Goal: Information Seeking & Learning: Learn about a topic

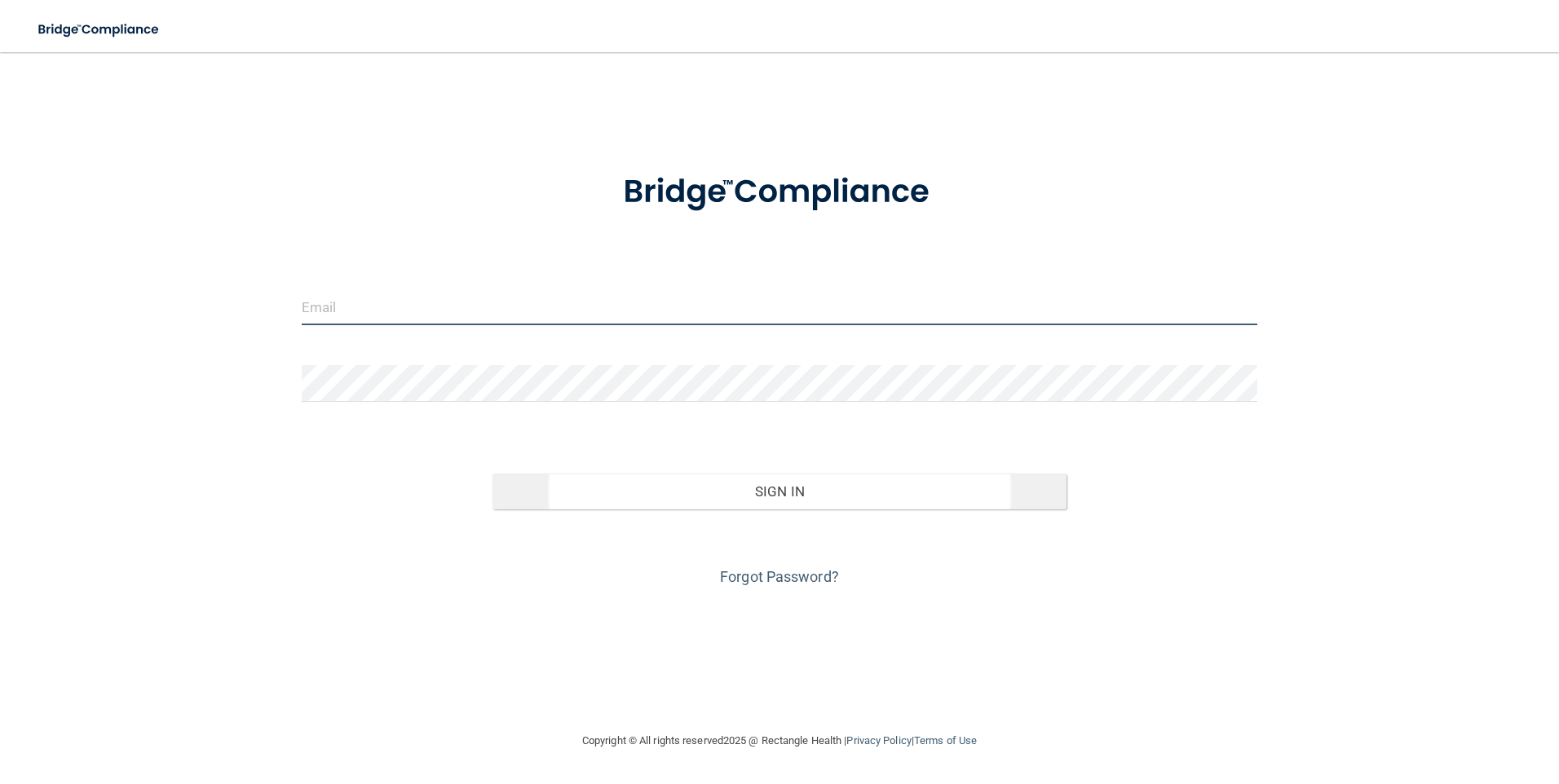
type input "[EMAIL_ADDRESS][DOMAIN_NAME]"
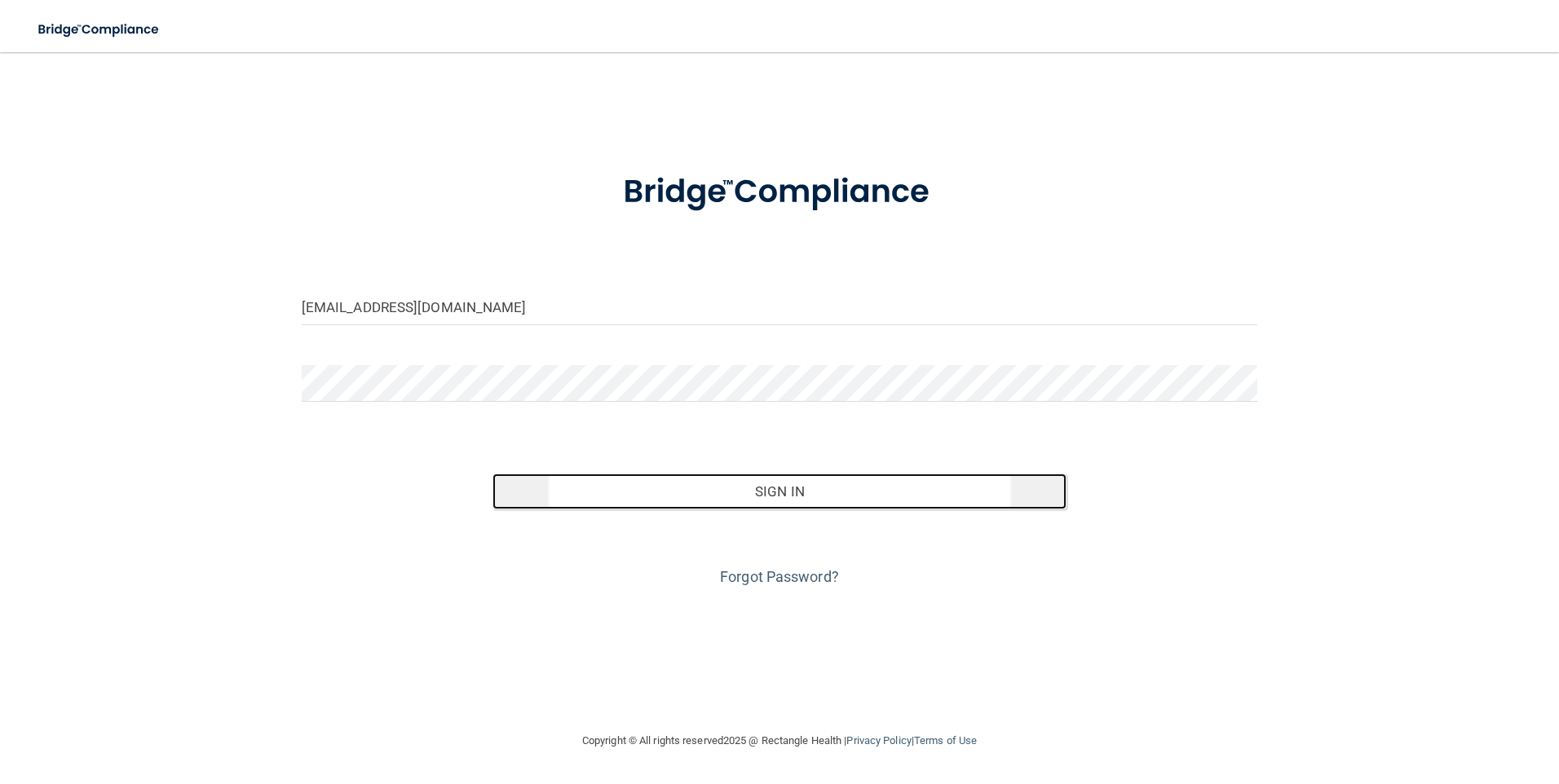
click at [739, 496] on button "Sign In" at bounding box center [779, 491] width 574 height 36
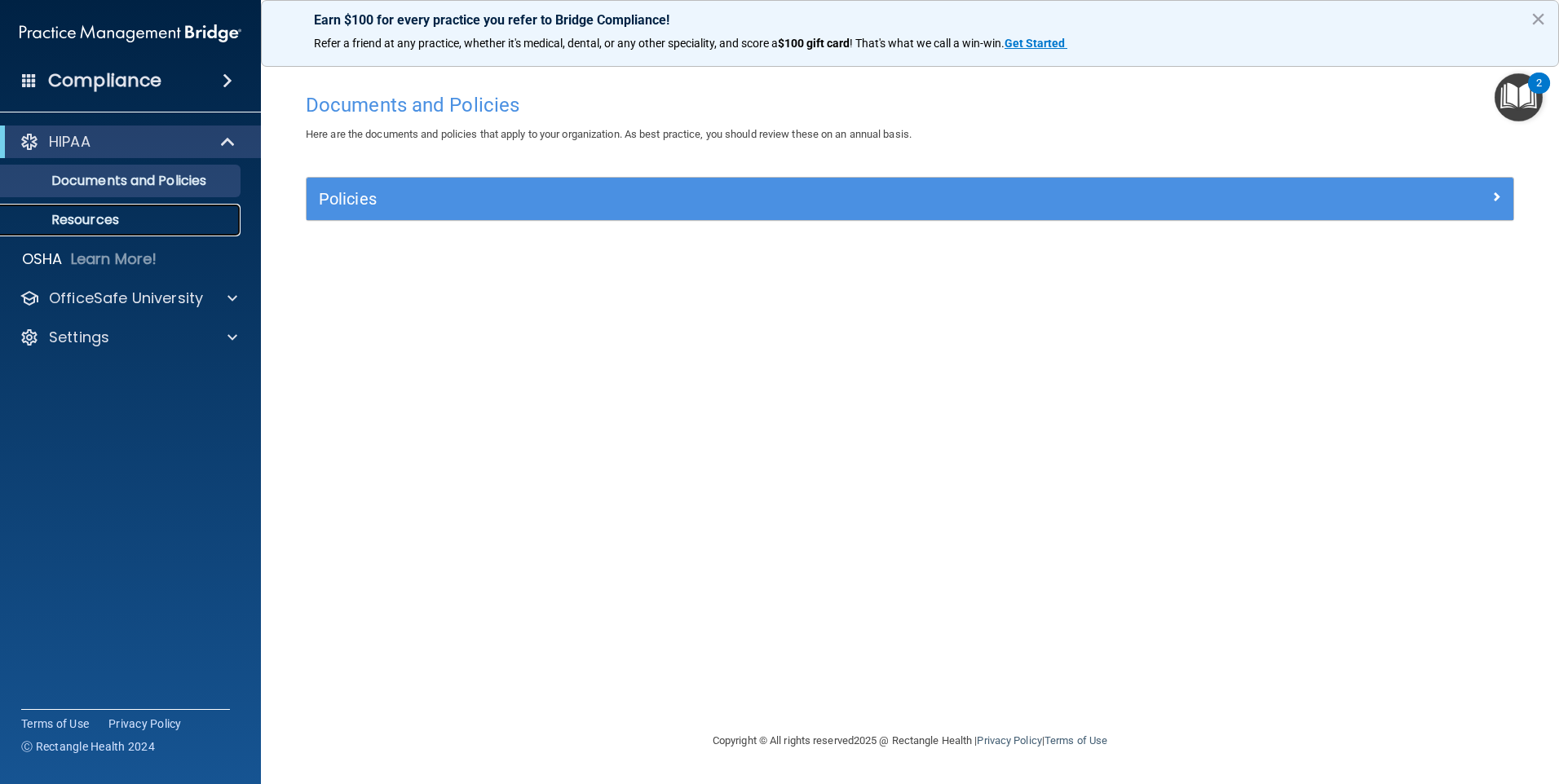
click at [110, 217] on p "Resources" at bounding box center [122, 220] width 223 height 17
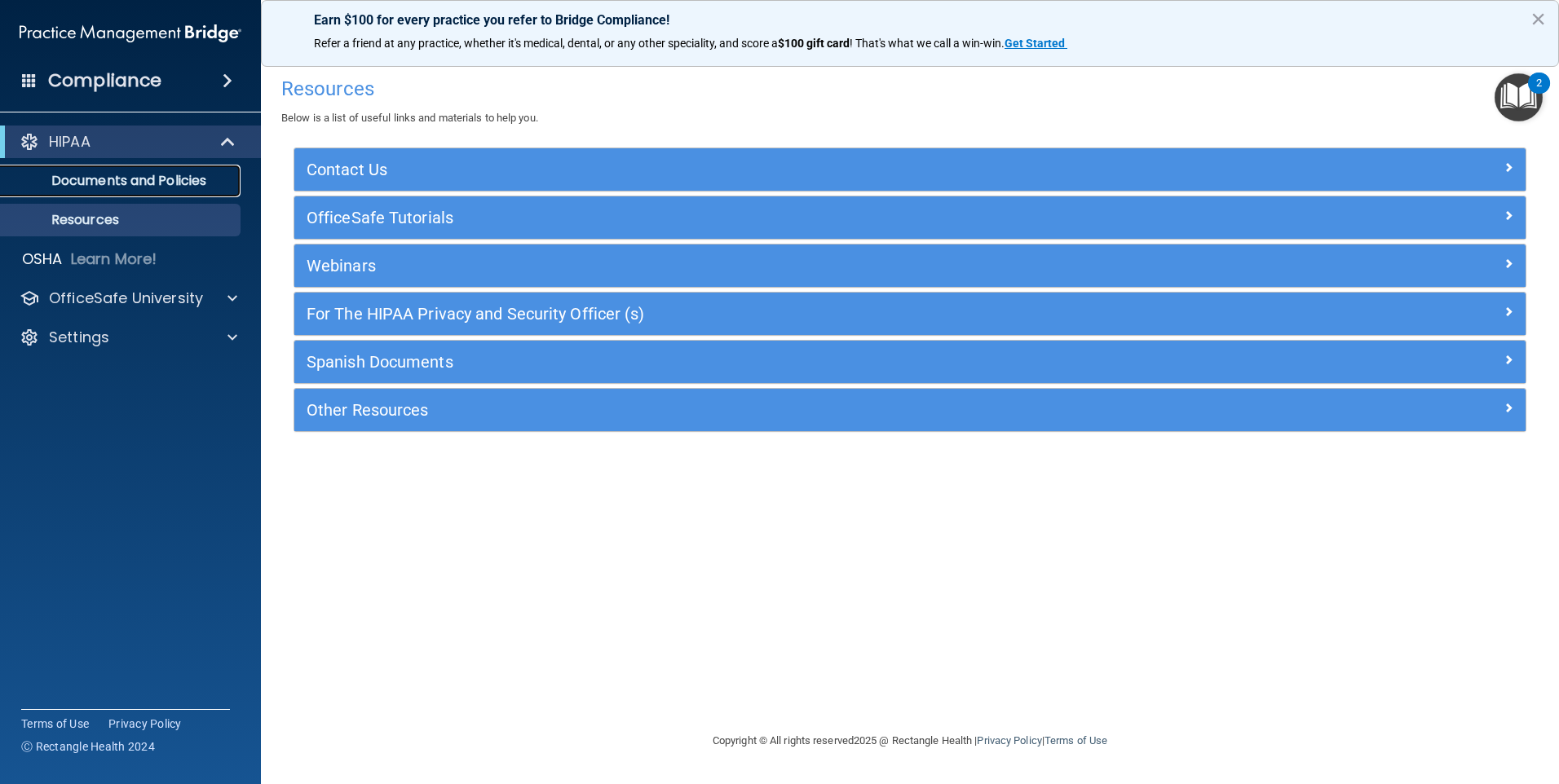
click at [108, 182] on p "Documents and Policies" at bounding box center [122, 181] width 223 height 17
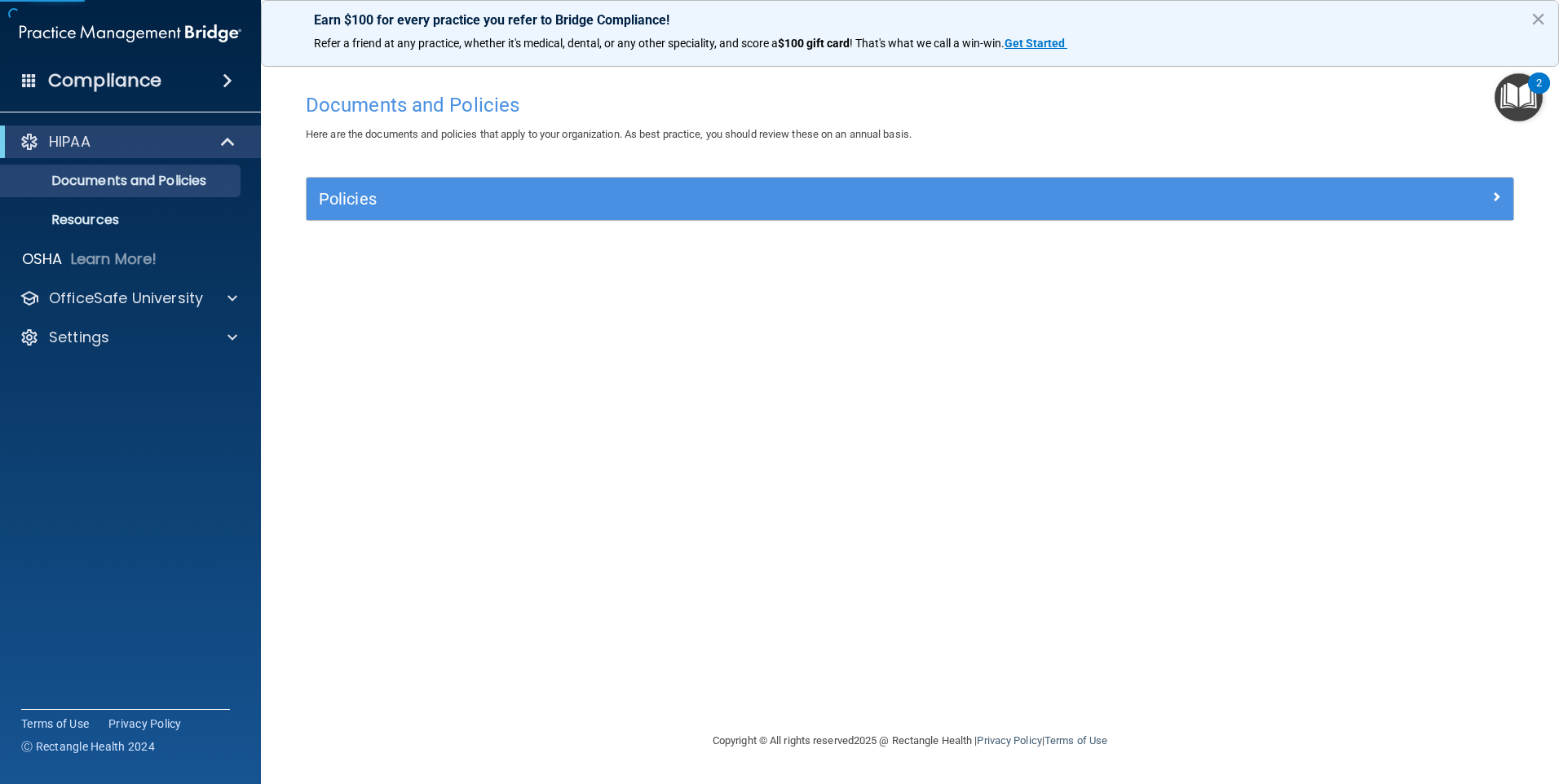
click at [223, 79] on span at bounding box center [228, 81] width 10 height 20
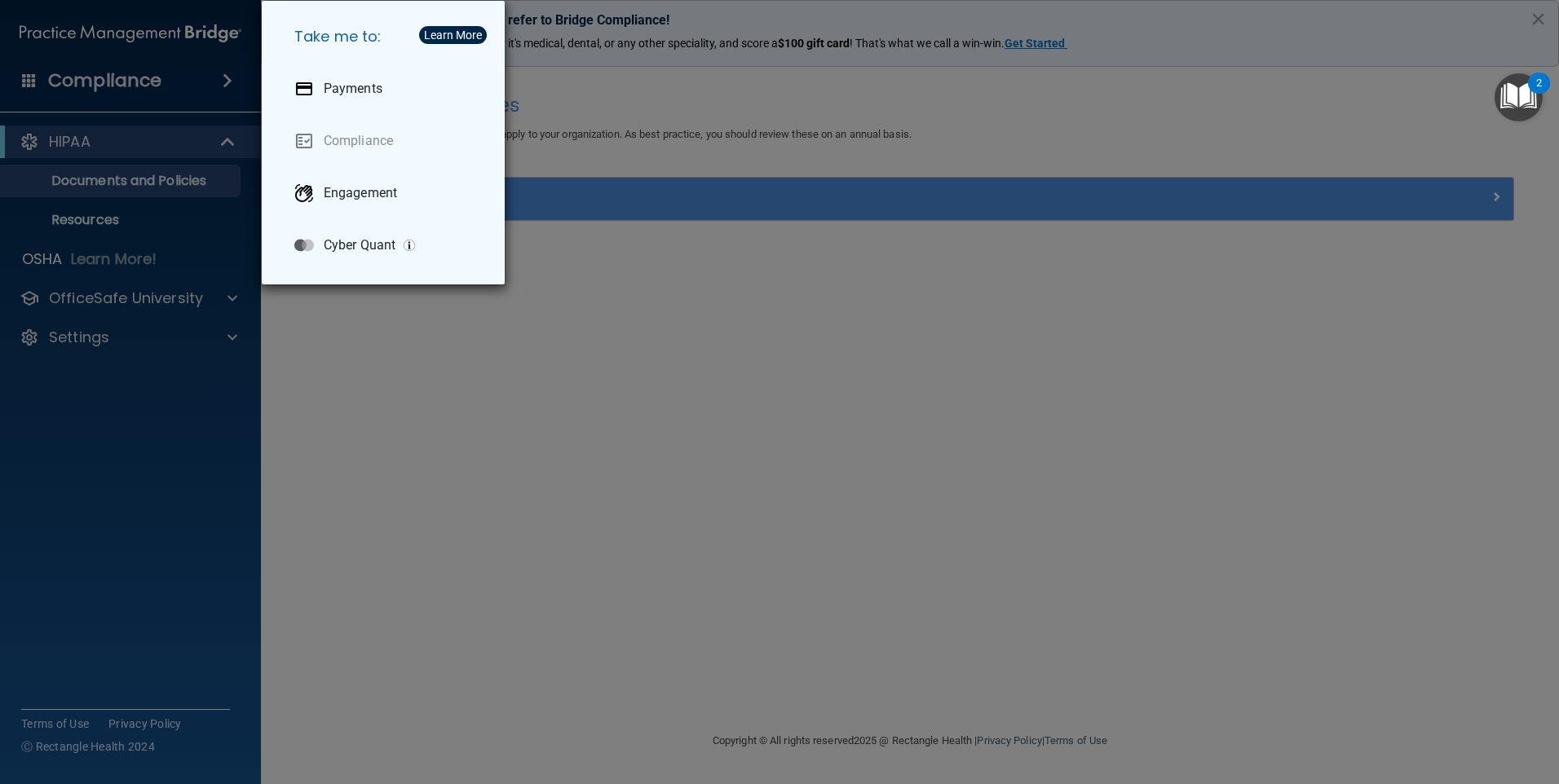
click at [424, 488] on div "Take me to: Payments Compliance Engagement Cyber Quant" at bounding box center [779, 392] width 1559 height 784
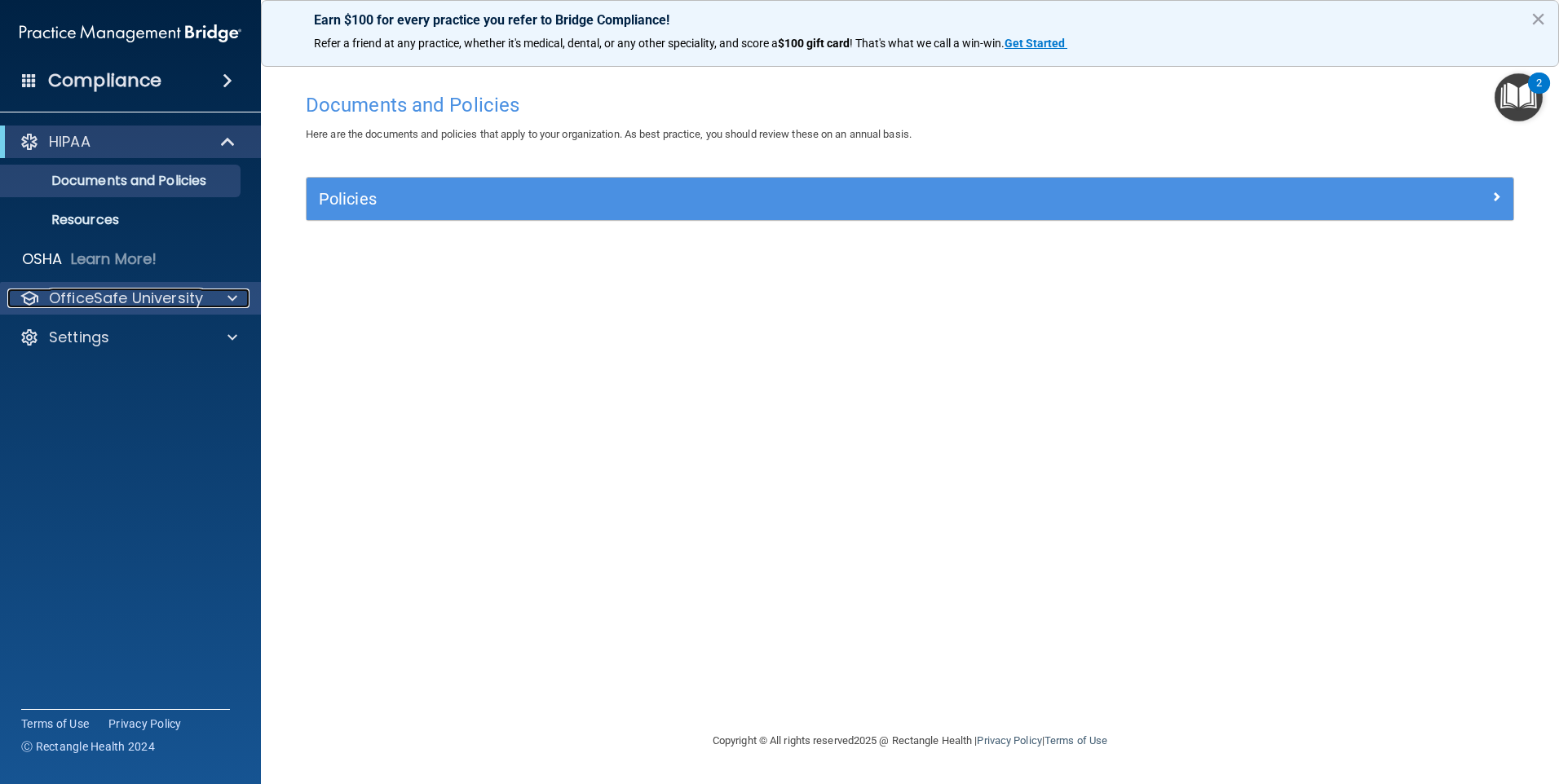
click at [156, 292] on p "OfficeSafe University" at bounding box center [126, 299] width 154 height 20
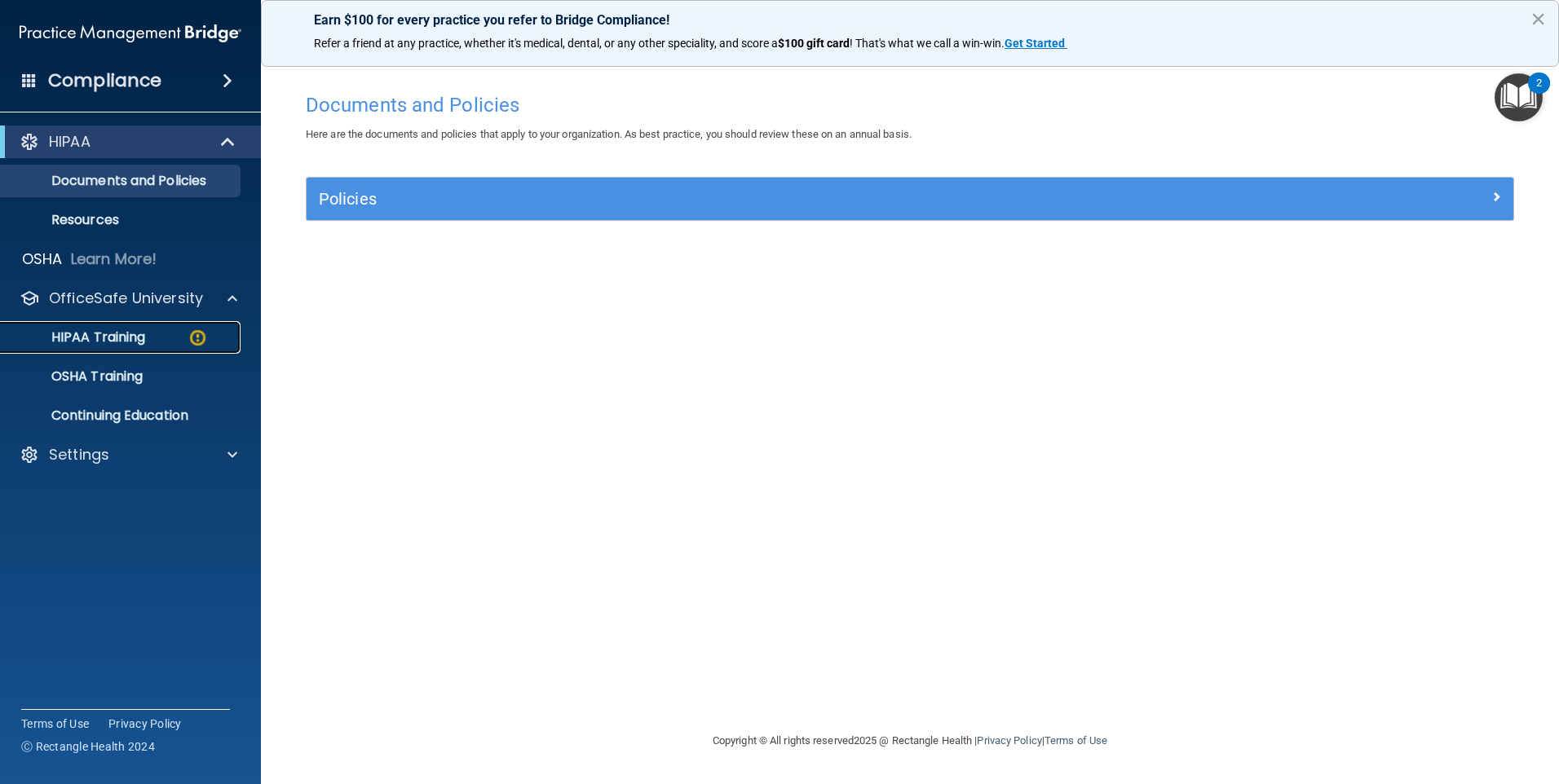
click at [143, 335] on p "HIPAA Training" at bounding box center [78, 338] width 134 height 17
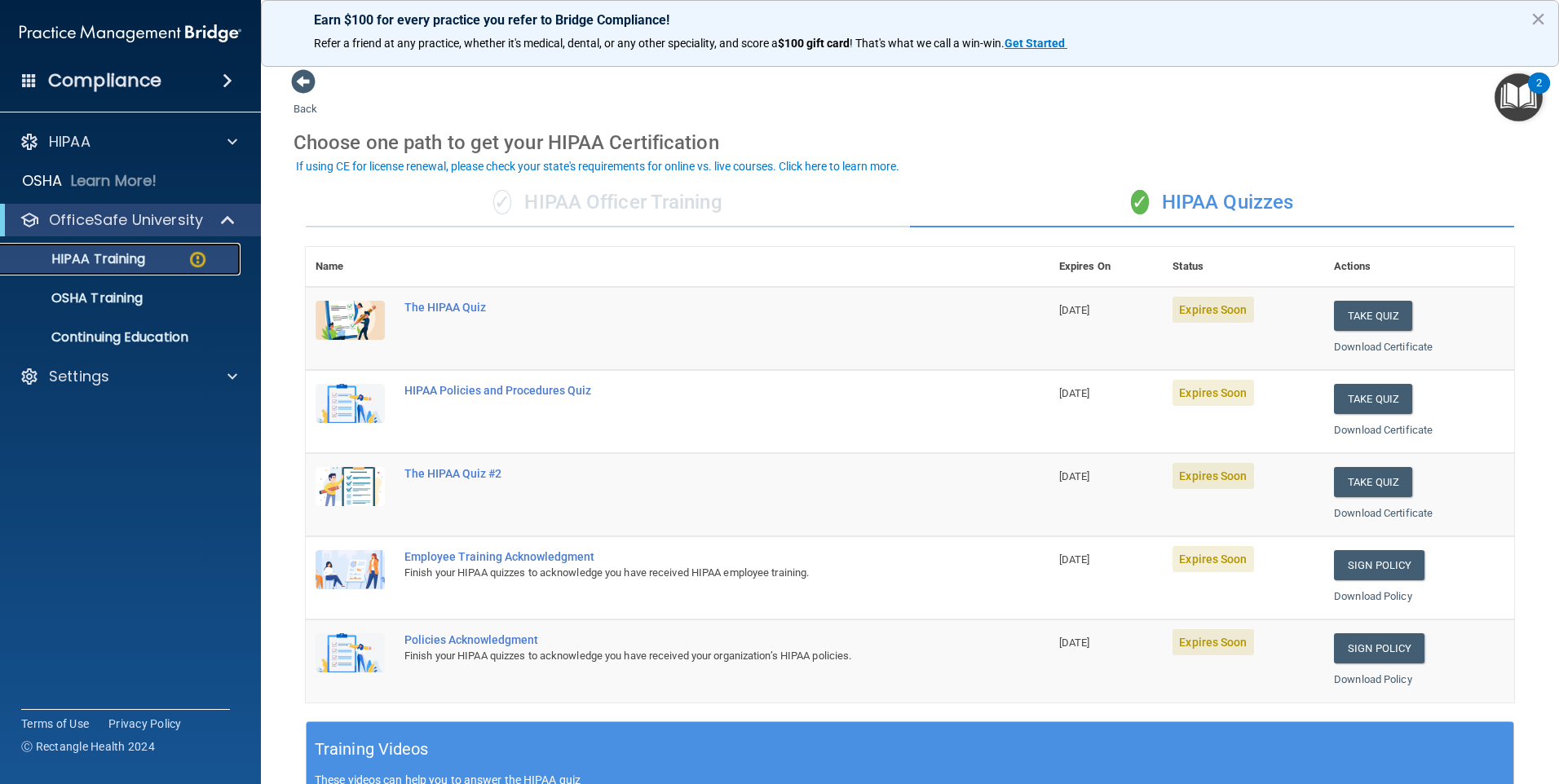
scroll to position [444, 0]
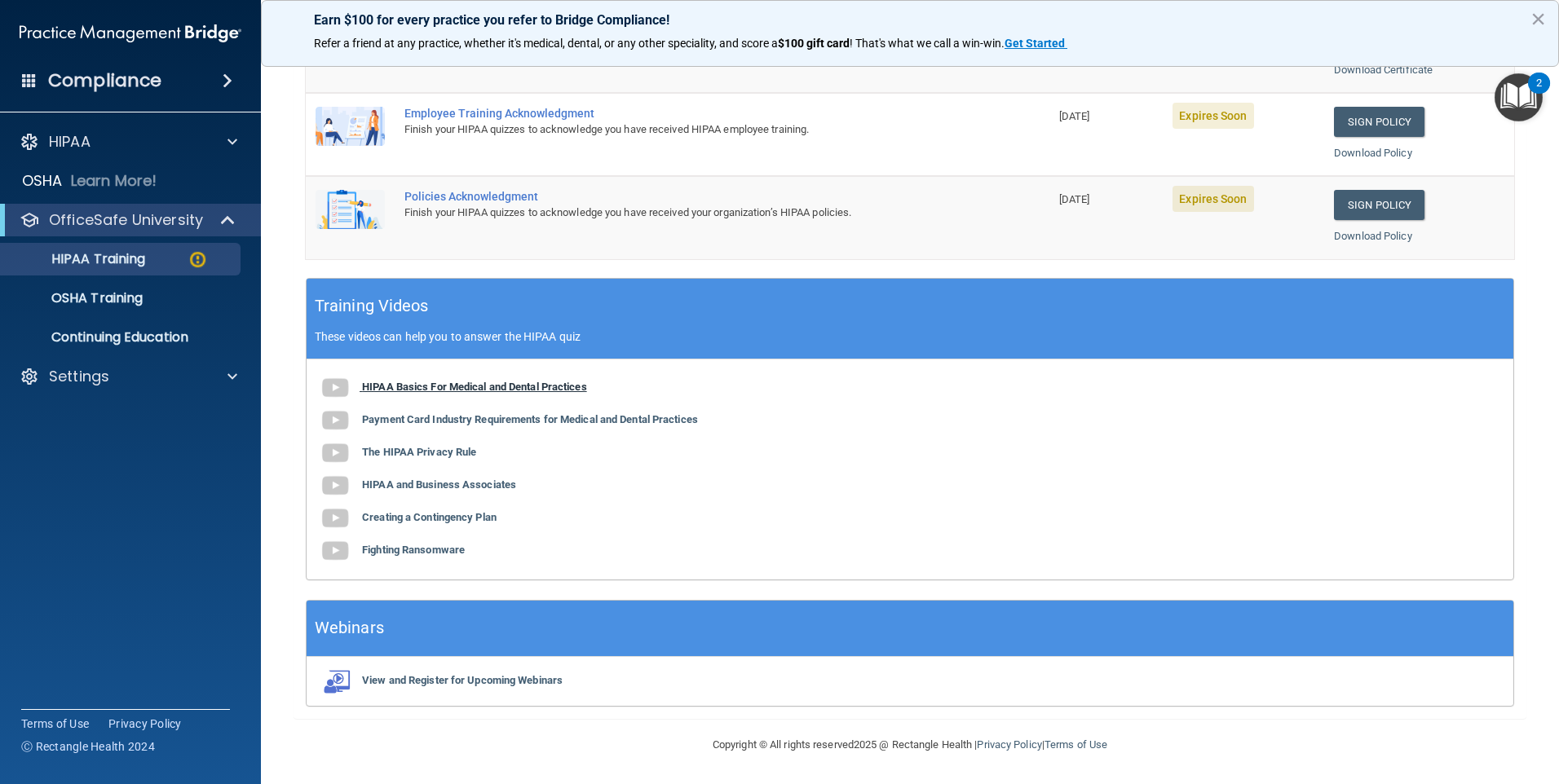
click at [528, 384] on b "HIPAA Basics For Medical and Dental Practices" at bounding box center [474, 387] width 225 height 12
click at [420, 422] on b "Payment Card Industry Requirements for Medical and Dental Practices" at bounding box center [530, 419] width 336 height 12
click at [468, 459] on div "HIPAA Basics For Medical and Dental Practices Payment Card Industry Requirement…" at bounding box center [909, 469] width 1206 height 220
click at [455, 453] on b "The HIPAA Privacy Rule" at bounding box center [419, 452] width 114 height 12
click at [475, 487] on b "HIPAA and Business Associates" at bounding box center [439, 484] width 154 height 12
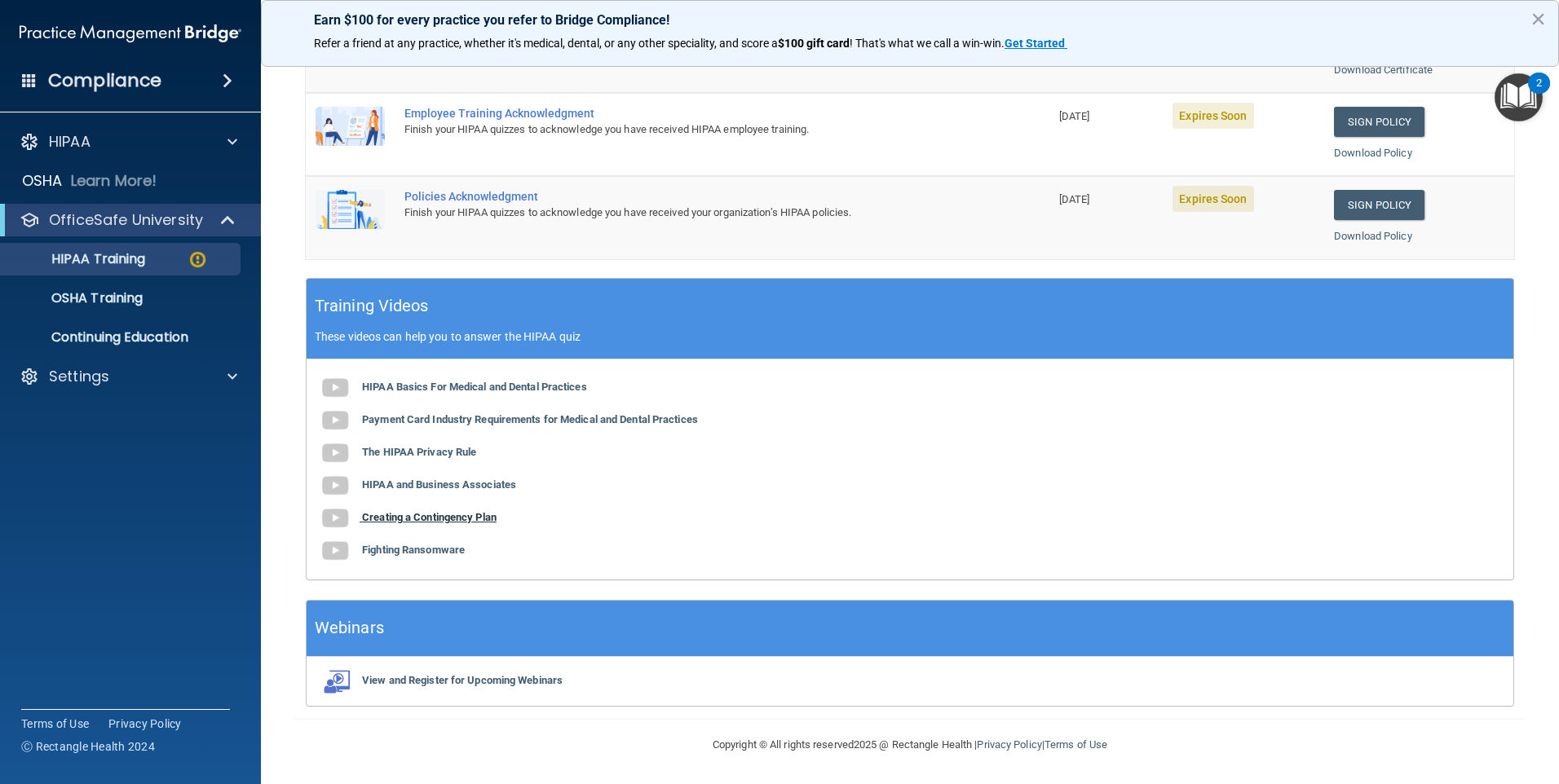
click at [473, 522] on b "Creating a Contingency Plan" at bounding box center [429, 517] width 134 height 12
click at [440, 555] on b "Fighting Ransomware" at bounding box center [413, 550] width 103 height 12
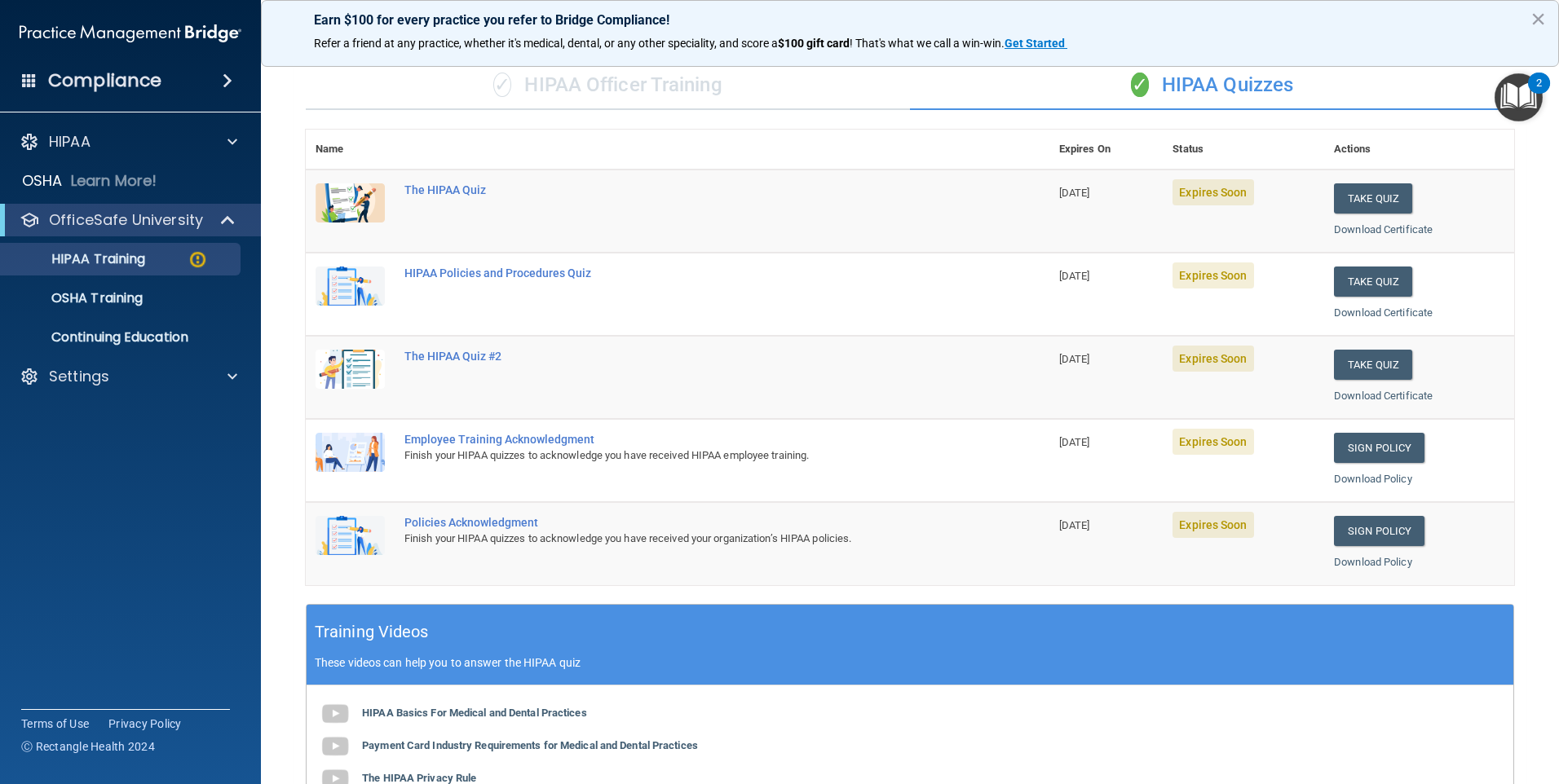
scroll to position [0, 0]
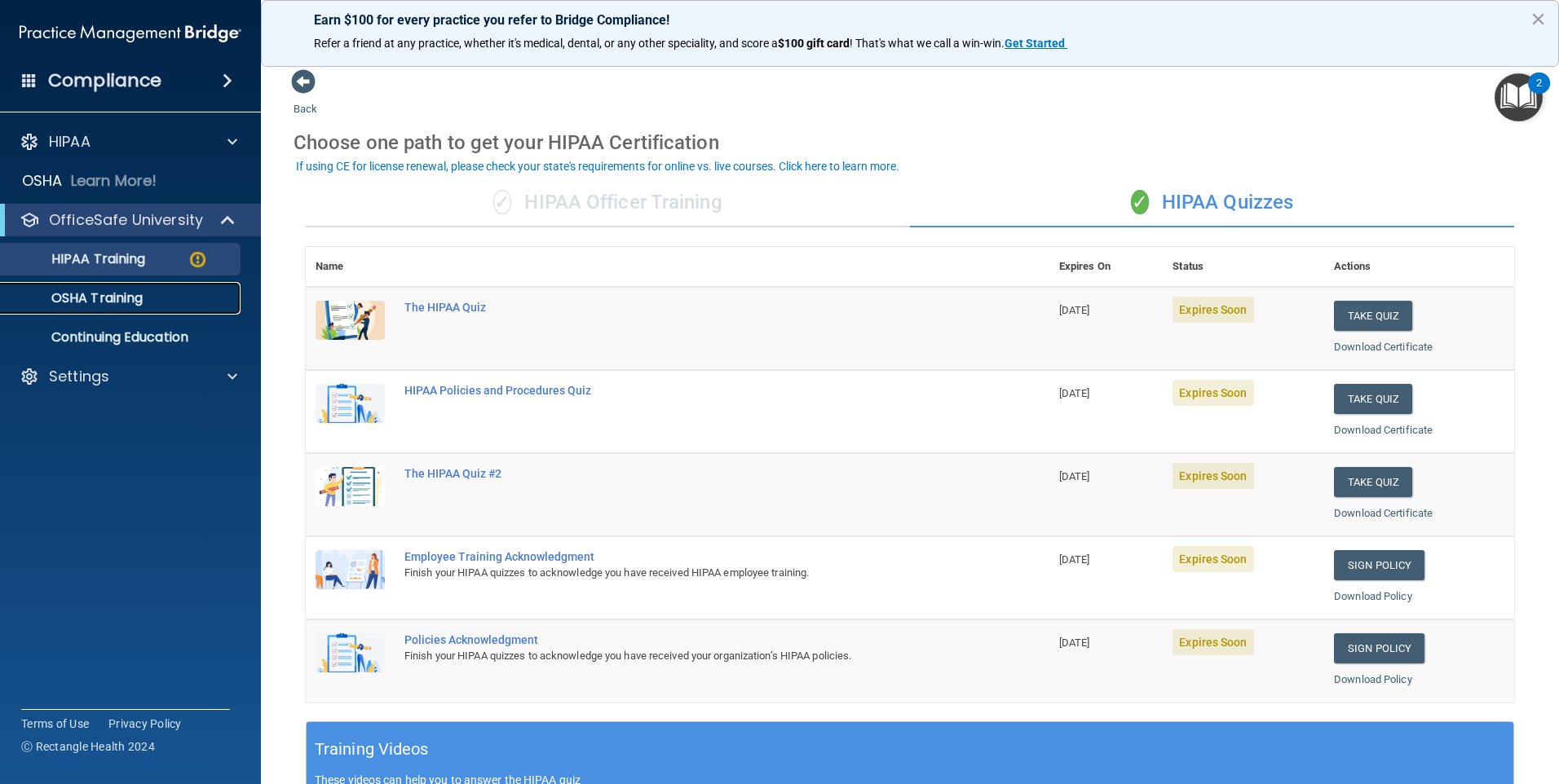
click at [72, 287] on link "OSHA Training" at bounding box center [112, 298] width 257 height 32
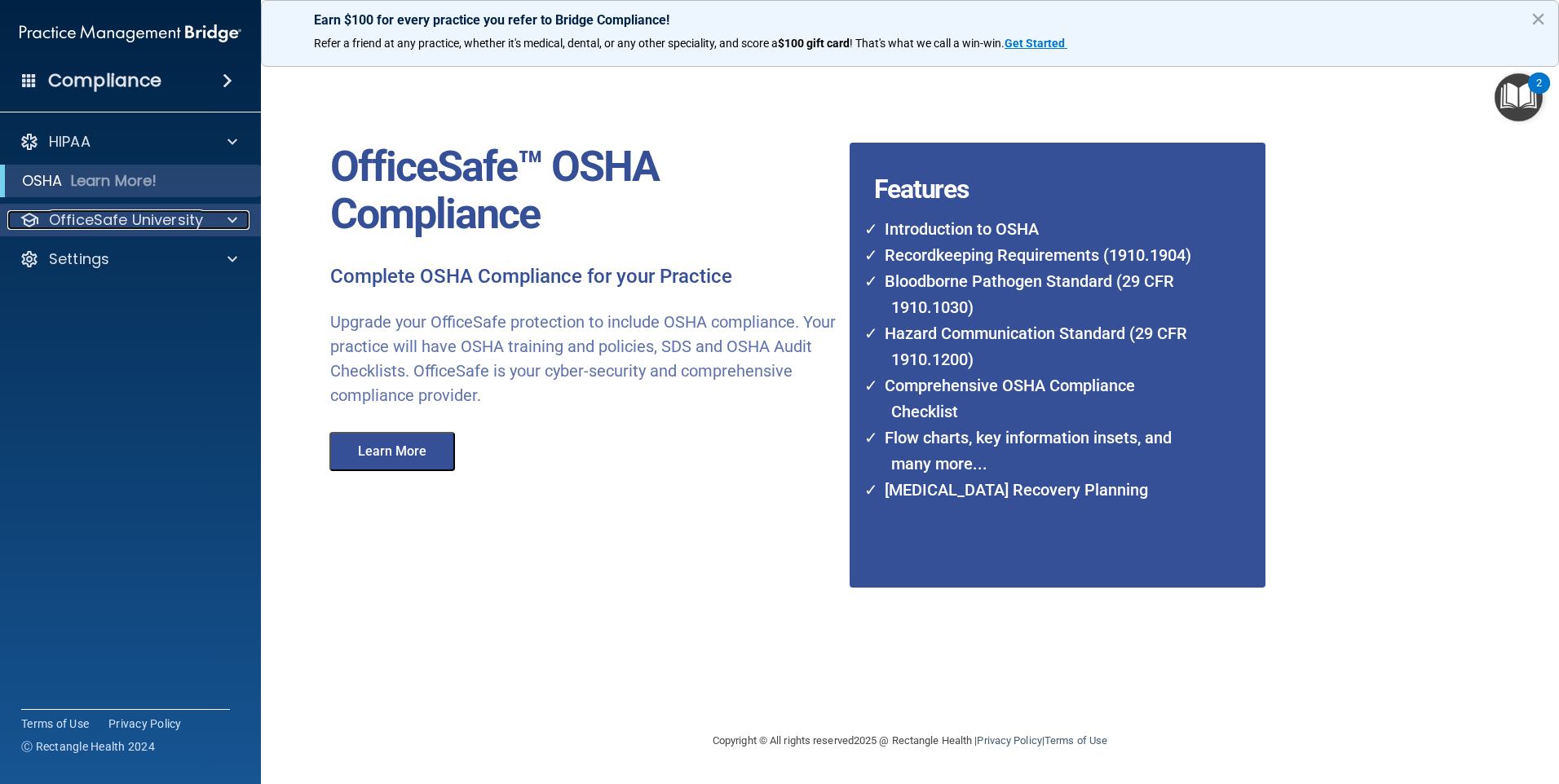
click at [142, 224] on p "OfficeSafe University" at bounding box center [126, 220] width 154 height 20
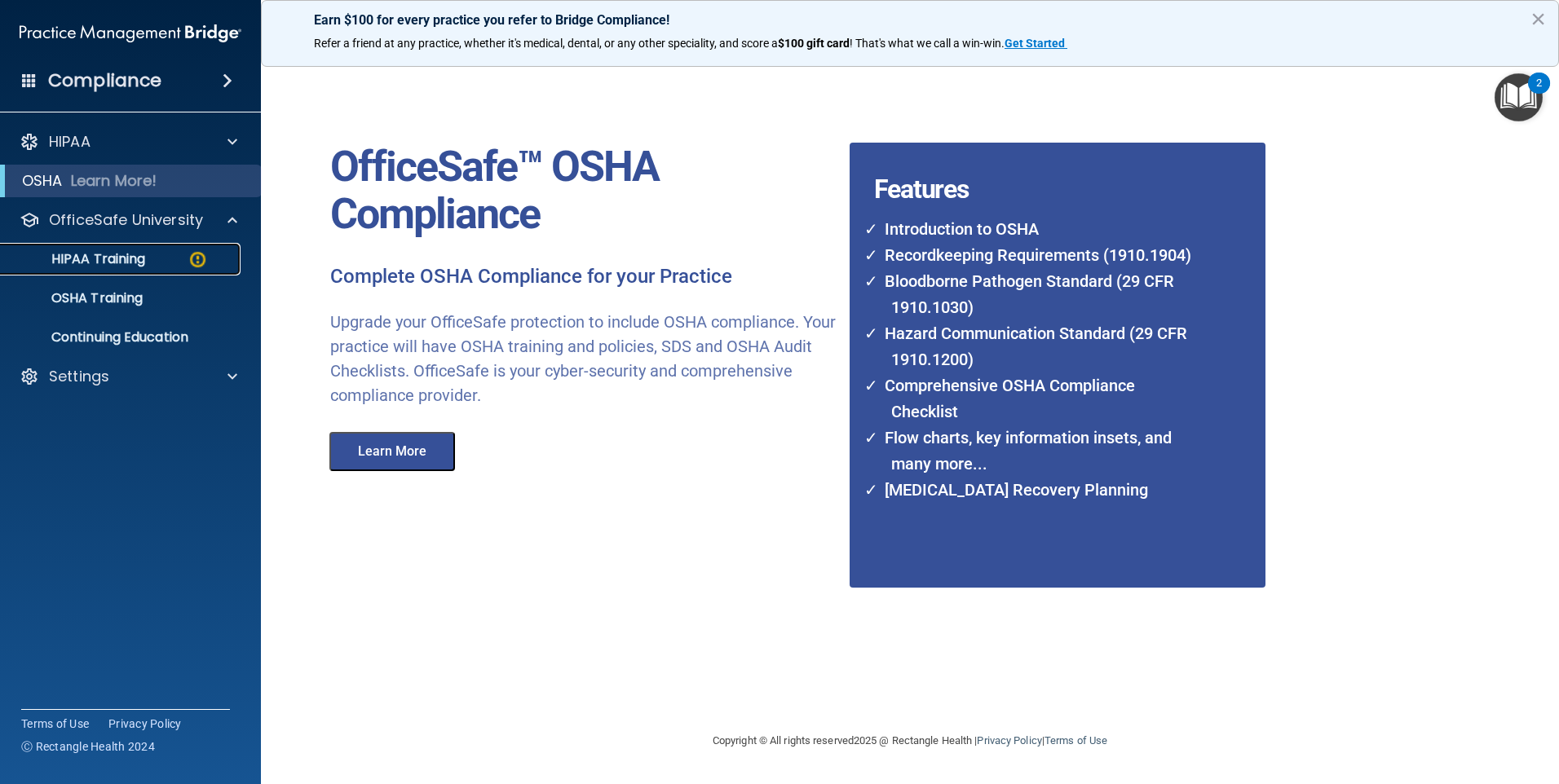
click at [130, 259] on p "HIPAA Training" at bounding box center [78, 259] width 134 height 17
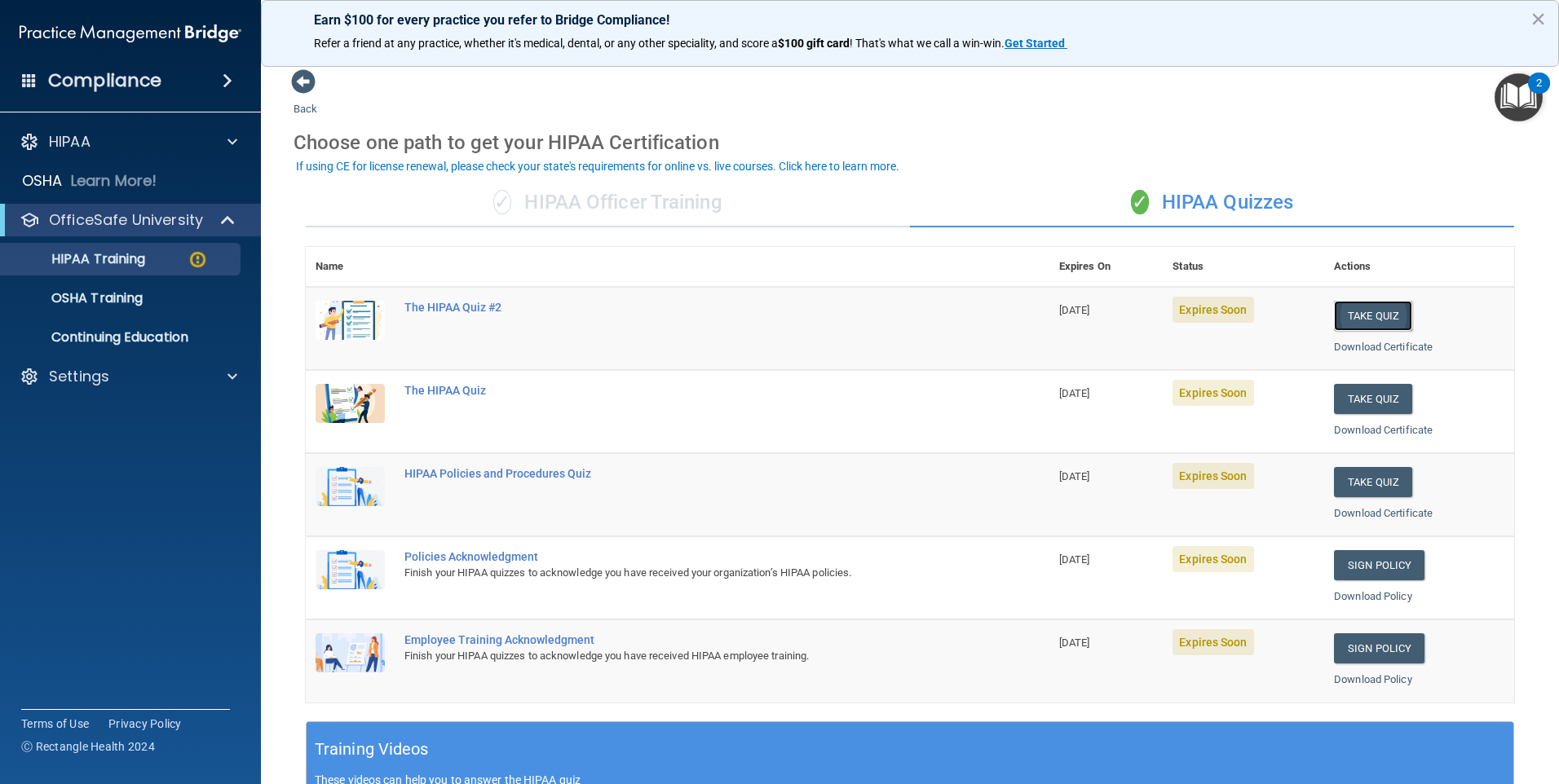
click at [1364, 313] on button "Take Quiz" at bounding box center [1373, 315] width 79 height 30
click at [130, 262] on p "HIPAA Training" at bounding box center [78, 259] width 134 height 17
click at [1379, 393] on button "Take Quiz" at bounding box center [1373, 399] width 79 height 30
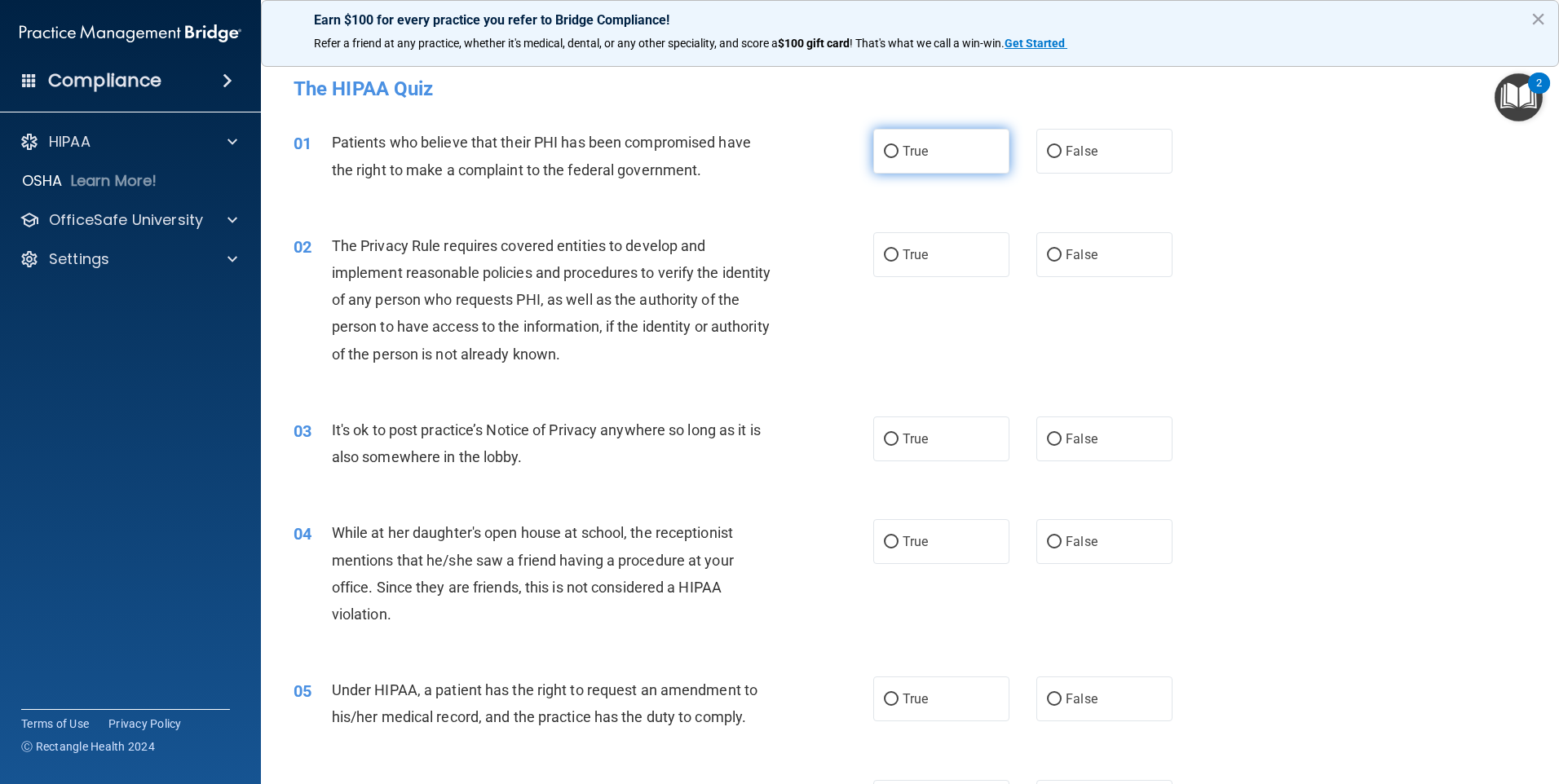
click at [936, 132] on label "True" at bounding box center [941, 152] width 136 height 45
click at [898, 146] on input "True" at bounding box center [891, 152] width 15 height 12
radio input "true"
drag, startPoint x: 589, startPoint y: 278, endPoint x: 598, endPoint y: 281, distance: 9.5
click at [598, 281] on span "The Privacy Rule requires covered entities to develop and implement reasonable …" at bounding box center [551, 301] width 440 height 126
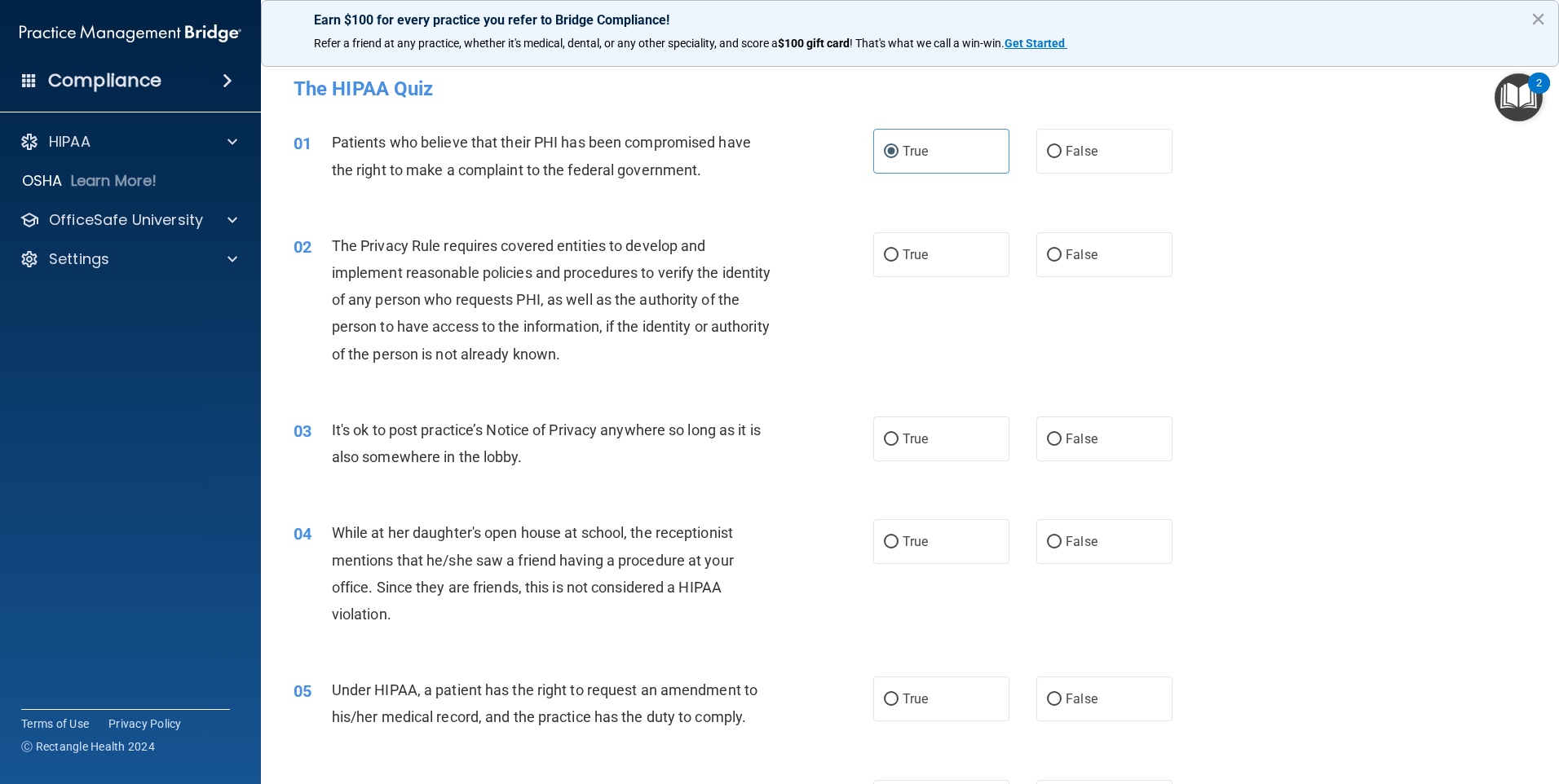
drag, startPoint x: 598, startPoint y: 281, endPoint x: 628, endPoint y: 324, distance: 52.4
click at [628, 324] on span "The Privacy Rule requires covered entities to develop and implement reasonable …" at bounding box center [551, 301] width 440 height 126
click at [900, 264] on label "True" at bounding box center [941, 255] width 136 height 45
click at [898, 262] on input "True" at bounding box center [891, 255] width 15 height 12
radio input "true"
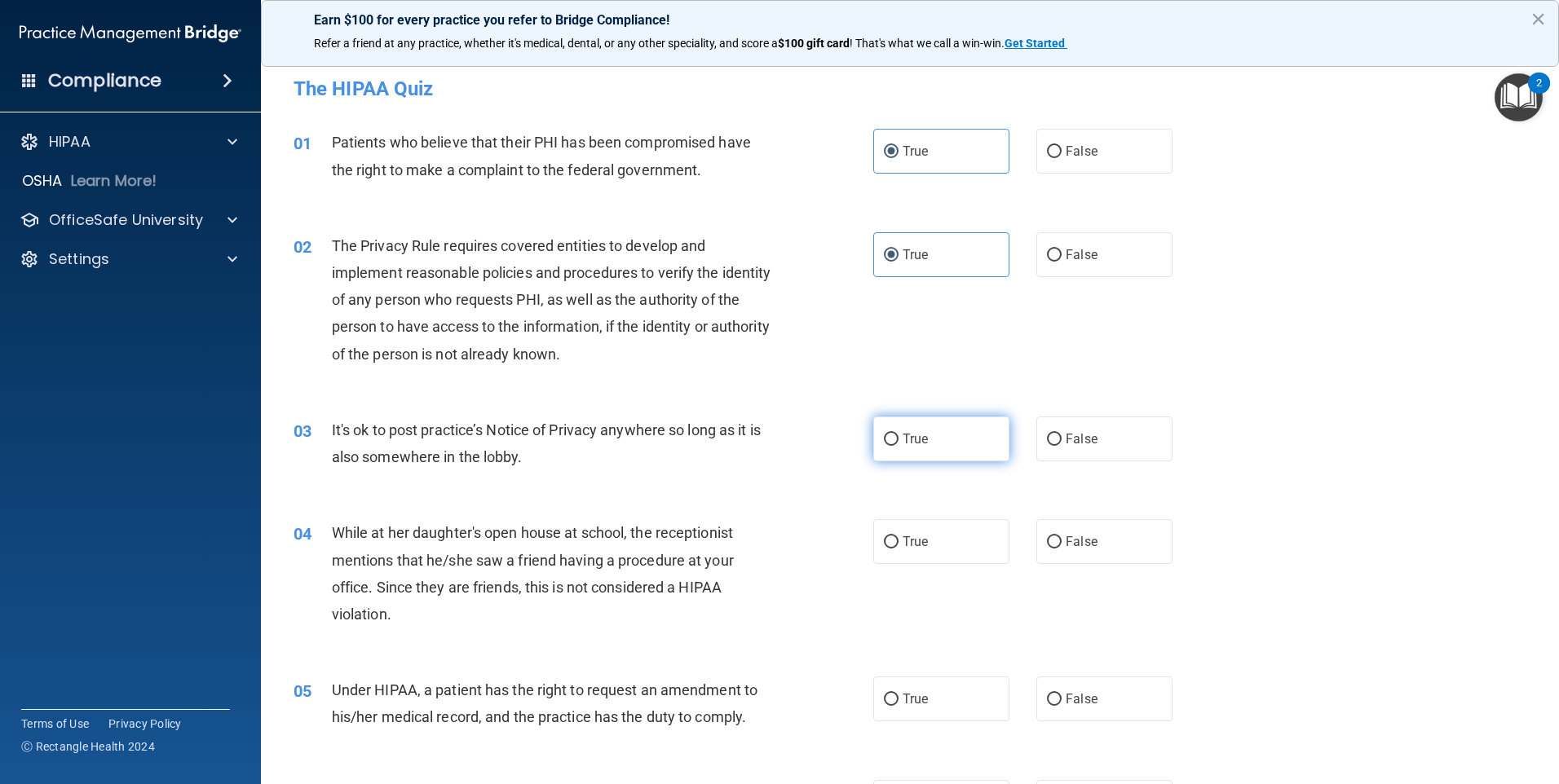
click at [911, 431] on span "True" at bounding box center [915, 439] width 26 height 16
click at [898, 434] on input "True" at bounding box center [891, 440] width 15 height 12
radio input "true"
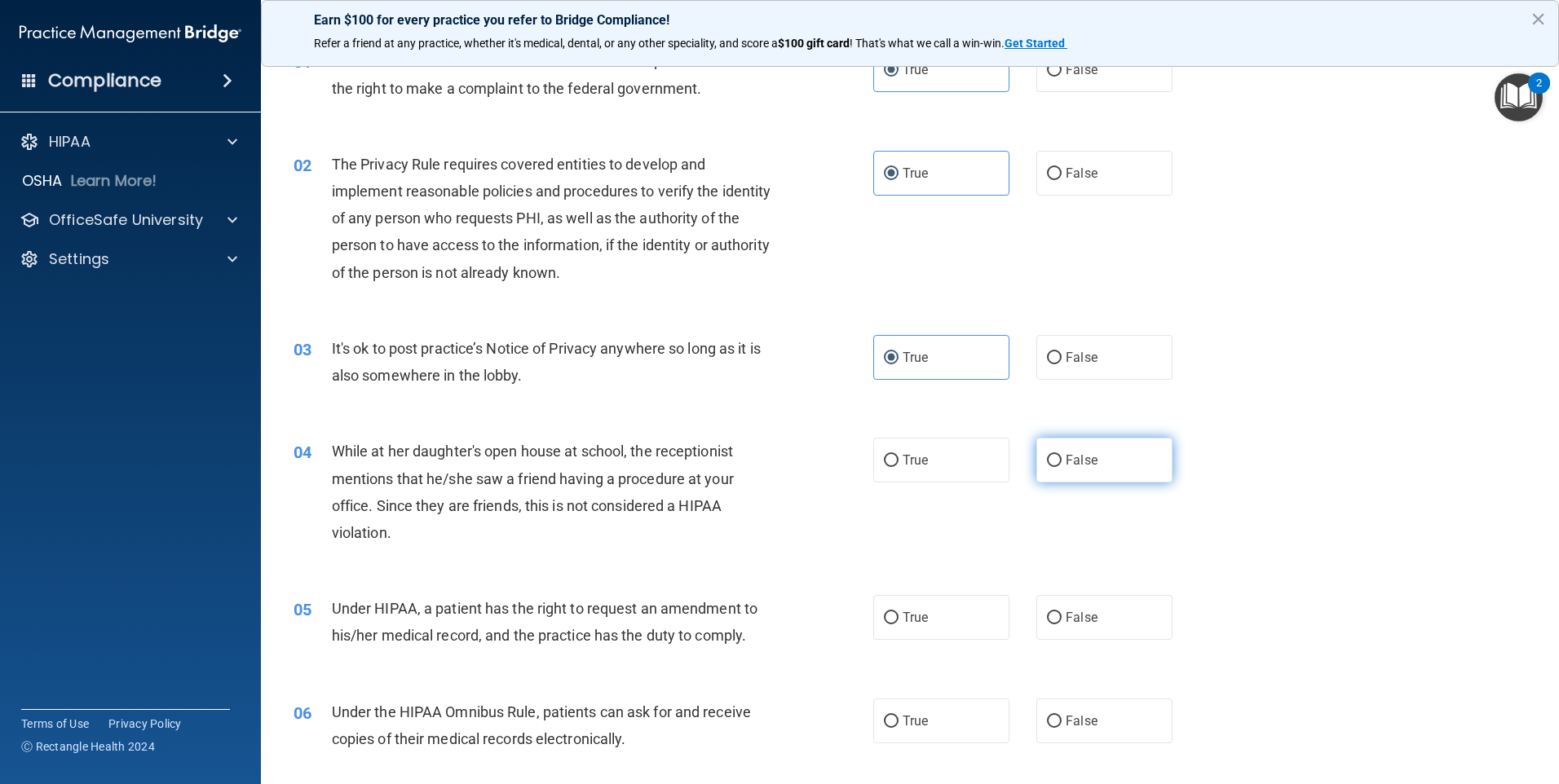
click at [1116, 454] on label "False" at bounding box center [1104, 460] width 136 height 45
click at [1061, 455] on input "False" at bounding box center [1054, 460] width 15 height 12
radio input "true"
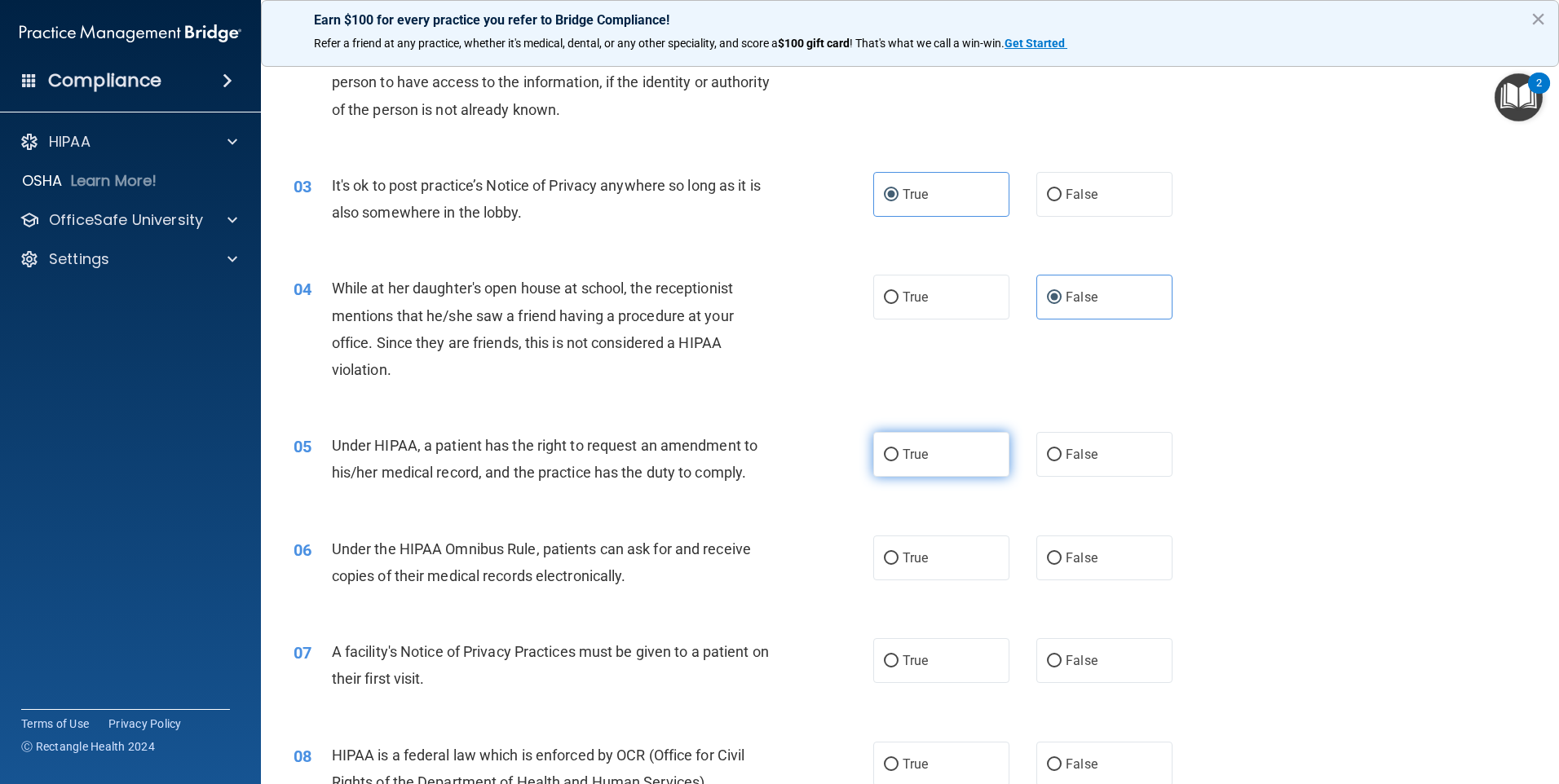
click at [882, 471] on label "True" at bounding box center [941, 455] width 136 height 45
click at [883, 461] on input "True" at bounding box center [891, 455] width 15 height 12
radio input "true"
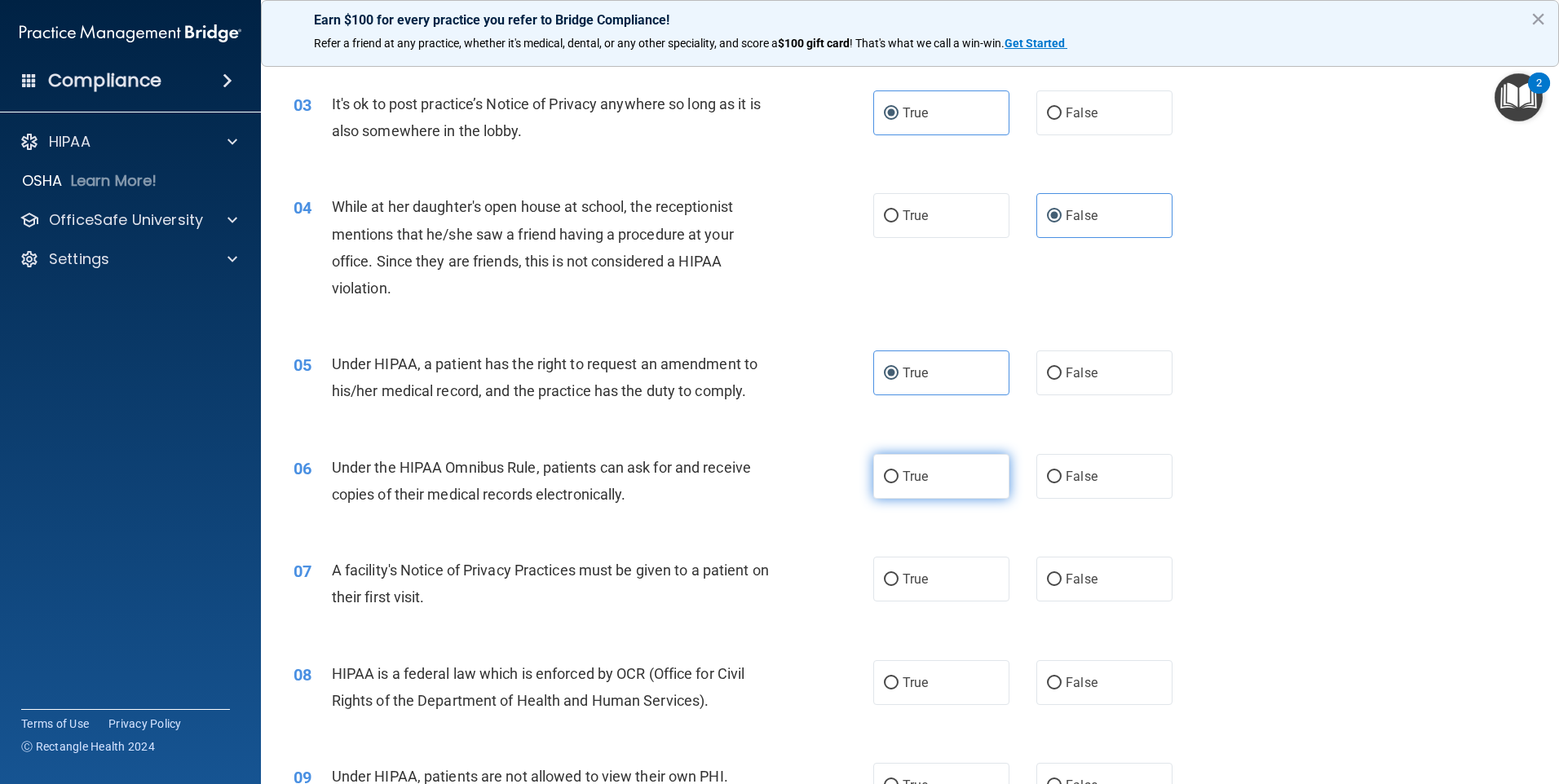
click at [937, 474] on label "True" at bounding box center [941, 476] width 136 height 45
click at [898, 474] on input "True" at bounding box center [891, 477] width 15 height 12
radio input "true"
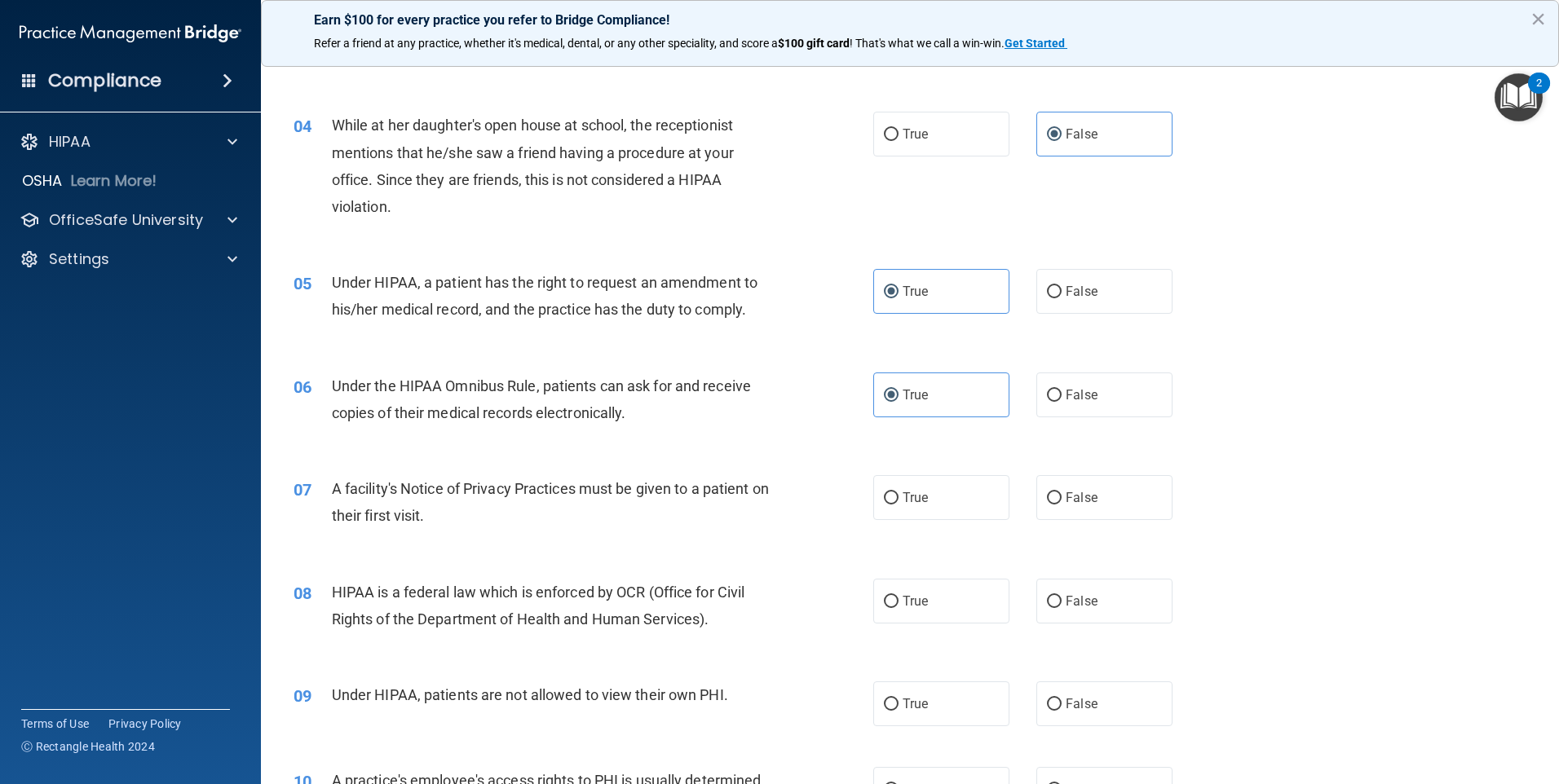
scroll to position [489, 0]
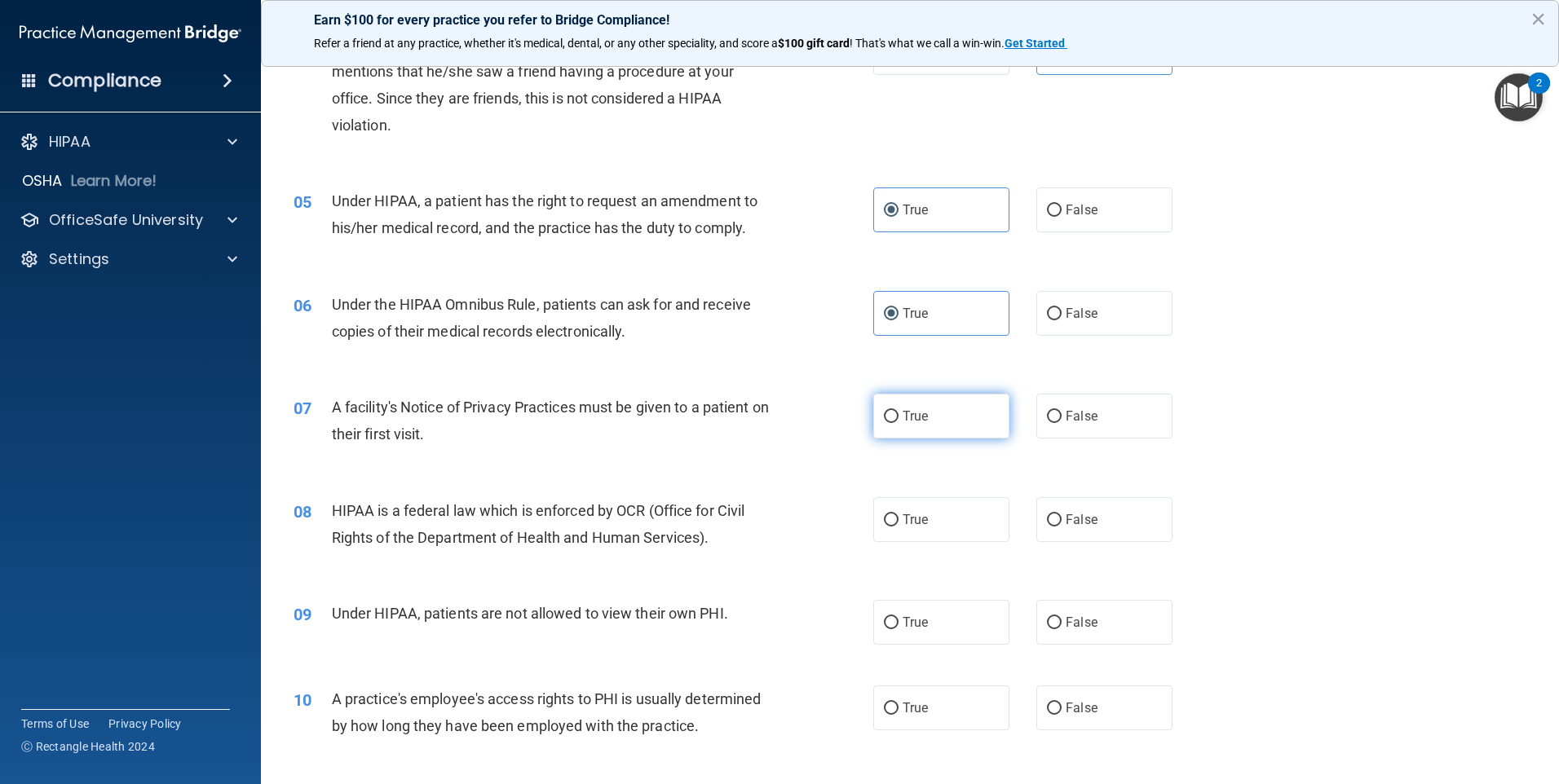
click at [925, 409] on label "True" at bounding box center [941, 416] width 136 height 45
click at [898, 411] on input "True" at bounding box center [891, 416] width 15 height 12
radio input "true"
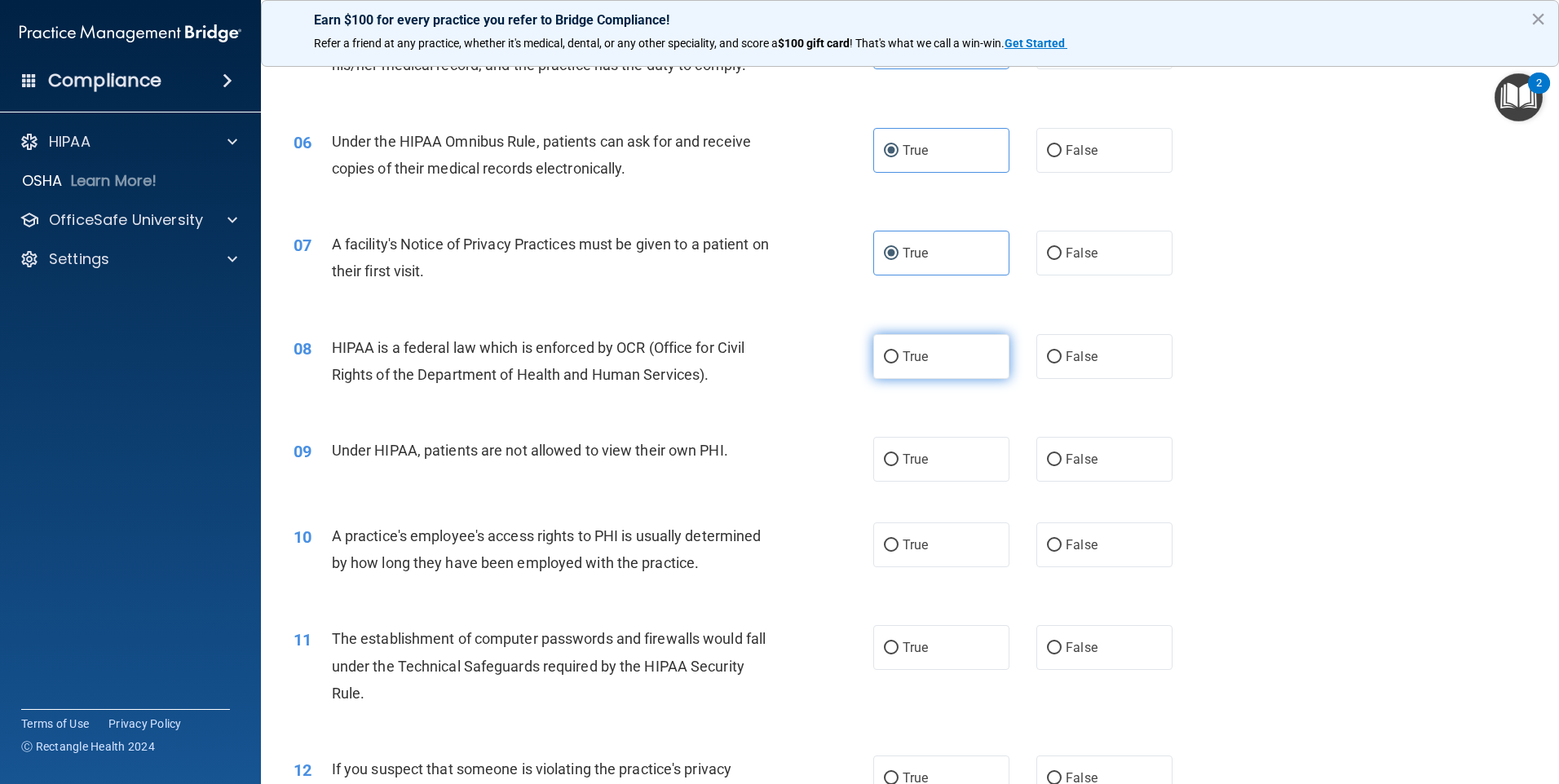
click at [937, 376] on label "True" at bounding box center [941, 357] width 136 height 45
click at [898, 363] on input "True" at bounding box center [891, 357] width 15 height 12
radio input "true"
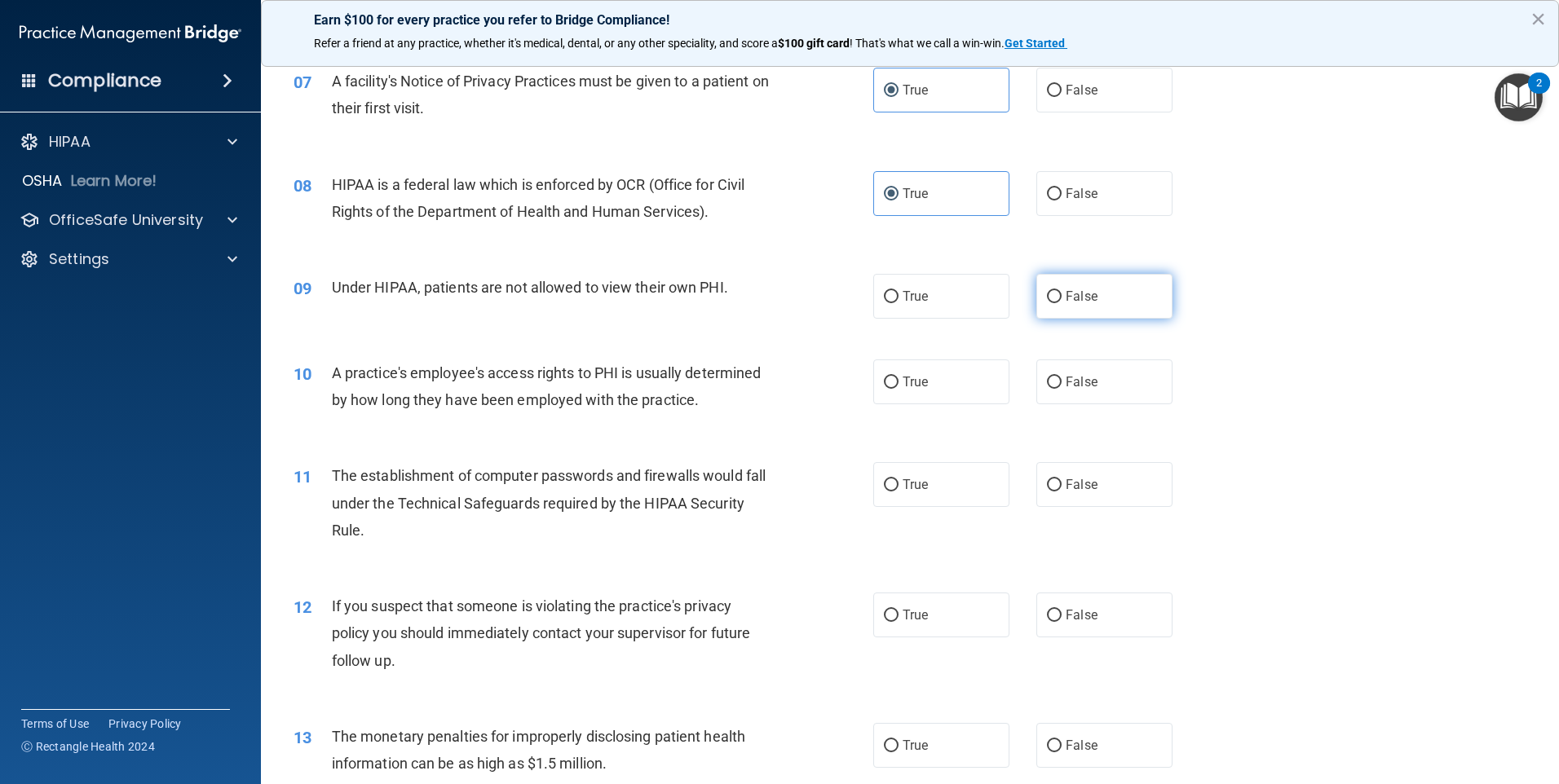
click at [1078, 296] on span "False" at bounding box center [1081, 296] width 31 height 16
click at [1061, 296] on input "False" at bounding box center [1054, 297] width 15 height 12
radio input "true"
click at [1112, 388] on label "False" at bounding box center [1104, 382] width 136 height 45
click at [1061, 388] on input "False" at bounding box center [1054, 382] width 15 height 12
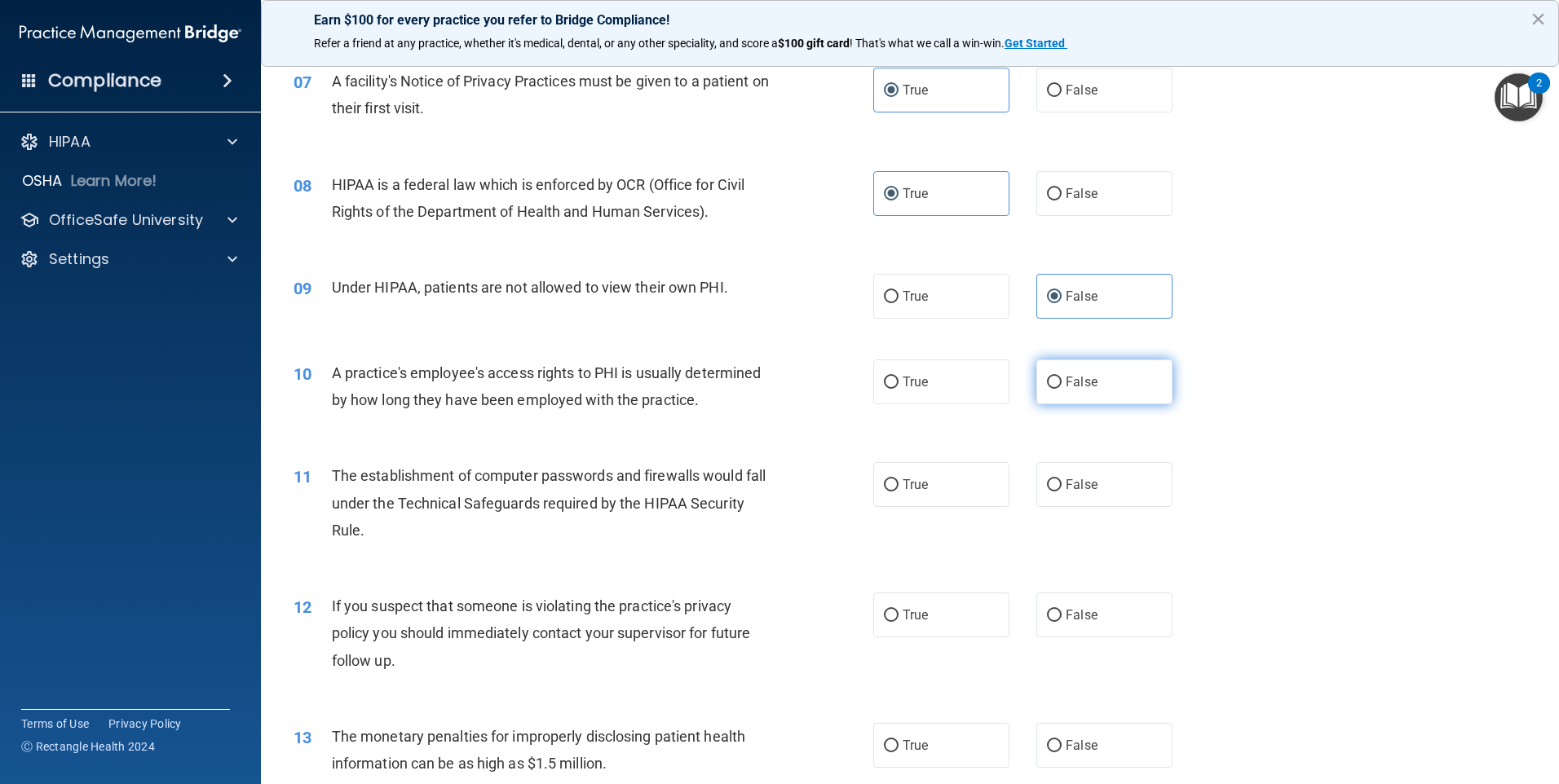
radio input "true"
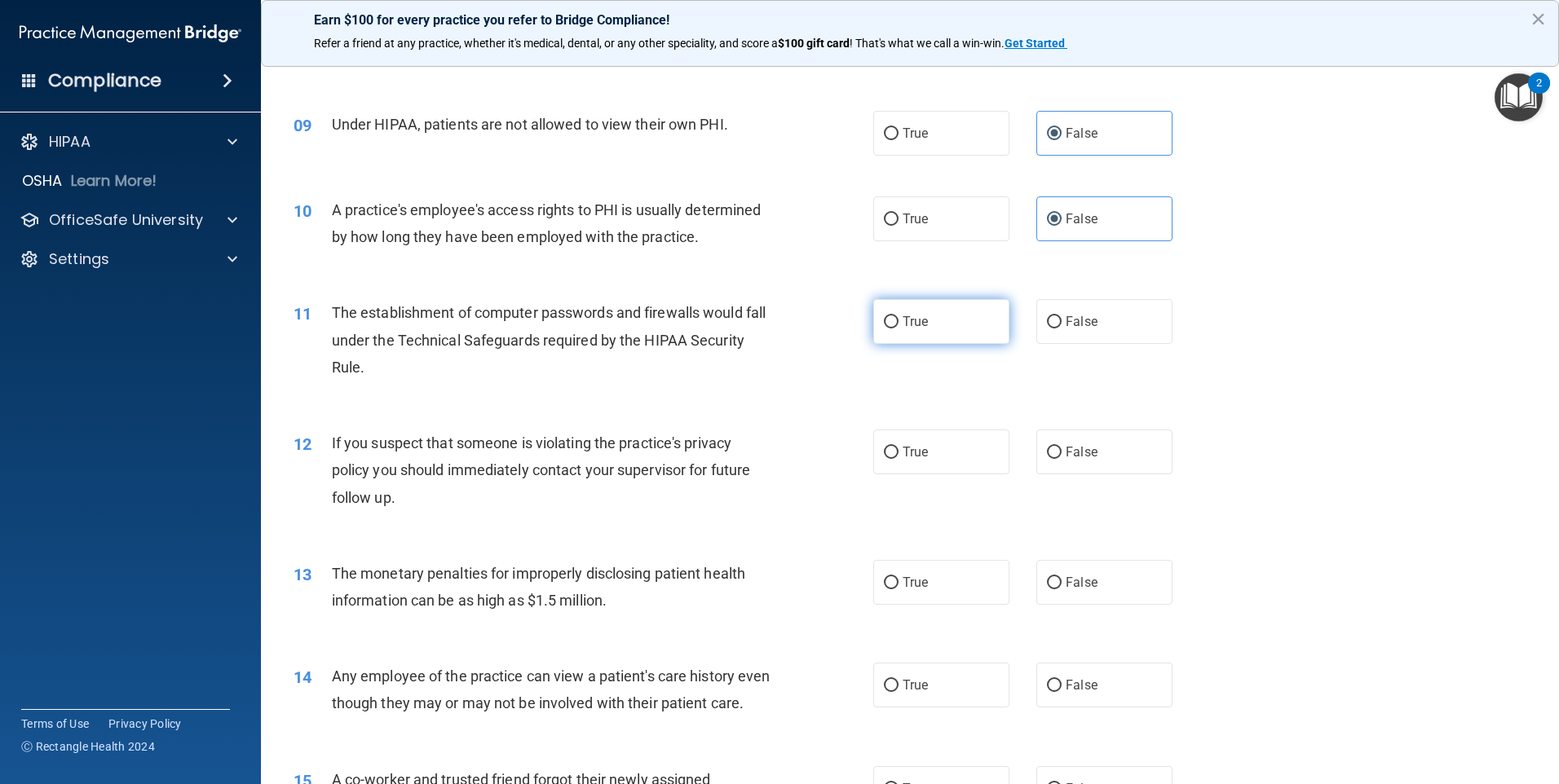
click at [903, 335] on label "True" at bounding box center [941, 321] width 136 height 45
click at [898, 329] on input "True" at bounding box center [891, 322] width 15 height 12
radio input "true"
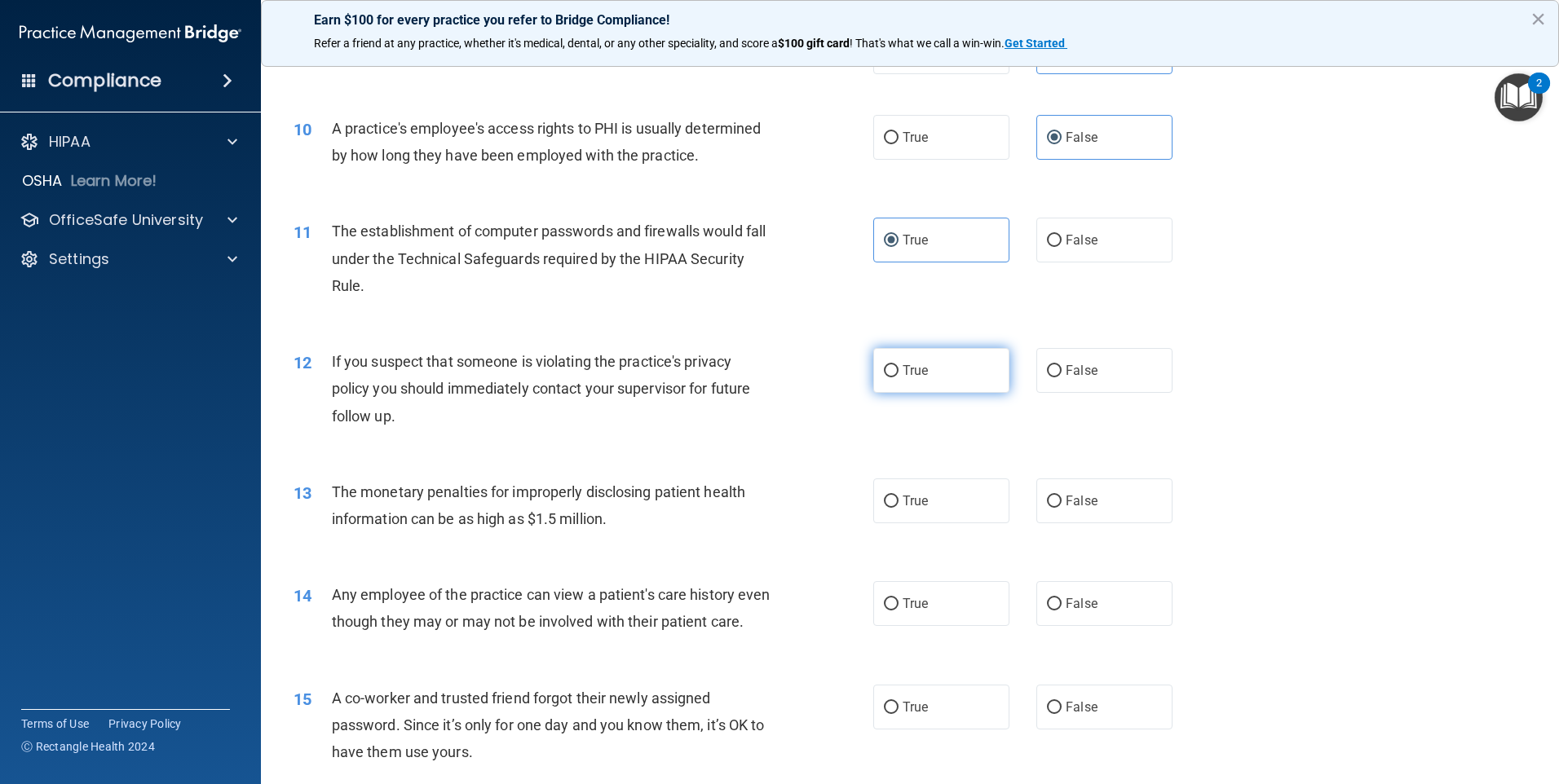
click at [953, 368] on label "True" at bounding box center [941, 370] width 136 height 45
click at [898, 368] on input "True" at bounding box center [891, 371] width 15 height 12
radio input "true"
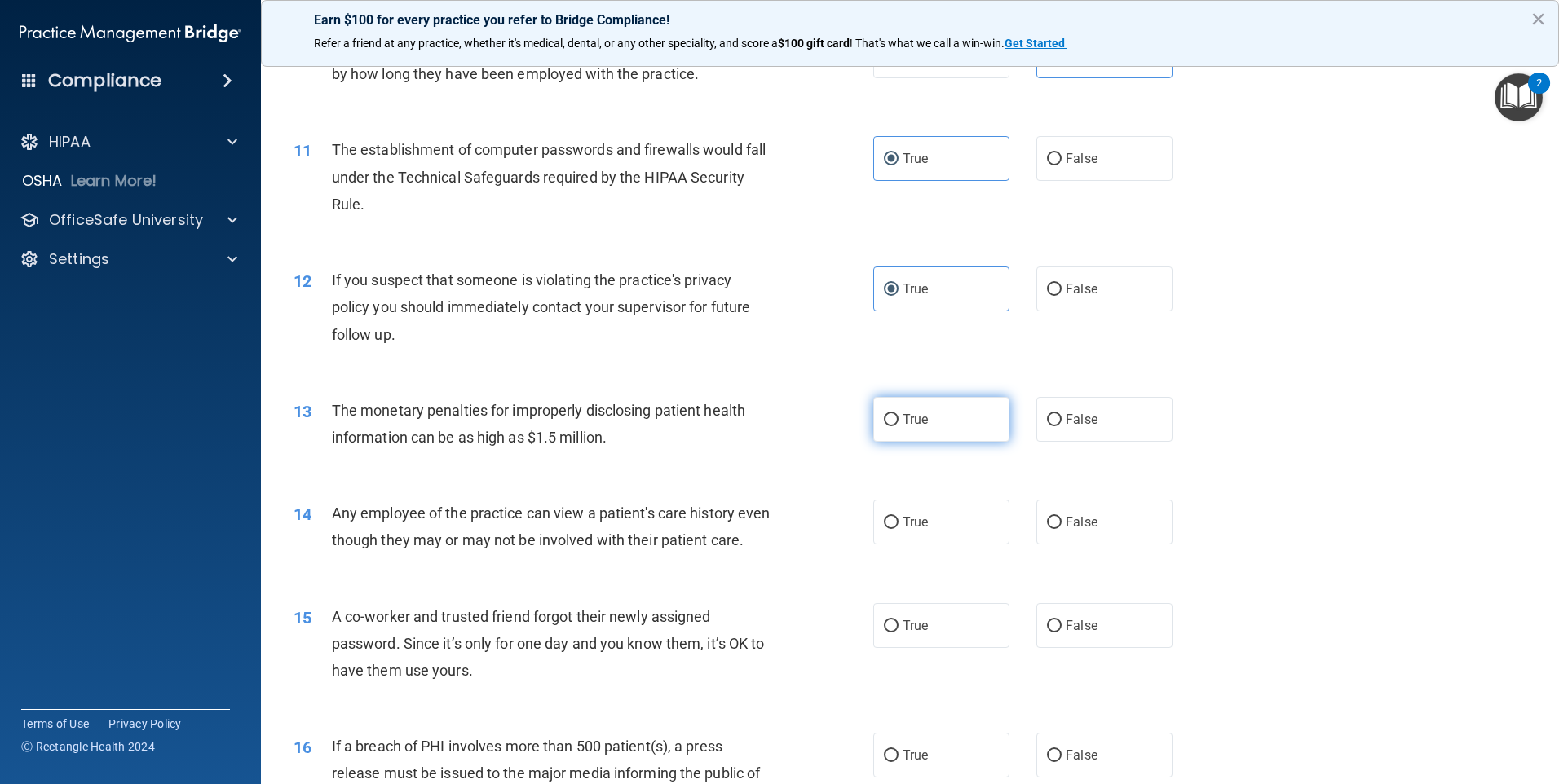
click at [918, 426] on span "True" at bounding box center [915, 419] width 26 height 16
click at [898, 426] on input "True" at bounding box center [891, 420] width 15 height 12
radio input "true"
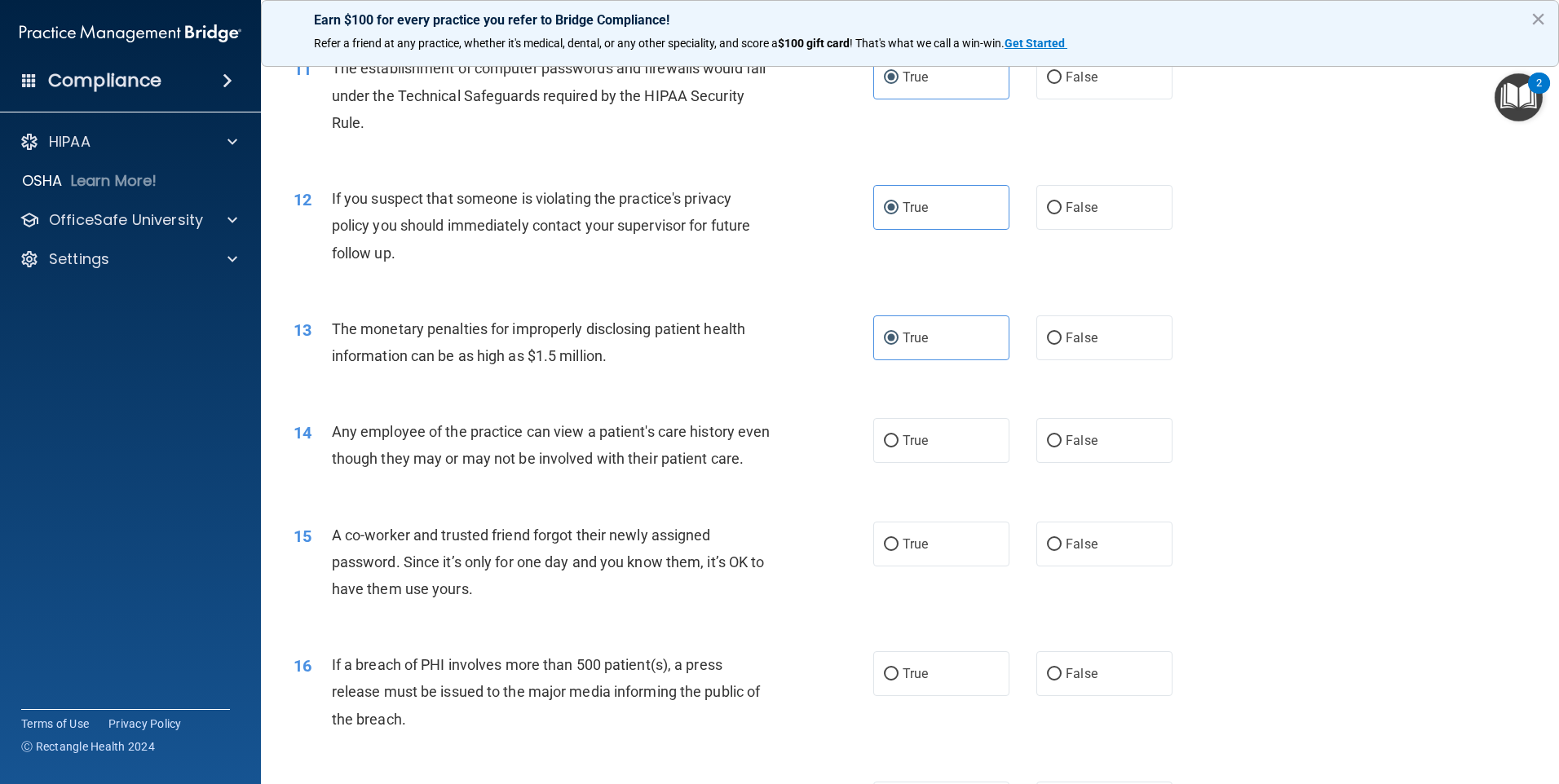
scroll to position [1304, 0]
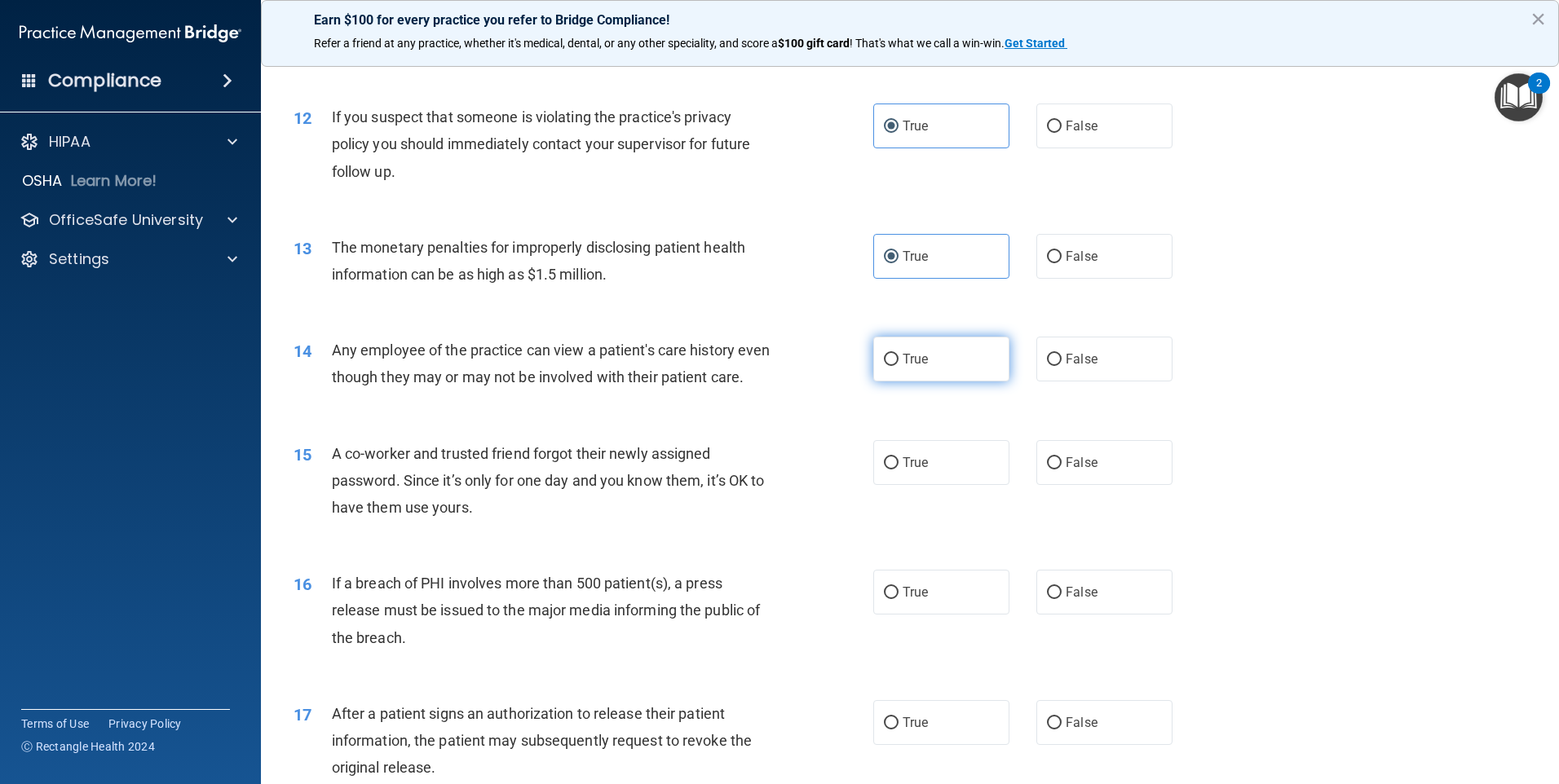
click at [907, 363] on span "True" at bounding box center [915, 358] width 26 height 16
click at [898, 363] on input "True" at bounding box center [891, 359] width 15 height 12
radio input "true"
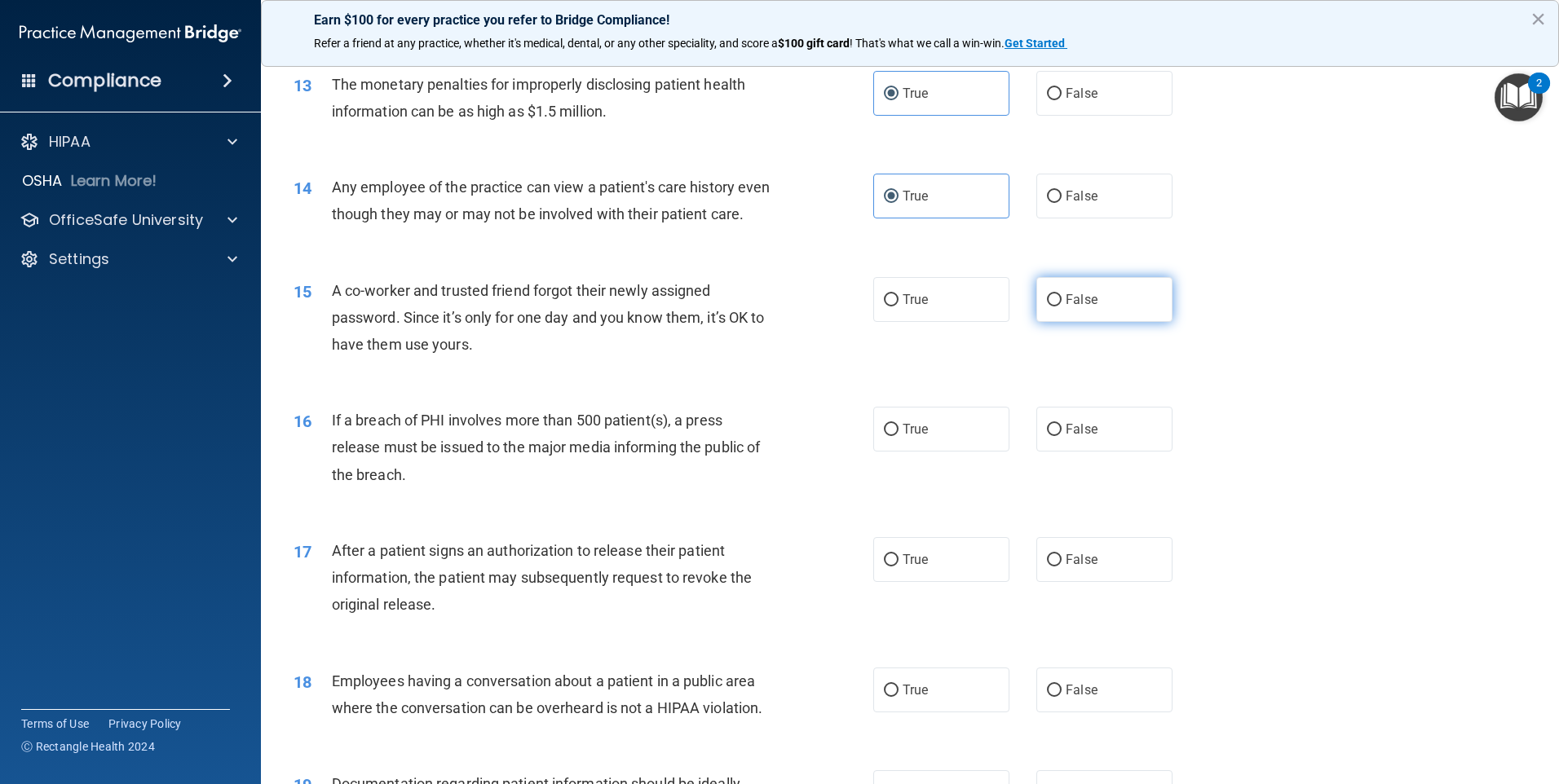
click at [1039, 319] on label "False" at bounding box center [1104, 300] width 136 height 45
click at [1047, 306] on input "False" at bounding box center [1054, 300] width 15 height 12
radio input "true"
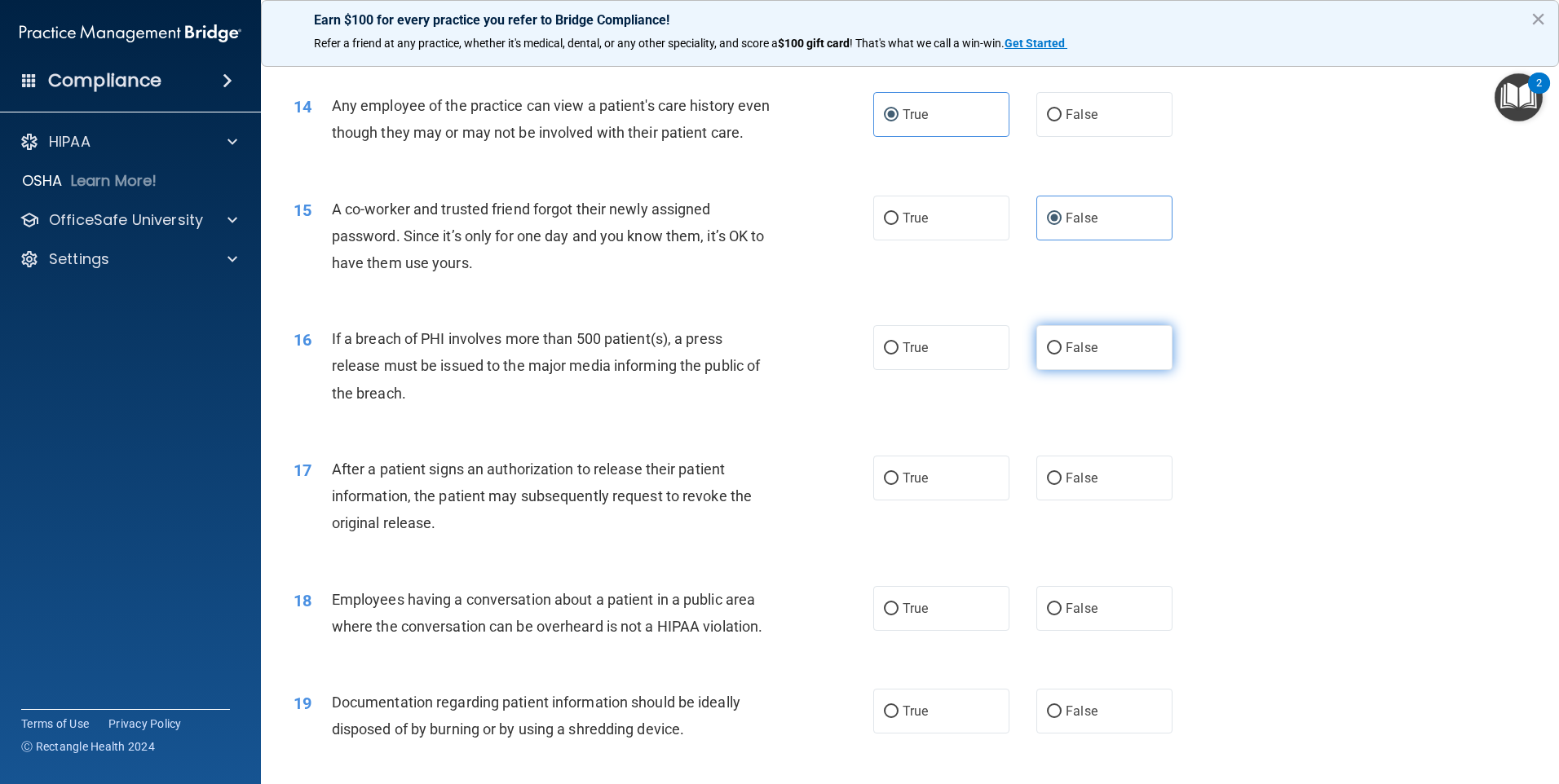
click at [1110, 359] on label "False" at bounding box center [1104, 348] width 136 height 45
click at [1061, 354] on input "False" at bounding box center [1054, 349] width 15 height 12
radio input "true"
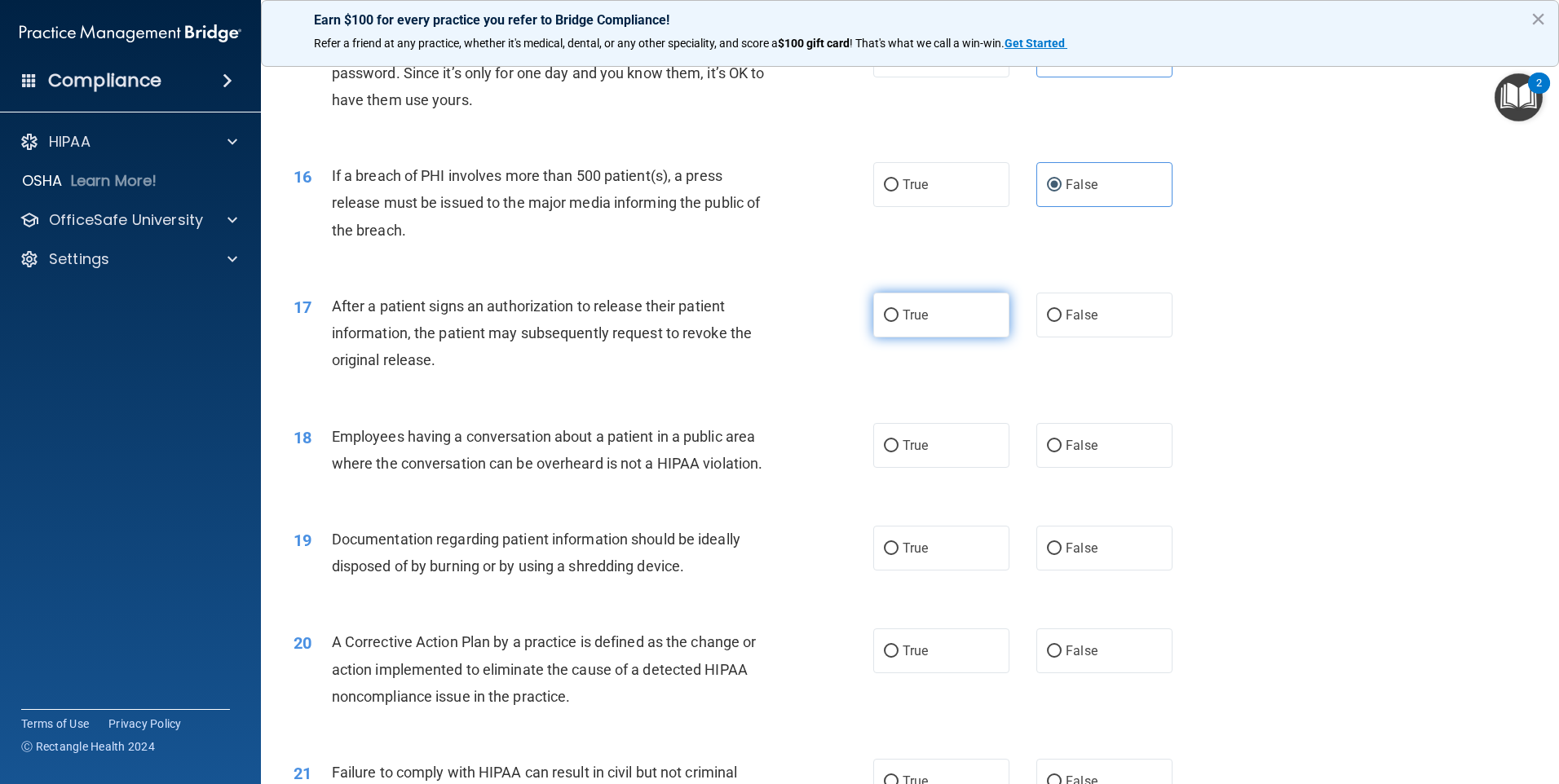
click at [887, 338] on label "True" at bounding box center [941, 315] width 136 height 45
click at [887, 322] on input "True" at bounding box center [891, 315] width 15 height 12
radio input "true"
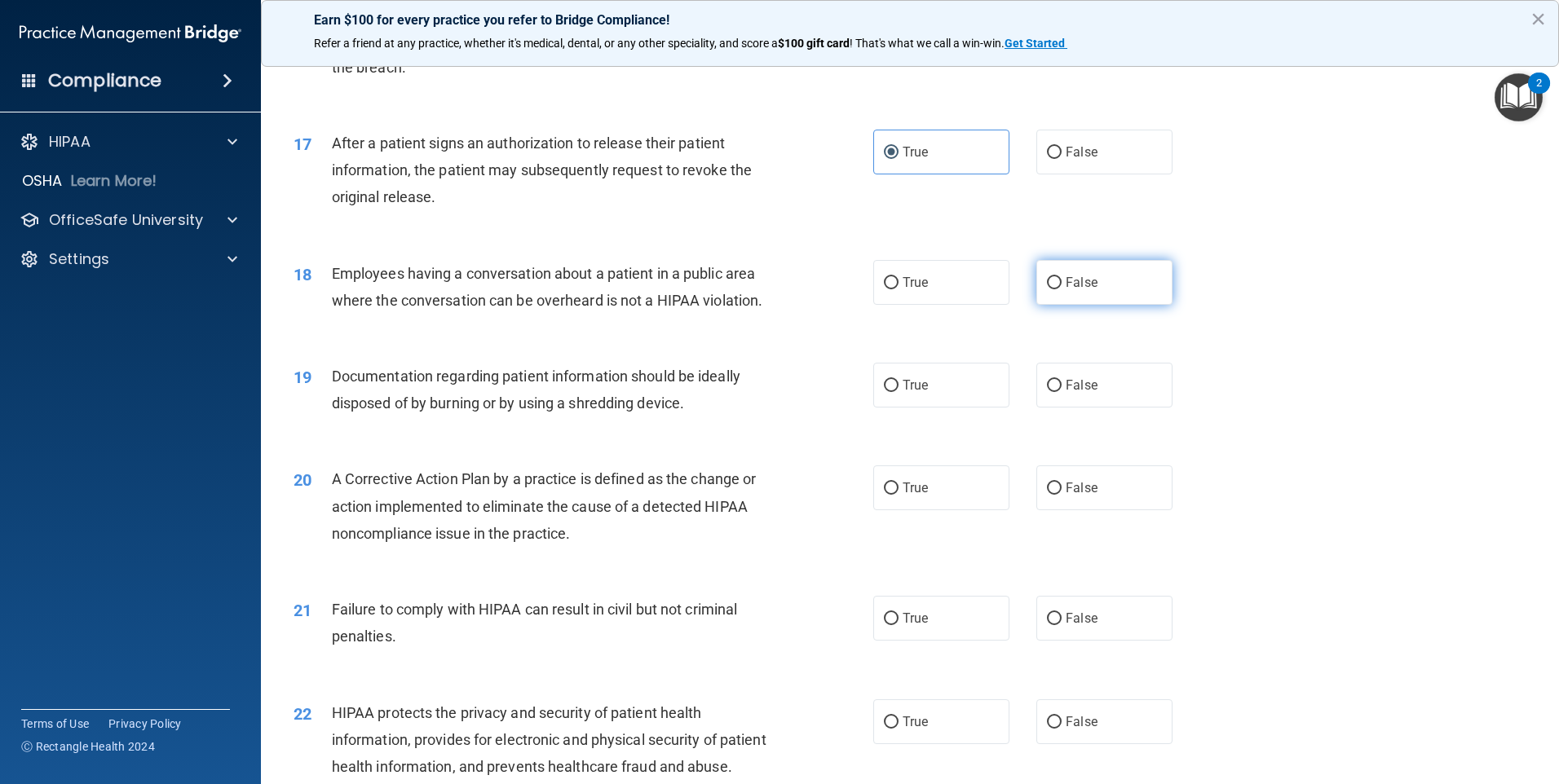
click at [1073, 305] on label "False" at bounding box center [1104, 282] width 136 height 45
click at [1061, 290] on input "False" at bounding box center [1054, 283] width 15 height 12
radio input "true"
click at [936, 406] on label "True" at bounding box center [941, 385] width 136 height 45
click at [898, 392] on input "True" at bounding box center [891, 386] width 15 height 12
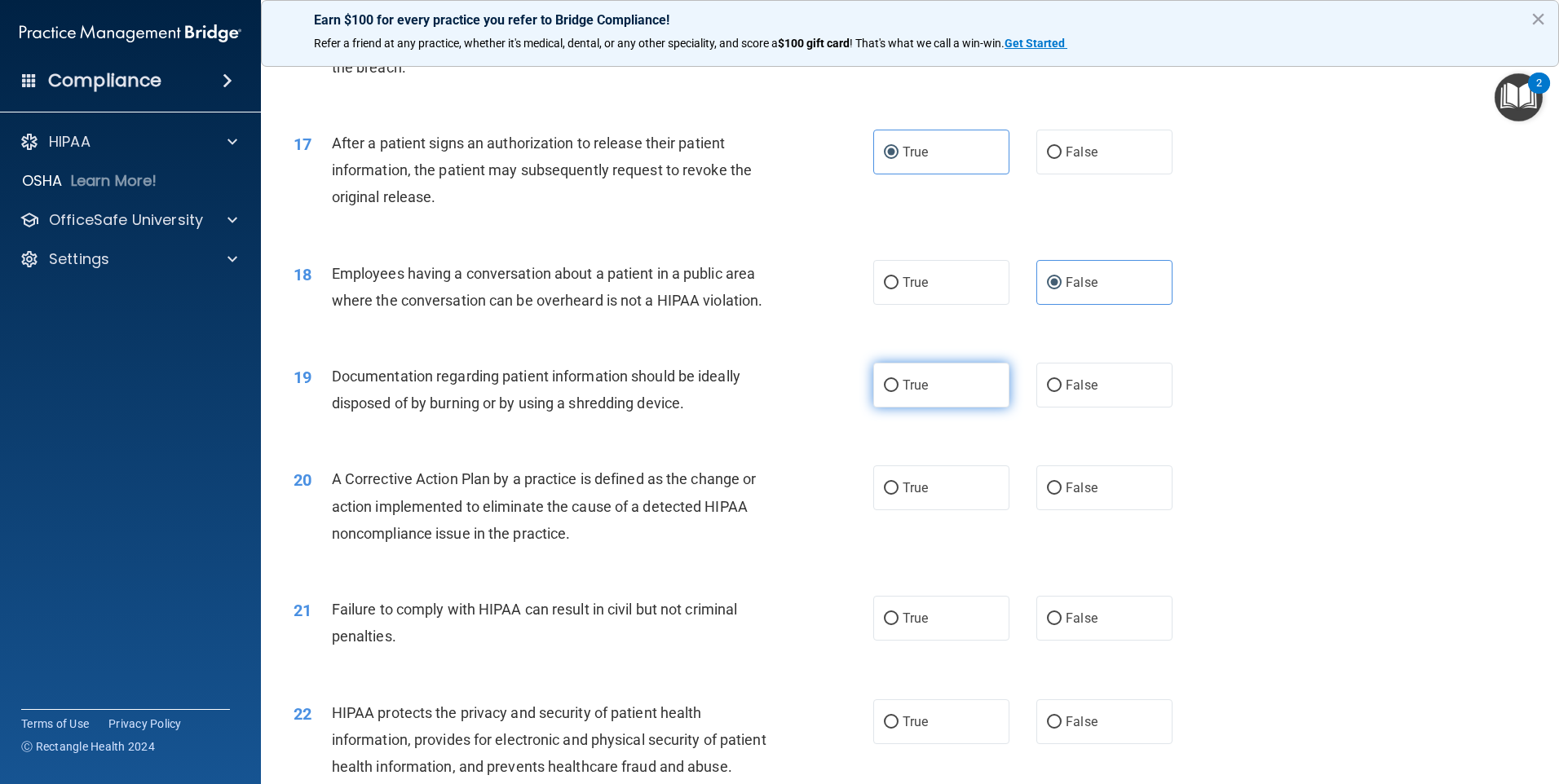
radio input "true"
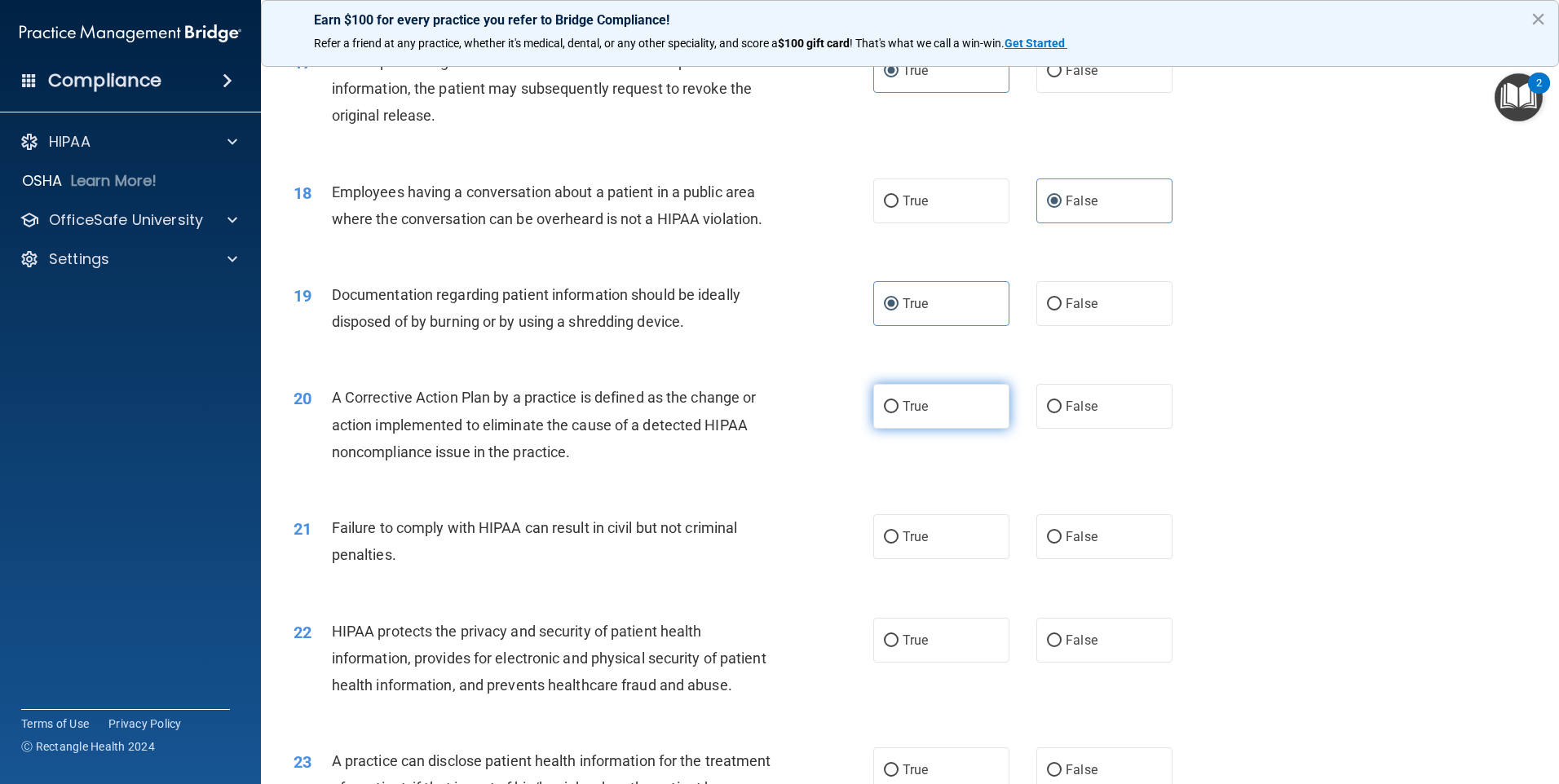
click at [893, 423] on label "True" at bounding box center [941, 406] width 136 height 45
click at [893, 413] on input "True" at bounding box center [891, 406] width 15 height 12
radio input "true"
click at [1075, 541] on label "False" at bounding box center [1104, 536] width 136 height 45
click at [1061, 541] on input "False" at bounding box center [1054, 537] width 15 height 12
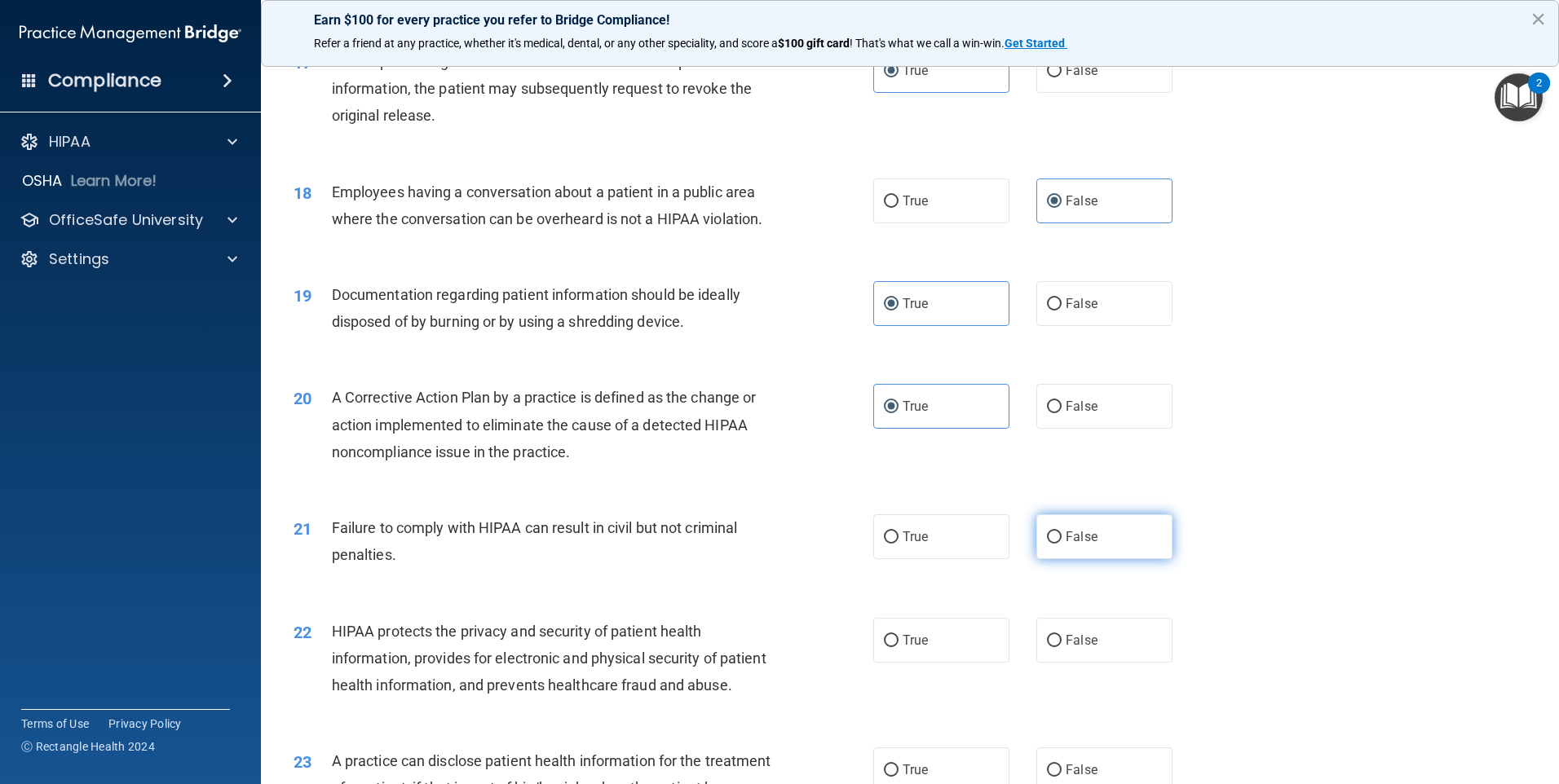
radio input "true"
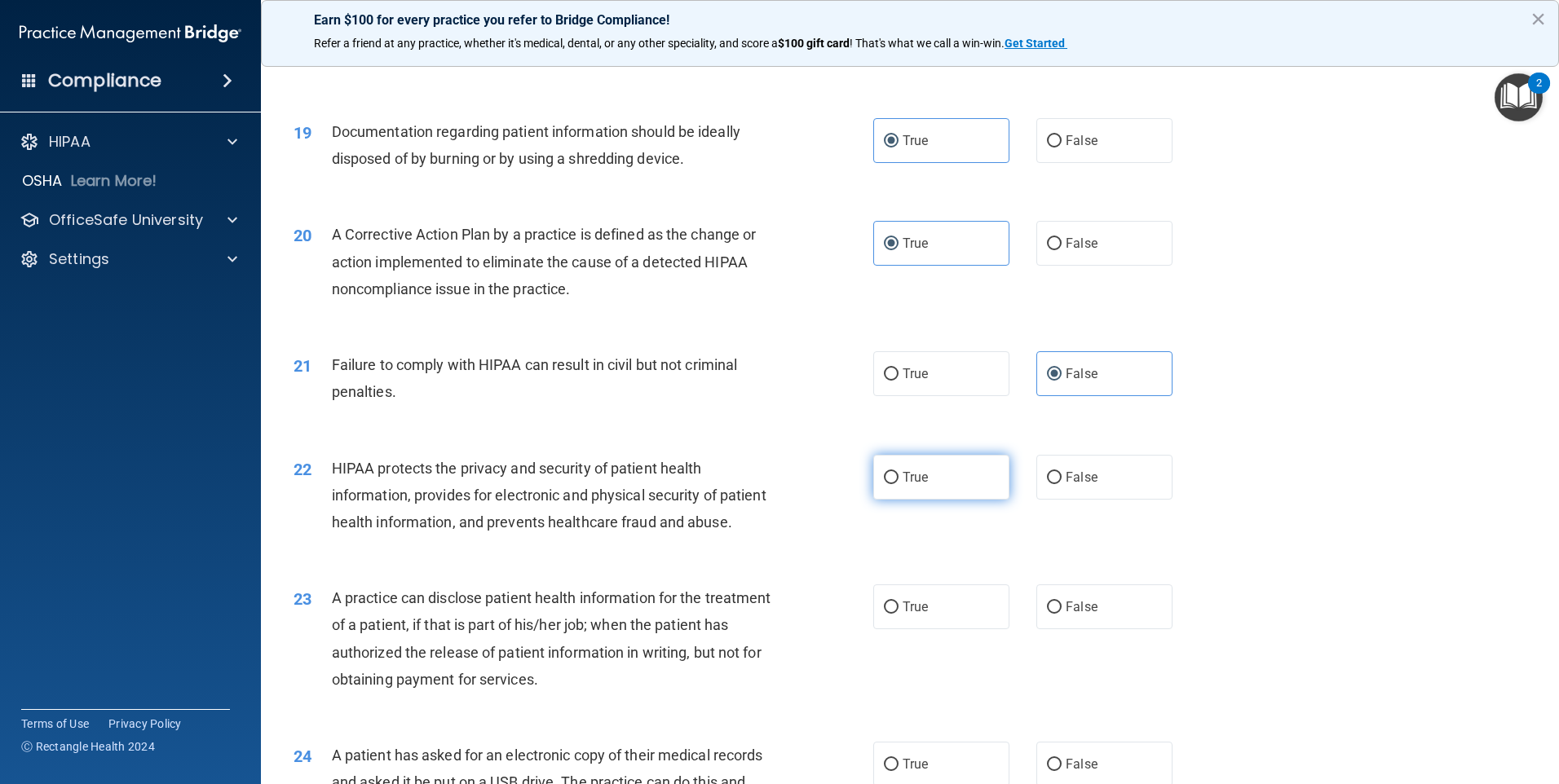
click at [892, 484] on input "True" at bounding box center [891, 478] width 15 height 12
radio input "true"
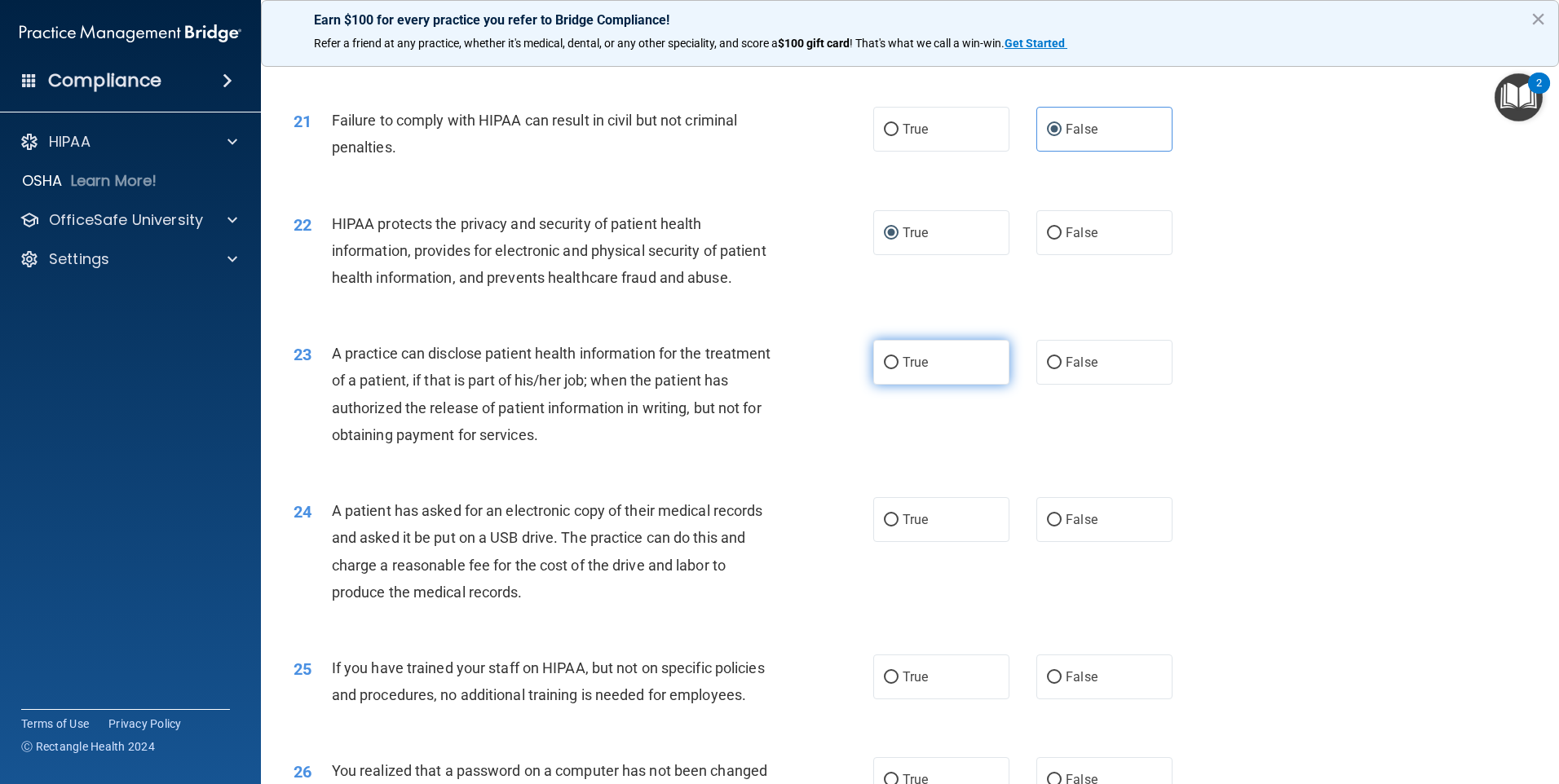
click at [883, 369] on input "True" at bounding box center [891, 363] width 15 height 12
radio input "true"
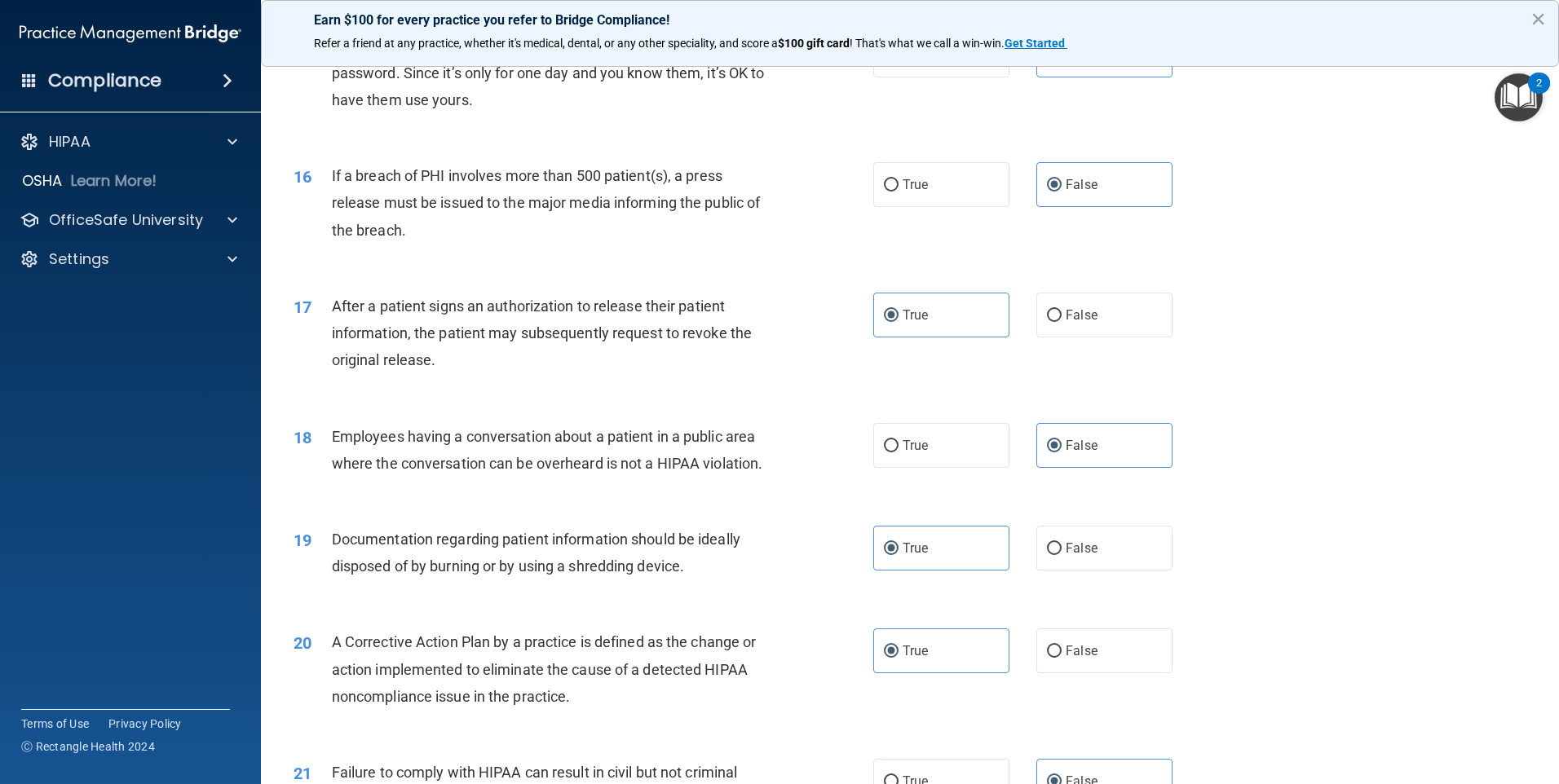
scroll to position [1549, 0]
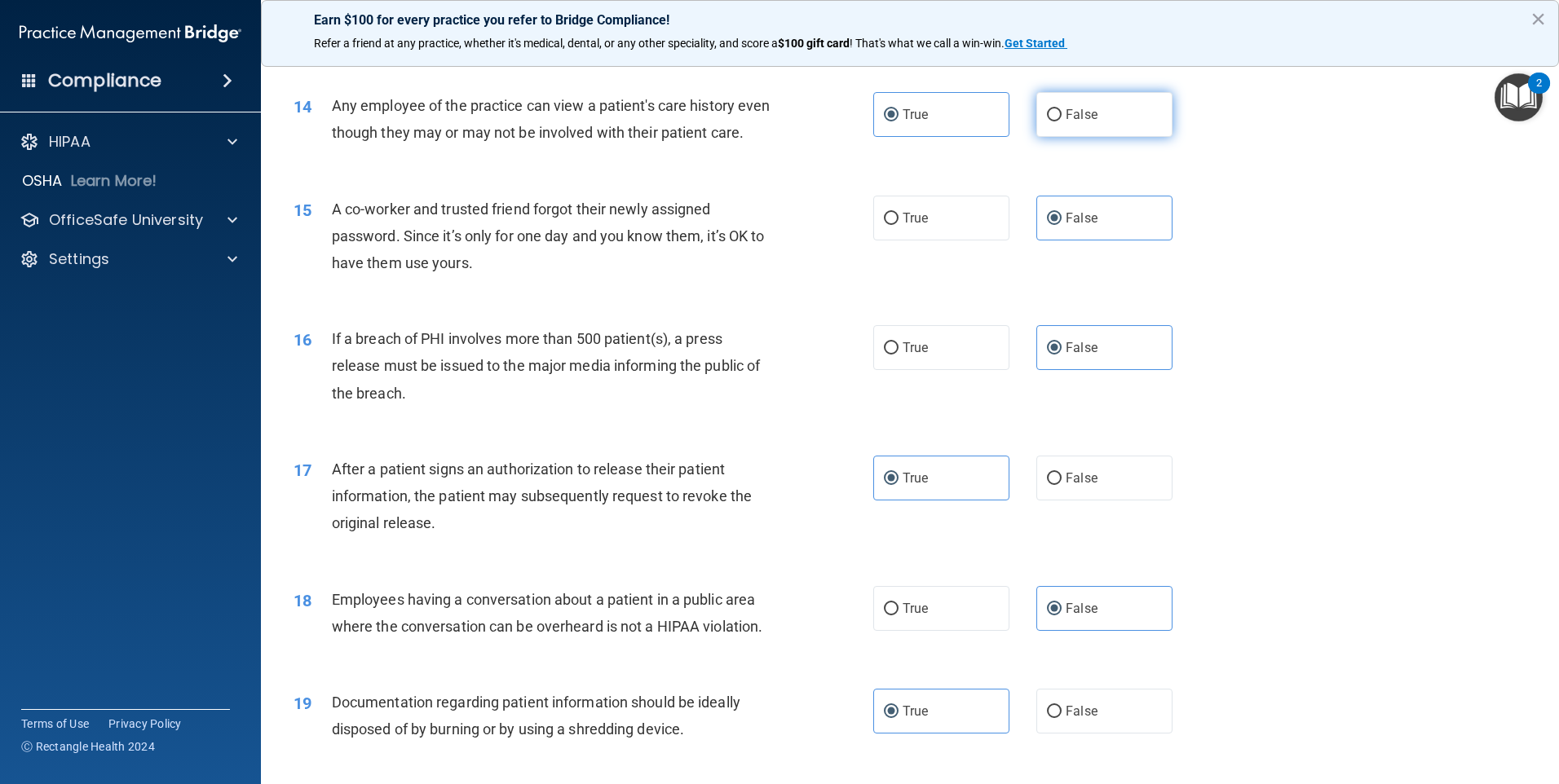
click at [1074, 117] on span "False" at bounding box center [1081, 114] width 31 height 16
click at [1061, 117] on input "False" at bounding box center [1054, 115] width 15 height 12
radio input "true"
radio input "false"
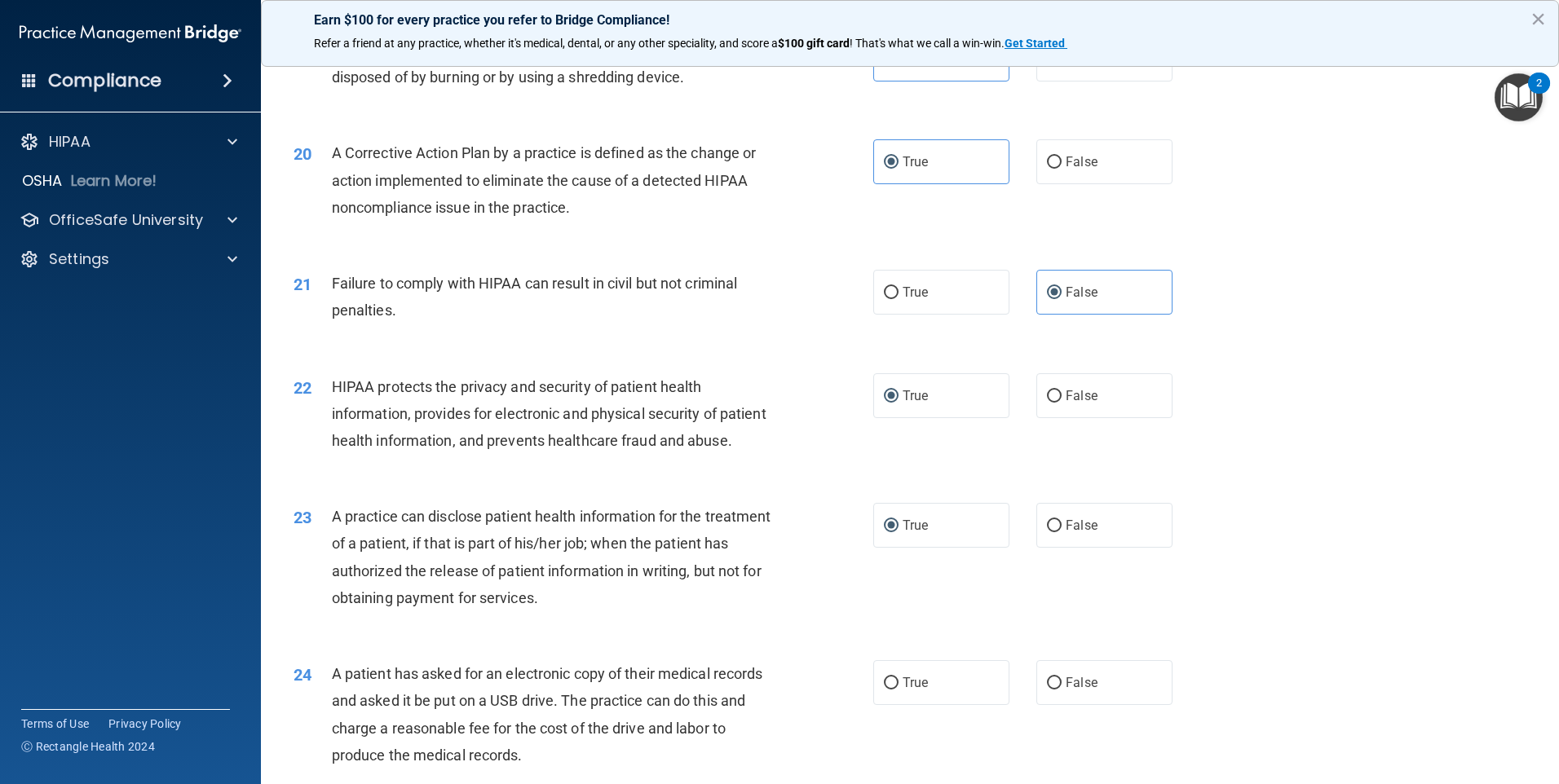
scroll to position [2446, 0]
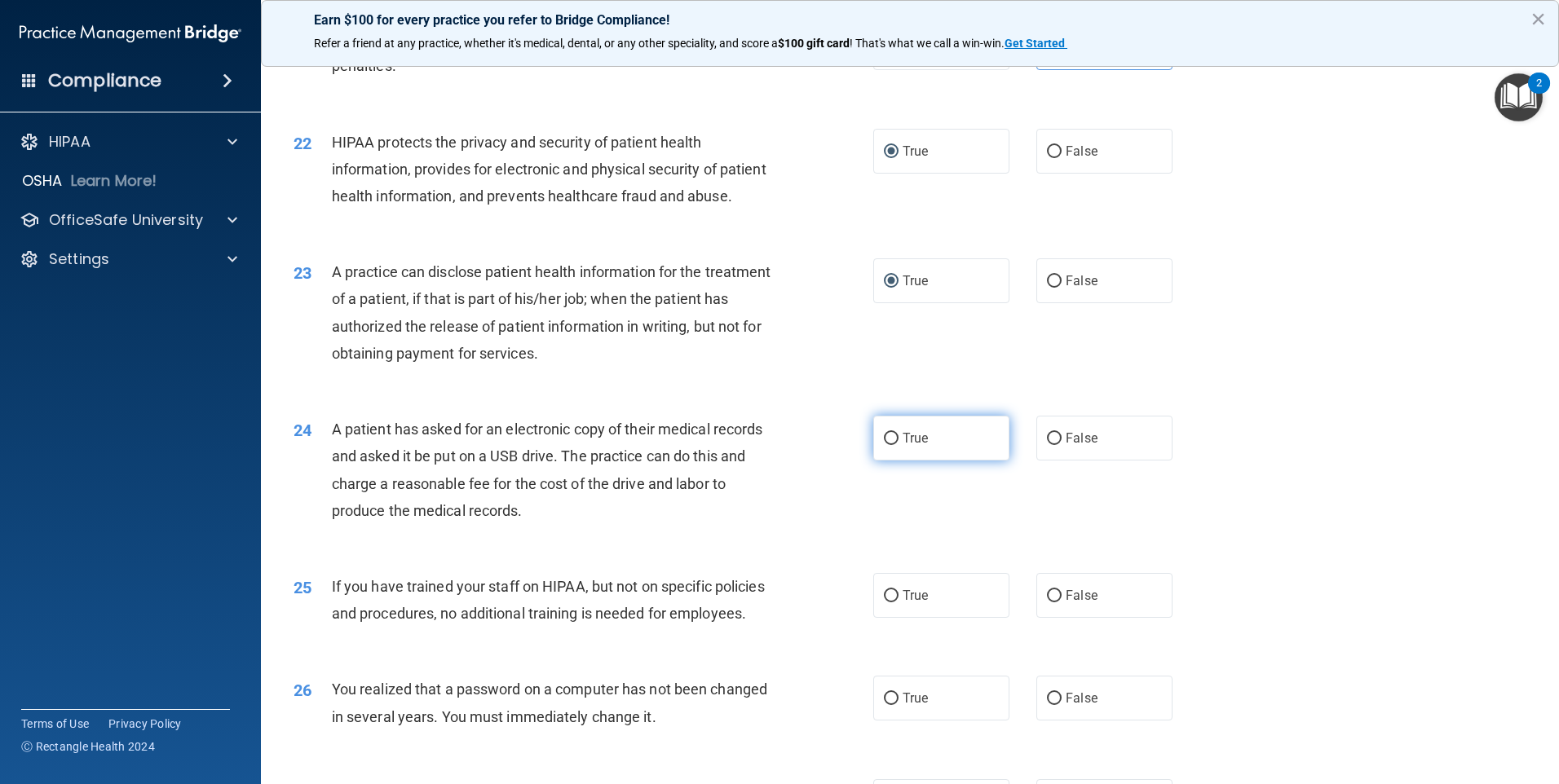
click at [901, 460] on label "True" at bounding box center [941, 438] width 136 height 45
click at [898, 445] on input "True" at bounding box center [891, 439] width 15 height 12
radio input "true"
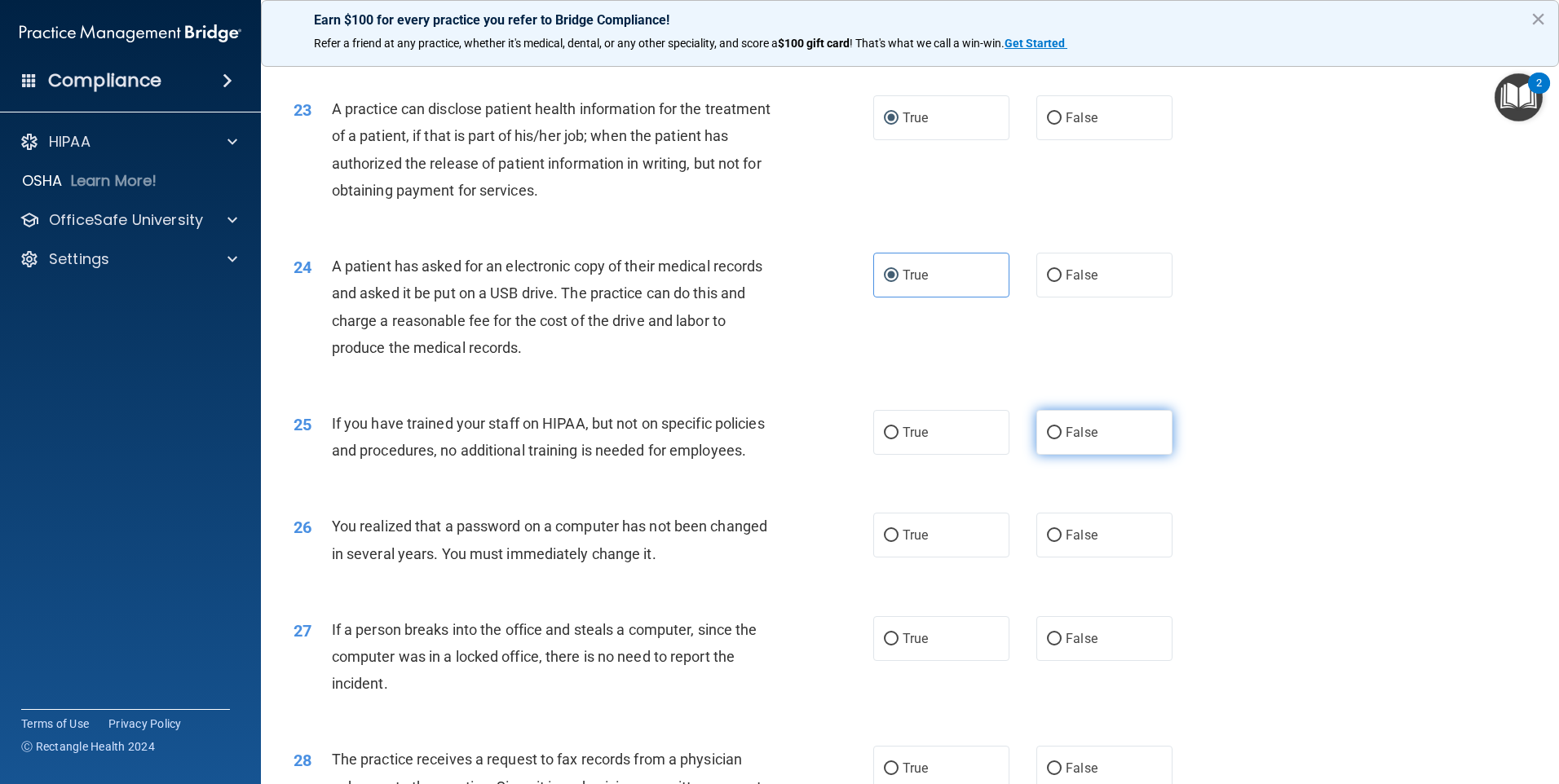
click at [1036, 455] on label "False" at bounding box center [1104, 432] width 136 height 45
click at [1047, 440] on input "False" at bounding box center [1054, 433] width 15 height 12
radio input "true"
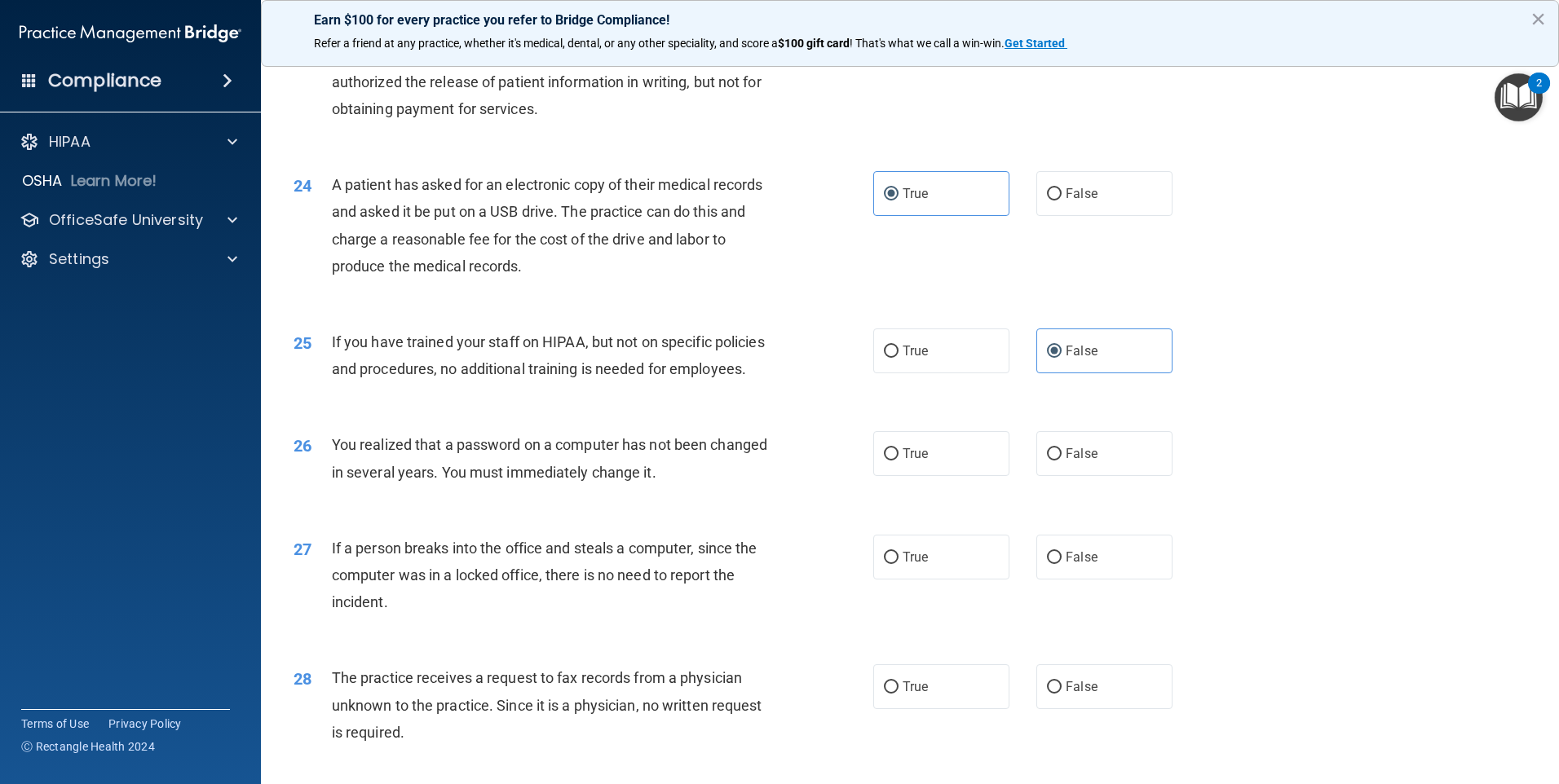
scroll to position [2772, 0]
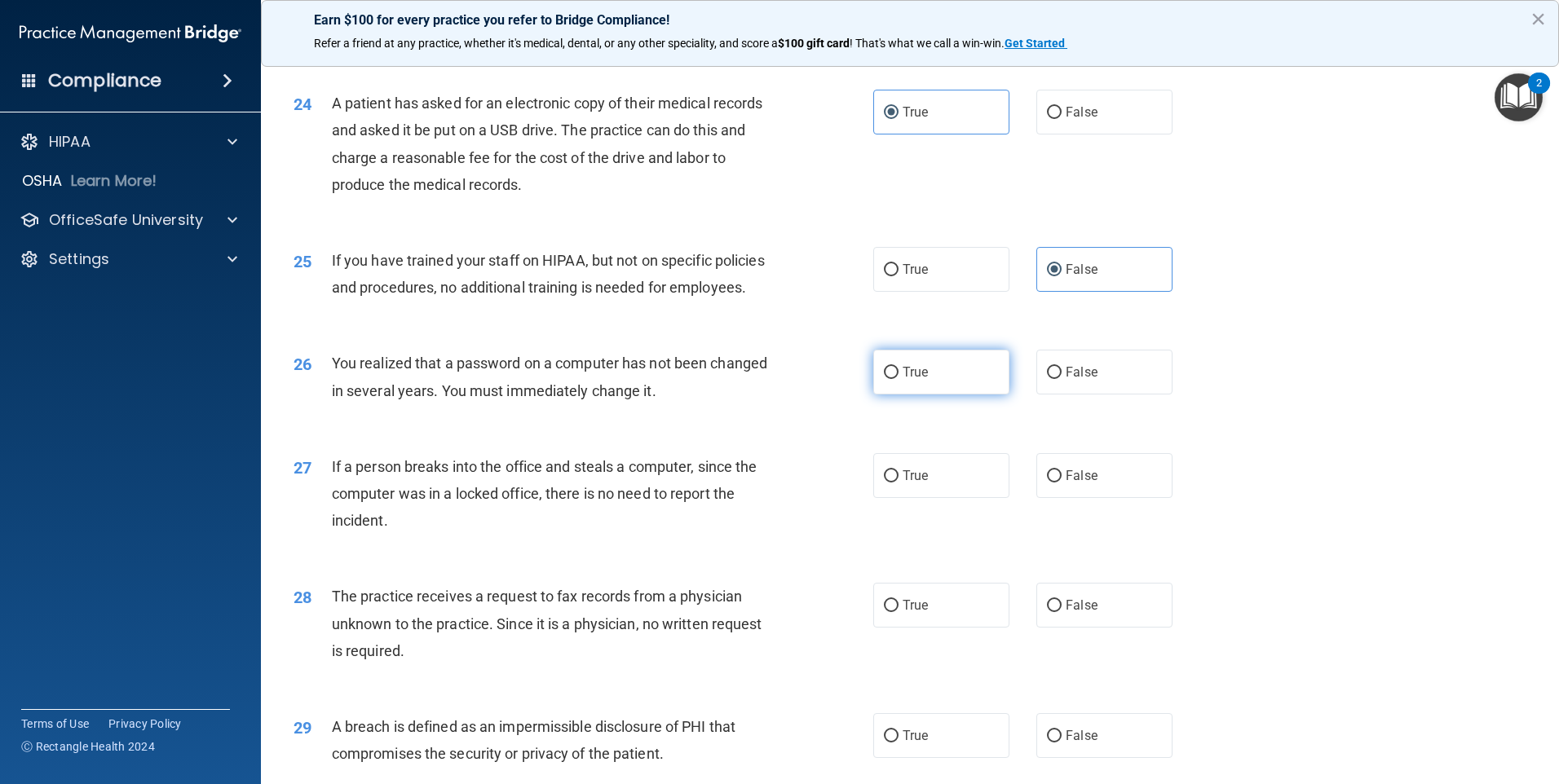
click at [903, 395] on label "True" at bounding box center [941, 372] width 136 height 45
click at [898, 379] on input "True" at bounding box center [891, 373] width 15 height 12
radio input "true"
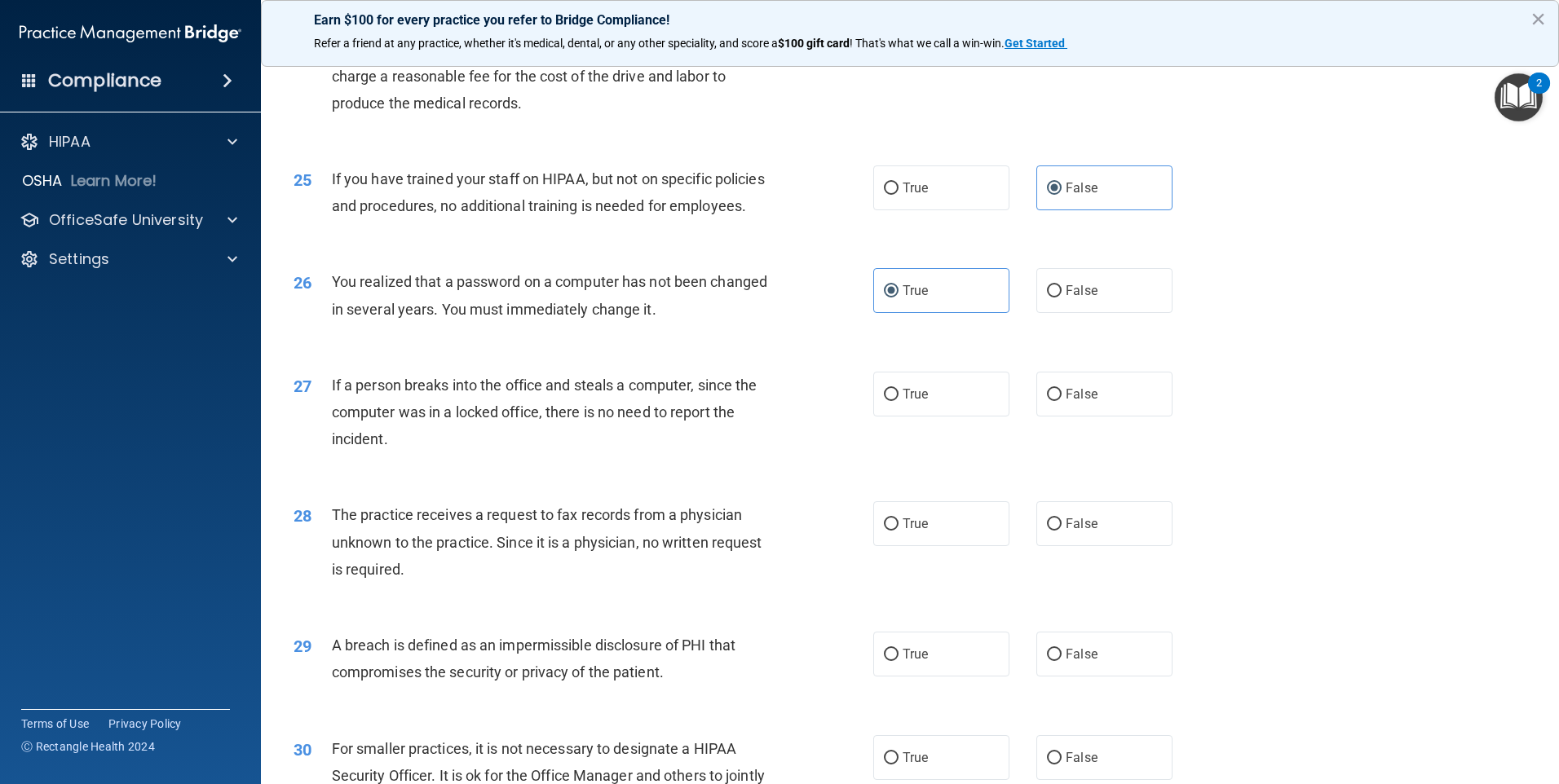
scroll to position [2935, 0]
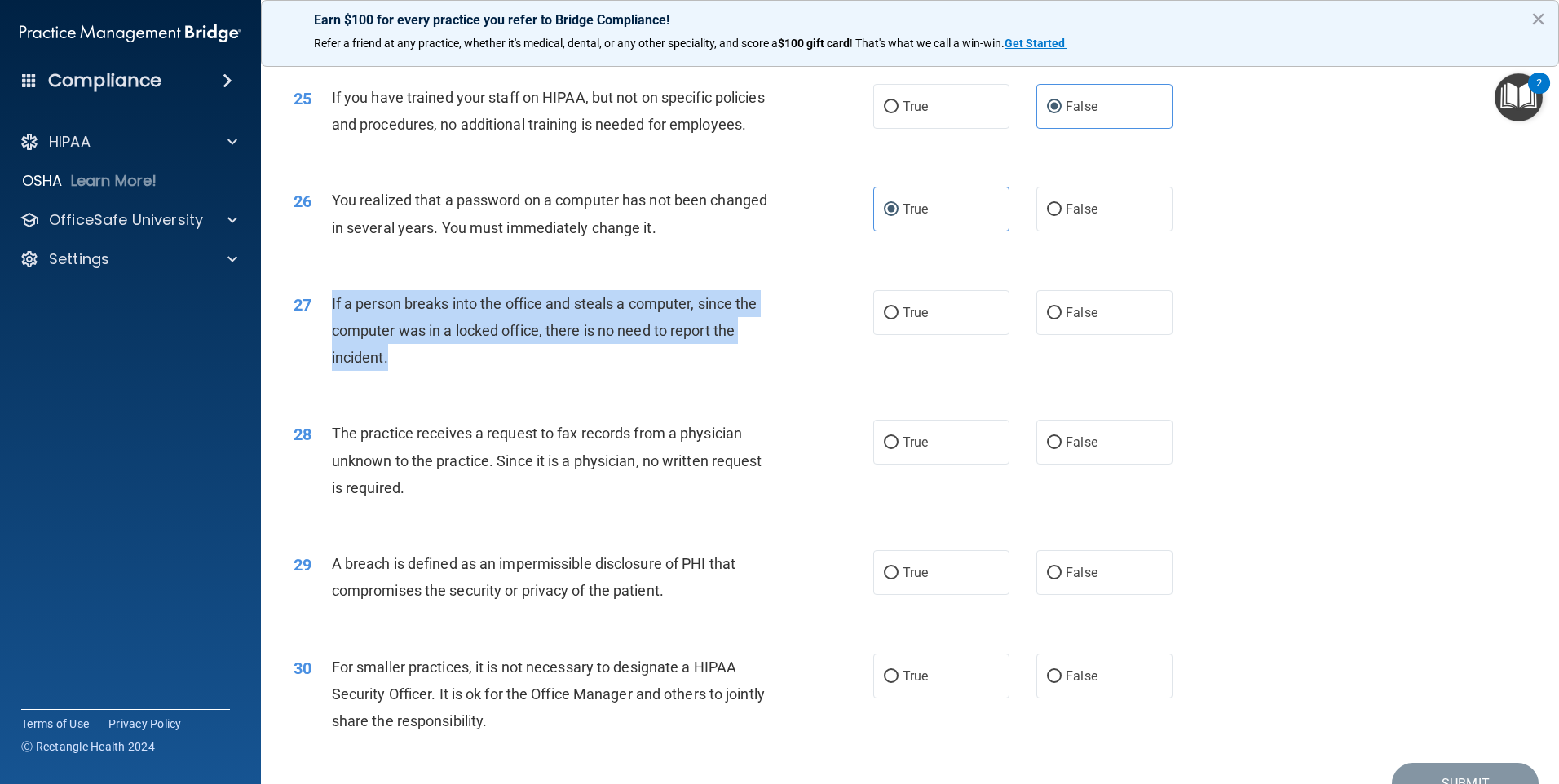
drag, startPoint x: 329, startPoint y: 382, endPoint x: 552, endPoint y: 450, distance: 233.1
click at [552, 380] on div "27 If a person breaks into the office and steals a computer, since the computer…" at bounding box center [583, 335] width 628 height 89
drag, startPoint x: 552, startPoint y: 450, endPoint x: 561, endPoint y: 460, distance: 13.5
click at [561, 380] on div "27 If a person breaks into the office and steals a computer, since the computer…" at bounding box center [583, 335] width 628 height 89
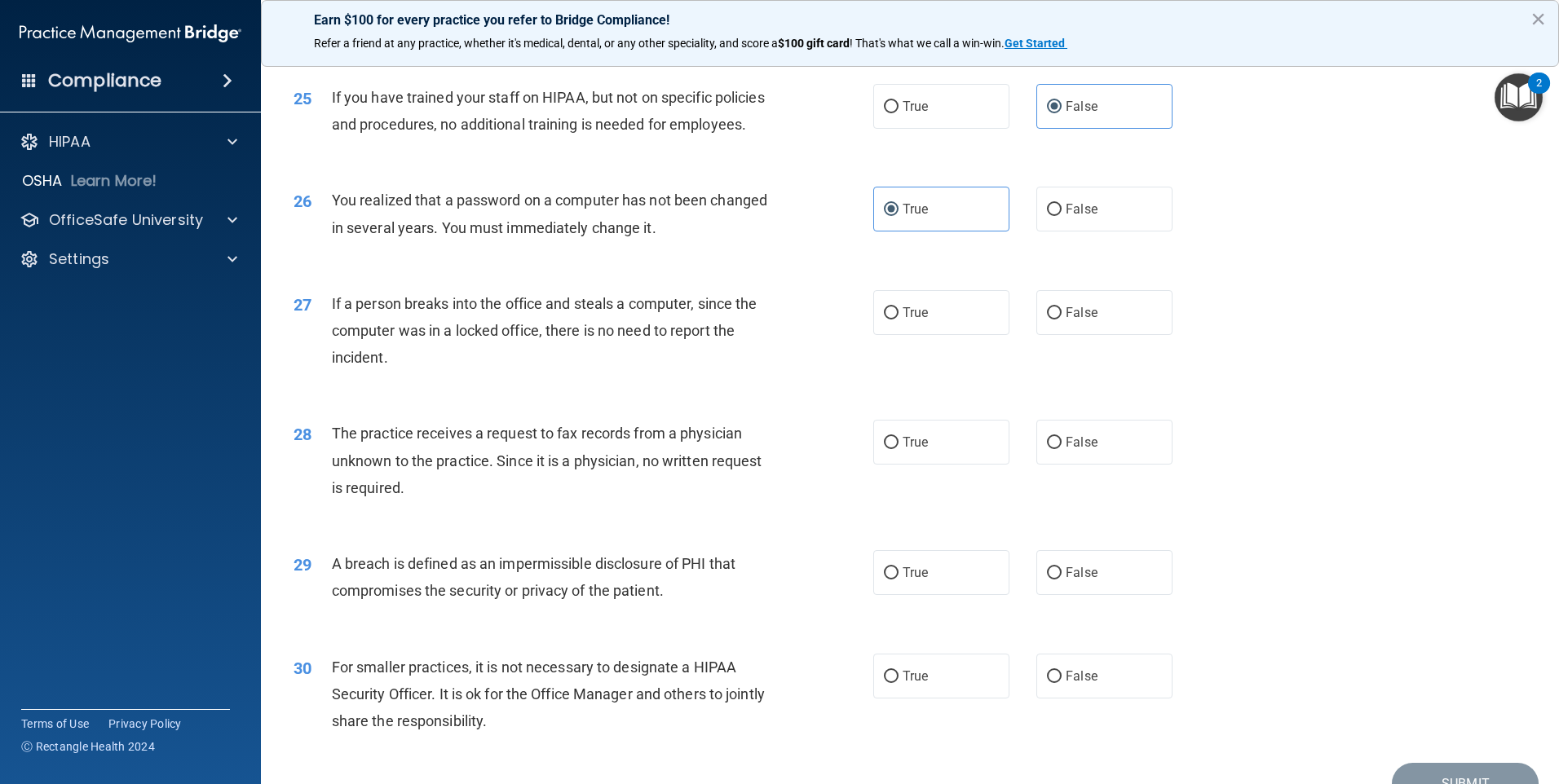
click at [476, 400] on div "27 If a person breaks into the office and steals a computer, since the computer…" at bounding box center [910, 335] width 1257 height 131
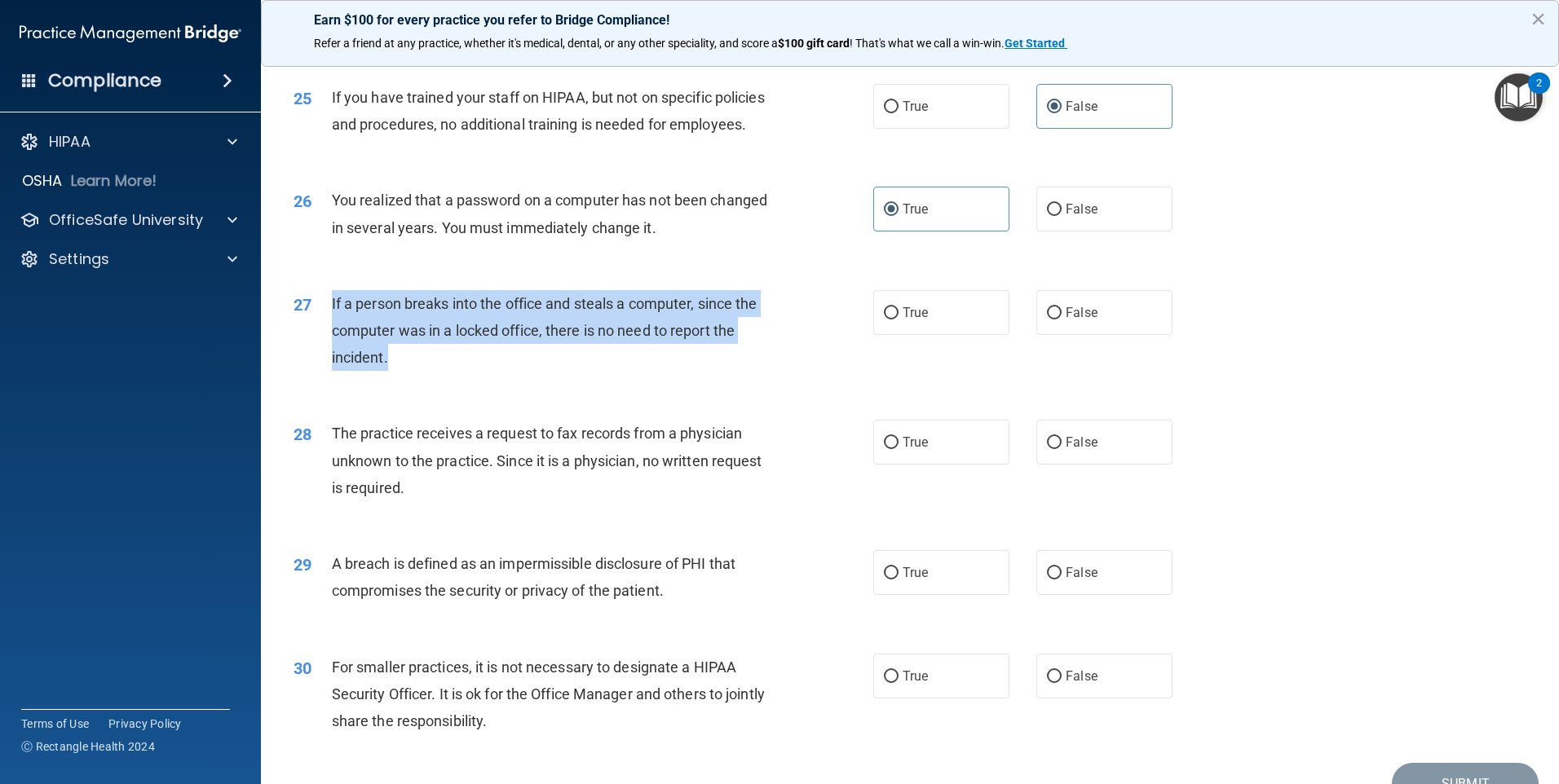
drag, startPoint x: 333, startPoint y: 381, endPoint x: 436, endPoint y: 428, distance: 113.2
click at [436, 372] on div "If a person breaks into the office and steals a computer, since the computer wa…" at bounding box center [558, 331] width 453 height 81
drag, startPoint x: 436, startPoint y: 428, endPoint x: 445, endPoint y: 436, distance: 12.0
click at [445, 372] on div "If a person breaks into the office and steals a computer, since the computer wa…" at bounding box center [558, 331] width 453 height 81
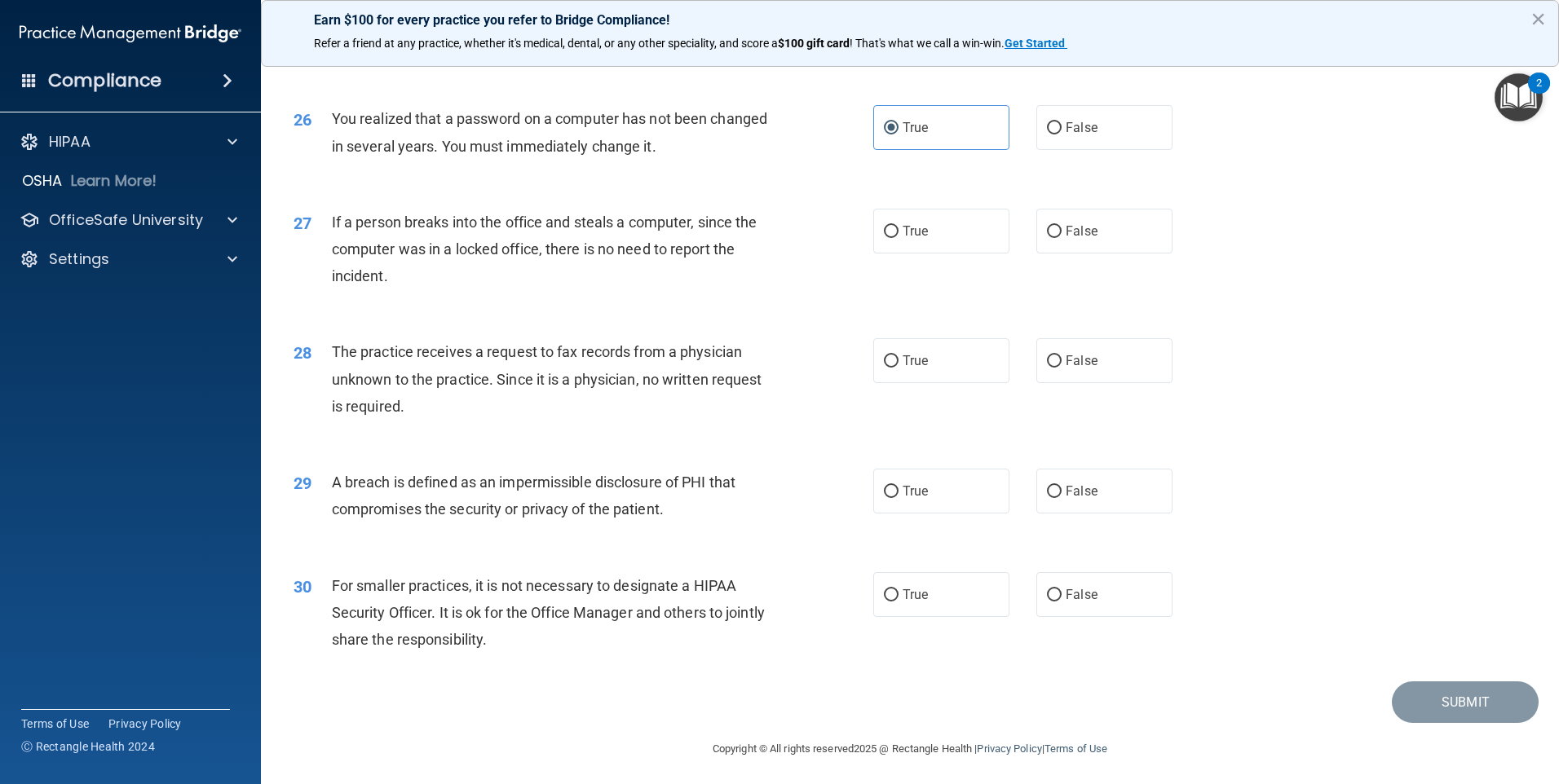
scroll to position [3100, 0]
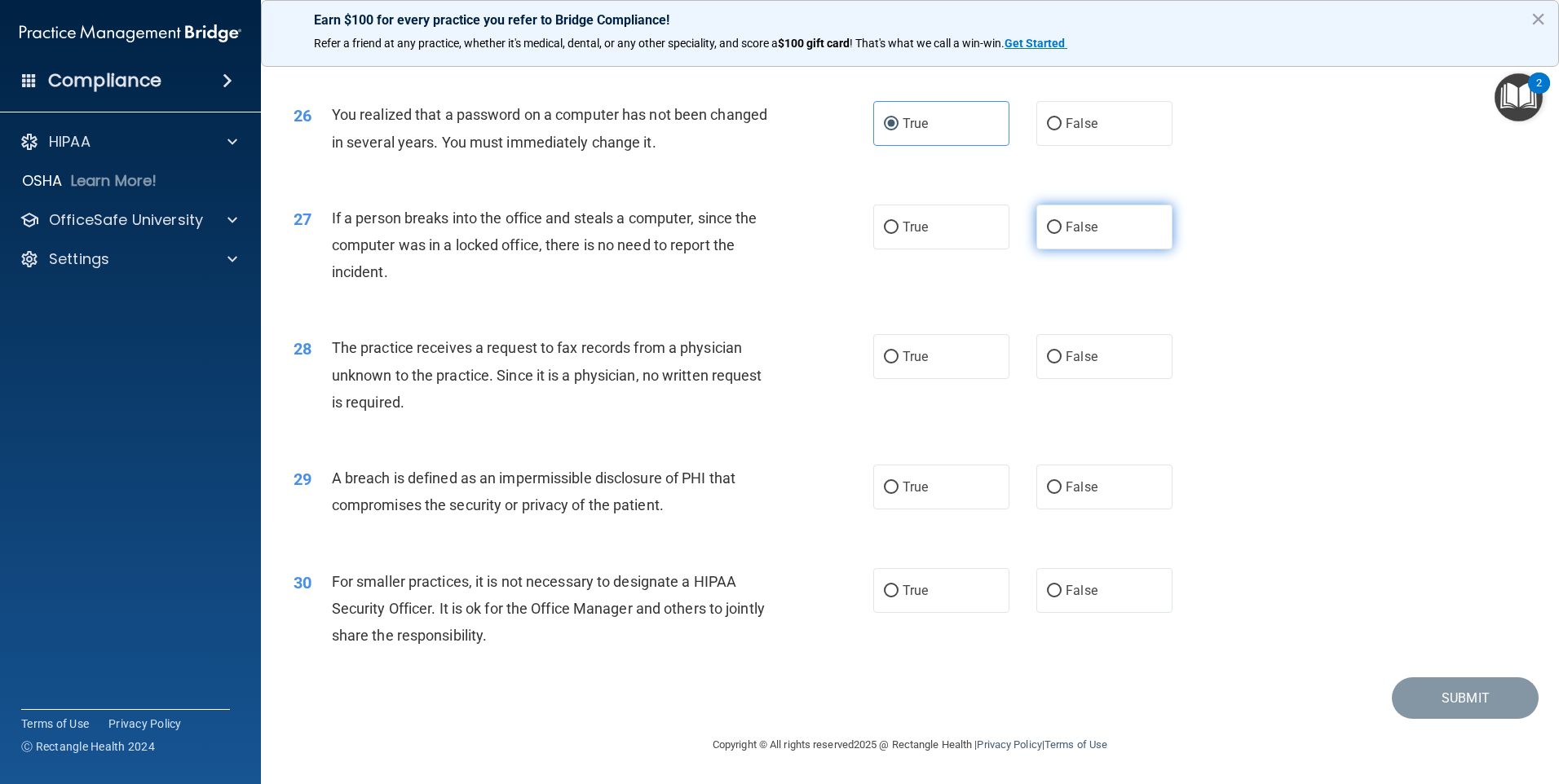
click at [1080, 213] on label "False" at bounding box center [1104, 227] width 136 height 45
click at [1061, 222] on input "False" at bounding box center [1054, 228] width 15 height 12
radio input "true"
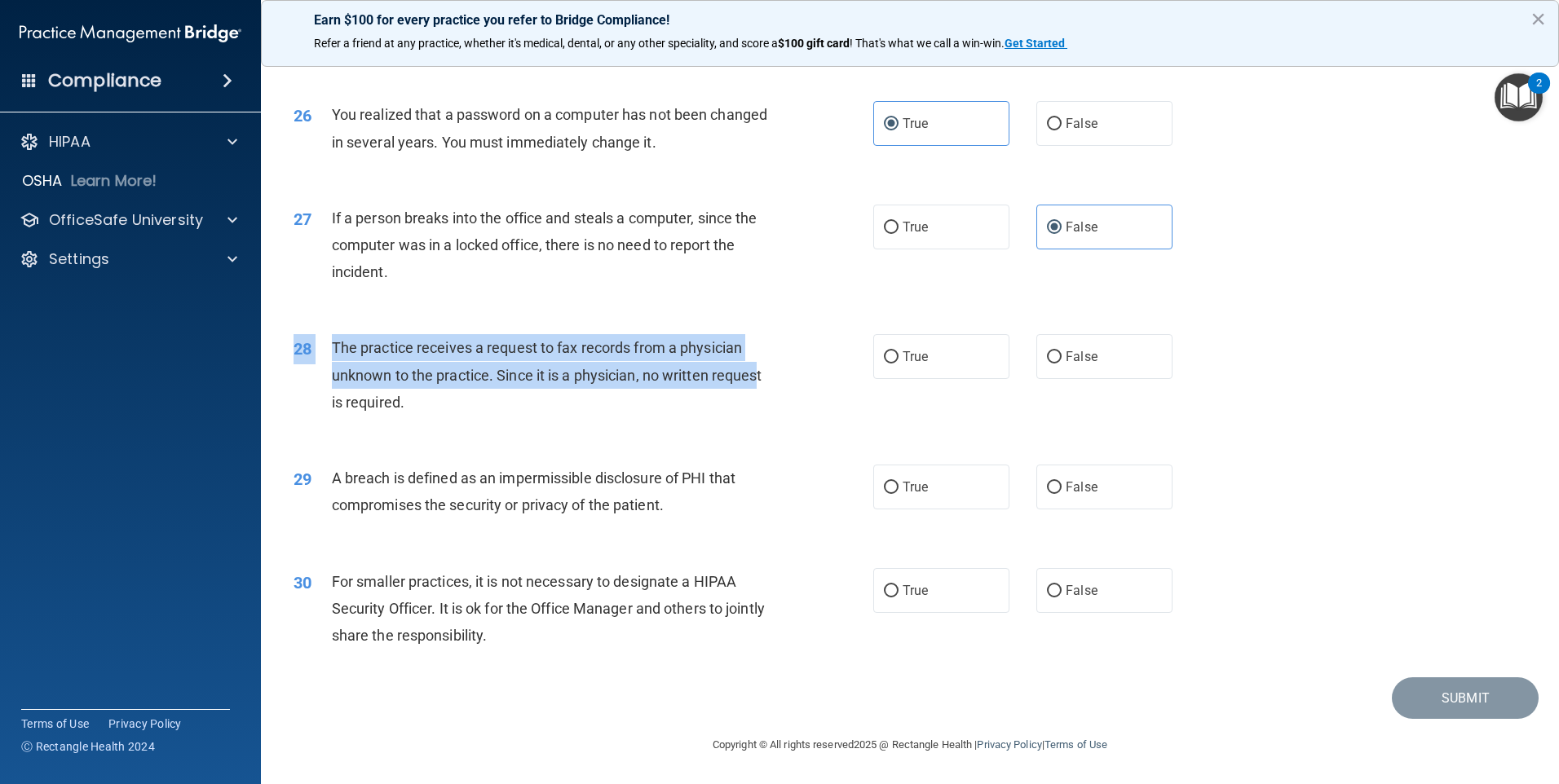
drag, startPoint x: 706, startPoint y: 315, endPoint x: 760, endPoint y: 363, distance: 72.2
click at [760, 363] on div "28 The practice receives a request to fax records from a physician unknown to t…" at bounding box center [910, 379] width 1257 height 131
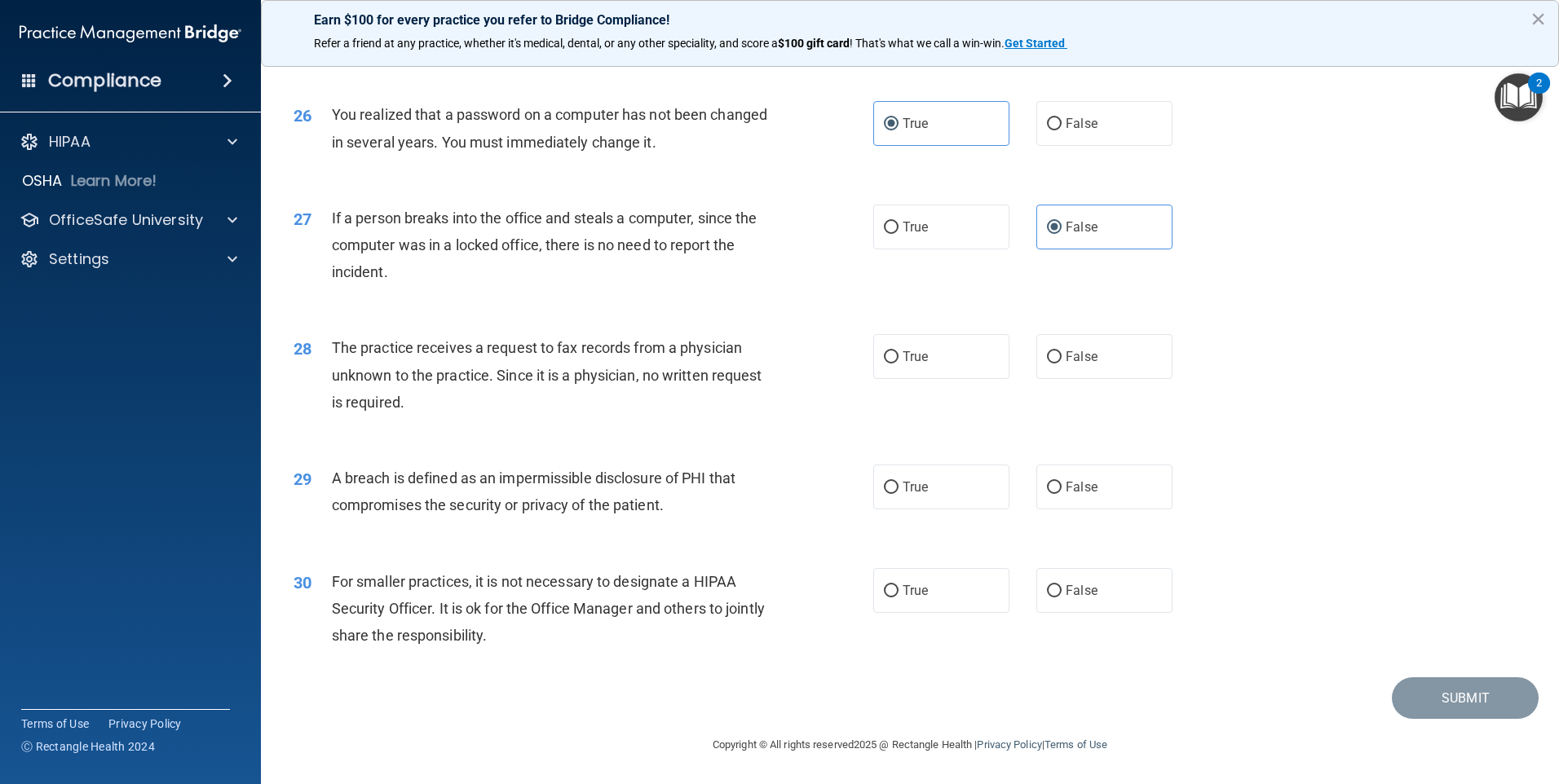
drag, startPoint x: 760, startPoint y: 363, endPoint x: 798, endPoint y: 430, distance: 77.0
click at [798, 430] on div "28 The practice receives a request to fax records from a physician unknown to t…" at bounding box center [910, 379] width 1257 height 131
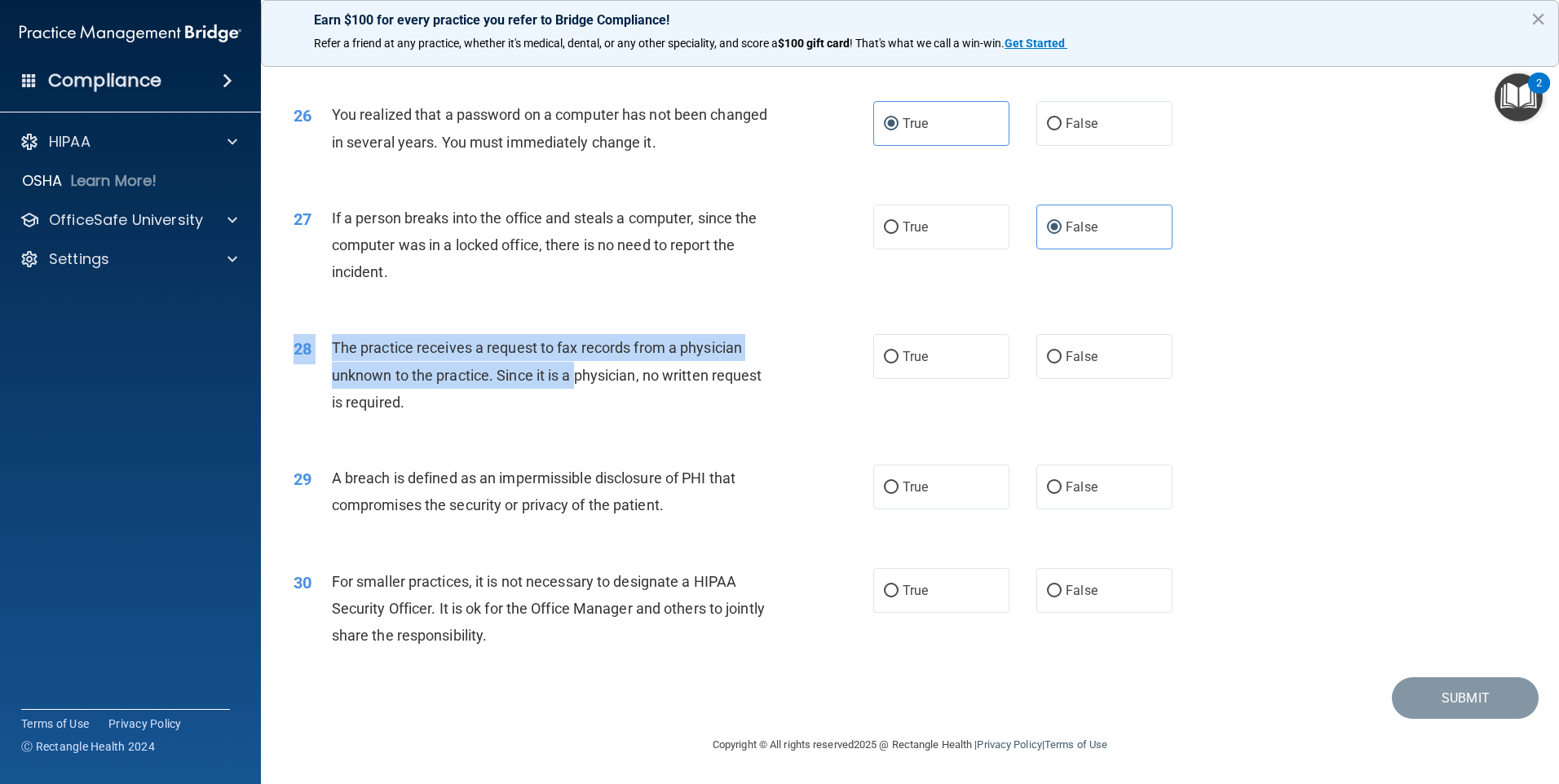
drag, startPoint x: 295, startPoint y: 346, endPoint x: 578, endPoint y: 374, distance: 284.4
click at [578, 374] on div "28 The practice receives a request to fax records from a physician unknown to t…" at bounding box center [583, 379] width 628 height 89
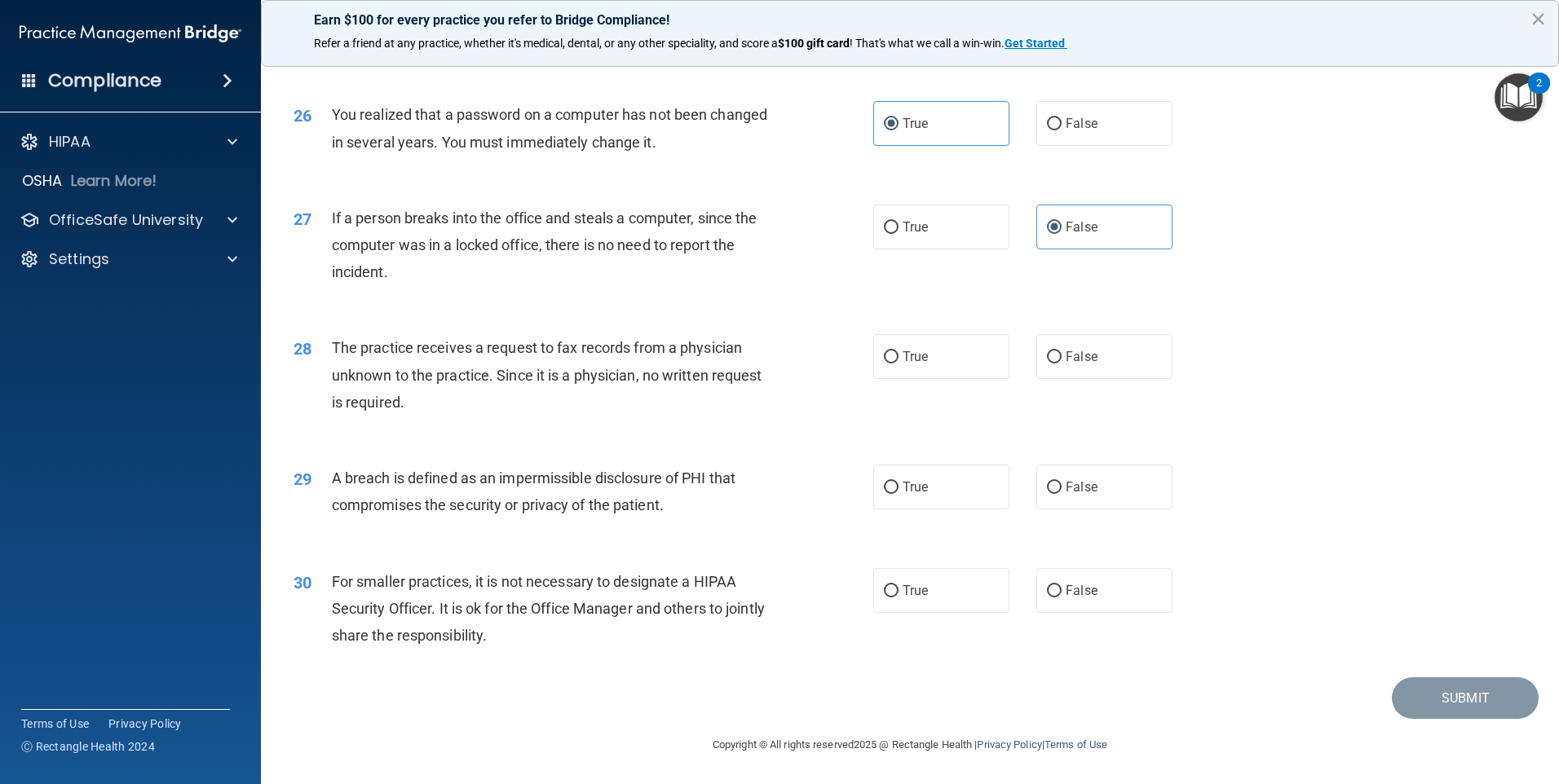
drag, startPoint x: 578, startPoint y: 374, endPoint x: 718, endPoint y: 423, distance: 148.3
click at [718, 423] on div "28 The practice receives a request to fax records from a physician unknown to t…" at bounding box center [583, 379] width 628 height 89
click at [292, 350] on div "28" at bounding box center [306, 349] width 51 height 30
click at [407, 430] on div "28 The practice receives a request to fax records from a physician unknown to t…" at bounding box center [910, 379] width 1257 height 131
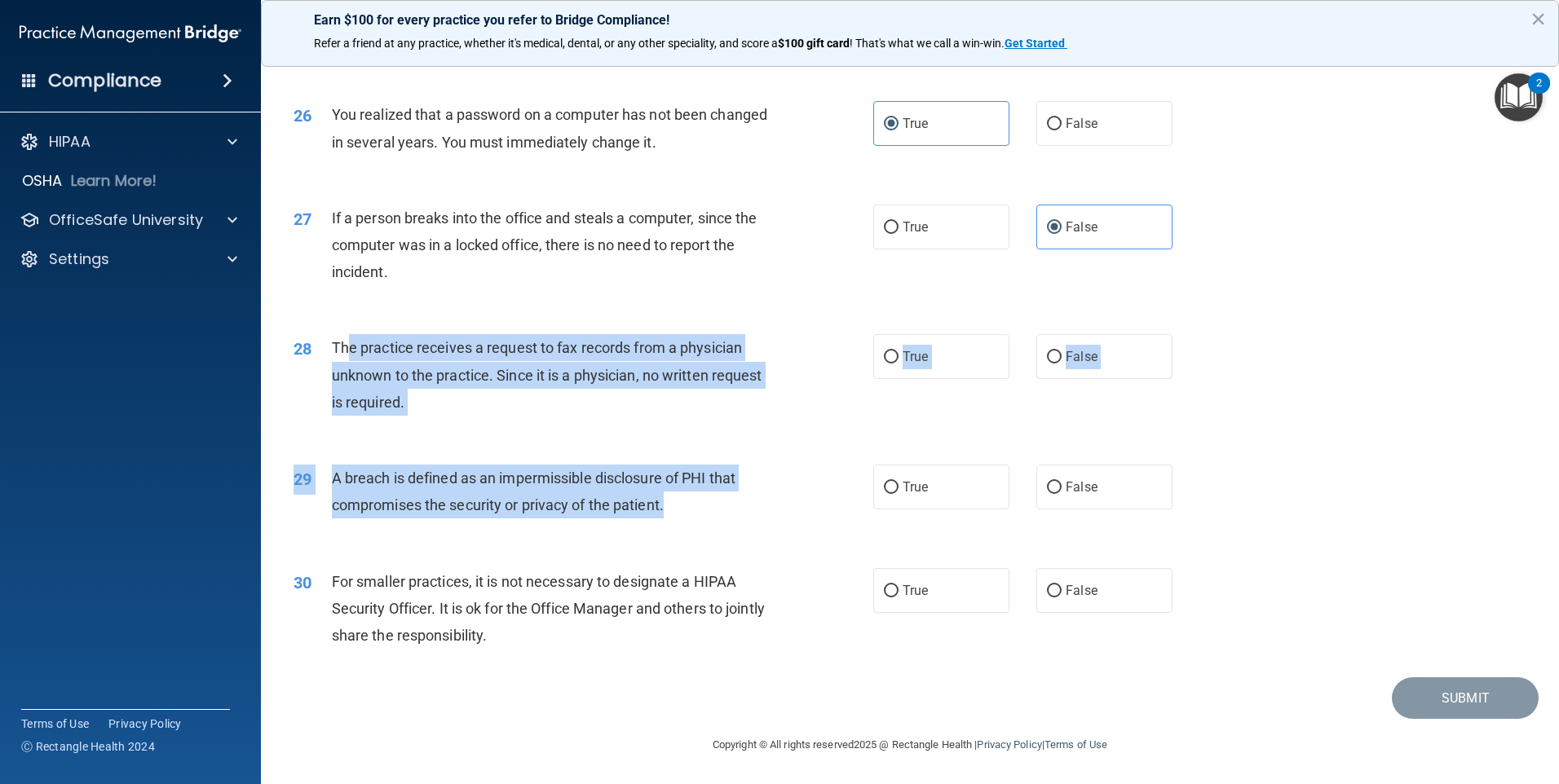
drag, startPoint x: 344, startPoint y: 357, endPoint x: 731, endPoint y: 493, distance: 410.2
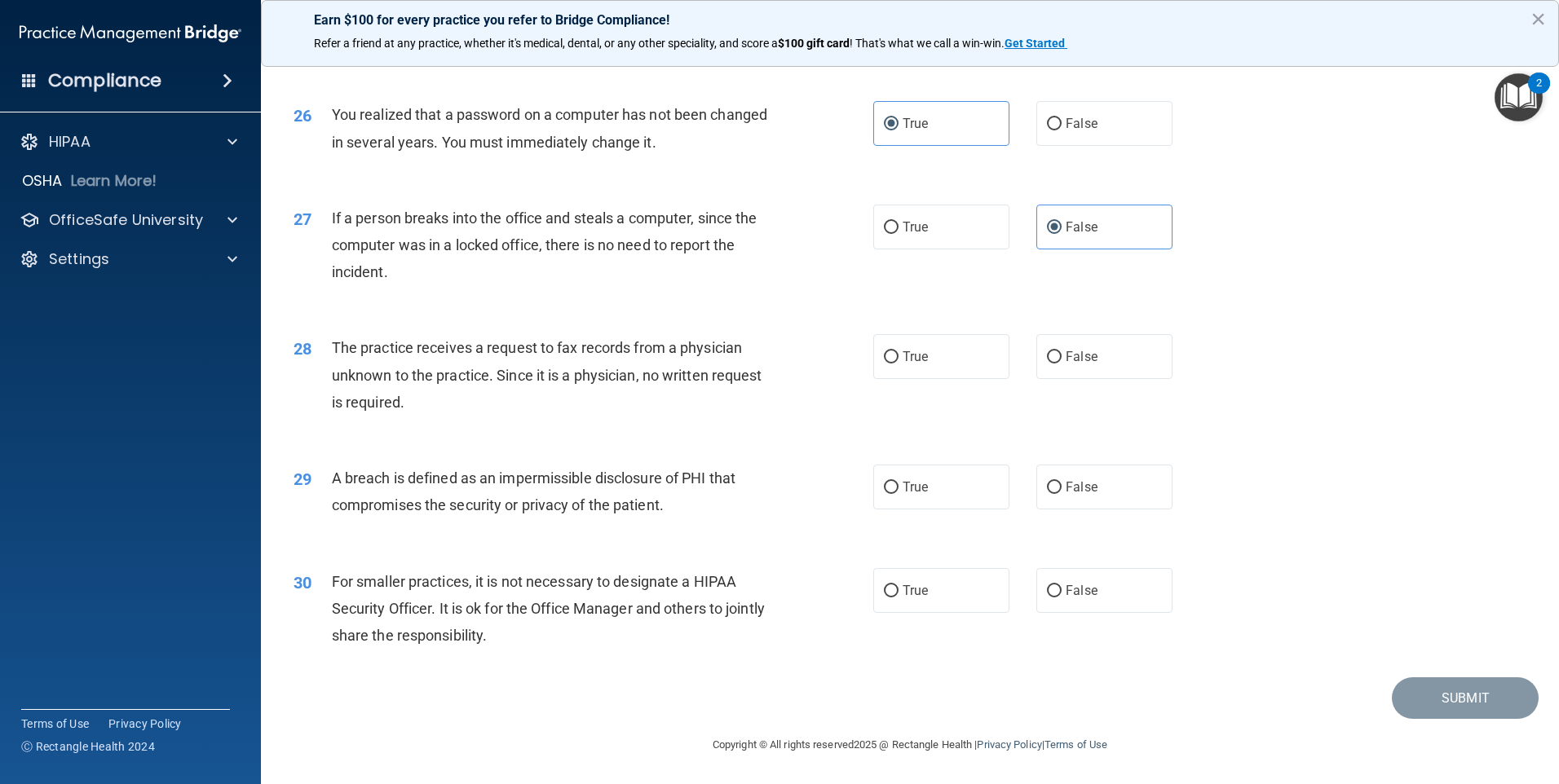
drag, startPoint x: 731, startPoint y: 493, endPoint x: 801, endPoint y: 312, distance: 194.1
click at [801, 312] on div "27 If a person breaks into the office and steals a computer, since the computer…" at bounding box center [910, 250] width 1257 height 131
click at [1145, 373] on label "False" at bounding box center [1104, 357] width 136 height 45
click at [1061, 363] on input "False" at bounding box center [1054, 357] width 15 height 12
radio input "true"
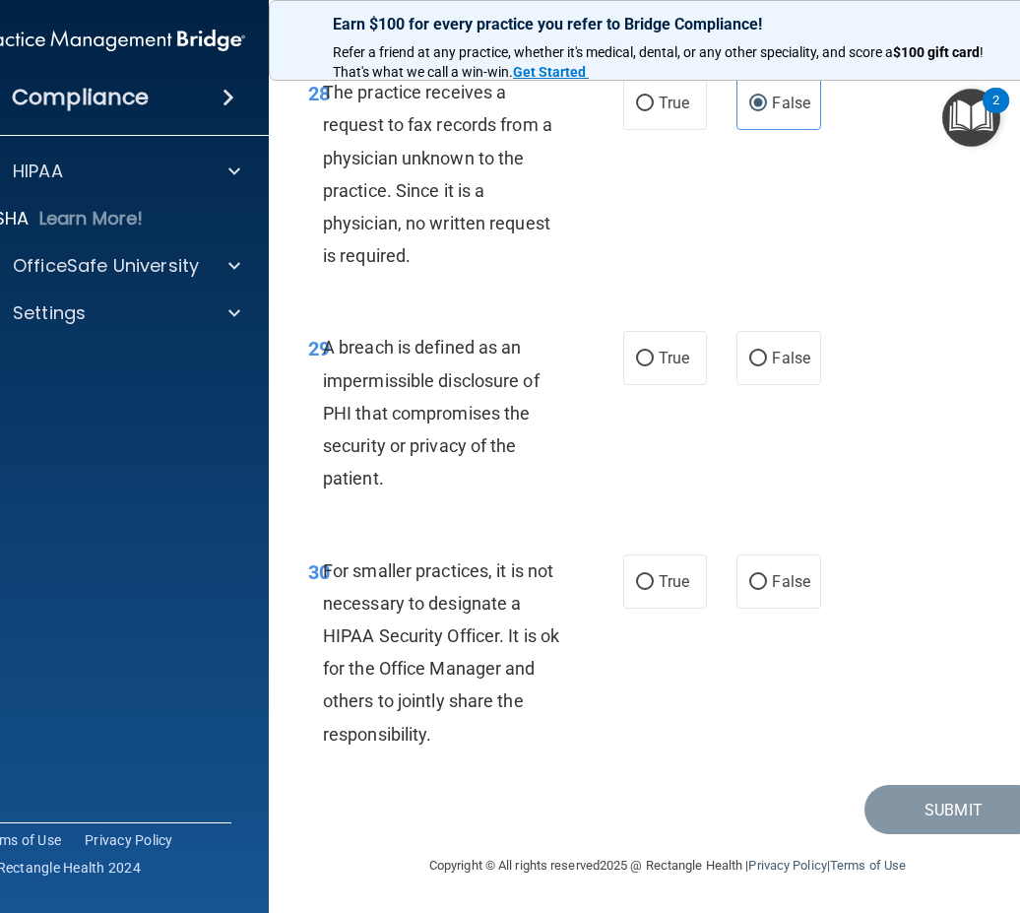
scroll to position [6418, 0]
click at [324, 222] on span "The practice receives a request to fax records from a physician unknown to the …" at bounding box center [437, 174] width 229 height 184
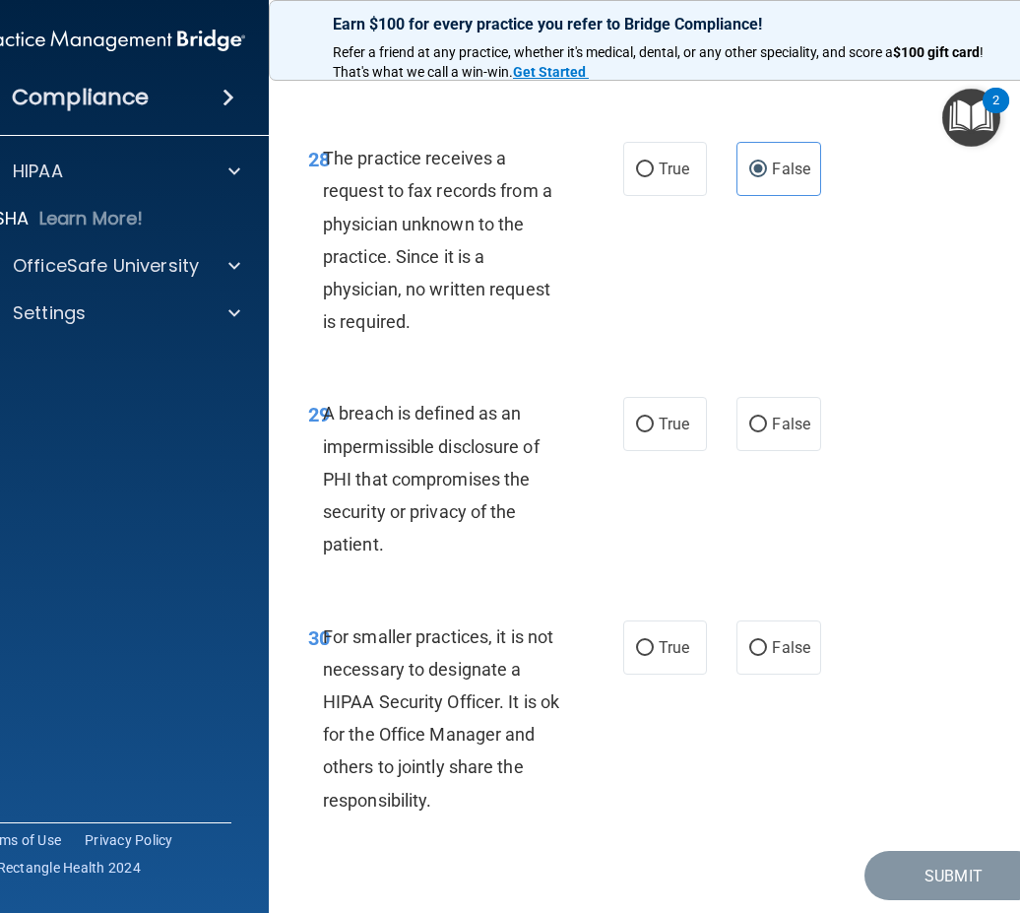
scroll to position [6549, 0]
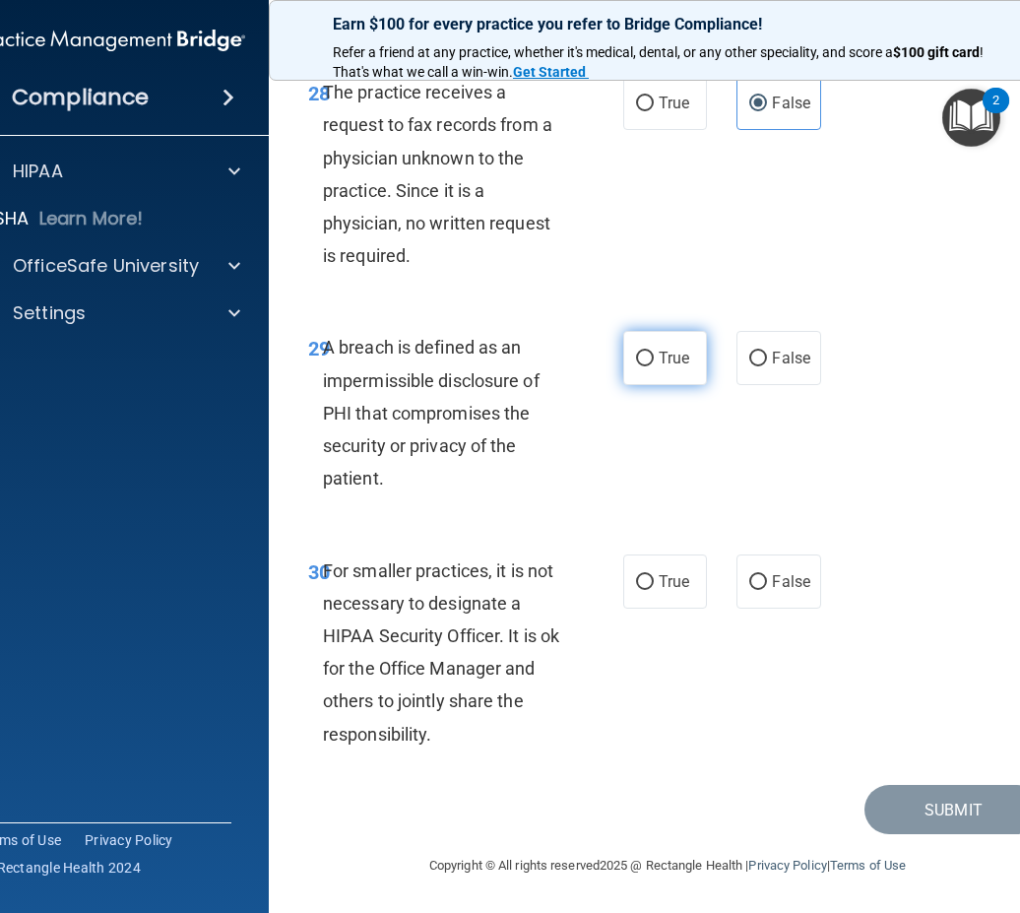
click at [665, 341] on label "True" at bounding box center [665, 358] width 84 height 54
click at [654, 352] on input "True" at bounding box center [645, 359] width 18 height 15
radio input "true"
click at [324, 560] on span "For smaller practices, it is not necessary to designate a HIPAA Security Office…" at bounding box center [441, 652] width 236 height 184
click at [323, 562] on span "For smaller practices, it is not necessary to designate a HIPAA Security Office…" at bounding box center [441, 652] width 236 height 184
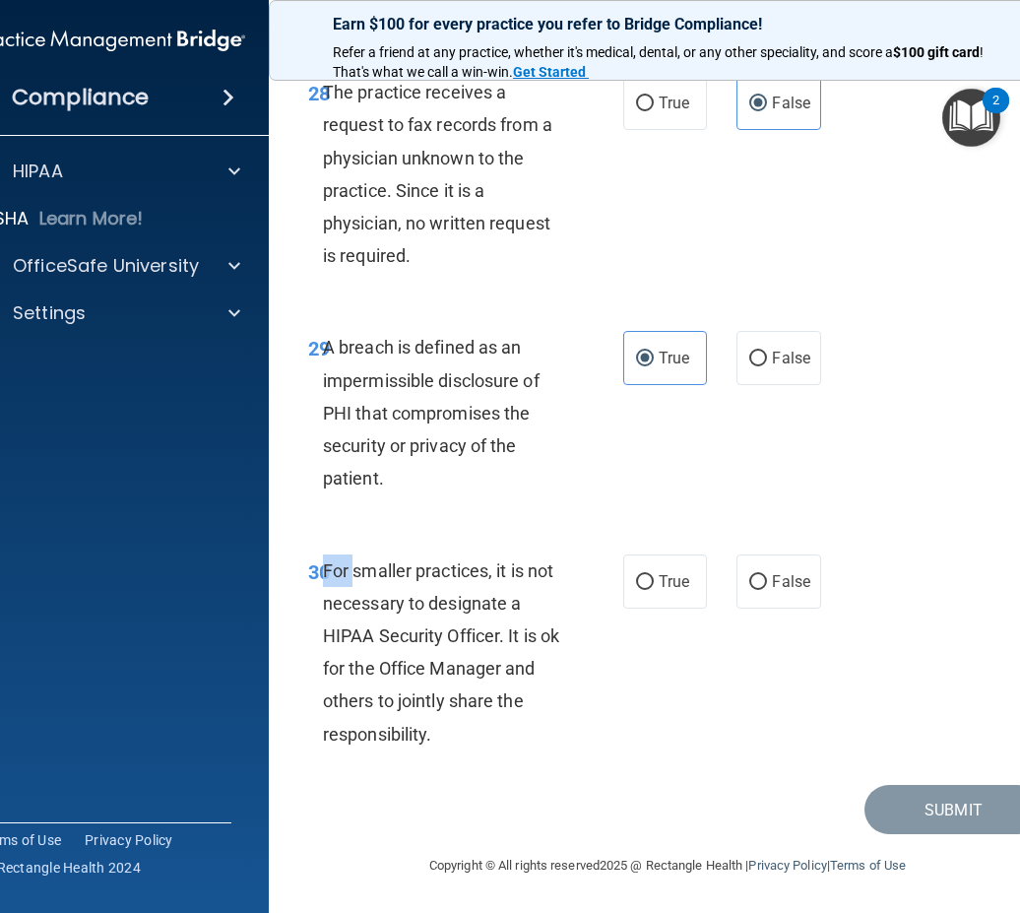
click at [323, 562] on span "For smaller practices, it is not necessary to designate a HIPAA Security Office…" at bounding box center [441, 652] width 236 height 184
drag, startPoint x: 317, startPoint y: 562, endPoint x: 393, endPoint y: 578, distance: 77.4
click at [395, 578] on span "For smaller practices, it is not necessary to designate a HIPAA Security Office…" at bounding box center [441, 652] width 236 height 184
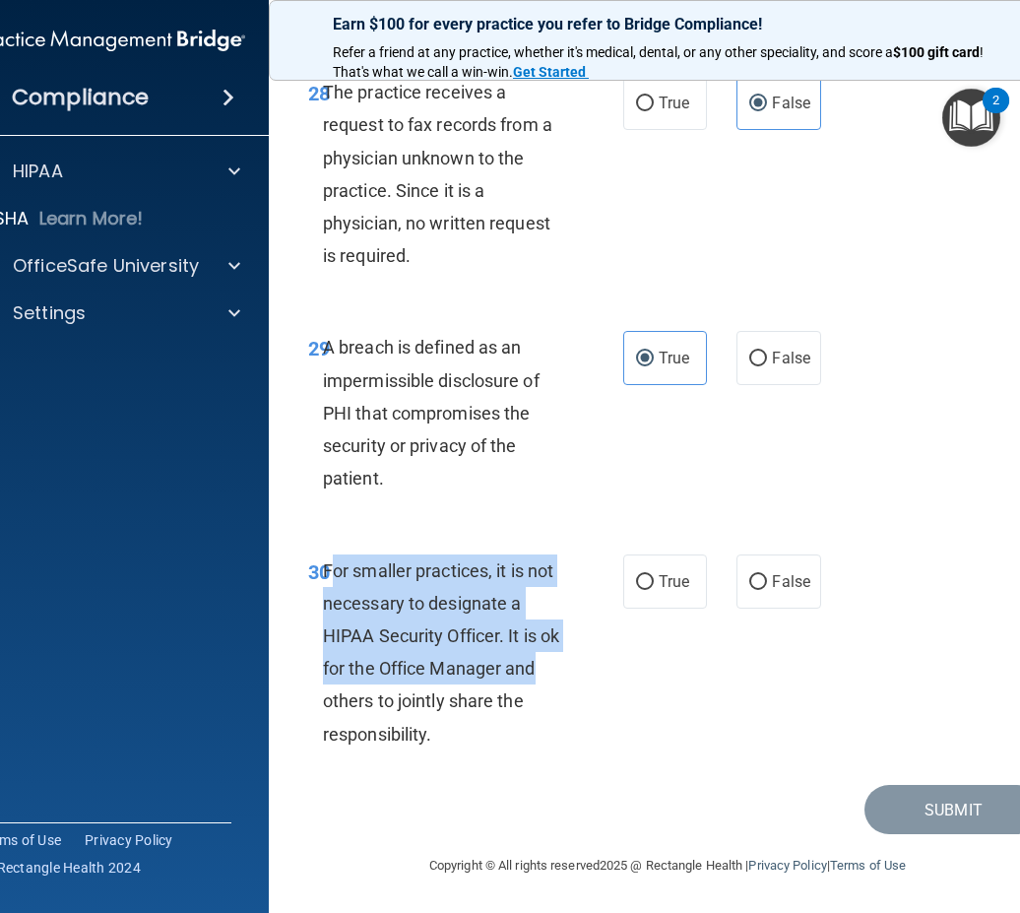
drag, startPoint x: 324, startPoint y: 566, endPoint x: 548, endPoint y: 658, distance: 242.4
click at [548, 658] on div "For smaller practices, it is not necessary to designate a HIPAA Security Office…" at bounding box center [452, 652] width 259 height 196
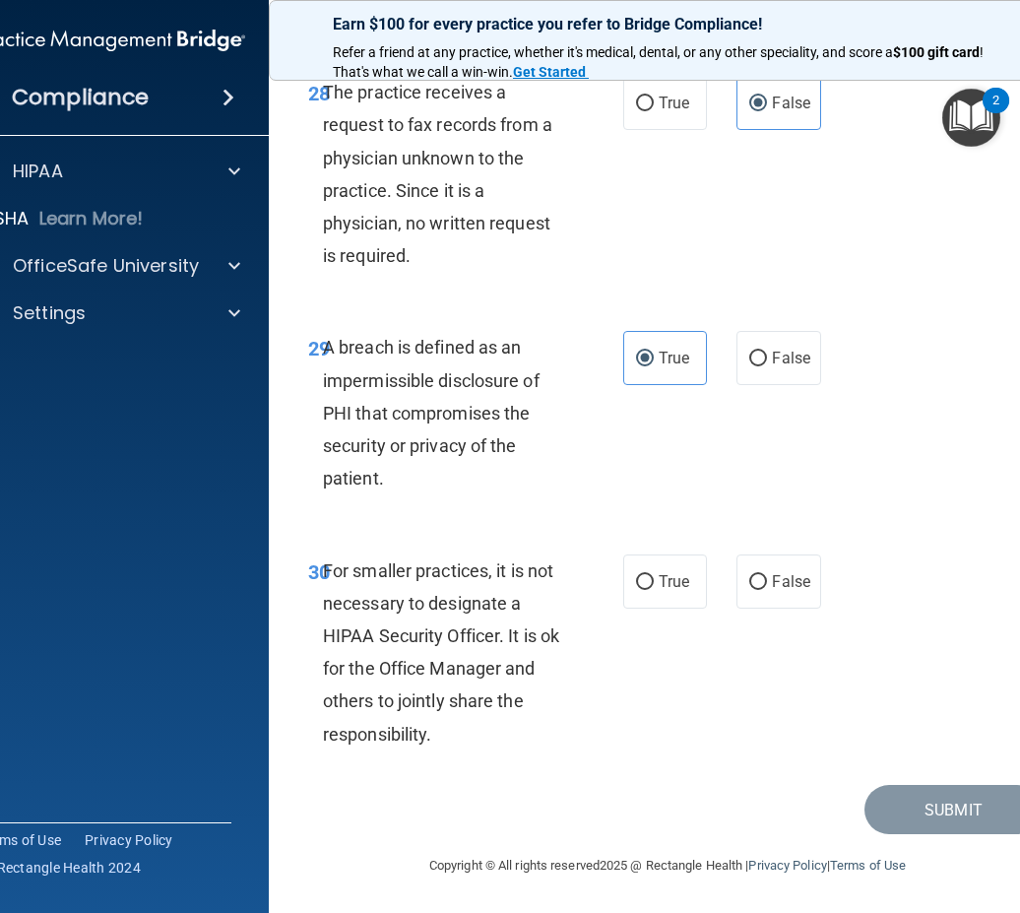
drag, startPoint x: 548, startPoint y: 658, endPoint x: 636, endPoint y: 816, distance: 181.1
click at [636, 816] on div "Submit" at bounding box center [667, 810] width 748 height 50
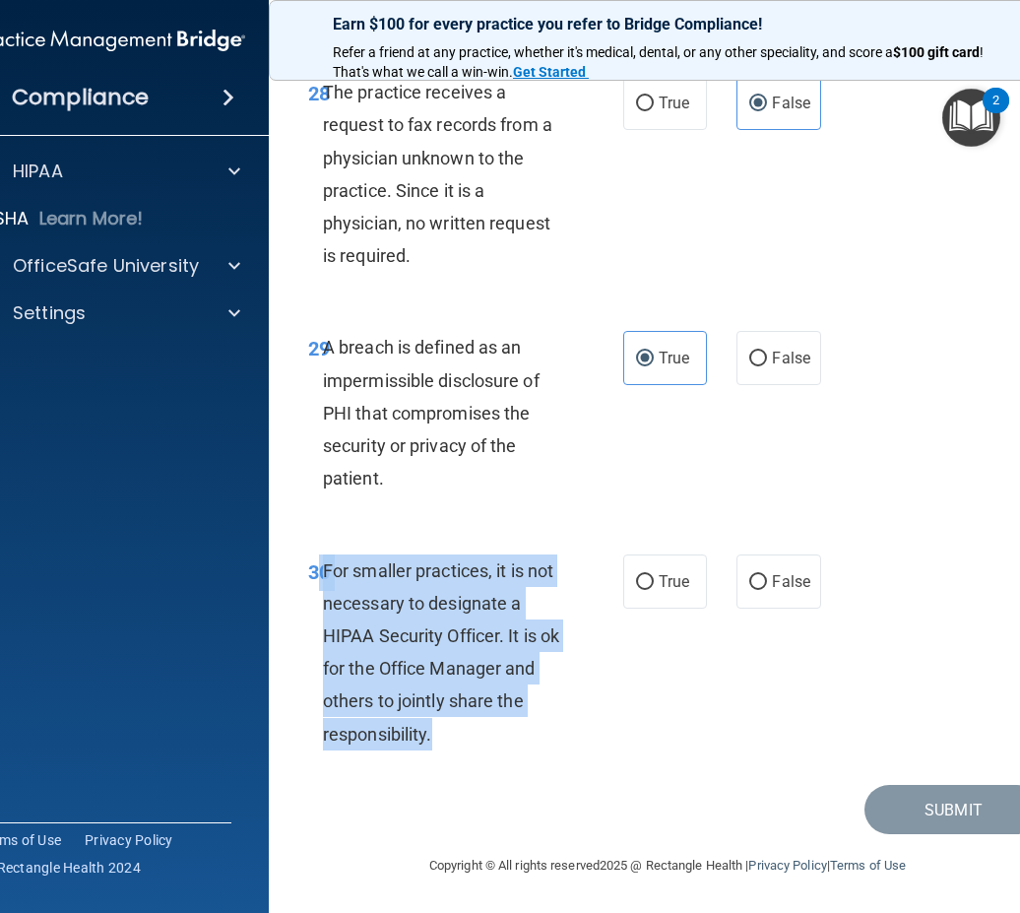
drag, startPoint x: 308, startPoint y: 574, endPoint x: 565, endPoint y: 729, distance: 299.9
click at [565, 729] on div "30 For smaller practices, it is not necessary to designate a HIPAA Security Off…" at bounding box center [466, 657] width 374 height 206
drag, startPoint x: 565, startPoint y: 729, endPoint x: 411, endPoint y: 746, distance: 155.6
click at [411, 746] on div "For smaller practices, it is not necessary to designate a HIPAA Security Office…" at bounding box center [452, 652] width 259 height 196
drag, startPoint x: 310, startPoint y: 561, endPoint x: 429, endPoint y: 721, distance: 199.1
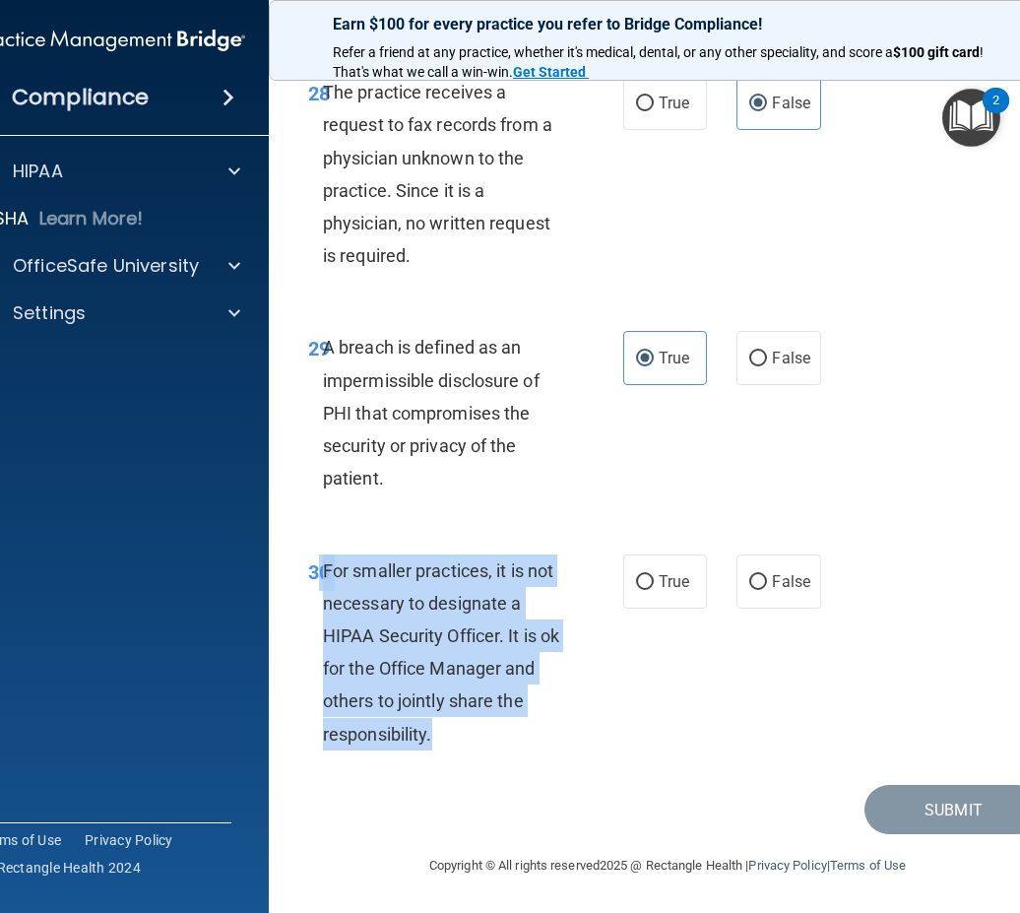
click at [429, 721] on div "30 For smaller practices, it is not necessary to designate a HIPAA Security Off…" at bounding box center [466, 657] width 374 height 206
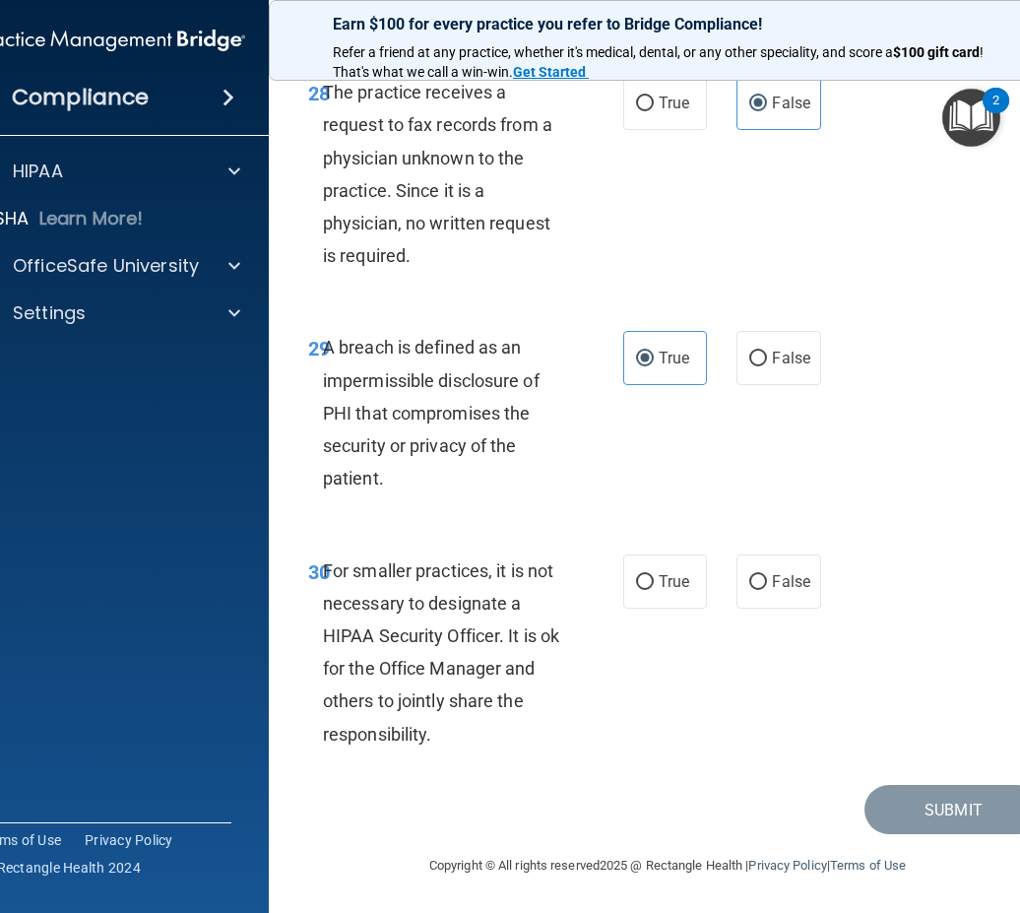
click at [655, 773] on div "30 For smaller practices, it is not necessary to designate a HIPAA Security Off…" at bounding box center [667, 657] width 748 height 255
click at [755, 581] on input "False" at bounding box center [758, 582] width 18 height 15
radio input "true"
click at [920, 809] on button "Submit" at bounding box center [952, 810] width 177 height 50
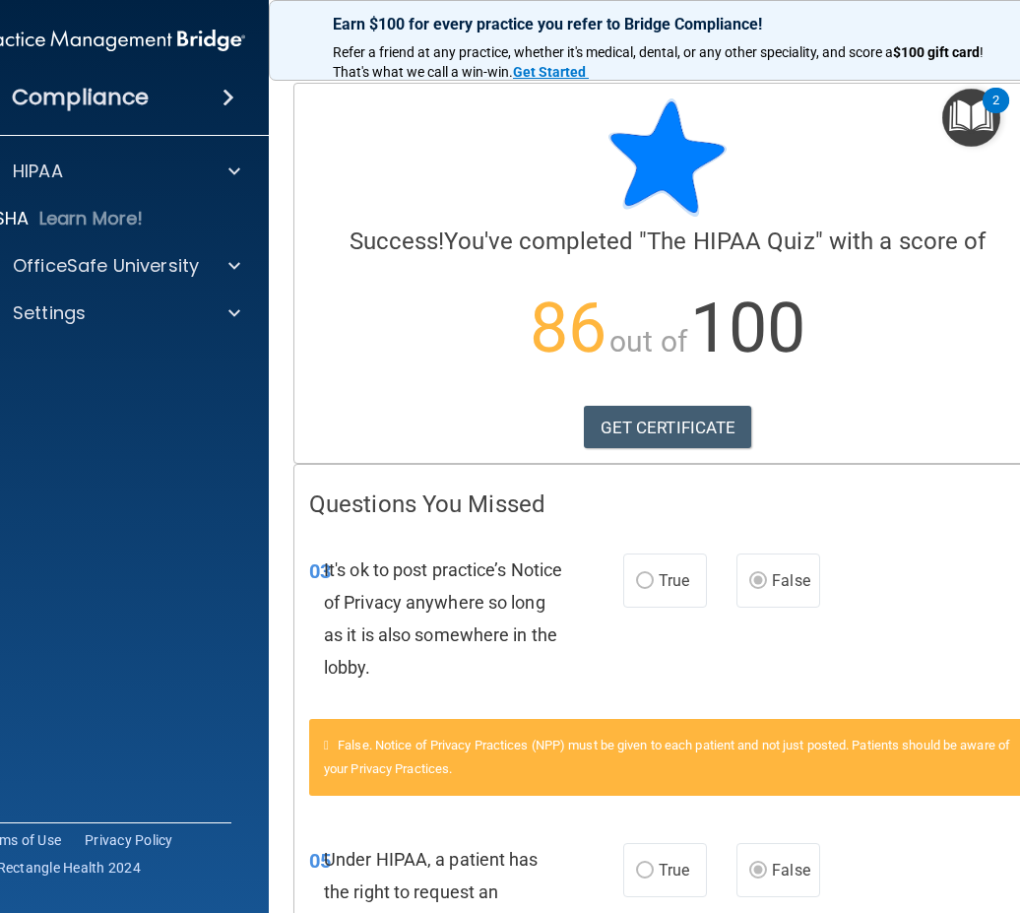
click at [661, 590] on label "True" at bounding box center [665, 580] width 84 height 54
click at [145, 267] on p "OfficeSafe University" at bounding box center [106, 266] width 186 height 24
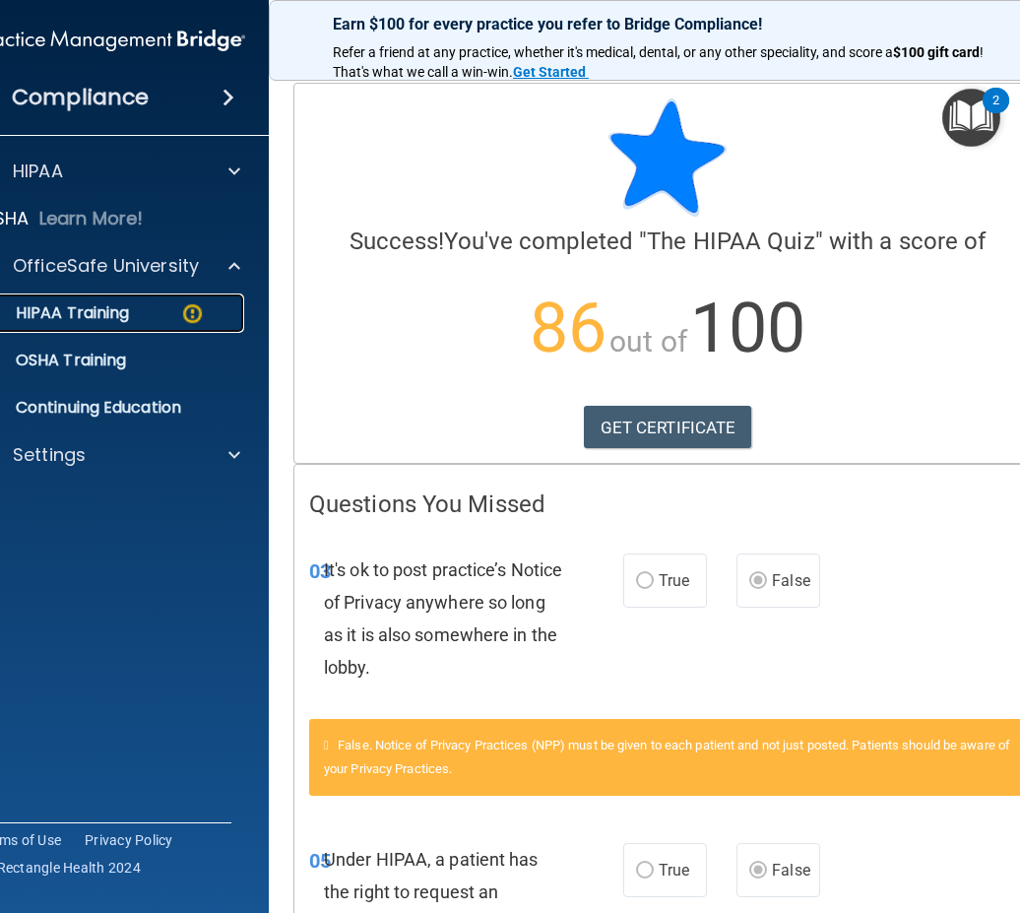
click at [115, 308] on p "HIPAA Training" at bounding box center [48, 313] width 162 height 20
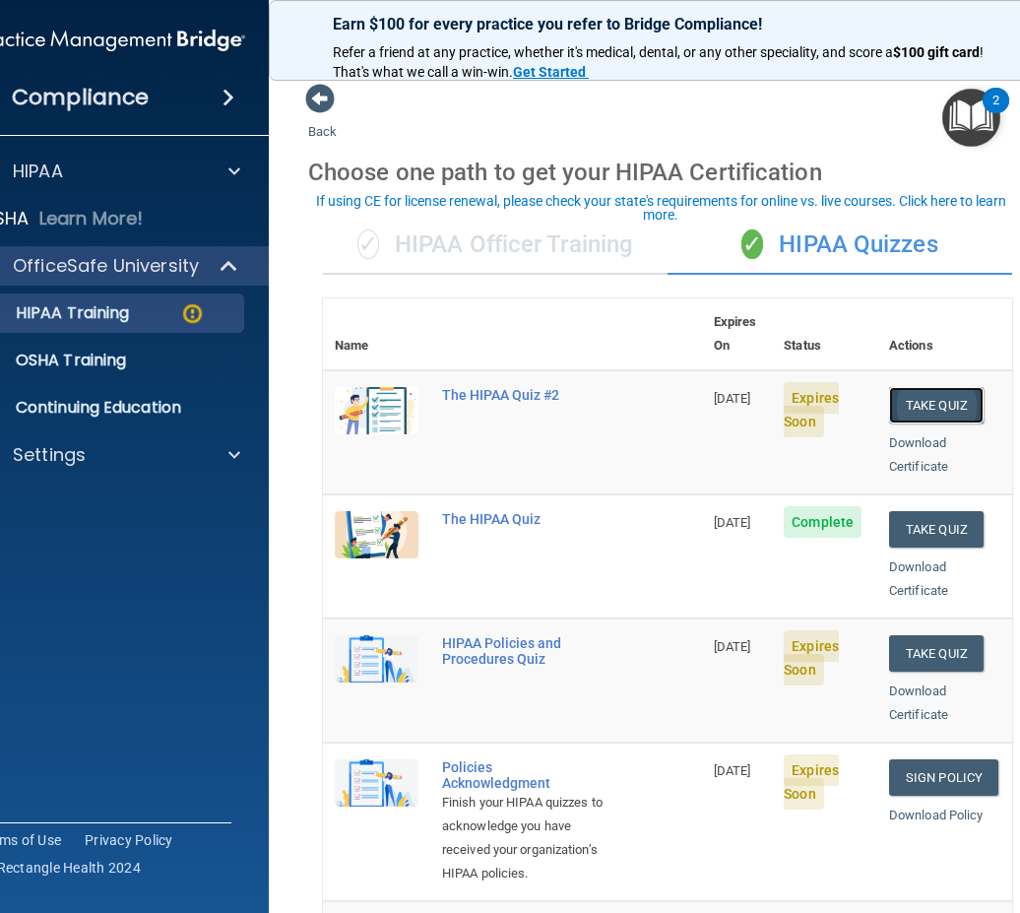
click at [930, 387] on button "Take Quiz" at bounding box center [936, 405] width 95 height 36
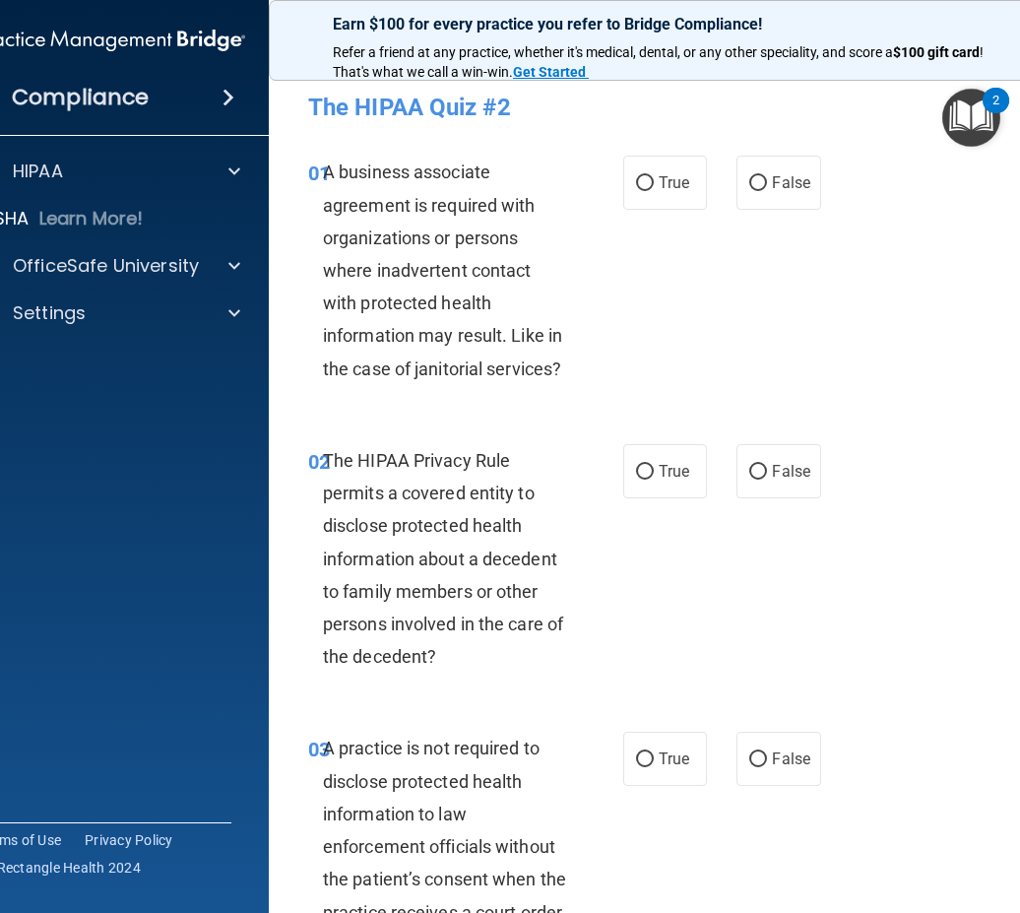
click at [324, 171] on span "A business associate agreement is required with organizations or persons where …" at bounding box center [442, 269] width 239 height 217
click at [514, 269] on span "A business associate agreement is required with organizations or persons where …" at bounding box center [442, 269] width 239 height 217
click at [565, 288] on div "A business associate agreement is required with organizations or persons where …" at bounding box center [452, 270] width 259 height 229
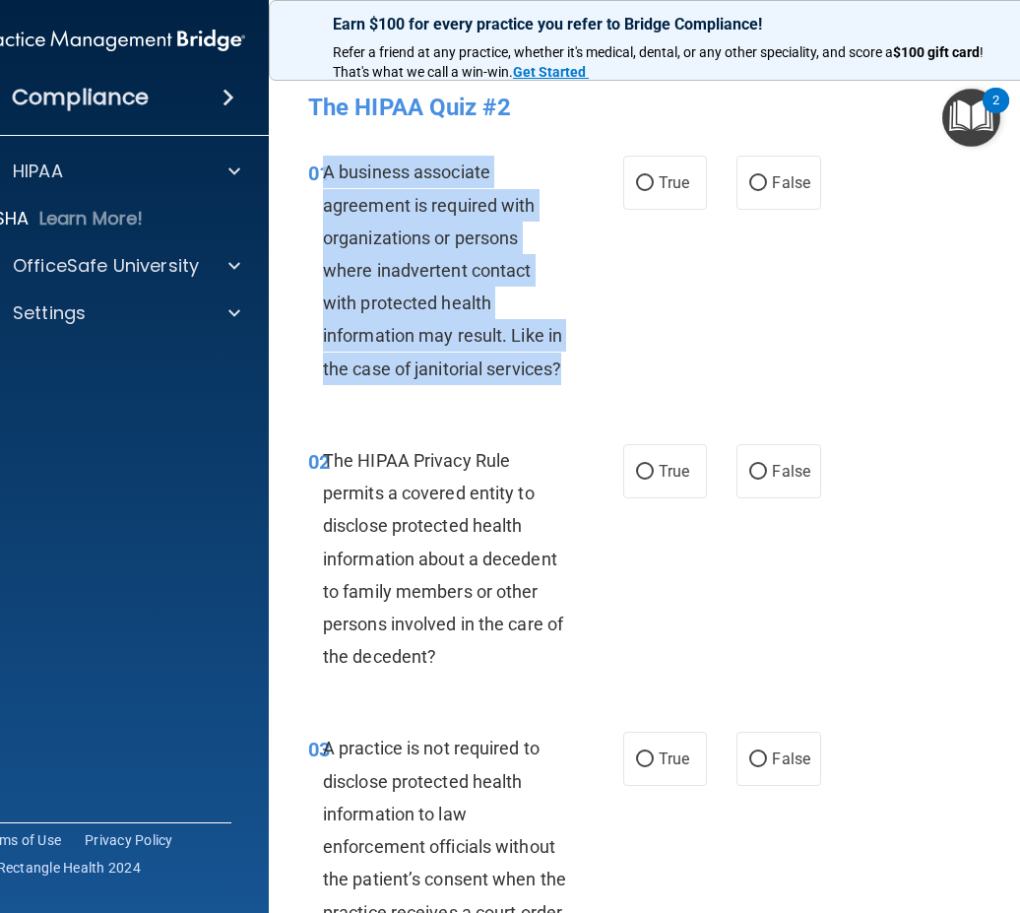
drag, startPoint x: 317, startPoint y: 174, endPoint x: 580, endPoint y: 377, distance: 332.0
click at [580, 377] on div "01 A business associate agreement is required with organizations or persons whe…" at bounding box center [466, 275] width 374 height 239
drag, startPoint x: 580, startPoint y: 377, endPoint x: 498, endPoint y: 384, distance: 82.0
click at [498, 384] on div "01 A business associate agreement is required with organizations or persons whe…" at bounding box center [466, 275] width 374 height 239
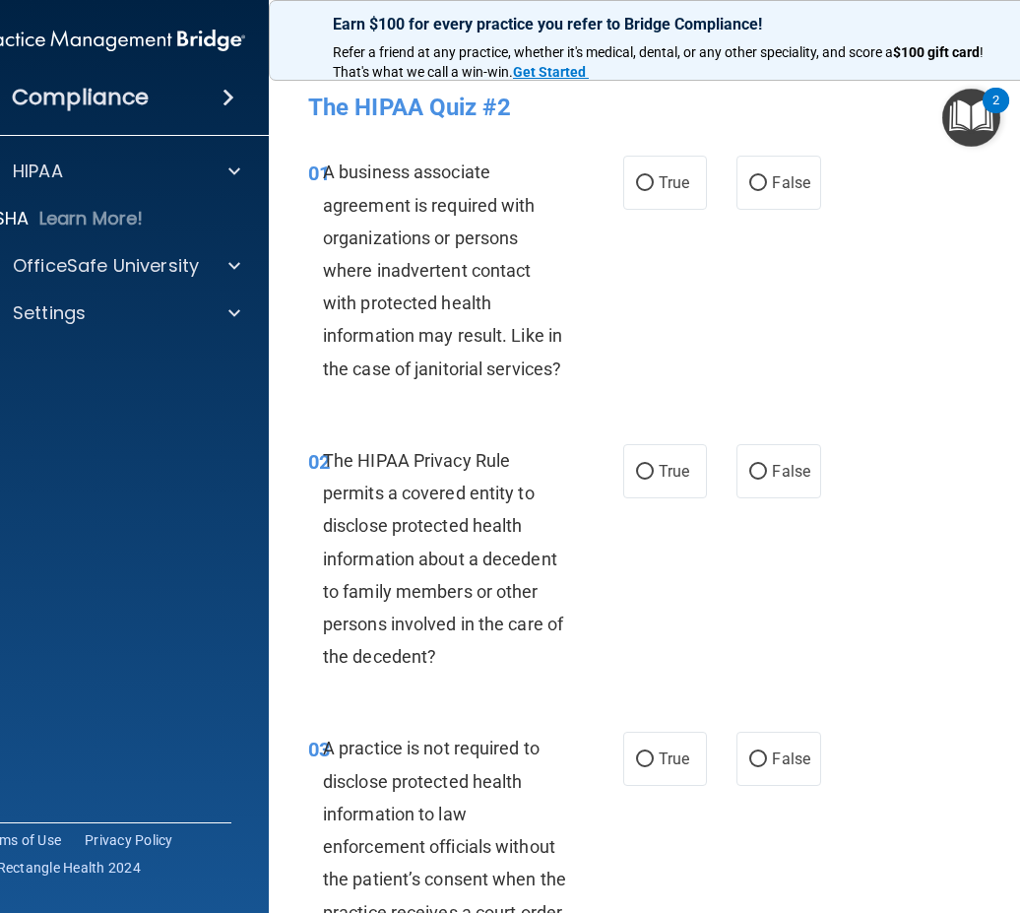
click at [537, 413] on div "01 A business associate agreement is required with organizations or persons whe…" at bounding box center [667, 275] width 748 height 288
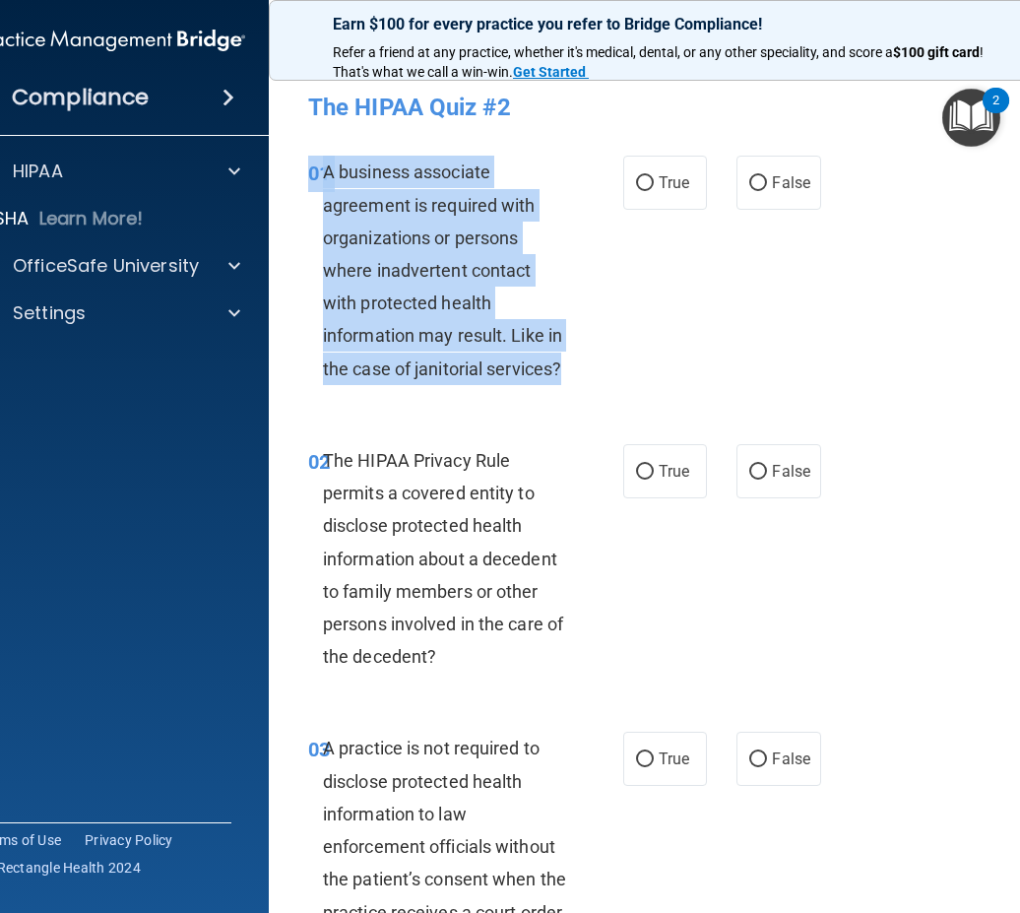
drag, startPoint x: 303, startPoint y: 171, endPoint x: 608, endPoint y: 374, distance: 365.7
click at [608, 374] on div "01 A business associate agreement is required with organizations or persons whe…" at bounding box center [466, 275] width 374 height 239
click at [602, 366] on div "01 A business associate agreement is required with organizations or persons whe…" at bounding box center [466, 275] width 374 height 239
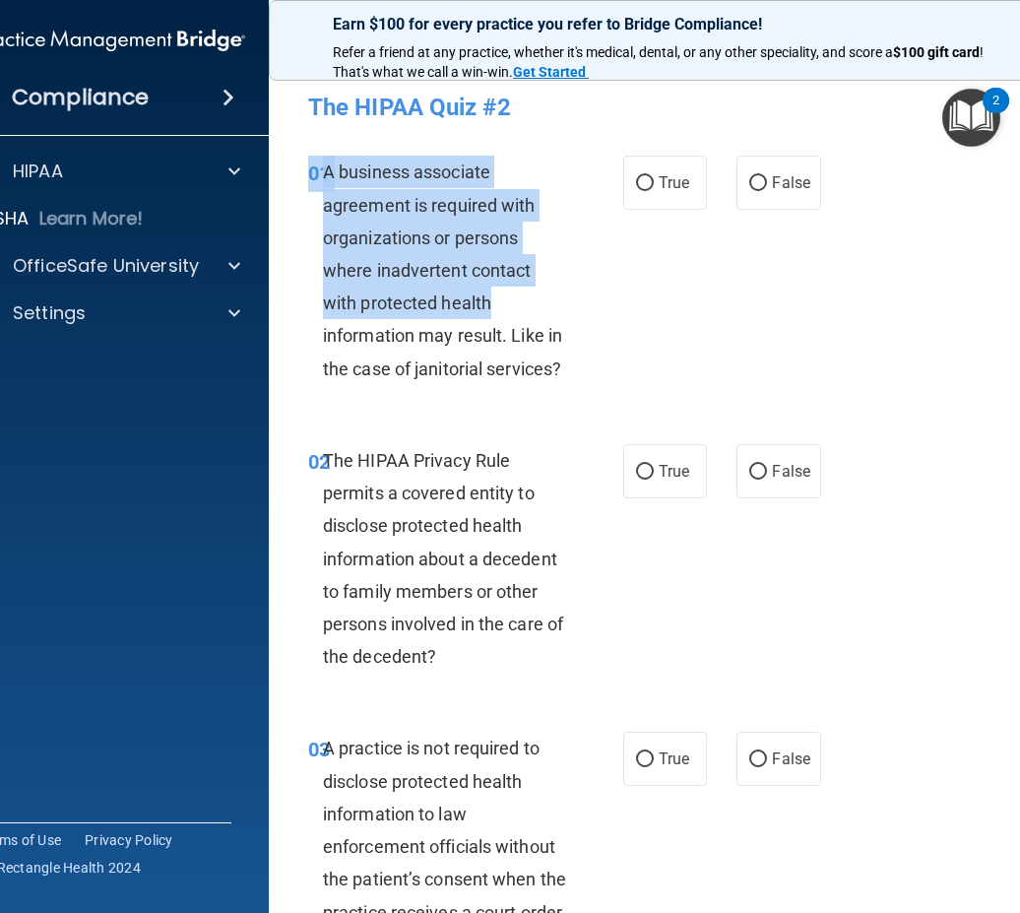
drag, startPoint x: 298, startPoint y: 173, endPoint x: 519, endPoint y: 297, distance: 253.1
click at [519, 297] on div "01 A business associate agreement is required with organizations or persons whe…" at bounding box center [466, 275] width 374 height 239
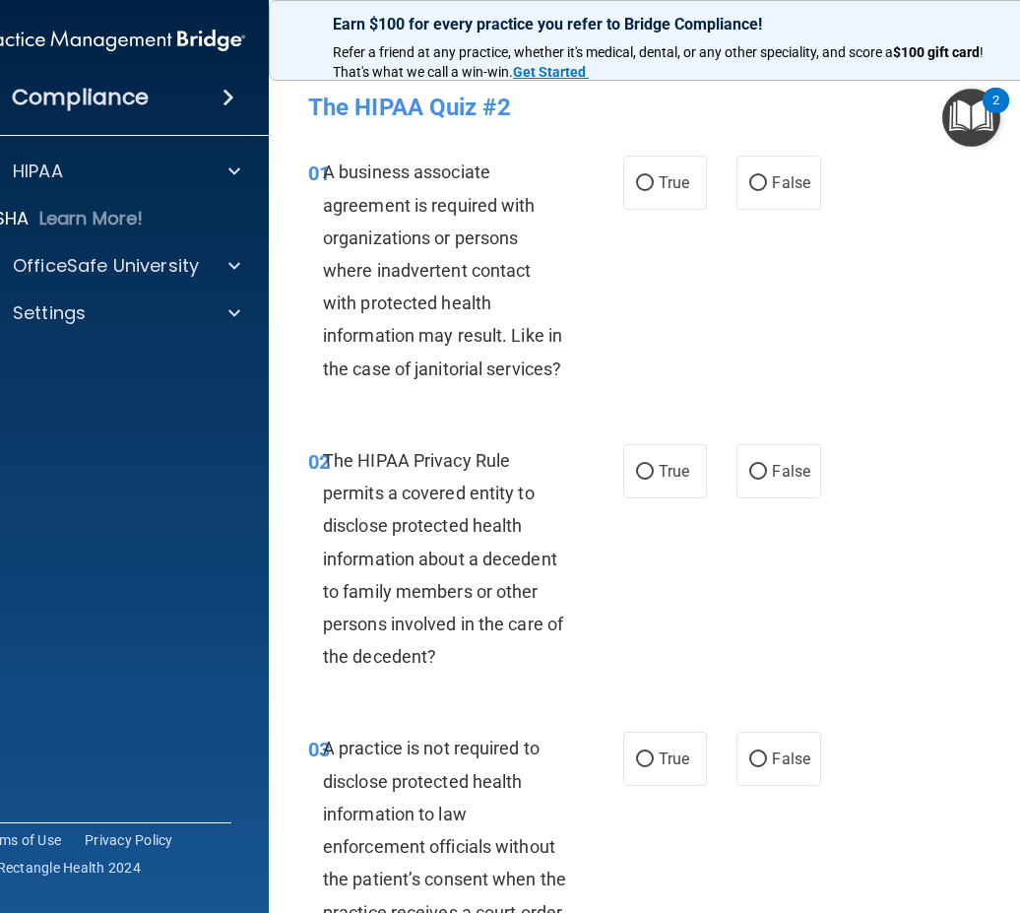
drag, startPoint x: 519, startPoint y: 297, endPoint x: 621, endPoint y: 389, distance: 137.4
click at [621, 389] on div "01 A business associate agreement is required with organizations or persons whe…" at bounding box center [466, 275] width 374 height 239
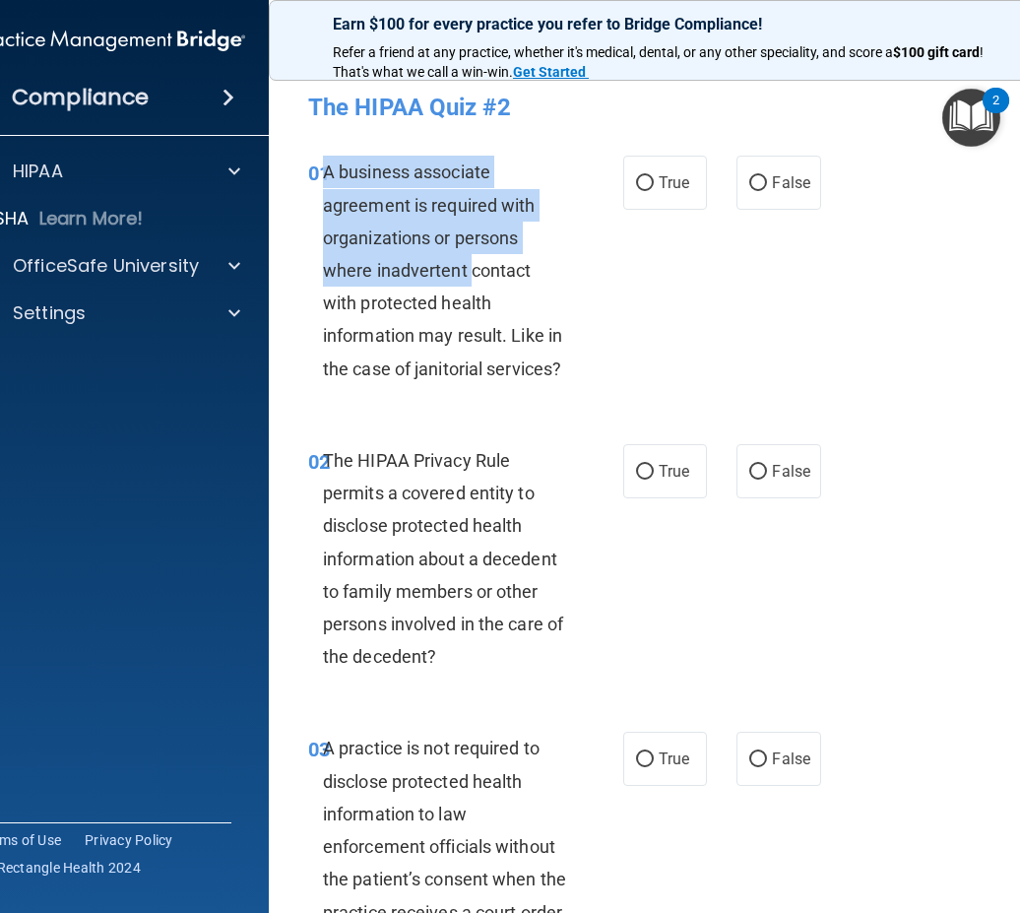
drag, startPoint x: 318, startPoint y: 172, endPoint x: 467, endPoint y: 272, distance: 178.9
click at [467, 272] on span "A business associate agreement is required with organizations or persons where …" at bounding box center [442, 269] width 239 height 217
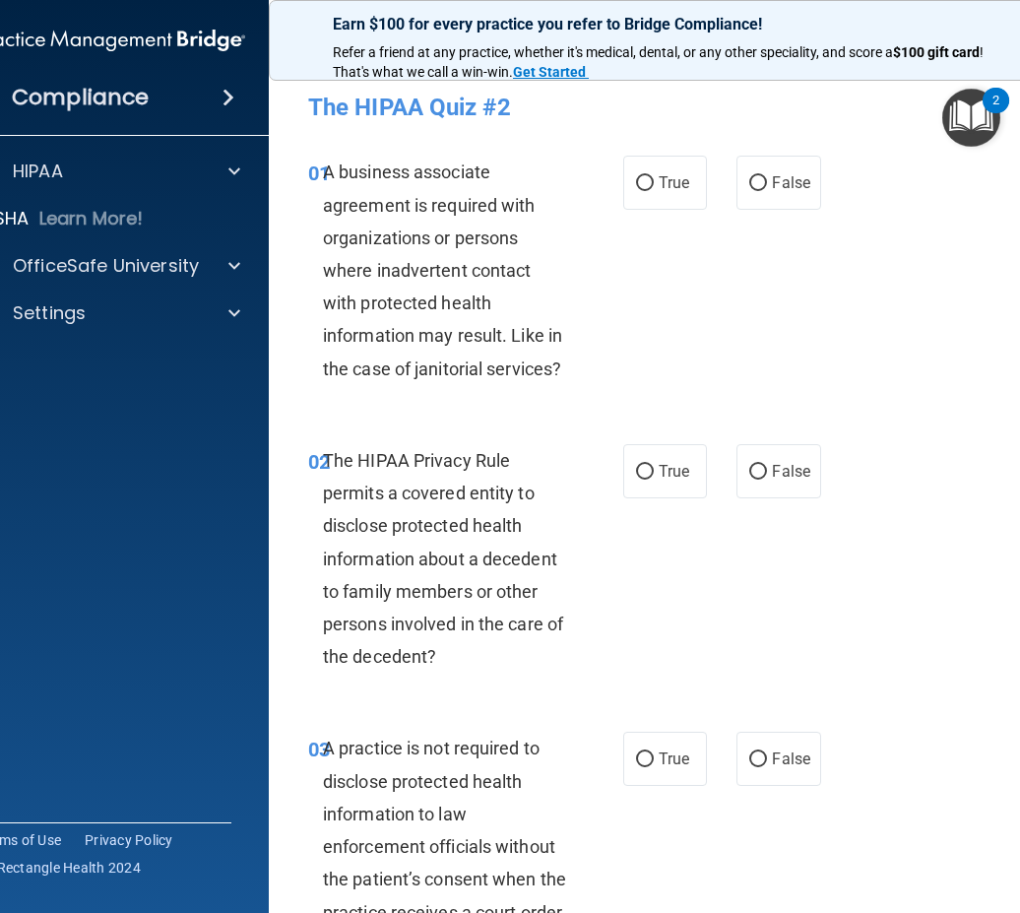
click at [668, 434] on div "02 The HIPAA Privacy Rule permits a covered entity to disclose protected health…" at bounding box center [667, 563] width 748 height 288
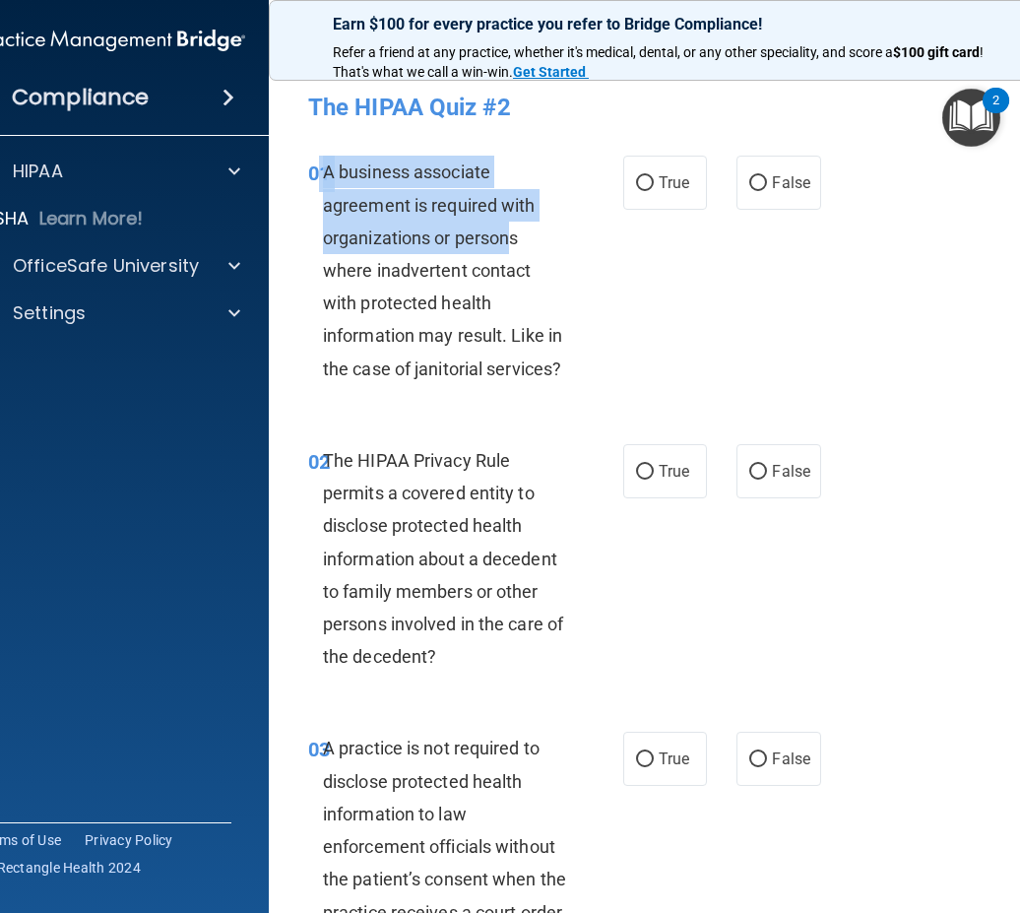
drag, startPoint x: 313, startPoint y: 163, endPoint x: 500, endPoint y: 253, distance: 207.4
click at [500, 253] on div "01 A business associate agreement is required with organizations or persons whe…" at bounding box center [466, 275] width 374 height 239
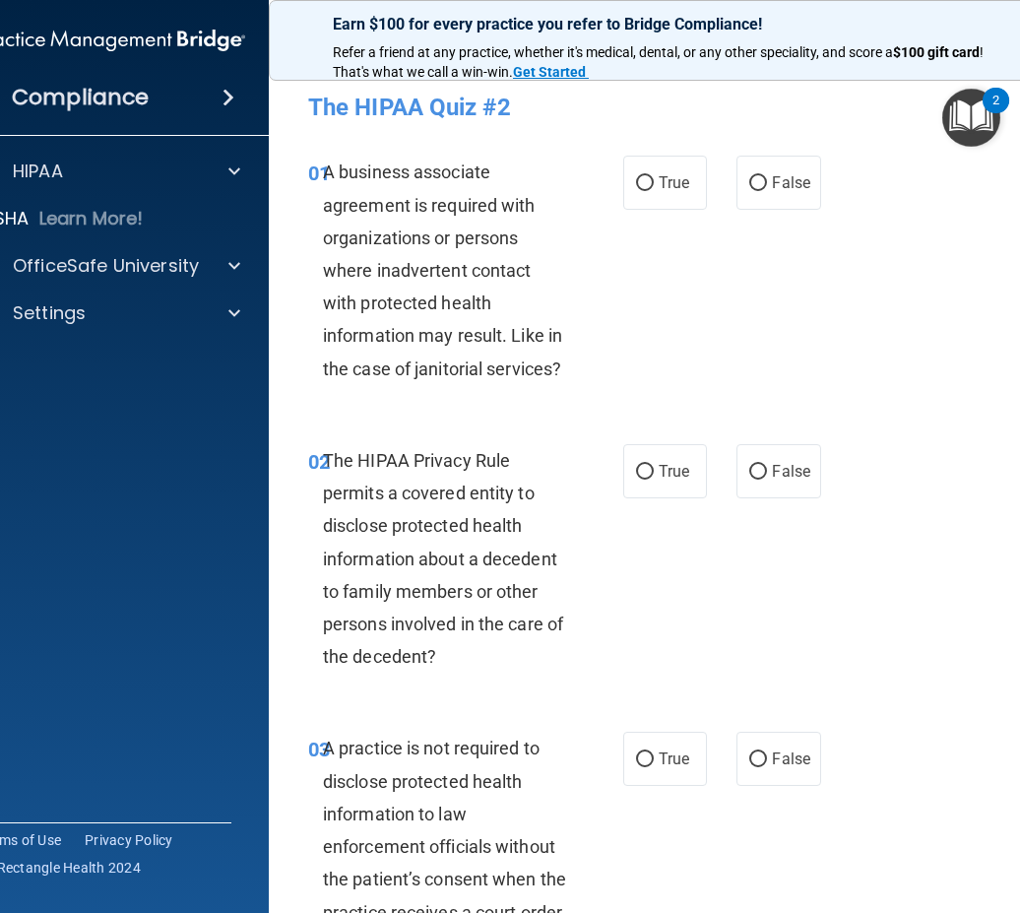
drag, startPoint x: 500, startPoint y: 253, endPoint x: 544, endPoint y: 292, distance: 59.3
click at [544, 292] on div "A business associate agreement is required with organizations or persons where …" at bounding box center [452, 270] width 259 height 229
drag, startPoint x: 316, startPoint y: 174, endPoint x: 339, endPoint y: 186, distance: 25.5
click at [339, 186] on div "A business associate agreement is required with organizations or persons where …" at bounding box center [452, 270] width 259 height 229
drag, startPoint x: 339, startPoint y: 186, endPoint x: 504, endPoint y: 324, distance: 215.3
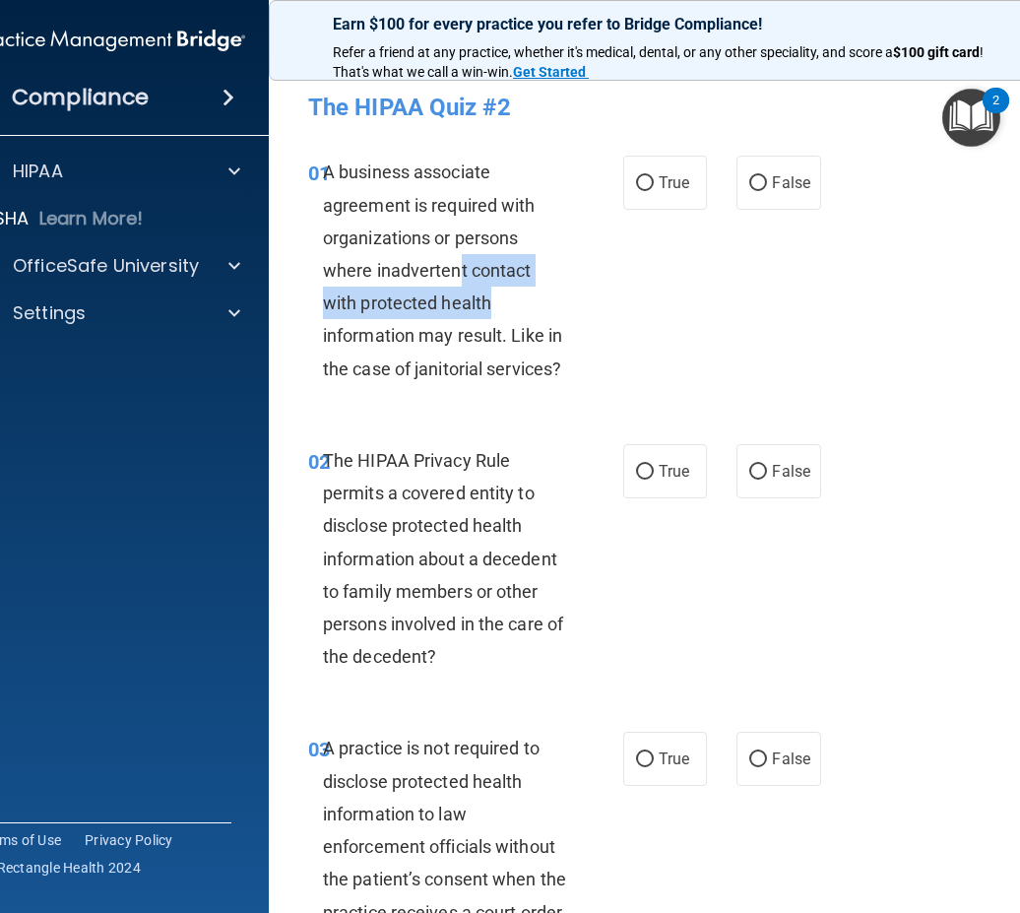
click at [504, 324] on span "A business associate agreement is required with organizations or persons where …" at bounding box center [442, 269] width 239 height 217
drag, startPoint x: 504, startPoint y: 324, endPoint x: 503, endPoint y: 341, distance: 16.8
click at [541, 380] on div "A business associate agreement is required with organizations or persons where …" at bounding box center [452, 270] width 259 height 229
click at [323, 176] on span "A business associate agreement is required with organizations or persons where …" at bounding box center [442, 269] width 239 height 217
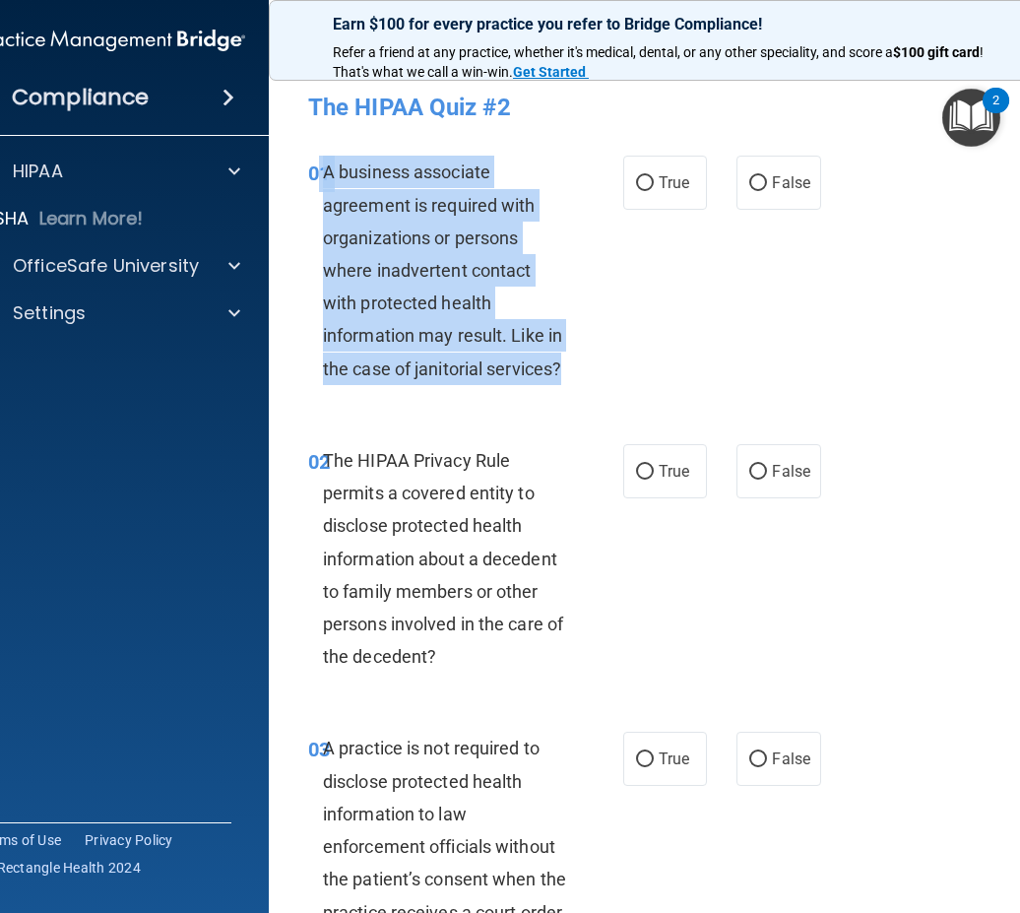
drag, startPoint x: 312, startPoint y: 166, endPoint x: 573, endPoint y: 369, distance: 330.5
click at [573, 369] on div "01 A business associate agreement is required with organizations or persons whe…" at bounding box center [466, 275] width 374 height 239
click at [573, 369] on div "A business associate agreement is required with organizations or persons where …" at bounding box center [452, 270] width 259 height 229
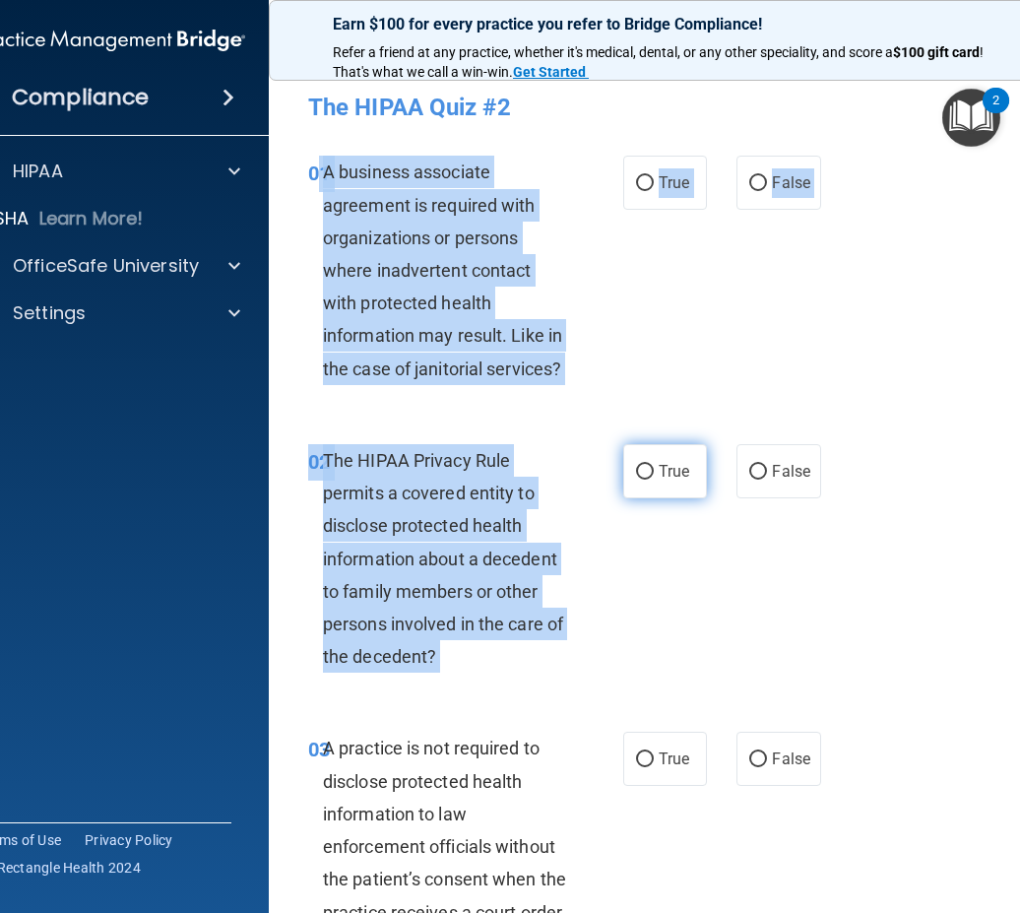
drag, startPoint x: 314, startPoint y: 171, endPoint x: 643, endPoint y: 472, distance: 445.3
drag, startPoint x: 643, startPoint y: 472, endPoint x: 554, endPoint y: 353, distance: 147.7
click at [554, 353] on div "A business associate agreement is required with organizations or persons where …" at bounding box center [452, 270] width 259 height 229
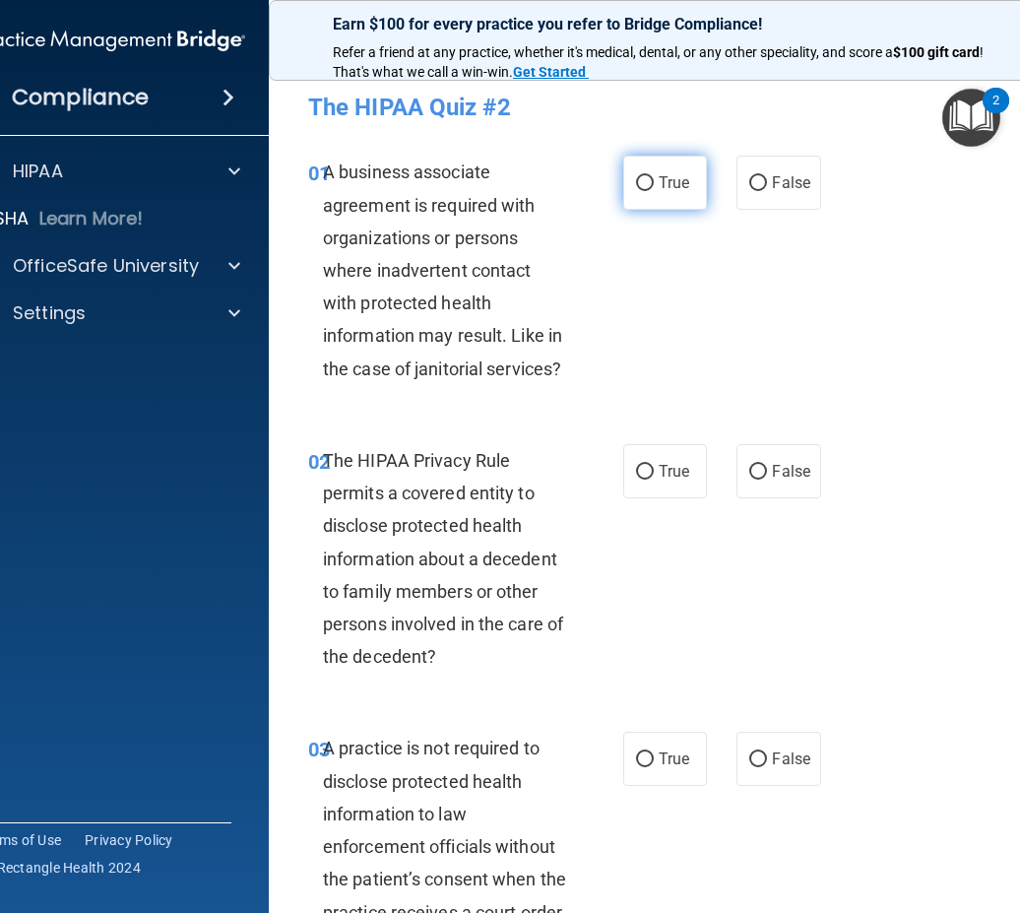
click at [666, 194] on label "True" at bounding box center [665, 183] width 84 height 54
click at [654, 191] on input "True" at bounding box center [645, 183] width 18 height 15
radio input "true"
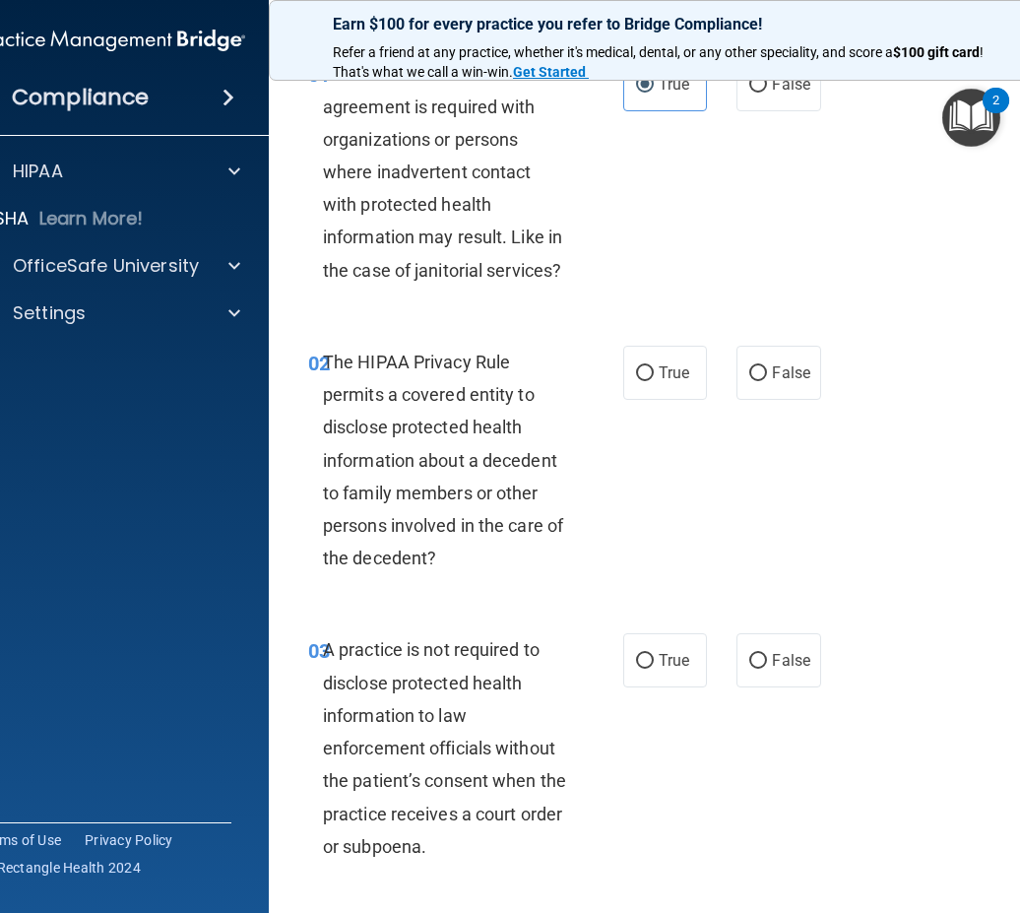
scroll to position [197, 0]
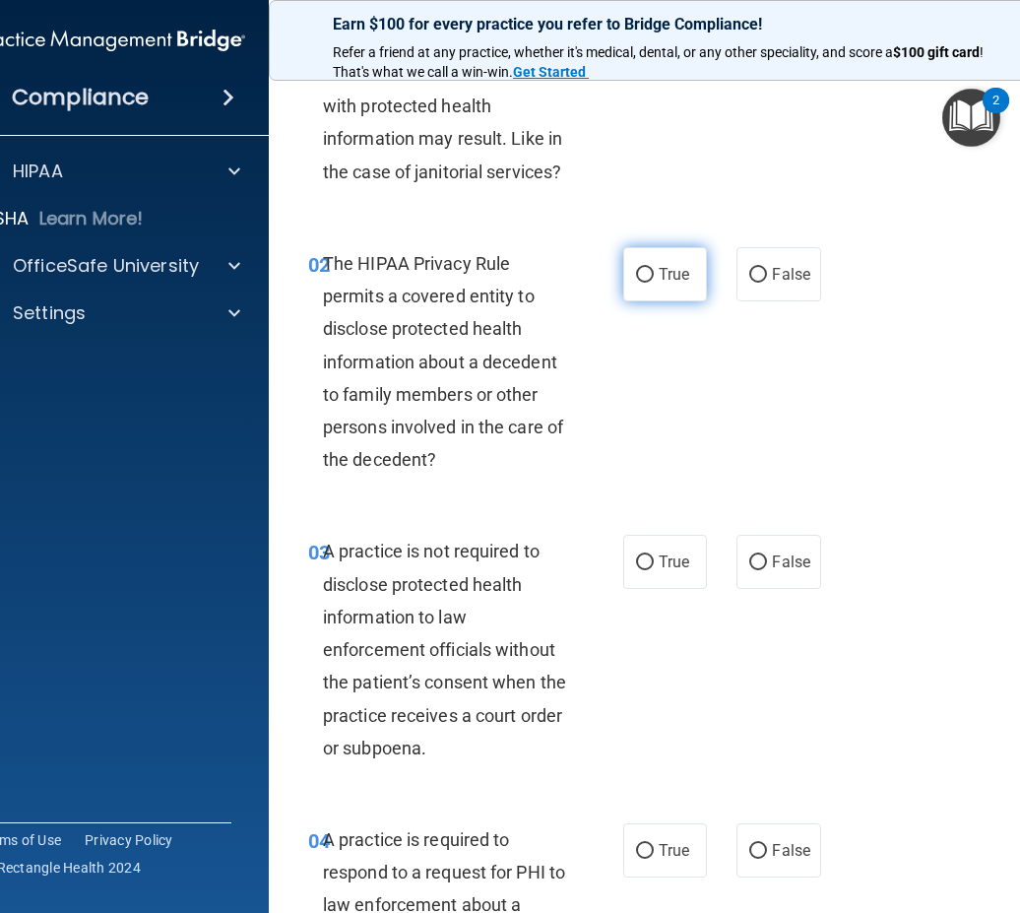
click at [686, 285] on label "True" at bounding box center [665, 274] width 84 height 54
click at [654, 283] on input "True" at bounding box center [645, 275] width 18 height 15
radio input "true"
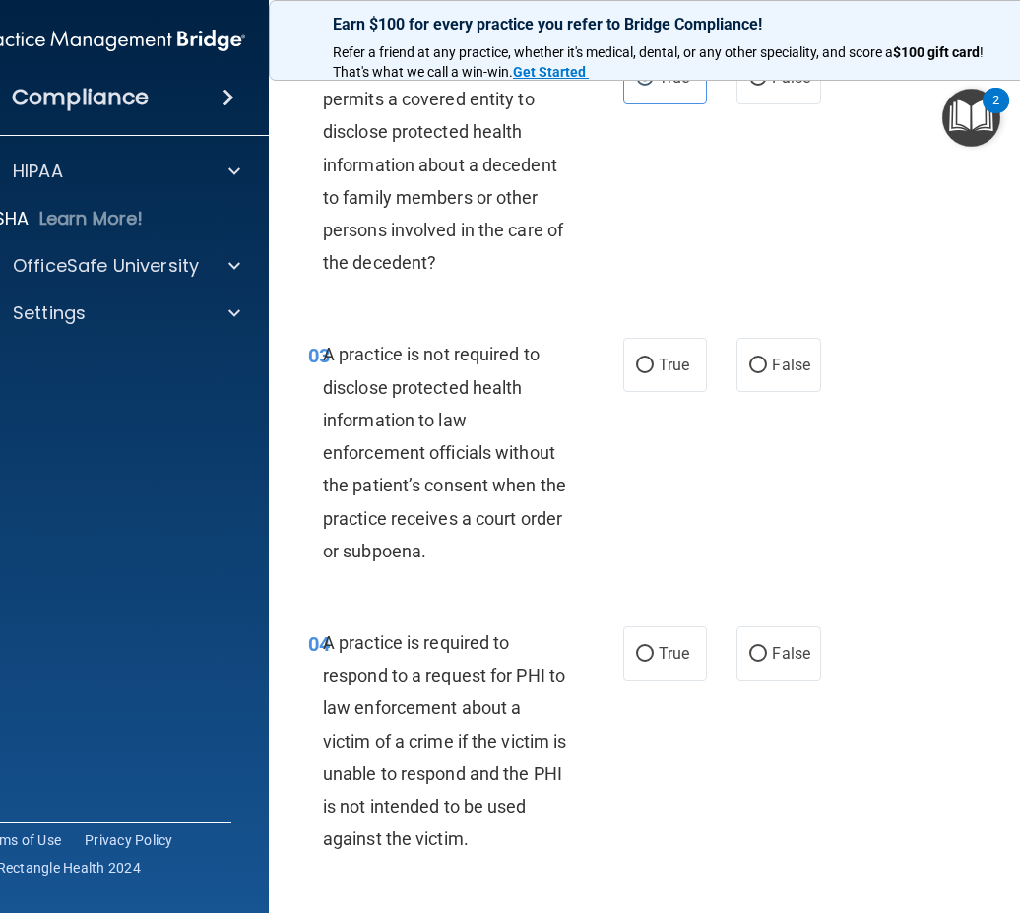
scroll to position [295, 0]
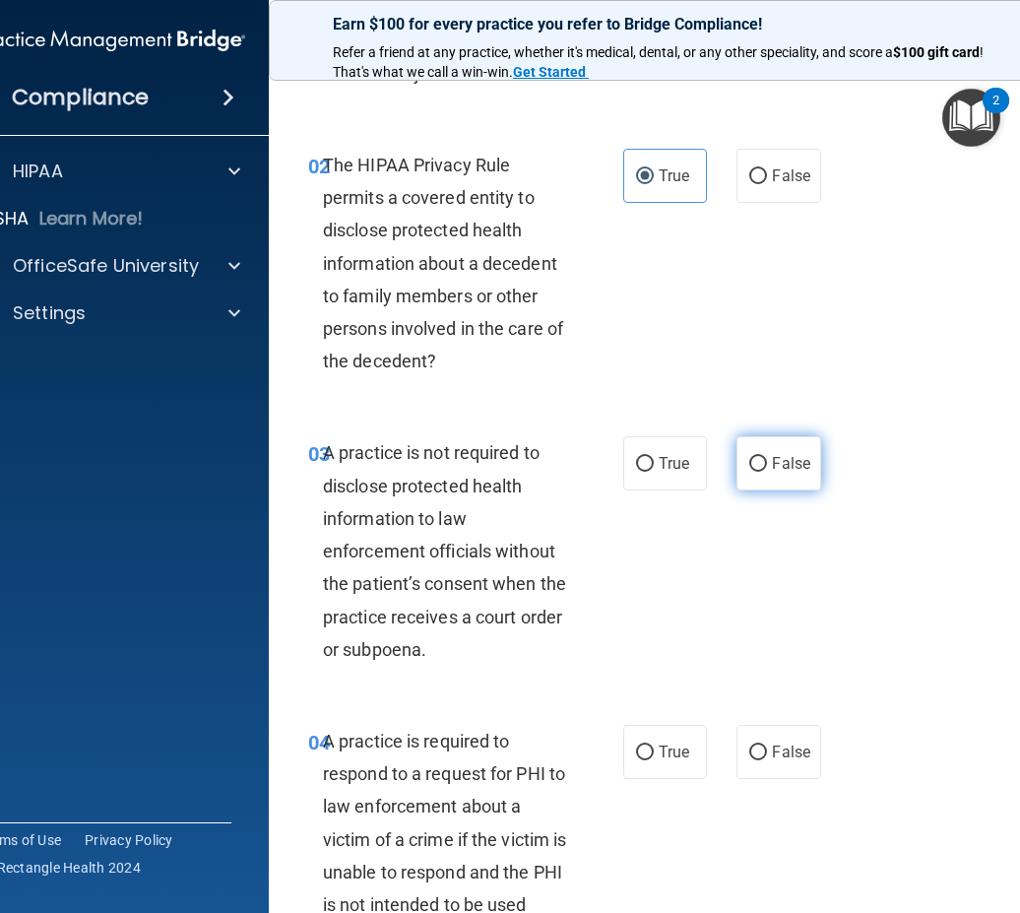
click at [796, 483] on label "False" at bounding box center [778, 463] width 84 height 54
click at [767, 472] on input "False" at bounding box center [758, 464] width 18 height 15
radio input "true"
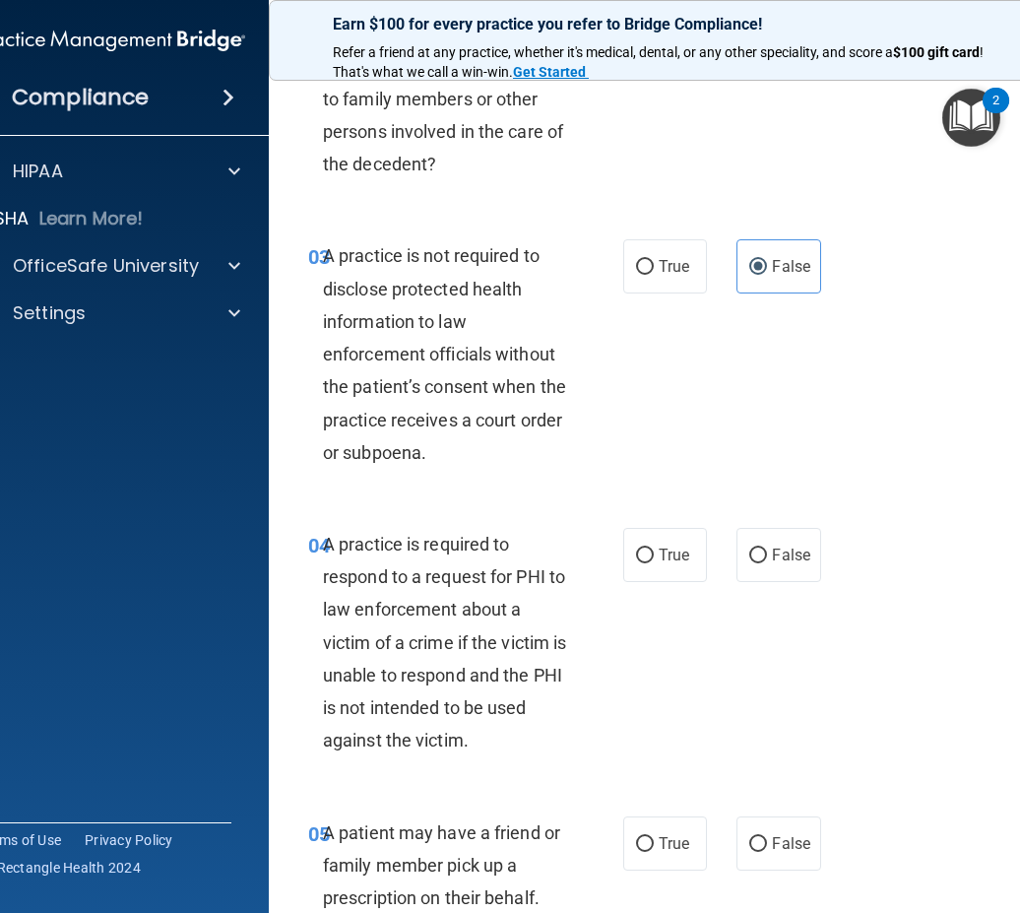
scroll to position [689, 0]
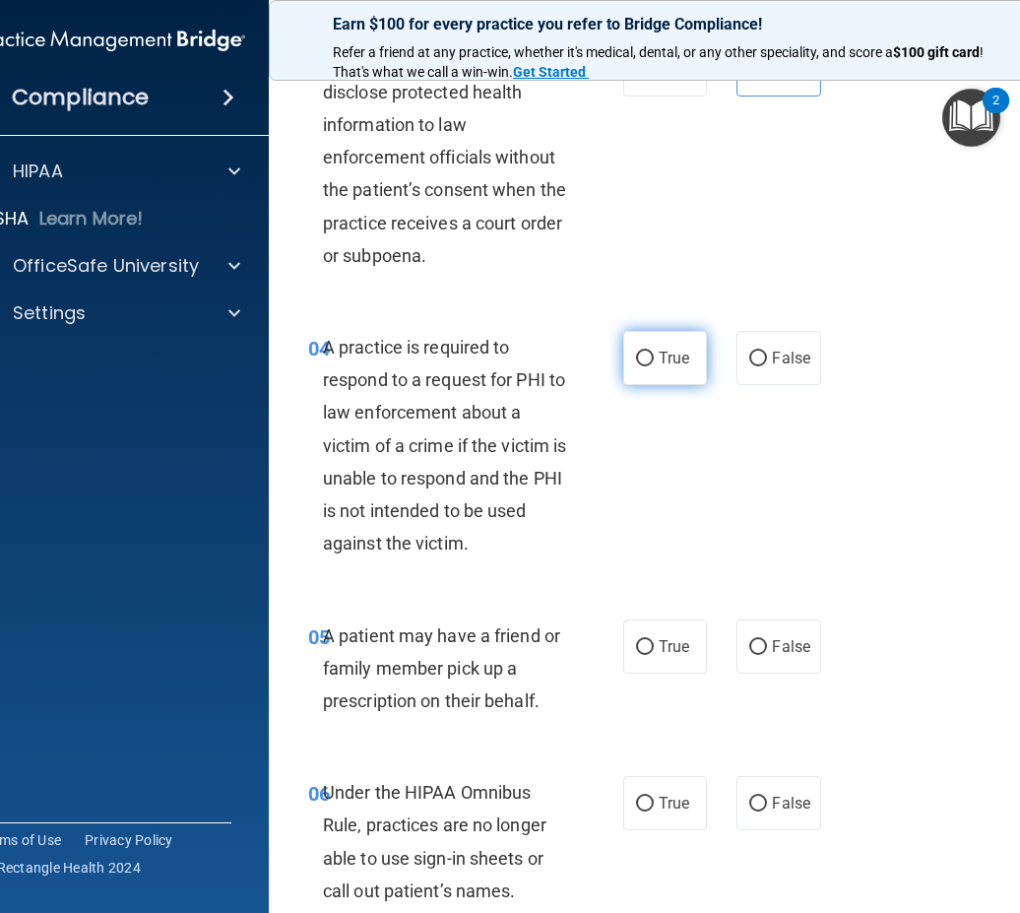
click at [653, 375] on label "True" at bounding box center [665, 358] width 84 height 54
click at [653, 366] on input "True" at bounding box center [645, 359] width 18 height 15
radio input "true"
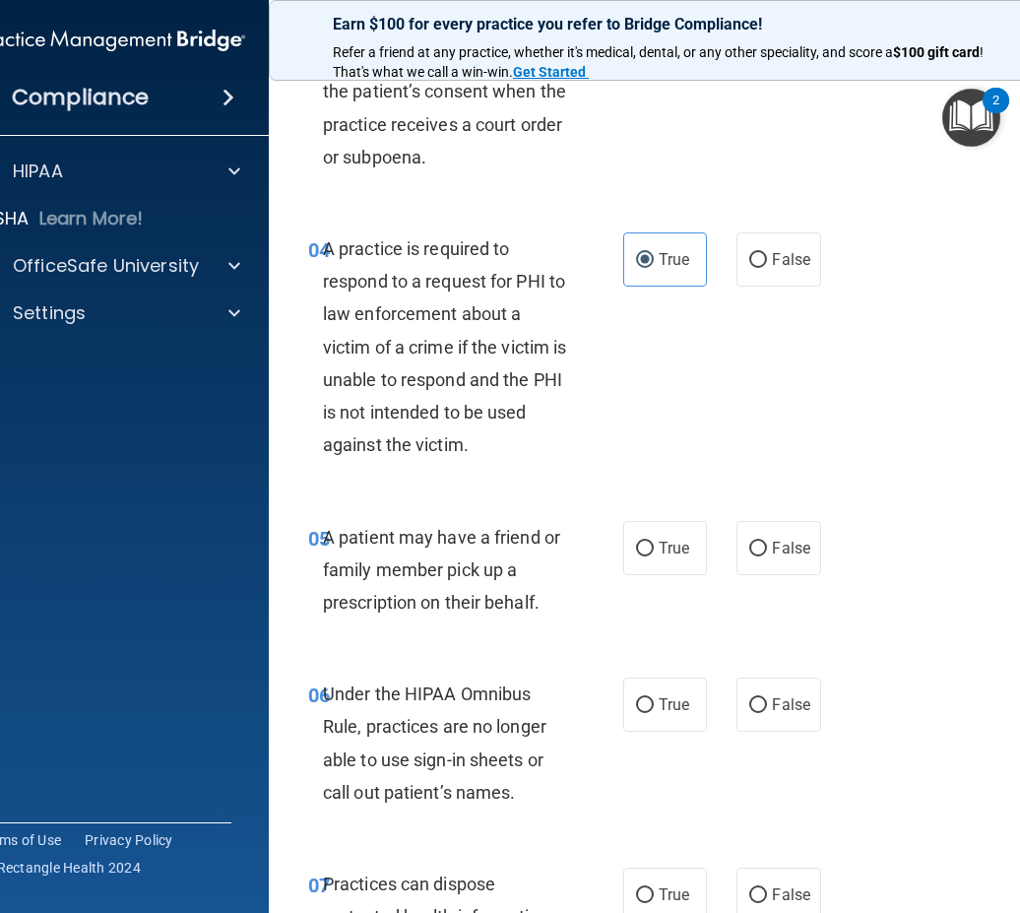
scroll to position [886, 0]
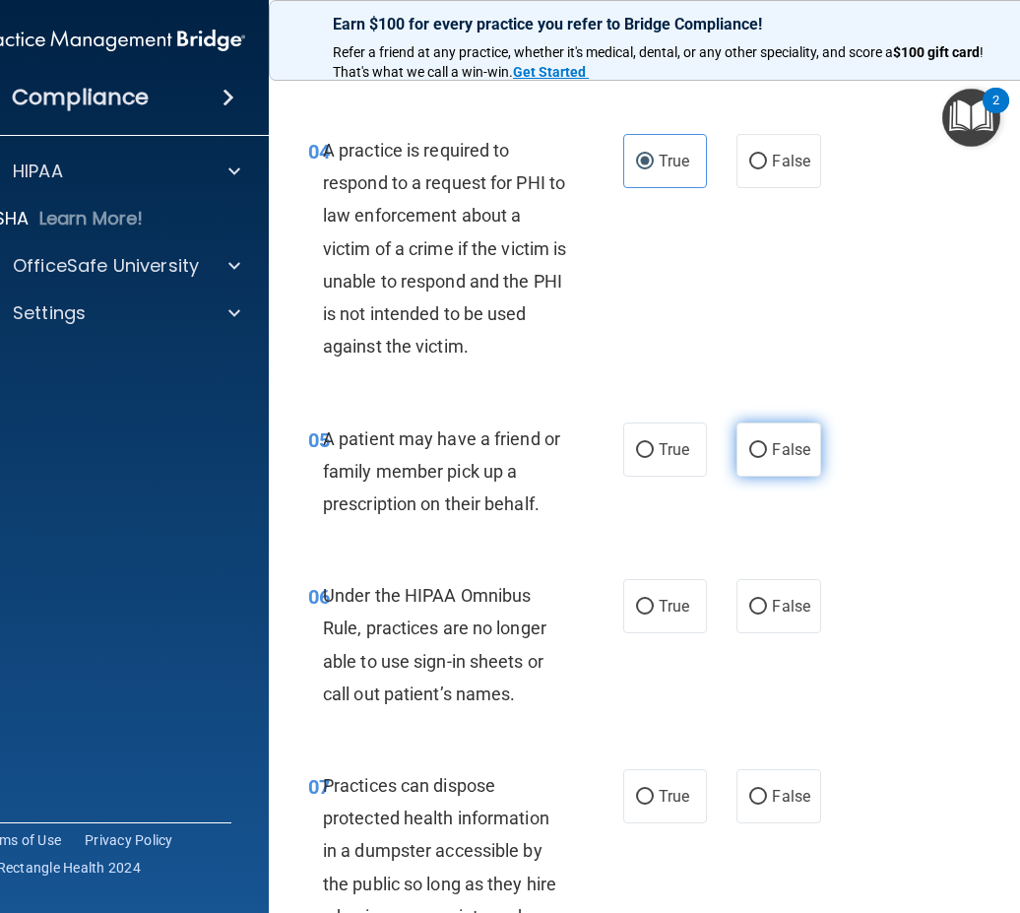
click at [774, 467] on label "False" at bounding box center [778, 449] width 84 height 54
click at [767, 458] on input "False" at bounding box center [758, 450] width 18 height 15
radio input "true"
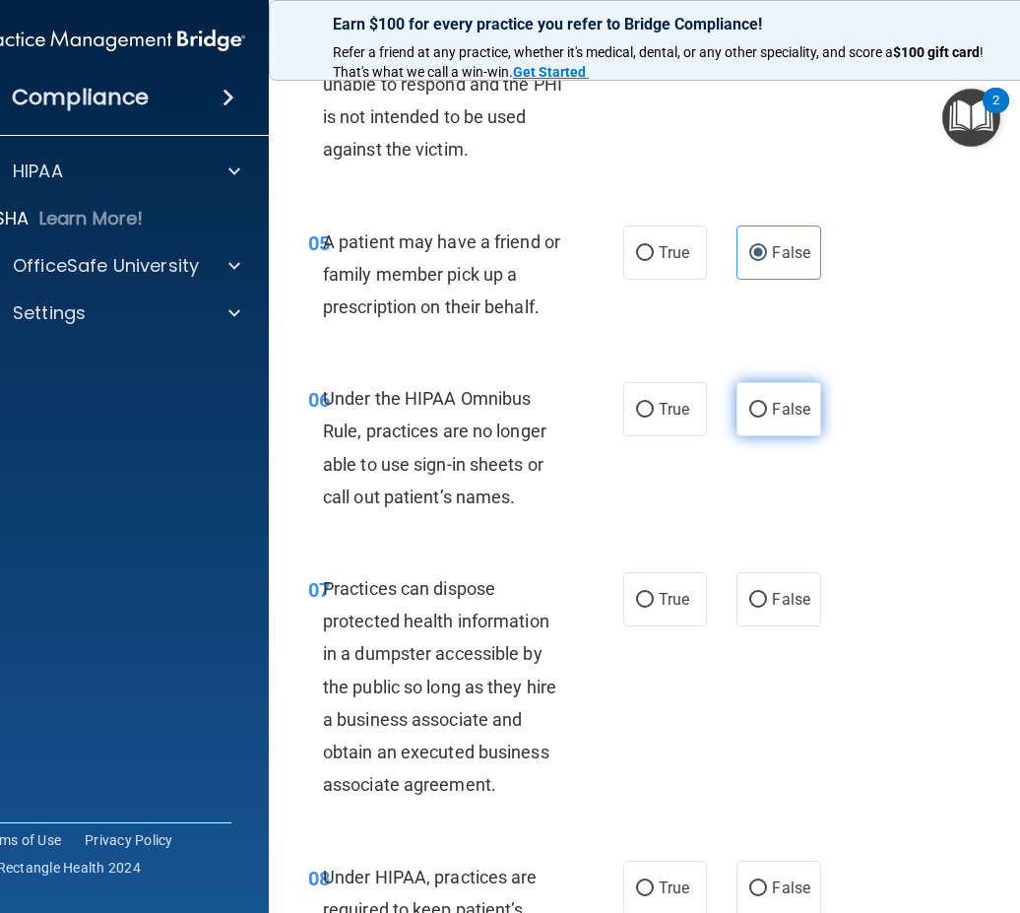
click at [793, 423] on label "False" at bounding box center [778, 409] width 84 height 54
click at [767, 417] on input "False" at bounding box center [758, 410] width 18 height 15
radio input "true"
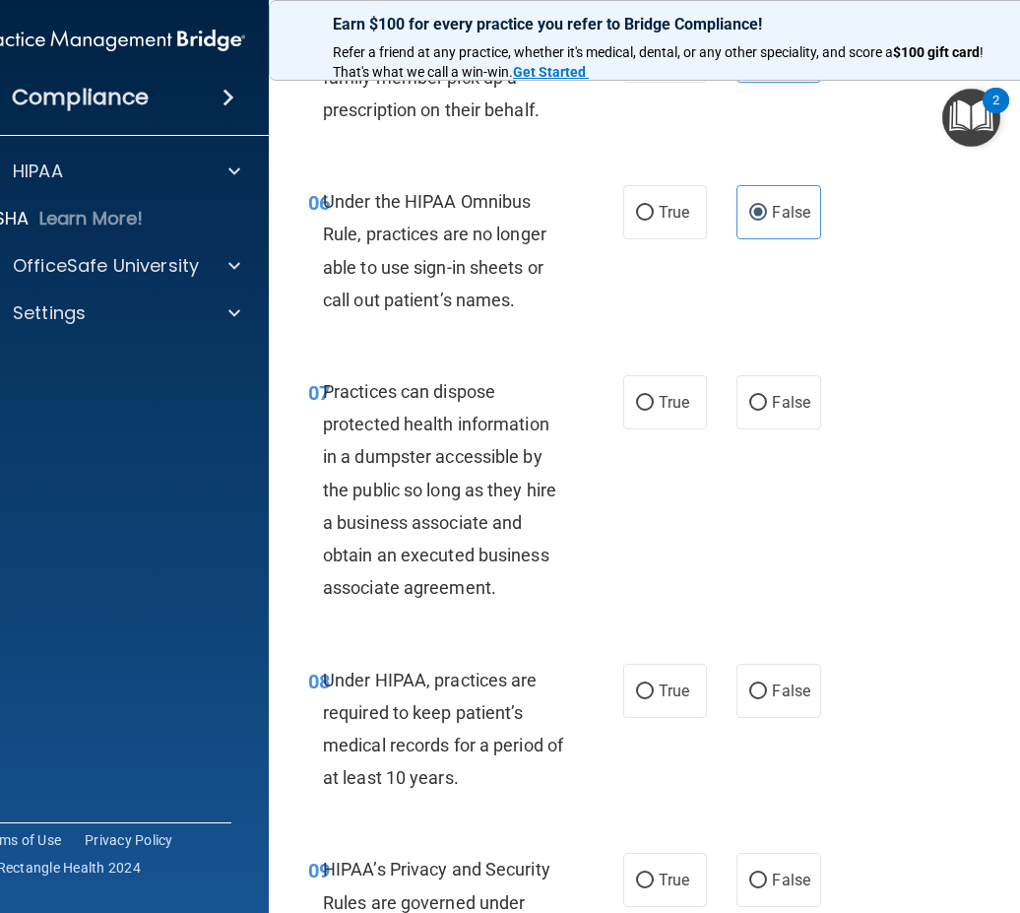
scroll to position [1378, 0]
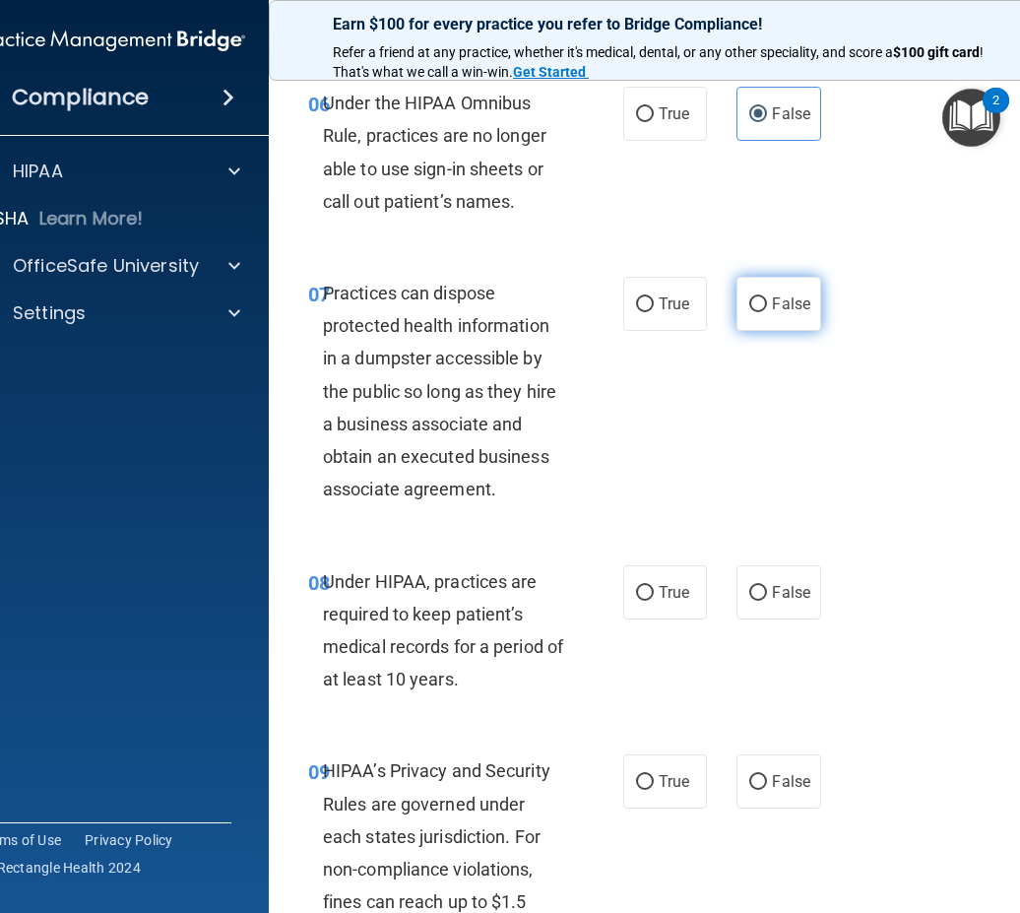
click at [753, 302] on input "False" at bounding box center [758, 304] width 18 height 15
radio input "true"
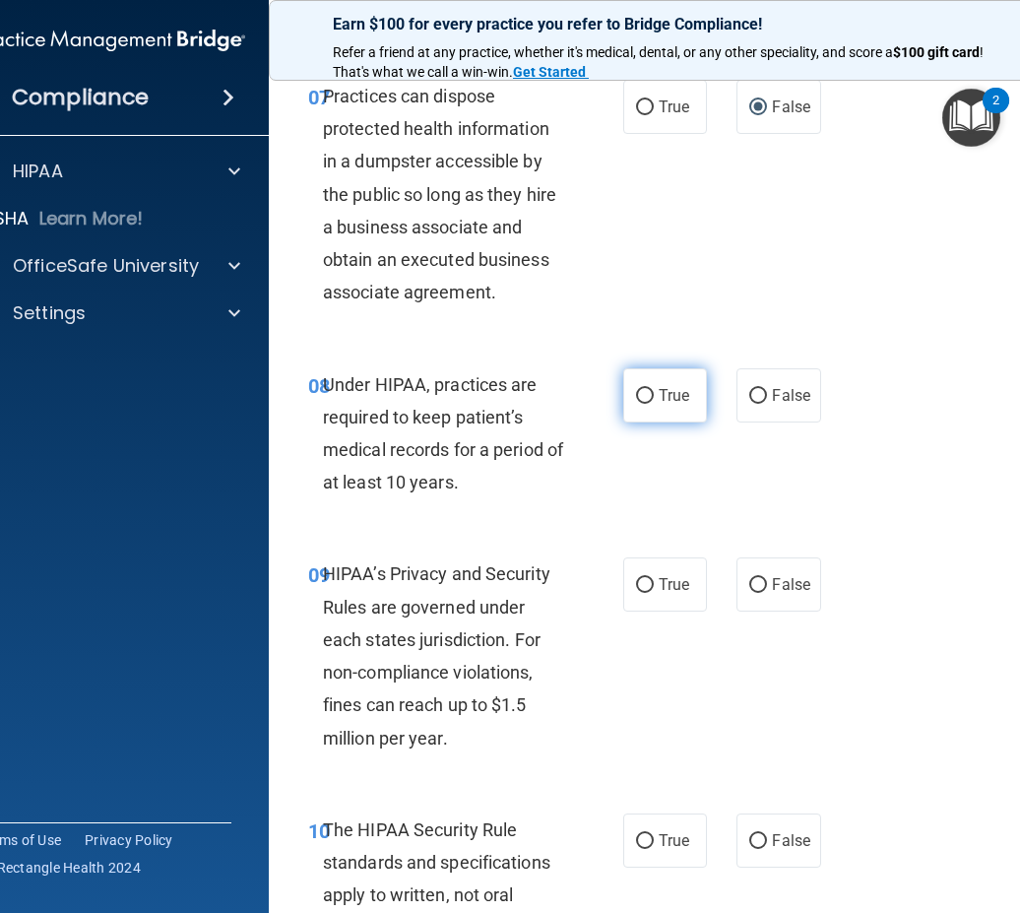
click at [674, 411] on label "True" at bounding box center [665, 395] width 84 height 54
click at [654, 404] on input "True" at bounding box center [645, 396] width 18 height 15
radio input "true"
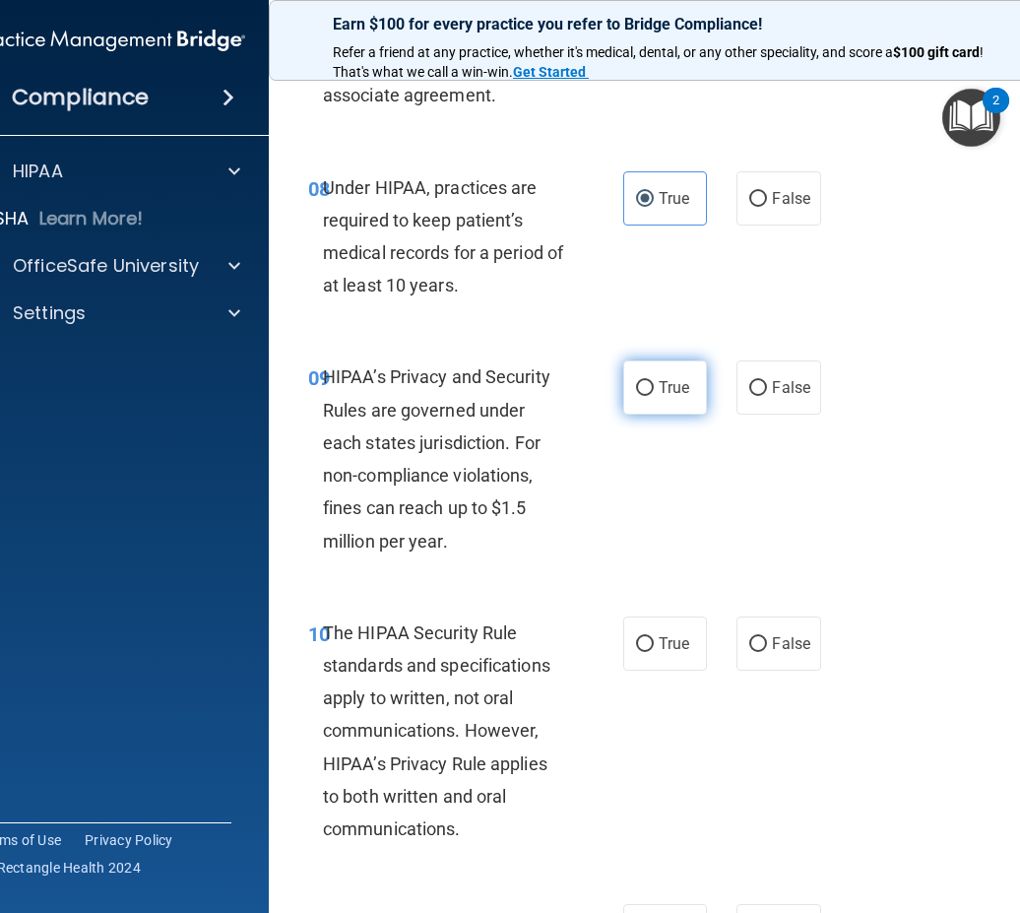
click at [629, 405] on label "True" at bounding box center [665, 387] width 84 height 54
click at [636, 396] on input "True" at bounding box center [645, 388] width 18 height 15
radio input "true"
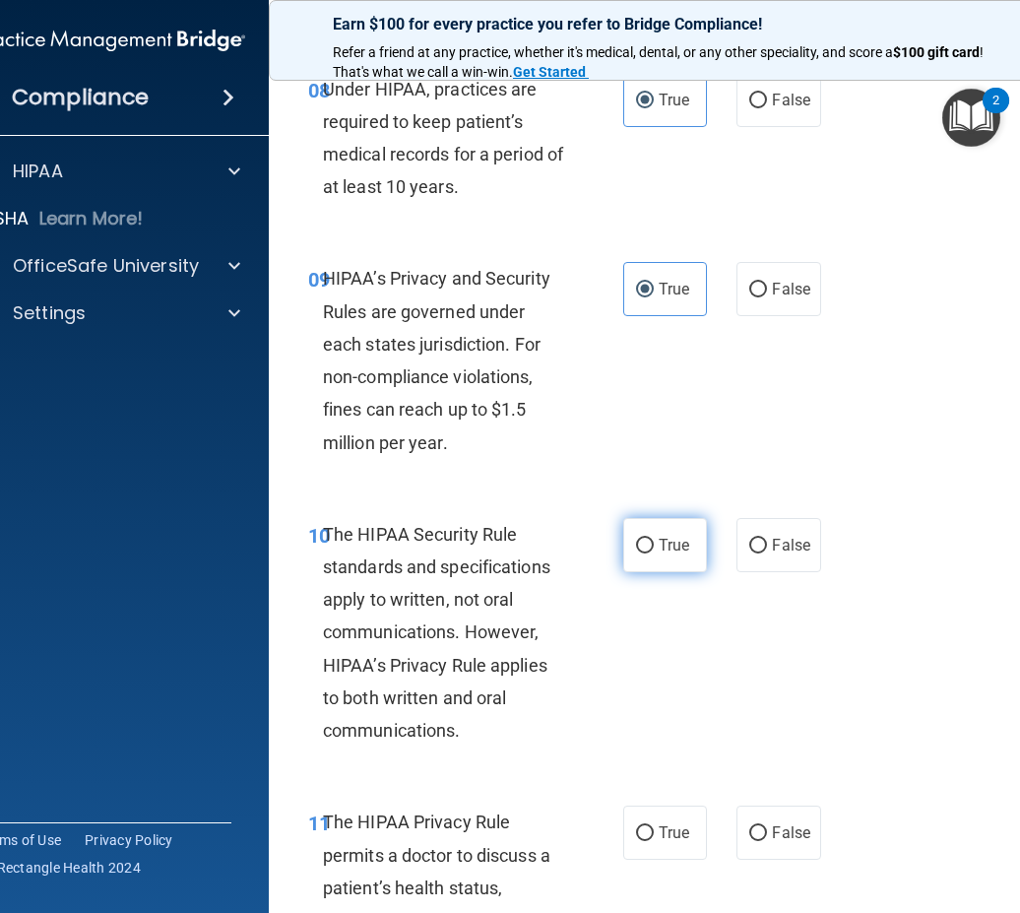
click at [645, 557] on label "True" at bounding box center [665, 545] width 84 height 54
click at [645, 553] on input "True" at bounding box center [645, 546] width 18 height 15
radio input "true"
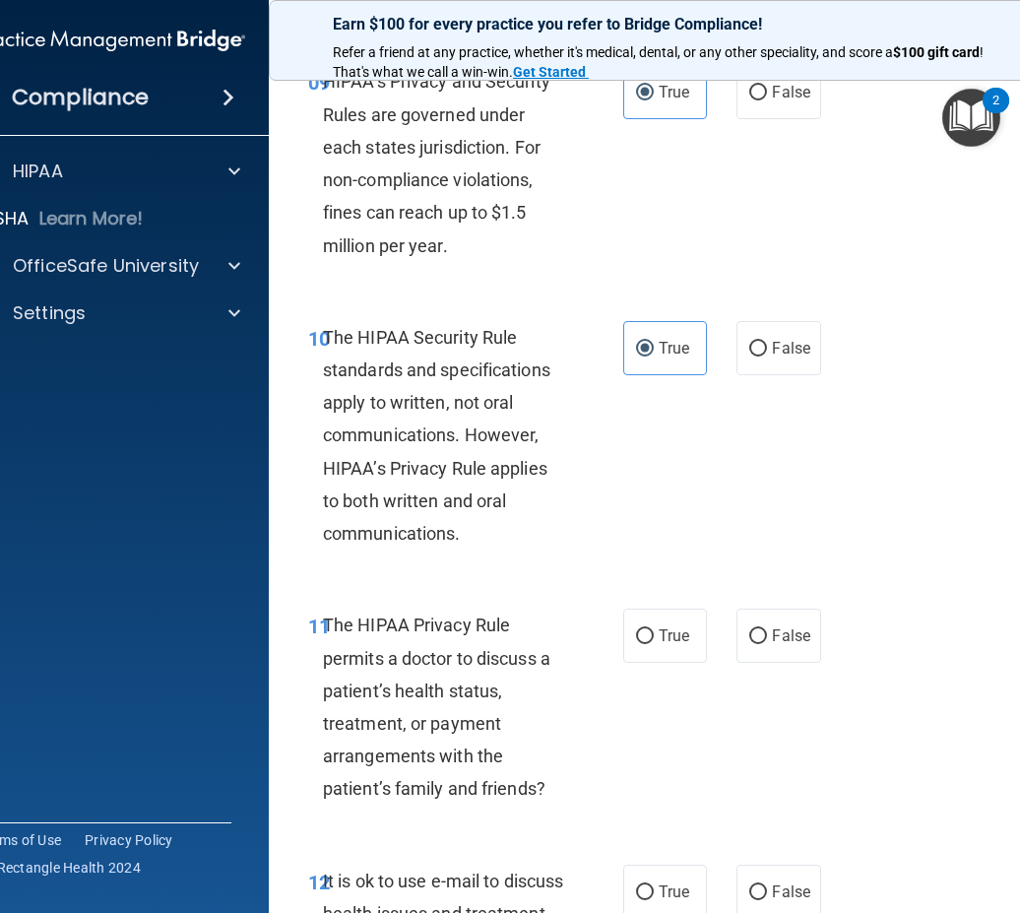
scroll to position [2166, 0]
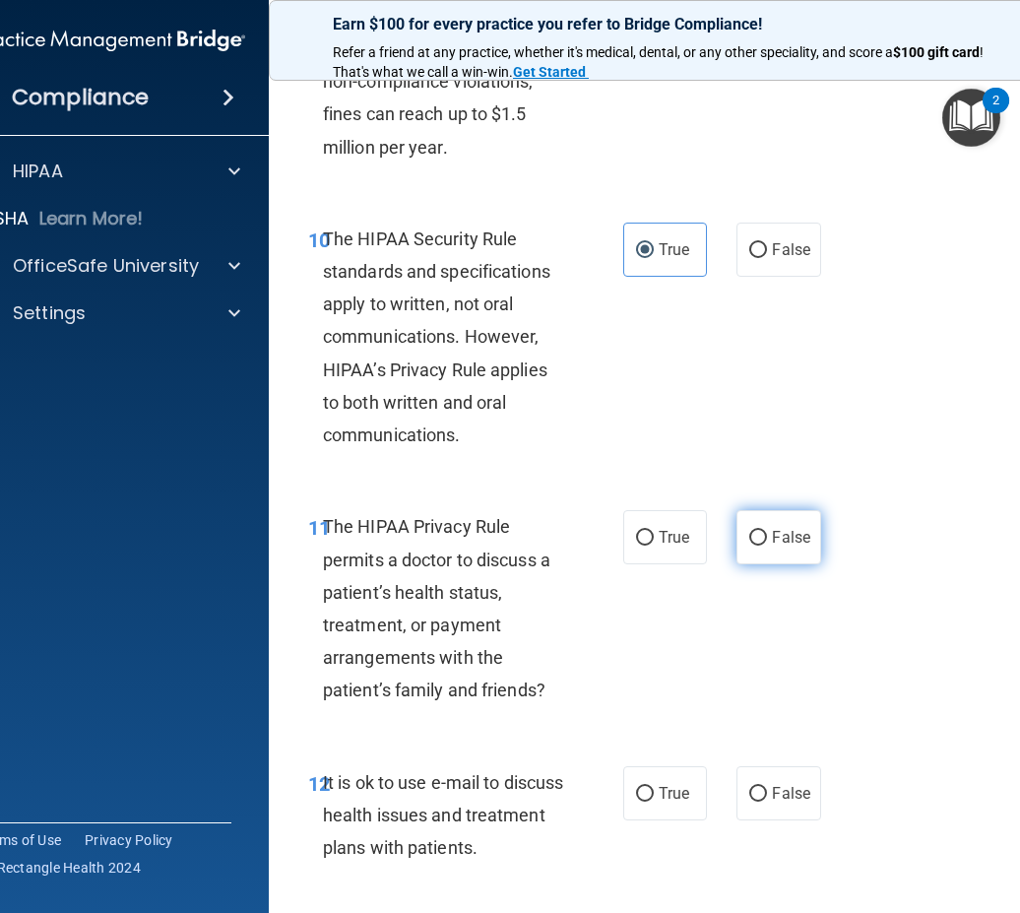
click at [783, 538] on span "False" at bounding box center [791, 537] width 38 height 19
click at [767, 538] on input "False" at bounding box center [758, 538] width 18 height 15
radio input "true"
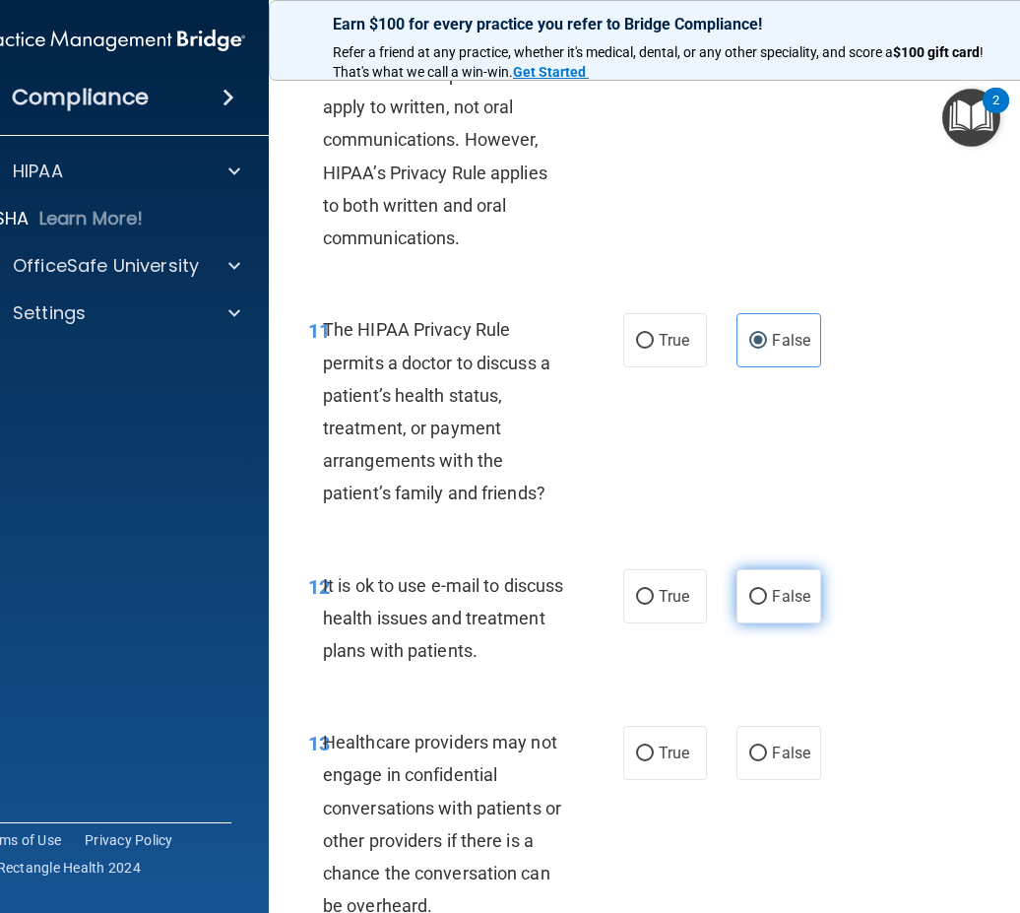
click at [772, 598] on span "False" at bounding box center [791, 596] width 38 height 19
click at [769, 630] on div "12 It is ok to use e-mail to discuss health issues and treatment plans with pat…" at bounding box center [667, 623] width 748 height 158
click at [772, 595] on span "False" at bounding box center [791, 596] width 38 height 19
click at [767, 595] on input "False" at bounding box center [758, 597] width 18 height 15
radio input "true"
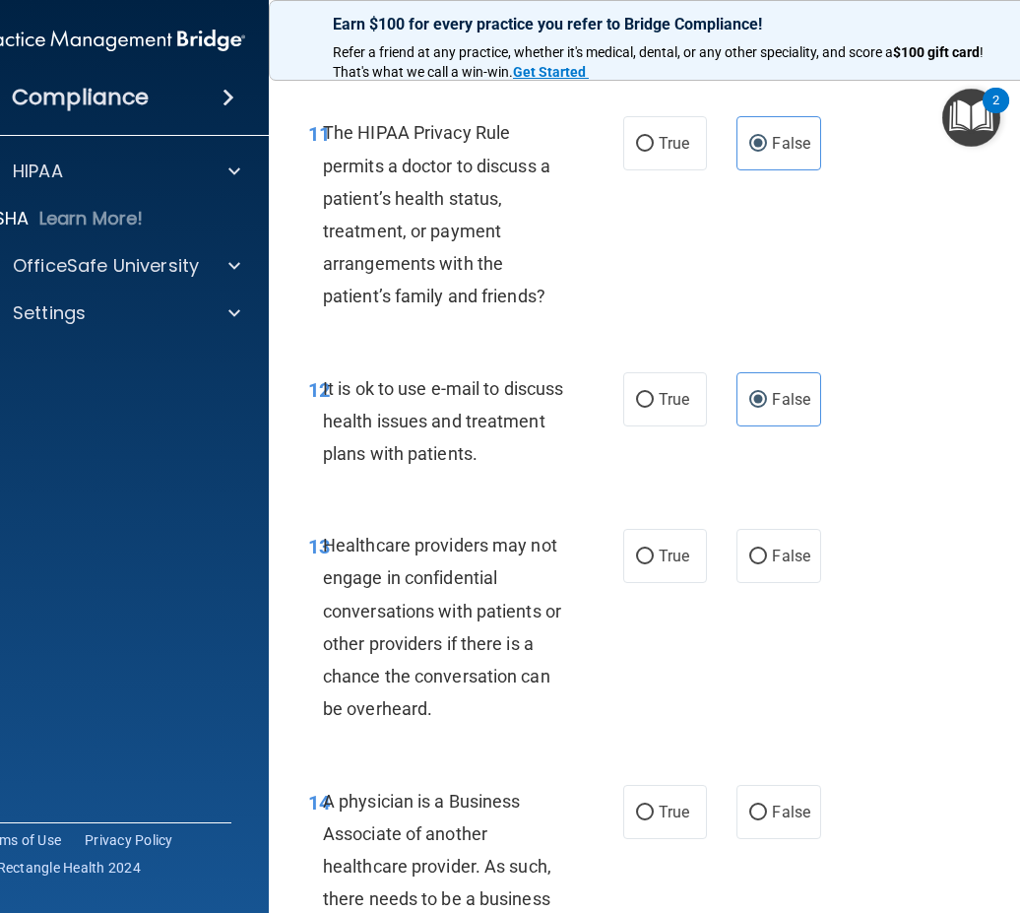
scroll to position [2658, 0]
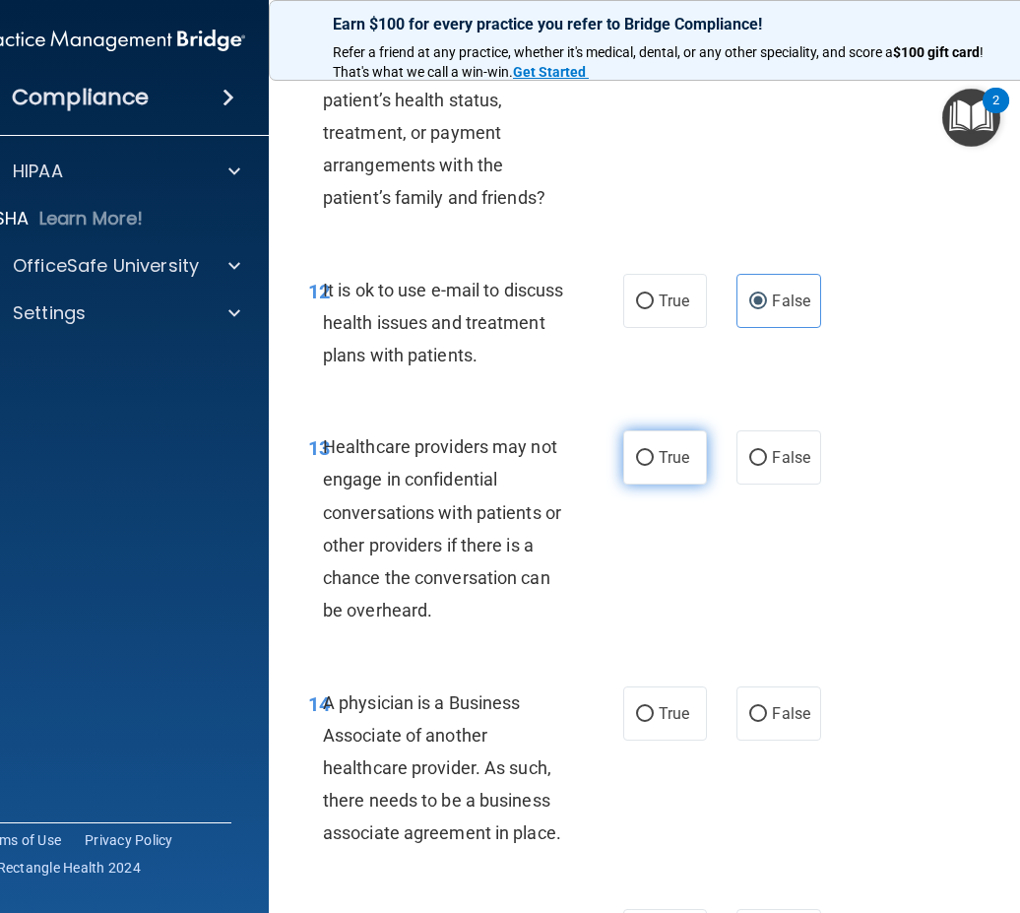
click at [627, 469] on label "True" at bounding box center [665, 457] width 84 height 54
click at [636, 466] on input "True" at bounding box center [645, 458] width 18 height 15
radio input "true"
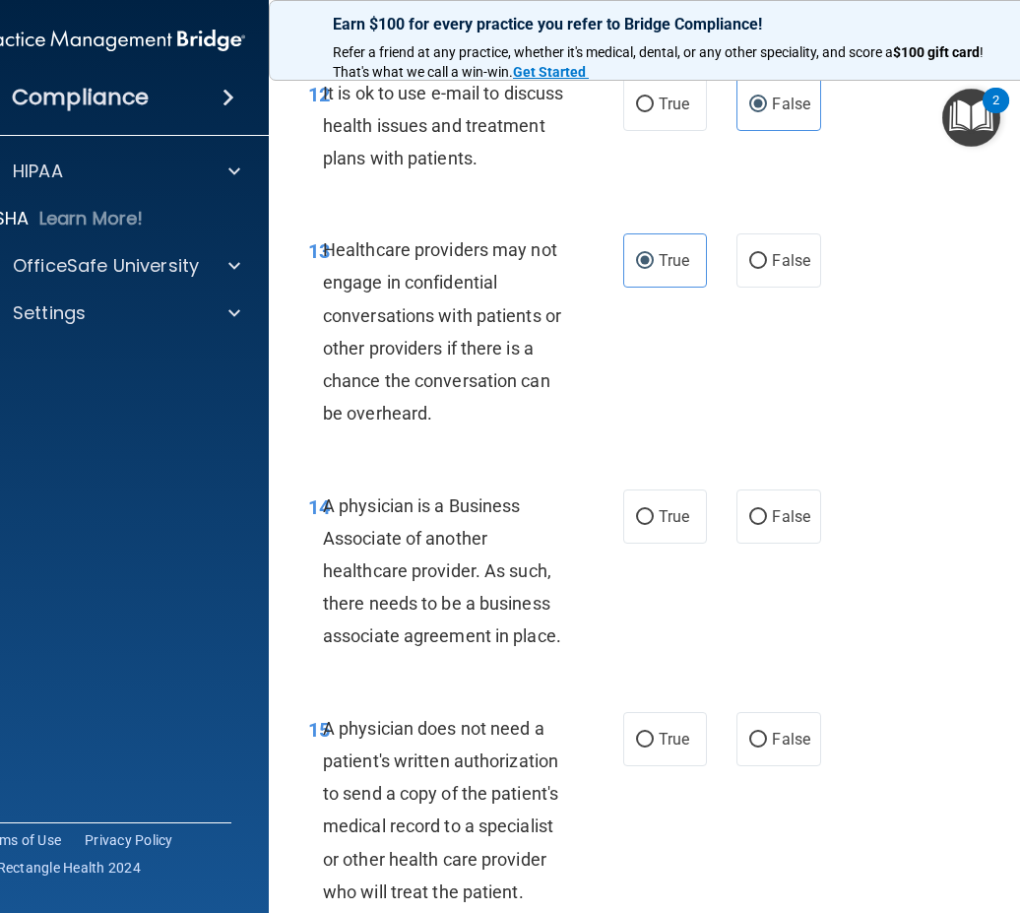
scroll to position [2954, 0]
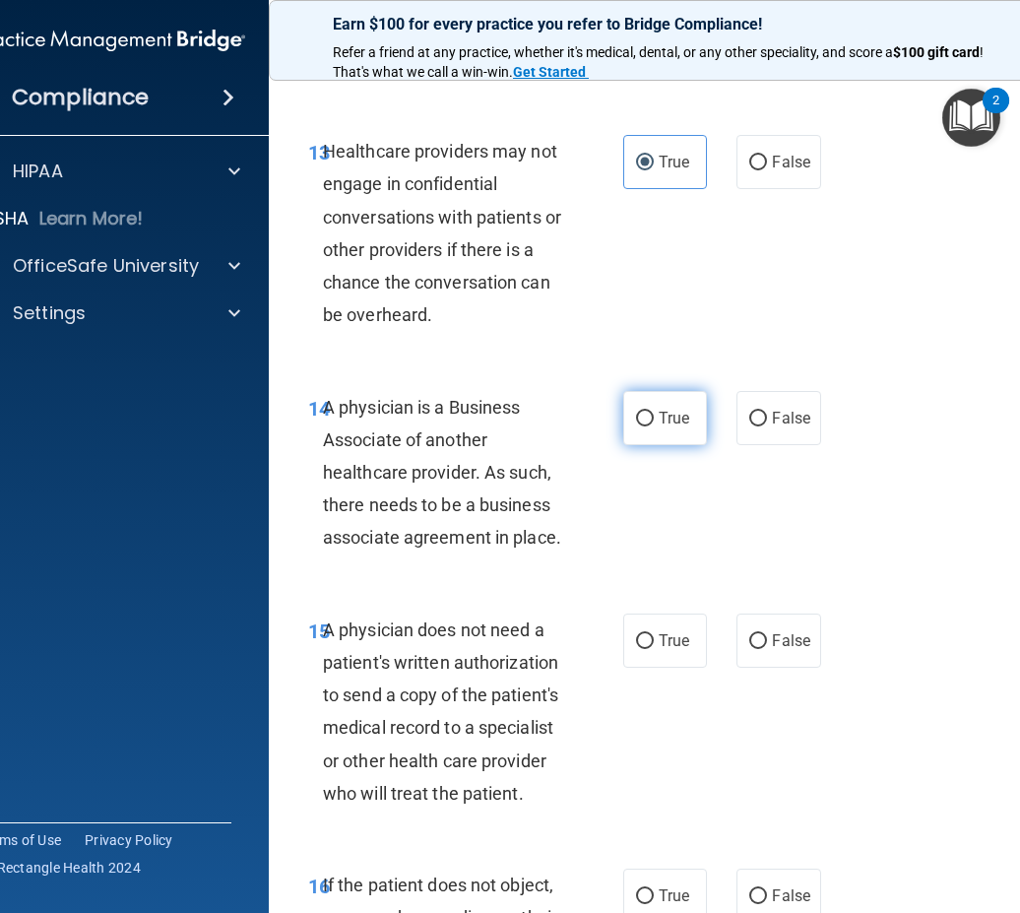
click at [672, 396] on label "True" at bounding box center [665, 418] width 84 height 54
click at [654, 412] on input "True" at bounding box center [645, 419] width 18 height 15
radio input "true"
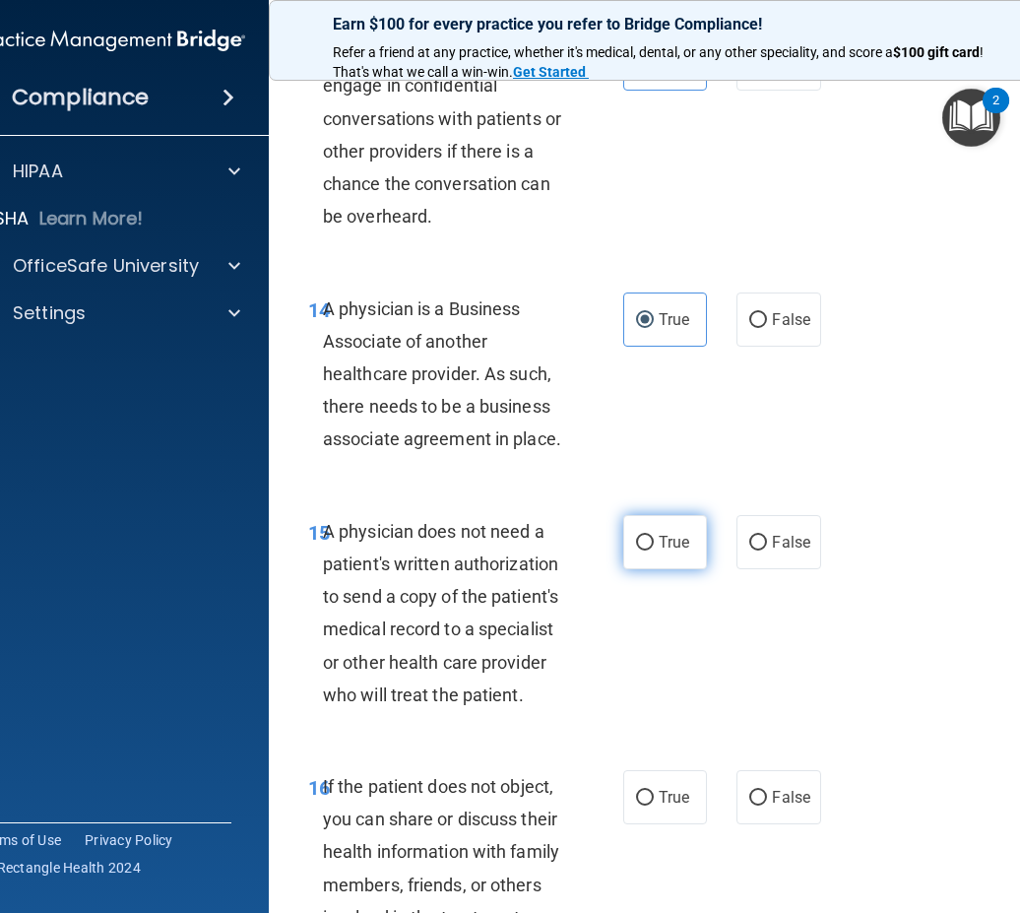
click at [664, 543] on span "True" at bounding box center [674, 542] width 31 height 19
click at [654, 543] on input "True" at bounding box center [645, 543] width 18 height 15
radio input "true"
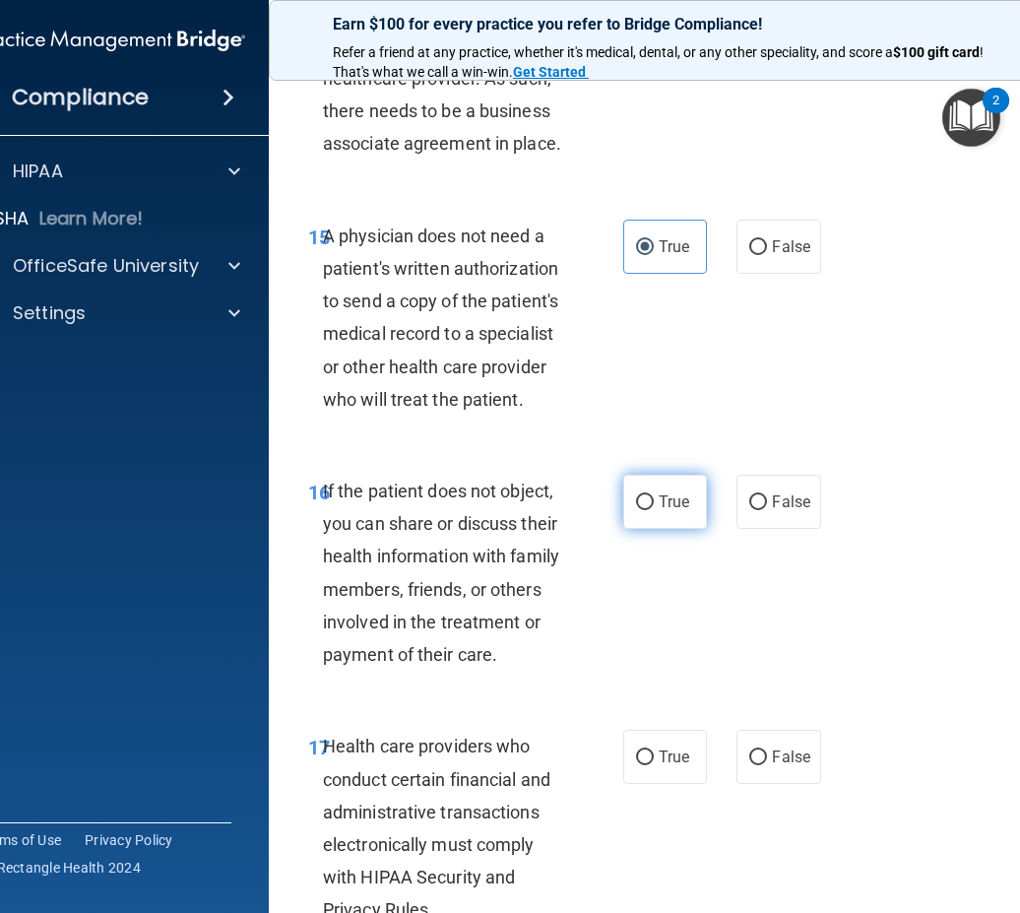
click at [623, 500] on label "True" at bounding box center [665, 502] width 84 height 54
click at [636, 500] on input "True" at bounding box center [645, 502] width 18 height 15
radio input "true"
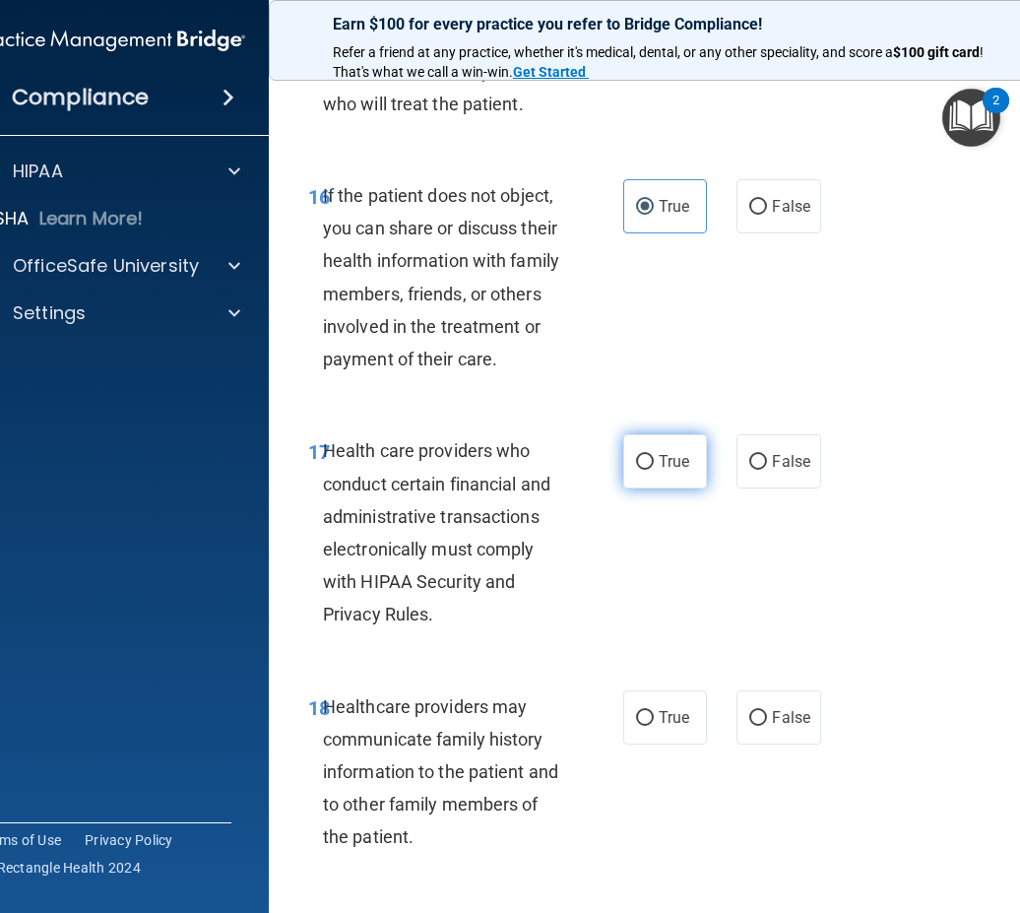
click at [655, 457] on label "True" at bounding box center [665, 461] width 84 height 54
click at [654, 457] on input "True" at bounding box center [645, 462] width 18 height 15
radio input "true"
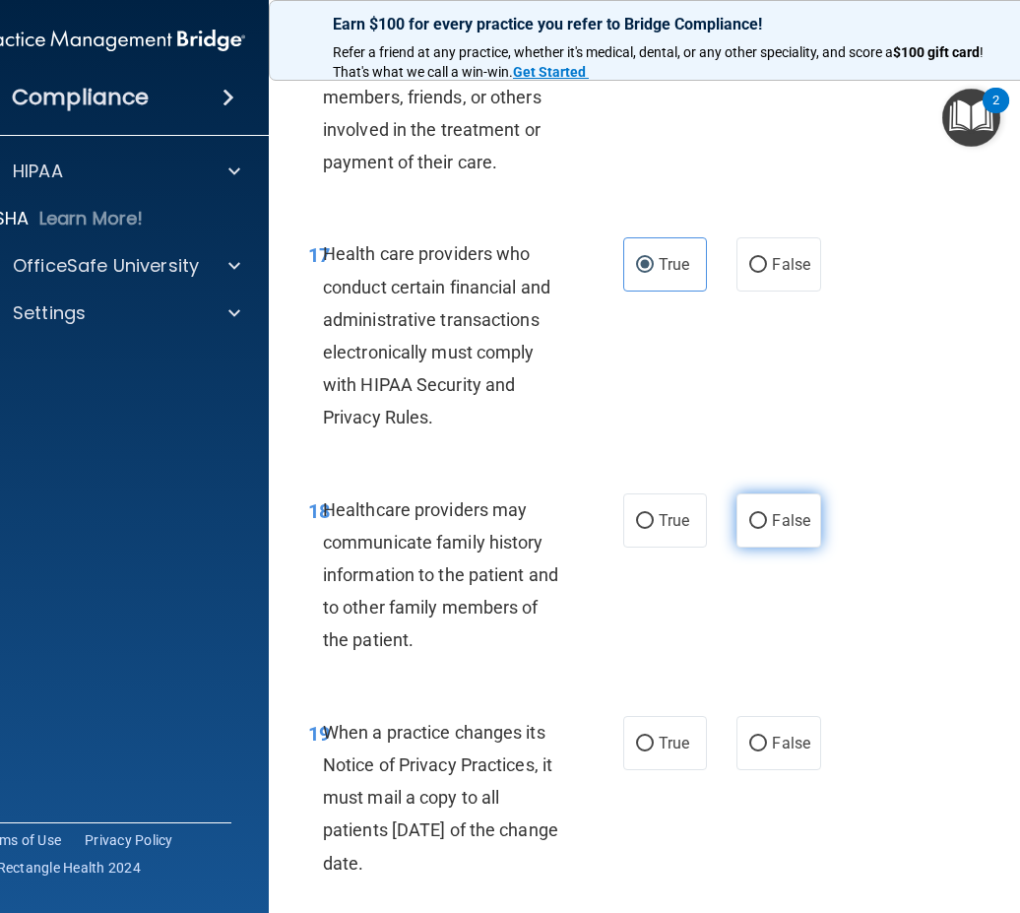
click at [758, 529] on label "False" at bounding box center [778, 520] width 84 height 54
click at [758, 529] on input "False" at bounding box center [758, 521] width 18 height 15
radio input "true"
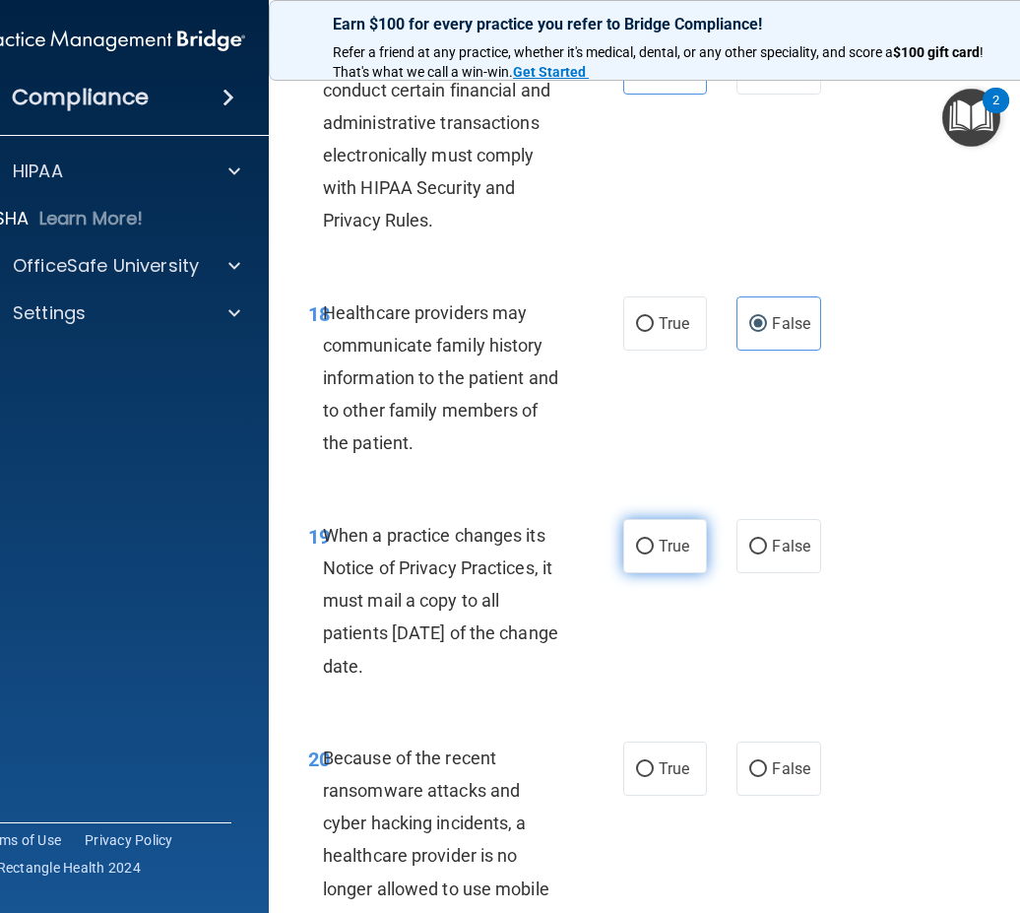
click at [623, 545] on label "True" at bounding box center [665, 546] width 84 height 54
click at [636, 545] on input "True" at bounding box center [645, 547] width 18 height 15
radio input "true"
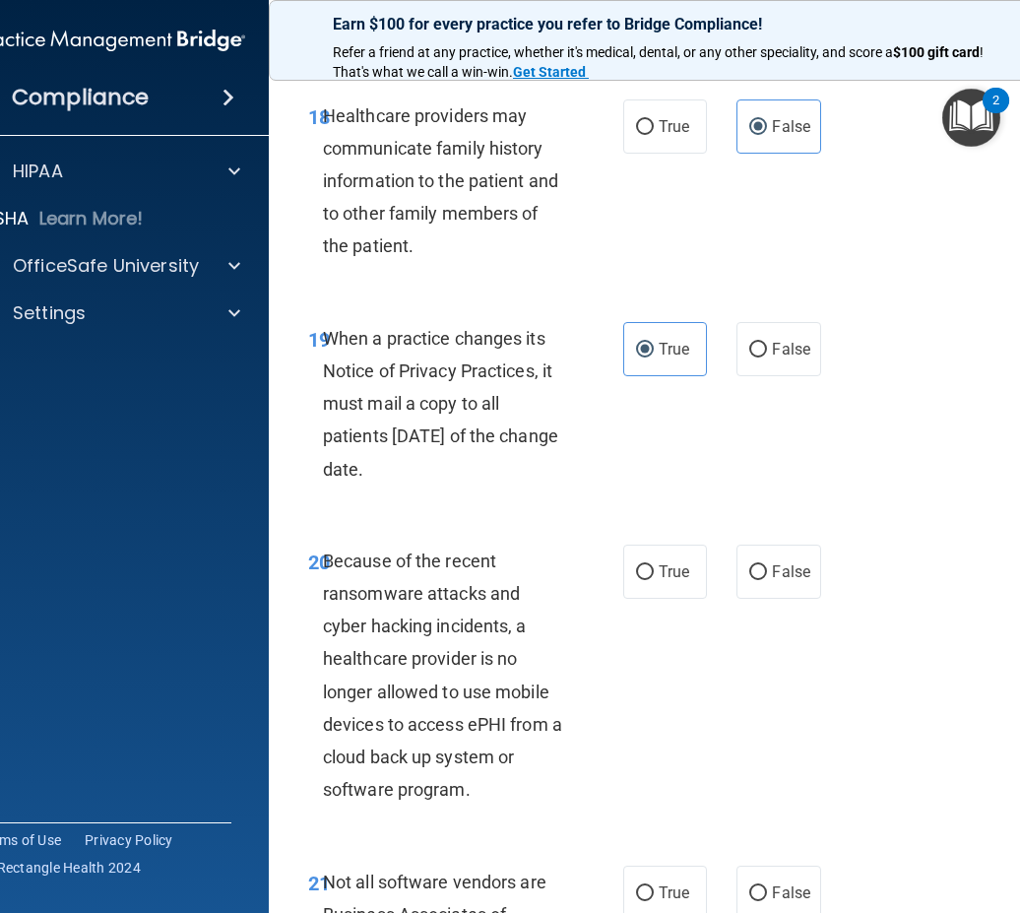
scroll to position [4332, 0]
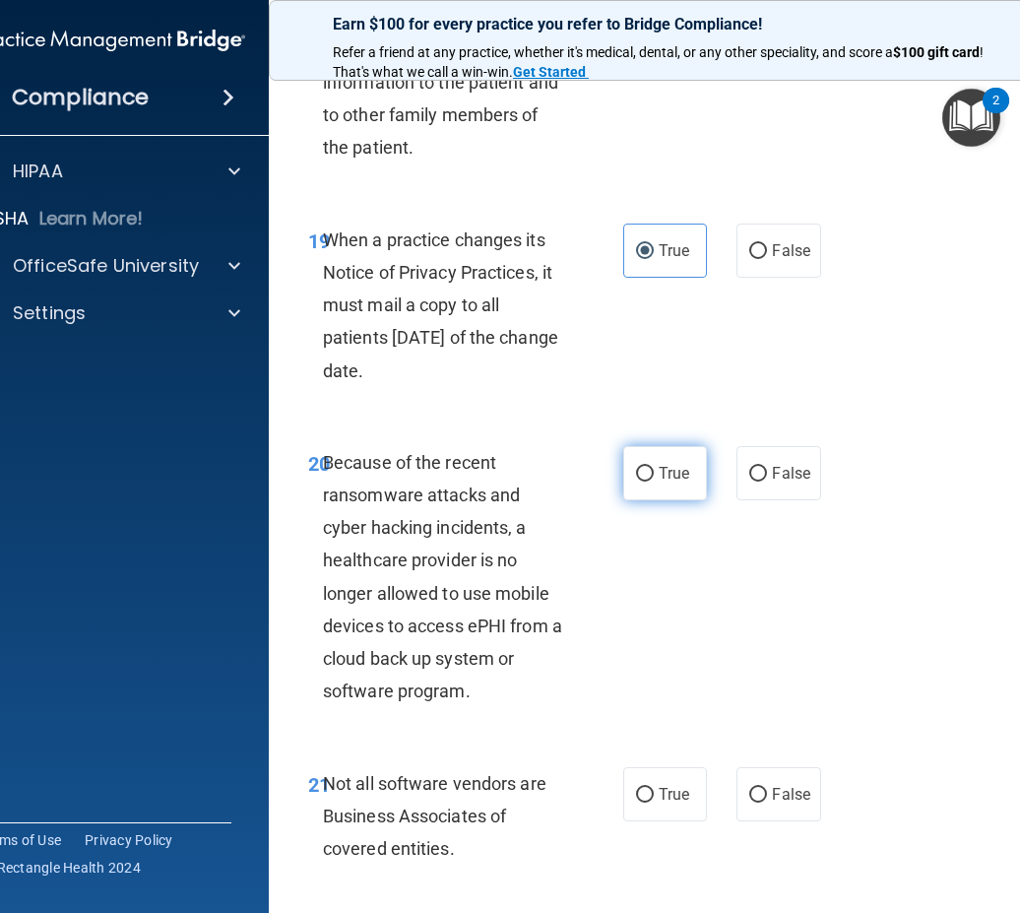
click at [658, 495] on label "True" at bounding box center [665, 473] width 84 height 54
click at [654, 481] on input "True" at bounding box center [645, 474] width 18 height 15
radio input "true"
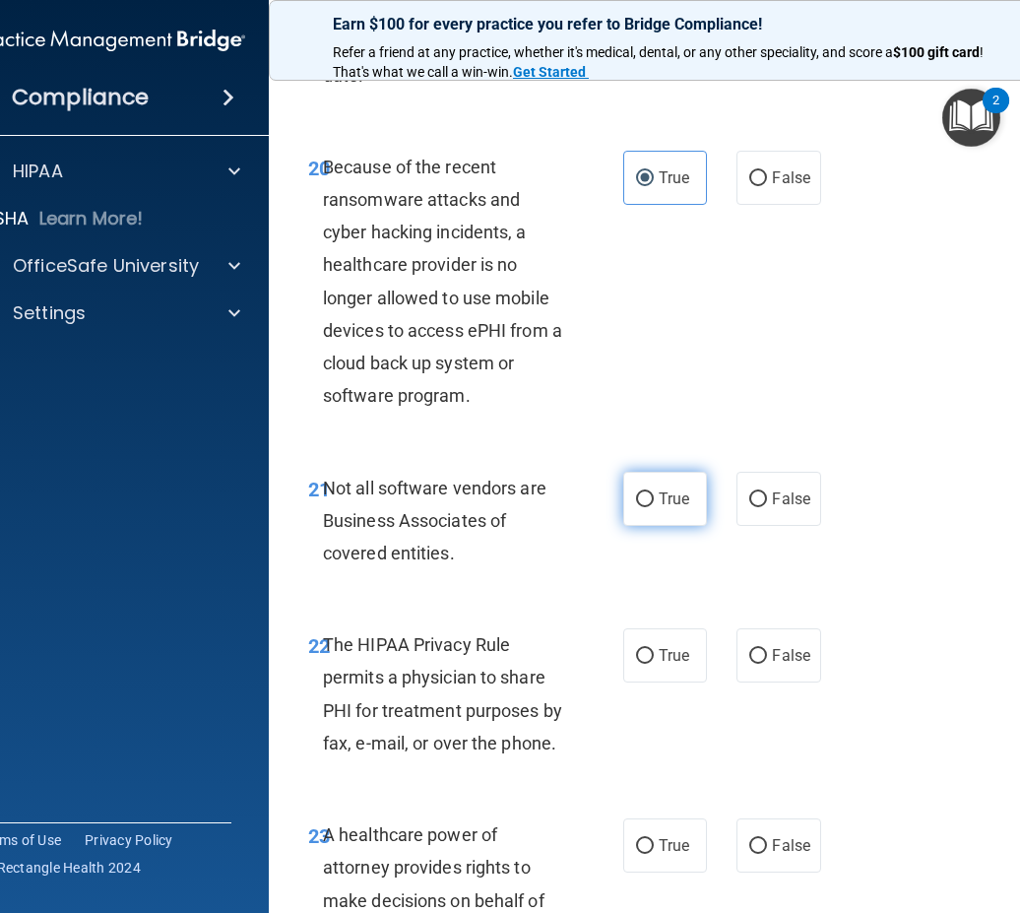
click at [644, 496] on input "True" at bounding box center [645, 499] width 18 height 15
radio input "true"
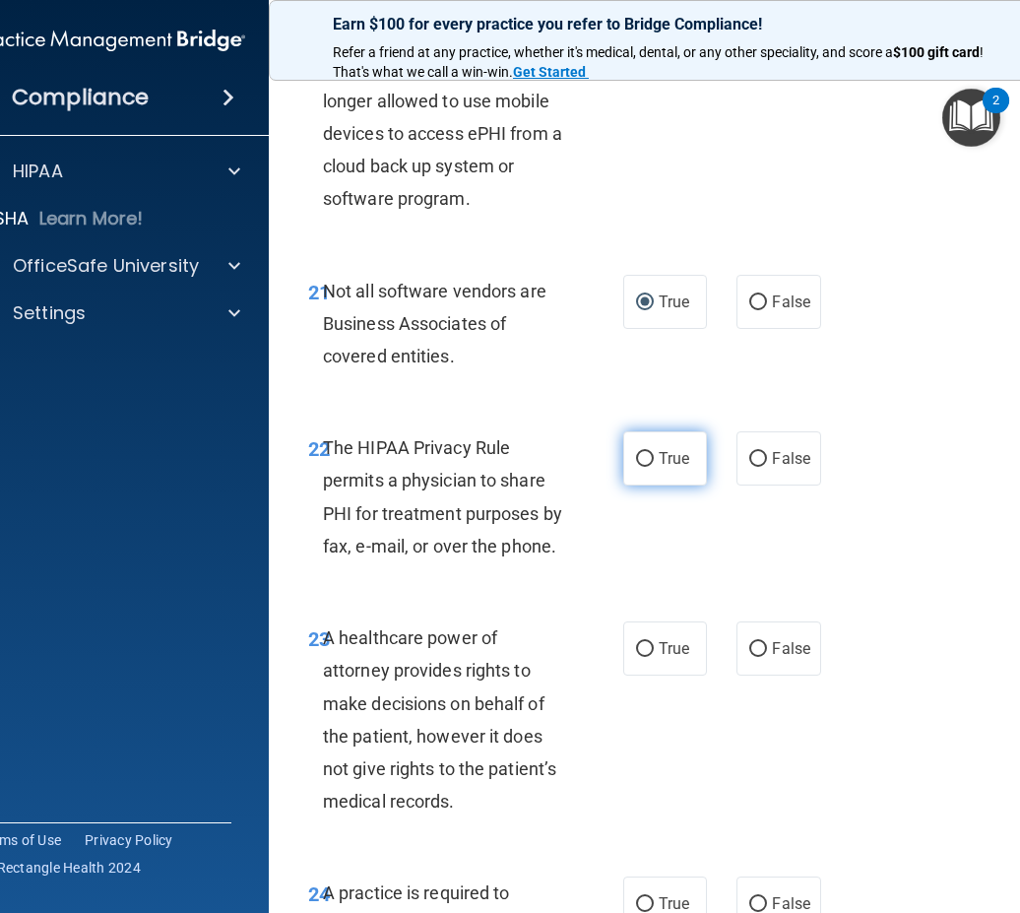
click at [656, 443] on label "True" at bounding box center [665, 458] width 84 height 54
click at [654, 452] on input "True" at bounding box center [645, 459] width 18 height 15
radio input "true"
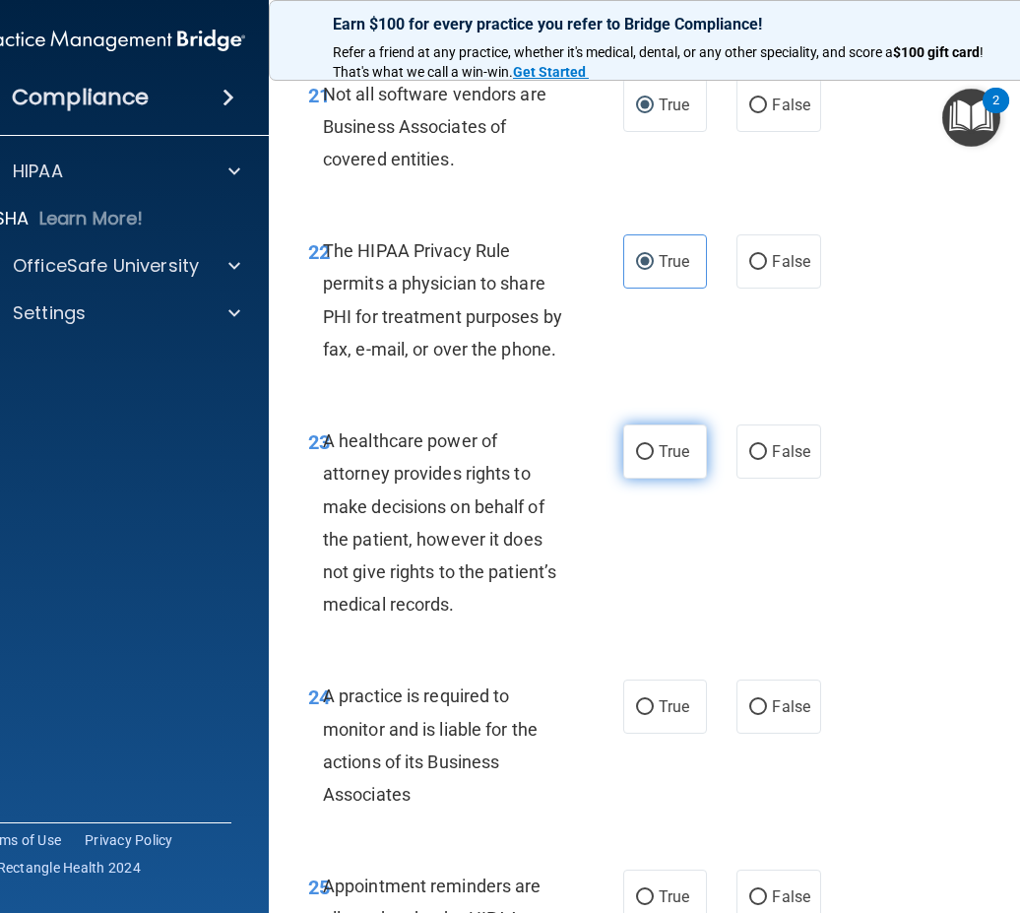
click at [661, 457] on span "True" at bounding box center [674, 451] width 31 height 19
click at [654, 457] on input "True" at bounding box center [645, 452] width 18 height 15
radio input "true"
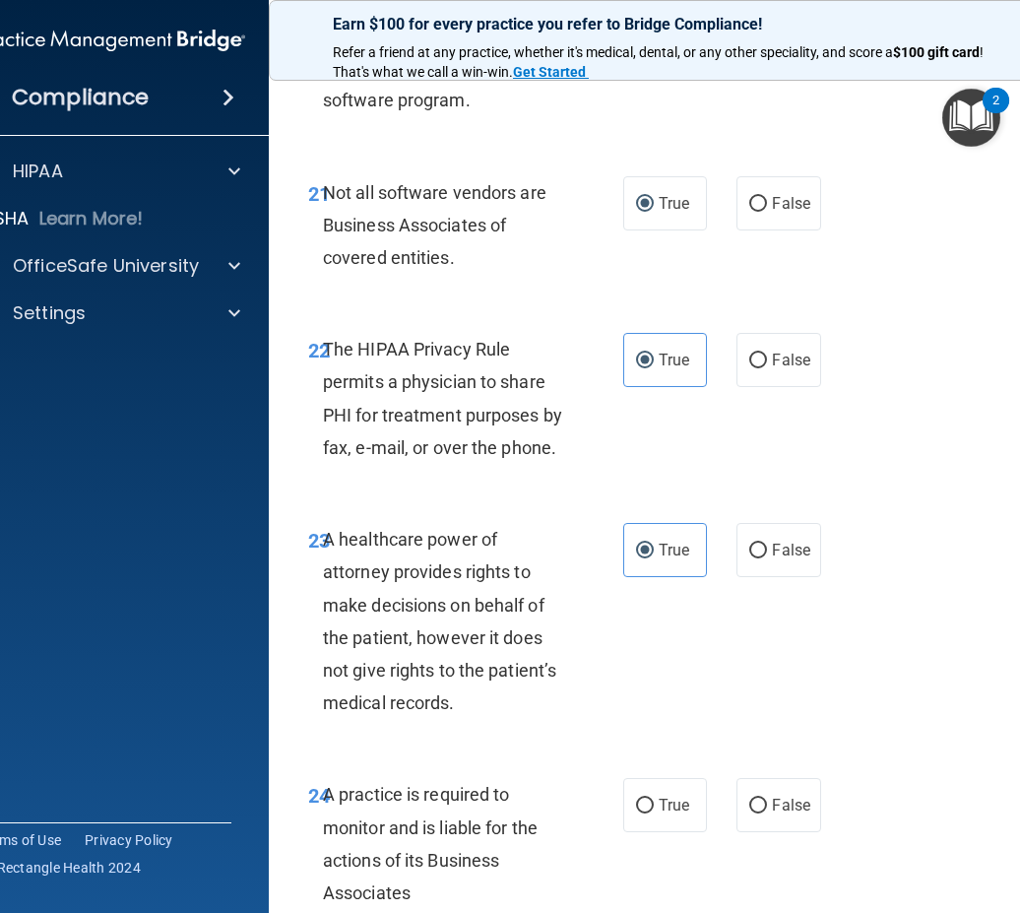
scroll to position [5218, 0]
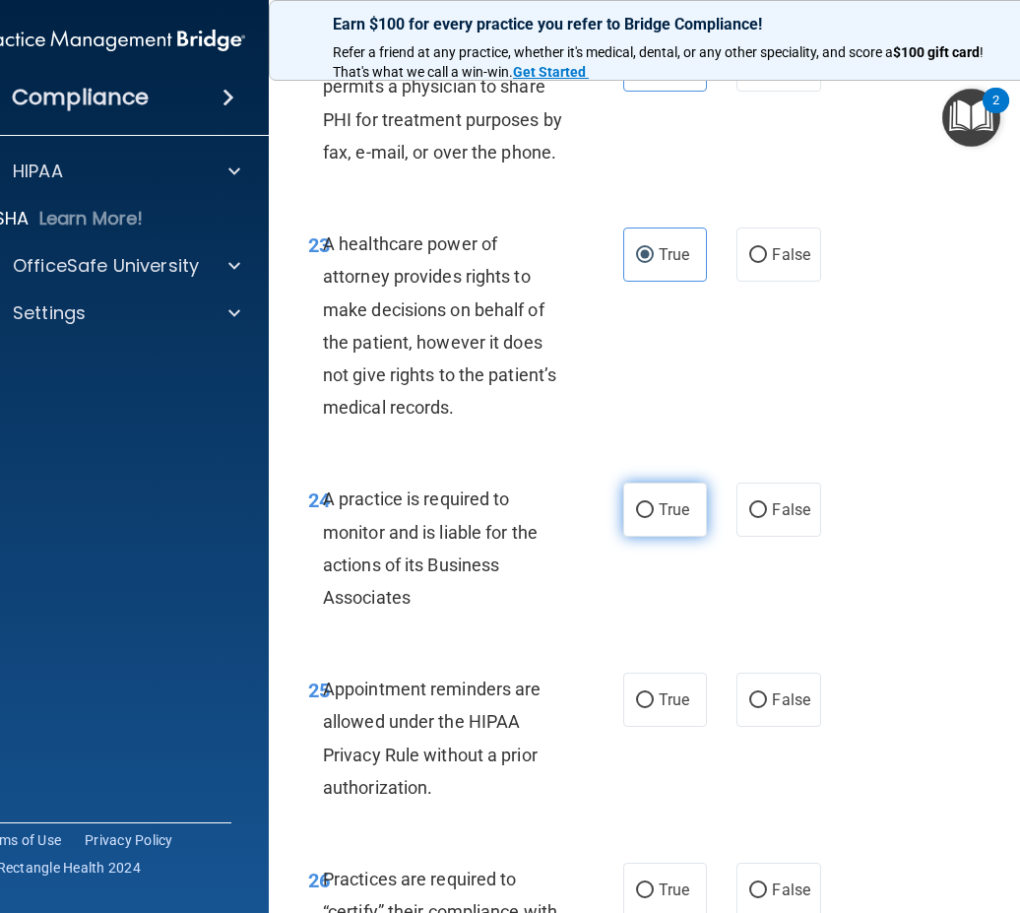
click at [661, 514] on span "True" at bounding box center [674, 509] width 31 height 19
click at [654, 514] on input "True" at bounding box center [645, 510] width 18 height 15
radio input "true"
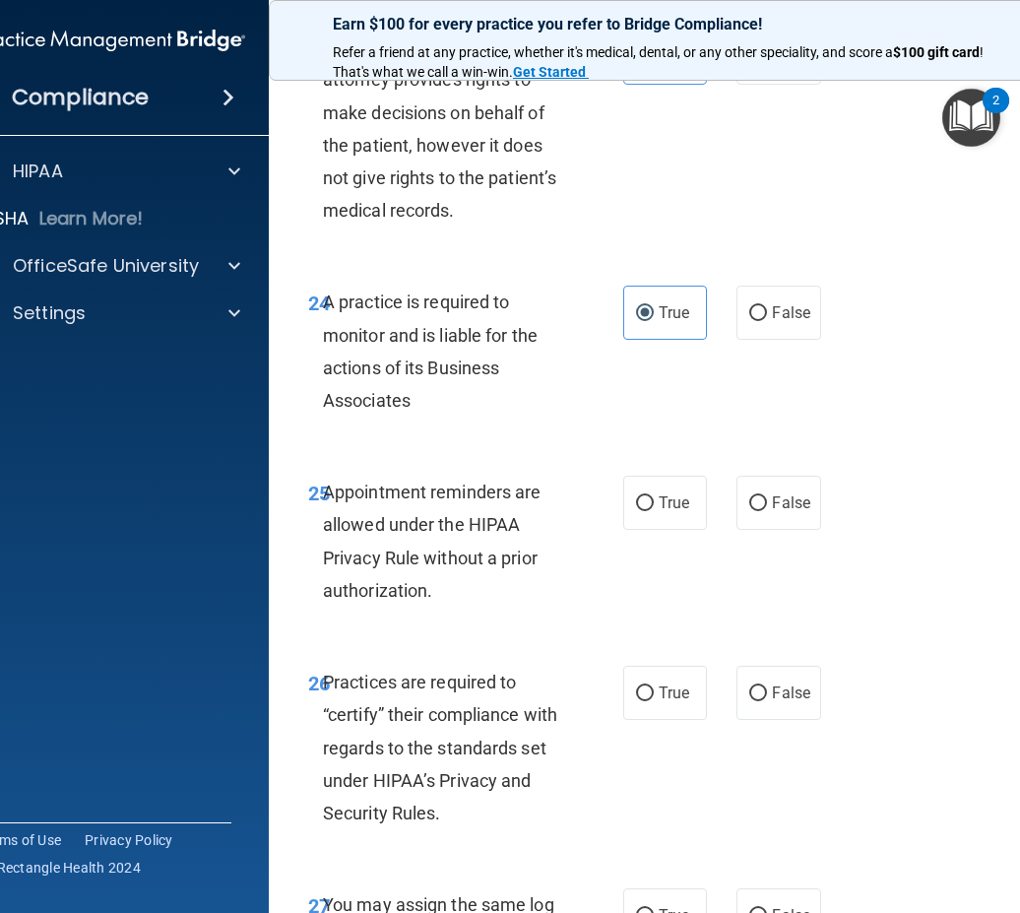
scroll to position [5514, 0]
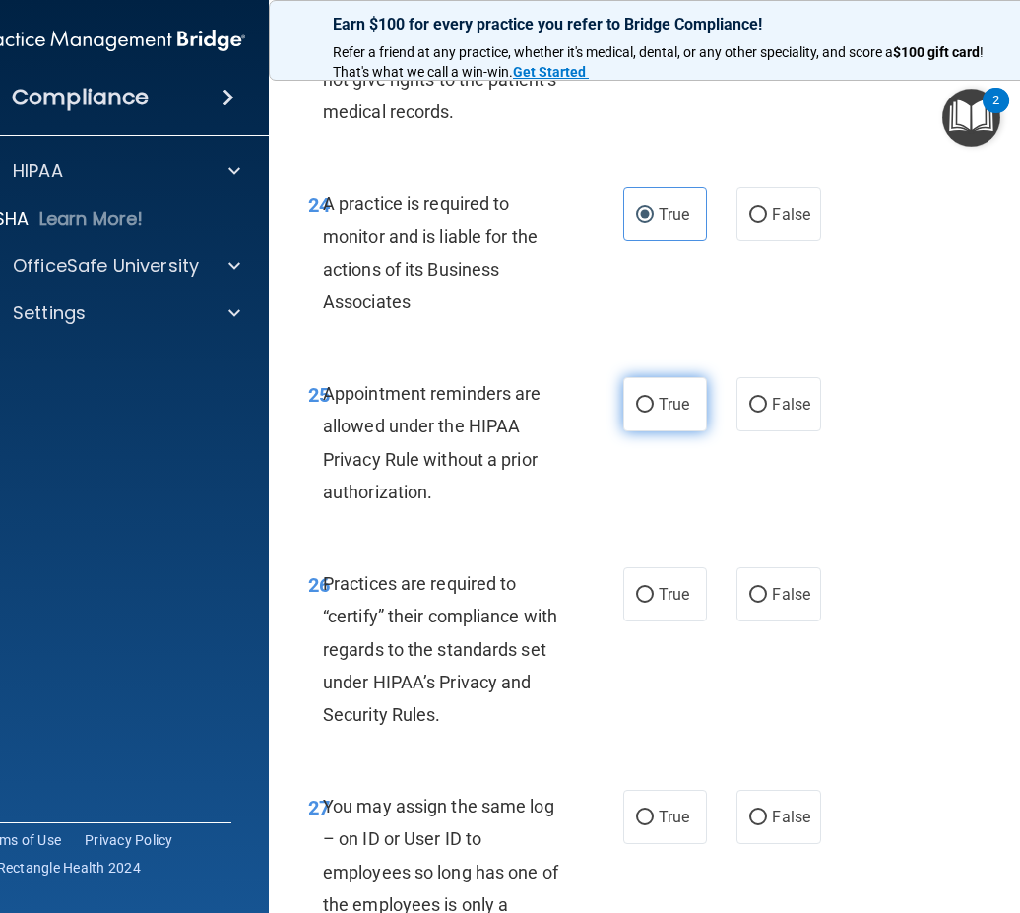
click at [664, 395] on span "True" at bounding box center [674, 404] width 31 height 19
click at [654, 398] on input "True" at bounding box center [645, 405] width 18 height 15
radio input "true"
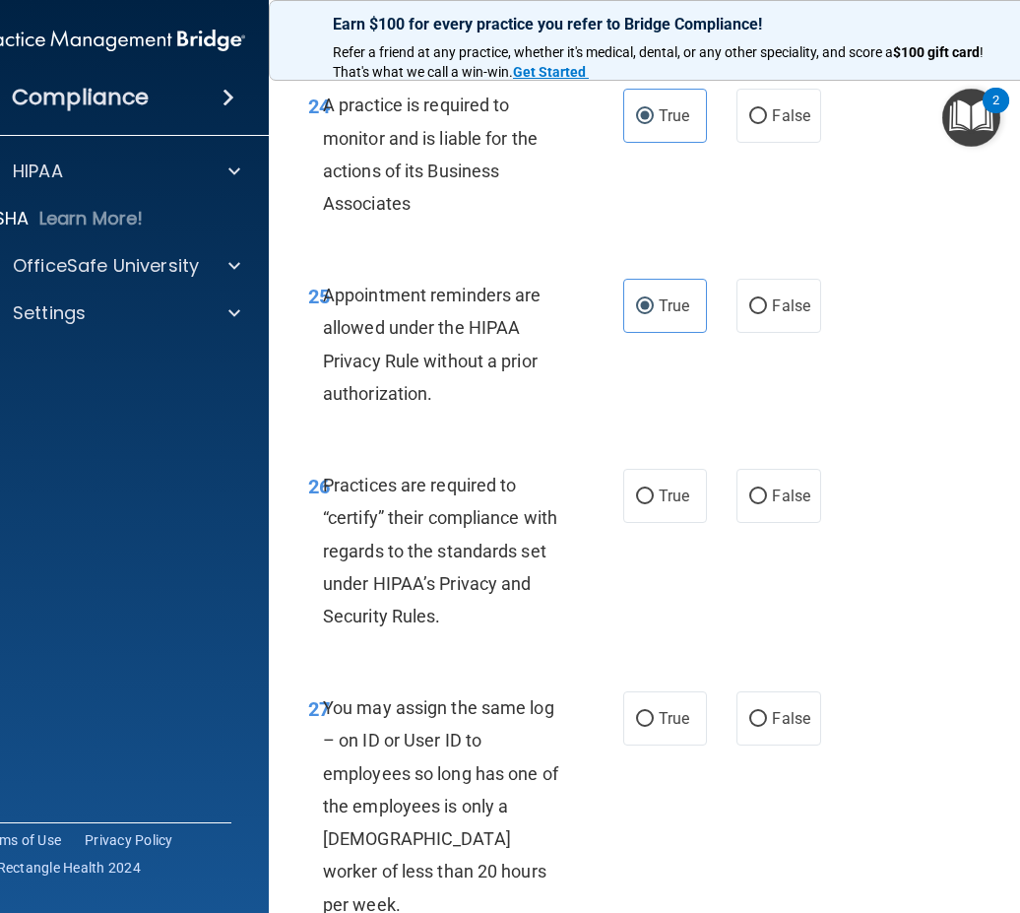
scroll to position [5711, 0]
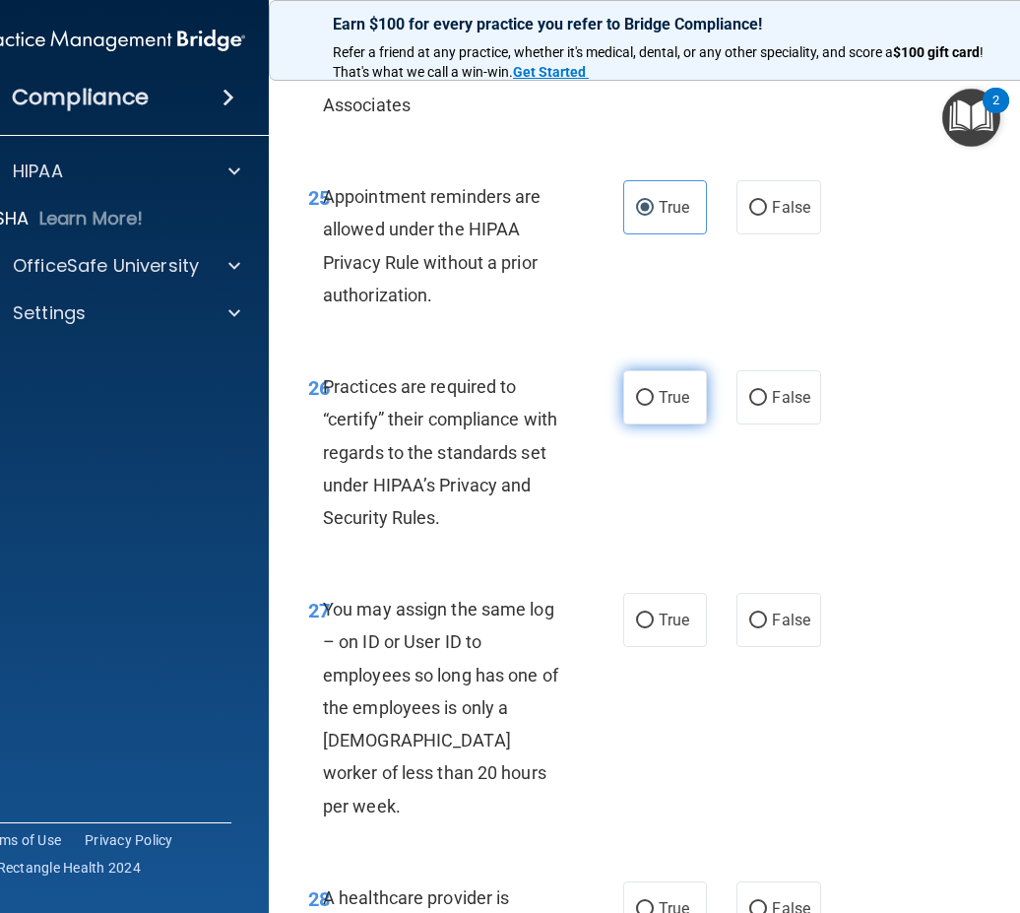
click at [623, 391] on label "True" at bounding box center [665, 397] width 84 height 54
click at [636, 391] on input "True" at bounding box center [645, 398] width 18 height 15
radio input "true"
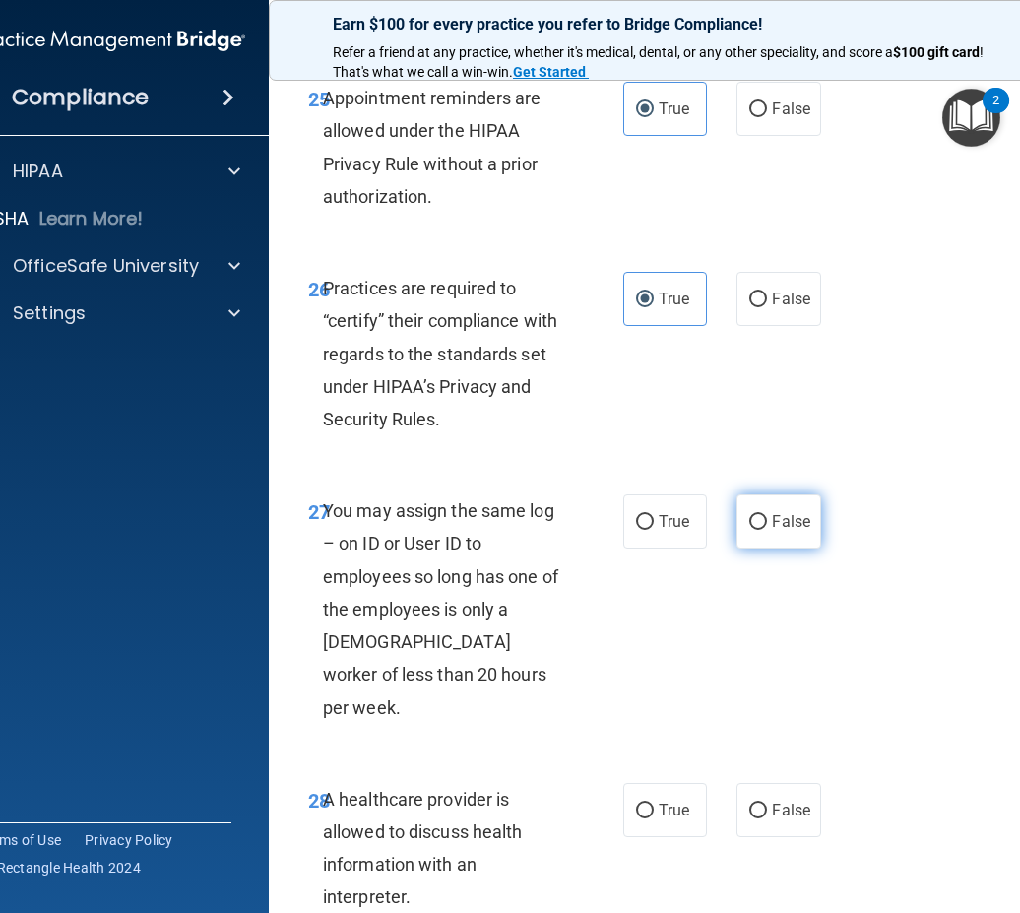
click at [777, 531] on label "False" at bounding box center [778, 521] width 84 height 54
click at [767, 530] on input "False" at bounding box center [758, 522] width 18 height 15
radio input "true"
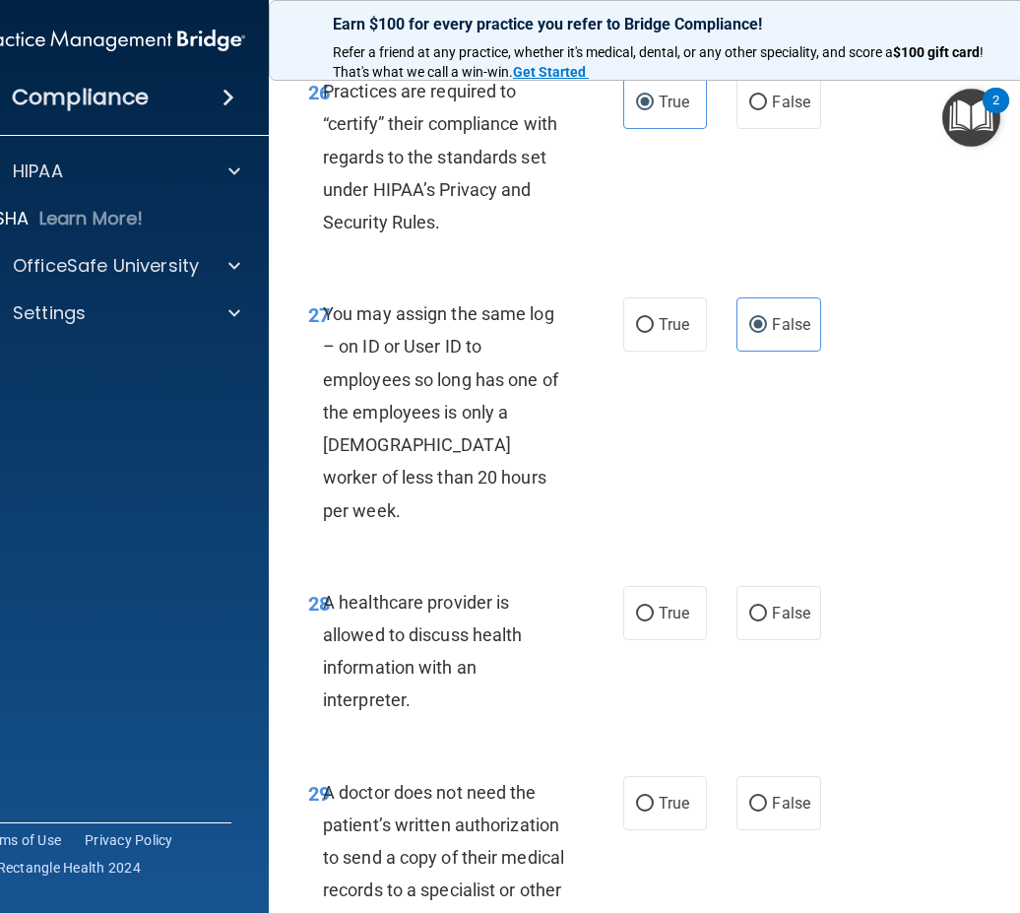
scroll to position [6105, 0]
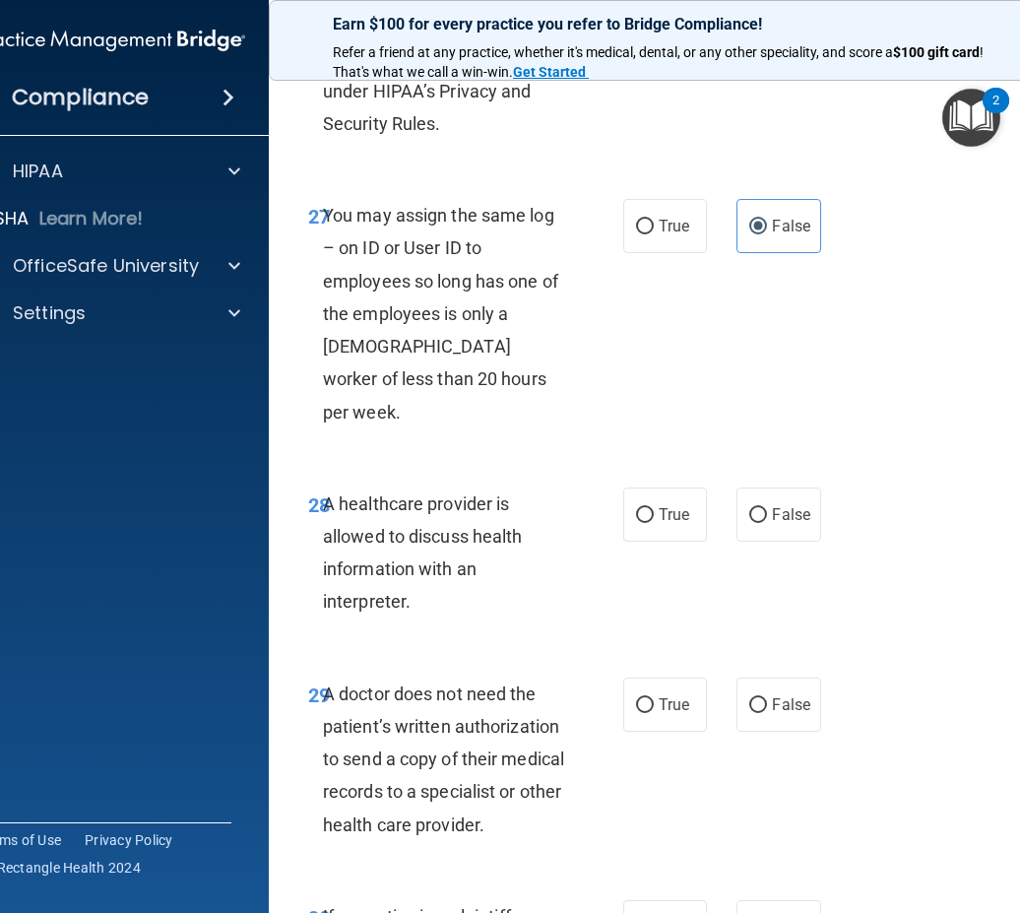
click at [608, 487] on div "28 A healthcare provider is allowed to discuss health information with an inter…" at bounding box center [466, 557] width 374 height 141
drag, startPoint x: 675, startPoint y: 493, endPoint x: 623, endPoint y: 497, distance: 52.3
click at [673, 493] on label "True" at bounding box center [665, 514] width 84 height 54
click at [654, 508] on input "True" at bounding box center [645, 515] width 18 height 15
radio input "true"
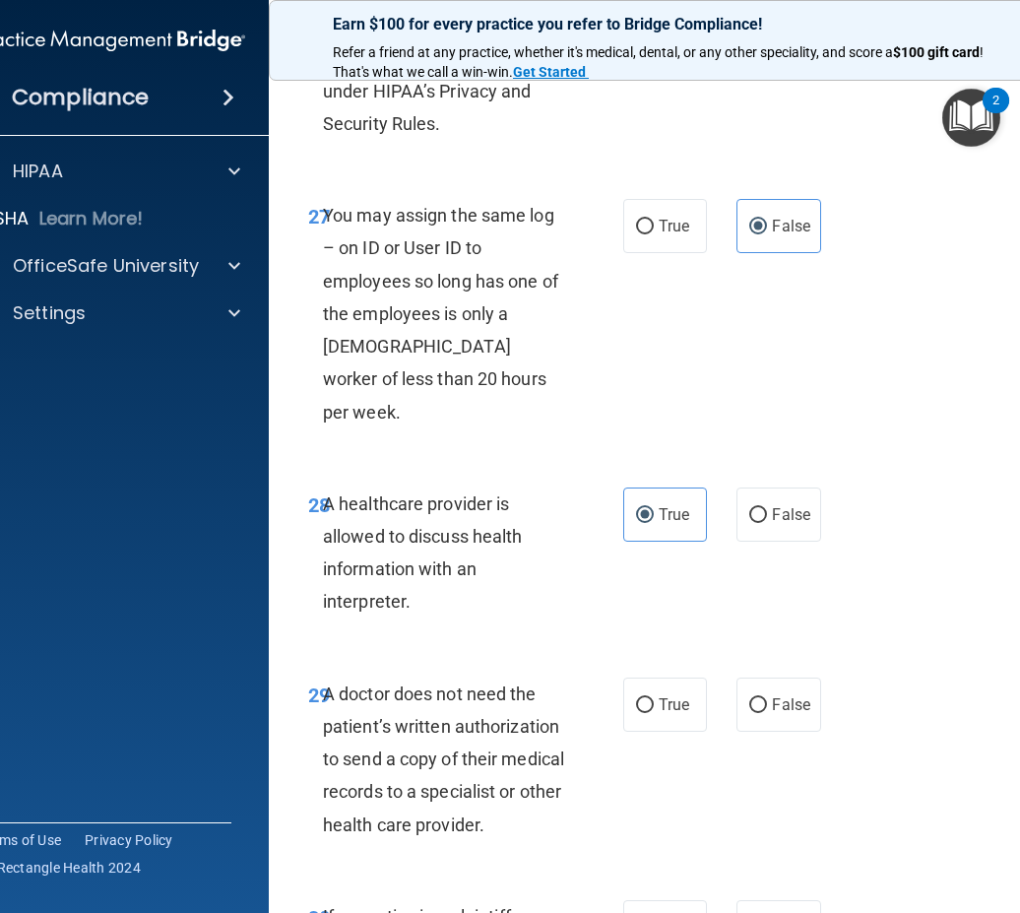
scroll to position [6385, 0]
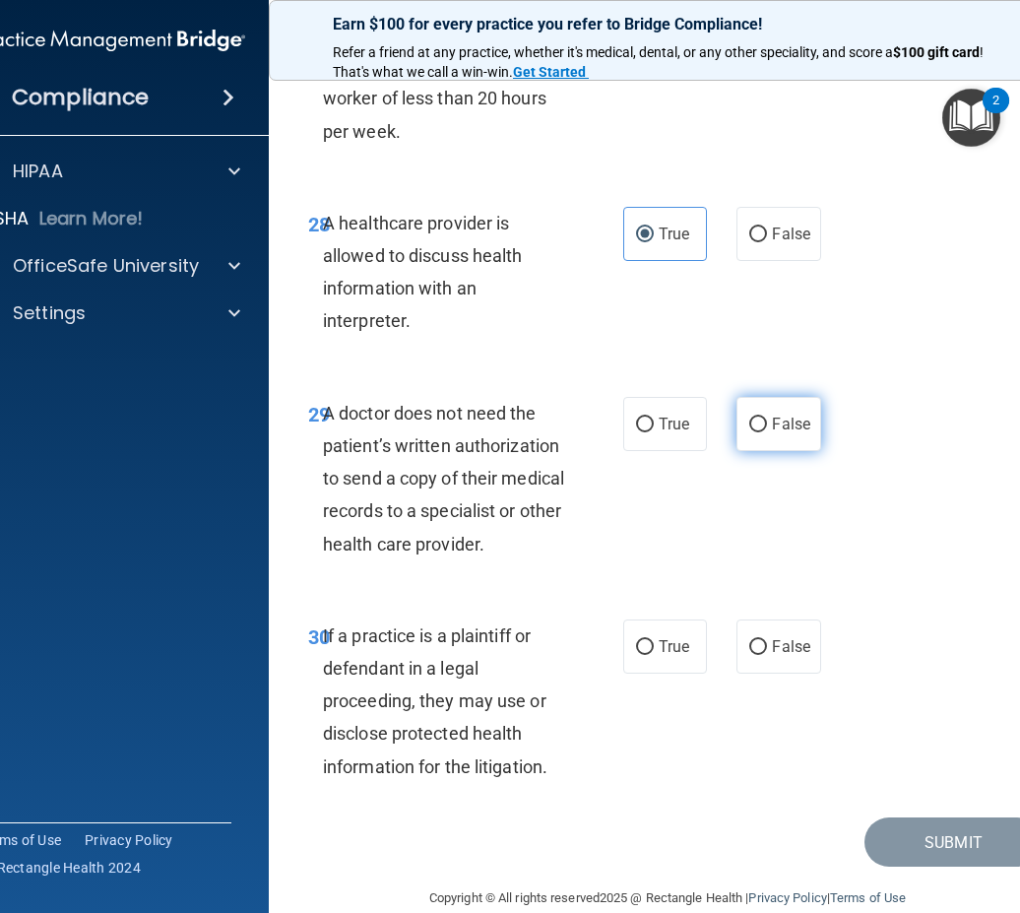
click at [804, 401] on label "False" at bounding box center [778, 424] width 84 height 54
click at [767, 417] on input "False" at bounding box center [758, 424] width 18 height 15
radio input "true"
click at [783, 637] on span "False" at bounding box center [791, 646] width 38 height 19
click at [767, 640] on input "False" at bounding box center [758, 647] width 18 height 15
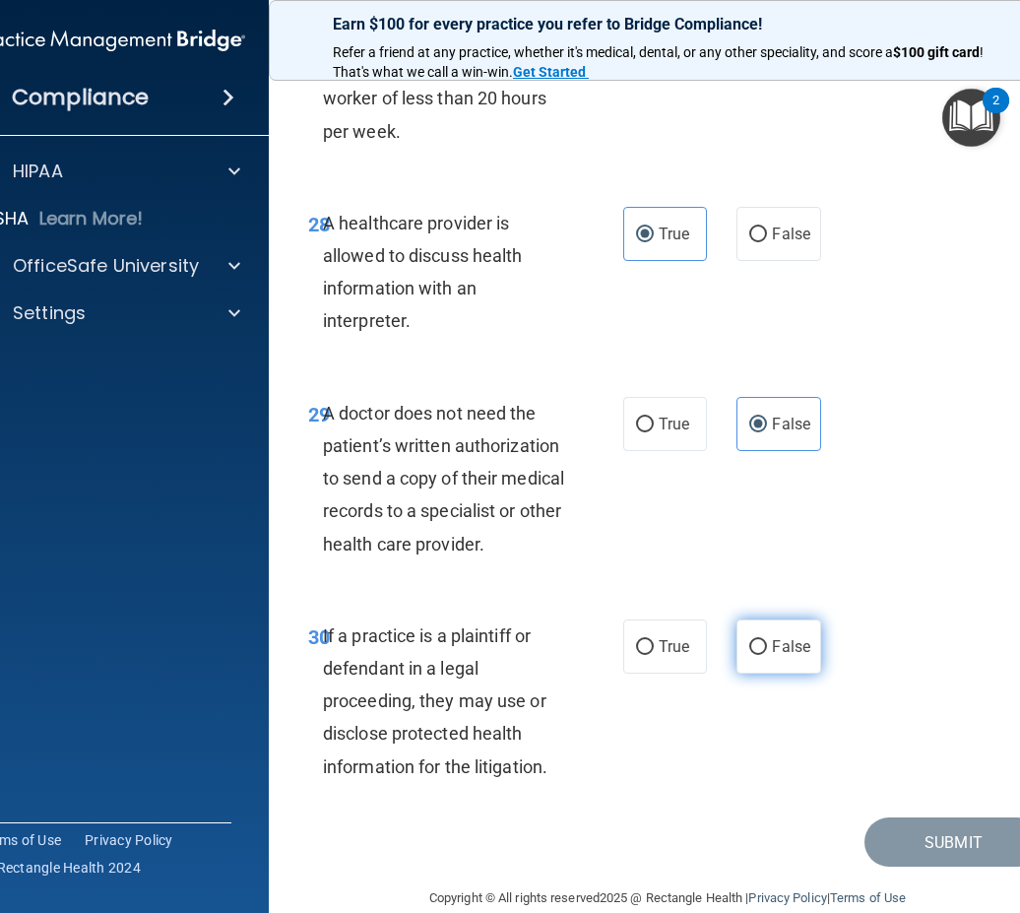
radio input "true"
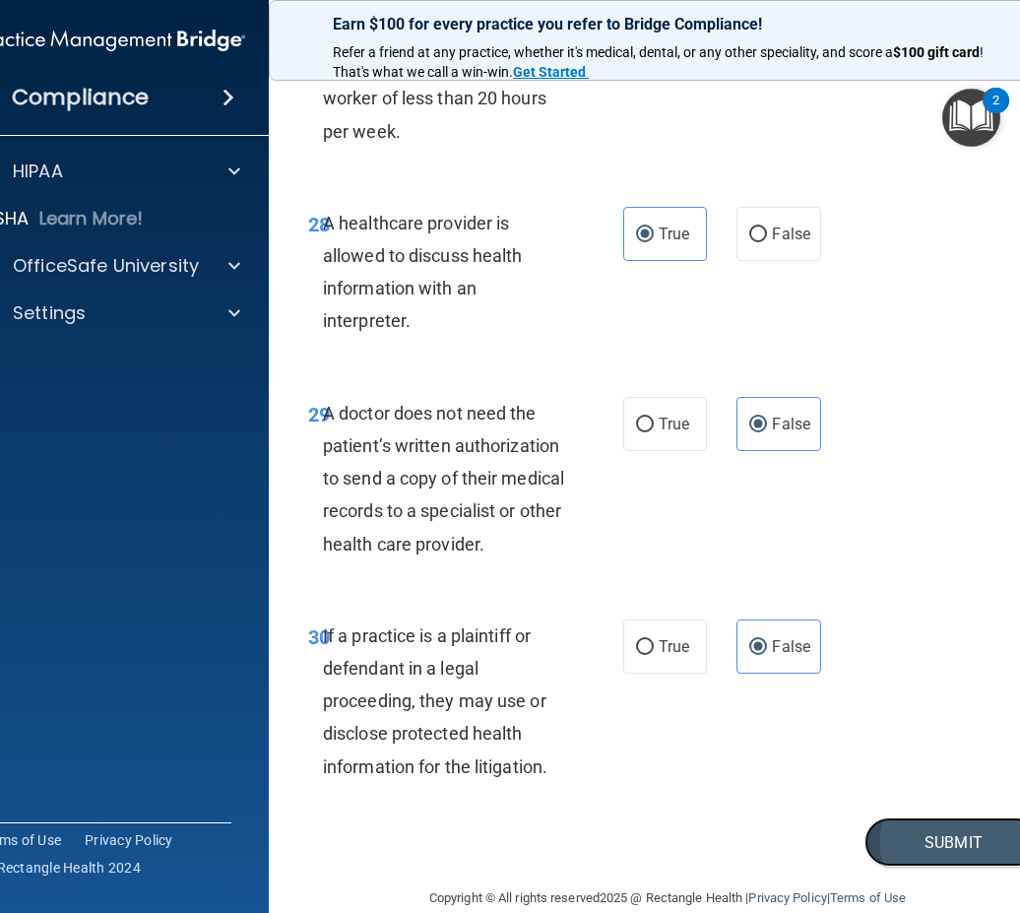
click at [887, 817] on button "Submit" at bounding box center [952, 842] width 177 height 50
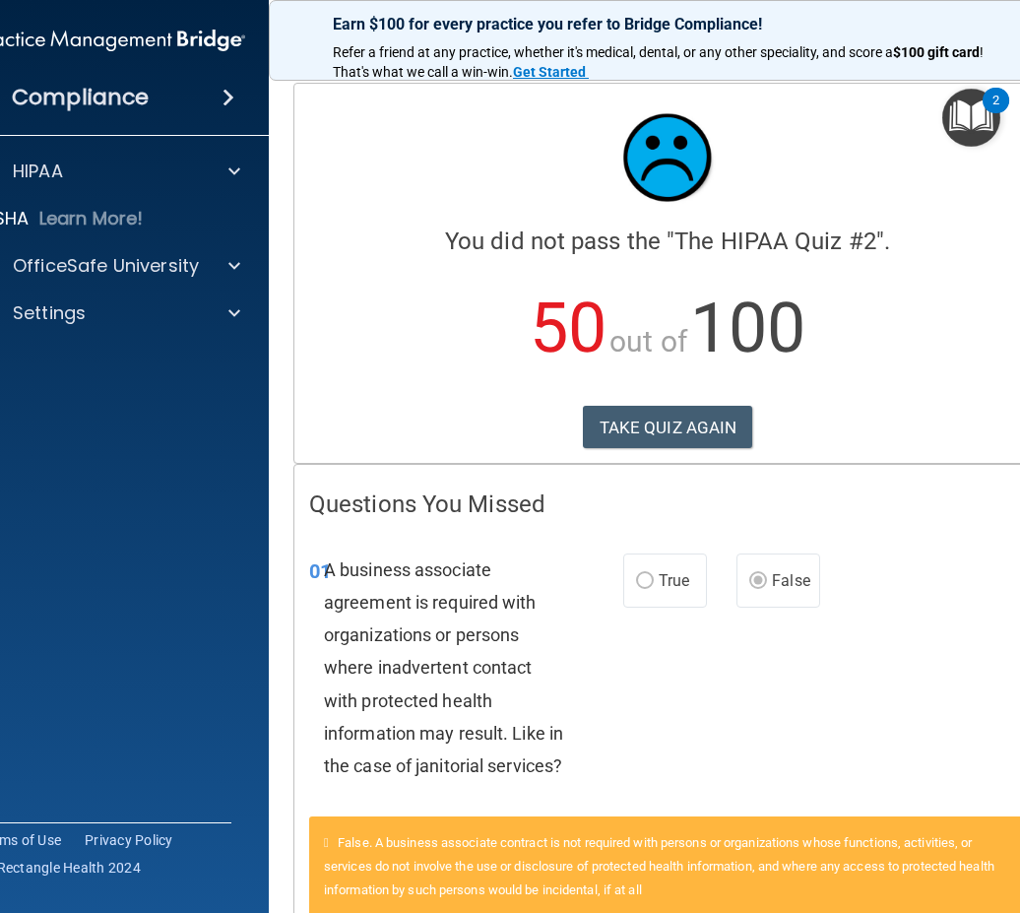
scroll to position [295, 0]
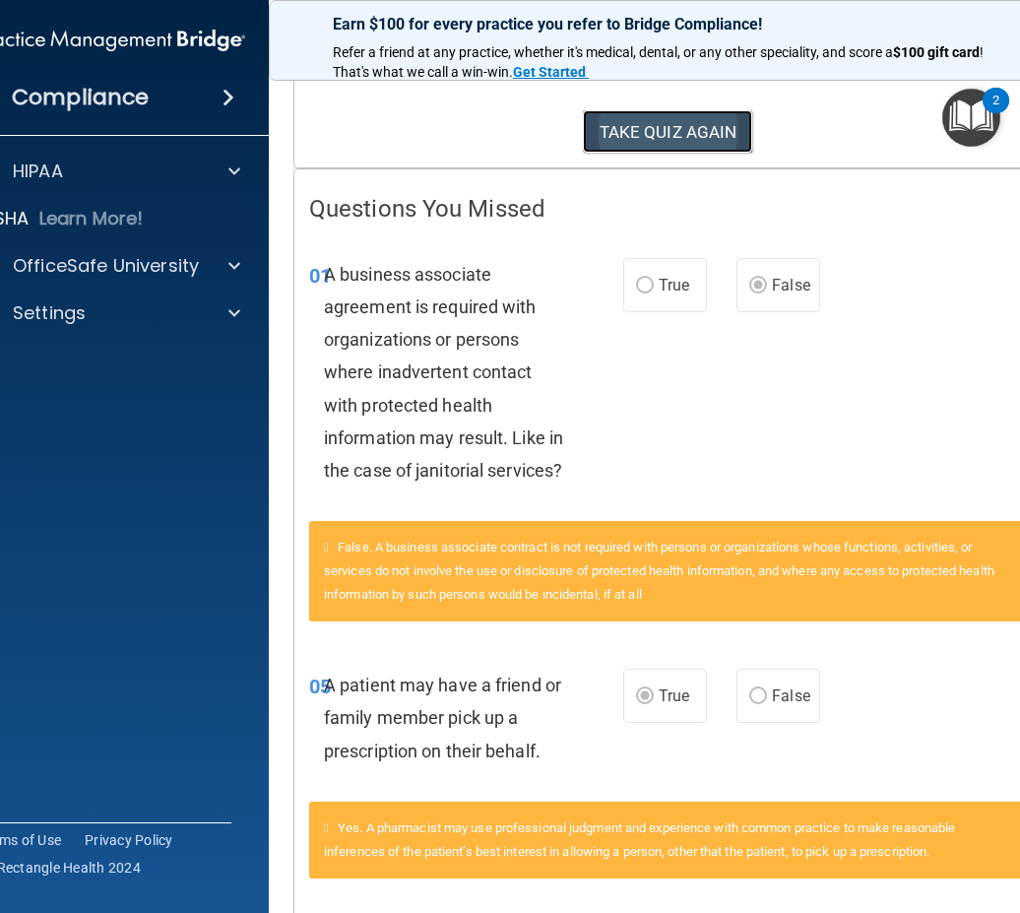
click at [626, 136] on button "TAKE QUIZ AGAIN" at bounding box center [668, 131] width 170 height 43
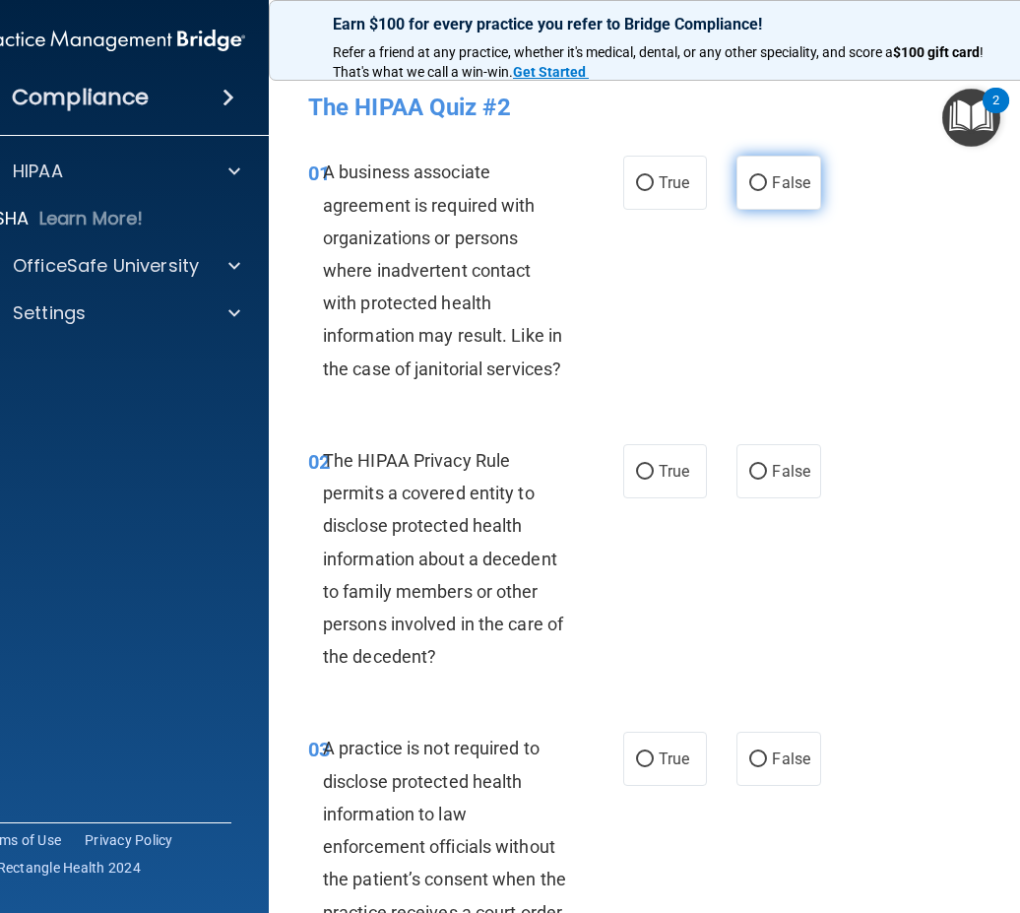
click at [786, 171] on label "False" at bounding box center [778, 183] width 84 height 54
click at [767, 176] on input "False" at bounding box center [758, 183] width 18 height 15
radio input "true"
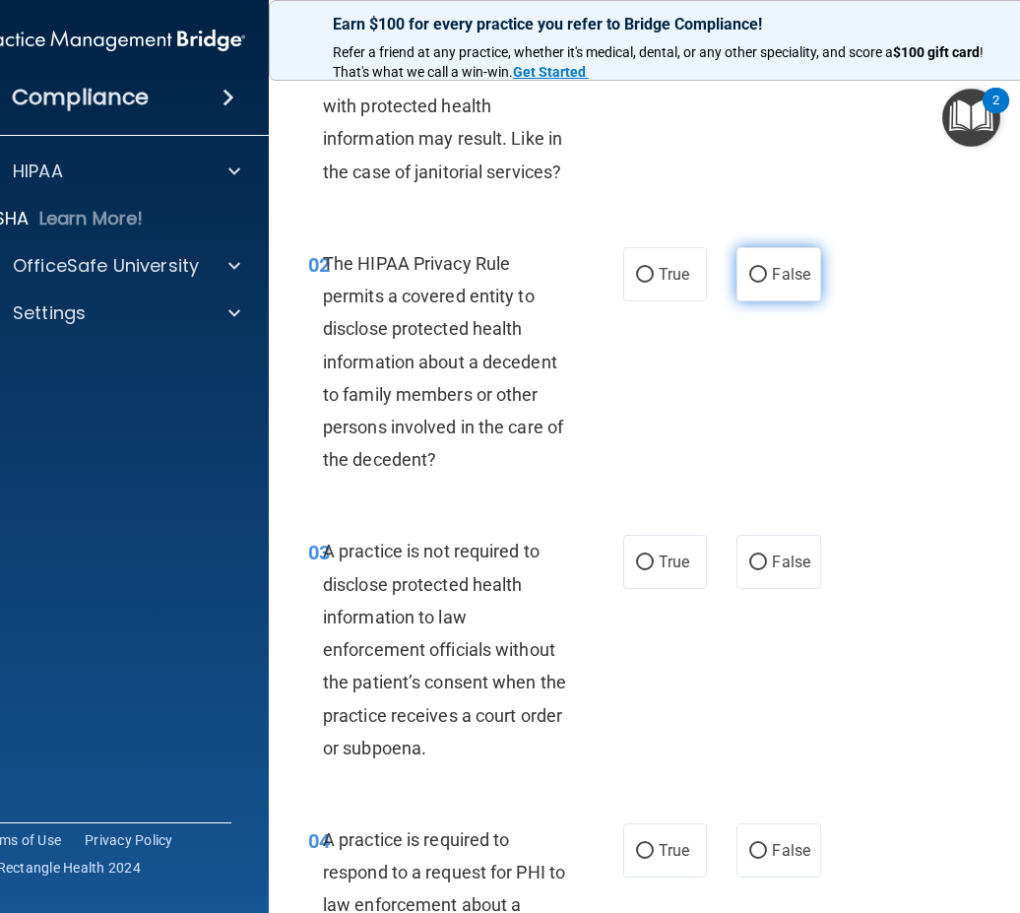
click at [742, 249] on label "False" at bounding box center [778, 274] width 84 height 54
click at [749, 268] on input "False" at bounding box center [758, 275] width 18 height 15
radio input "true"
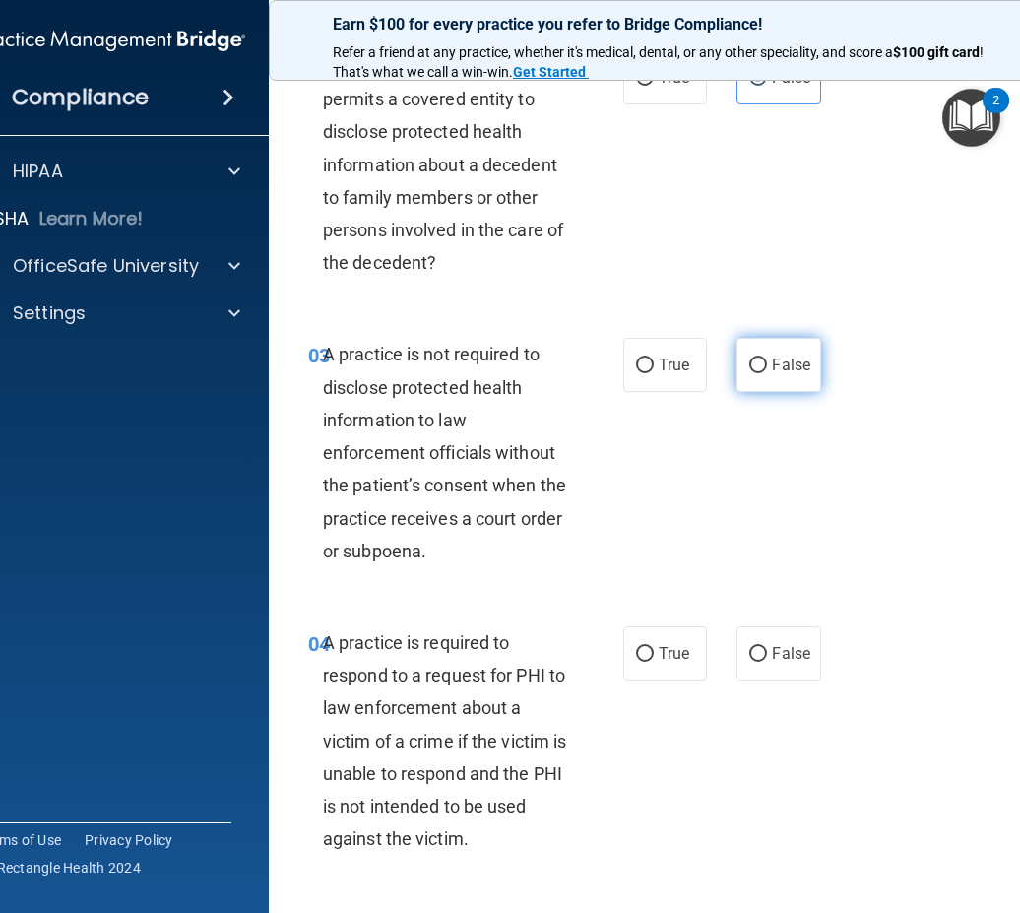
click at [769, 383] on label "False" at bounding box center [778, 365] width 84 height 54
click at [767, 373] on input "False" at bounding box center [758, 365] width 18 height 15
radio input "true"
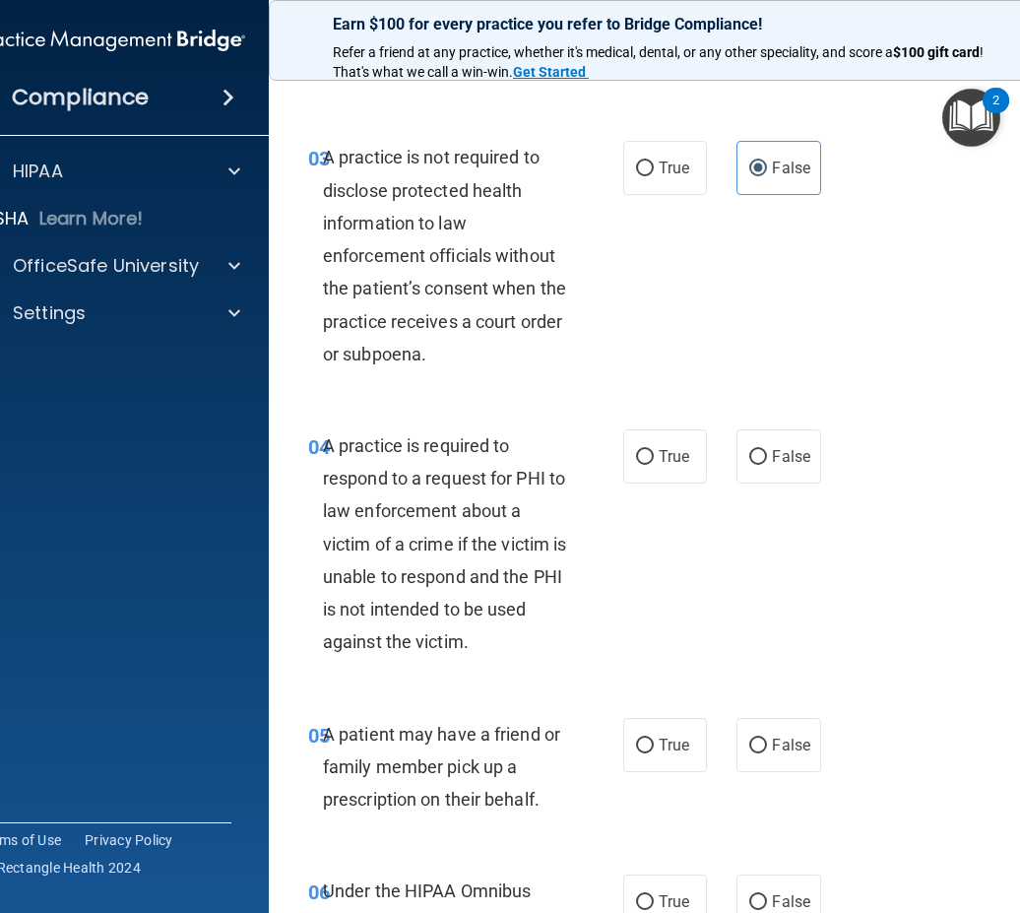
scroll to position [689, 0]
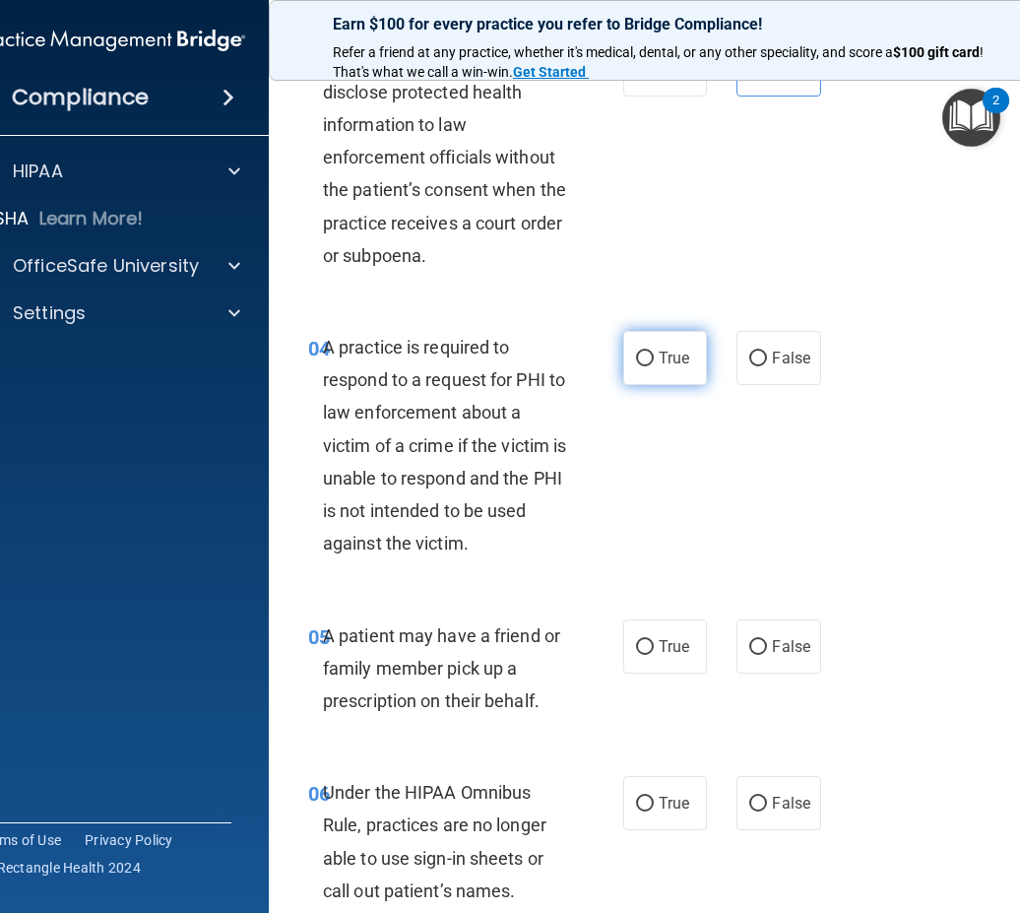
click at [671, 352] on span "True" at bounding box center [674, 358] width 31 height 19
click at [663, 392] on div "04 A practice is required to respond to a request for PHI to law enforcement ab…" at bounding box center [667, 450] width 748 height 288
click at [659, 365] on span "True" at bounding box center [674, 358] width 31 height 19
click at [653, 365] on input "True" at bounding box center [645, 359] width 18 height 15
radio input "true"
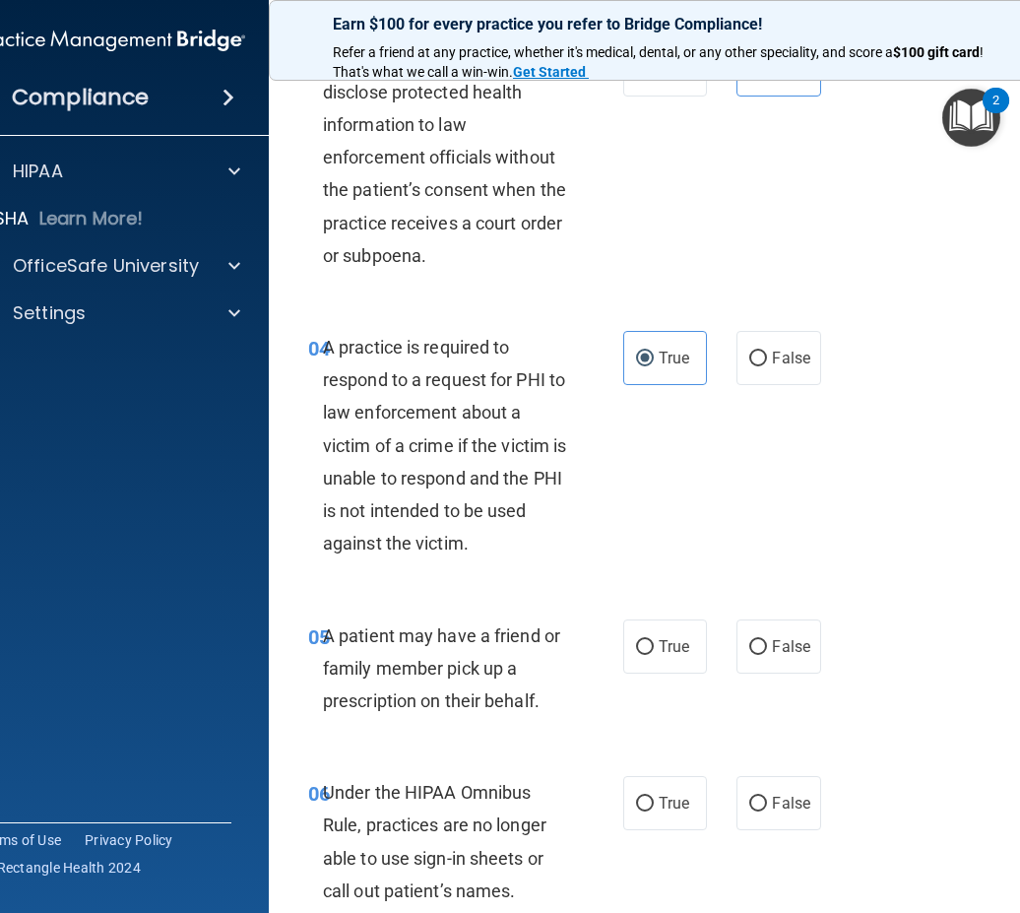
scroll to position [886, 0]
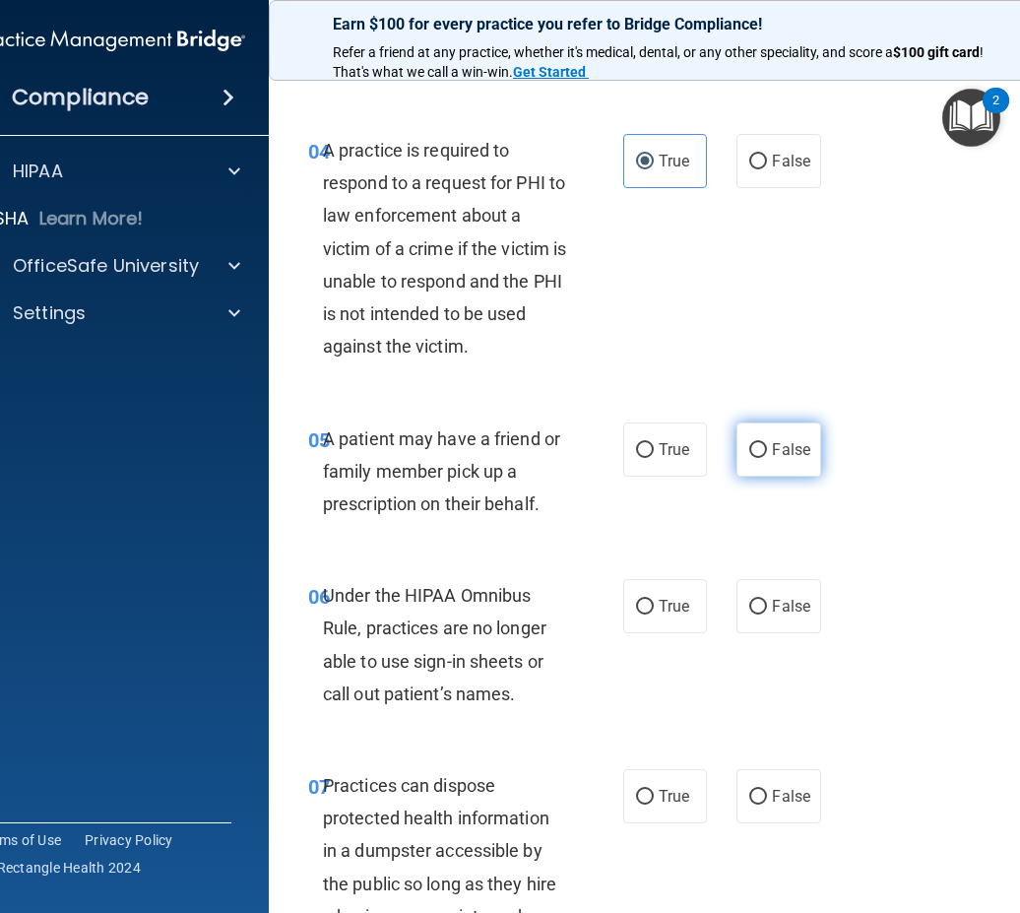
click at [779, 456] on span "False" at bounding box center [791, 449] width 38 height 19
click at [767, 456] on input "False" at bounding box center [758, 450] width 18 height 15
radio input "true"
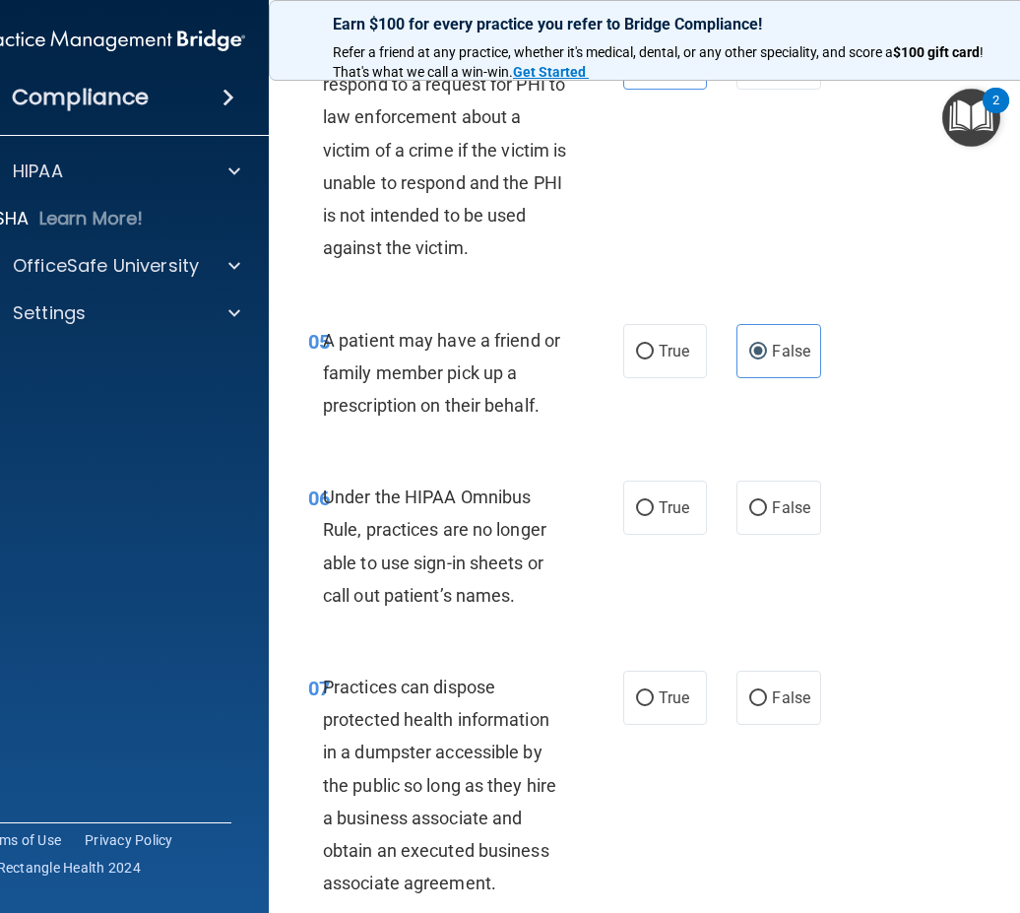
scroll to position [1083, 0]
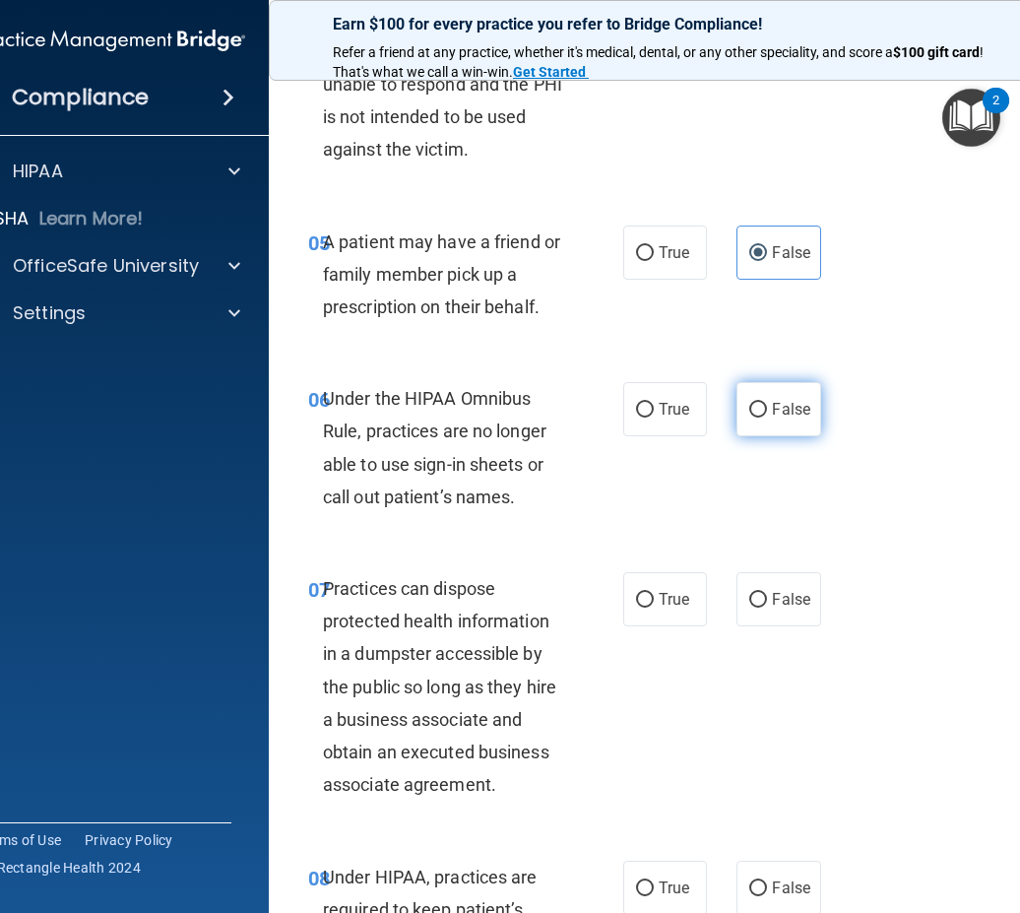
drag, startPoint x: 774, startPoint y: 414, endPoint x: 761, endPoint y: 420, distance: 14.5
click at [774, 413] on span "False" at bounding box center [791, 409] width 38 height 19
click at [767, 413] on input "False" at bounding box center [758, 410] width 18 height 15
radio input "true"
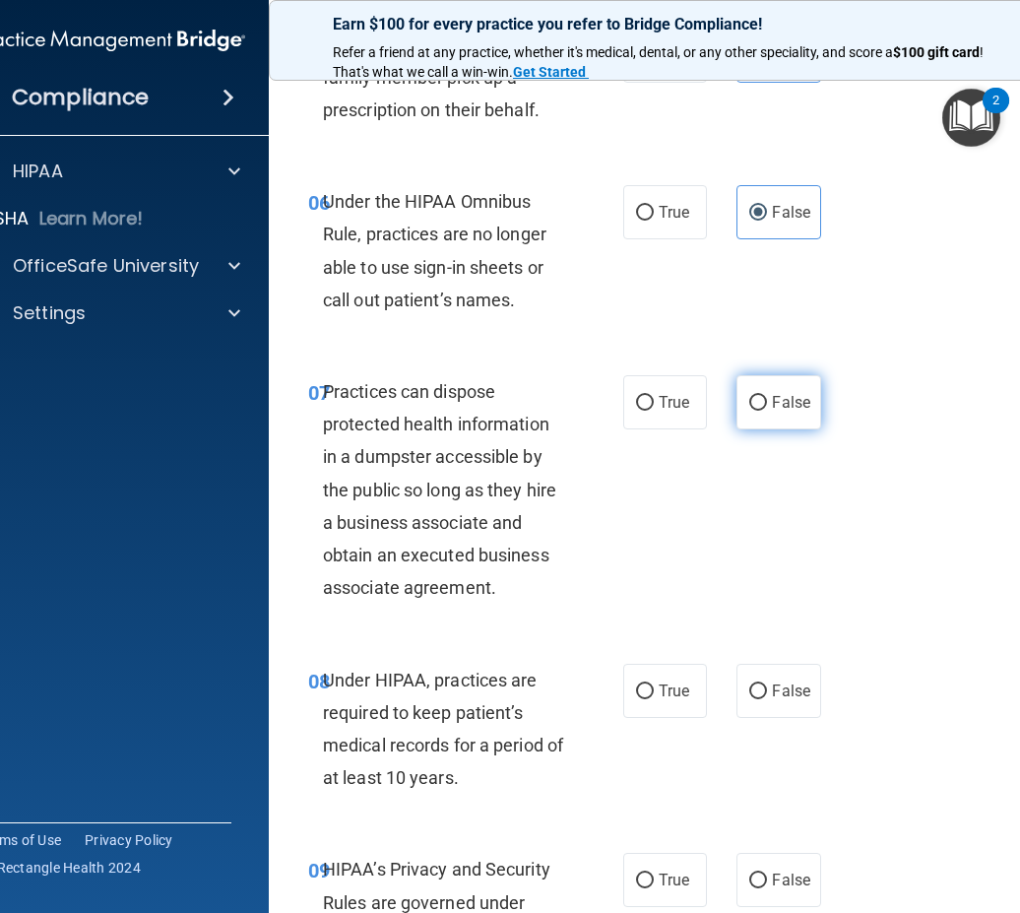
click at [758, 416] on label "False" at bounding box center [778, 402] width 84 height 54
click at [758, 411] on input "False" at bounding box center [758, 403] width 18 height 15
radio input "true"
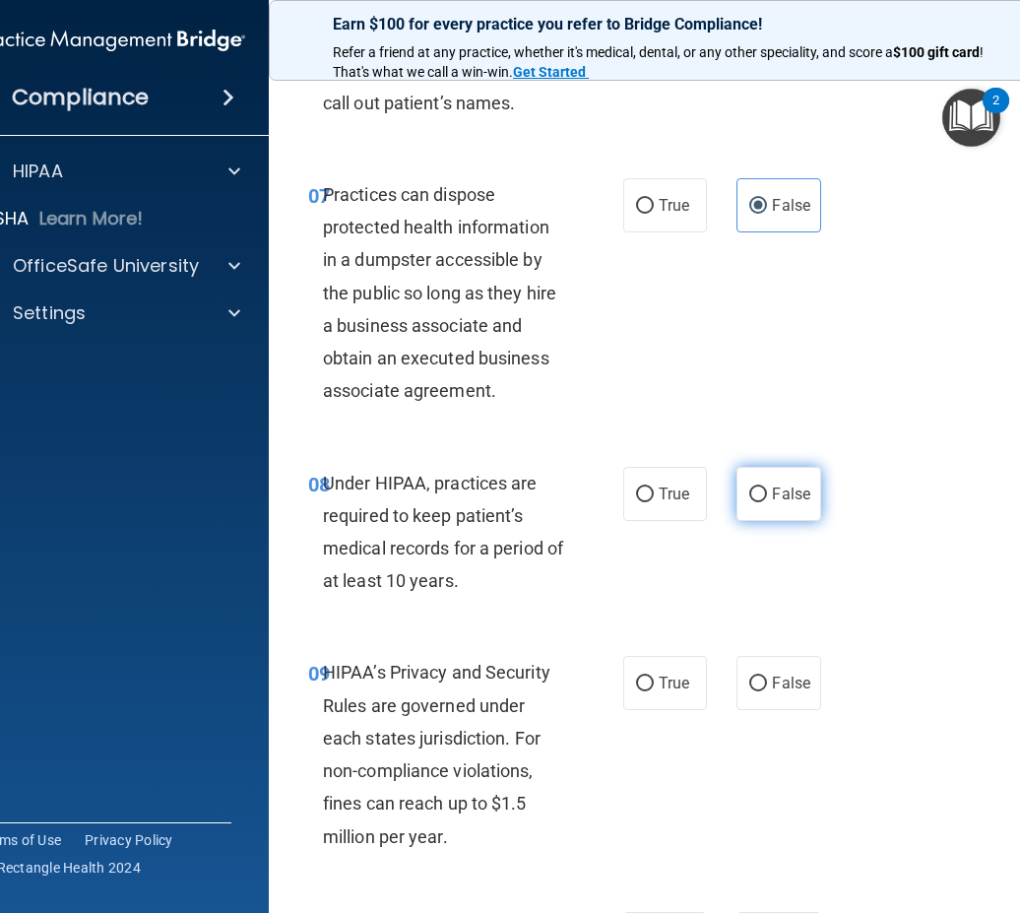
click at [809, 491] on label "False" at bounding box center [778, 494] width 84 height 54
click at [767, 491] on input "False" at bounding box center [758, 494] width 18 height 15
radio input "true"
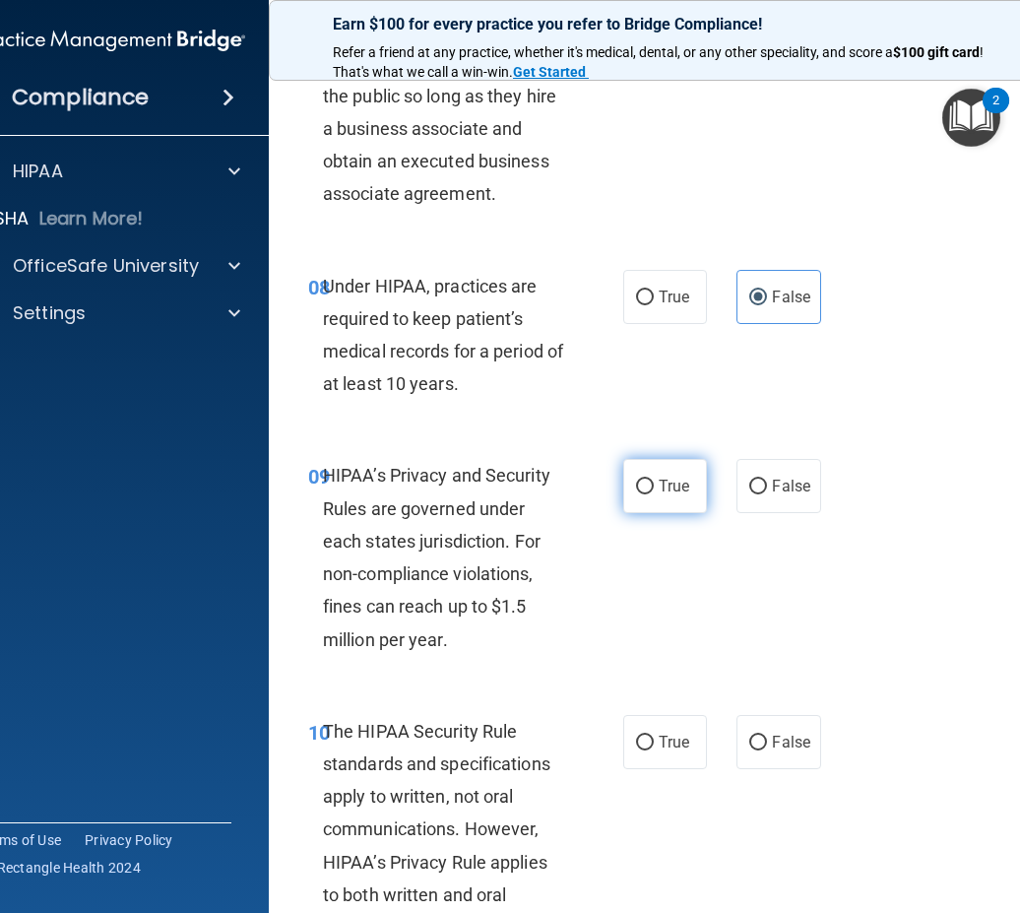
click at [659, 479] on span "True" at bounding box center [674, 486] width 31 height 19
click at [654, 480] on input "True" at bounding box center [645, 487] width 18 height 15
radio input "true"
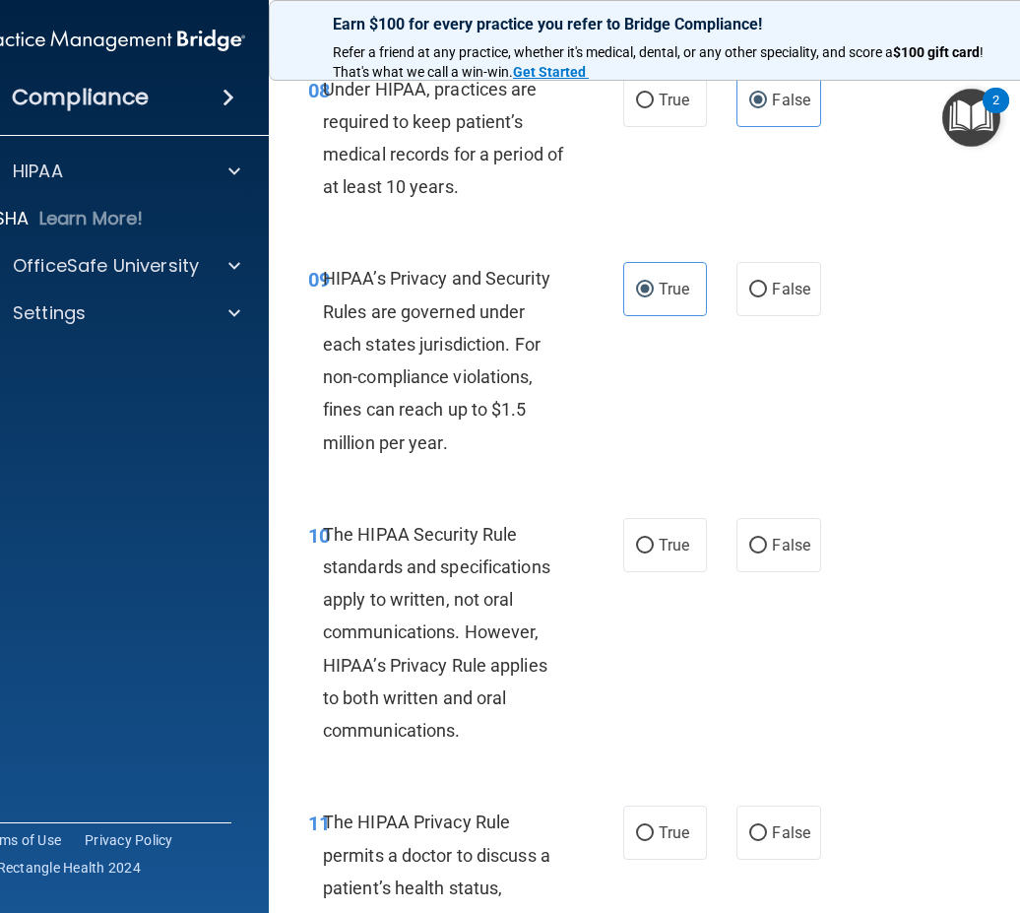
scroll to position [1969, 0]
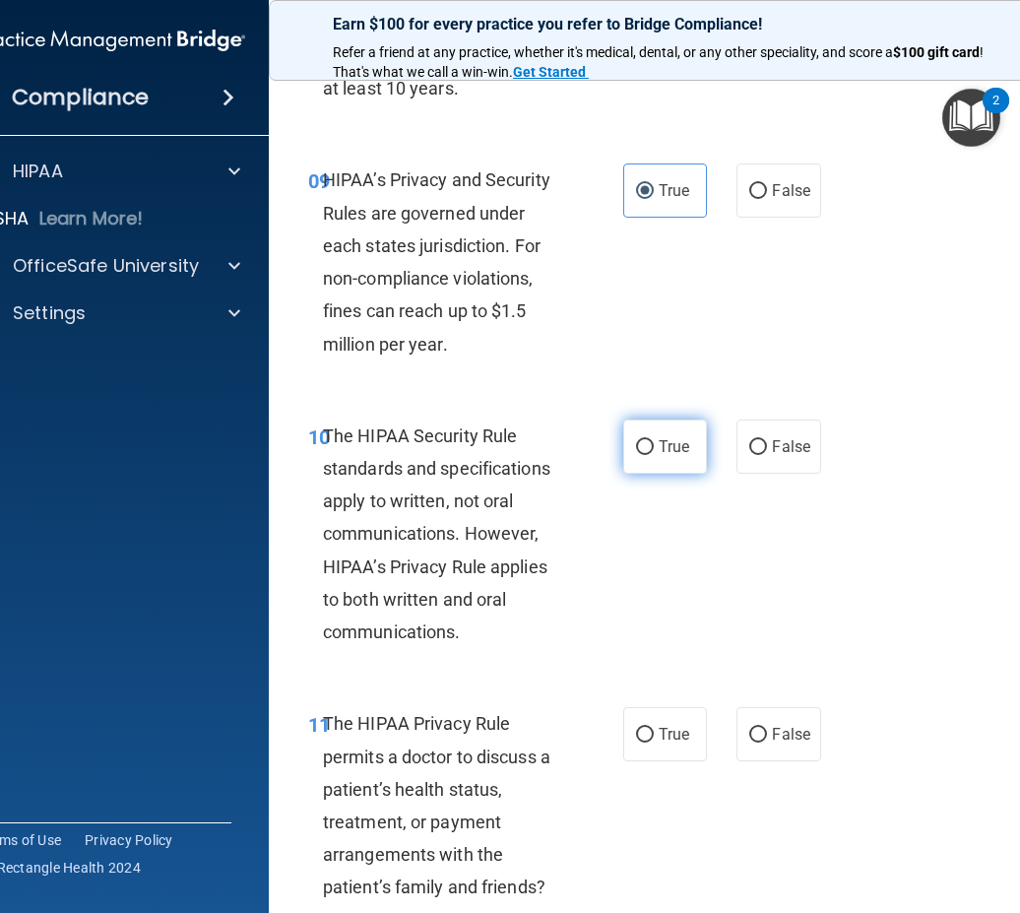
click at [647, 464] on label "True" at bounding box center [665, 446] width 84 height 54
click at [647, 455] on input "True" at bounding box center [645, 447] width 18 height 15
radio input "true"
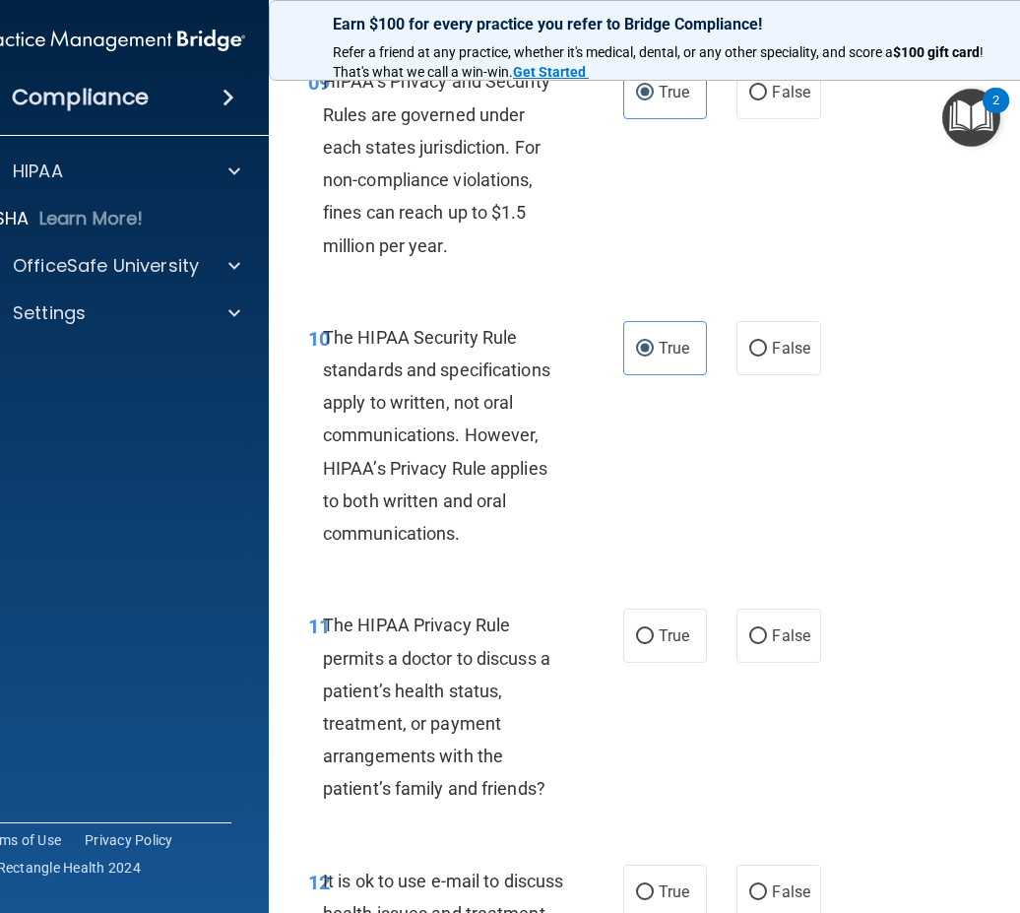
scroll to position [2166, 0]
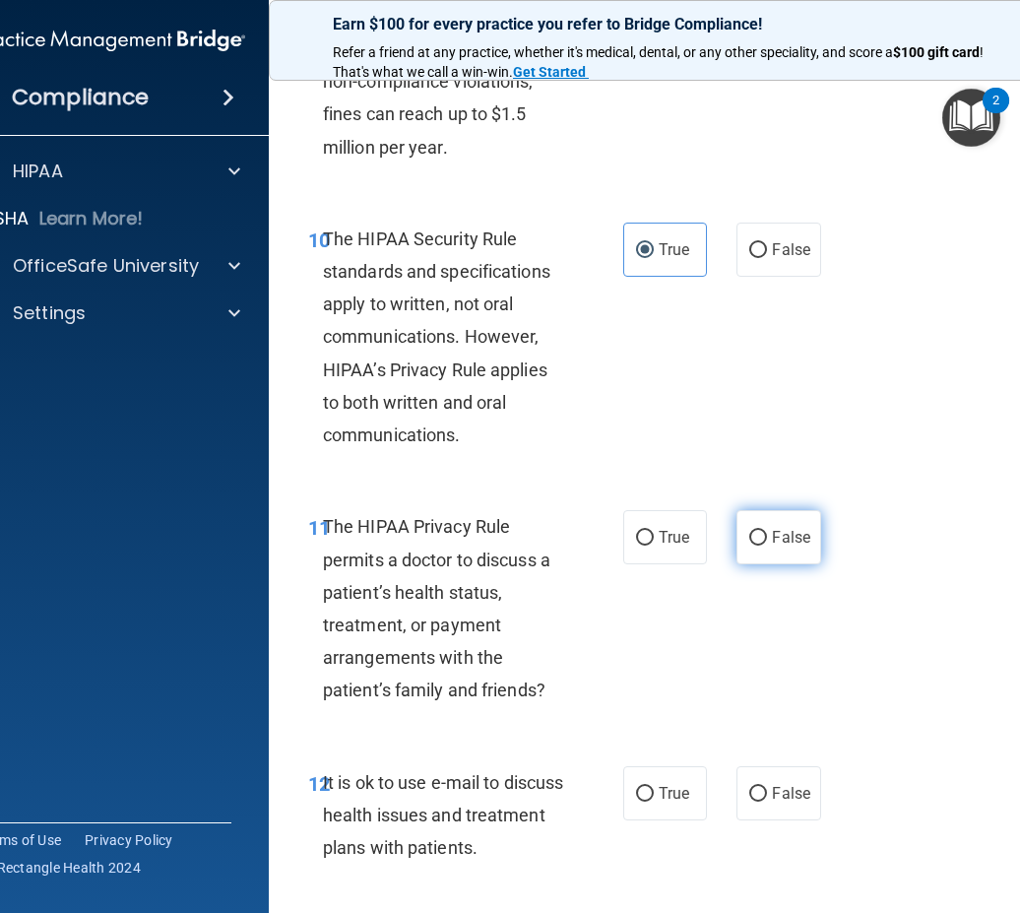
click at [772, 539] on span "False" at bounding box center [791, 537] width 38 height 19
click at [767, 539] on input "False" at bounding box center [758, 538] width 18 height 15
radio input "true"
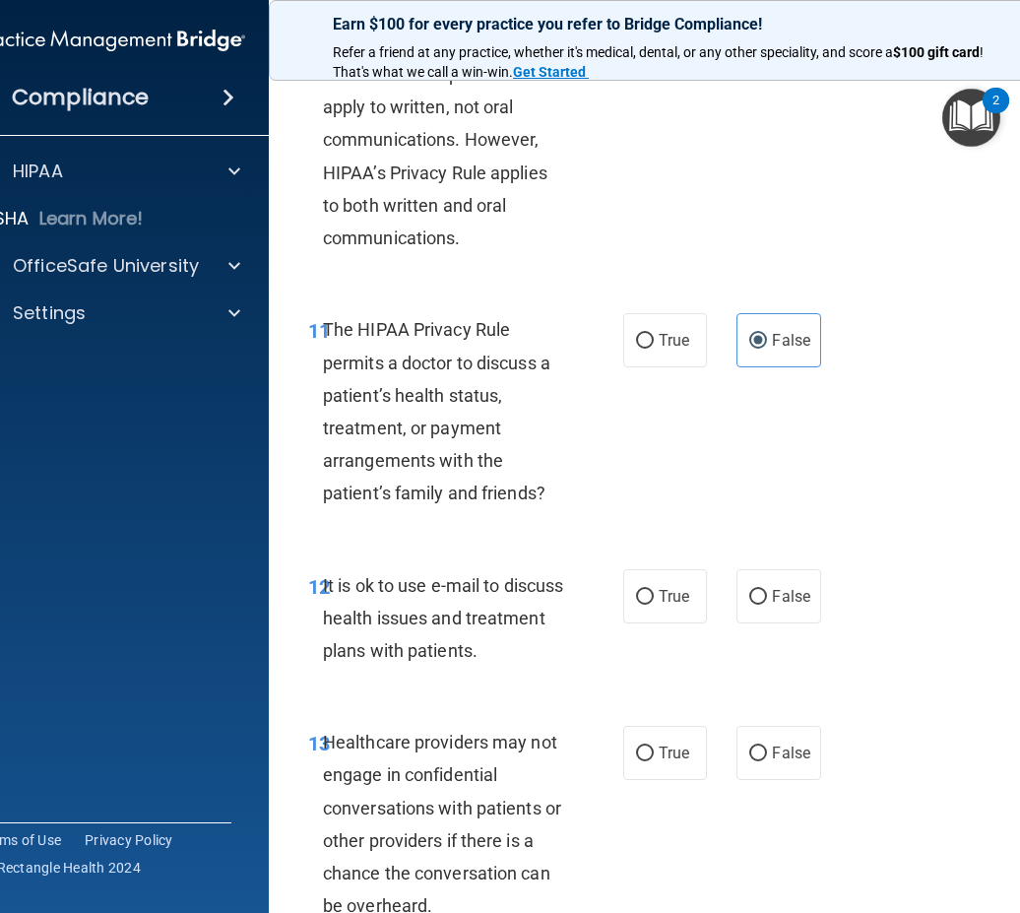
scroll to position [2462, 0]
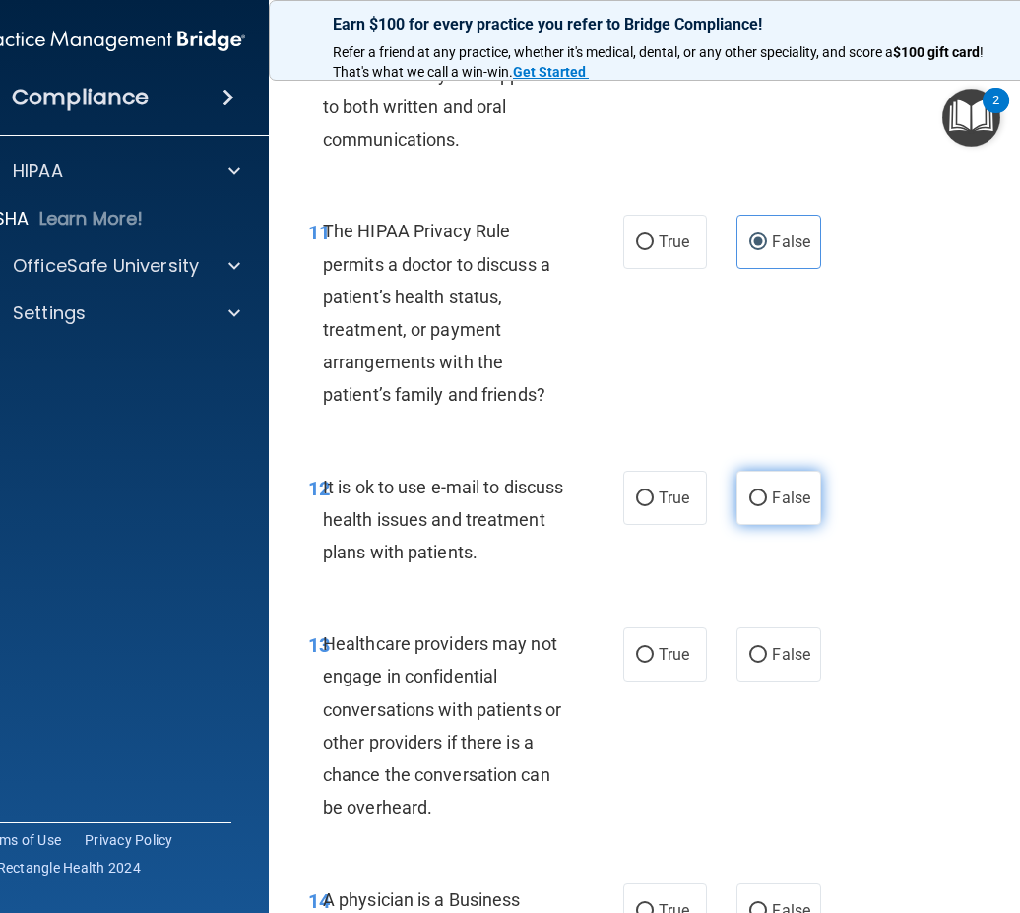
click at [749, 497] on input "False" at bounding box center [758, 498] width 18 height 15
radio input "true"
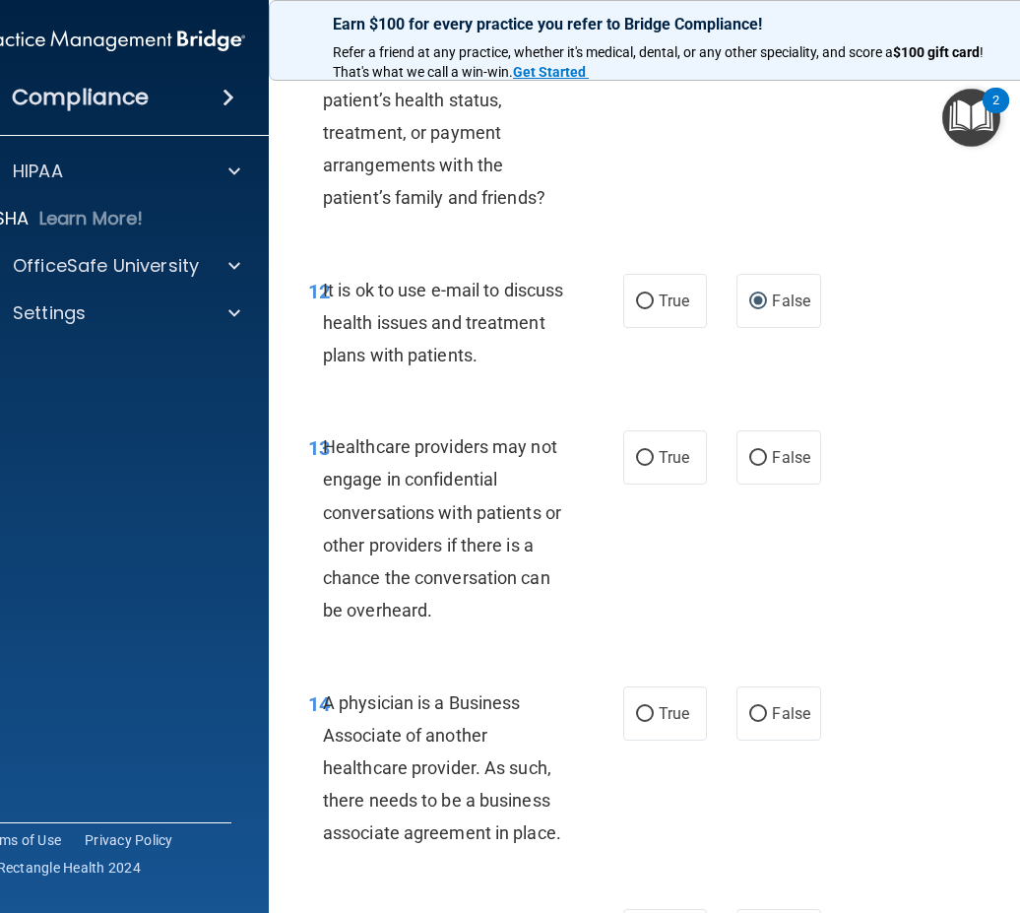
scroll to position [2757, 0]
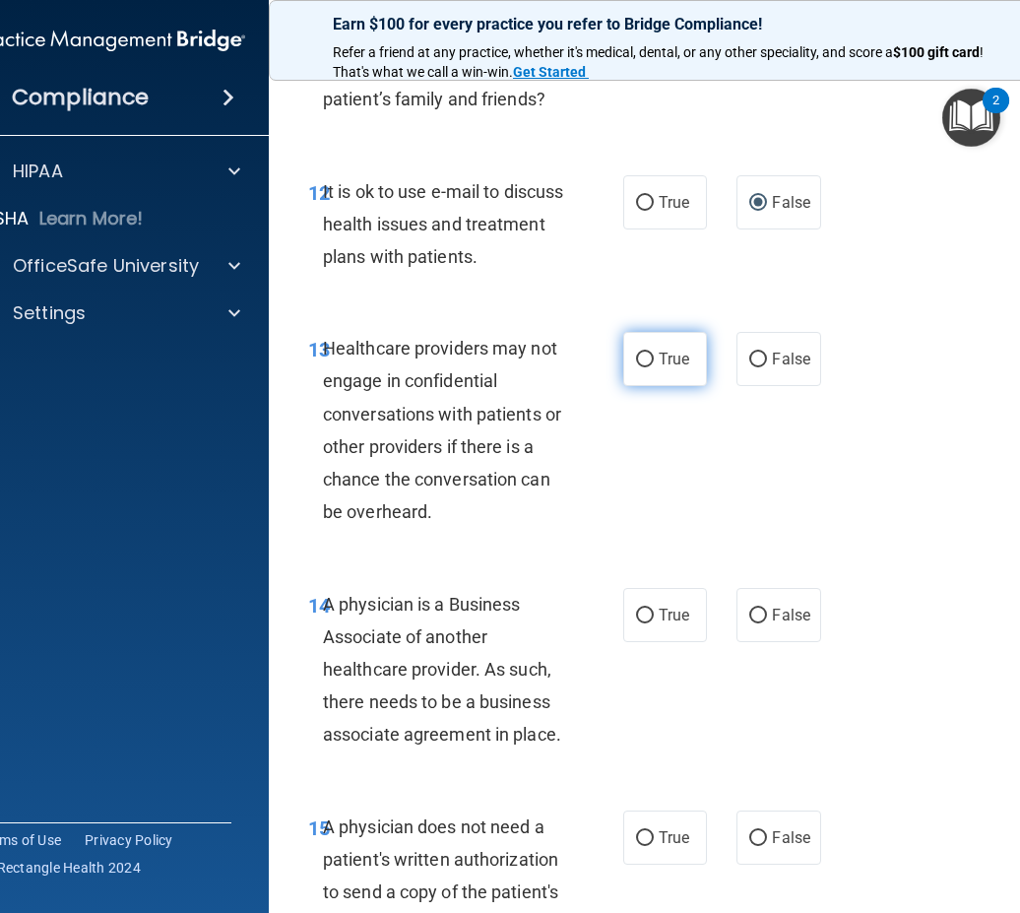
click at [623, 357] on label "True" at bounding box center [665, 359] width 84 height 54
click at [636, 357] on input "True" at bounding box center [645, 359] width 18 height 15
radio input "true"
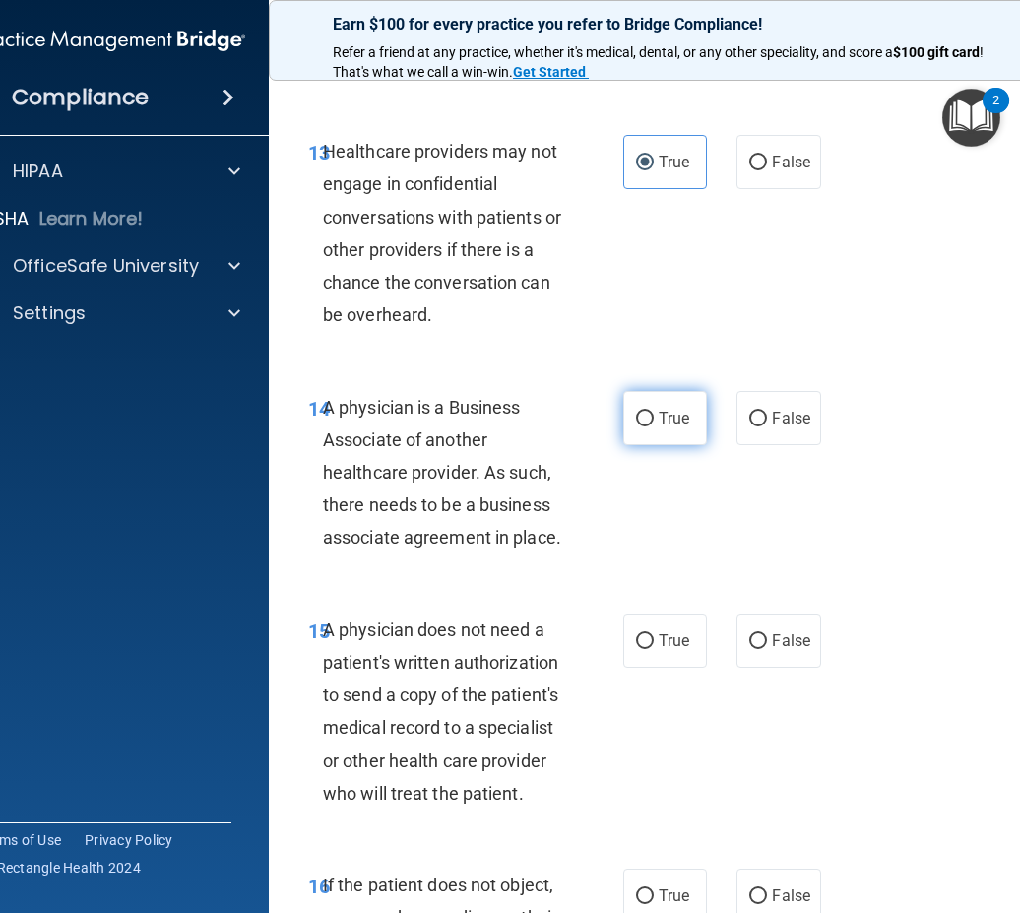
click at [659, 434] on label "True" at bounding box center [665, 418] width 84 height 54
click at [654, 426] on input "True" at bounding box center [645, 419] width 18 height 15
radio input "true"
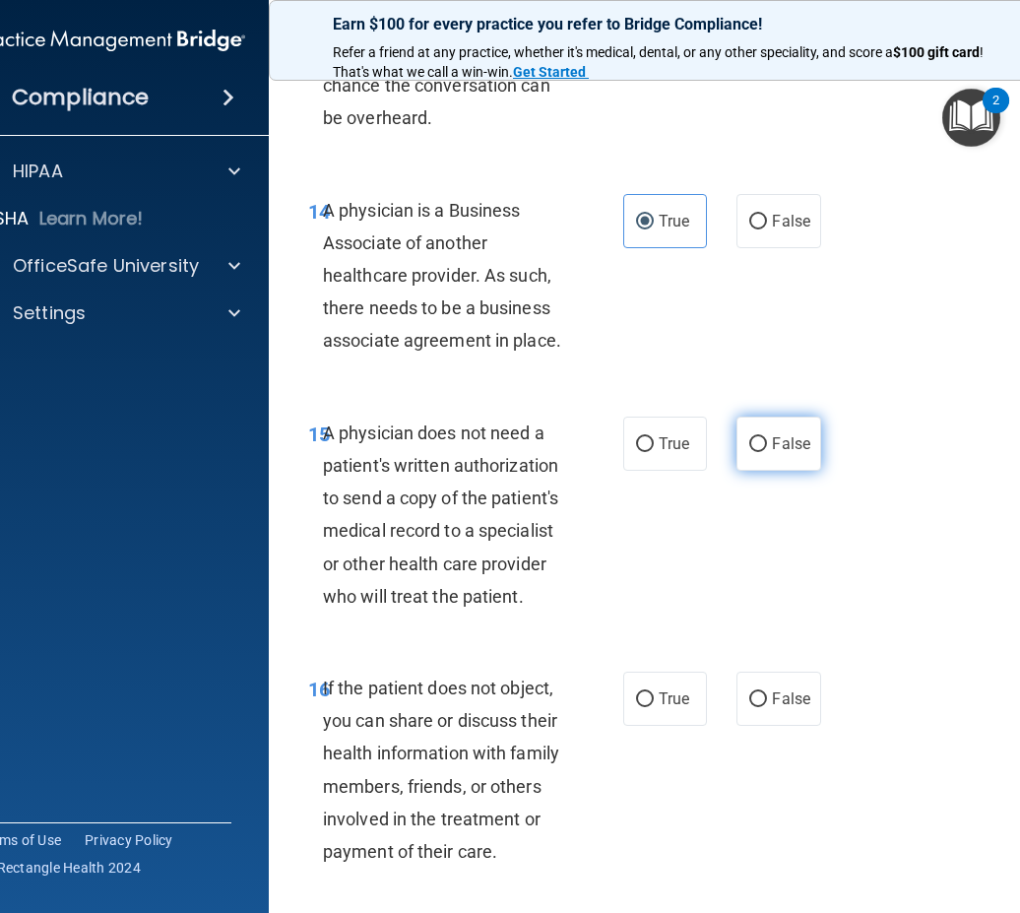
click at [784, 437] on span "False" at bounding box center [791, 443] width 38 height 19
click at [767, 437] on input "False" at bounding box center [758, 444] width 18 height 15
radio input "true"
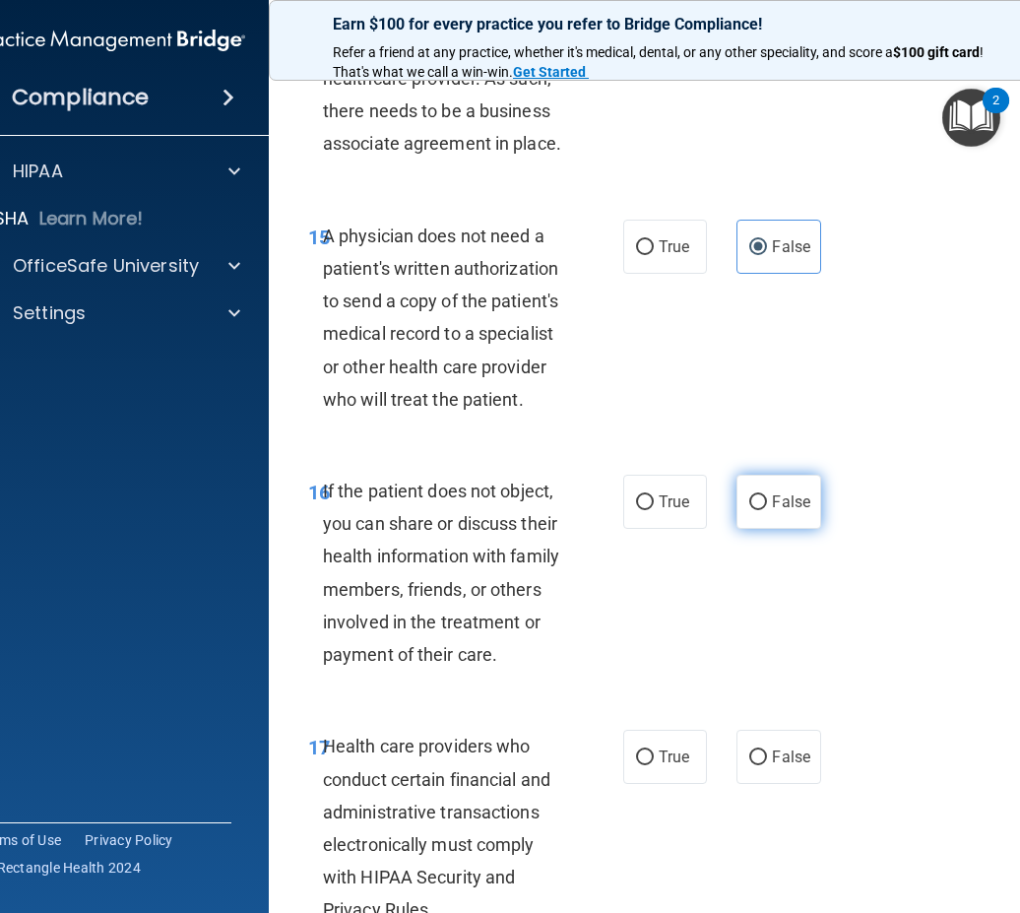
click at [772, 510] on span "False" at bounding box center [791, 501] width 38 height 19
click at [767, 510] on input "False" at bounding box center [758, 502] width 18 height 15
radio input "true"
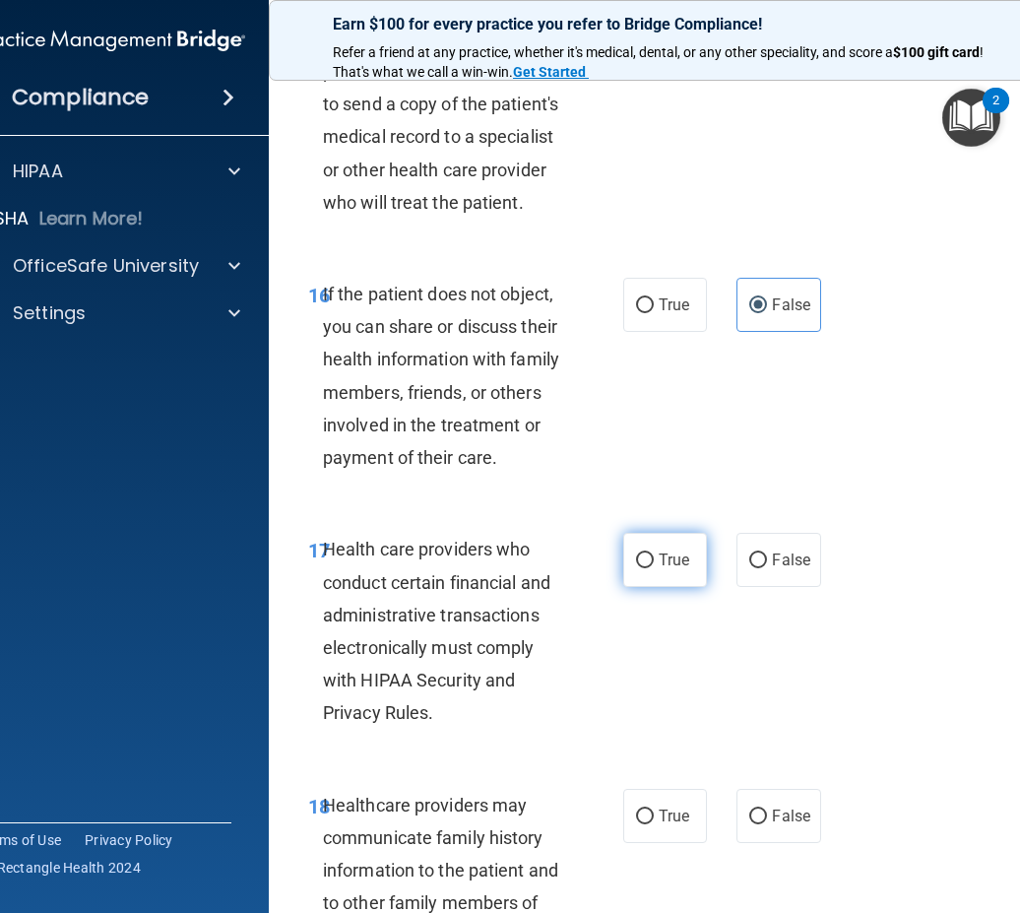
click at [663, 557] on span "True" at bounding box center [674, 559] width 31 height 19
click at [654, 557] on input "True" at bounding box center [645, 560] width 18 height 15
radio input "true"
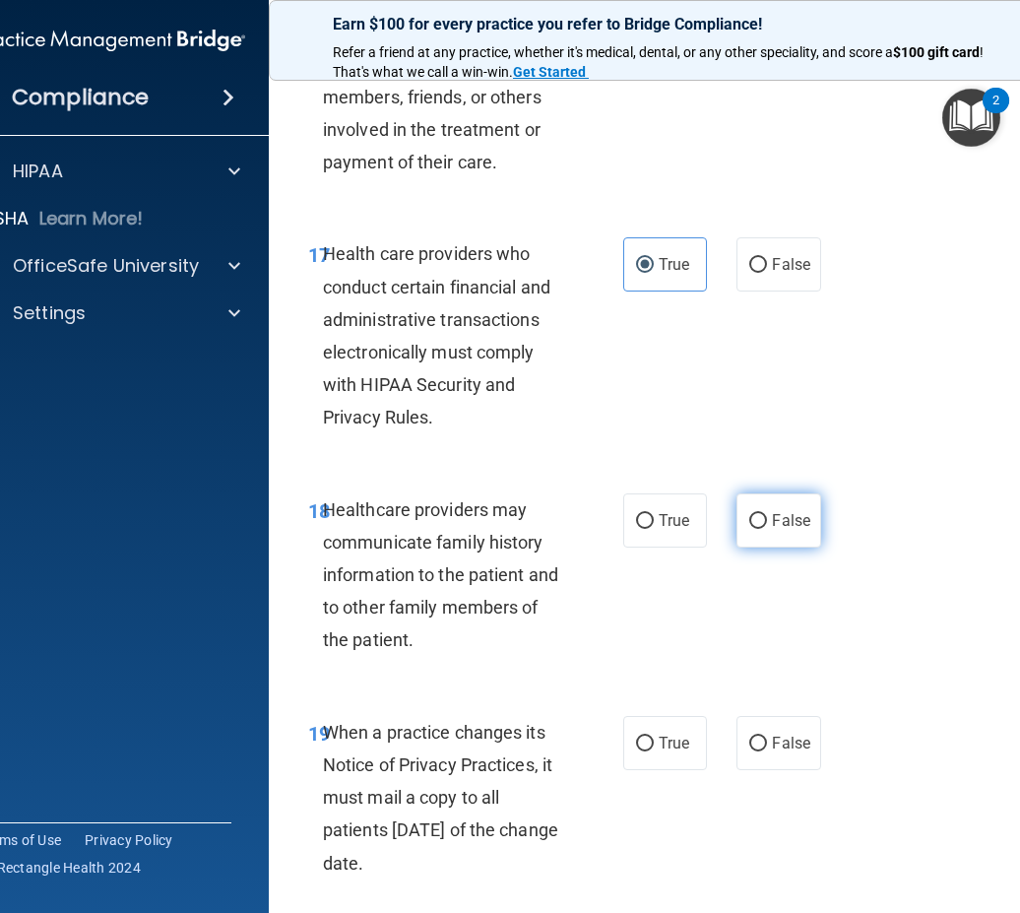
click at [773, 516] on span "False" at bounding box center [791, 520] width 38 height 19
click at [767, 516] on input "False" at bounding box center [758, 521] width 18 height 15
radio input "true"
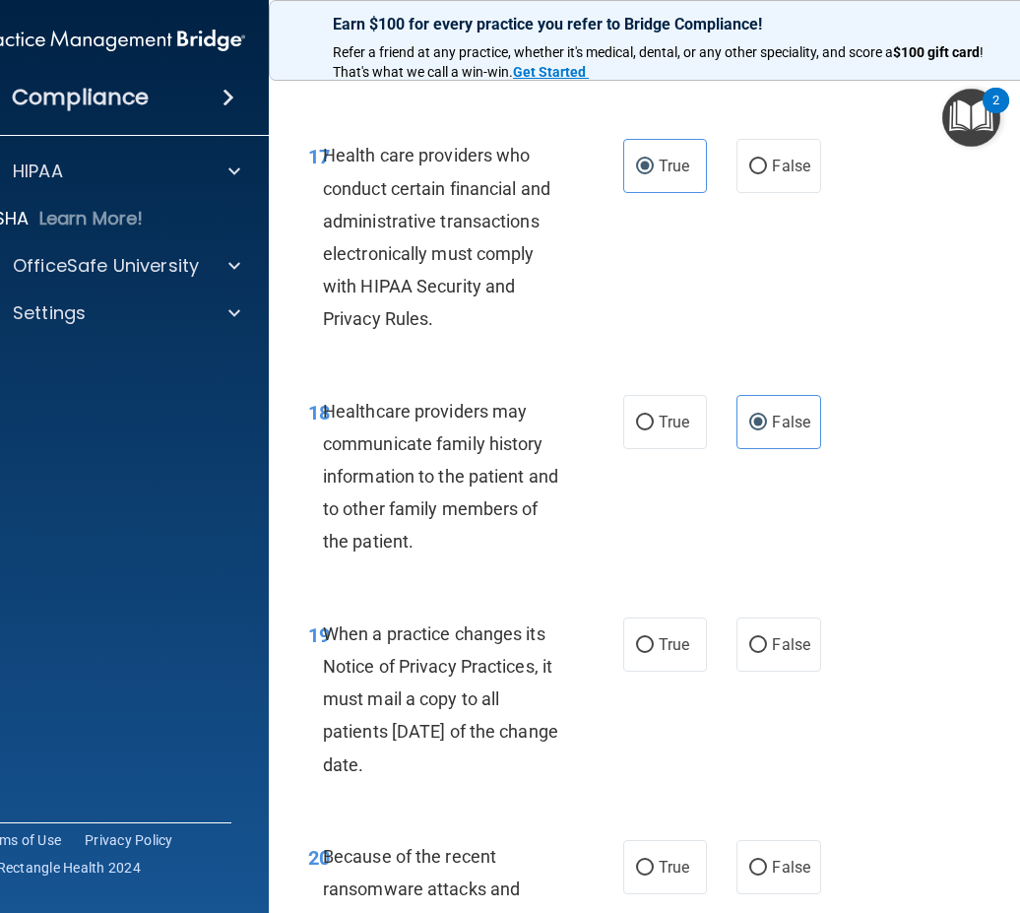
scroll to position [4037, 0]
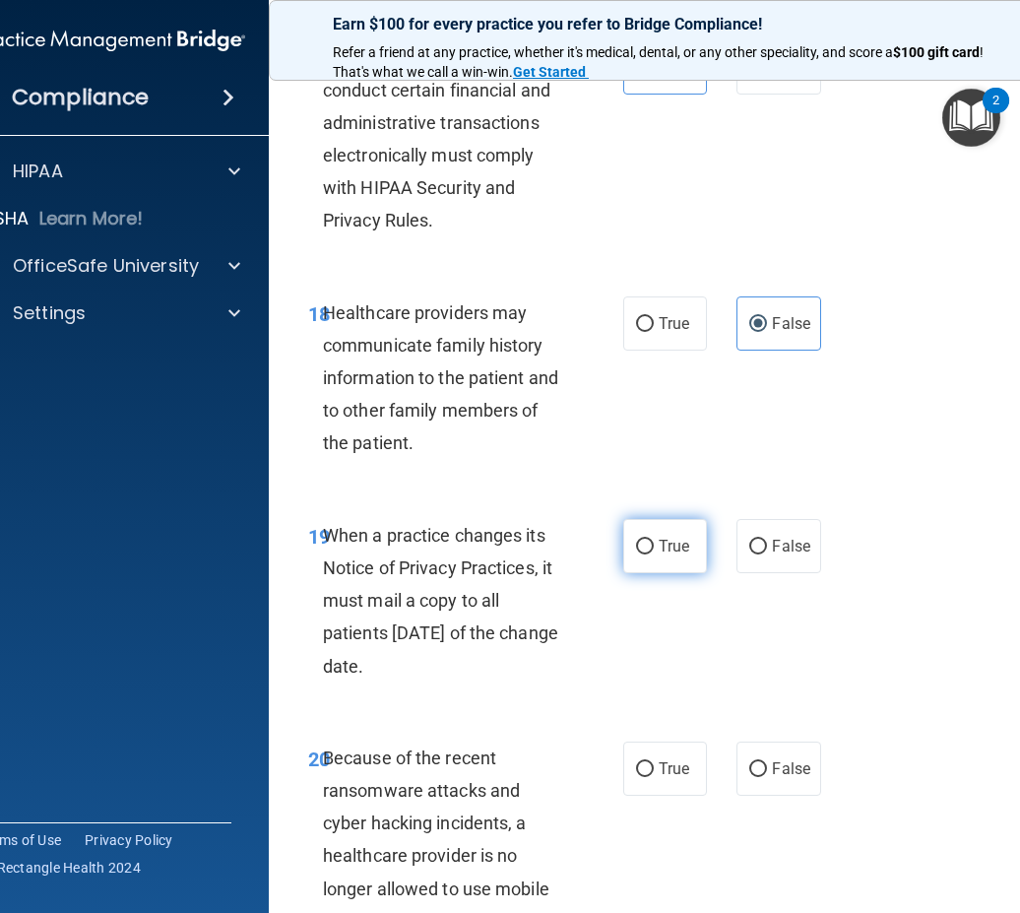
click at [676, 556] on label "True" at bounding box center [665, 546] width 84 height 54
click at [654, 554] on input "True" at bounding box center [645, 547] width 18 height 15
radio input "true"
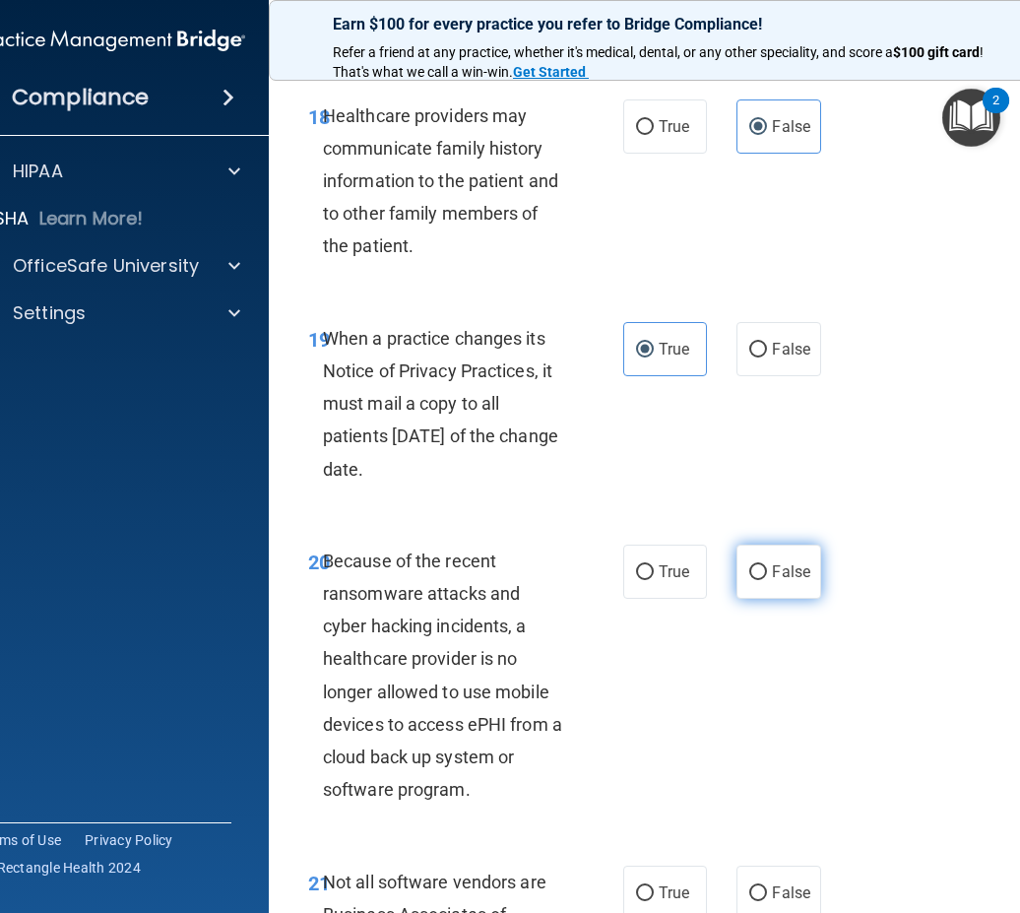
click at [774, 584] on label "False" at bounding box center [778, 571] width 84 height 54
click at [767, 580] on input "False" at bounding box center [758, 572] width 18 height 15
radio input "true"
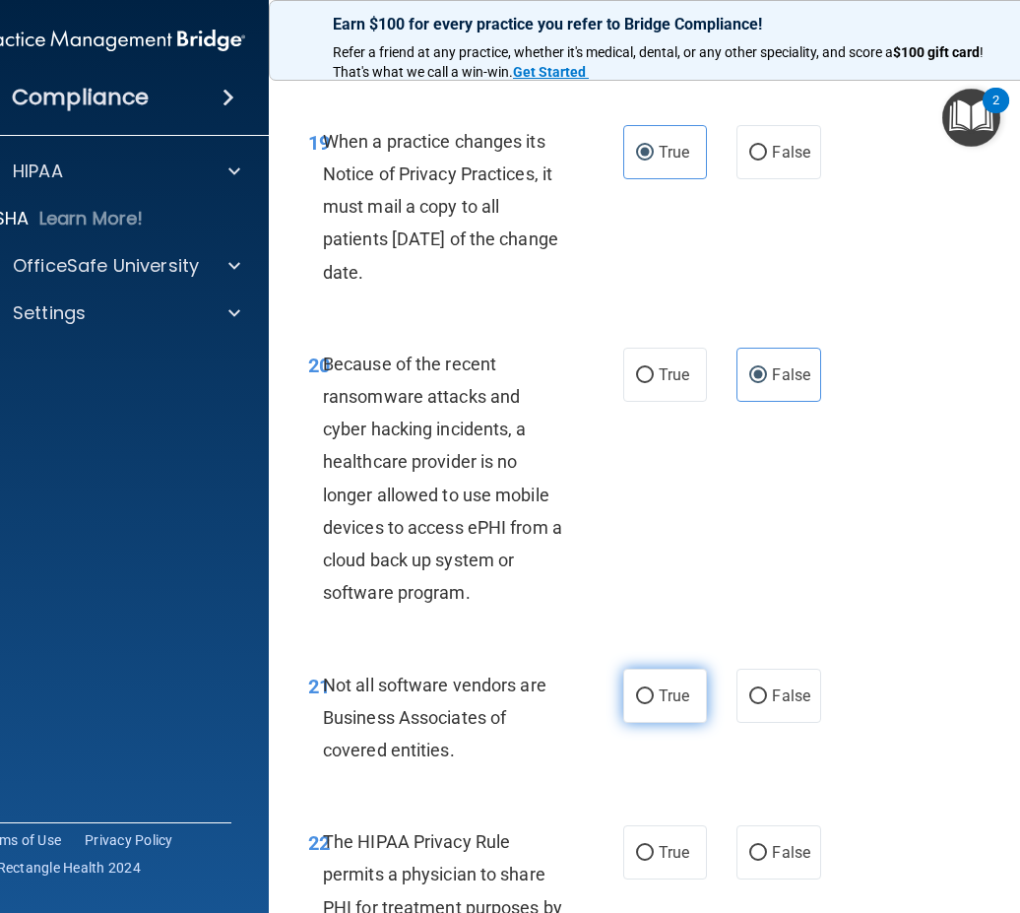
click at [655, 711] on label "True" at bounding box center [665, 696] width 84 height 54
click at [654, 704] on input "True" at bounding box center [645, 696] width 18 height 15
radio input "true"
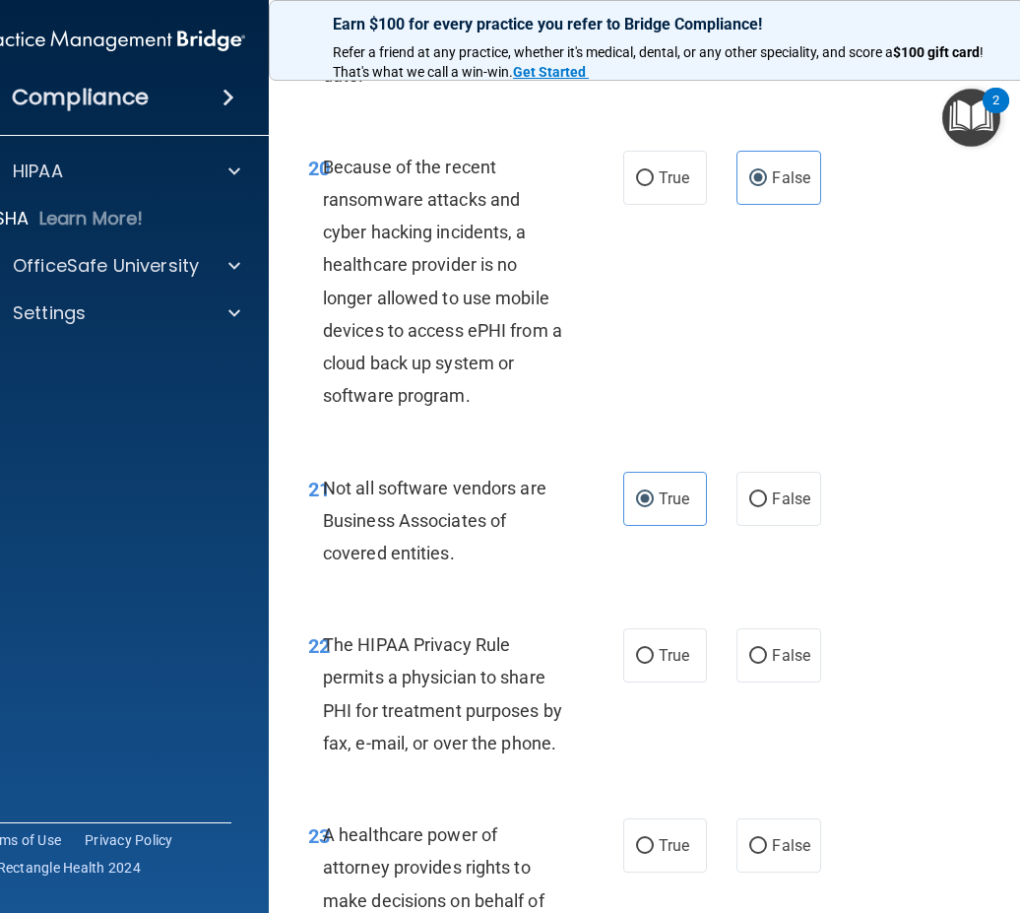
scroll to position [4726, 0]
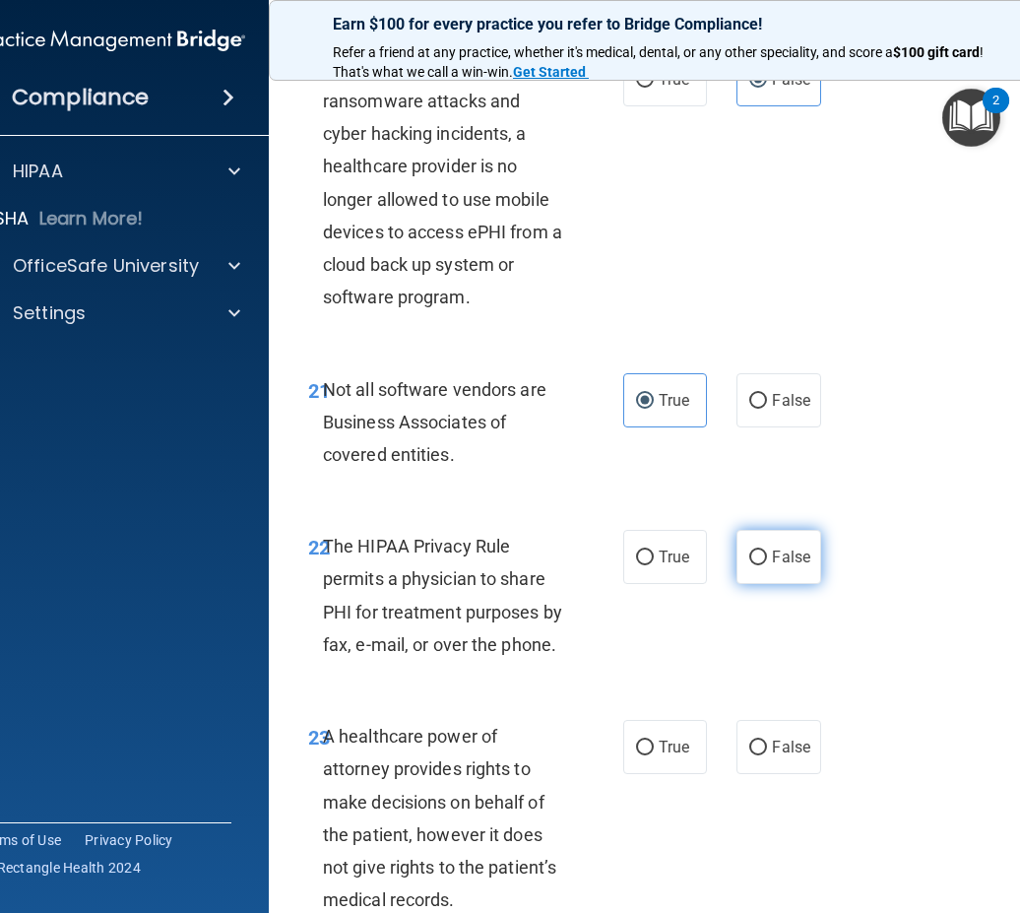
click at [784, 561] on span "False" at bounding box center [791, 556] width 38 height 19
click at [767, 561] on input "False" at bounding box center [758, 557] width 18 height 15
radio input "true"
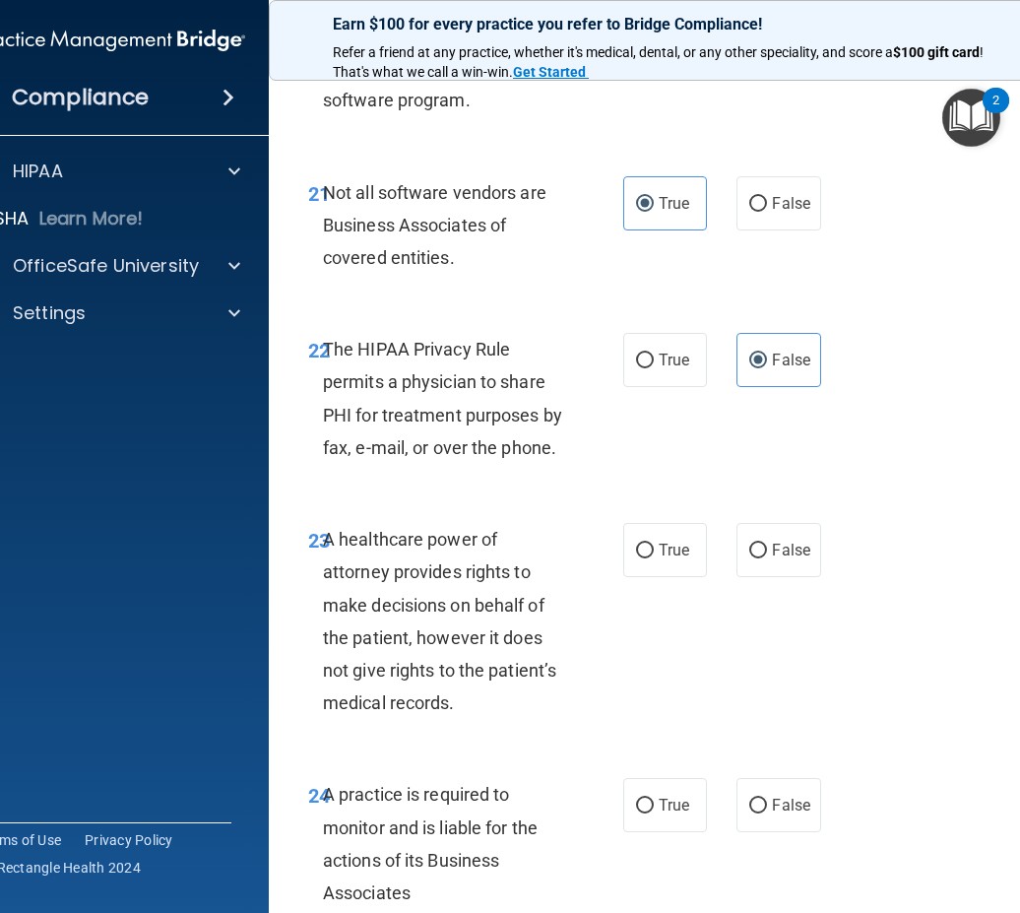
scroll to position [5022, 0]
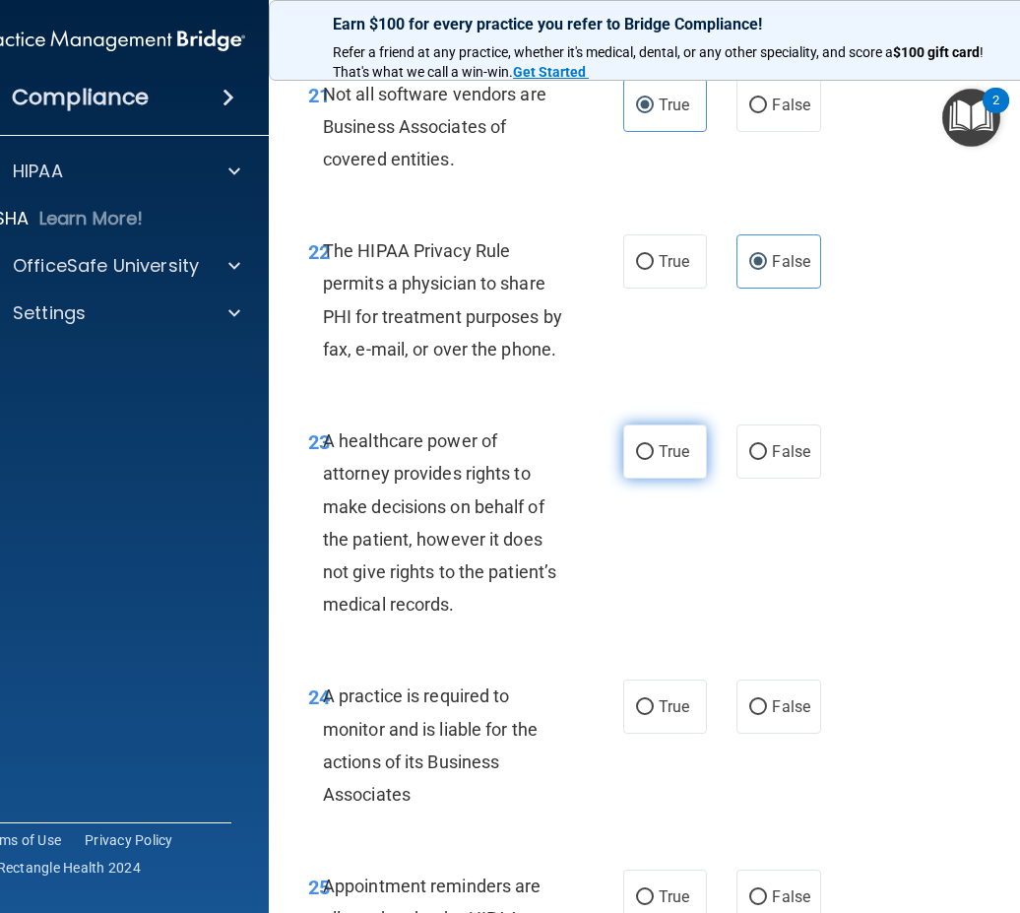
click at [647, 458] on label "True" at bounding box center [665, 451] width 84 height 54
click at [647, 458] on input "True" at bounding box center [645, 452] width 18 height 15
radio input "true"
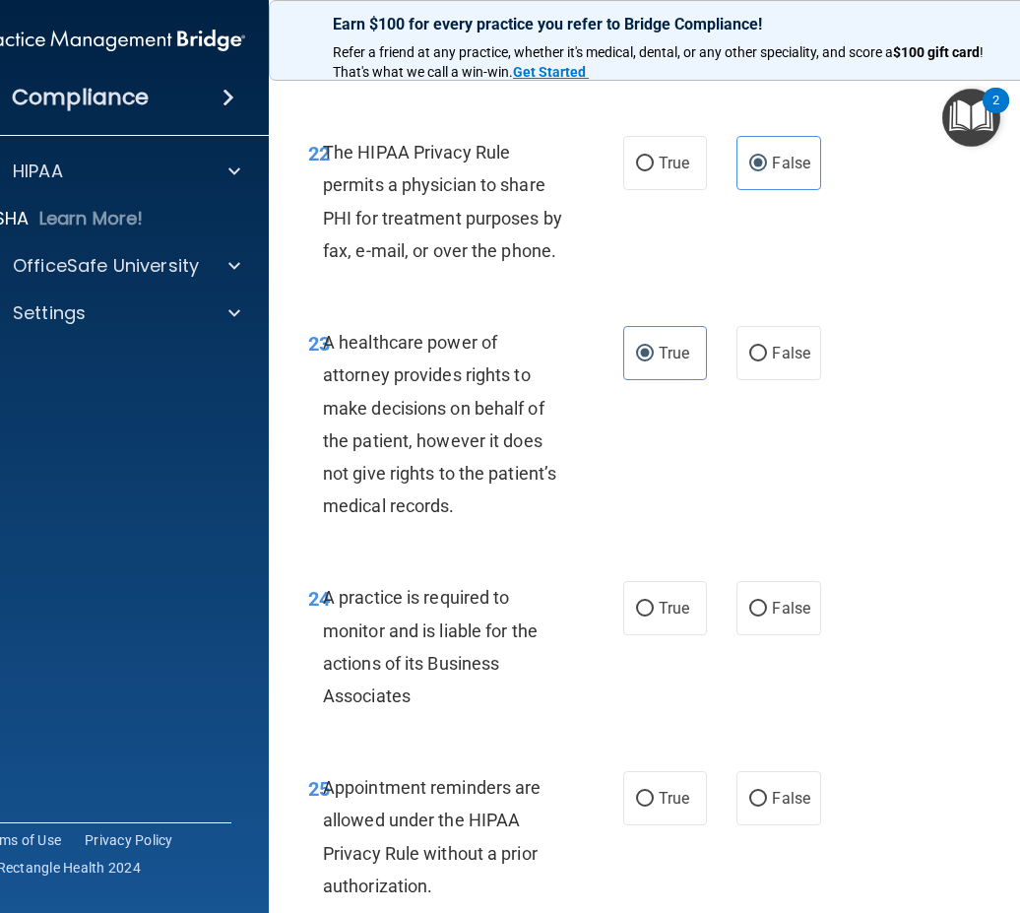
scroll to position [5218, 0]
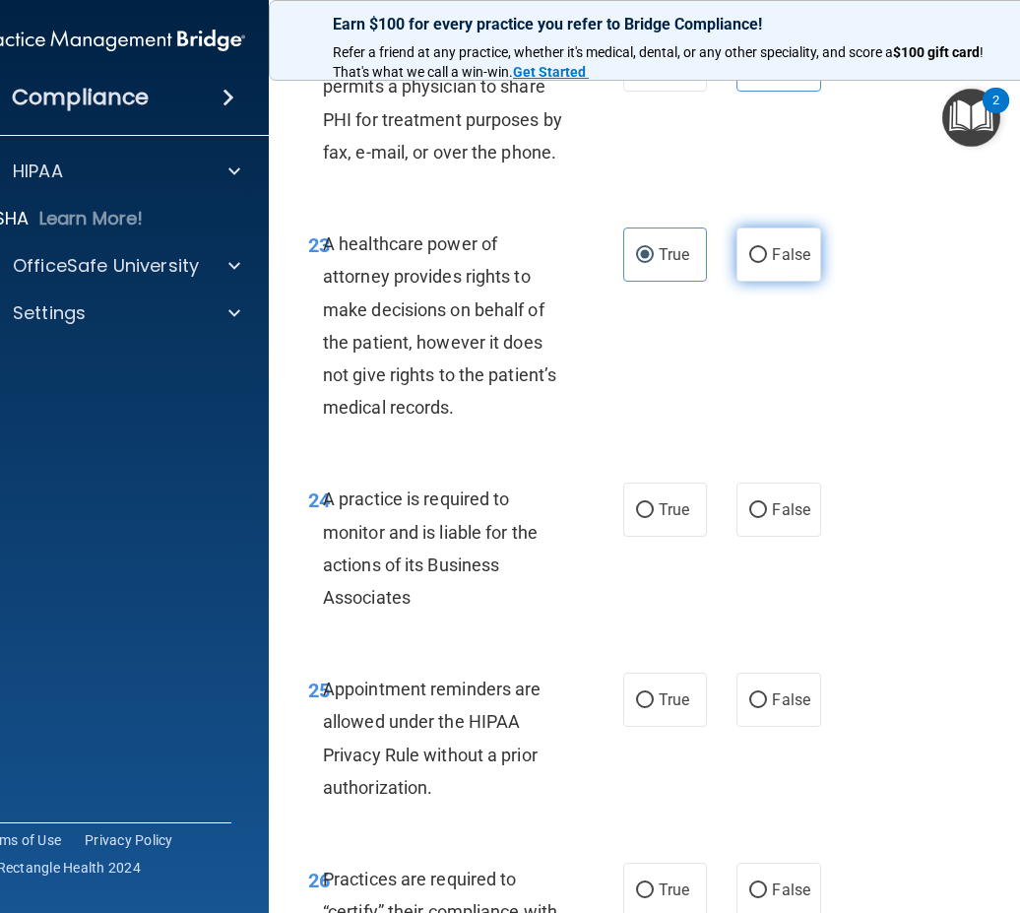
click at [781, 271] on label "False" at bounding box center [778, 254] width 84 height 54
click at [767, 263] on input "False" at bounding box center [758, 255] width 18 height 15
radio input "true"
radio input "false"
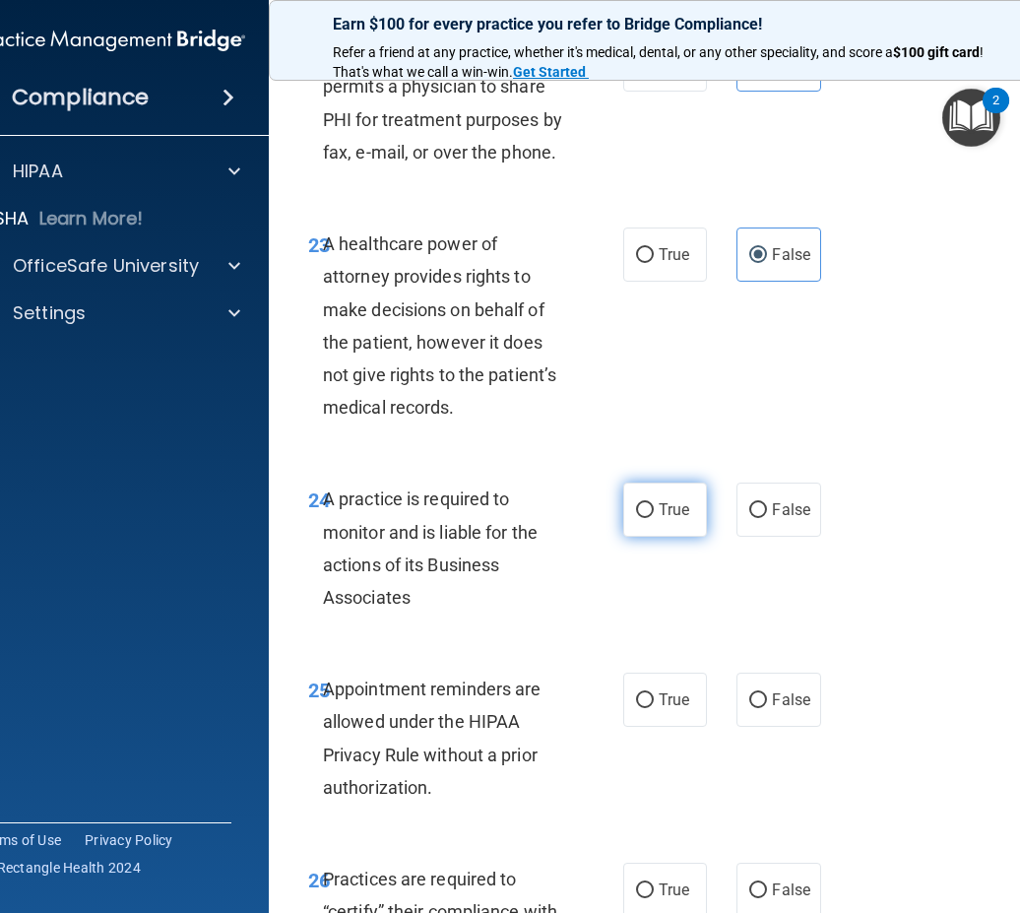
click at [682, 519] on label "True" at bounding box center [665, 509] width 84 height 54
click at [654, 518] on input "True" at bounding box center [645, 510] width 18 height 15
radio input "true"
click at [647, 257] on label "True" at bounding box center [665, 254] width 84 height 54
click at [647, 257] on input "True" at bounding box center [645, 255] width 18 height 15
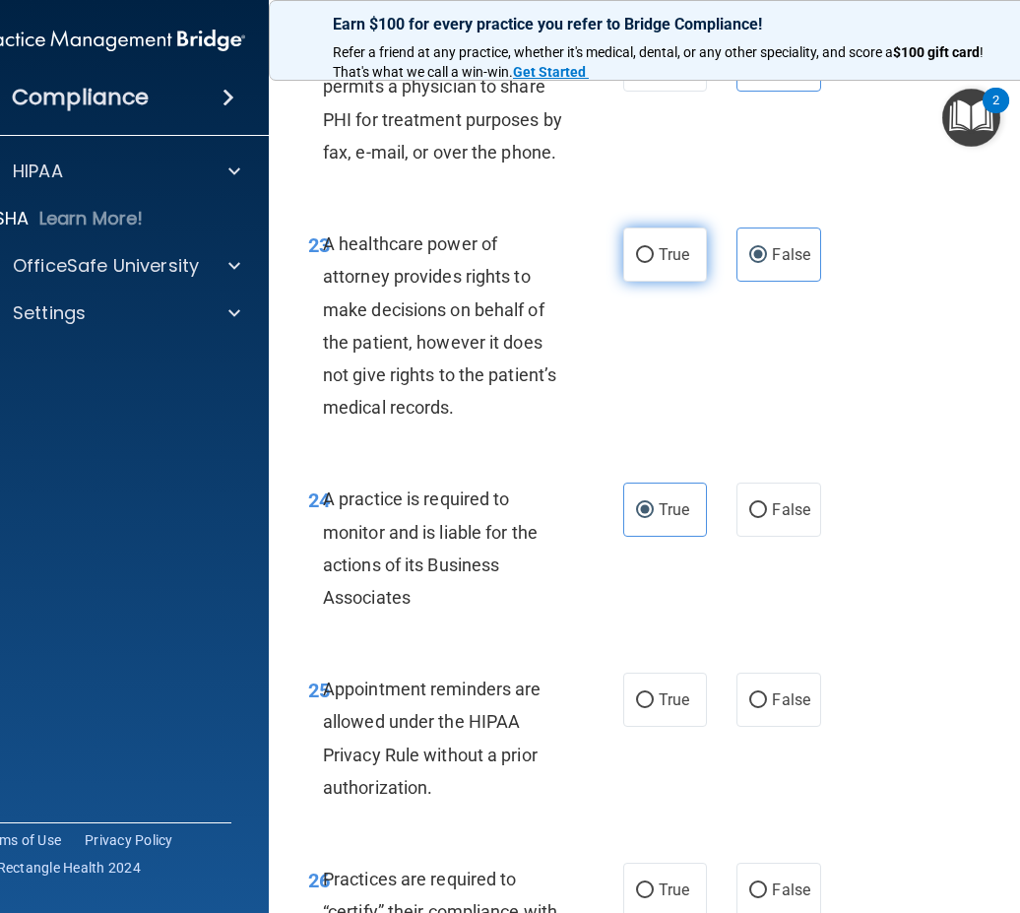
radio input "true"
radio input "false"
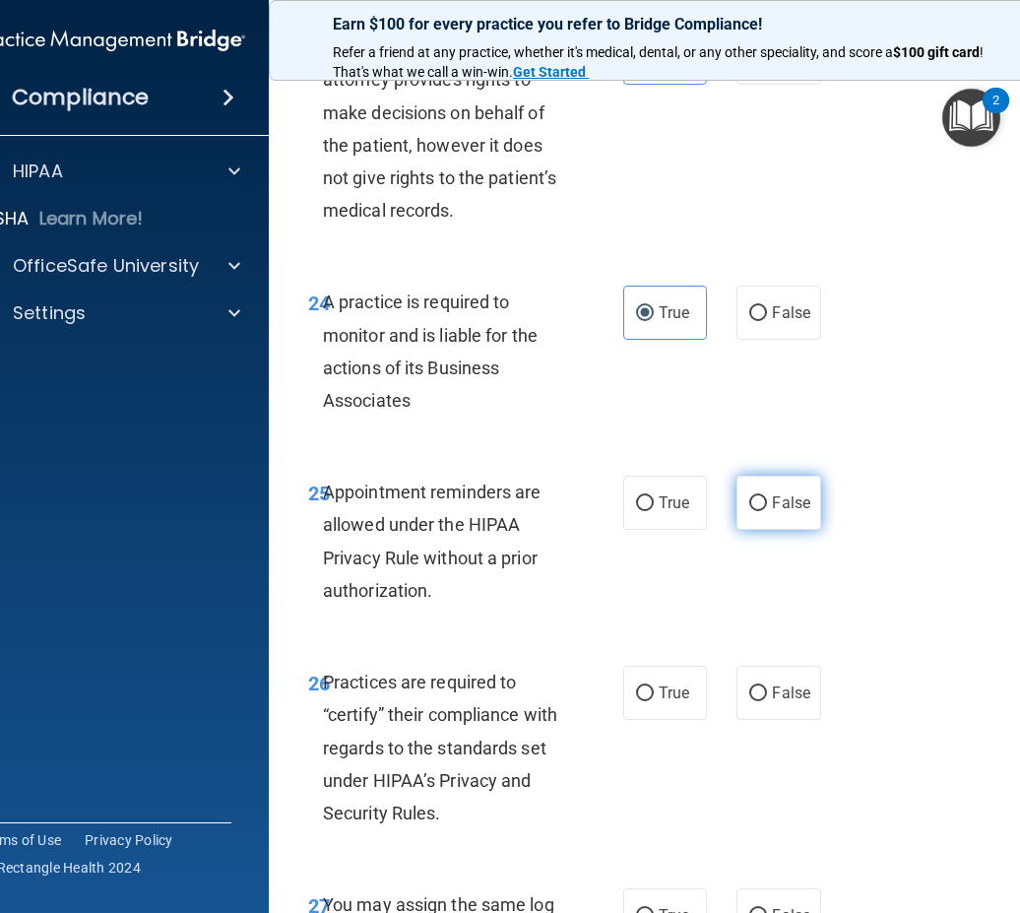
click at [803, 508] on label "False" at bounding box center [778, 503] width 84 height 54
click at [767, 508] on input "False" at bounding box center [758, 503] width 18 height 15
radio input "true"
click at [646, 509] on input "True" at bounding box center [645, 503] width 18 height 15
radio input "true"
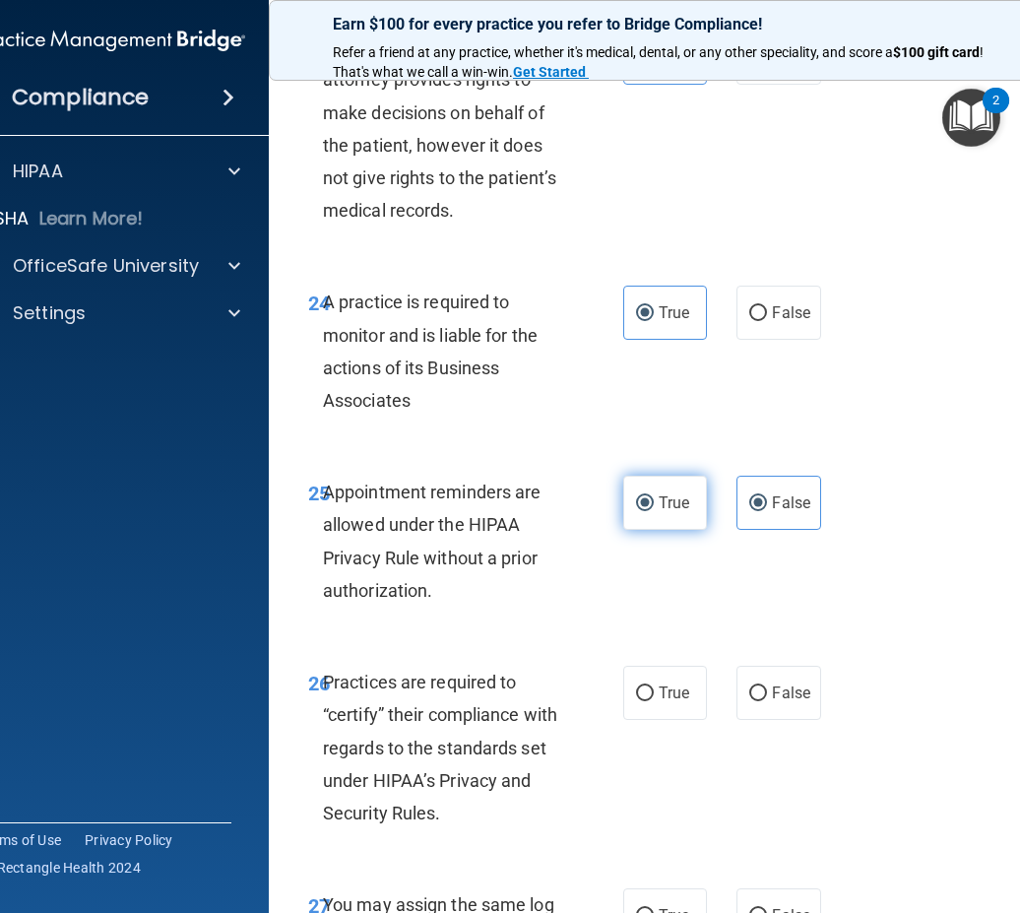
radio input "false"
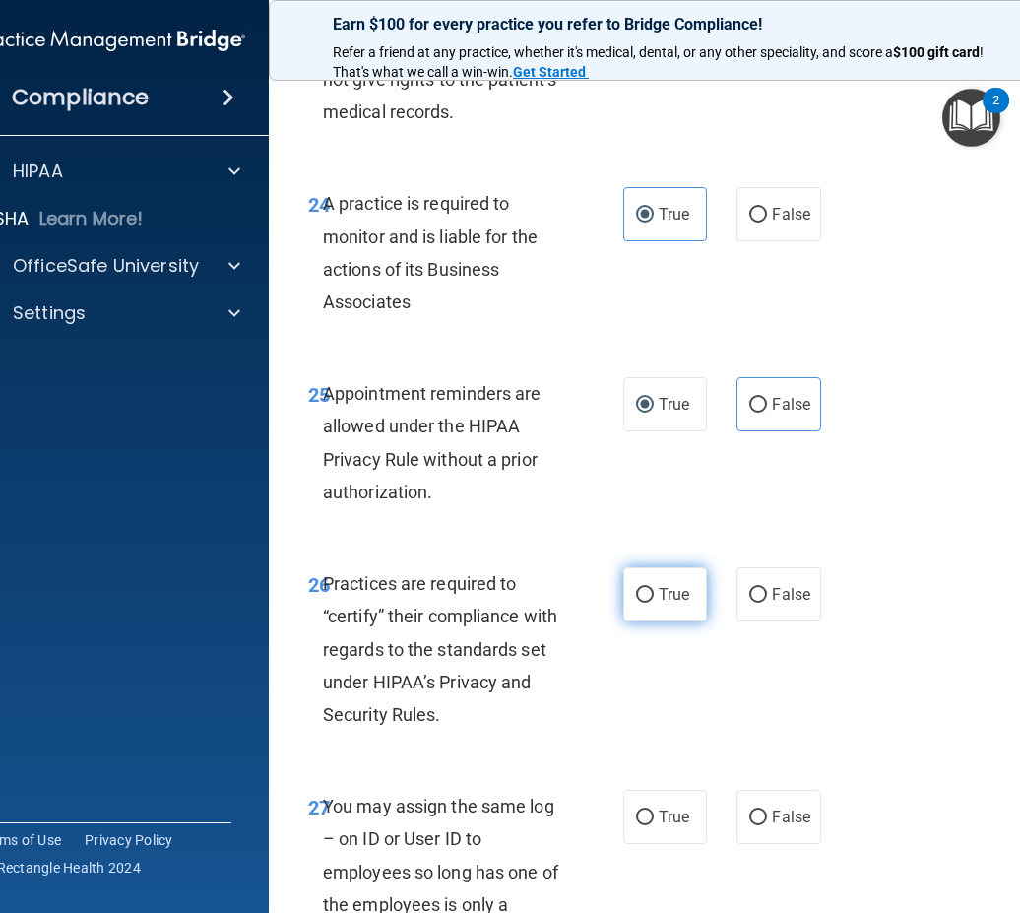
click at [642, 595] on input "True" at bounding box center [645, 595] width 18 height 15
radio input "true"
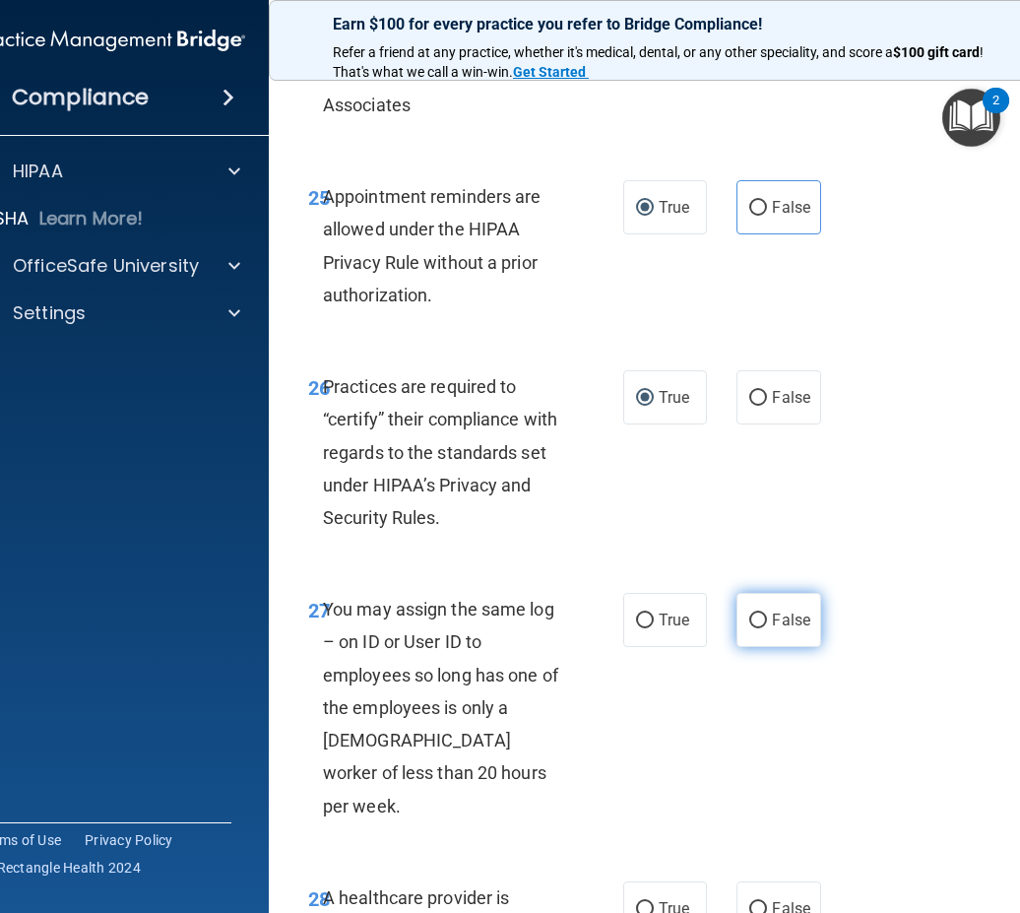
click at [763, 630] on label "False" at bounding box center [778, 620] width 84 height 54
click at [763, 628] on input "False" at bounding box center [758, 620] width 18 height 15
radio input "true"
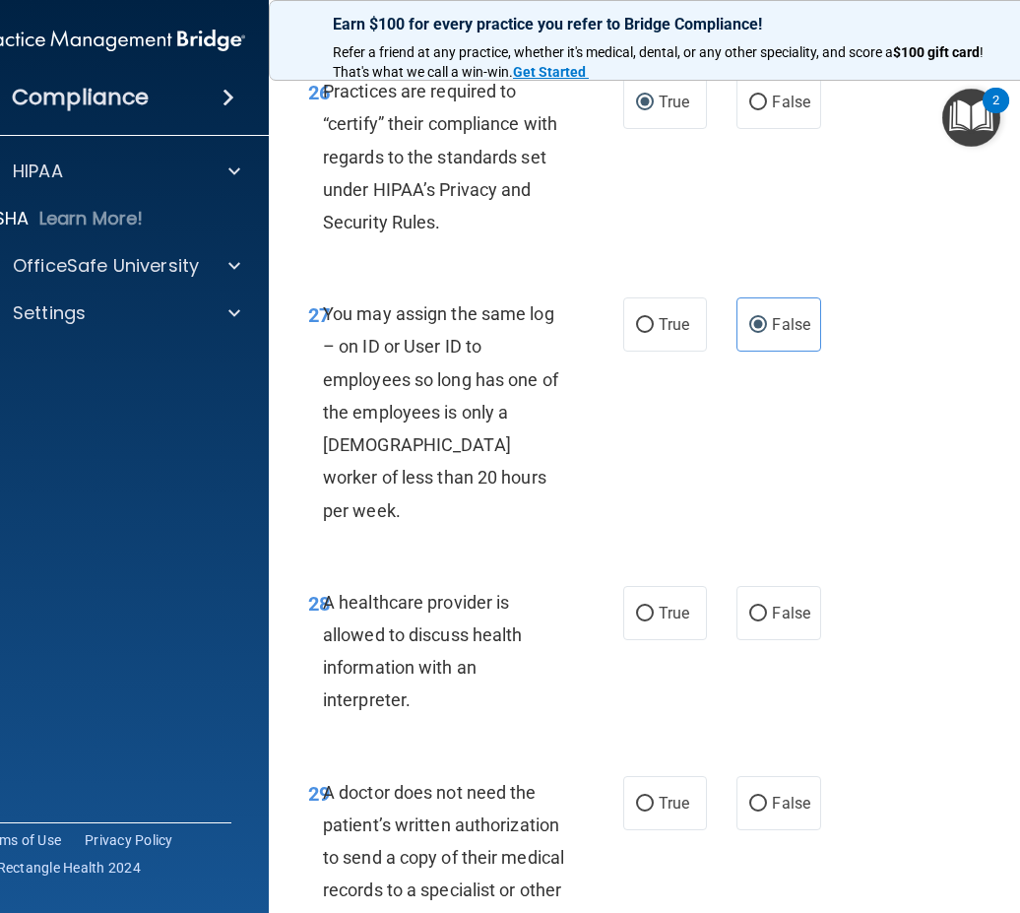
scroll to position [6105, 0]
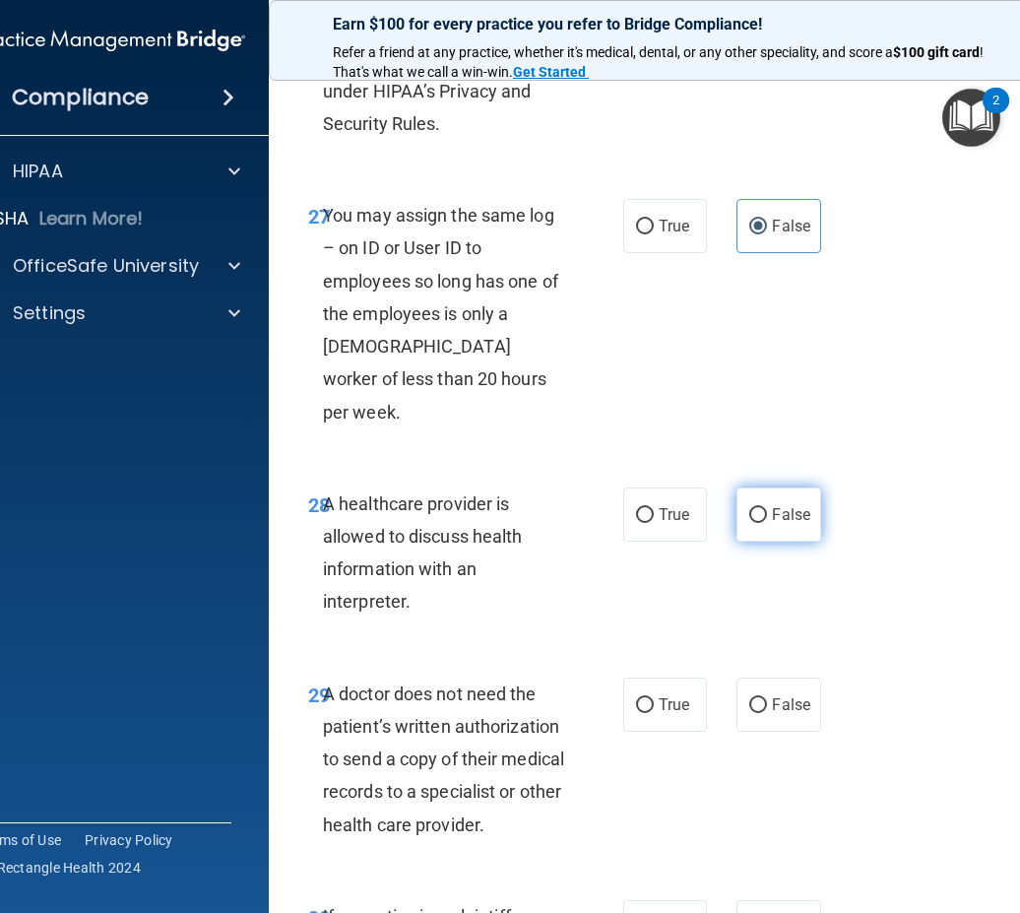
click at [788, 505] on span "False" at bounding box center [791, 514] width 38 height 19
click at [767, 508] on input "False" at bounding box center [758, 515] width 18 height 15
radio input "true"
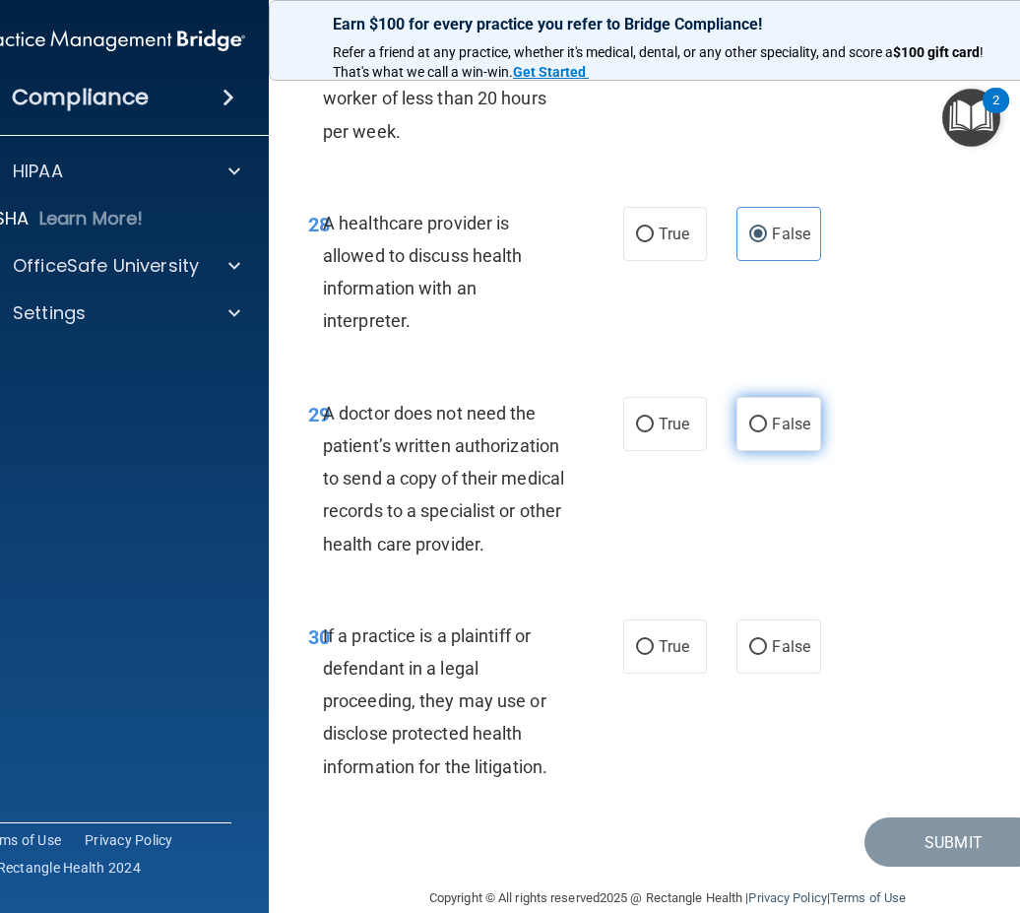
click at [795, 415] on span "False" at bounding box center [791, 424] width 38 height 19
click at [767, 417] on input "False" at bounding box center [758, 424] width 18 height 15
radio input "true"
click at [756, 640] on input "False" at bounding box center [758, 647] width 18 height 15
radio input "true"
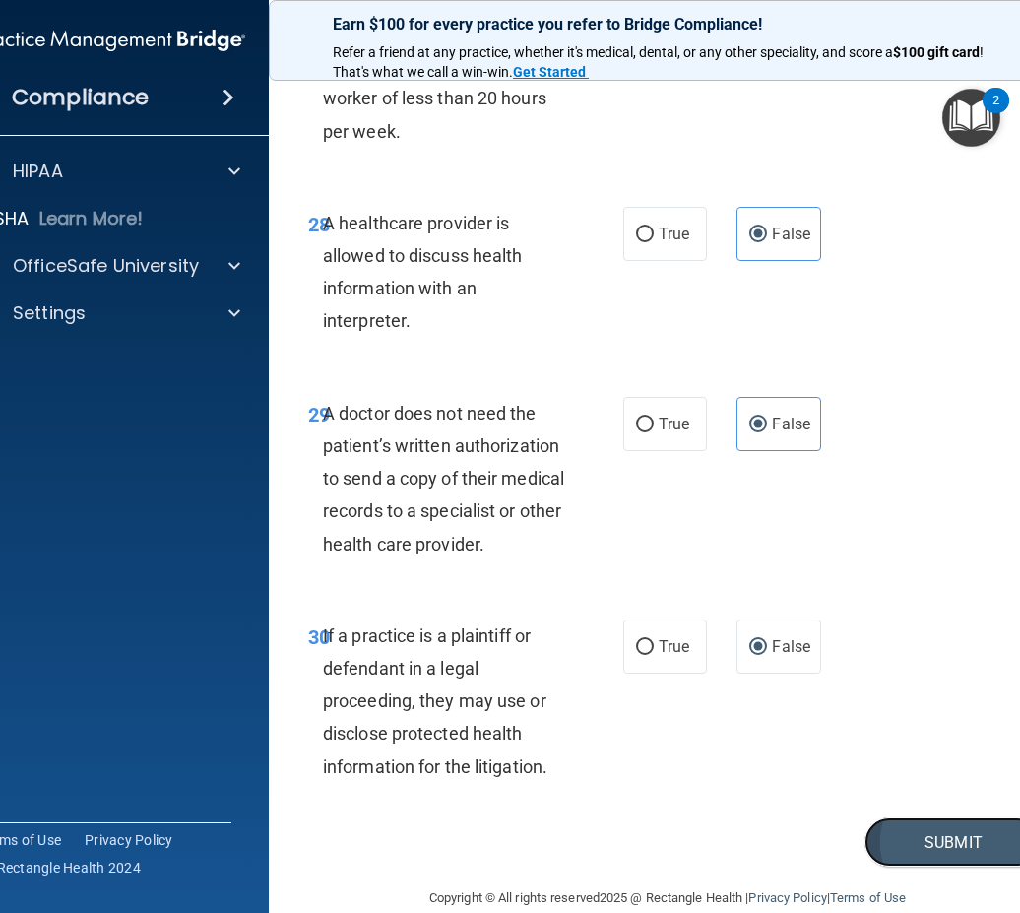
click at [963, 817] on button "Submit" at bounding box center [952, 842] width 177 height 50
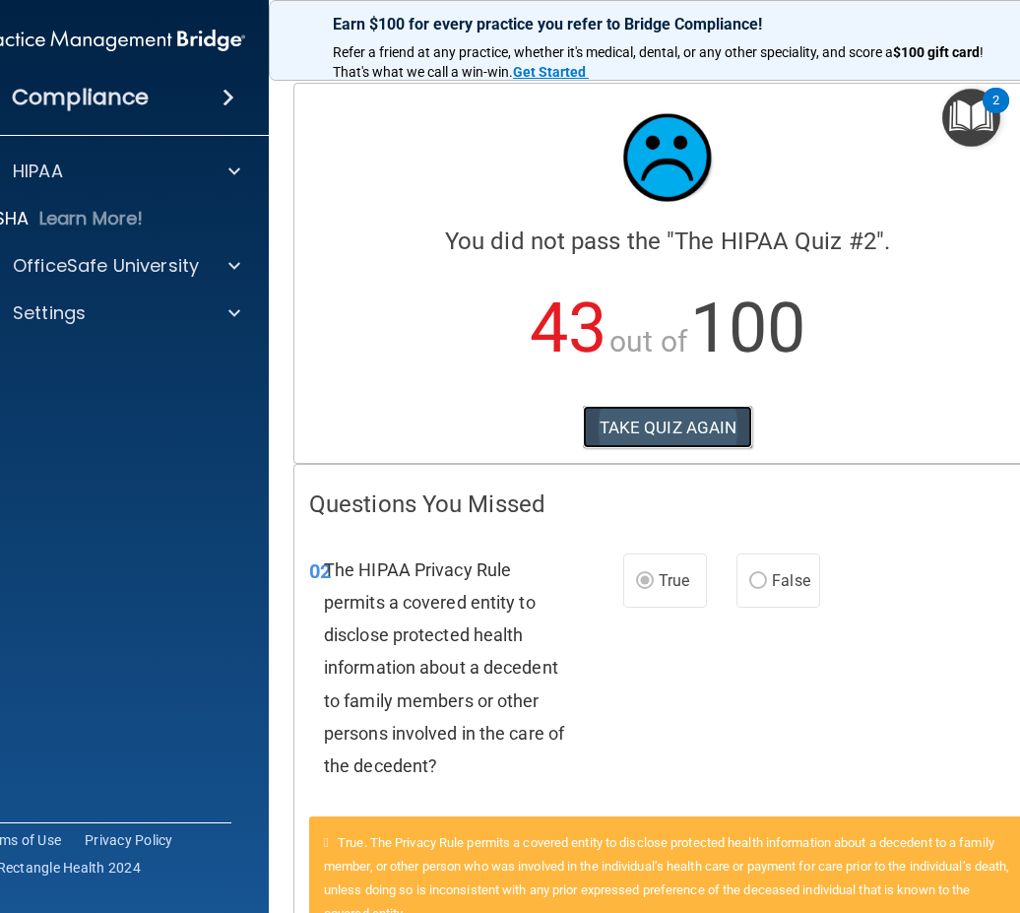
click at [649, 439] on button "TAKE QUIZ AGAIN" at bounding box center [668, 427] width 170 height 43
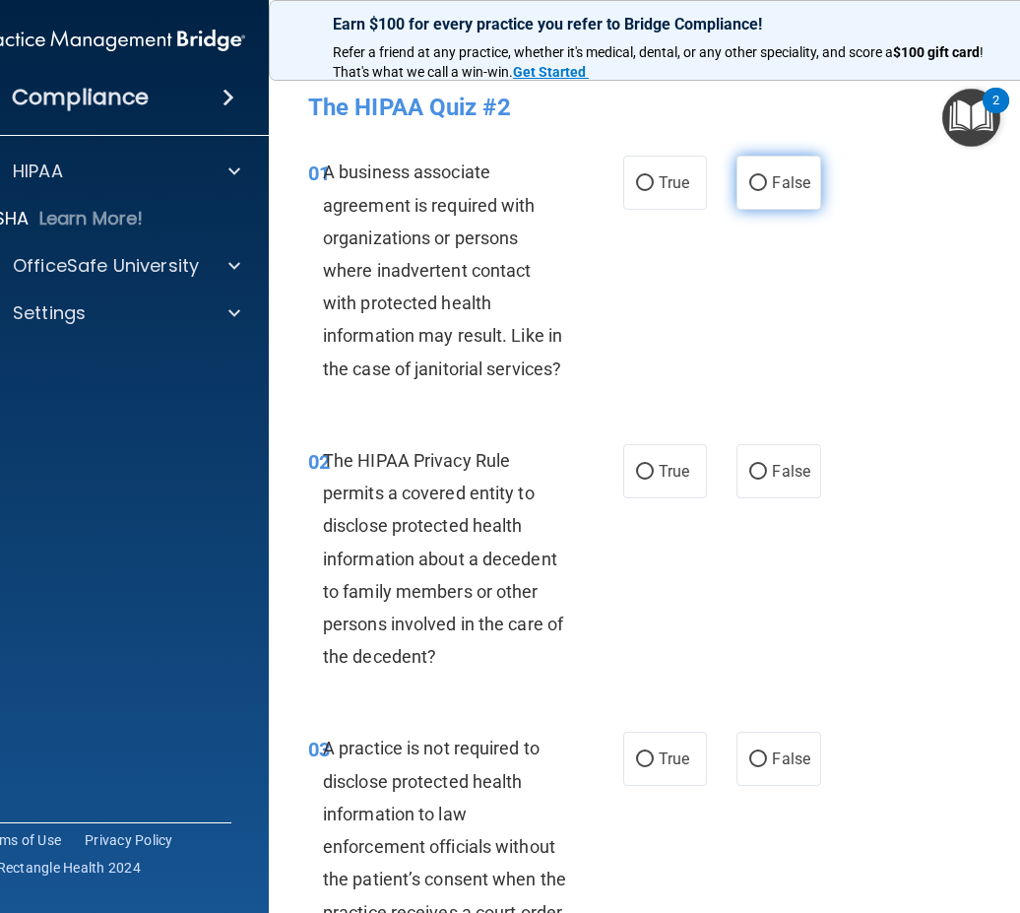
click at [780, 171] on label "False" at bounding box center [778, 183] width 84 height 54
click at [767, 176] on input "False" at bounding box center [758, 183] width 18 height 15
radio input "true"
click at [644, 479] on input "True" at bounding box center [645, 472] width 18 height 15
radio input "true"
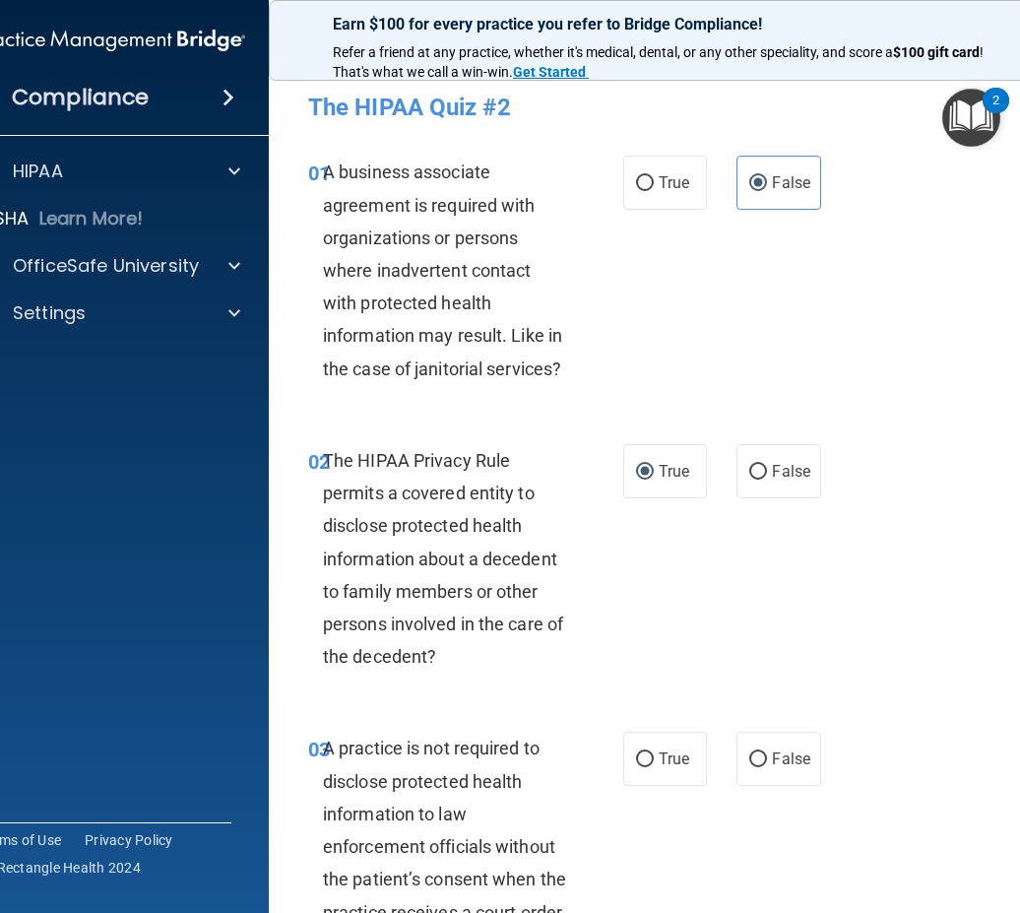
scroll to position [295, 0]
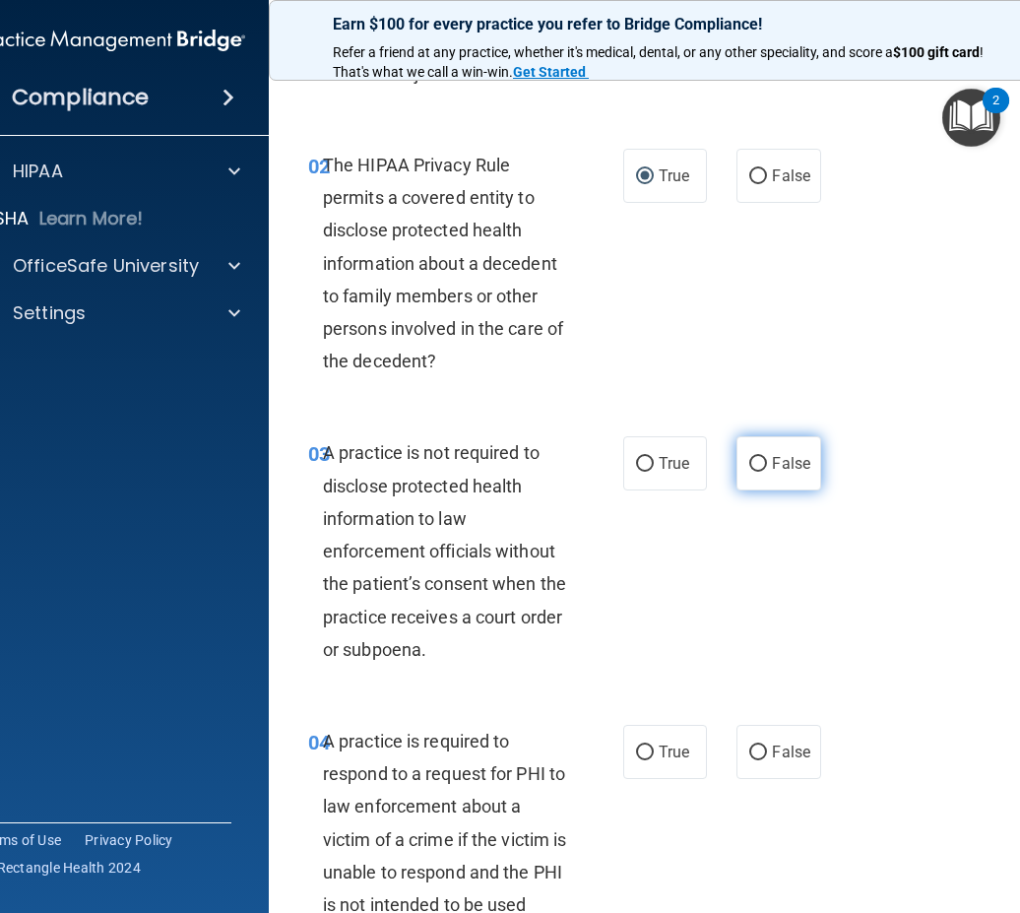
click at [779, 463] on span "False" at bounding box center [791, 463] width 38 height 19
click at [767, 463] on input "False" at bounding box center [758, 464] width 18 height 15
radio input "true"
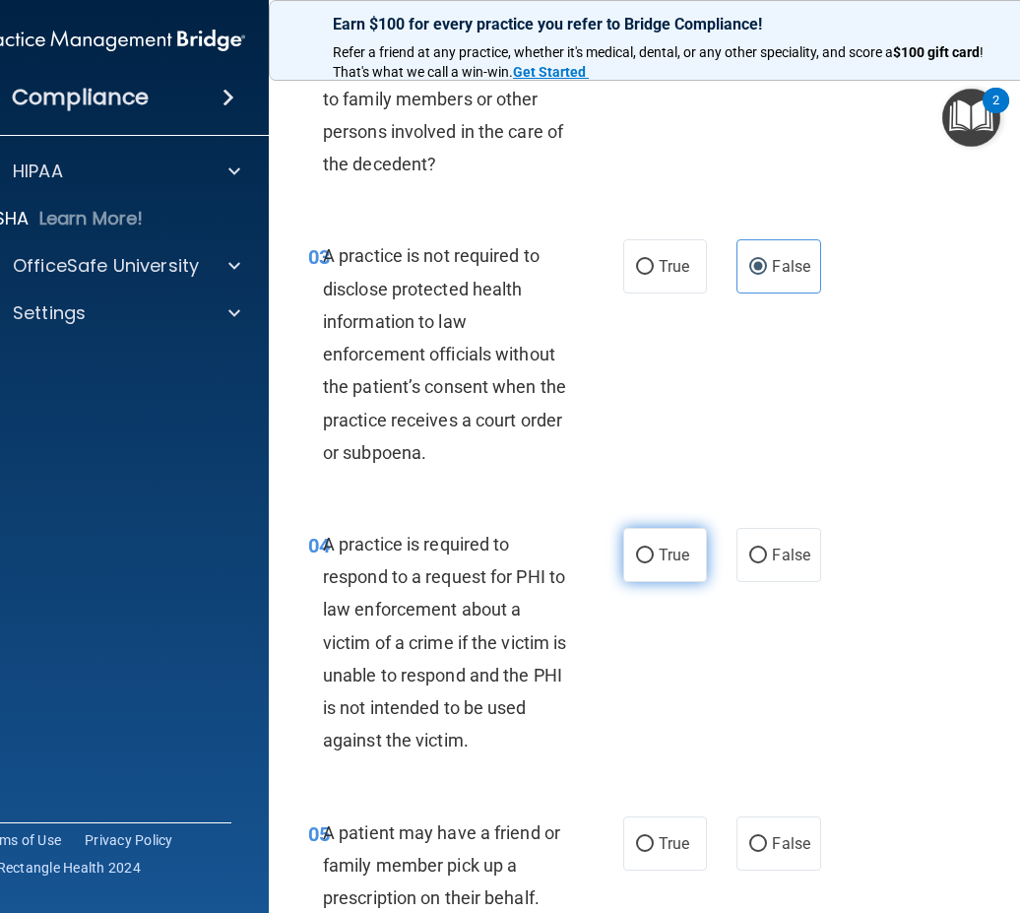
click at [647, 554] on label "True" at bounding box center [665, 555] width 84 height 54
click at [647, 554] on input "True" at bounding box center [645, 555] width 18 height 15
radio input "true"
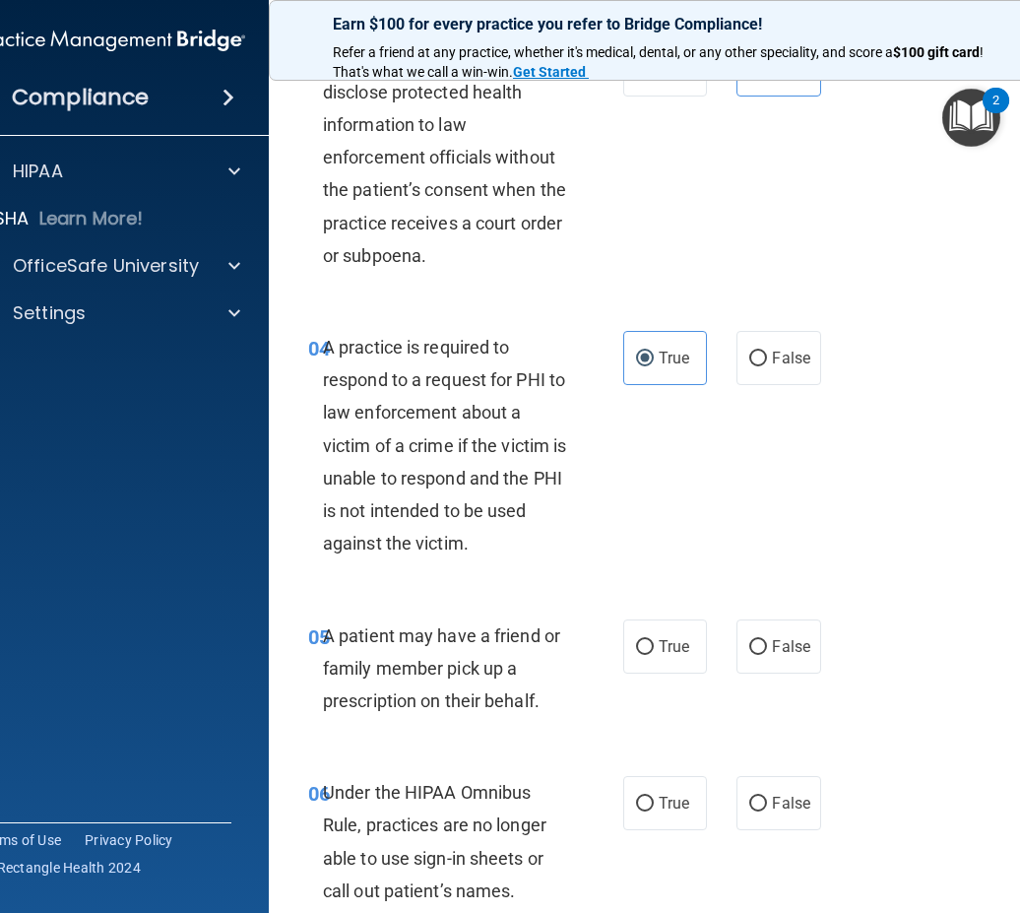
scroll to position [886, 0]
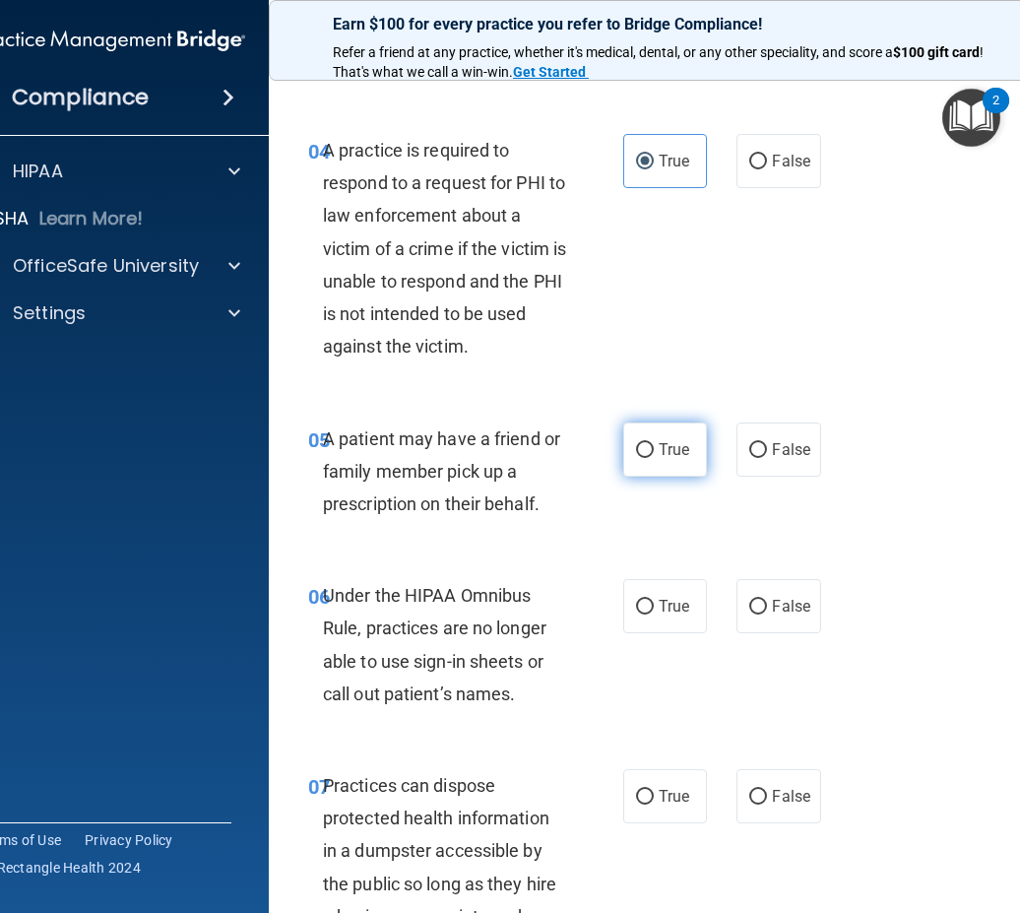
click at [659, 460] on label "True" at bounding box center [665, 449] width 84 height 54
click at [654, 458] on input "True" at bounding box center [645, 450] width 18 height 15
radio input "true"
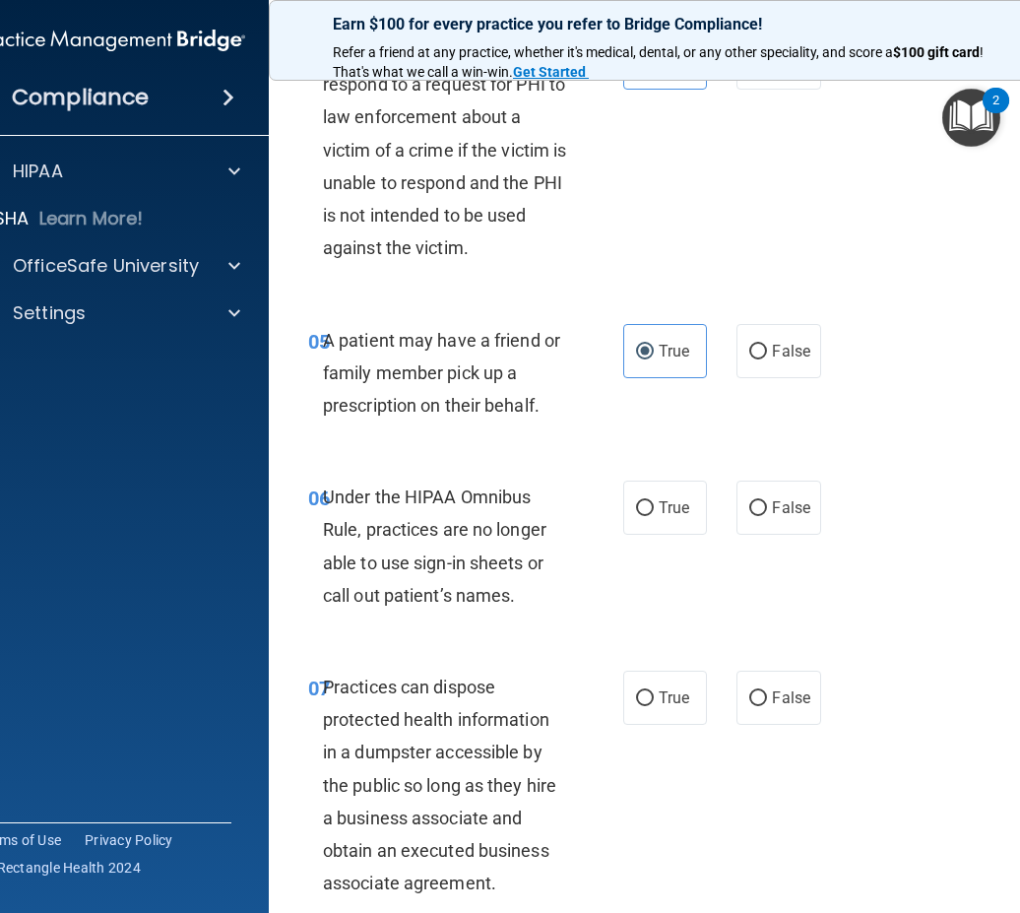
scroll to position [1182, 0]
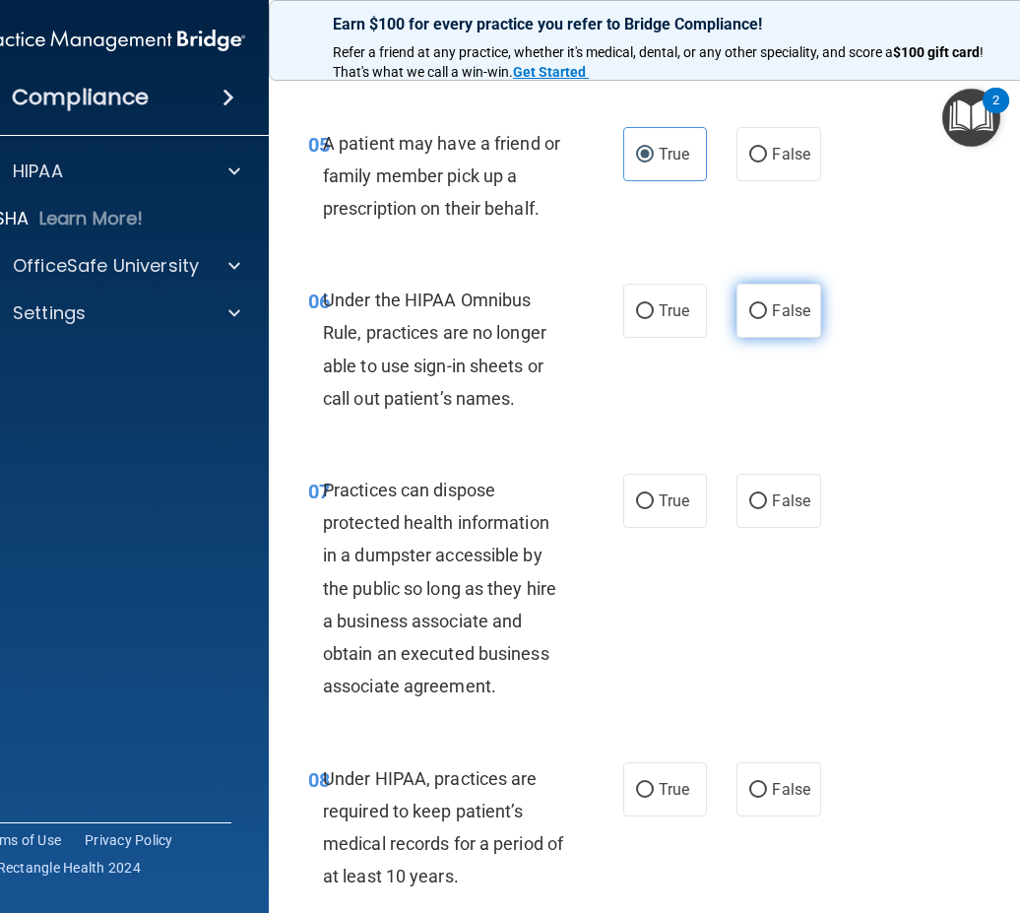
click at [753, 313] on input "False" at bounding box center [758, 311] width 18 height 15
radio input "true"
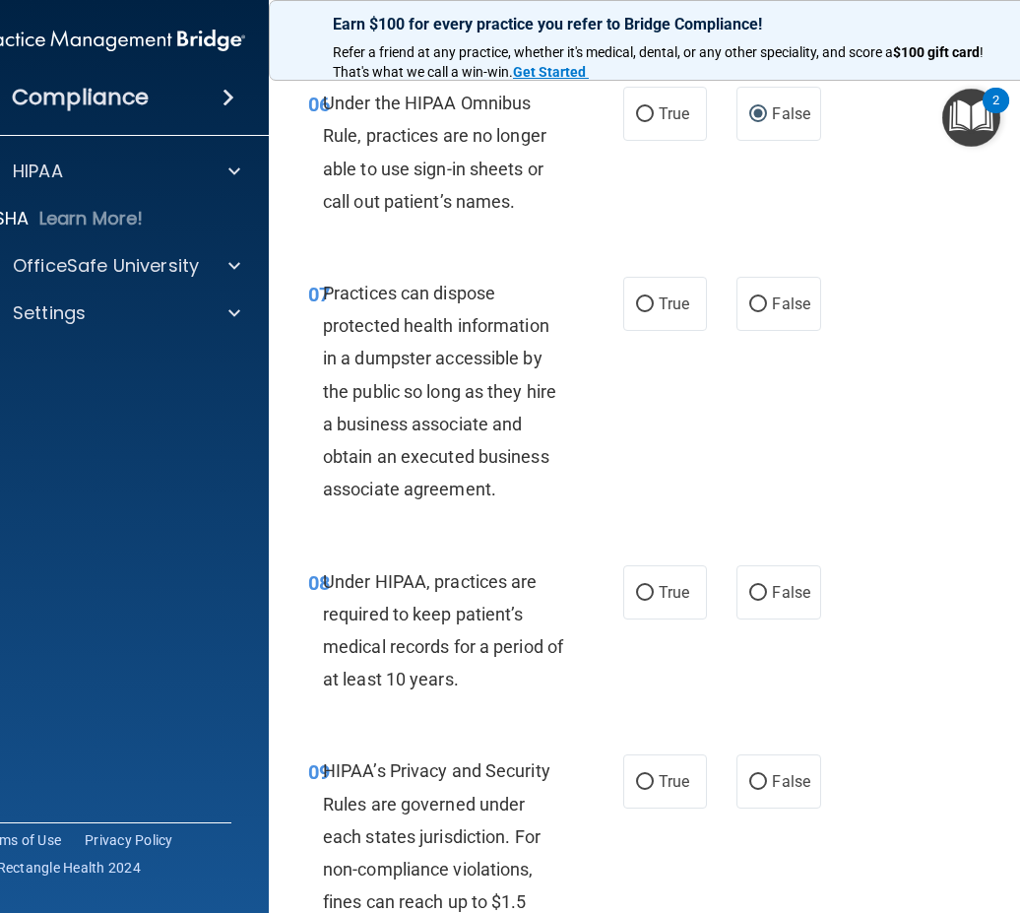
drag, startPoint x: 754, startPoint y: 317, endPoint x: 683, endPoint y: 409, distance: 115.8
click at [754, 316] on label "False" at bounding box center [778, 304] width 84 height 54
click at [754, 312] on input "False" at bounding box center [758, 304] width 18 height 15
radio input "true"
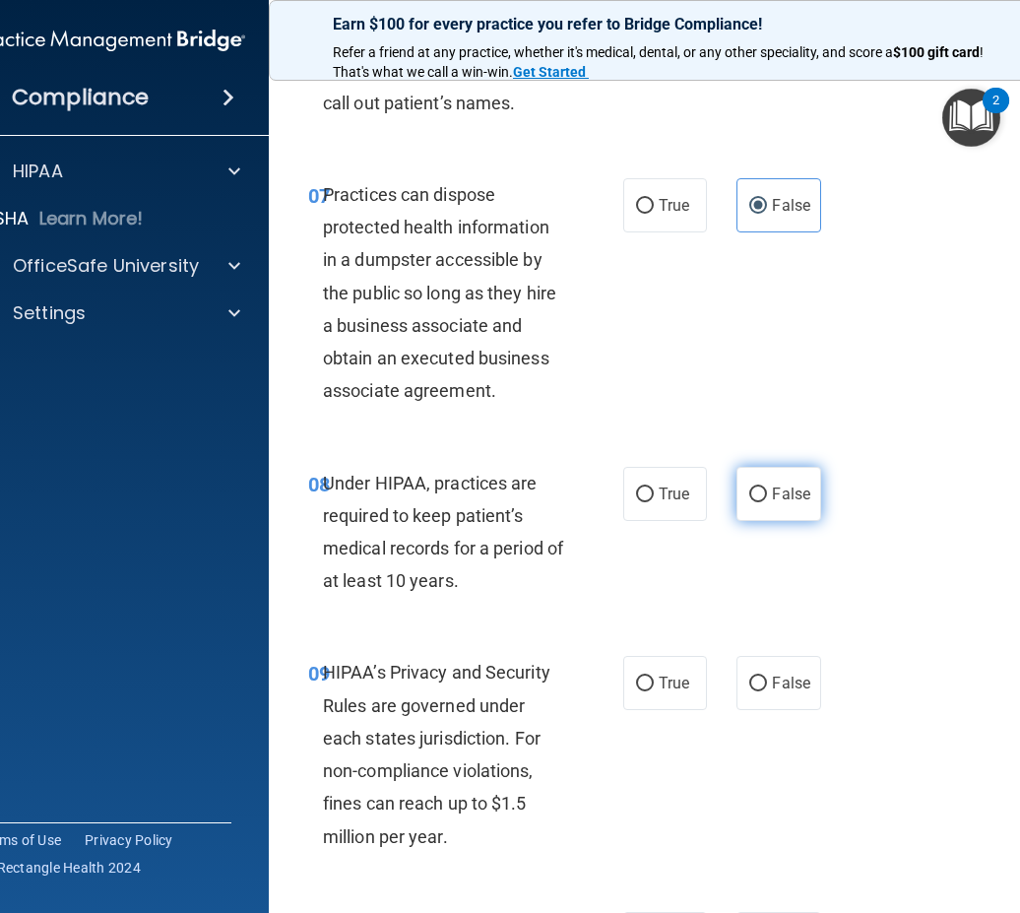
click at [767, 508] on label "False" at bounding box center [778, 494] width 84 height 54
click at [767, 502] on input "False" at bounding box center [758, 494] width 18 height 15
radio input "true"
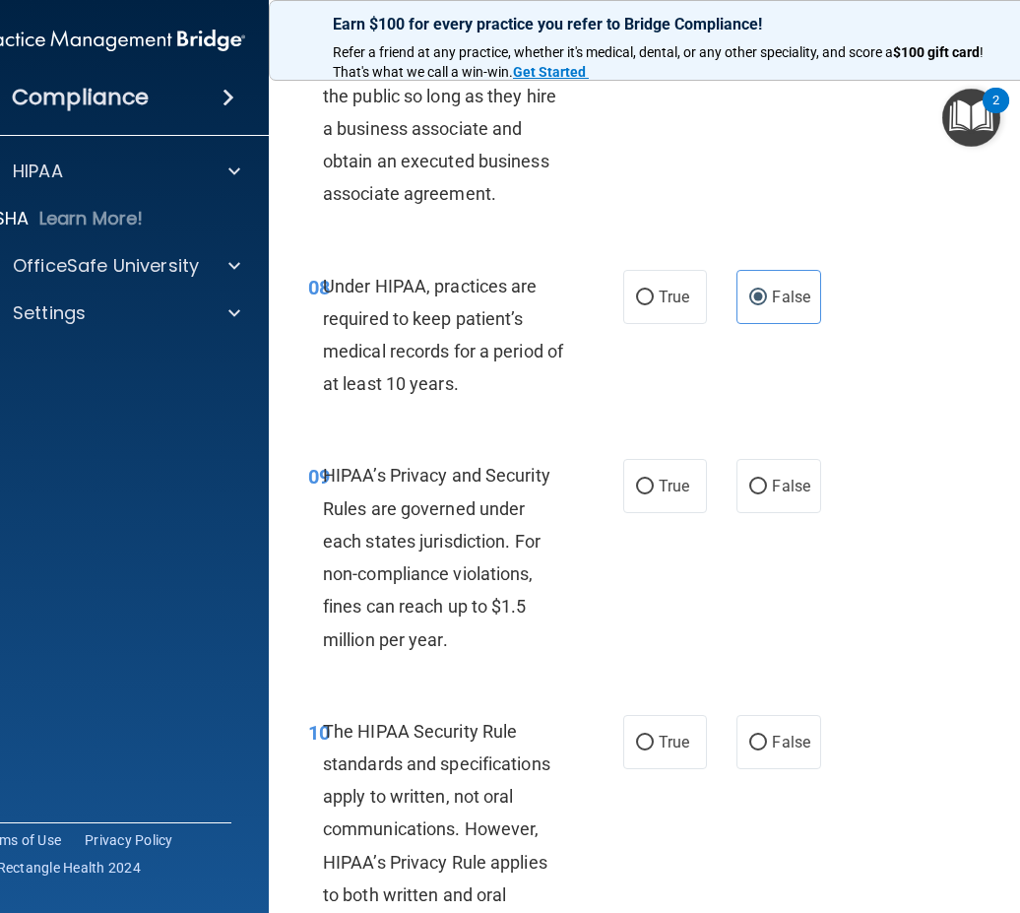
scroll to position [1772, 0]
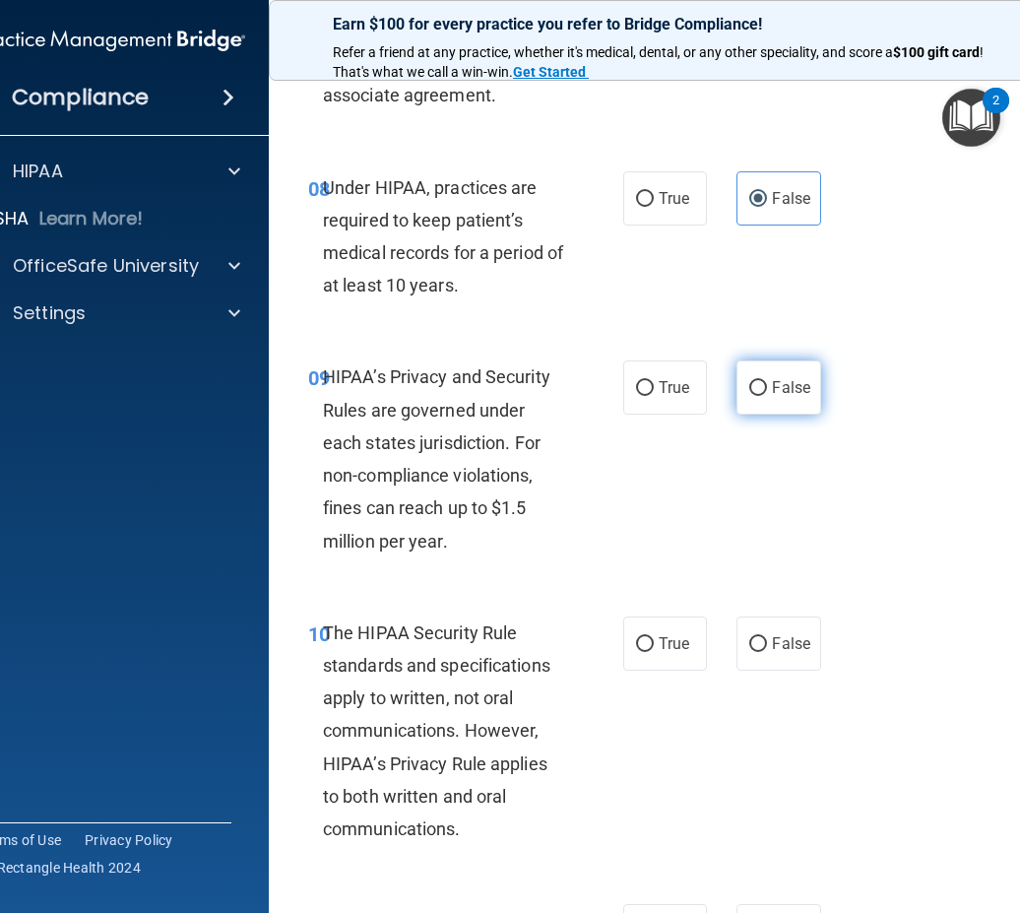
click at [786, 392] on span "False" at bounding box center [791, 387] width 38 height 19
click at [767, 392] on input "False" at bounding box center [758, 388] width 18 height 15
radio input "true"
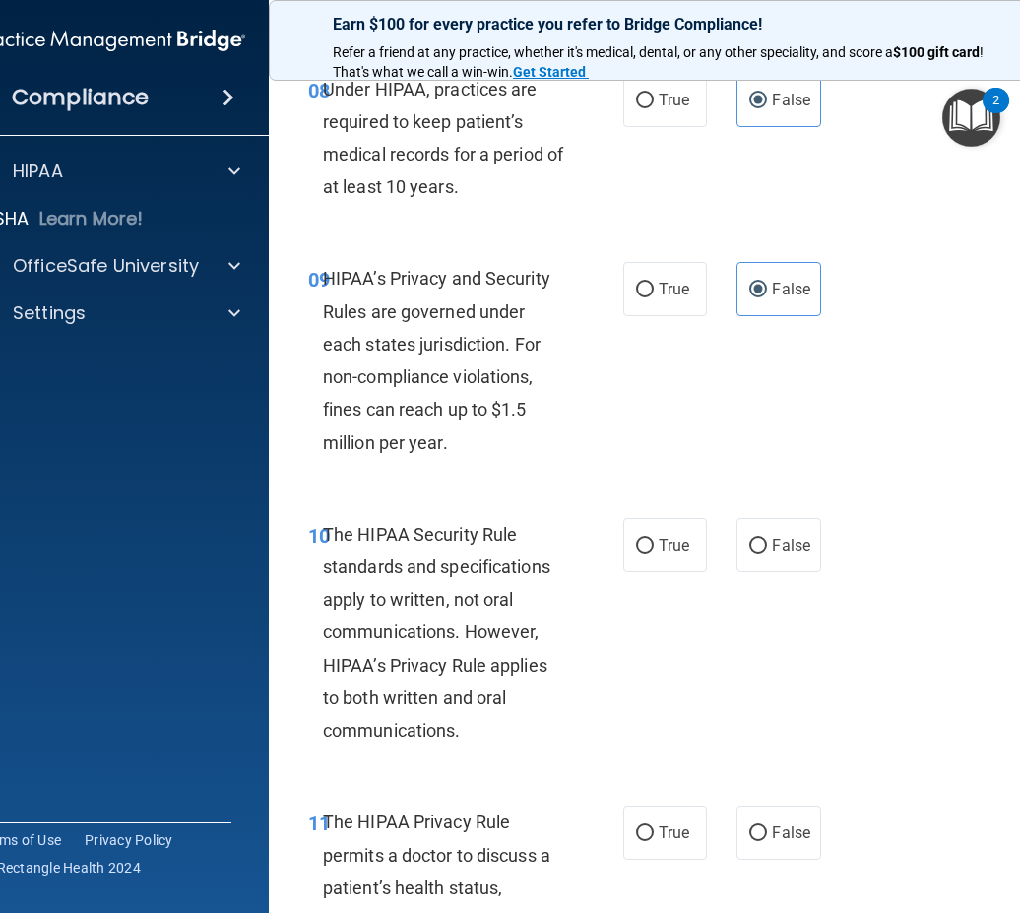
scroll to position [1969, 0]
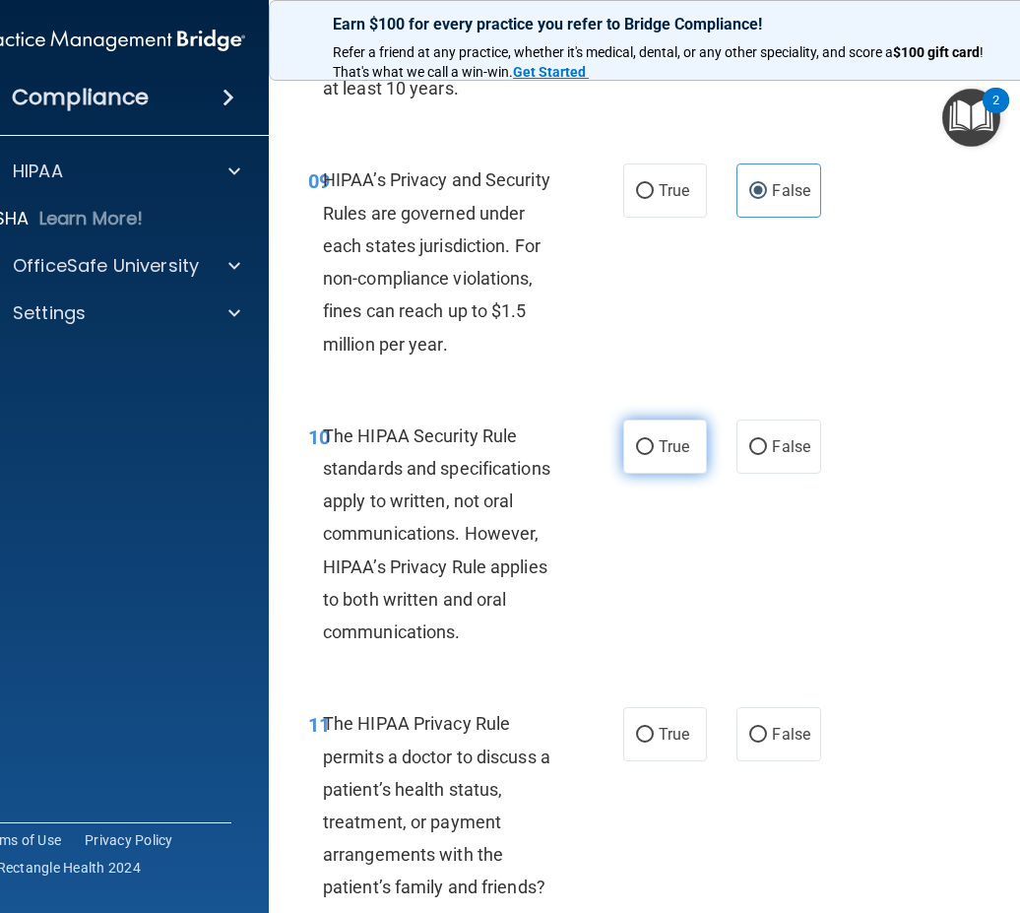
click at [655, 435] on label "True" at bounding box center [665, 446] width 84 height 54
click at [654, 440] on input "True" at bounding box center [645, 447] width 18 height 15
radio input "true"
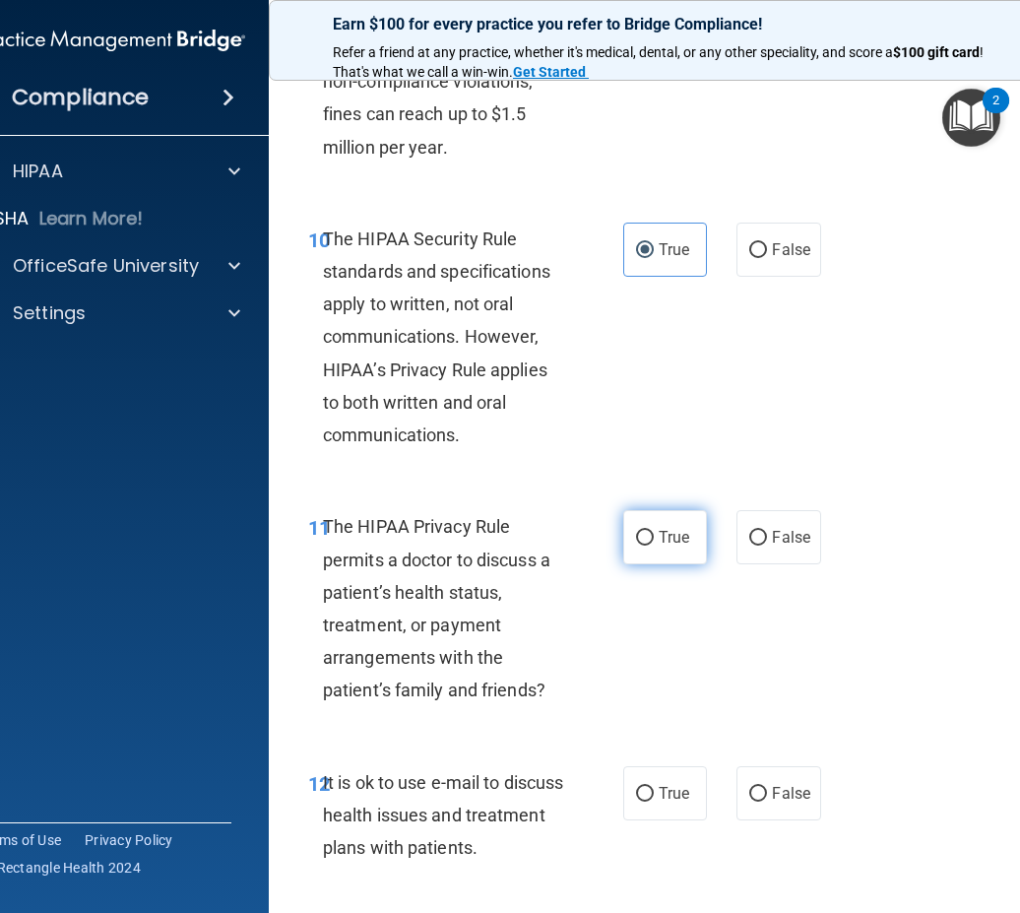
click at [661, 549] on label "True" at bounding box center [665, 537] width 84 height 54
click at [654, 545] on input "True" at bounding box center [645, 538] width 18 height 15
radio input "true"
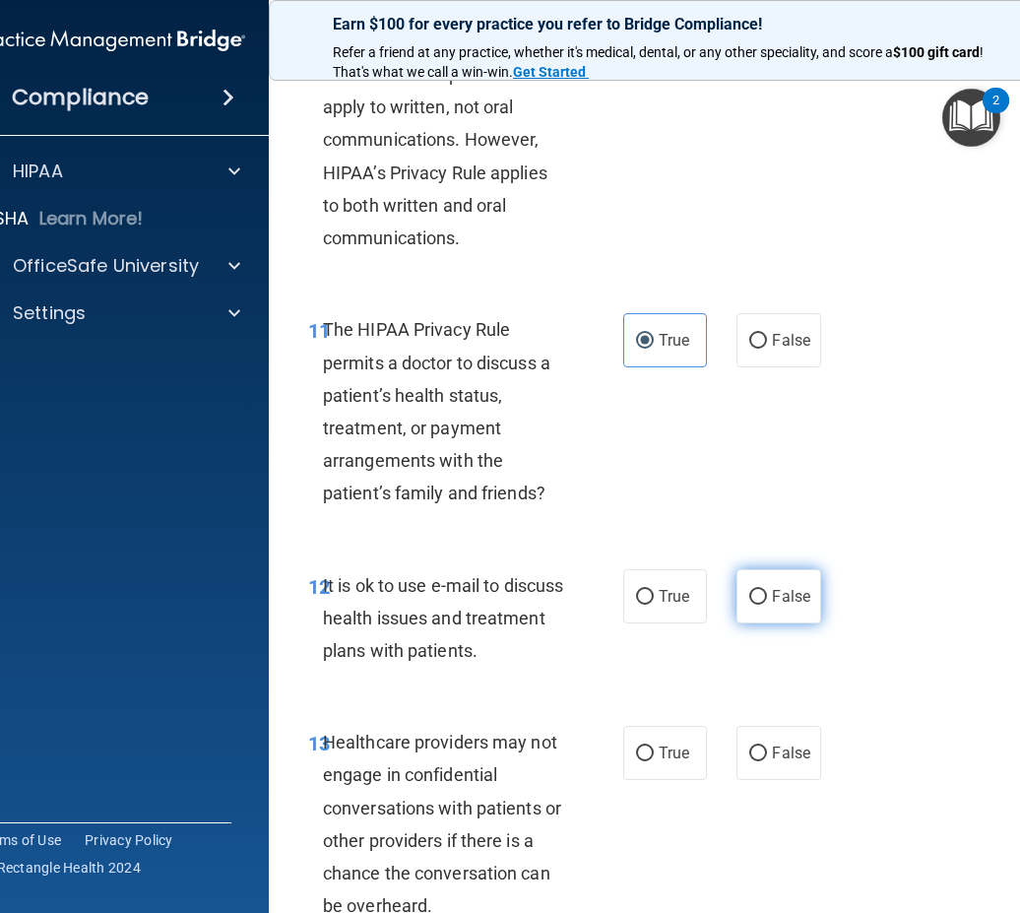
click at [779, 597] on span "False" at bounding box center [791, 596] width 38 height 19
click at [767, 597] on input "False" at bounding box center [758, 597] width 18 height 15
radio input "true"
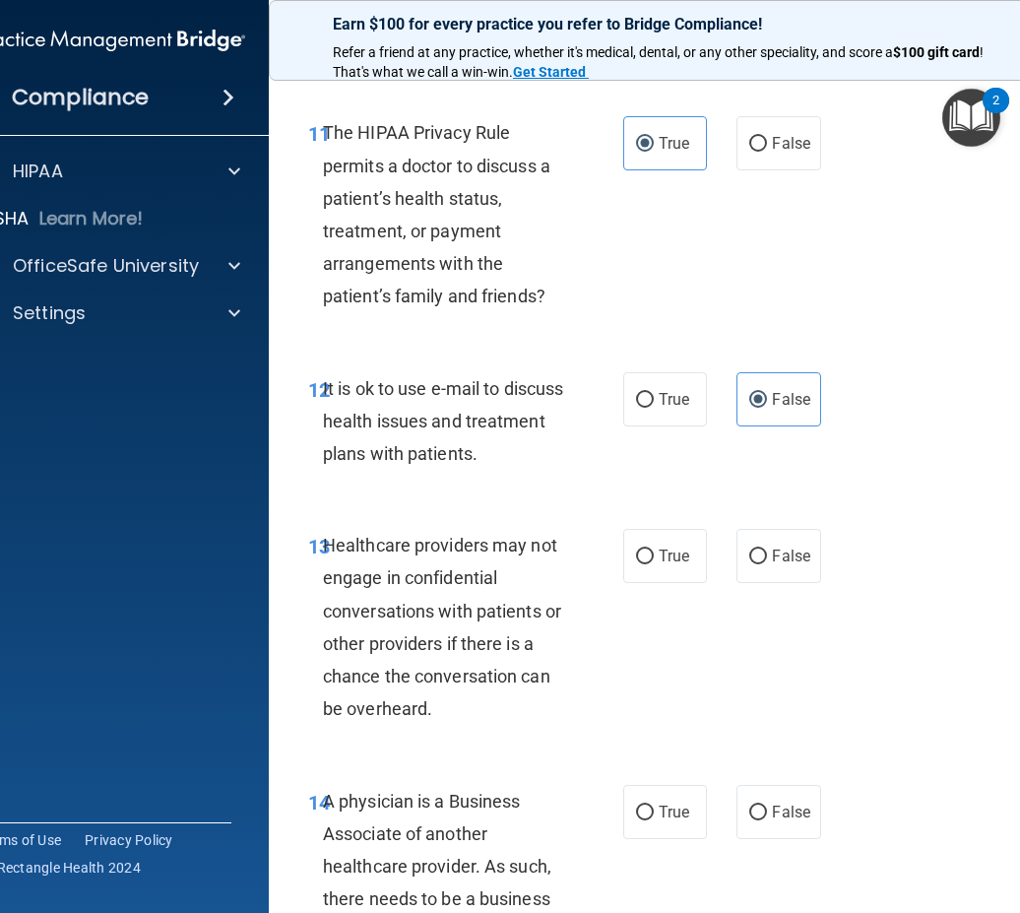
scroll to position [2658, 0]
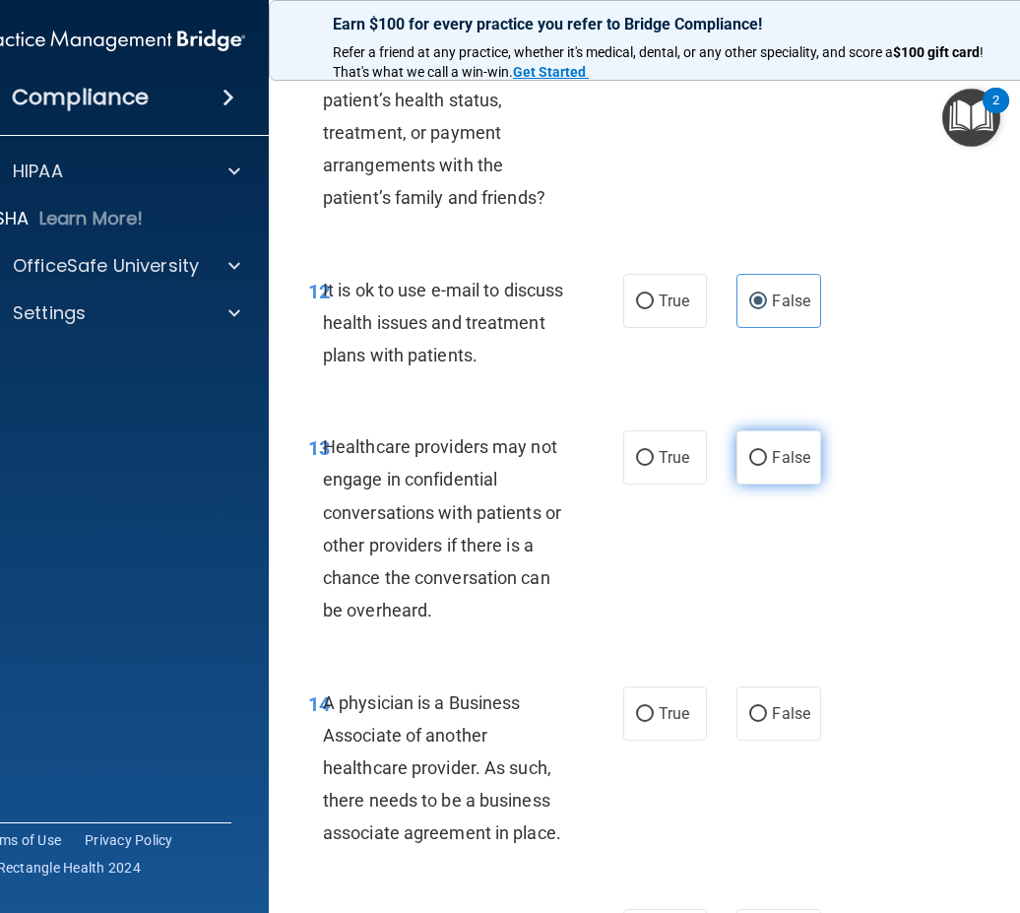
click at [775, 468] on label "False" at bounding box center [778, 457] width 84 height 54
click at [767, 466] on input "False" at bounding box center [758, 458] width 18 height 15
radio input "true"
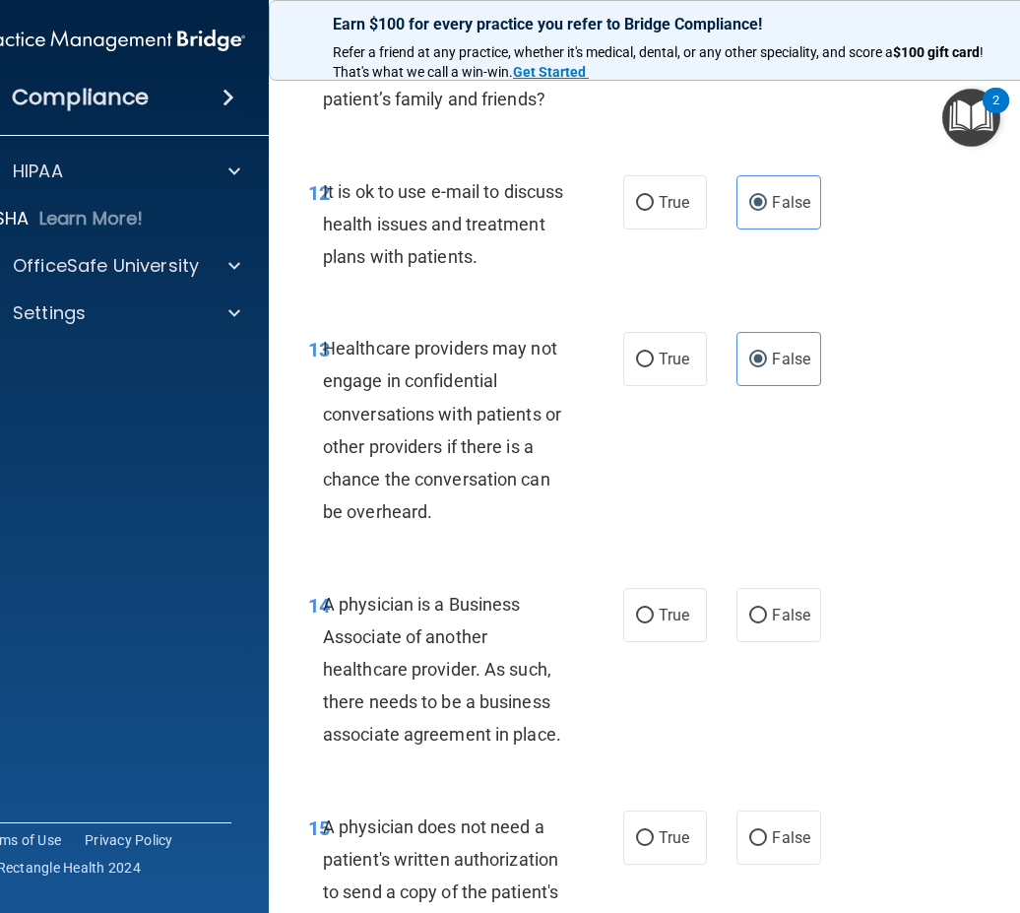
scroll to position [2855, 0]
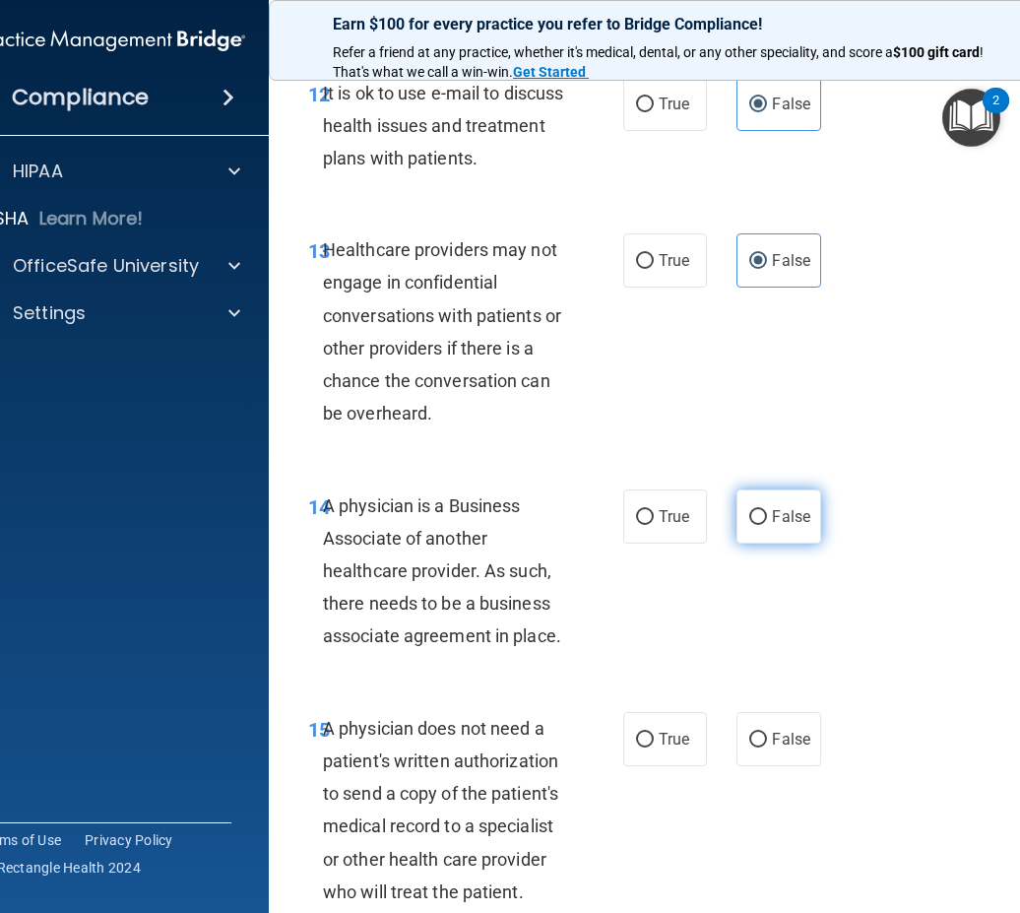
click at [766, 497] on label "False" at bounding box center [778, 516] width 84 height 54
click at [766, 510] on input "False" at bounding box center [758, 517] width 18 height 15
radio input "true"
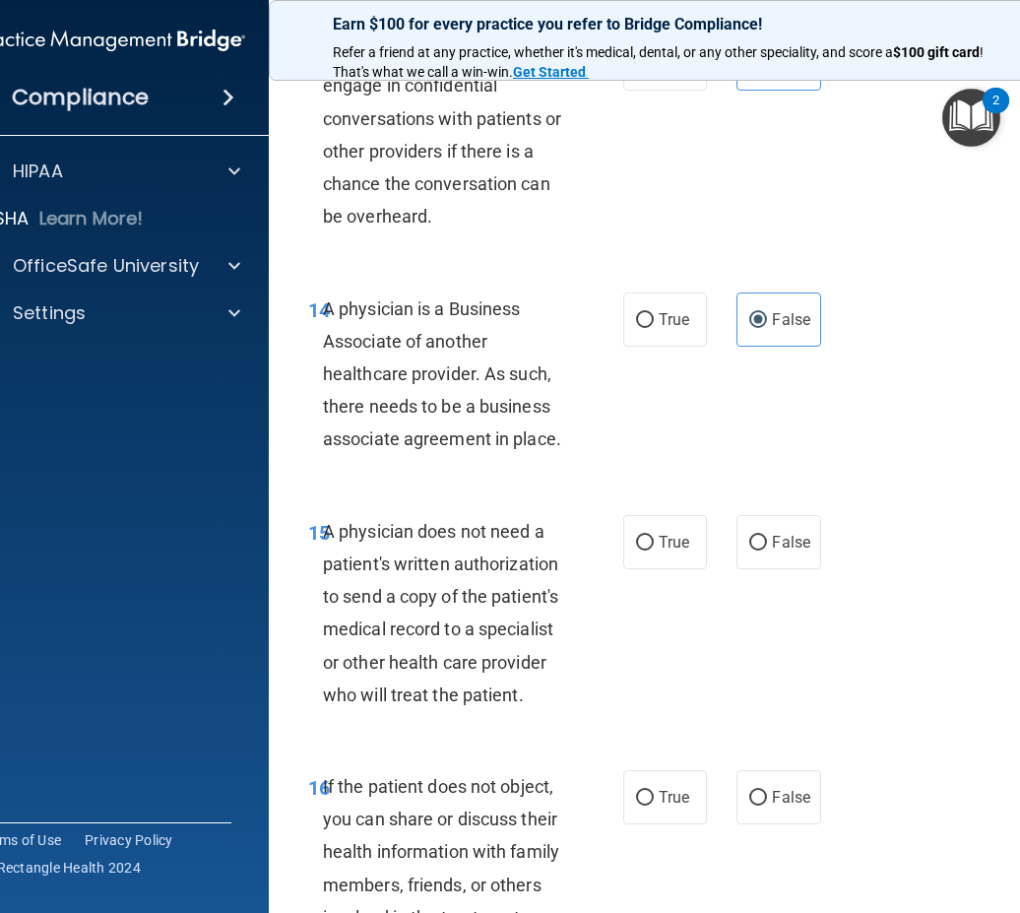
scroll to position [3151, 0]
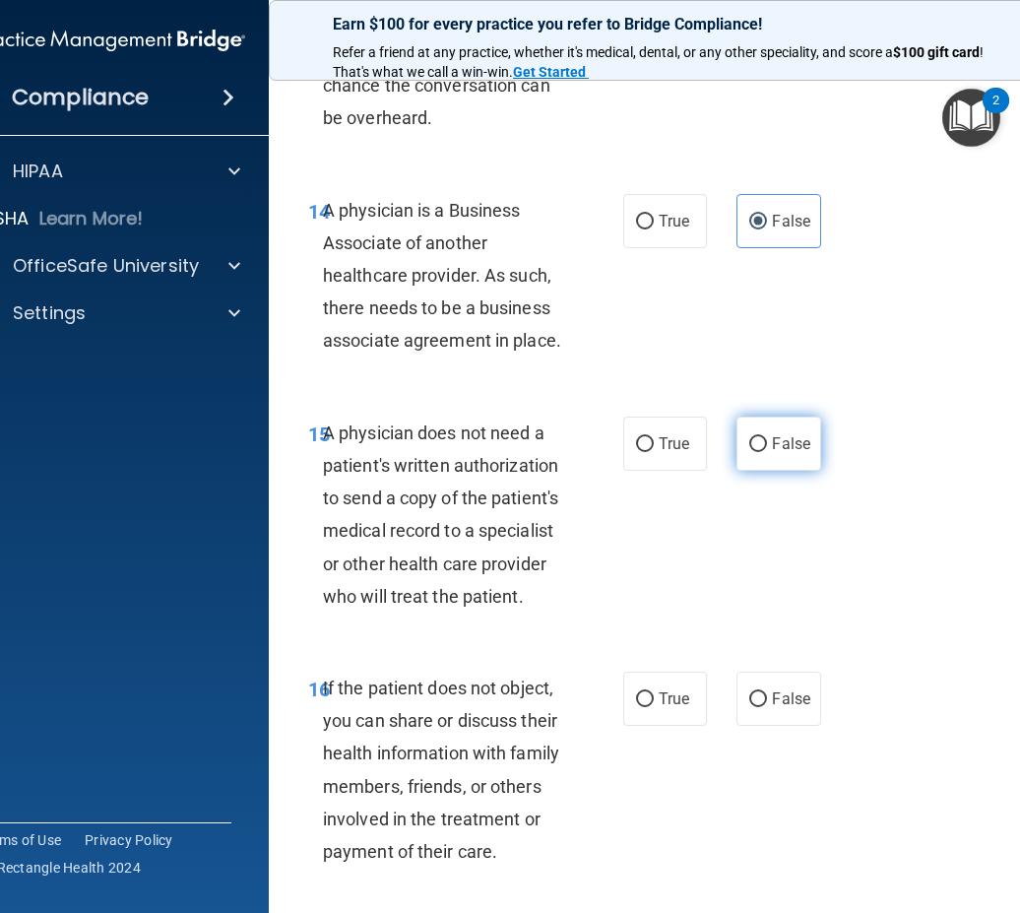
click at [742, 432] on label "False" at bounding box center [778, 443] width 84 height 54
click at [749, 437] on input "False" at bounding box center [758, 444] width 18 height 15
radio input "true"
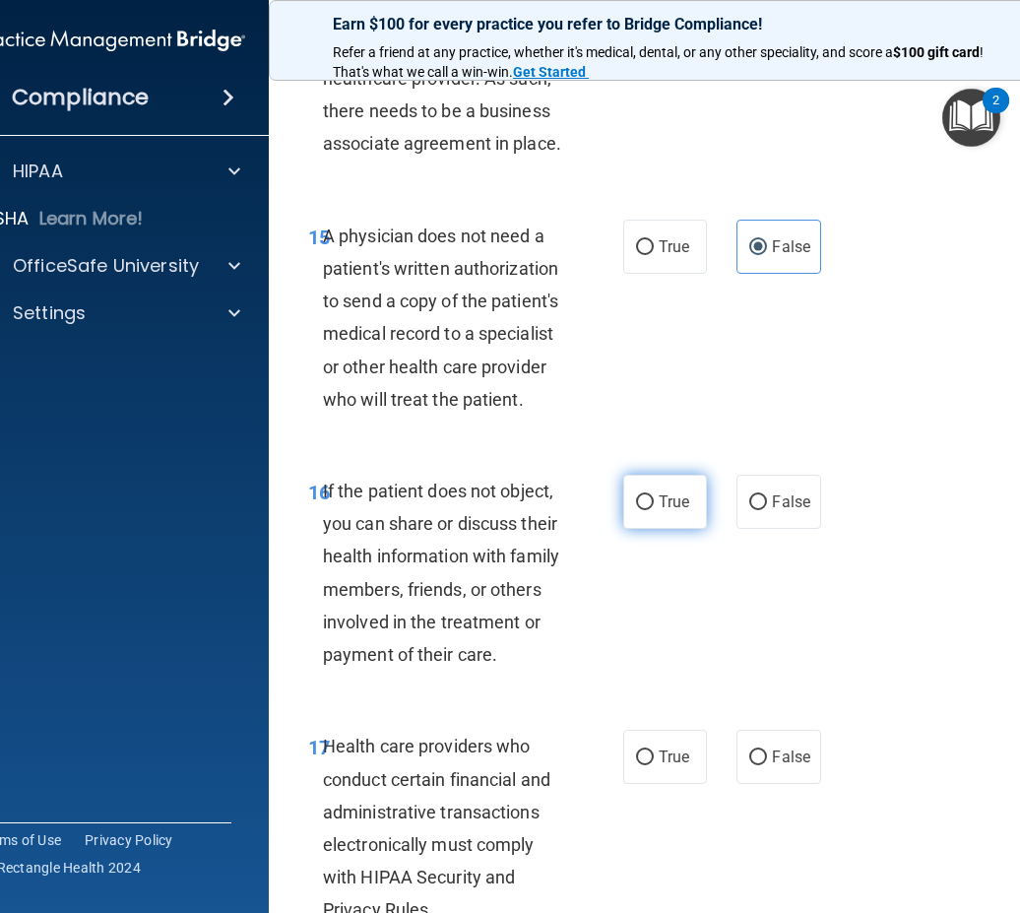
click at [636, 498] on input "True" at bounding box center [645, 502] width 18 height 15
radio input "true"
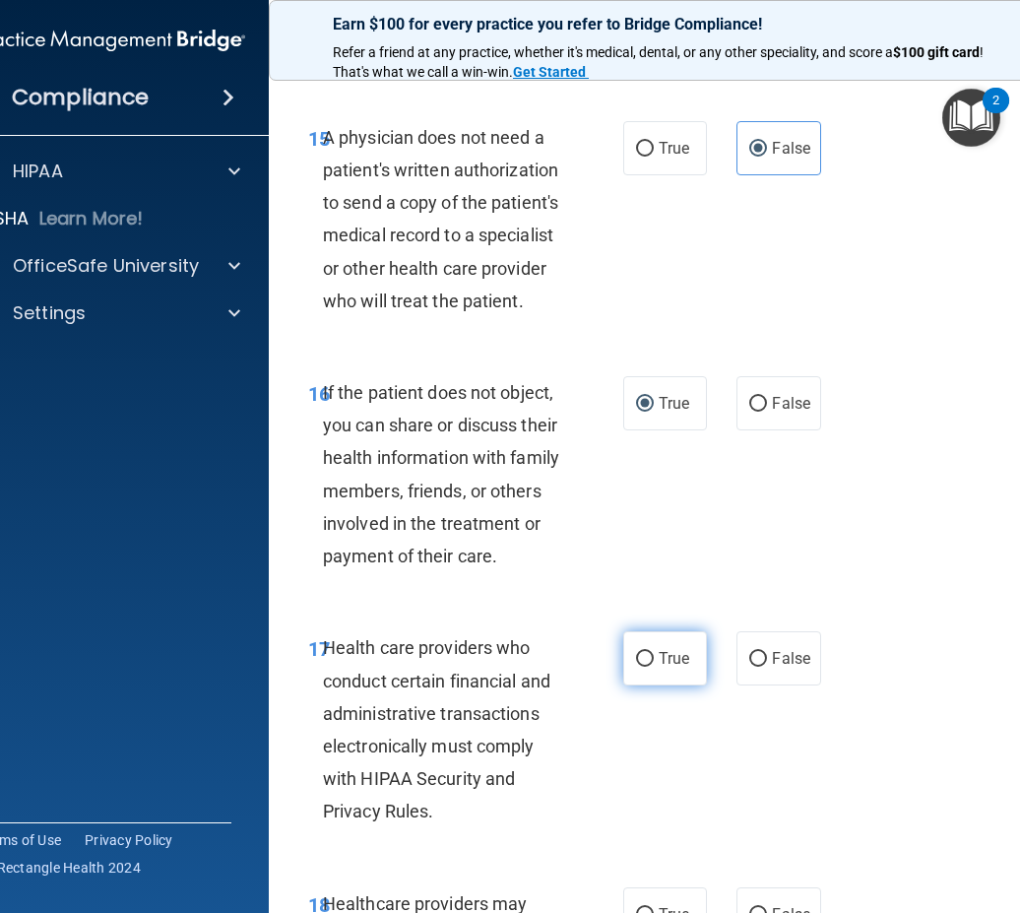
click at [659, 657] on span "True" at bounding box center [674, 658] width 31 height 19
click at [654, 657] on input "True" at bounding box center [645, 659] width 18 height 15
radio input "true"
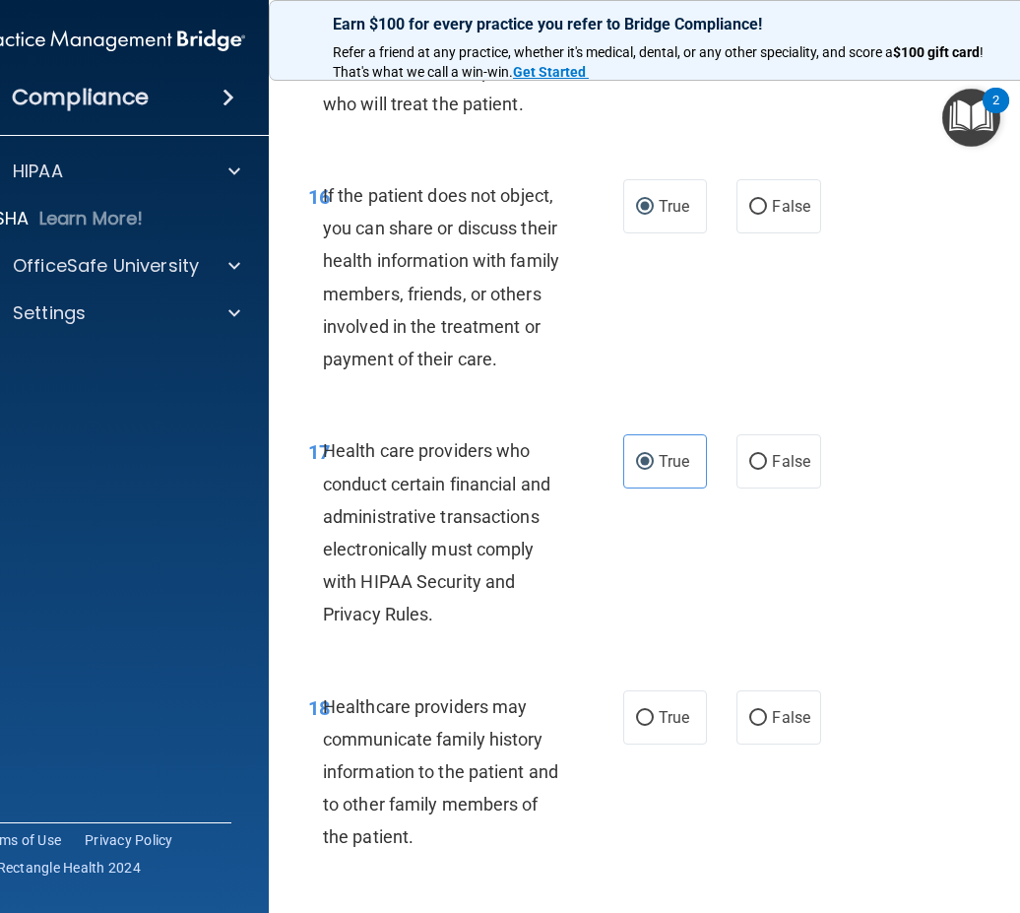
scroll to position [3840, 0]
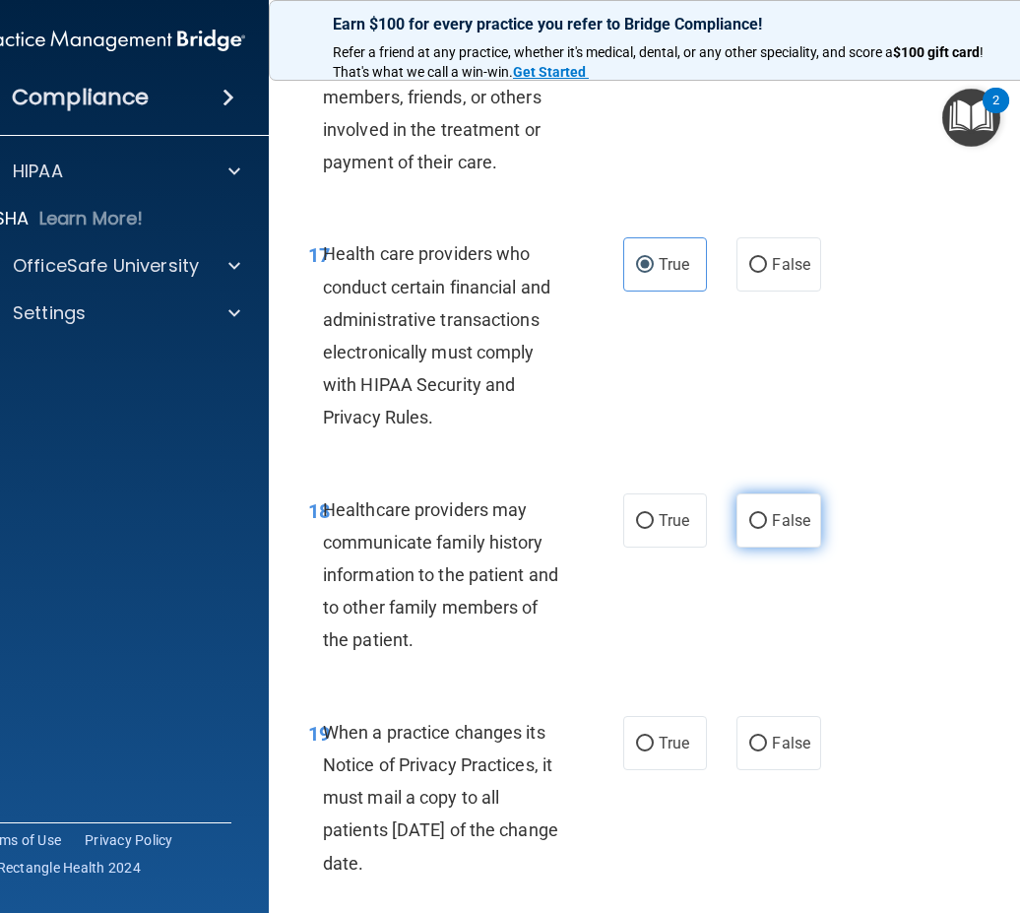
click at [758, 511] on label "False" at bounding box center [778, 520] width 84 height 54
click at [758, 514] on input "False" at bounding box center [758, 521] width 18 height 15
radio input "true"
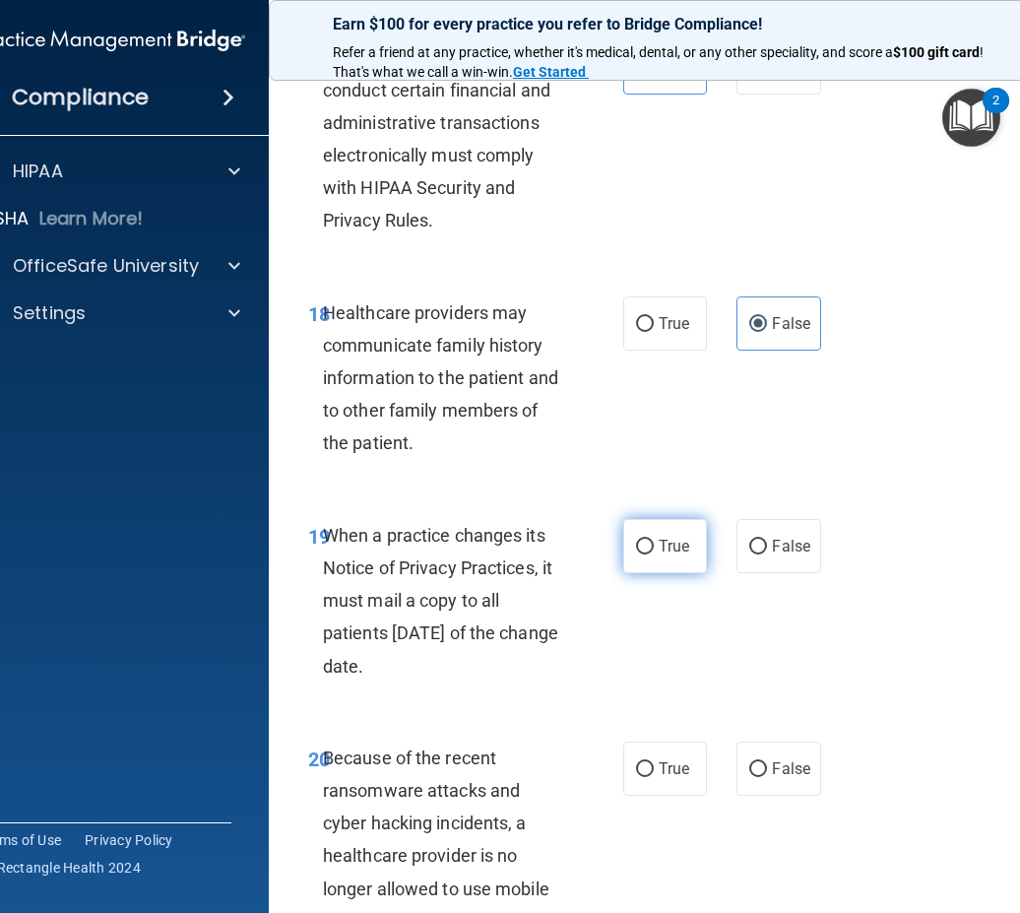
click at [659, 550] on span "True" at bounding box center [674, 546] width 31 height 19
click at [654, 550] on input "True" at bounding box center [645, 547] width 18 height 15
radio input "true"
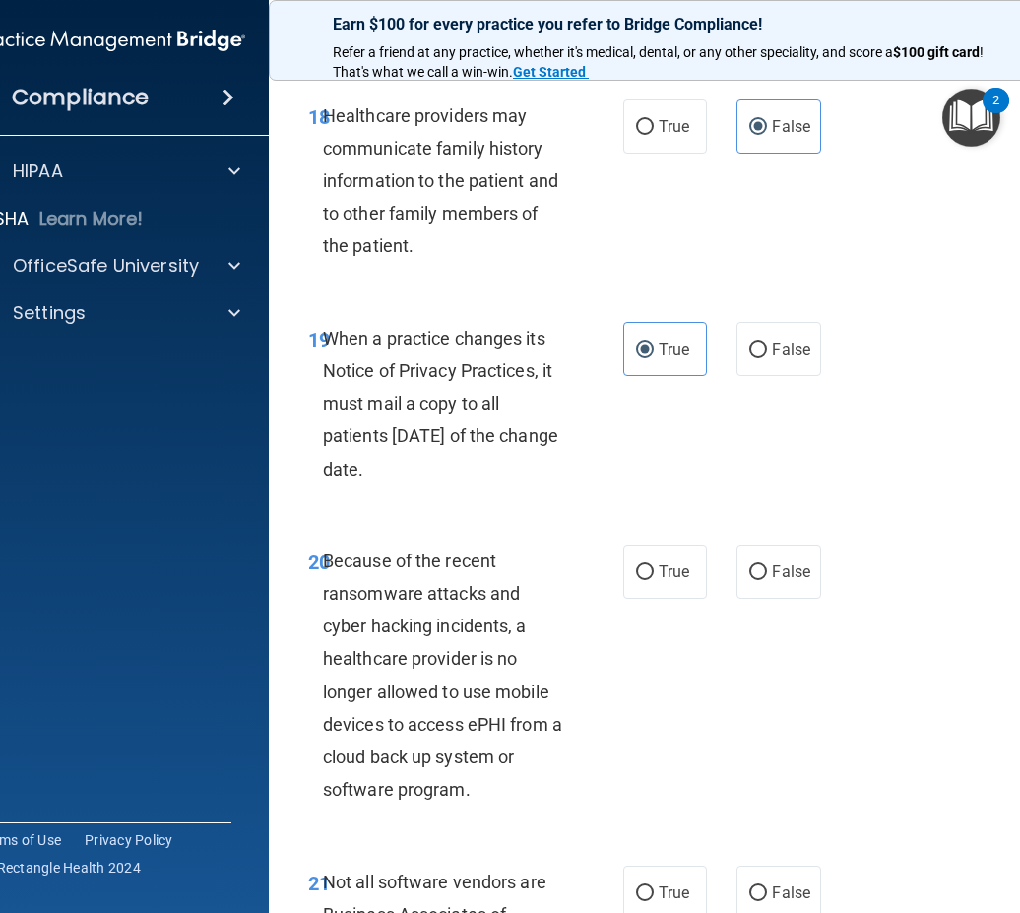
scroll to position [4431, 0]
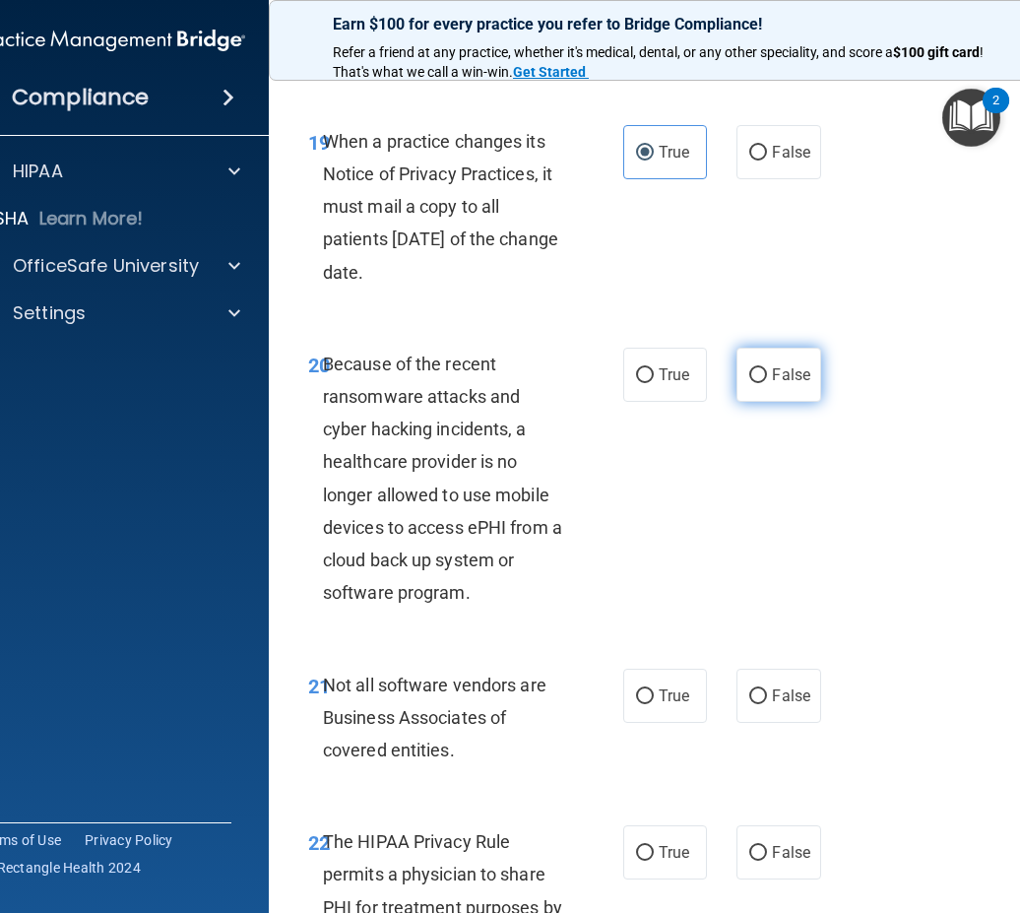
click at [761, 376] on label "False" at bounding box center [778, 375] width 84 height 54
click at [761, 376] on input "False" at bounding box center [758, 375] width 18 height 15
radio input "true"
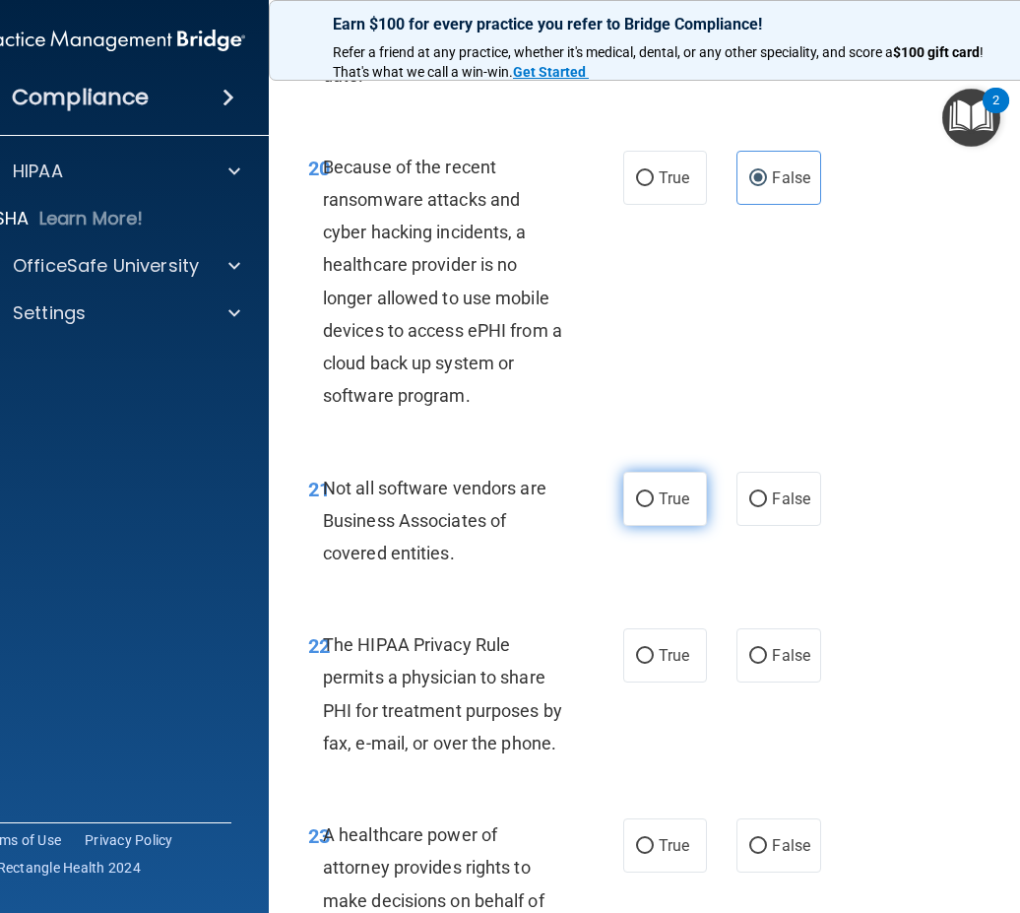
click at [646, 510] on label "True" at bounding box center [665, 499] width 84 height 54
click at [646, 507] on input "True" at bounding box center [645, 499] width 18 height 15
radio input "true"
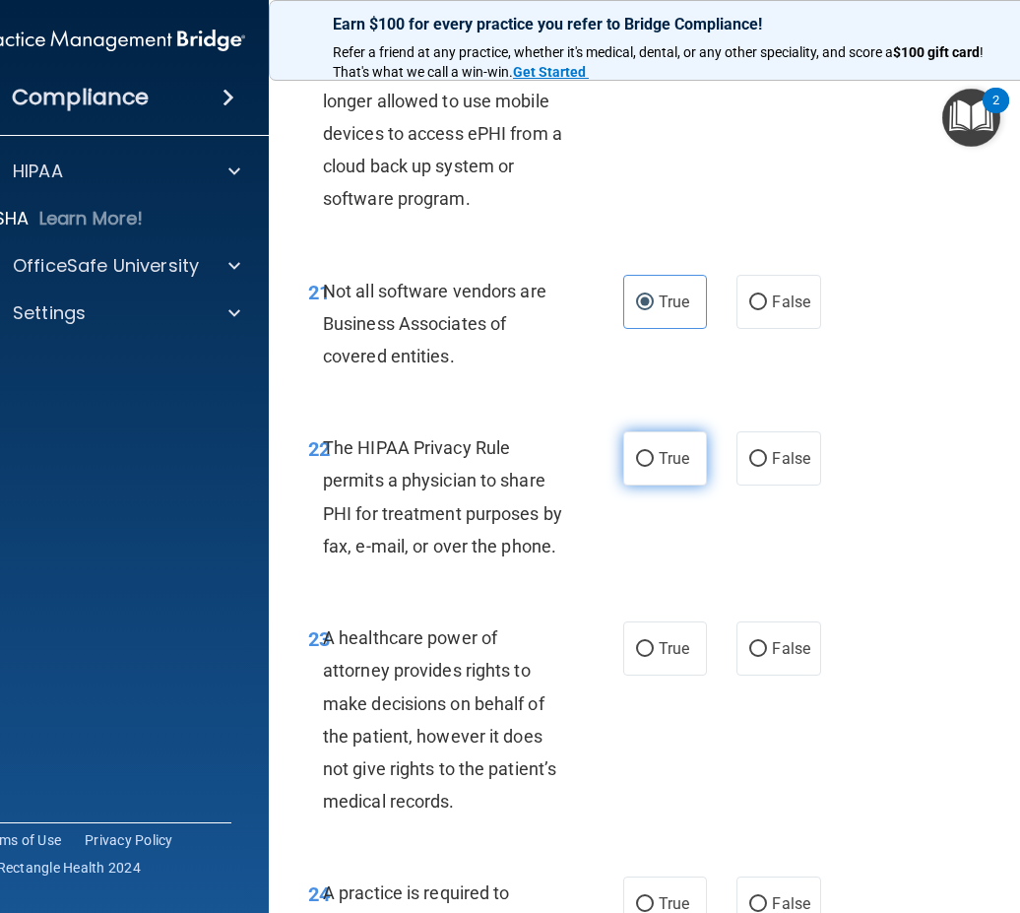
click at [679, 459] on span "True" at bounding box center [674, 458] width 31 height 19
click at [654, 459] on input "True" at bounding box center [645, 459] width 18 height 15
radio input "true"
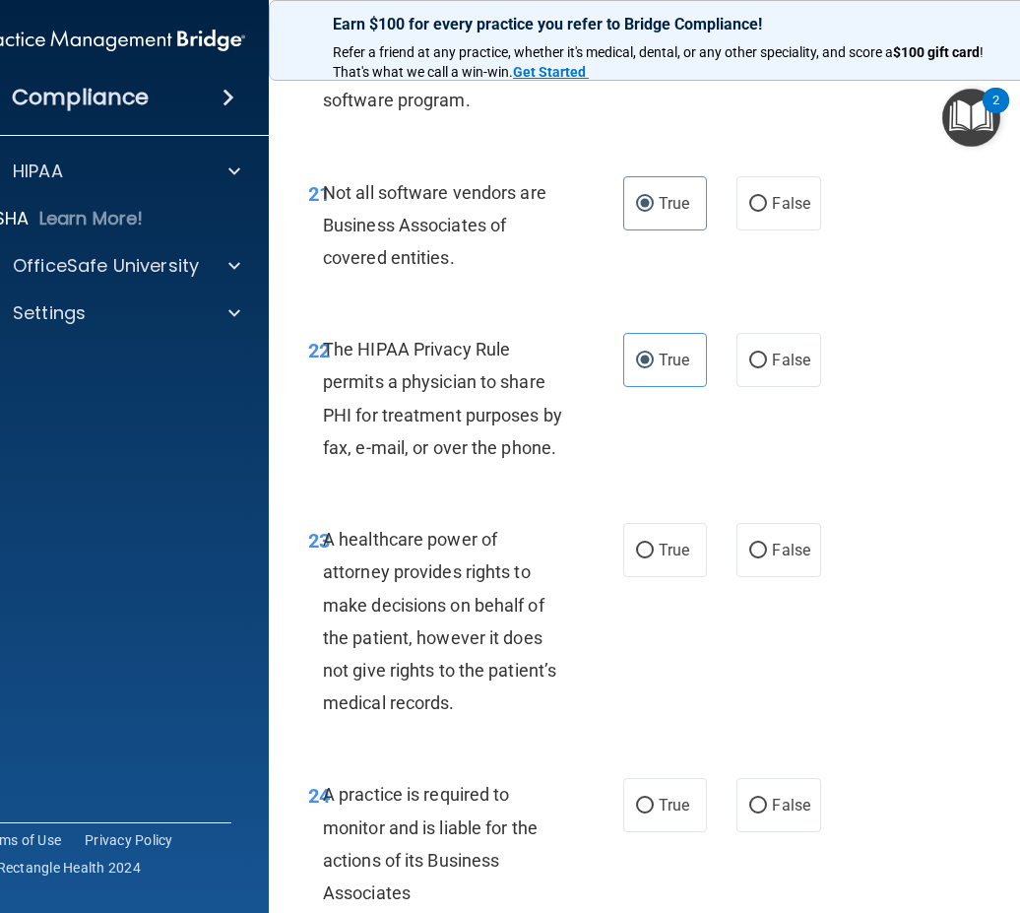
scroll to position [5022, 0]
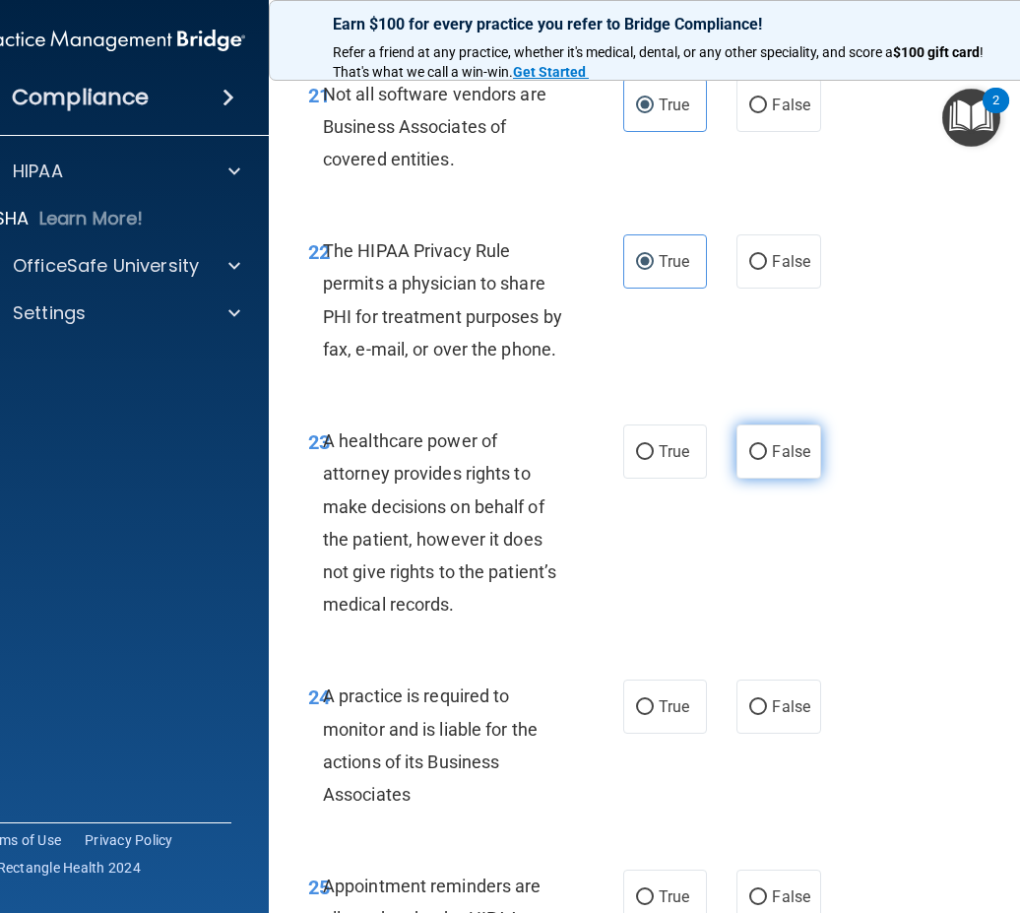
drag, startPoint x: 754, startPoint y: 447, endPoint x: 721, endPoint y: 513, distance: 74.0
click at [754, 446] on input "False" at bounding box center [758, 452] width 18 height 15
radio input "true"
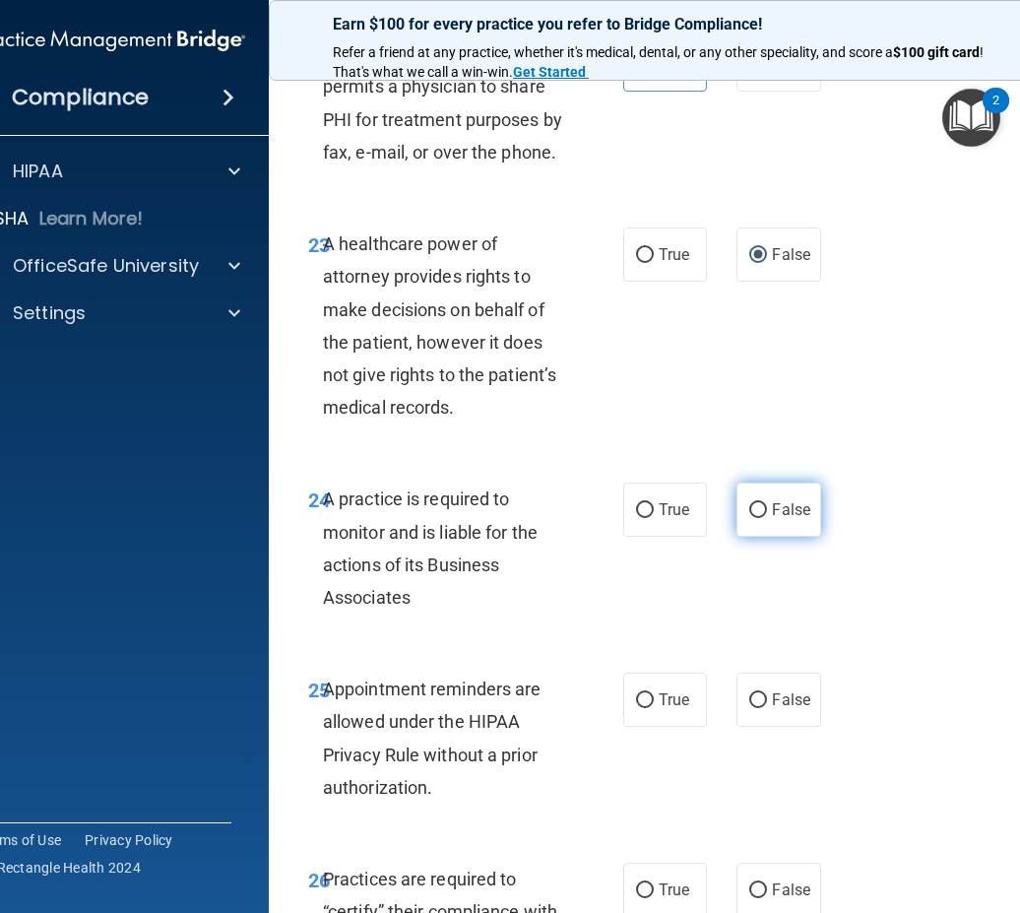
click at [782, 506] on span "False" at bounding box center [791, 509] width 38 height 19
click at [767, 506] on input "False" at bounding box center [758, 510] width 18 height 15
radio input "true"
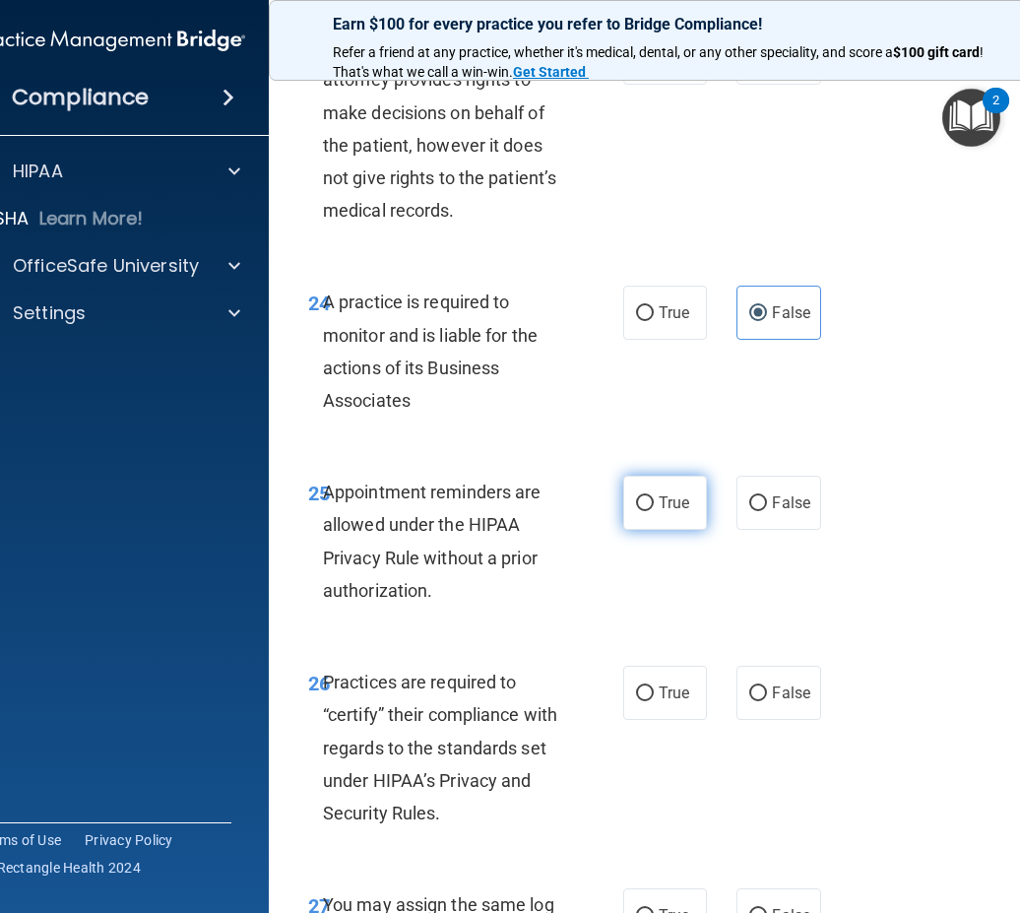
click at [641, 503] on input "True" at bounding box center [645, 503] width 18 height 15
radio input "true"
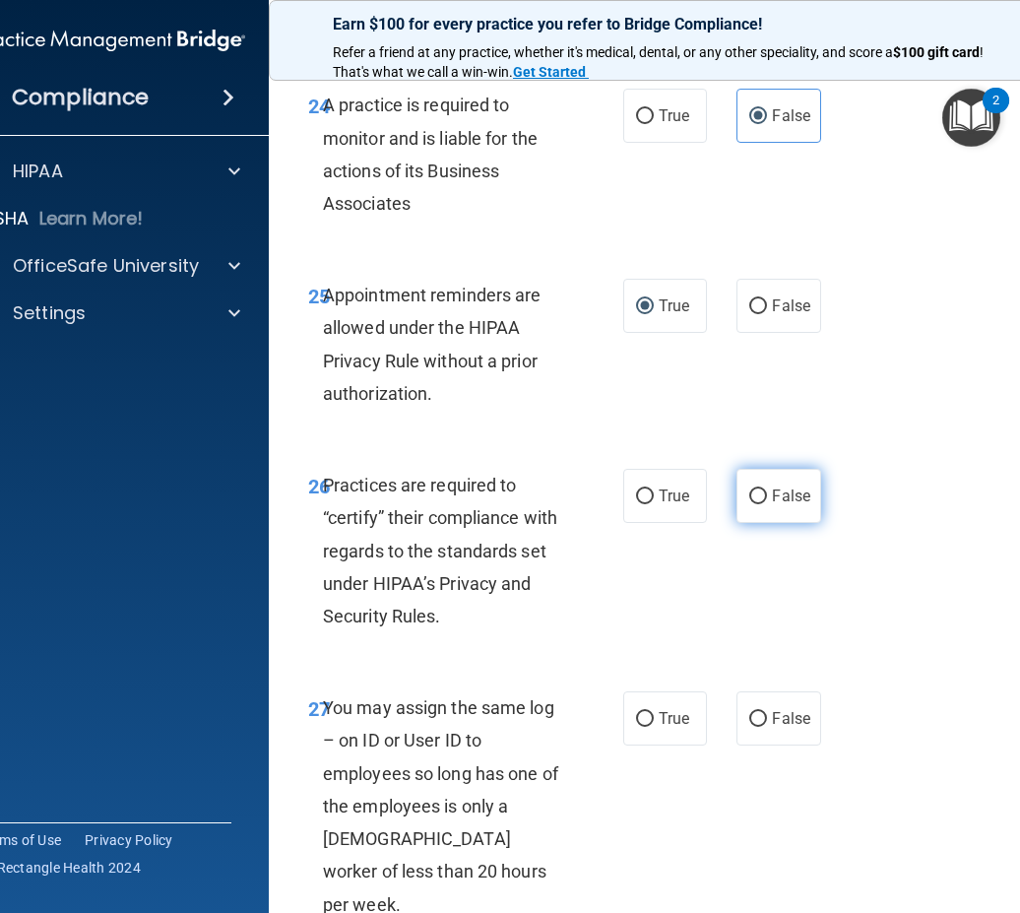
click at [755, 496] on input "False" at bounding box center [758, 496] width 18 height 15
radio input "true"
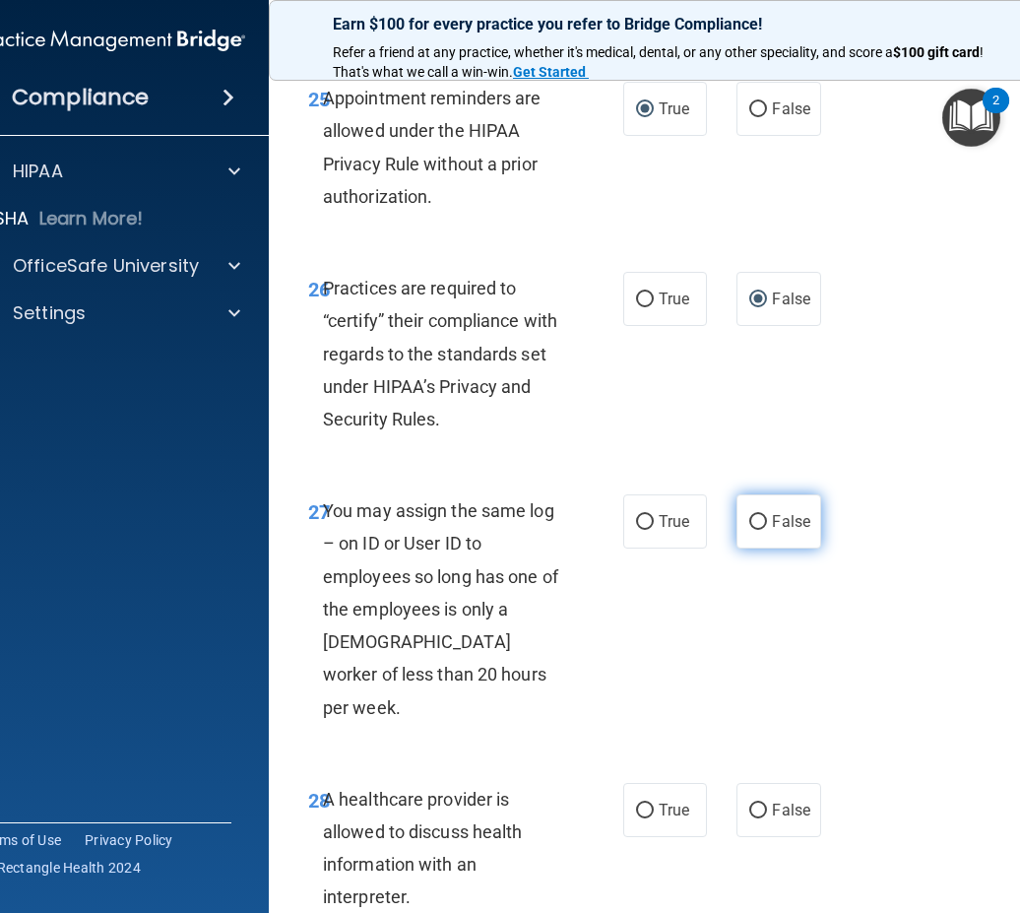
click at [764, 526] on label "False" at bounding box center [778, 521] width 84 height 54
click at [764, 526] on input "False" at bounding box center [758, 522] width 18 height 15
radio input "true"
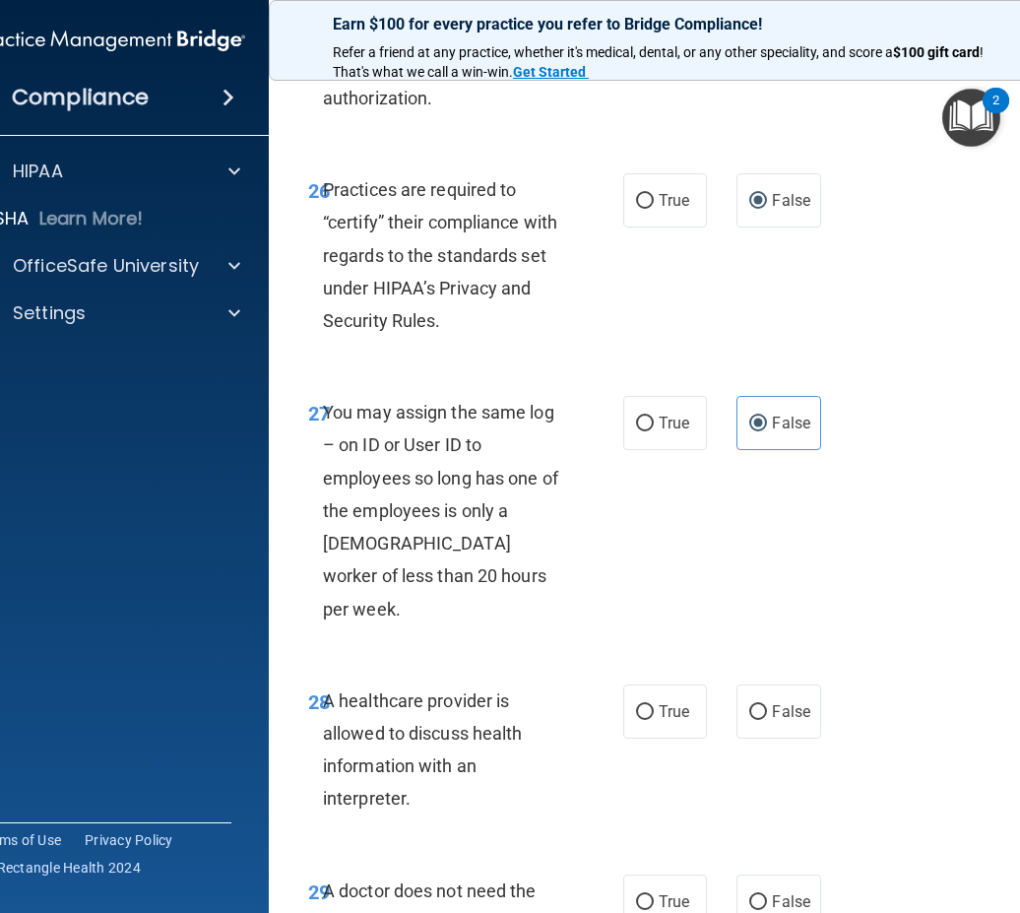
scroll to position [6105, 0]
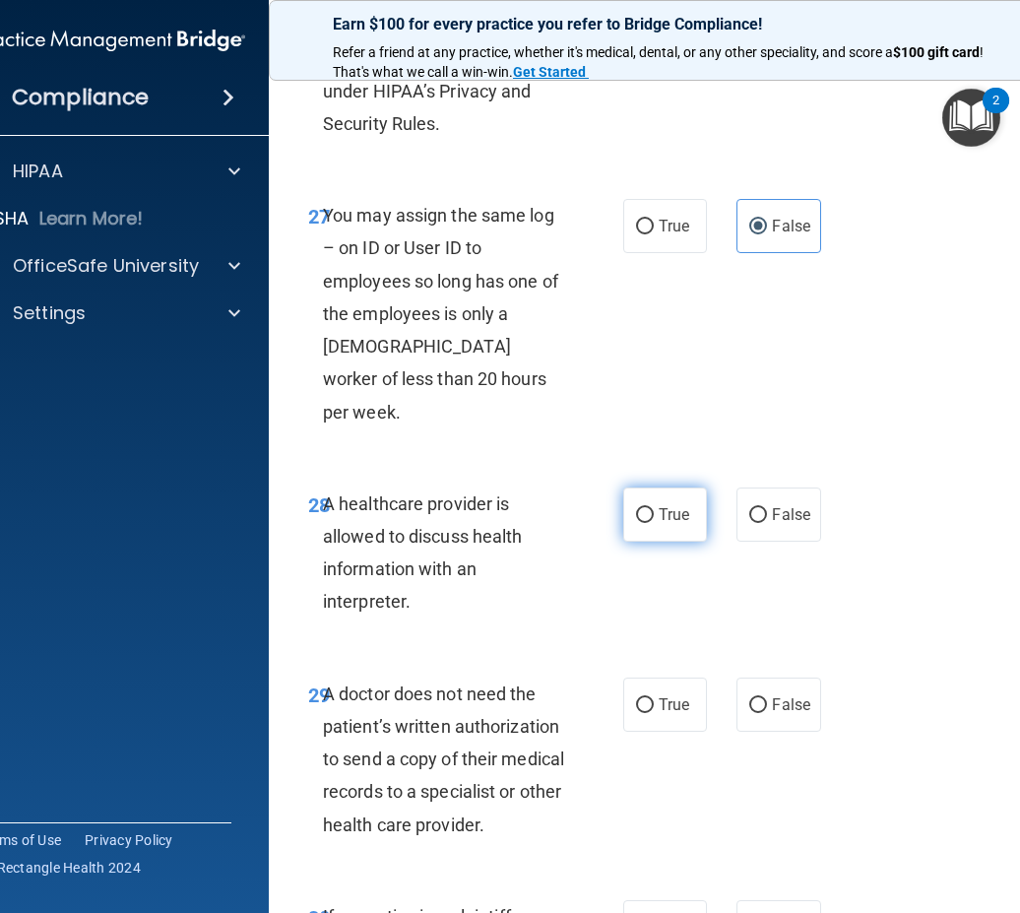
click at [643, 494] on label "True" at bounding box center [665, 514] width 84 height 54
click at [643, 508] on input "True" at bounding box center [645, 515] width 18 height 15
radio input "true"
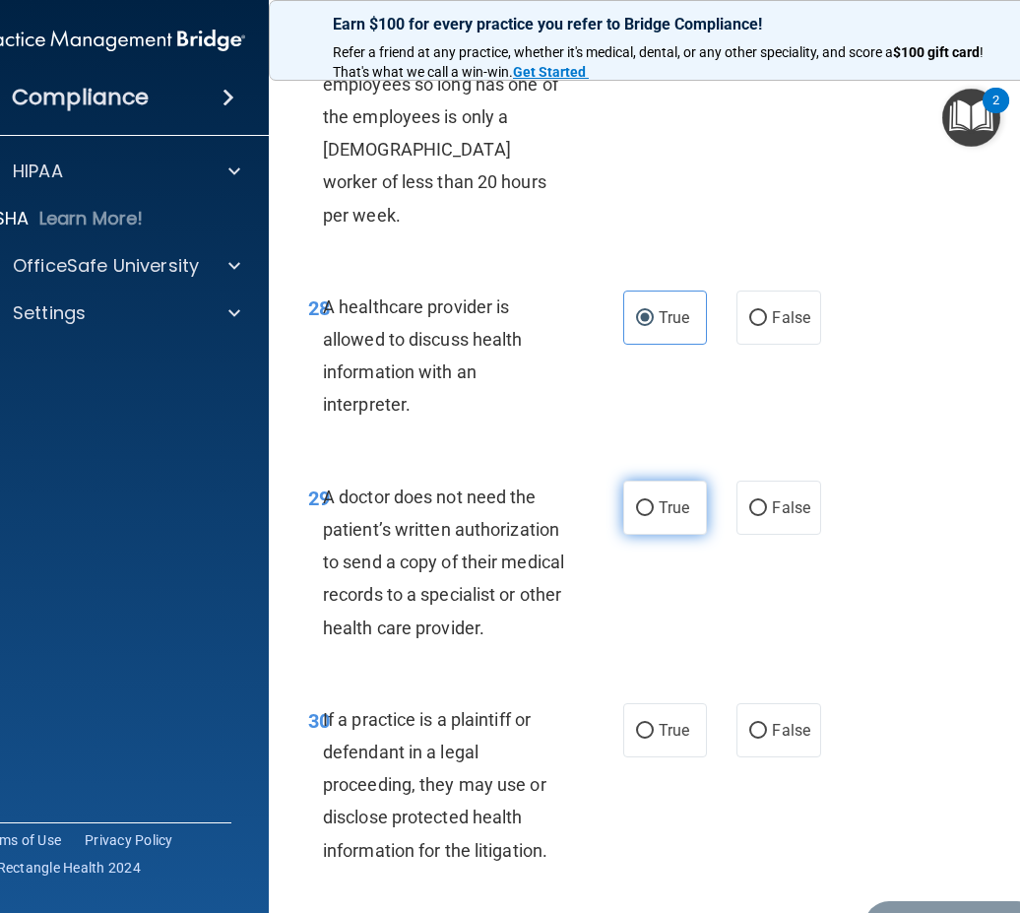
click at [631, 487] on label "True" at bounding box center [665, 507] width 84 height 54
click at [636, 501] on input "True" at bounding box center [645, 508] width 18 height 15
radio input "true"
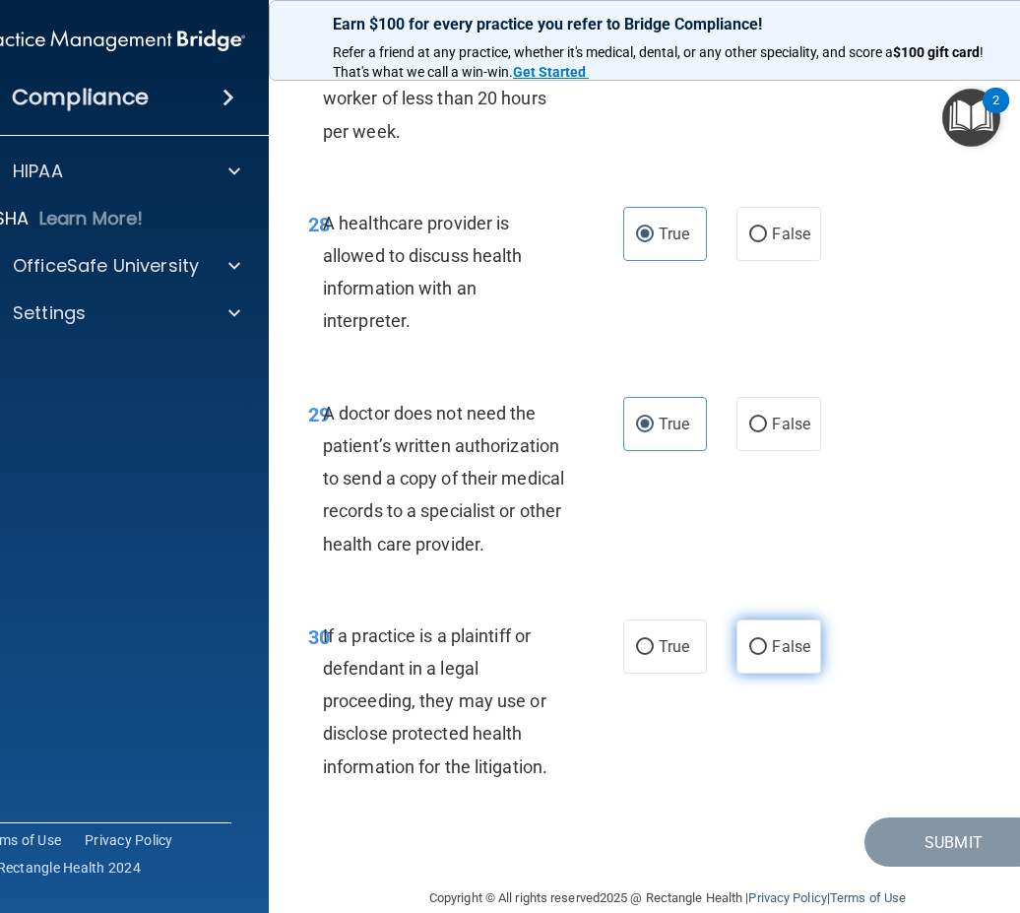
click at [764, 619] on label "False" at bounding box center [778, 646] width 84 height 54
click at [764, 640] on input "False" at bounding box center [758, 647] width 18 height 15
radio input "true"
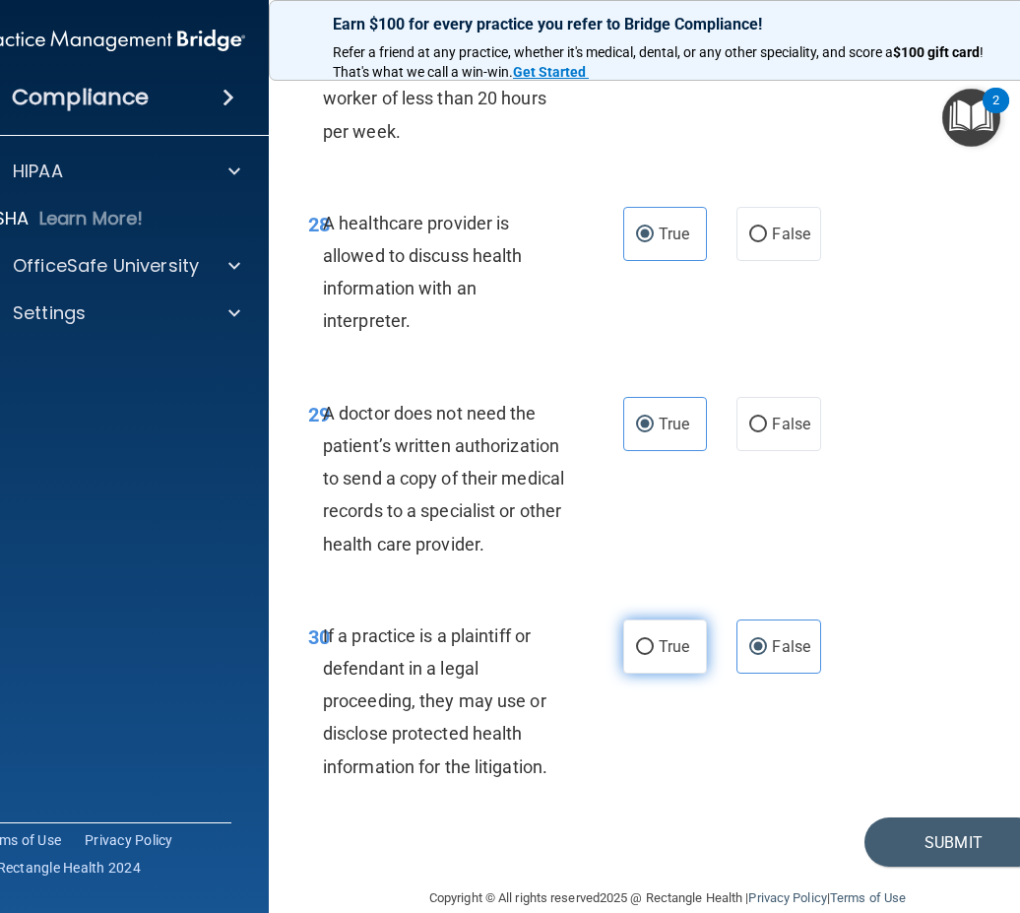
click at [679, 637] on span "True" at bounding box center [674, 646] width 31 height 19
click at [654, 640] on input "True" at bounding box center [645, 647] width 18 height 15
radio input "true"
radio input "false"
click at [923, 817] on button "Submit" at bounding box center [952, 842] width 177 height 50
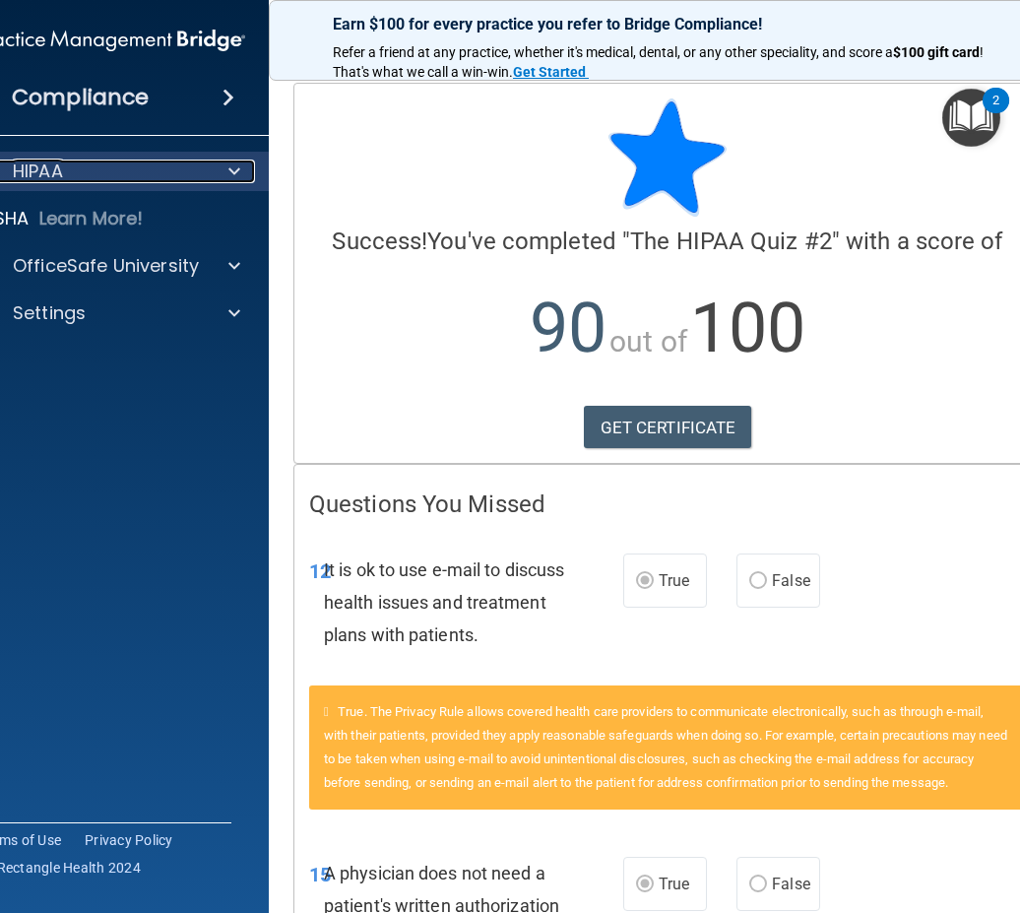
click at [100, 172] on div "HIPAA" at bounding box center [85, 172] width 244 height 24
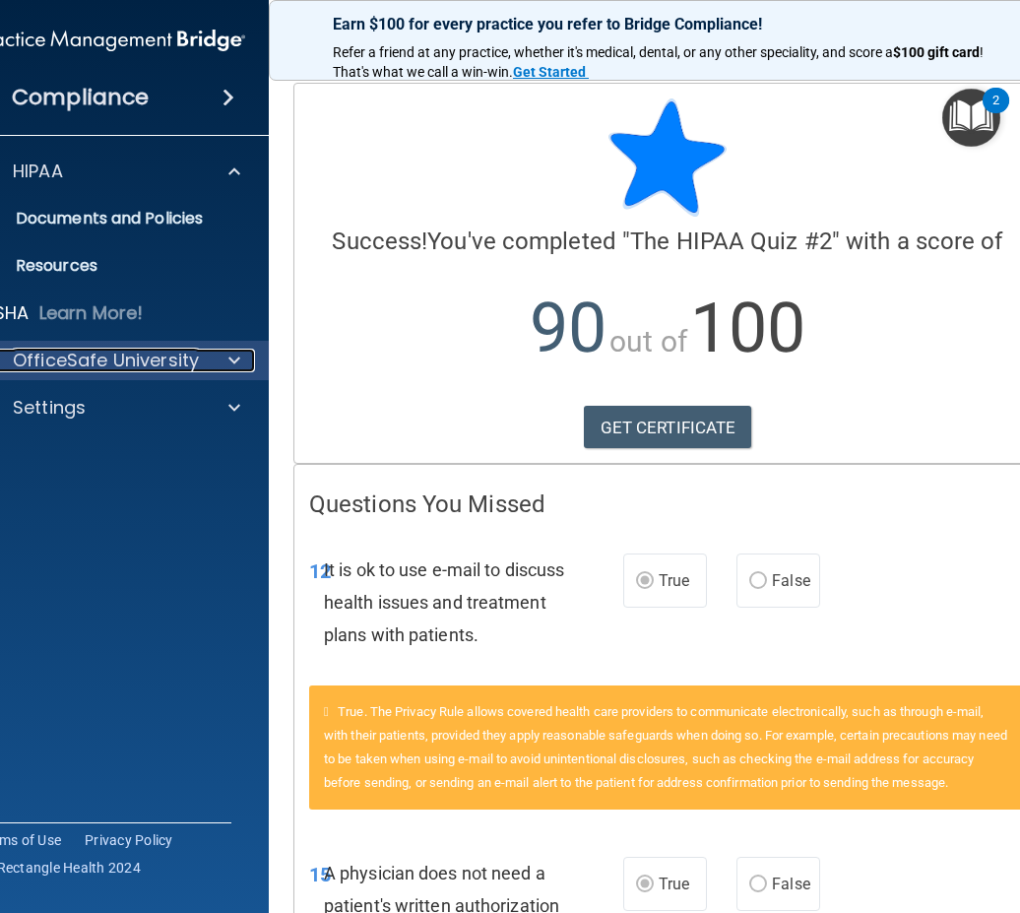
click at [79, 362] on p "OfficeSafe University" at bounding box center [106, 361] width 186 height 24
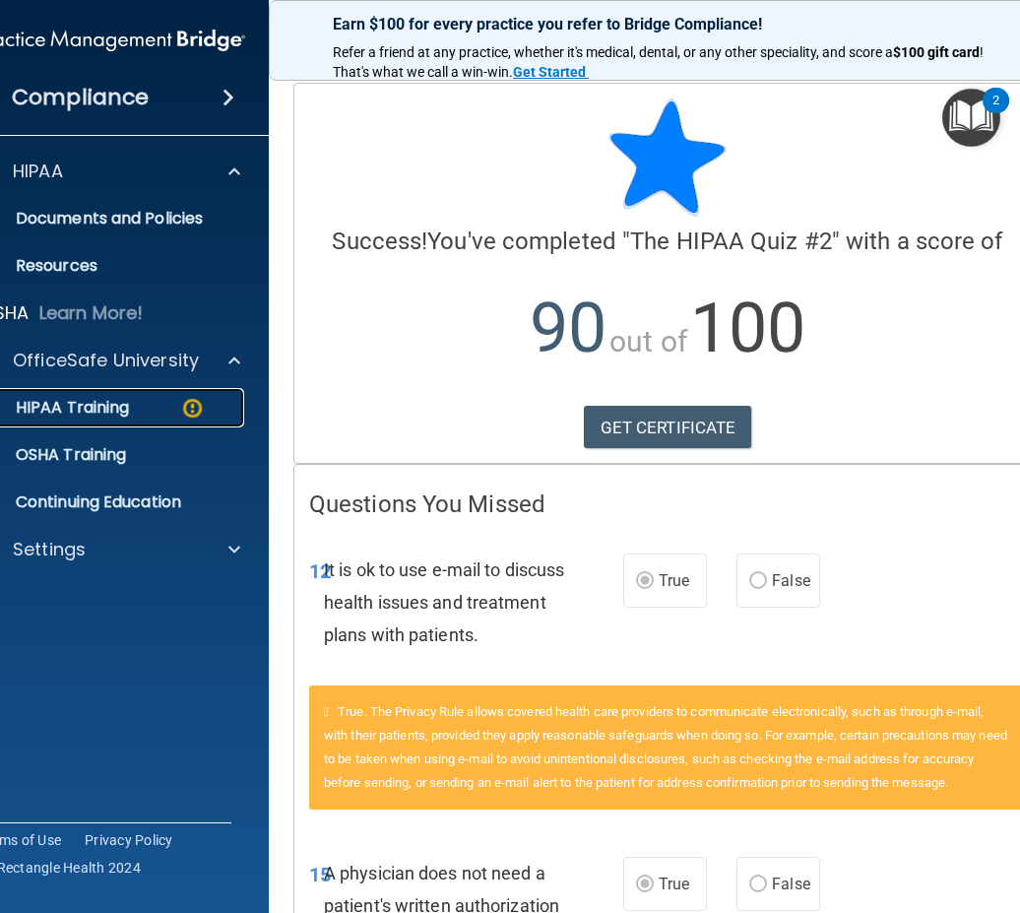
click at [102, 406] on p "HIPAA Training" at bounding box center [48, 408] width 162 height 20
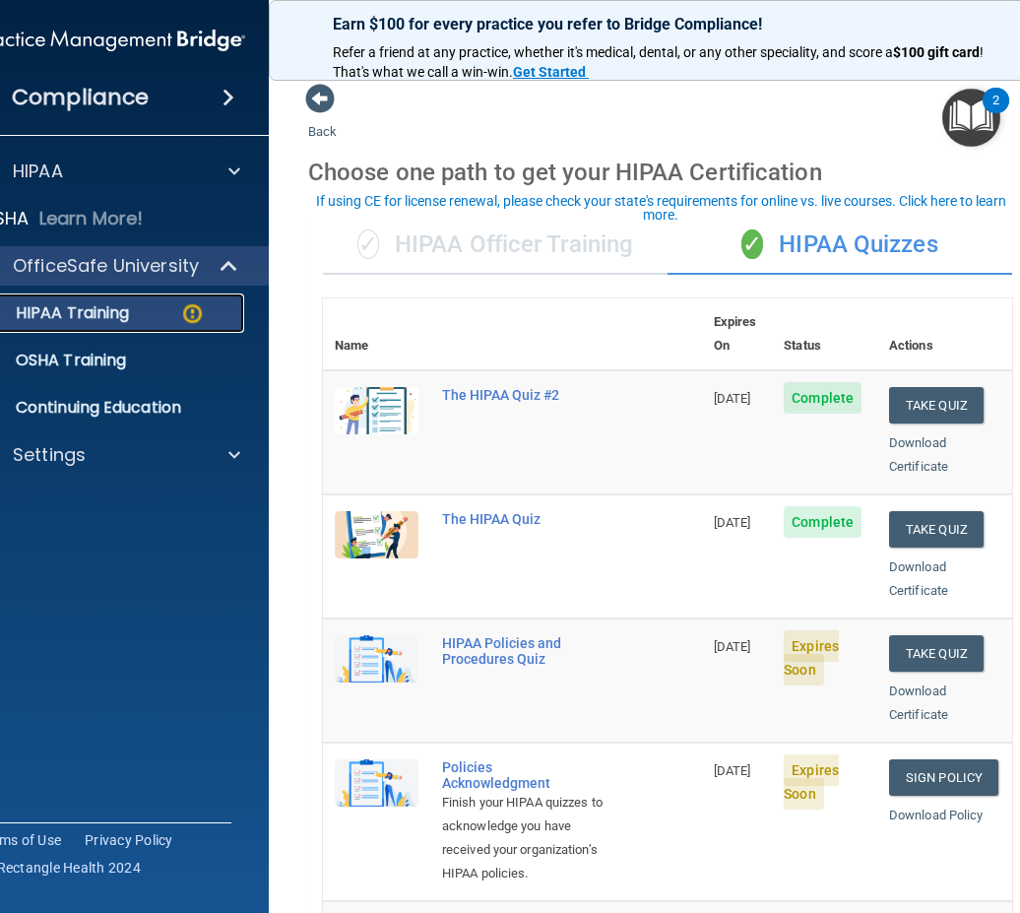
scroll to position [295, 0]
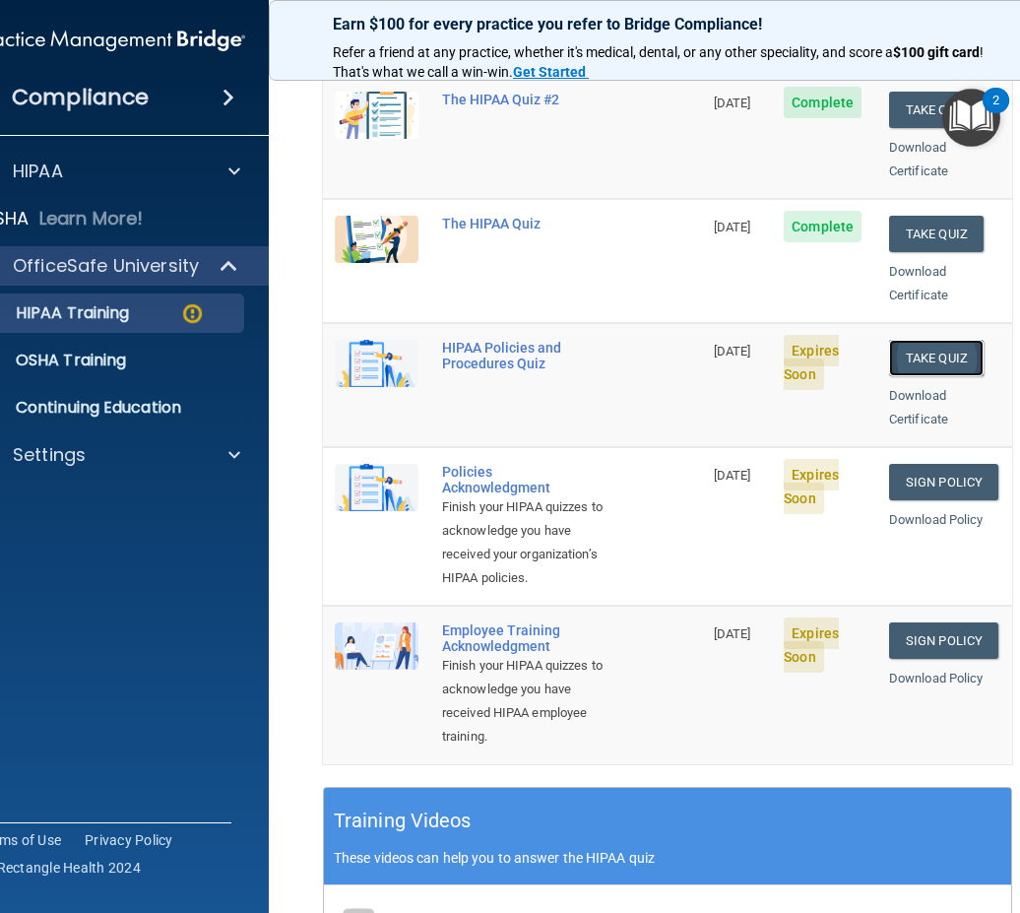
click at [938, 340] on button "Take Quiz" at bounding box center [936, 358] width 95 height 36
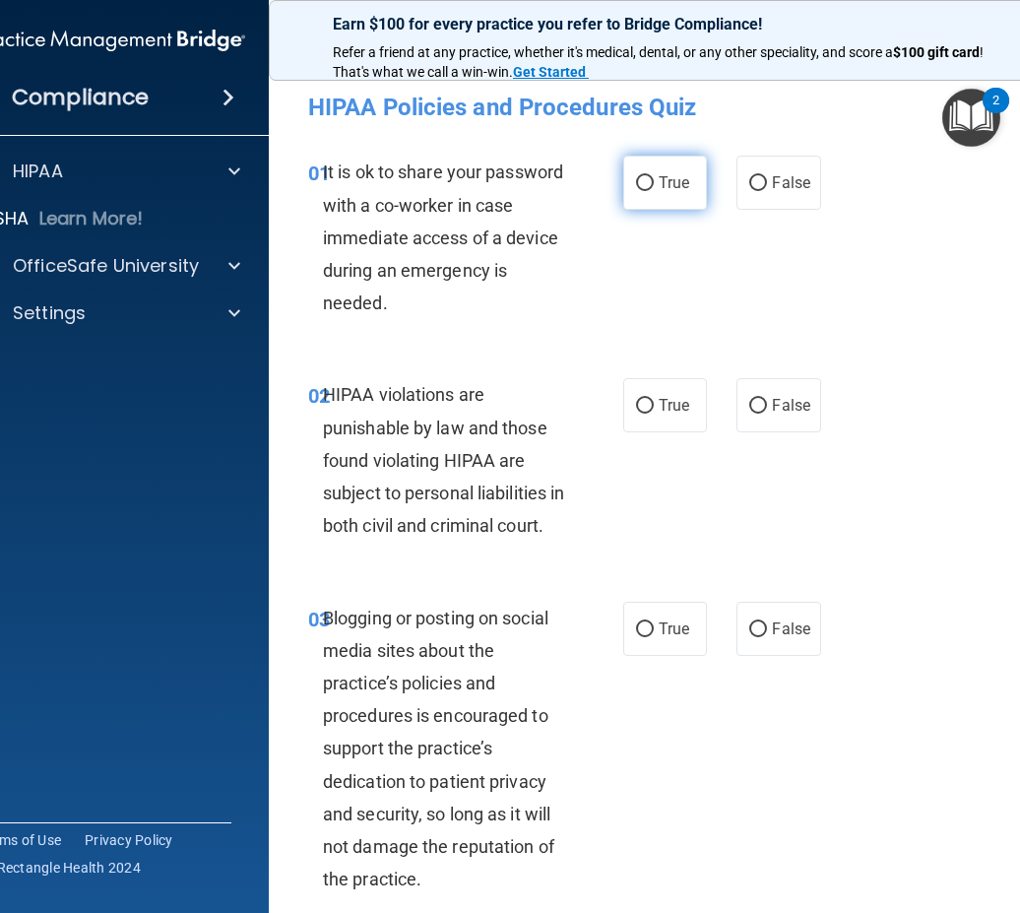
click at [651, 178] on label "True" at bounding box center [665, 183] width 84 height 54
click at [651, 178] on input "True" at bounding box center [645, 183] width 18 height 15
radio input "true"
click at [568, 361] on div "02 HIPAA violations are punishable by law and those found violating HIPAA are s…" at bounding box center [667, 464] width 748 height 223
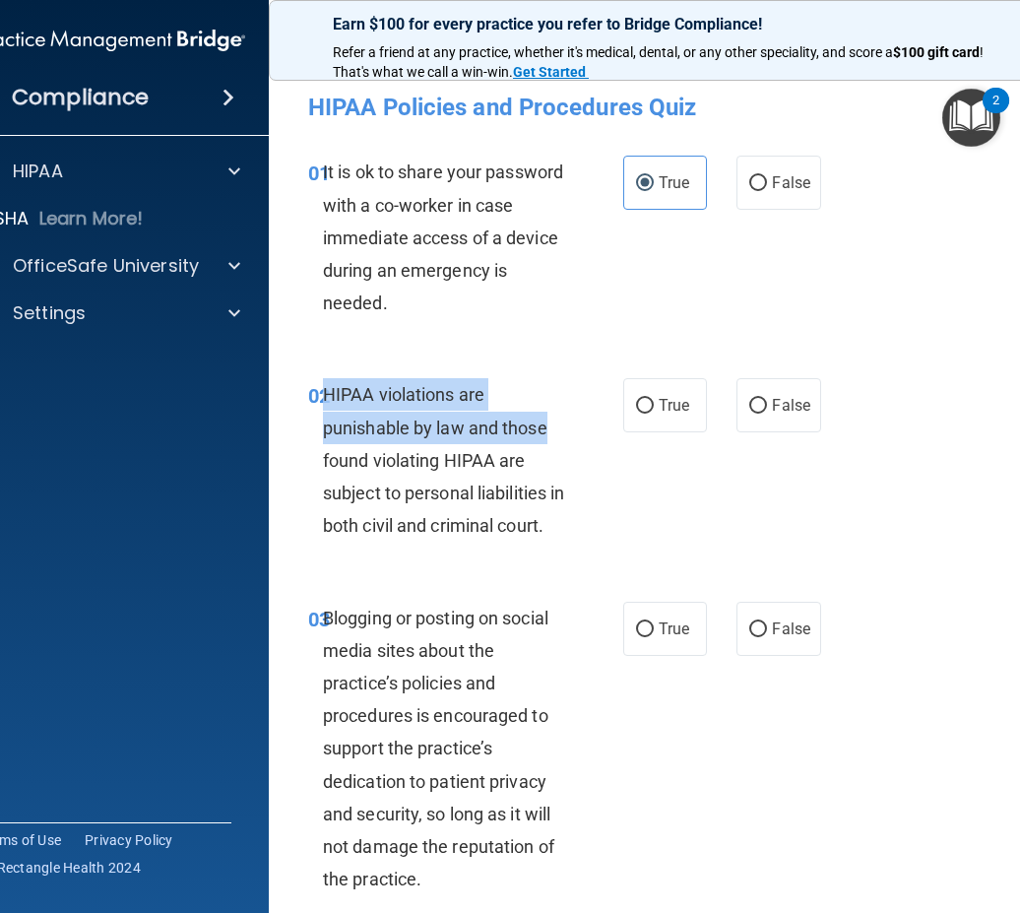
drag, startPoint x: 319, startPoint y: 396, endPoint x: 579, endPoint y: 424, distance: 261.5
click at [579, 424] on div "02 HIPAA violations are punishable by law and those found violating HIPAA are s…" at bounding box center [466, 464] width 374 height 173
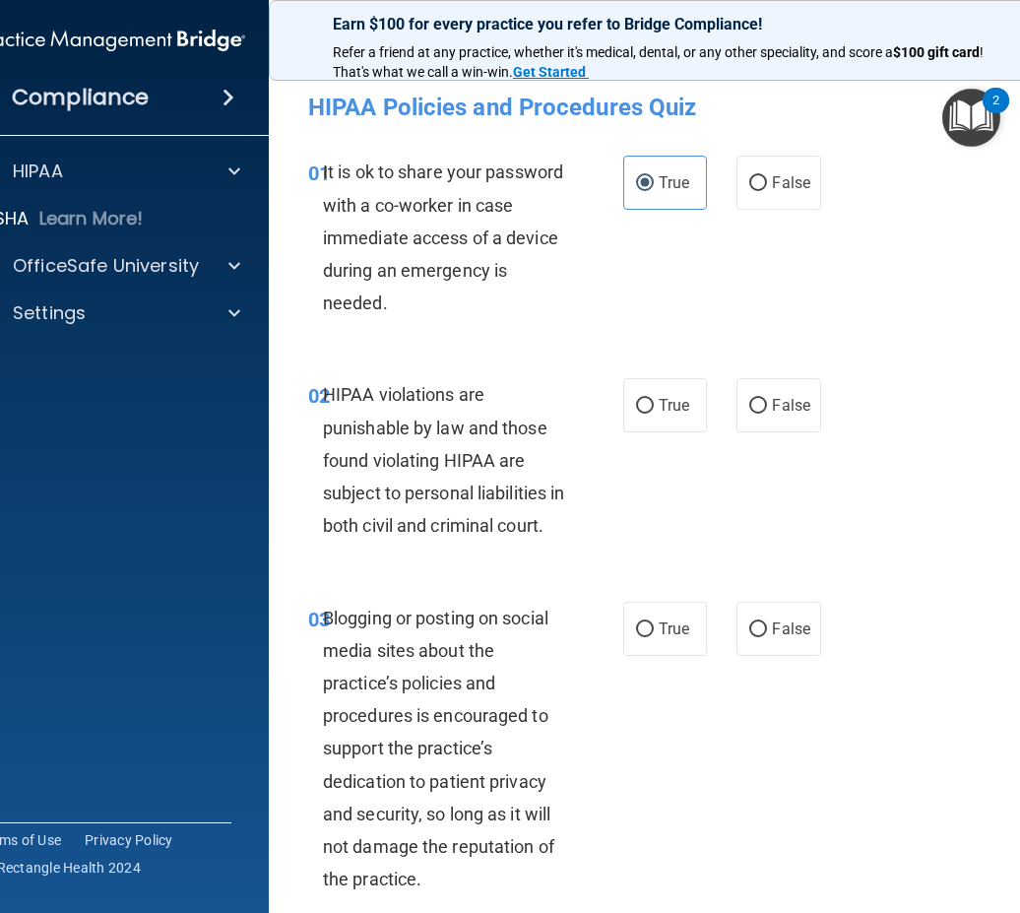
drag, startPoint x: 579, startPoint y: 424, endPoint x: 534, endPoint y: 377, distance: 65.5
click at [534, 377] on div "02 HIPAA violations are punishable by law and those found violating HIPAA are s…" at bounding box center [667, 464] width 748 height 223
click at [668, 396] on span "True" at bounding box center [674, 405] width 31 height 19
click at [654, 399] on input "True" at bounding box center [645, 406] width 18 height 15
radio input "true"
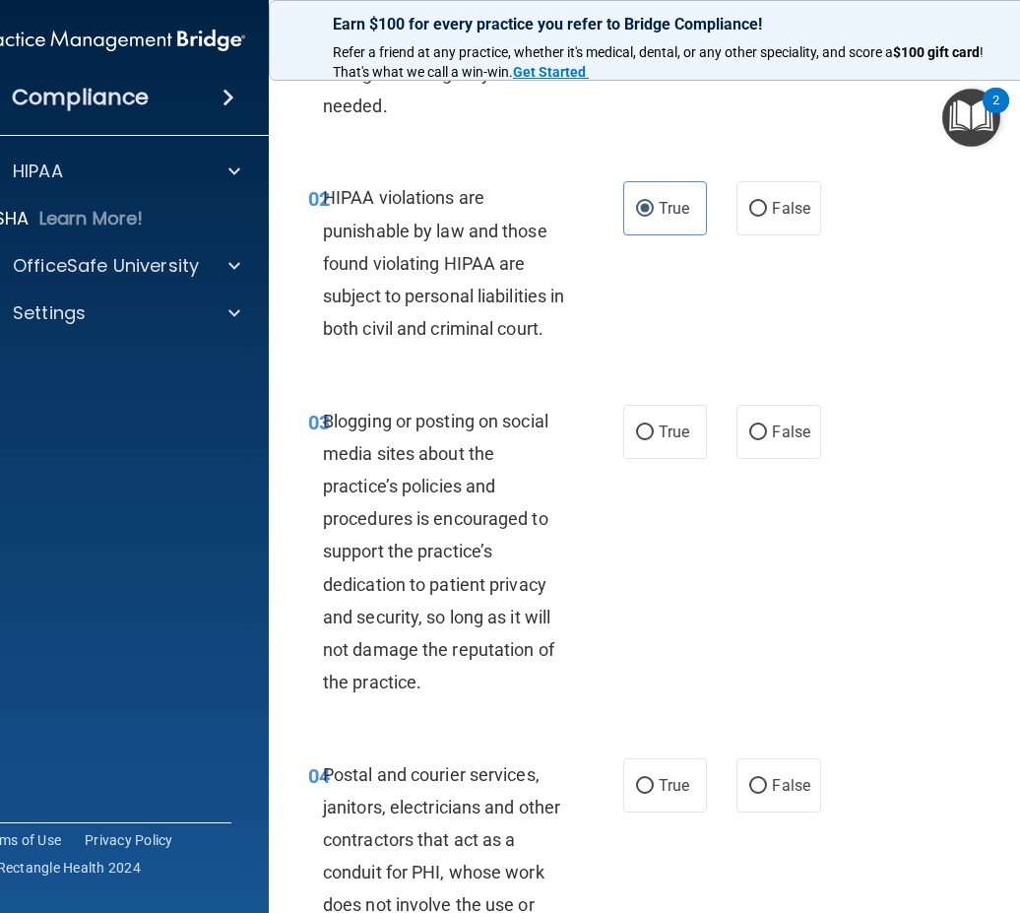
scroll to position [295, 0]
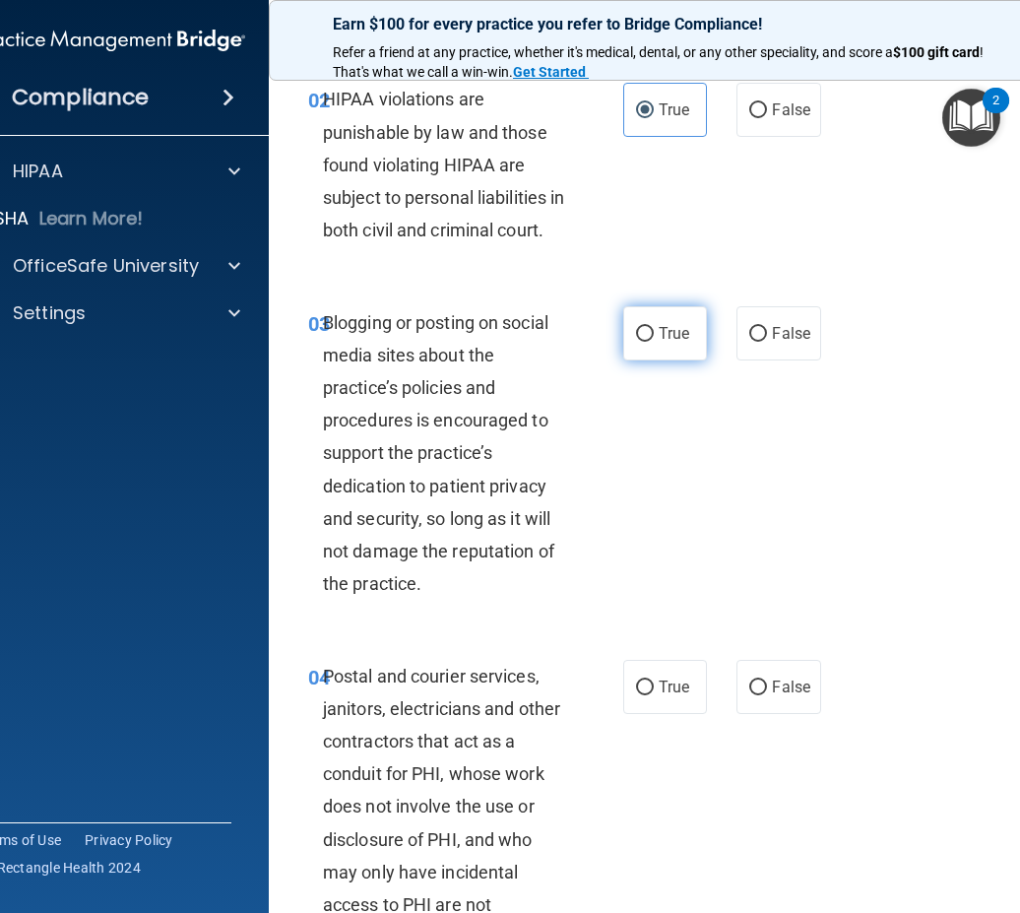
click at [641, 360] on label "True" at bounding box center [665, 333] width 84 height 54
click at [641, 342] on input "True" at bounding box center [645, 334] width 18 height 15
radio input "true"
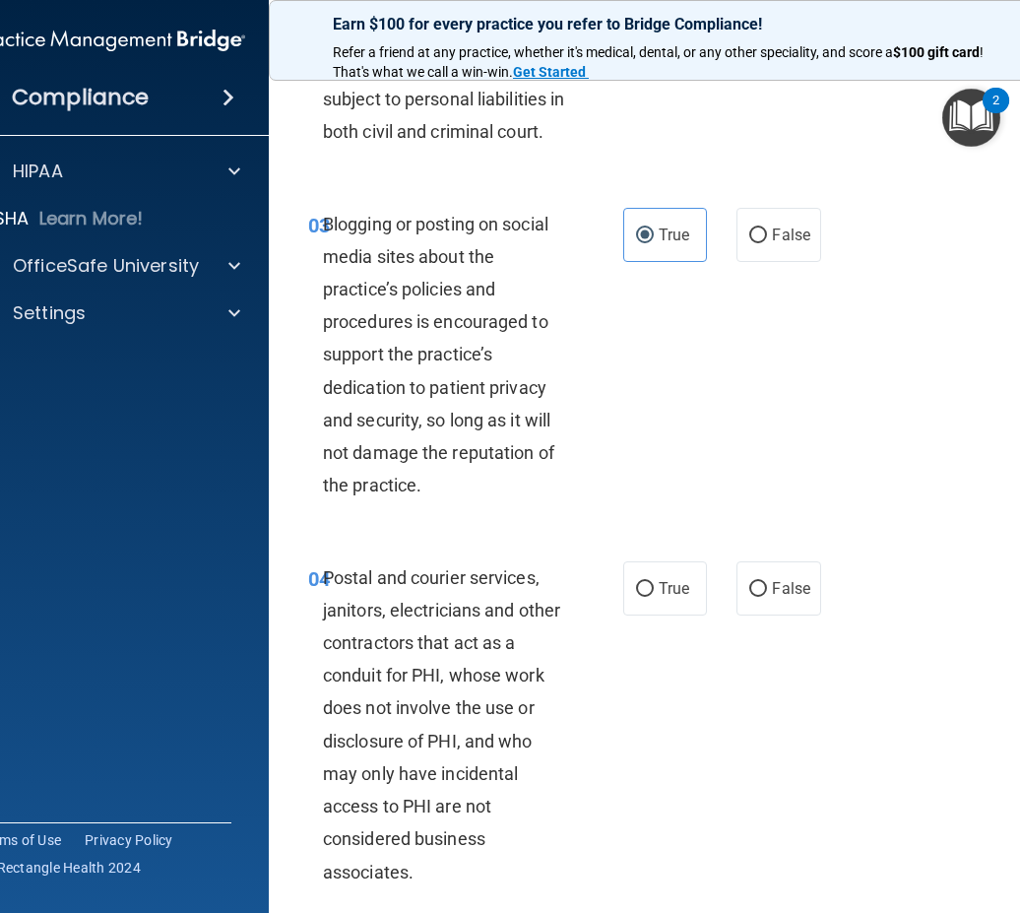
scroll to position [689, 0]
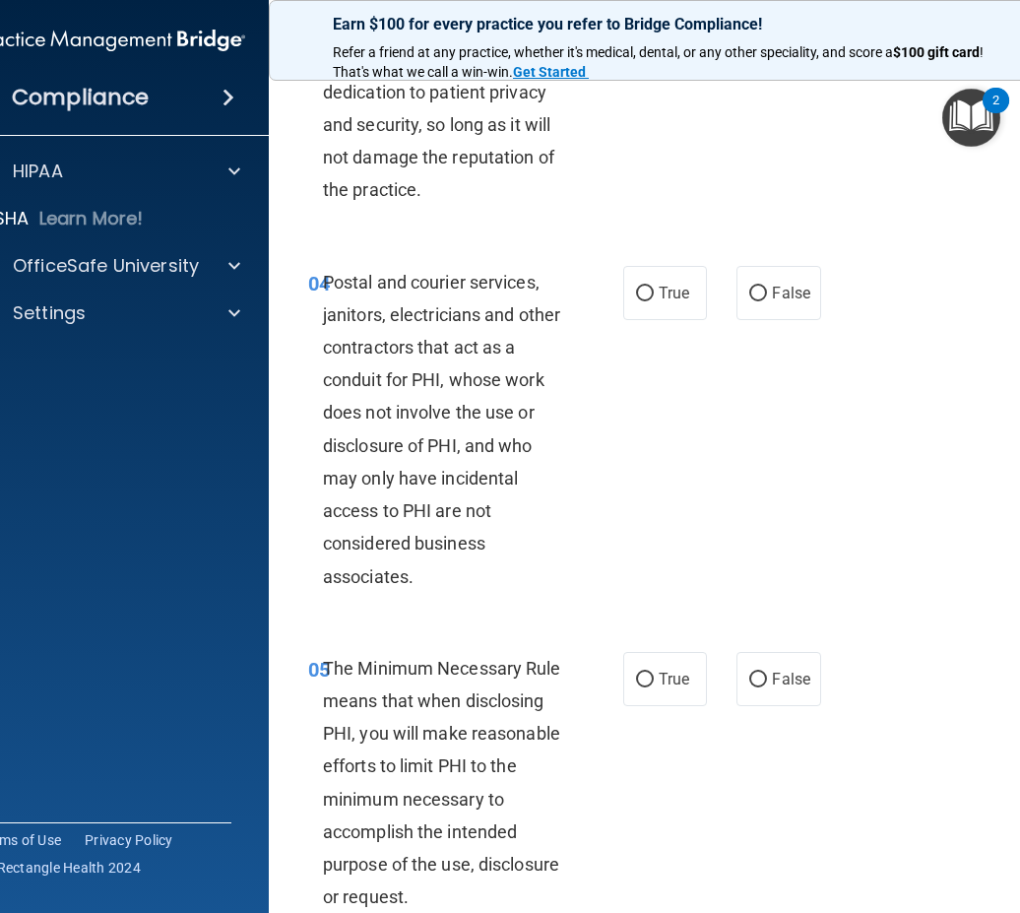
click at [654, 296] on div "04 Postal and courier services, janitors, electricians and other contractors th…" at bounding box center [667, 434] width 748 height 386
click at [648, 320] on label "True" at bounding box center [665, 293] width 84 height 54
click at [648, 301] on input "True" at bounding box center [645, 294] width 18 height 15
radio input "true"
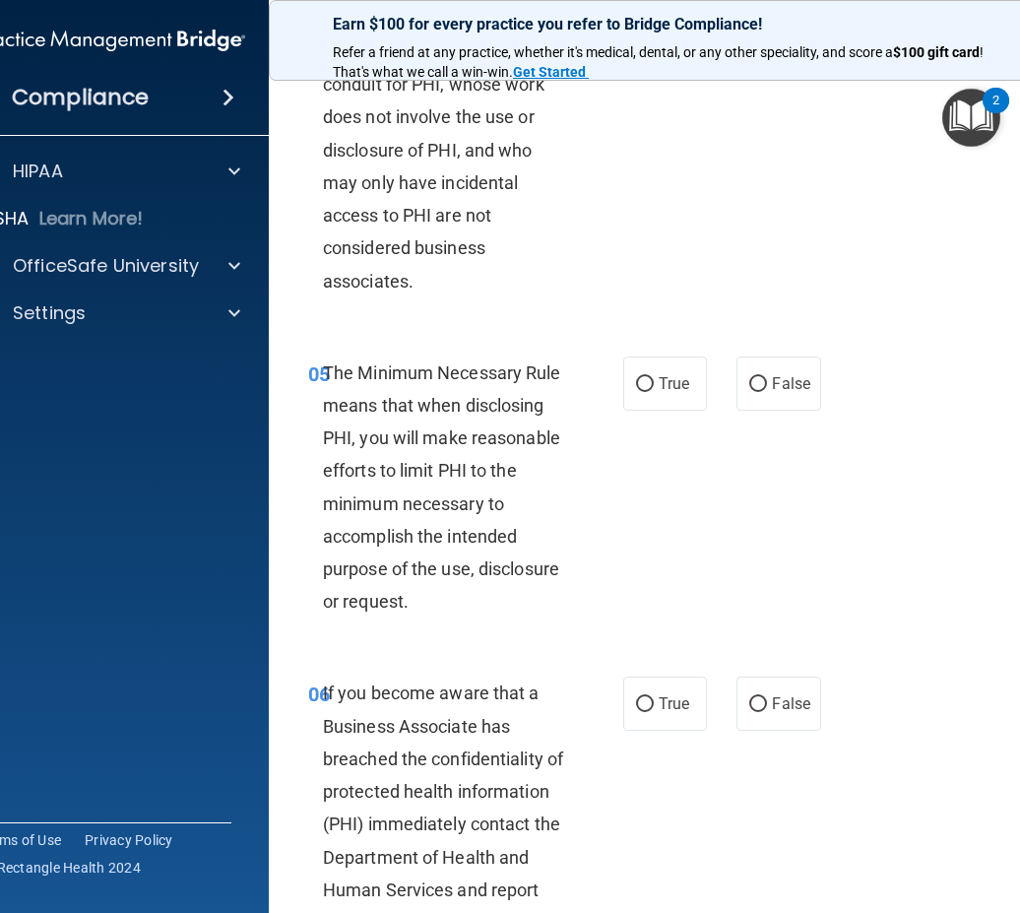
scroll to position [1083, 0]
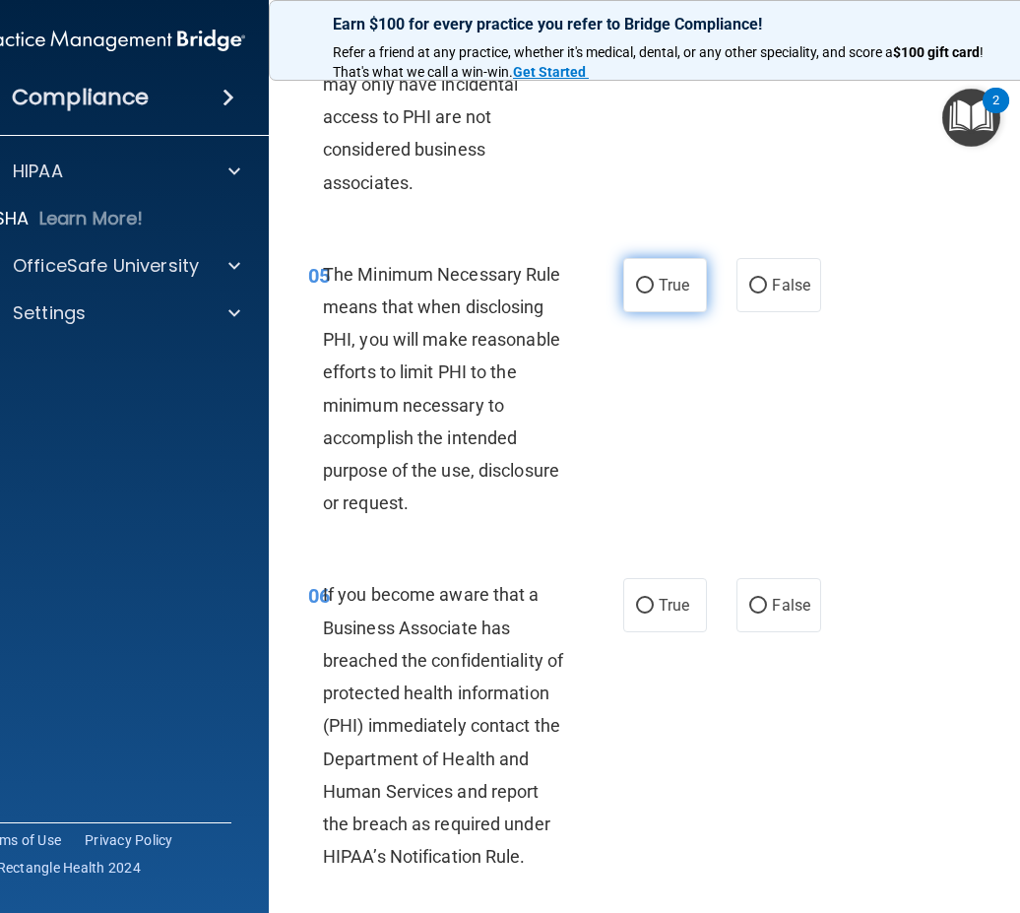
drag, startPoint x: 651, startPoint y: 338, endPoint x: 644, endPoint y: 327, distance: 12.8
click at [647, 312] on label "True" at bounding box center [665, 285] width 84 height 54
click at [647, 293] on input "True" at bounding box center [645, 286] width 18 height 15
radio input "true"
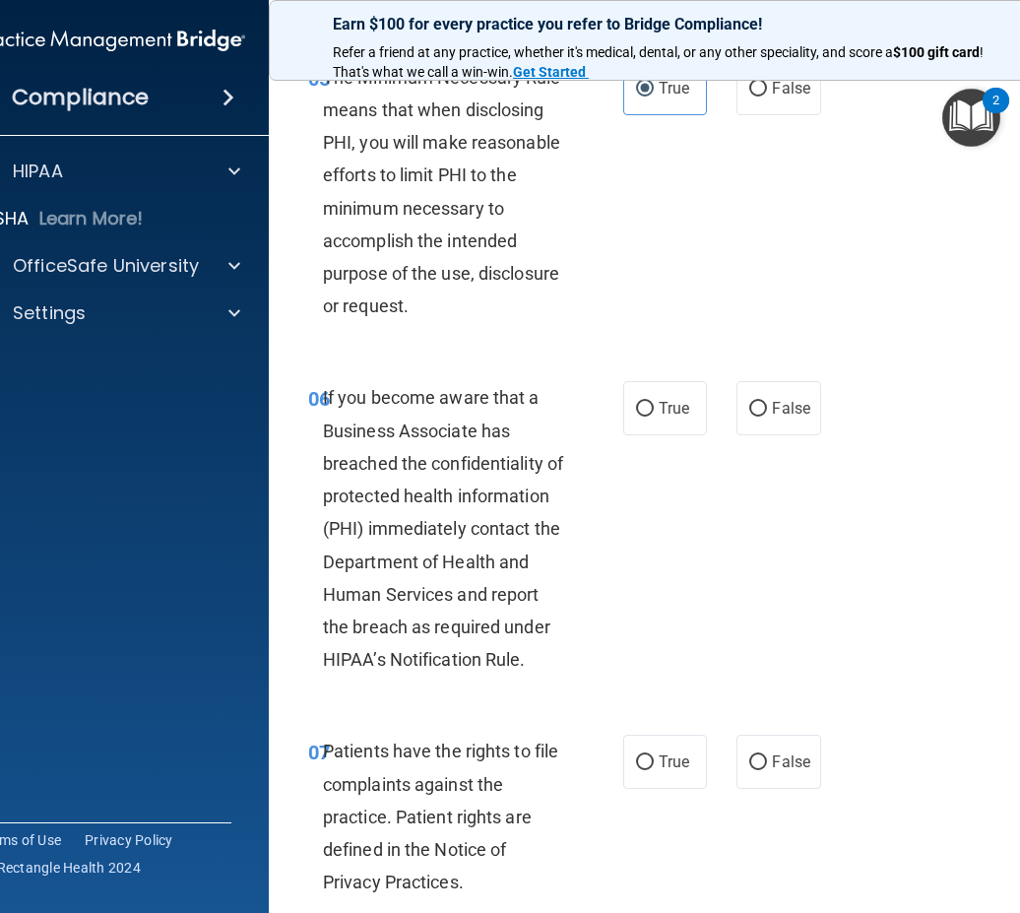
scroll to position [1378, 0]
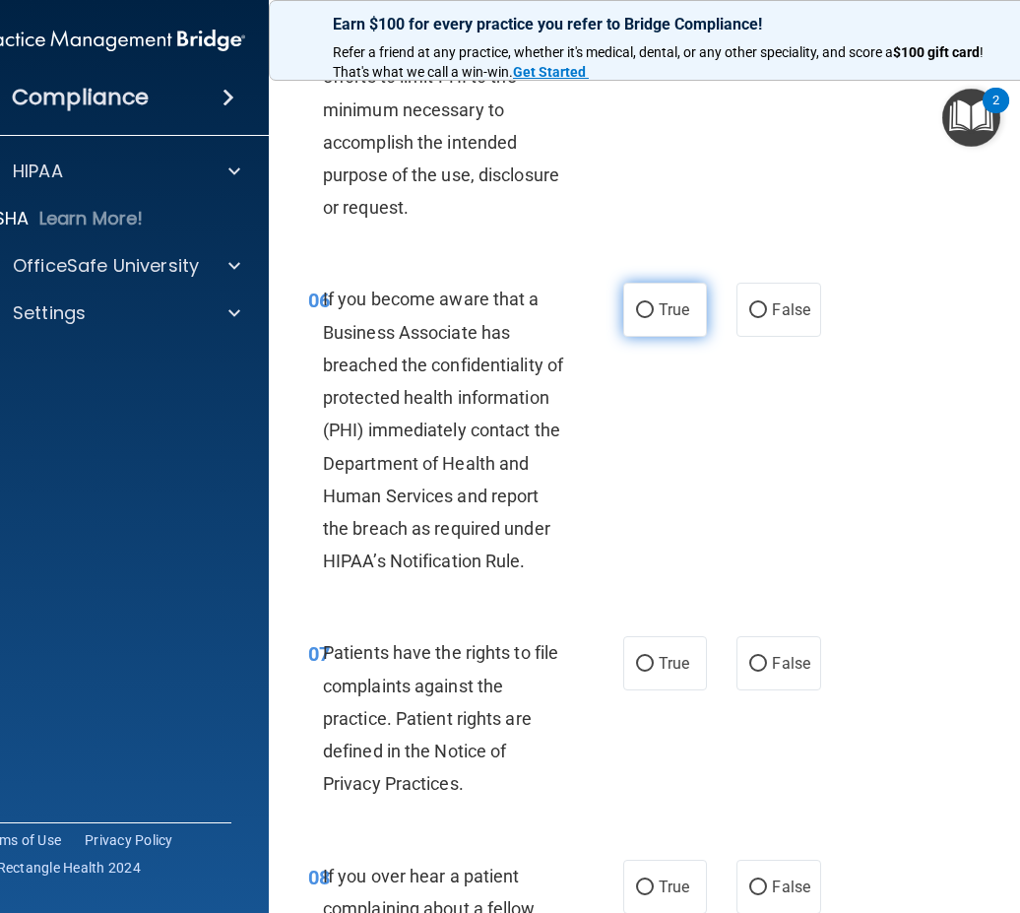
click at [636, 319] on label "True" at bounding box center [665, 310] width 84 height 54
click at [636, 318] on input "True" at bounding box center [645, 310] width 18 height 15
radio input "true"
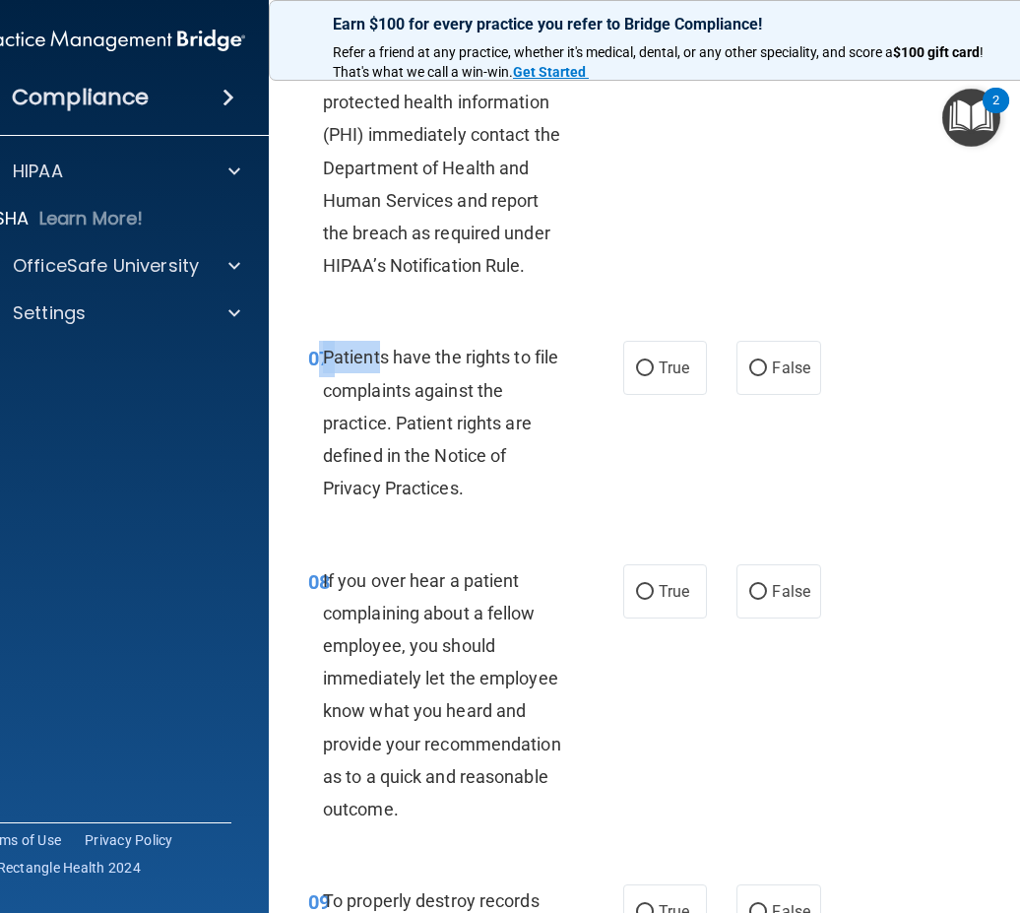
drag, startPoint x: 308, startPoint y: 388, endPoint x: 370, endPoint y: 390, distance: 62.1
click at [370, 390] on div "07 Patients have the rights to file complaints against the practice. Patient ri…" at bounding box center [466, 427] width 374 height 173
drag, startPoint x: 370, startPoint y: 390, endPoint x: 382, endPoint y: 428, distance: 40.2
click at [391, 432] on div "Patients have the rights to file complaints against the practice. Patient right…" at bounding box center [452, 422] width 259 height 163
drag, startPoint x: 306, startPoint y: 382, endPoint x: 429, endPoint y: 433, distance: 133.3
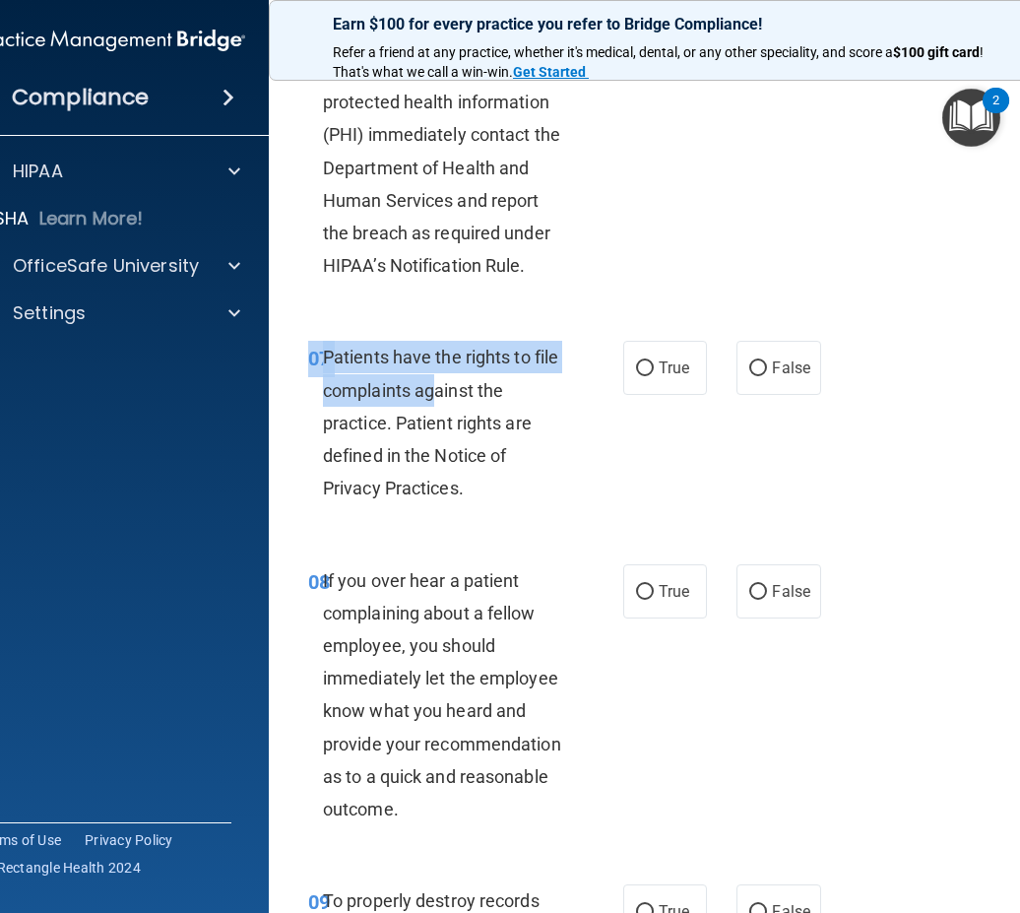
click at [429, 433] on div "07 Patients have the rights to file complaints against the practice. Patient ri…" at bounding box center [466, 427] width 374 height 173
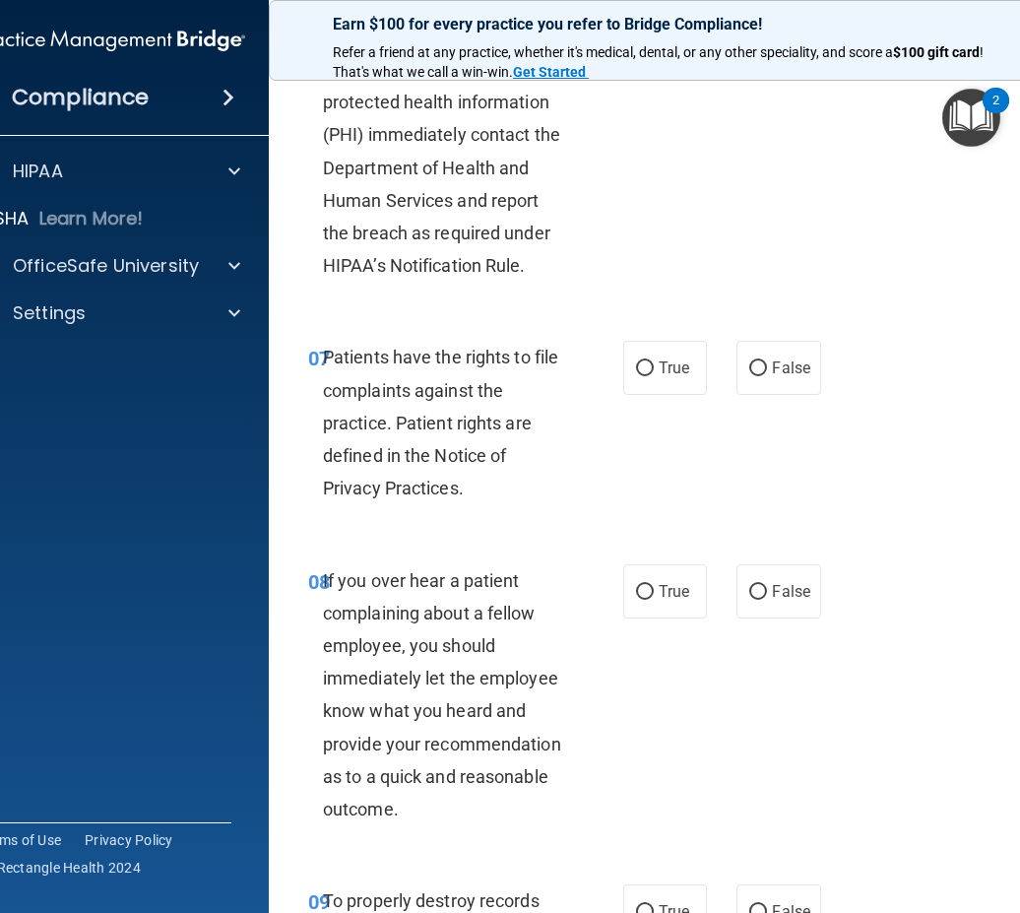
drag, startPoint x: 429, startPoint y: 433, endPoint x: 621, endPoint y: 513, distance: 207.9
click at [621, 513] on div "07 Patients have the rights to file complaints against the practice. Patient ri…" at bounding box center [466, 427] width 374 height 173
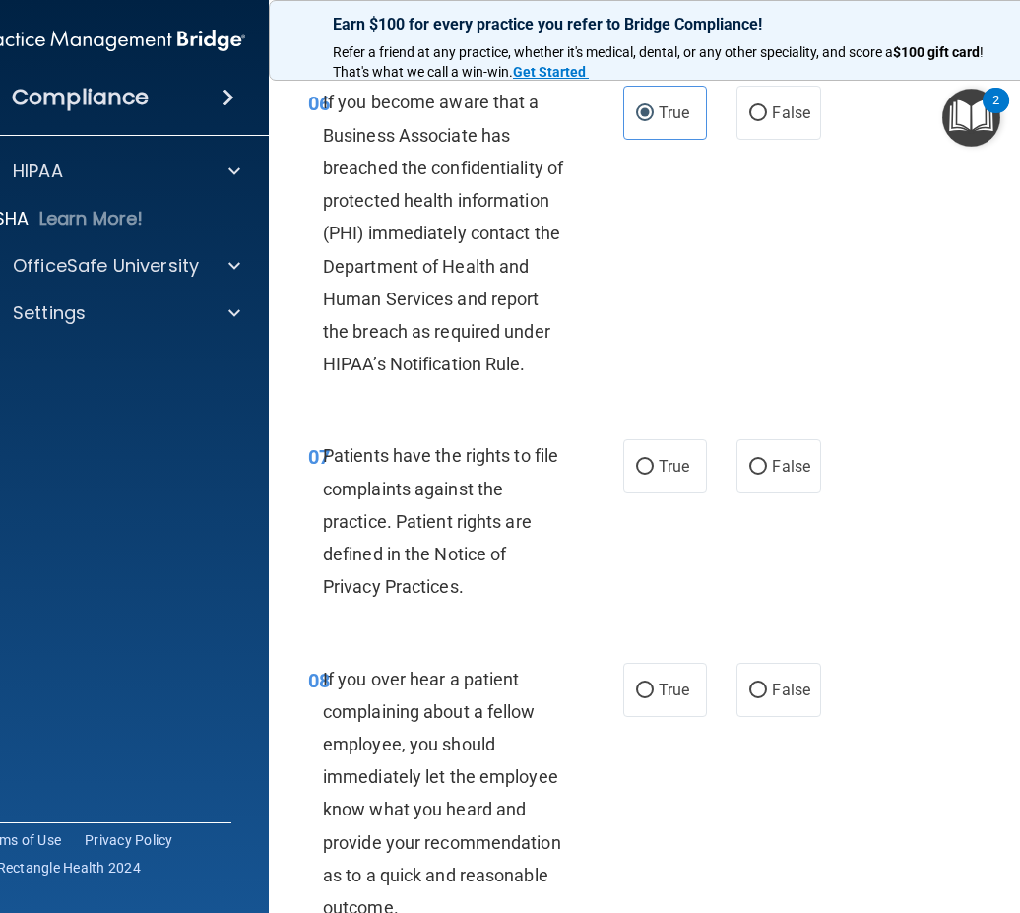
scroll to position [1772, 0]
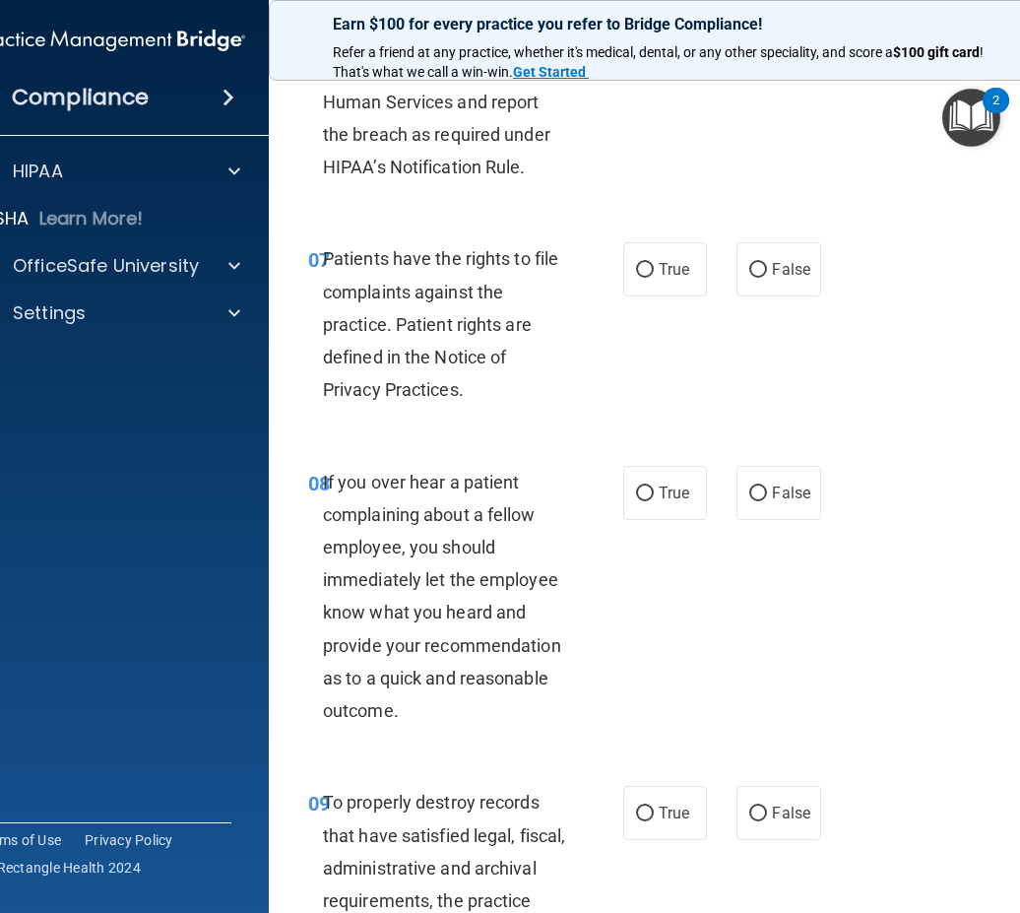
click at [844, 325] on div "07 Patients have the rights to file complaints against the practice. Patient ri…" at bounding box center [667, 329] width 748 height 223
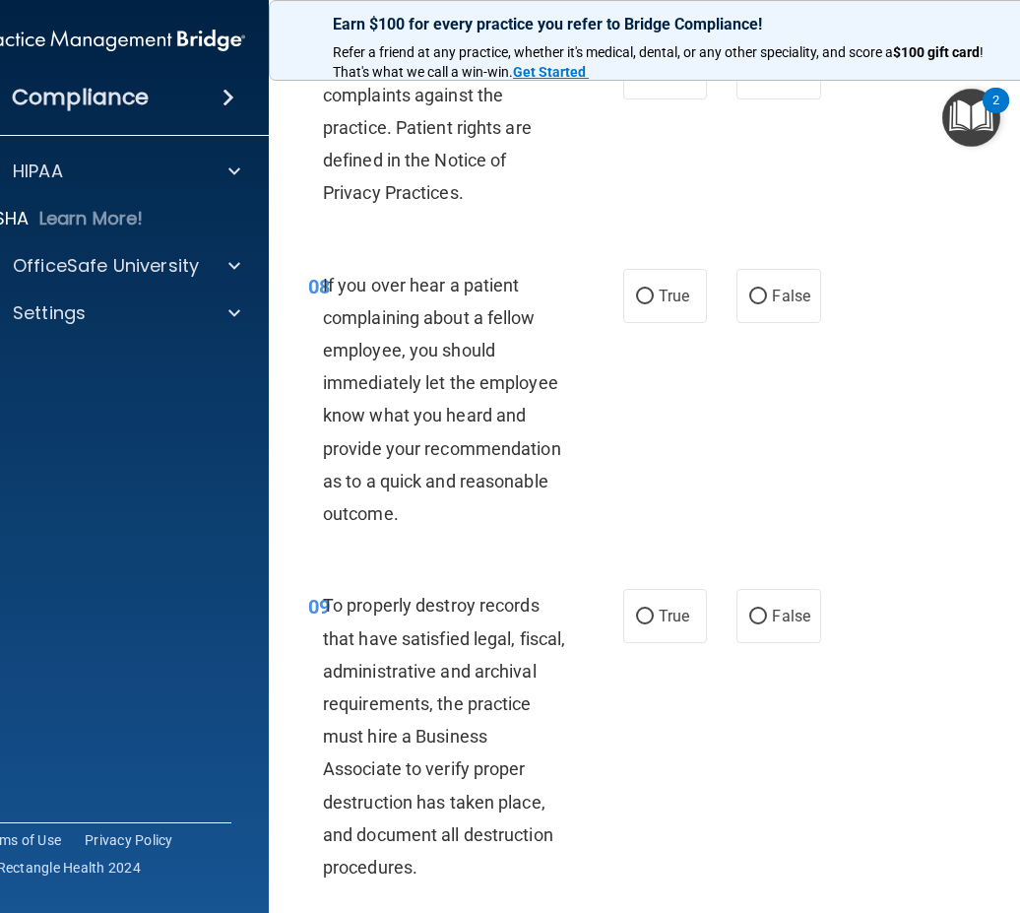
scroll to position [1674, 0]
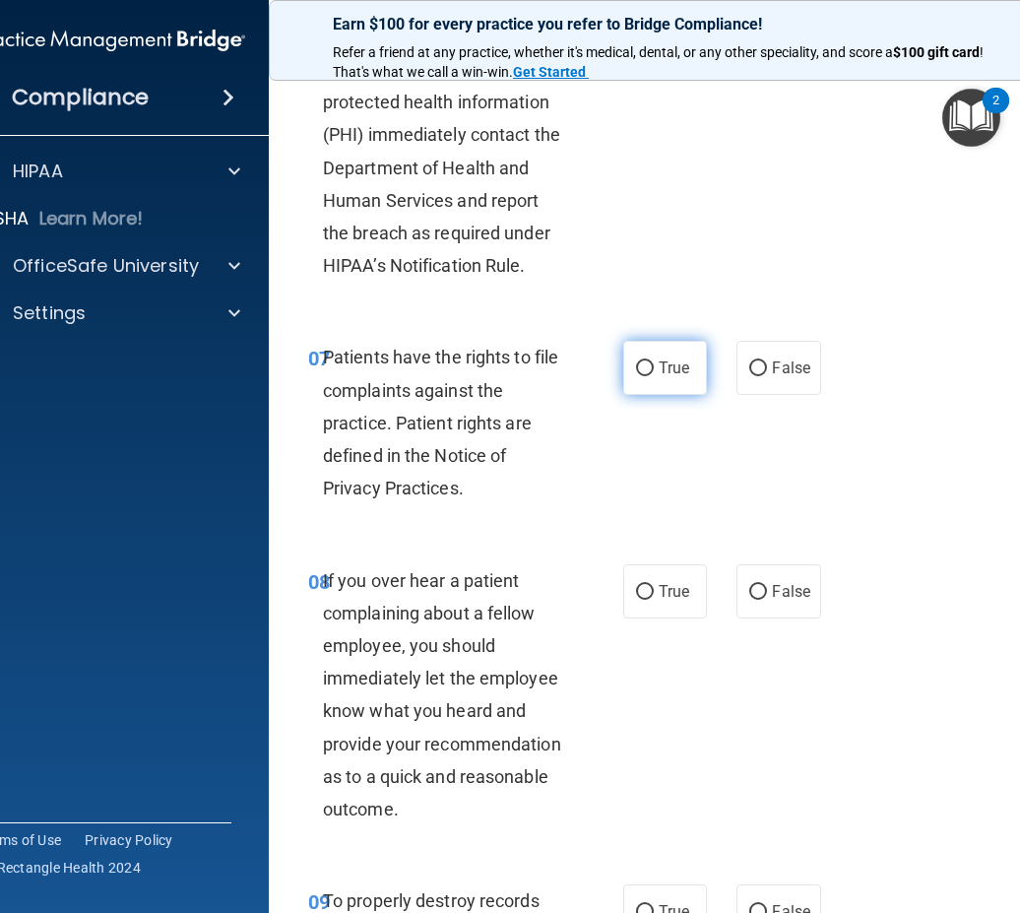
click at [659, 377] on span "True" at bounding box center [674, 367] width 31 height 19
click at [652, 376] on input "True" at bounding box center [645, 368] width 18 height 15
radio input "true"
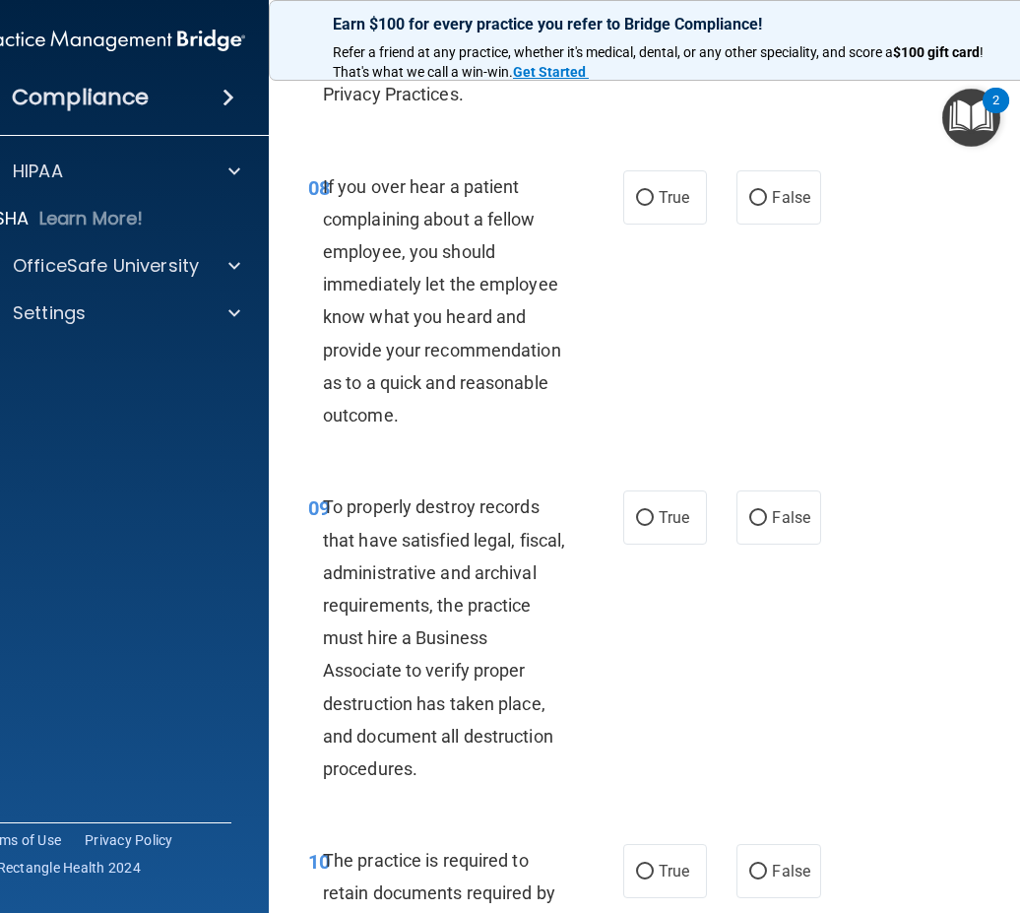
scroll to position [1871, 0]
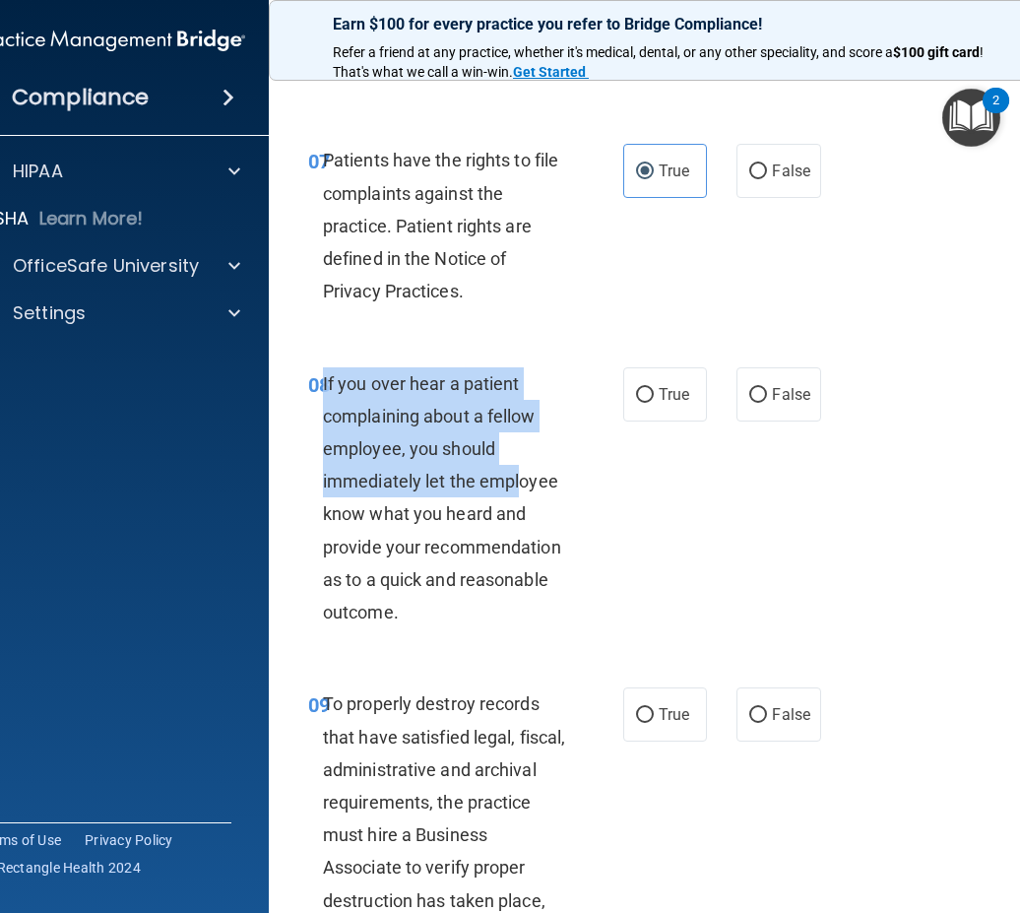
drag, startPoint x: 317, startPoint y: 415, endPoint x: 514, endPoint y: 511, distance: 219.3
click at [514, 511] on span "If you over hear a patient complaining about a fellow employee, you should imme…" at bounding box center [442, 498] width 238 height 250
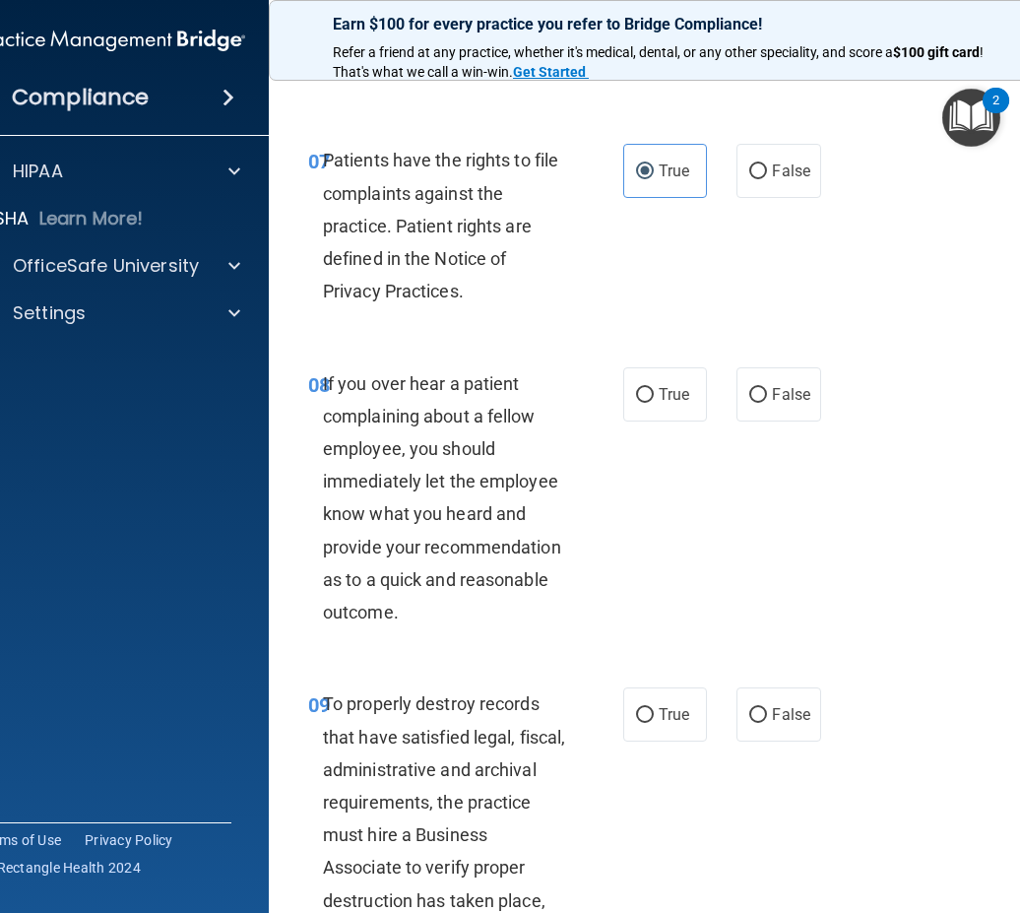
drag, startPoint x: 514, startPoint y: 511, endPoint x: 581, endPoint y: 567, distance: 87.4
click at [581, 567] on div "08 If you over hear a patient complaining about a fellow employee, you should i…" at bounding box center [466, 503] width 374 height 272
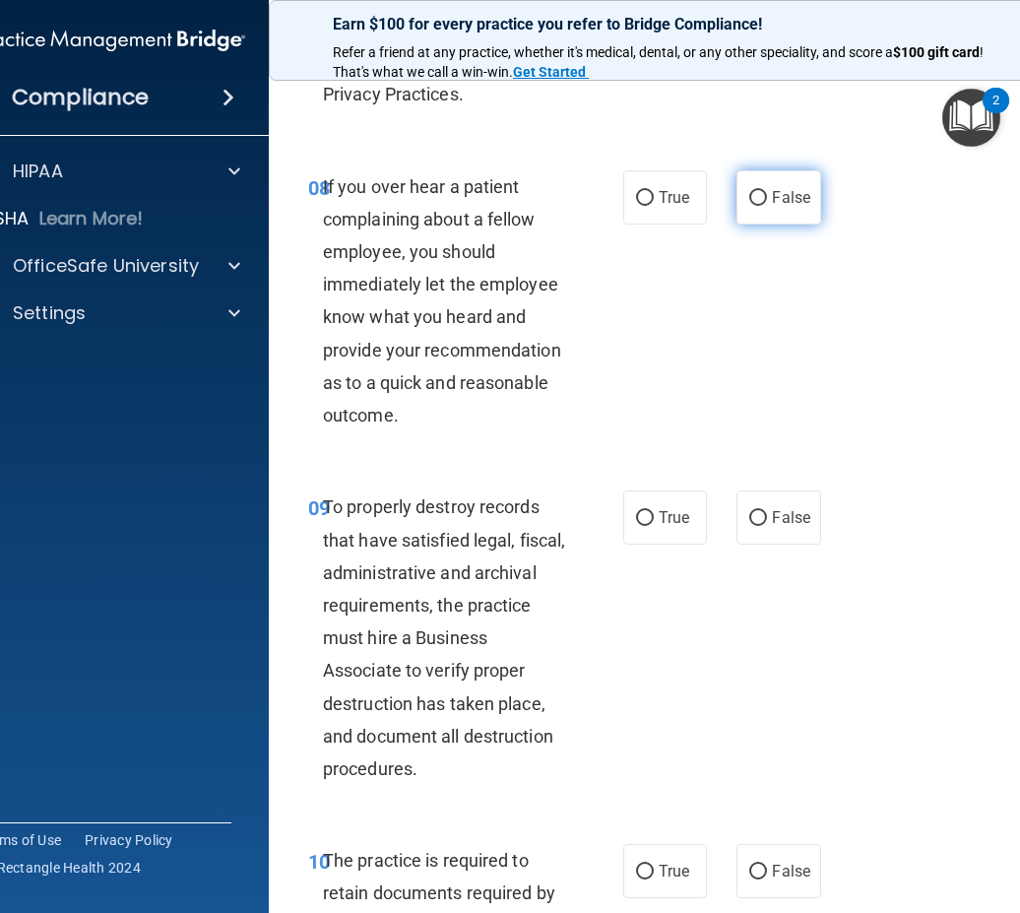
click at [745, 221] on label "False" at bounding box center [778, 197] width 84 height 54
click at [749, 206] on input "False" at bounding box center [758, 198] width 18 height 15
radio input "true"
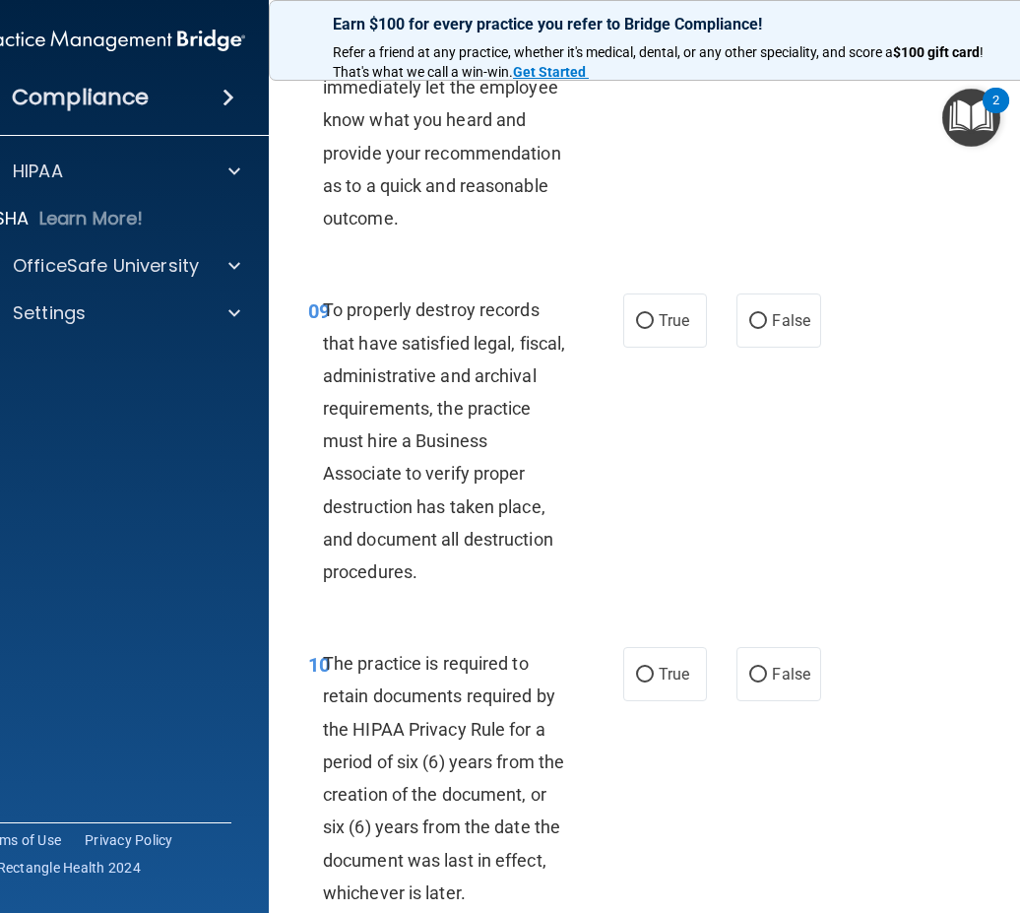
scroll to position [2462, 0]
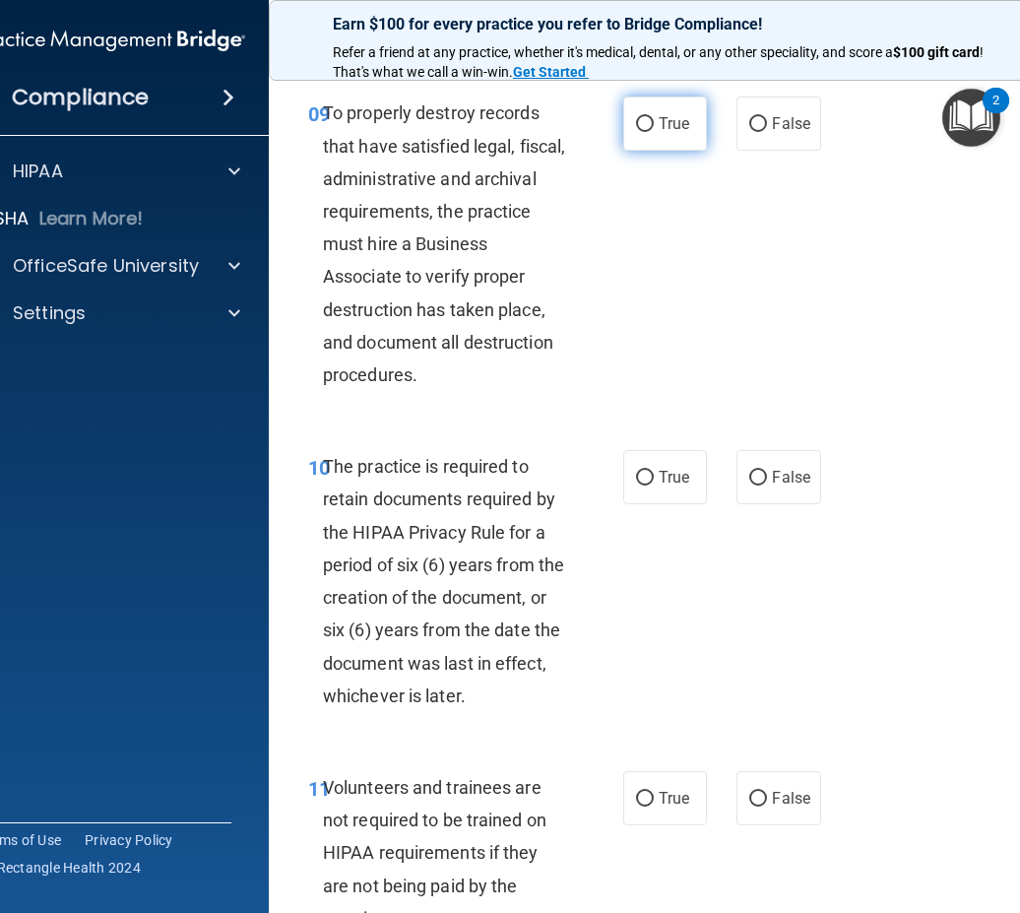
click at [677, 151] on label "True" at bounding box center [665, 123] width 84 height 54
click at [654, 132] on input "True" at bounding box center [645, 124] width 18 height 15
radio input "true"
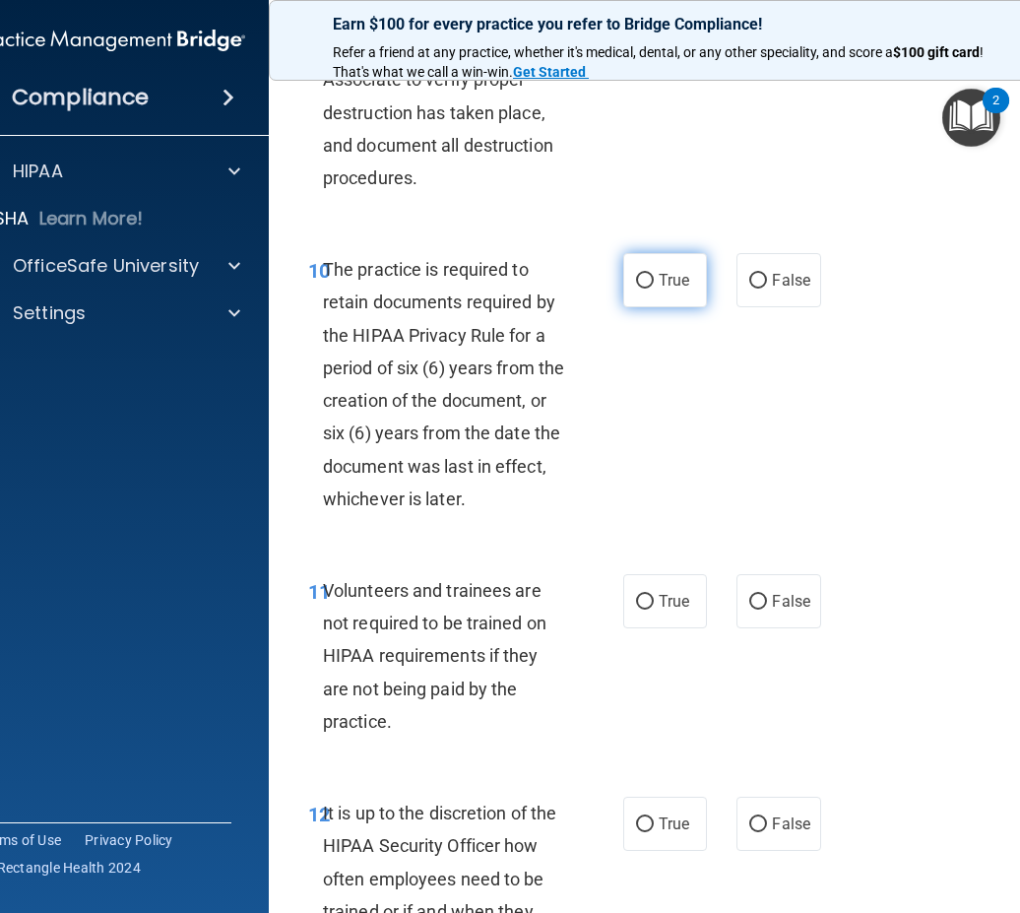
click at [643, 288] on input "True" at bounding box center [645, 281] width 18 height 15
radio input "true"
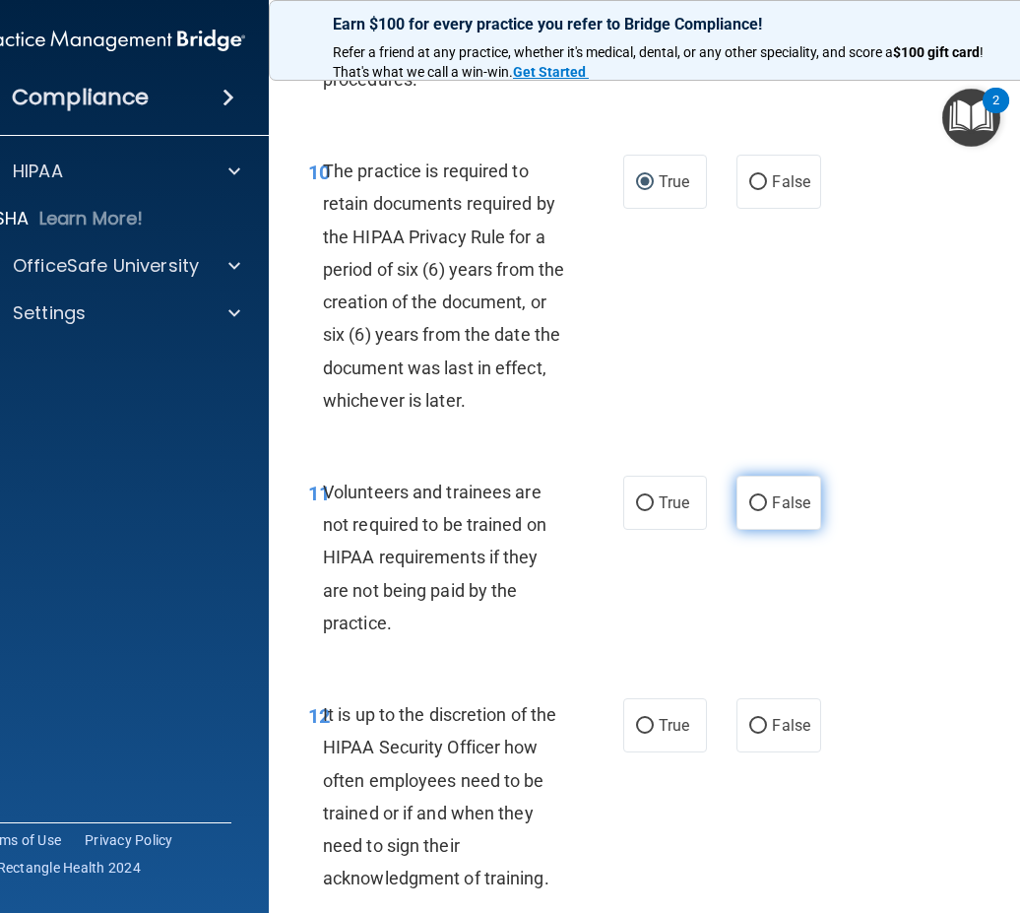
click at [778, 512] on span "False" at bounding box center [791, 502] width 38 height 19
click at [767, 511] on input "False" at bounding box center [758, 503] width 18 height 15
radio input "true"
click at [645, 530] on label "True" at bounding box center [665, 503] width 84 height 54
drag, startPoint x: 645, startPoint y: 537, endPoint x: 642, endPoint y: 563, distance: 26.7
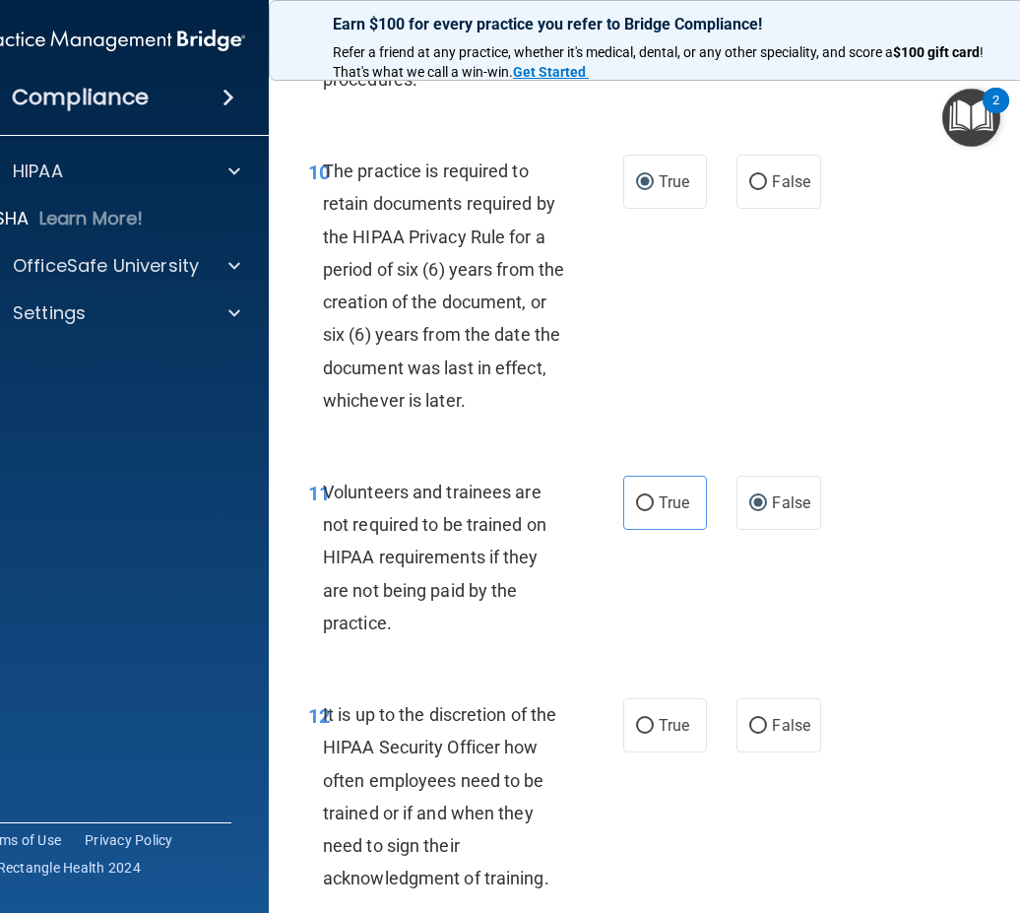
click at [825, 476] on ng-form "11 Volunteers and trainees are not required to be trained on HIPAA requirements…" at bounding box center [825, 476] width 0 height 0
click at [645, 530] on label "True" at bounding box center [665, 503] width 84 height 54
click at [645, 511] on input "True" at bounding box center [645, 503] width 18 height 15
radio input "true"
radio input "false"
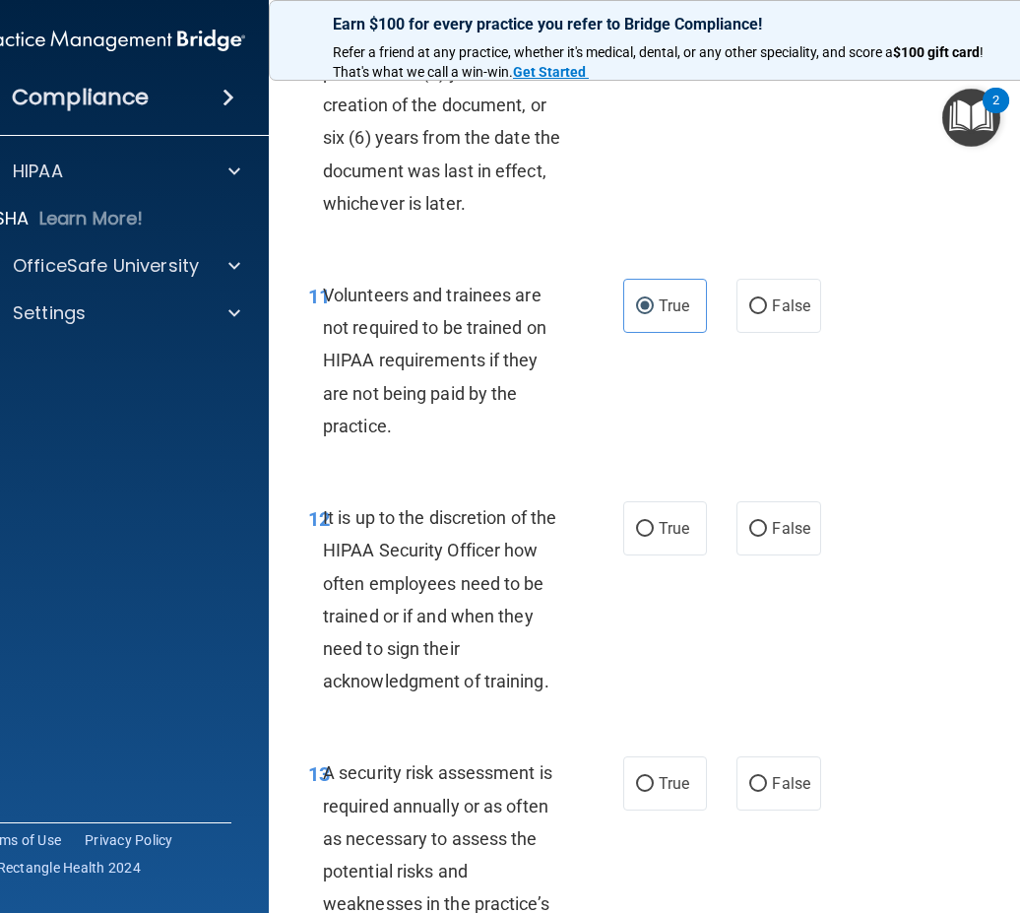
scroll to position [3052, 0]
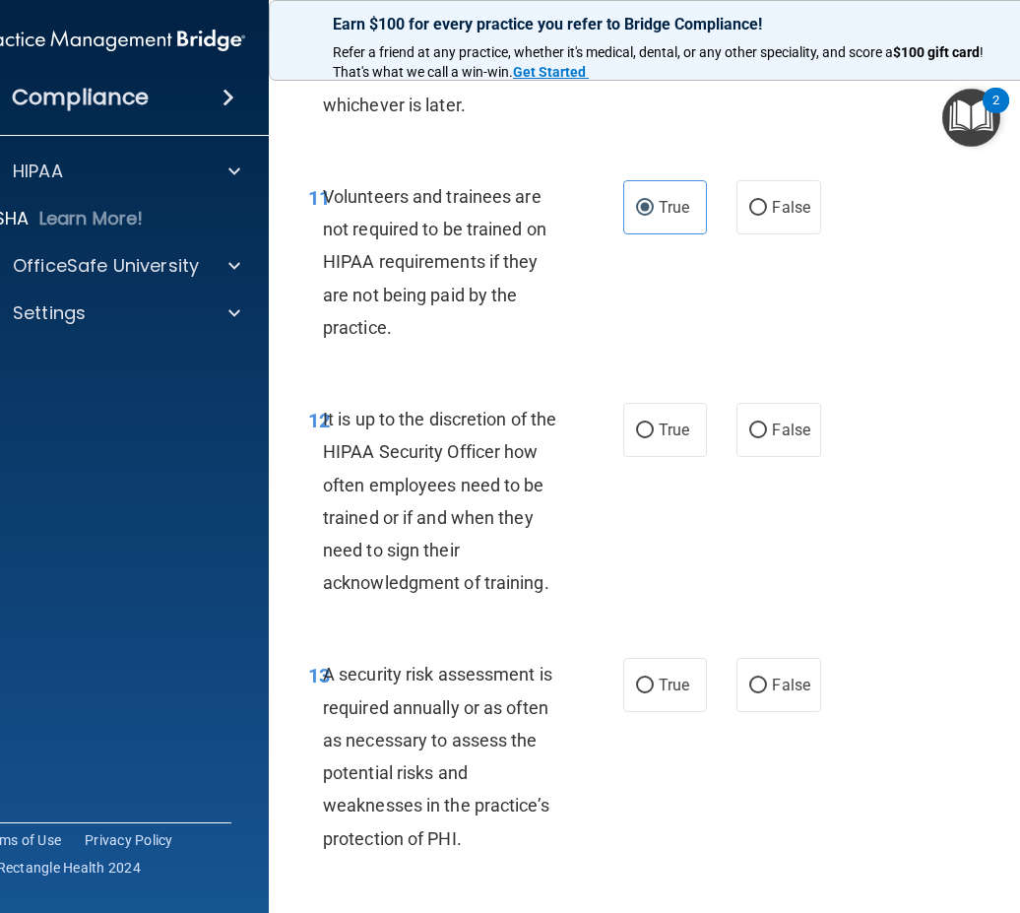
click at [650, 433] on div "12 It is up to the discretion of the HIPAA Security Officer how often employees…" at bounding box center [667, 505] width 748 height 255
click at [650, 457] on label "True" at bounding box center [665, 430] width 84 height 54
click at [650, 438] on input "True" at bounding box center [645, 430] width 18 height 15
radio input "true"
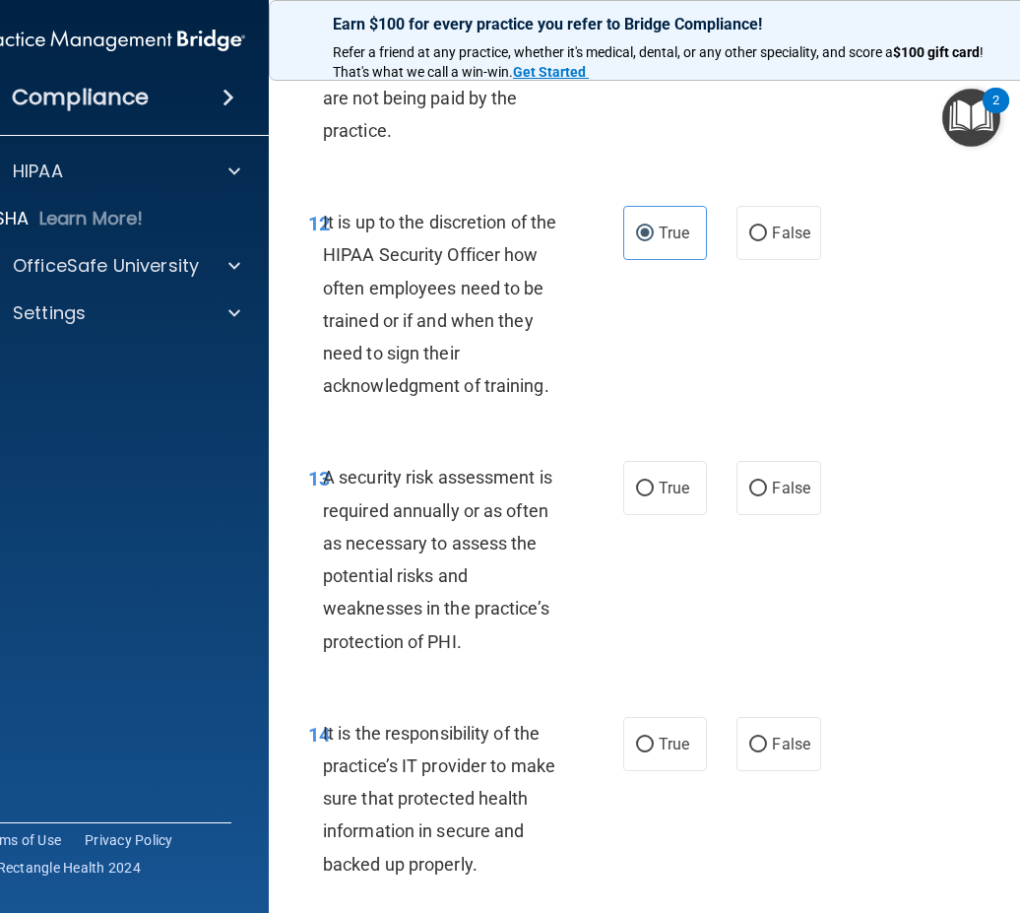
scroll to position [3348, 0]
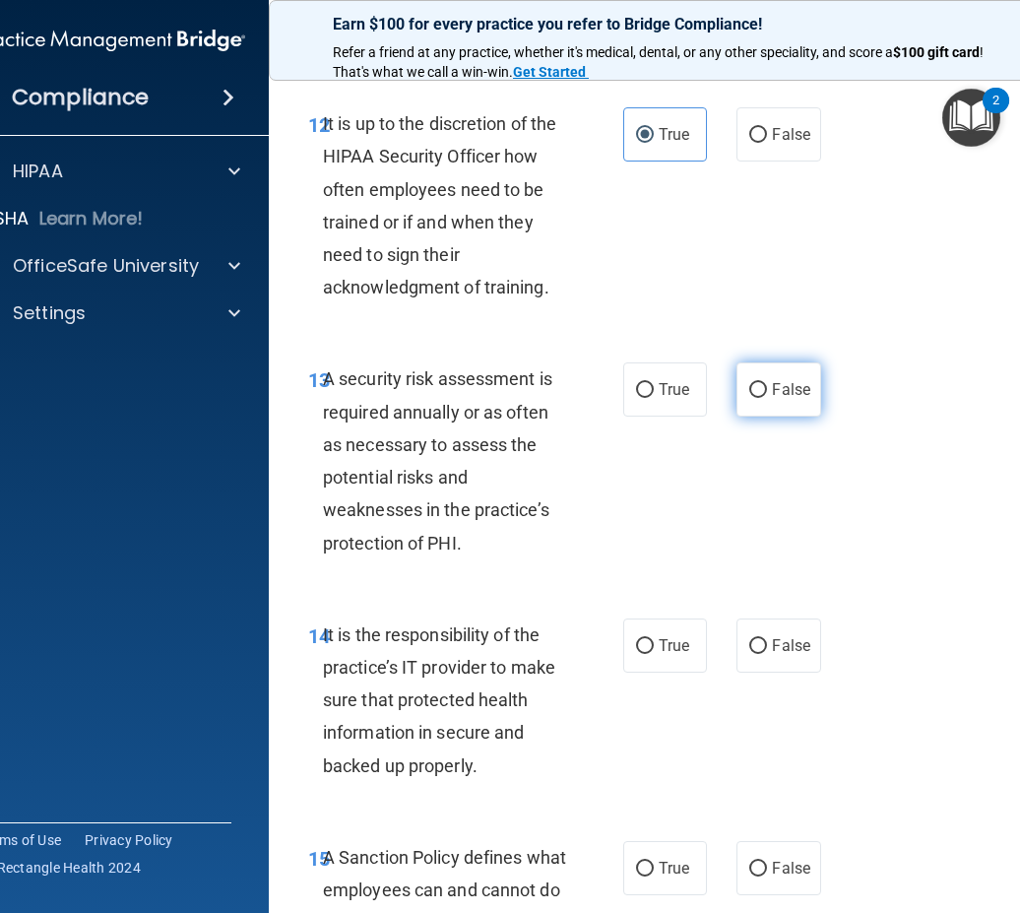
click at [792, 399] on span "False" at bounding box center [791, 389] width 38 height 19
click at [767, 398] on input "False" at bounding box center [758, 390] width 18 height 15
radio input "true"
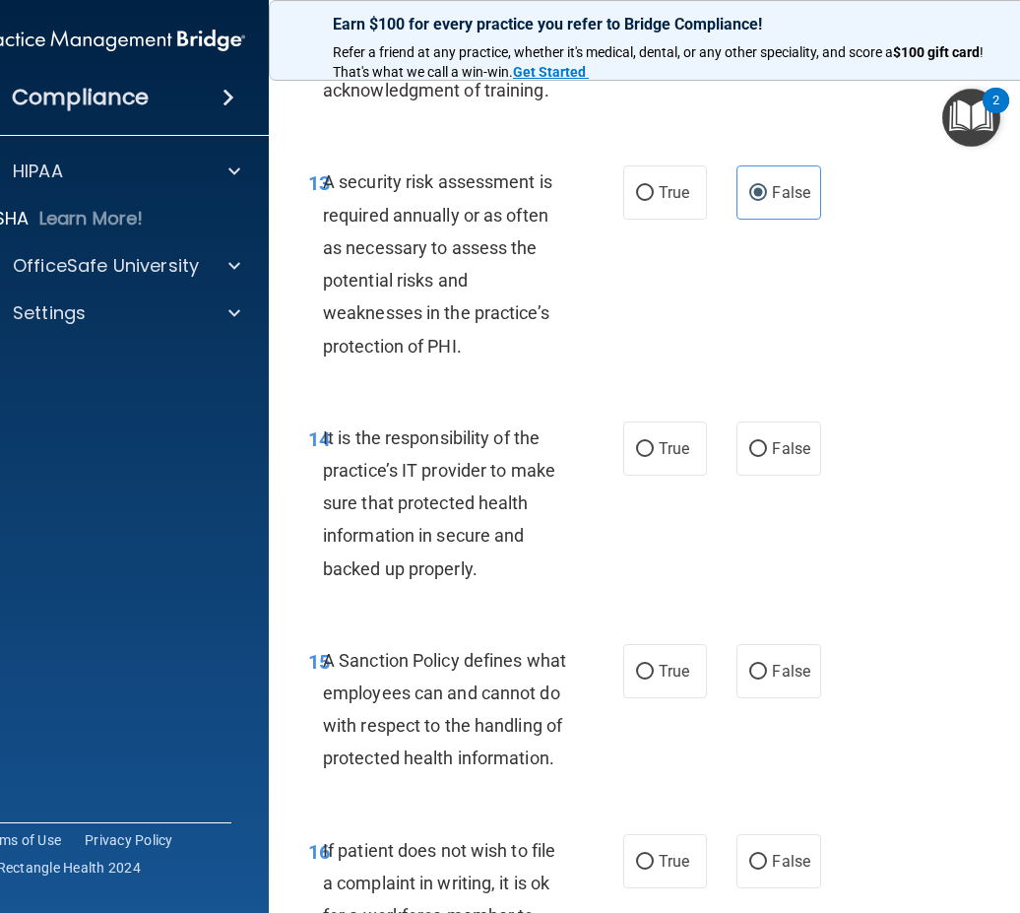
scroll to position [3643, 0]
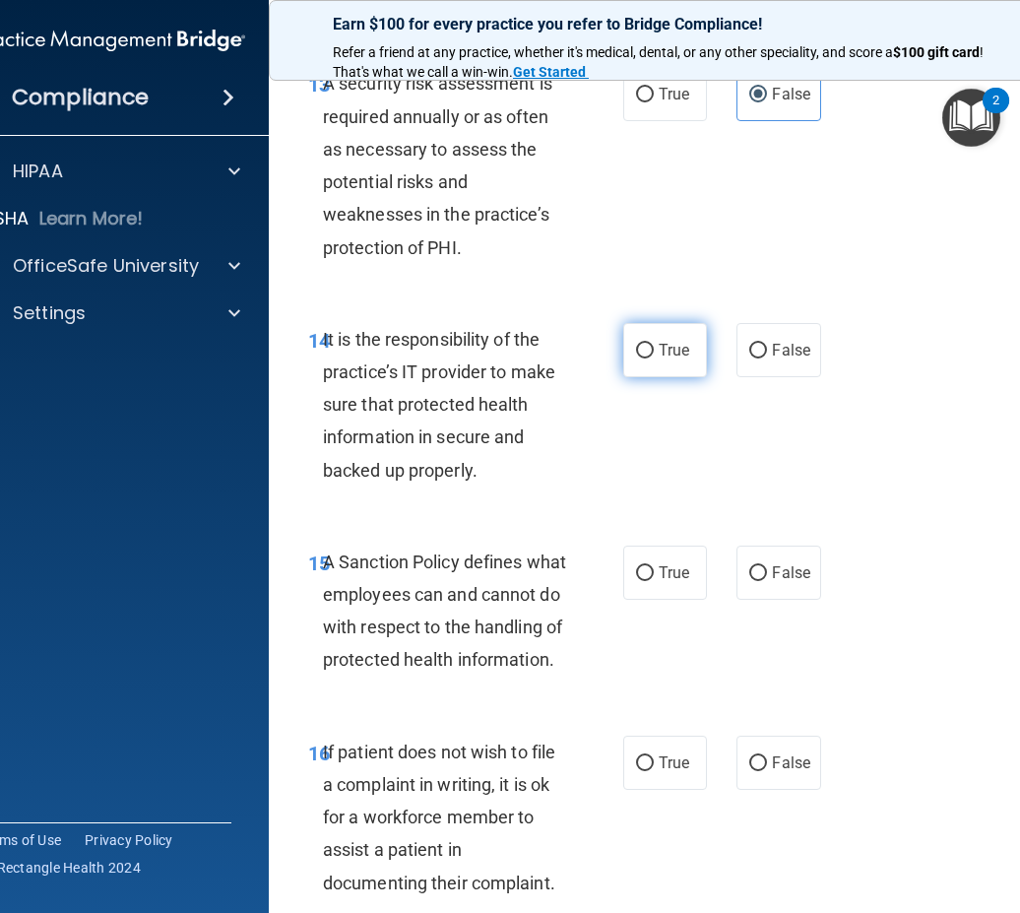
click at [679, 359] on span "True" at bounding box center [674, 350] width 31 height 19
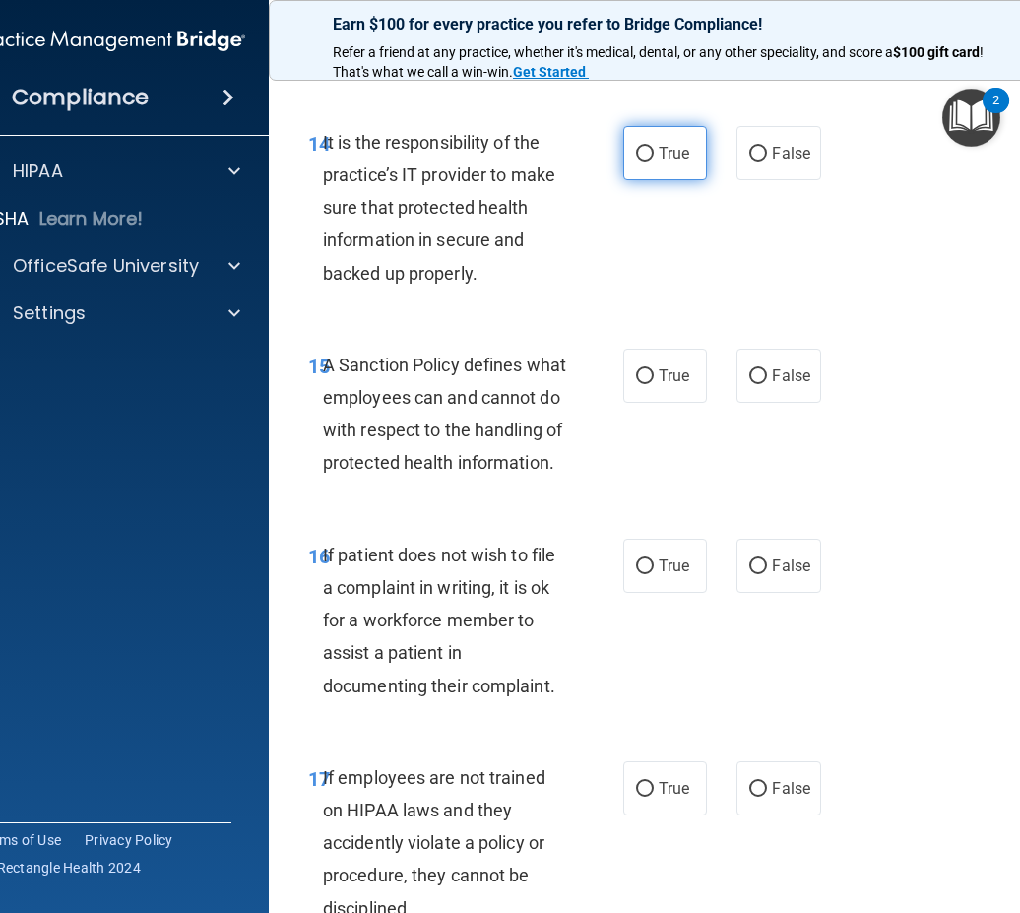
click at [638, 180] on label "True" at bounding box center [665, 153] width 84 height 54
click at [638, 161] on input "True" at bounding box center [645, 154] width 18 height 15
radio input "true"
click at [590, 299] on div "14 It is the responsibility of the practice’s IT provider to make sure that pro…" at bounding box center [466, 212] width 374 height 173
click at [736, 395] on label "False" at bounding box center [778, 376] width 84 height 54
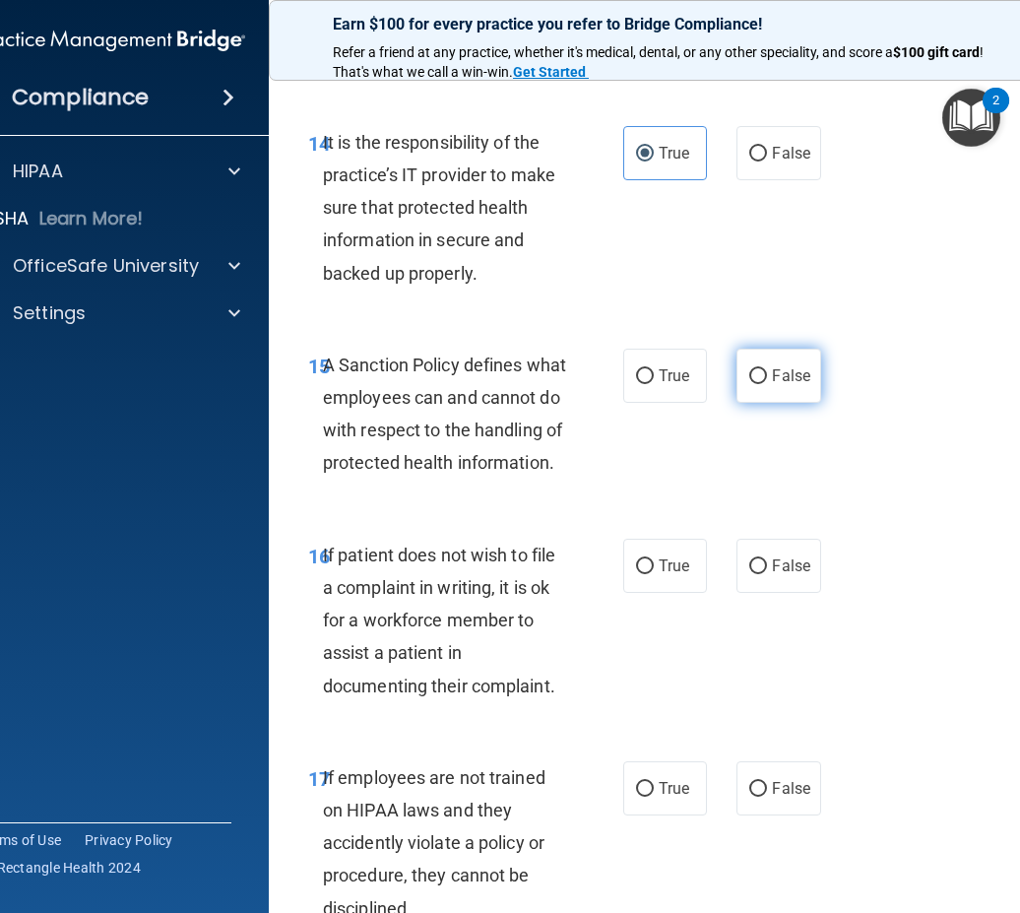
click at [749, 384] on input "False" at bounding box center [758, 376] width 18 height 15
radio input "true"
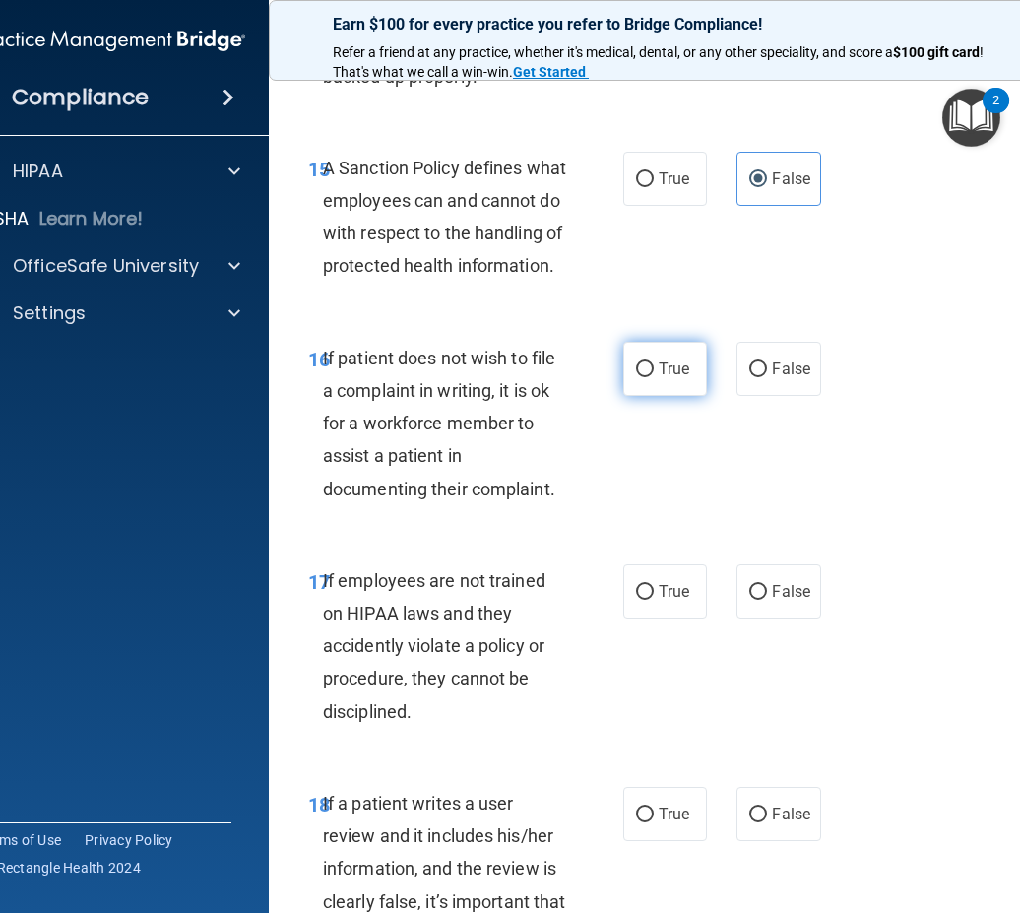
click at [657, 396] on label "True" at bounding box center [665, 369] width 84 height 54
click at [654, 377] on input "True" at bounding box center [645, 369] width 18 height 15
radio input "true"
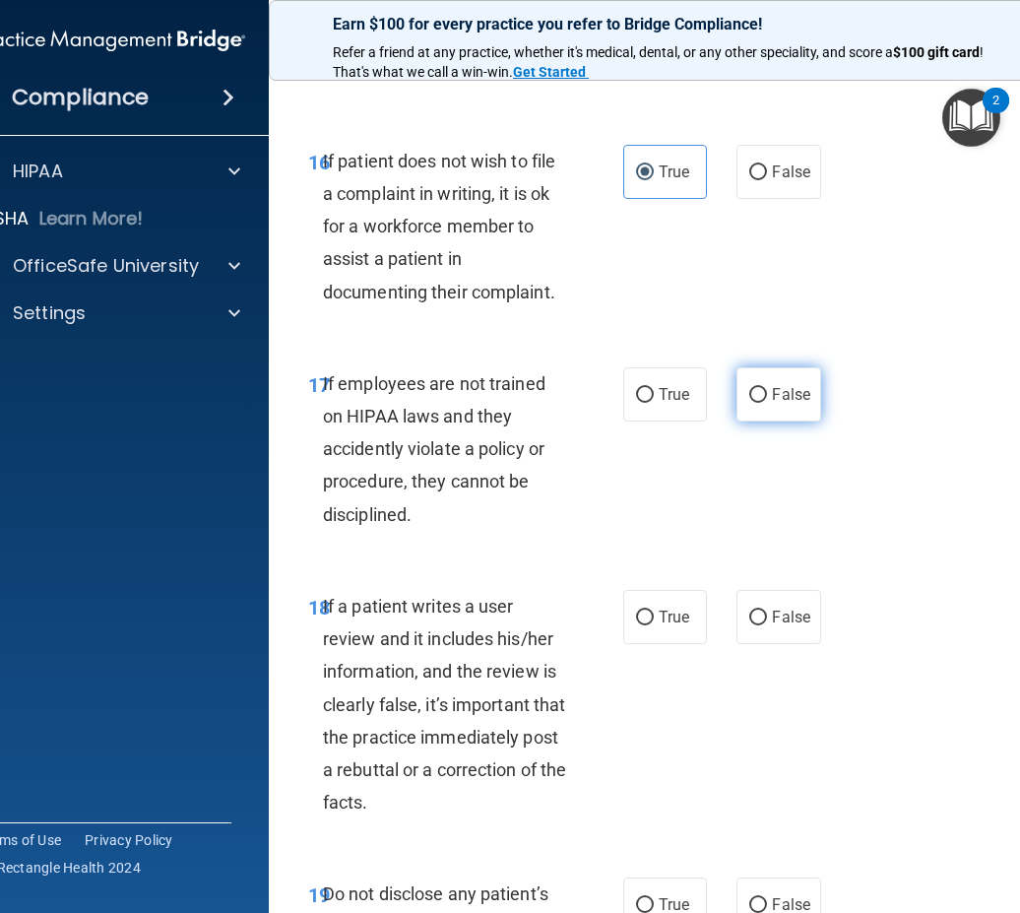
click at [757, 403] on input "False" at bounding box center [758, 395] width 18 height 15
radio input "true"
click at [643, 403] on input "True" at bounding box center [645, 395] width 18 height 15
radio input "true"
radio input "false"
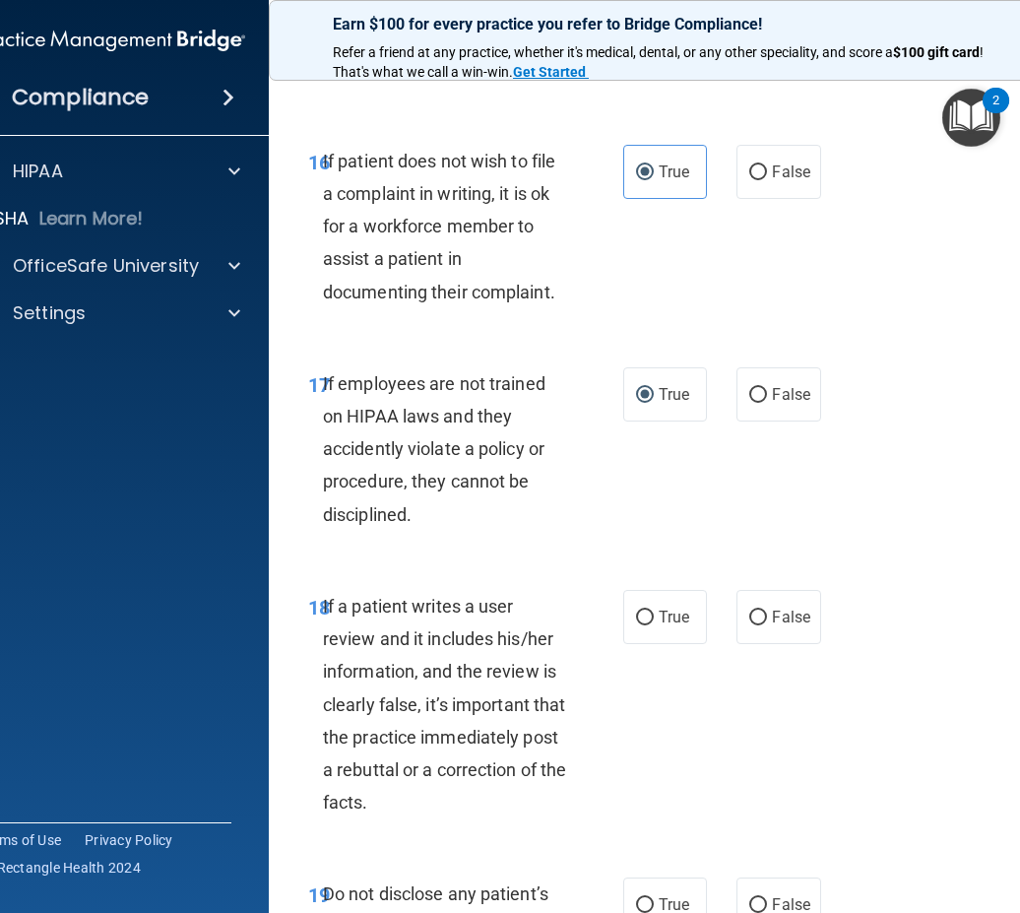
scroll to position [4431, 0]
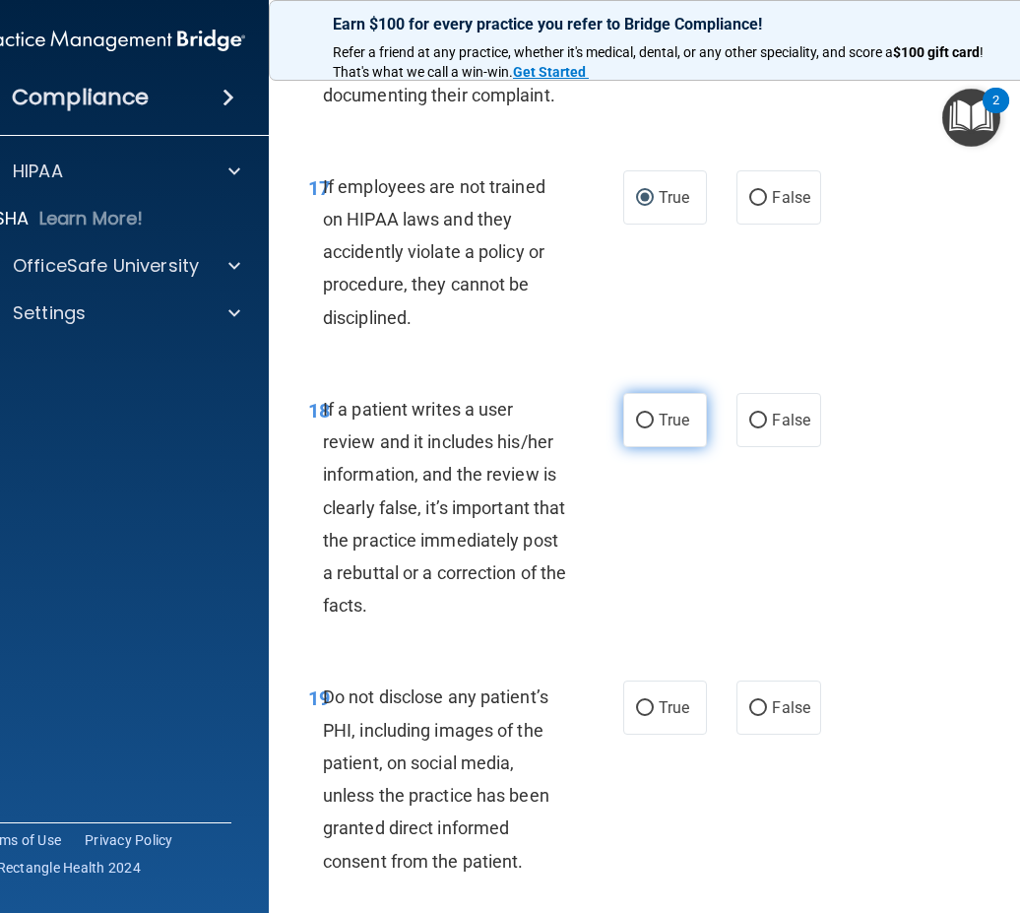
click at [646, 428] on input "True" at bounding box center [645, 421] width 18 height 15
radio input "true"
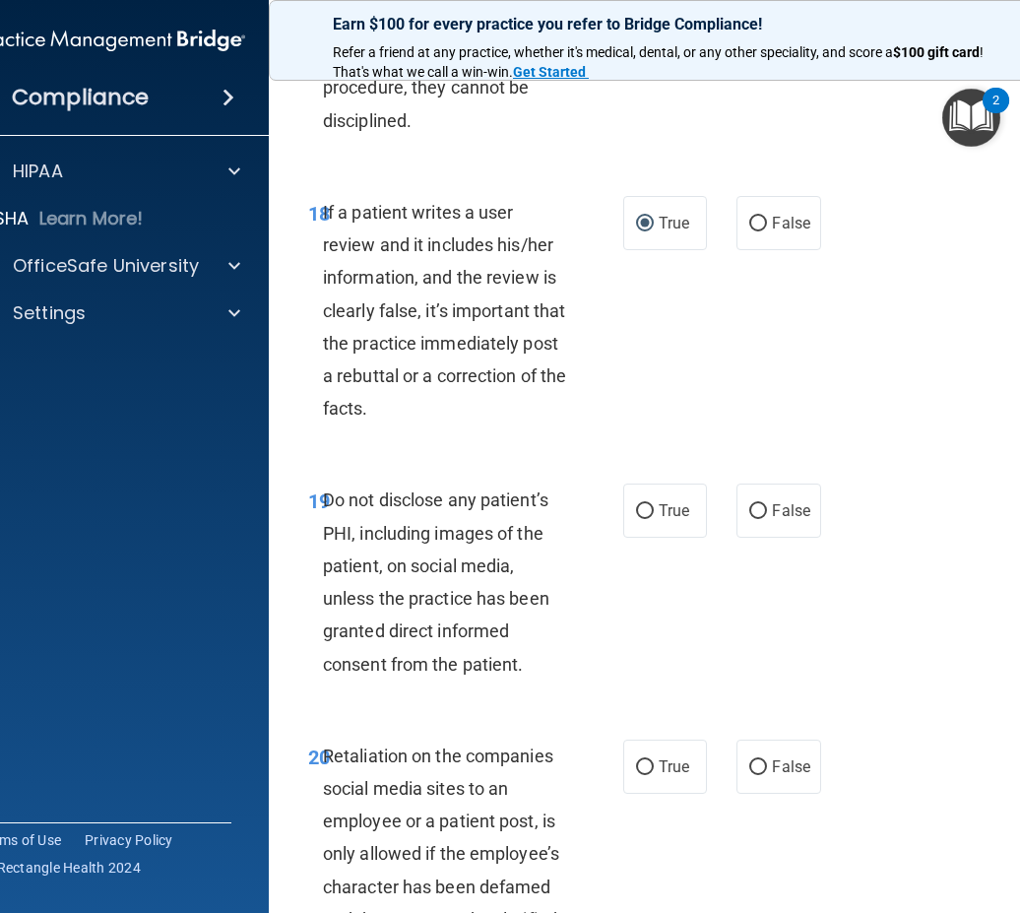
scroll to position [4726, 0]
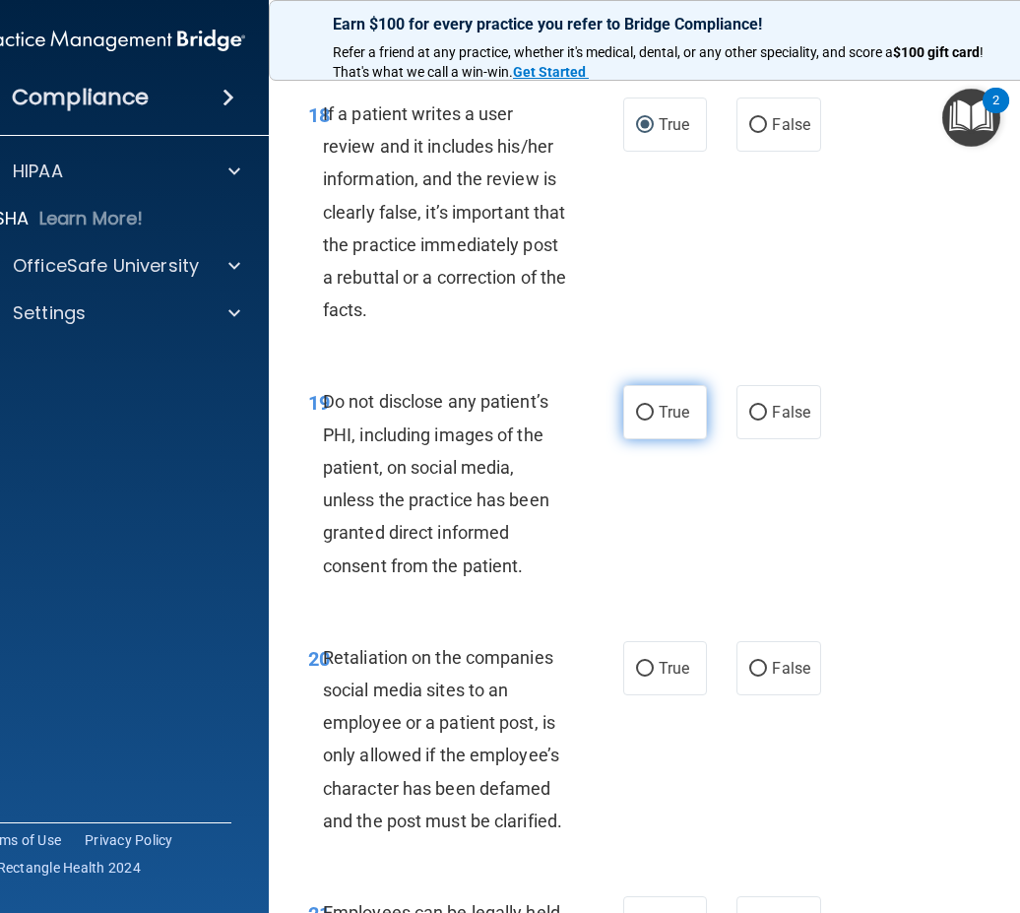
click at [653, 439] on label "True" at bounding box center [665, 412] width 84 height 54
click at [653, 420] on input "True" at bounding box center [645, 413] width 18 height 15
radio input "true"
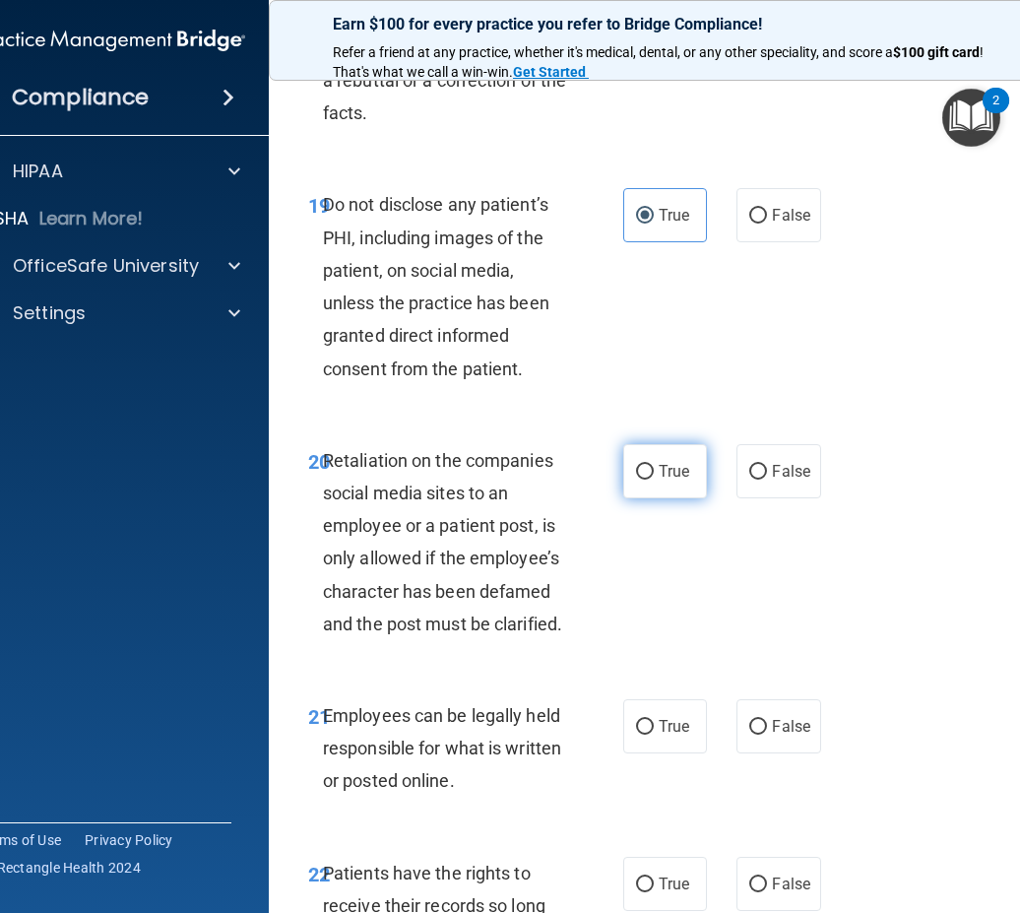
click at [669, 498] on label "True" at bounding box center [665, 471] width 84 height 54
click at [654, 480] on input "True" at bounding box center [645, 472] width 18 height 15
radio input "true"
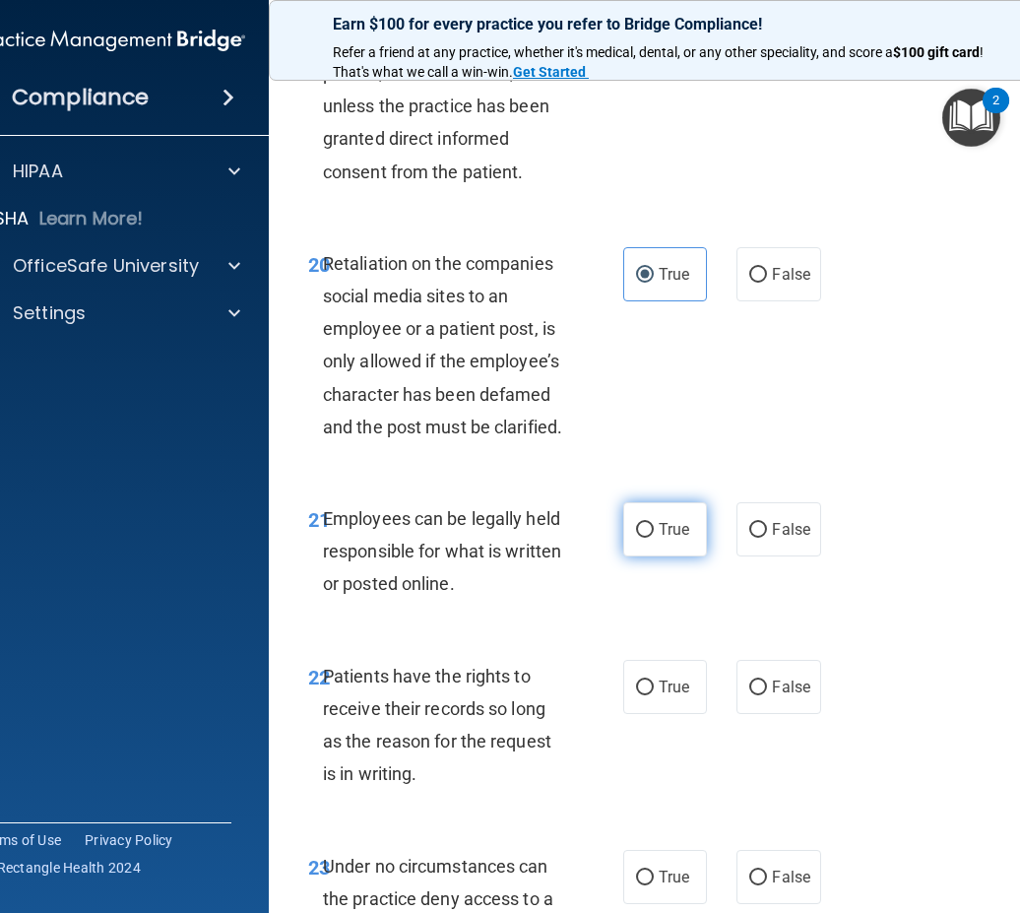
click at [674, 539] on span "True" at bounding box center [674, 529] width 31 height 19
click at [654, 538] on input "True" at bounding box center [645, 530] width 18 height 15
radio input "true"
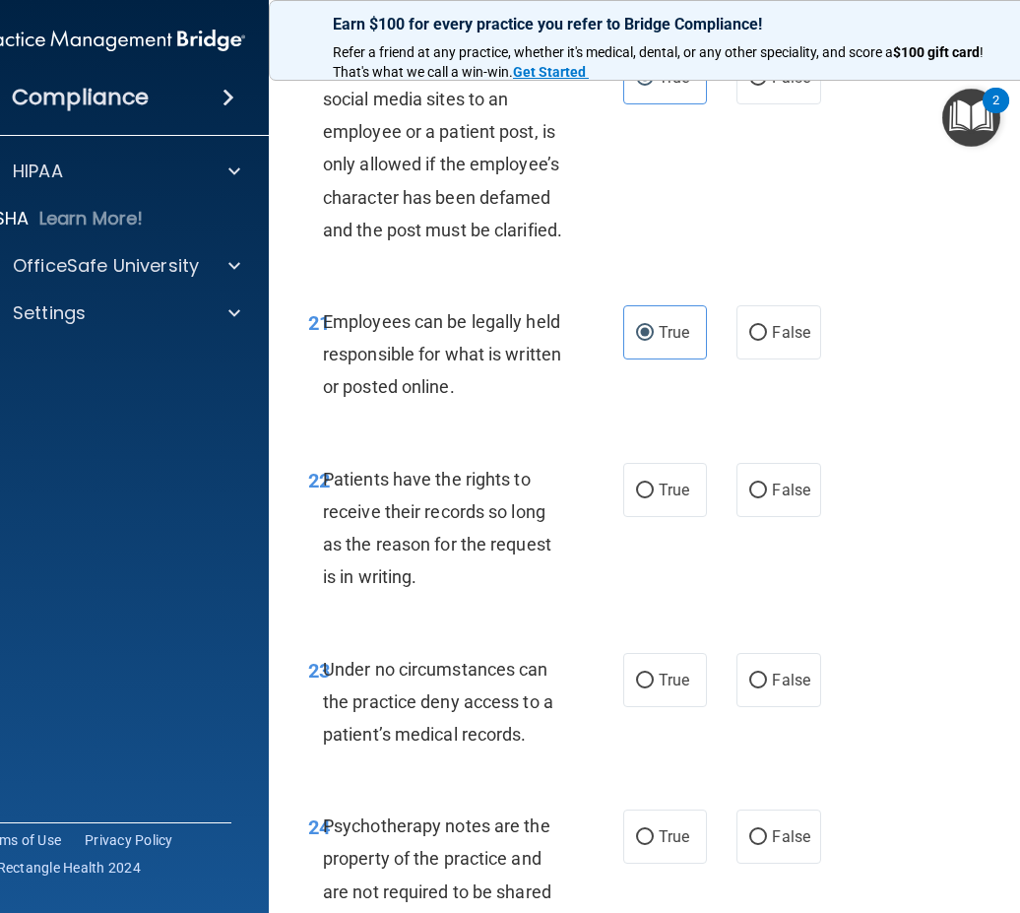
scroll to position [5415, 0]
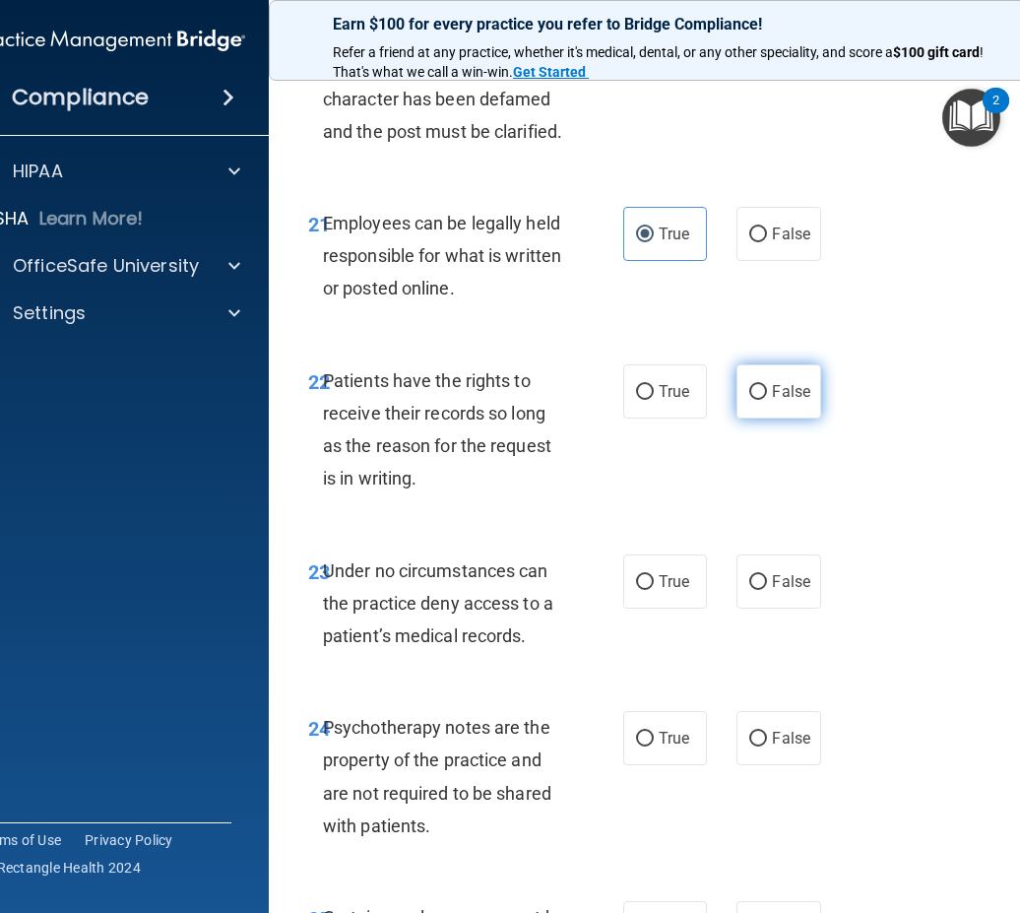
click at [748, 418] on label "False" at bounding box center [778, 391] width 84 height 54
click at [749, 400] on input "False" at bounding box center [758, 392] width 18 height 15
radio input "true"
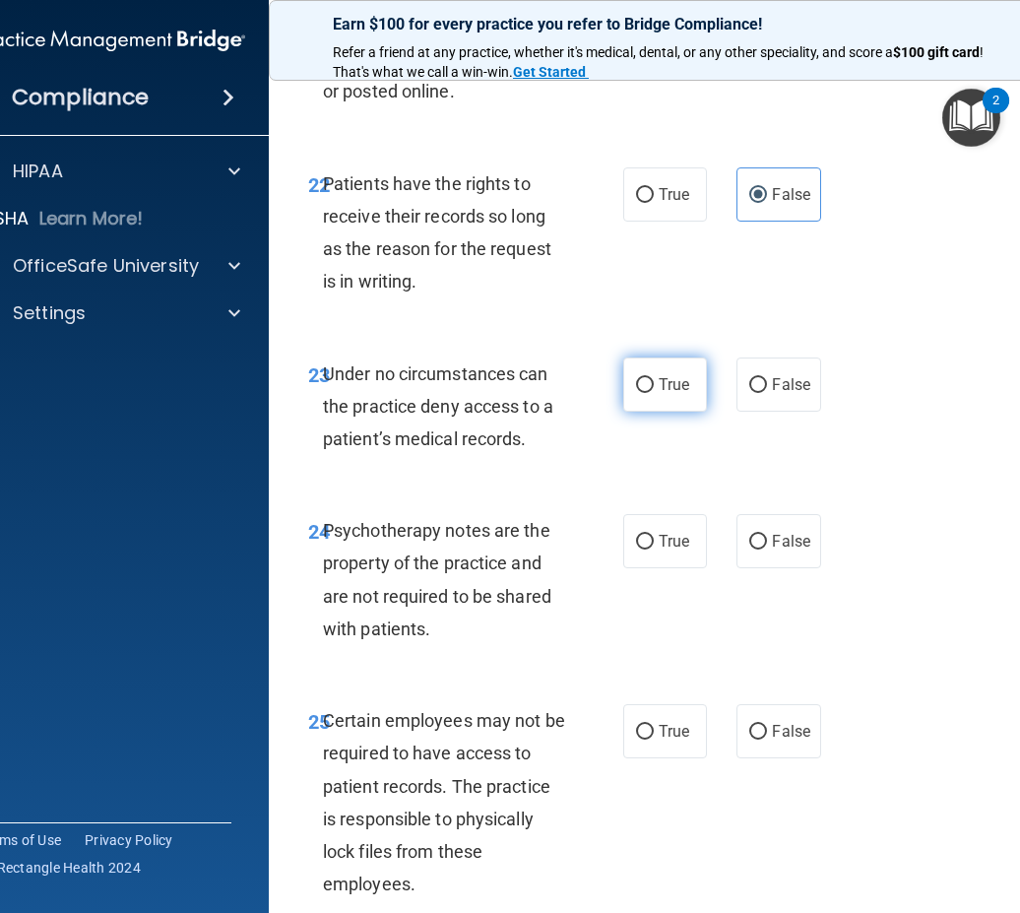
click at [644, 393] on input "True" at bounding box center [645, 385] width 18 height 15
radio input "true"
click at [777, 394] on span "False" at bounding box center [791, 384] width 38 height 19
click at [767, 393] on input "False" at bounding box center [758, 385] width 18 height 15
radio input "true"
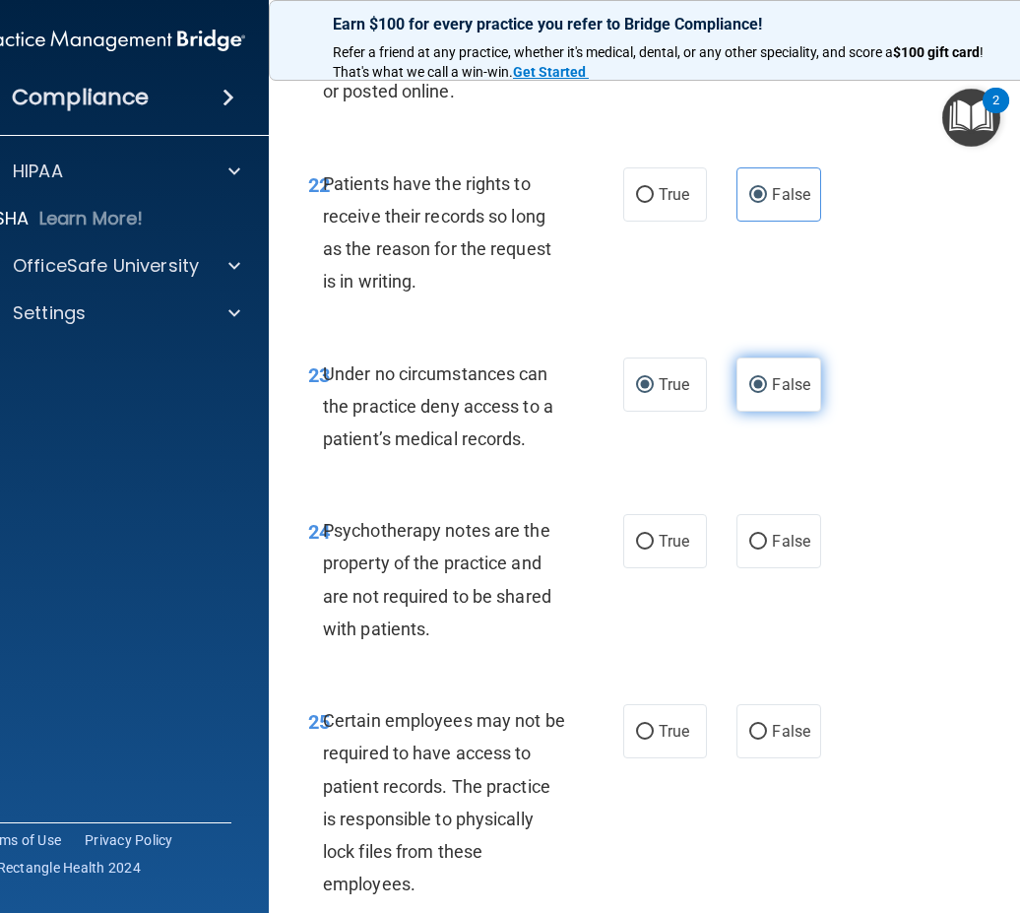
radio input "false"
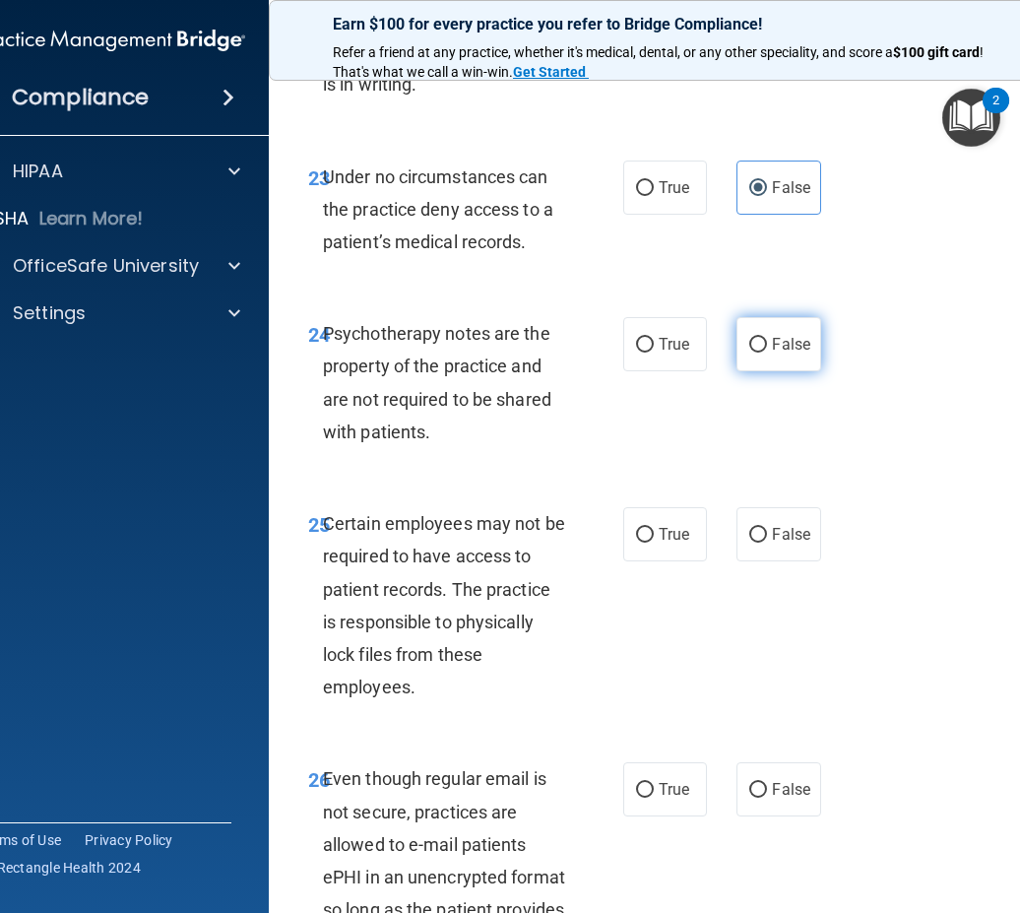
click at [760, 371] on label "False" at bounding box center [778, 344] width 84 height 54
click at [760, 352] on input "False" at bounding box center [758, 345] width 18 height 15
radio input "true"
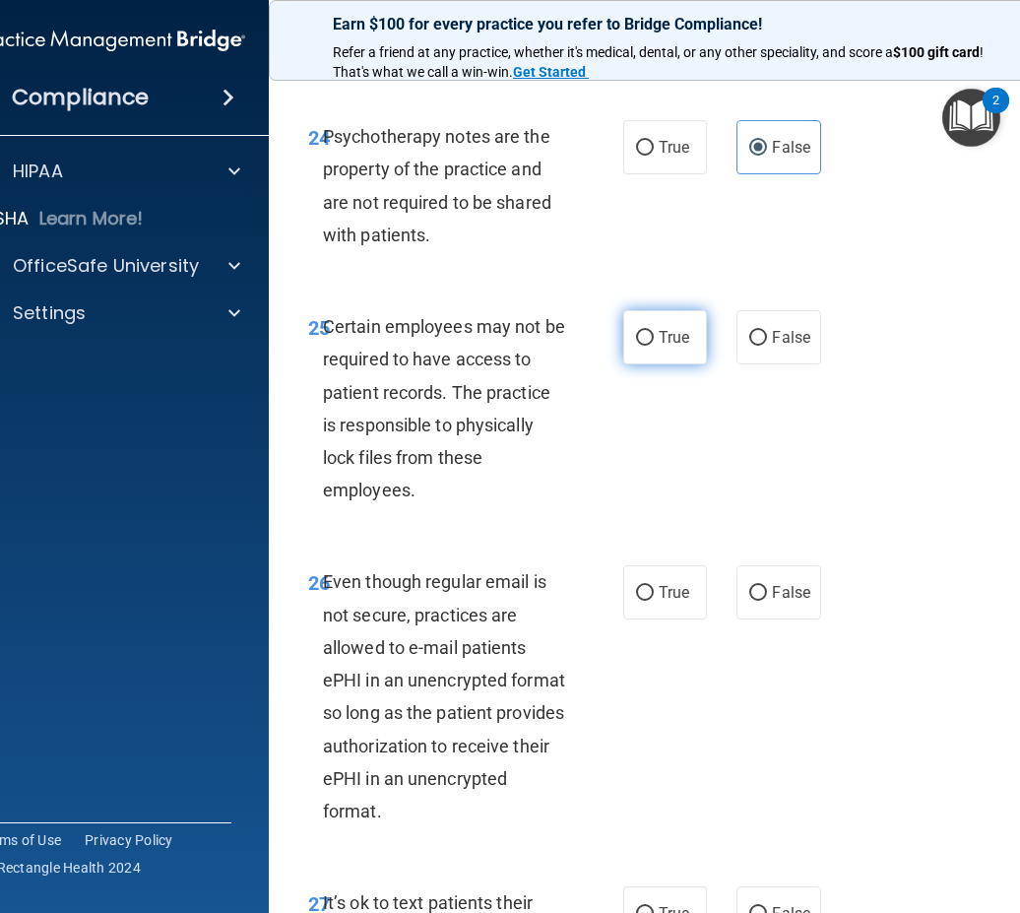
click at [672, 347] on span "True" at bounding box center [674, 337] width 31 height 19
click at [654, 346] on input "True" at bounding box center [645, 338] width 18 height 15
radio input "true"
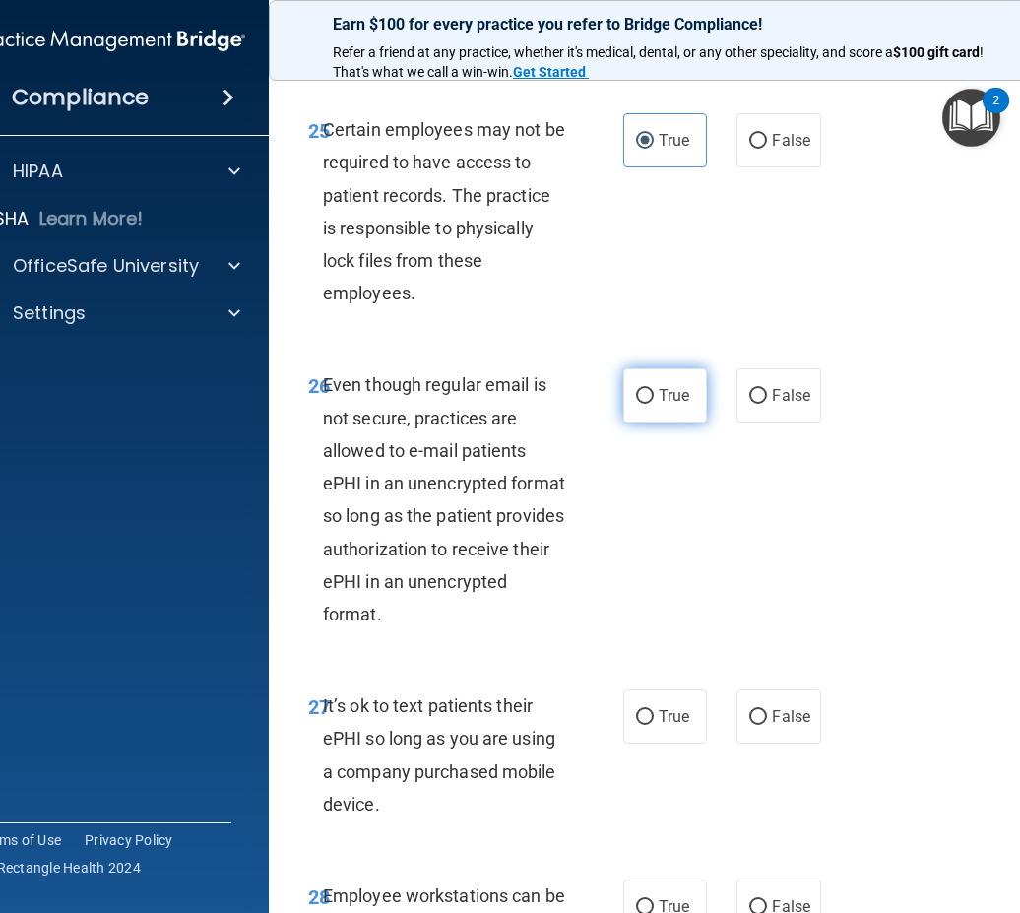
click at [657, 422] on label "True" at bounding box center [665, 395] width 84 height 54
click at [654, 404] on input "True" at bounding box center [645, 396] width 18 height 15
radio input "true"
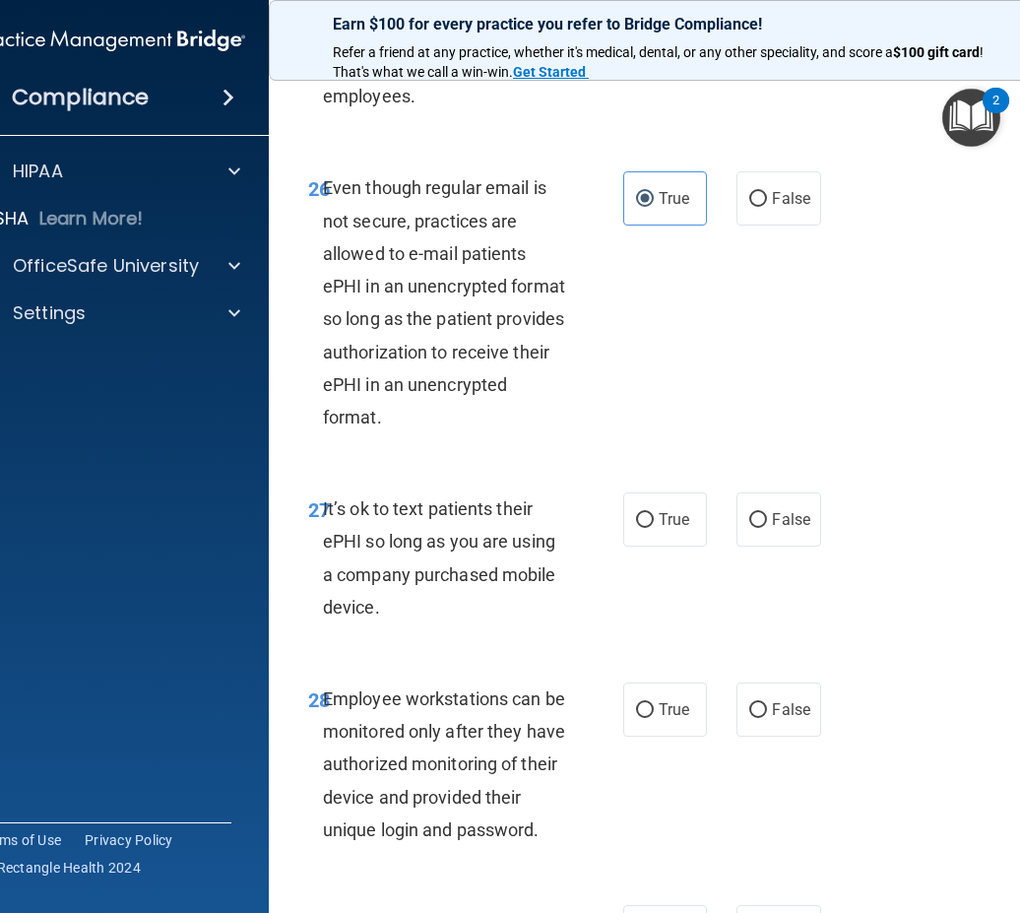
scroll to position [6498, 0]
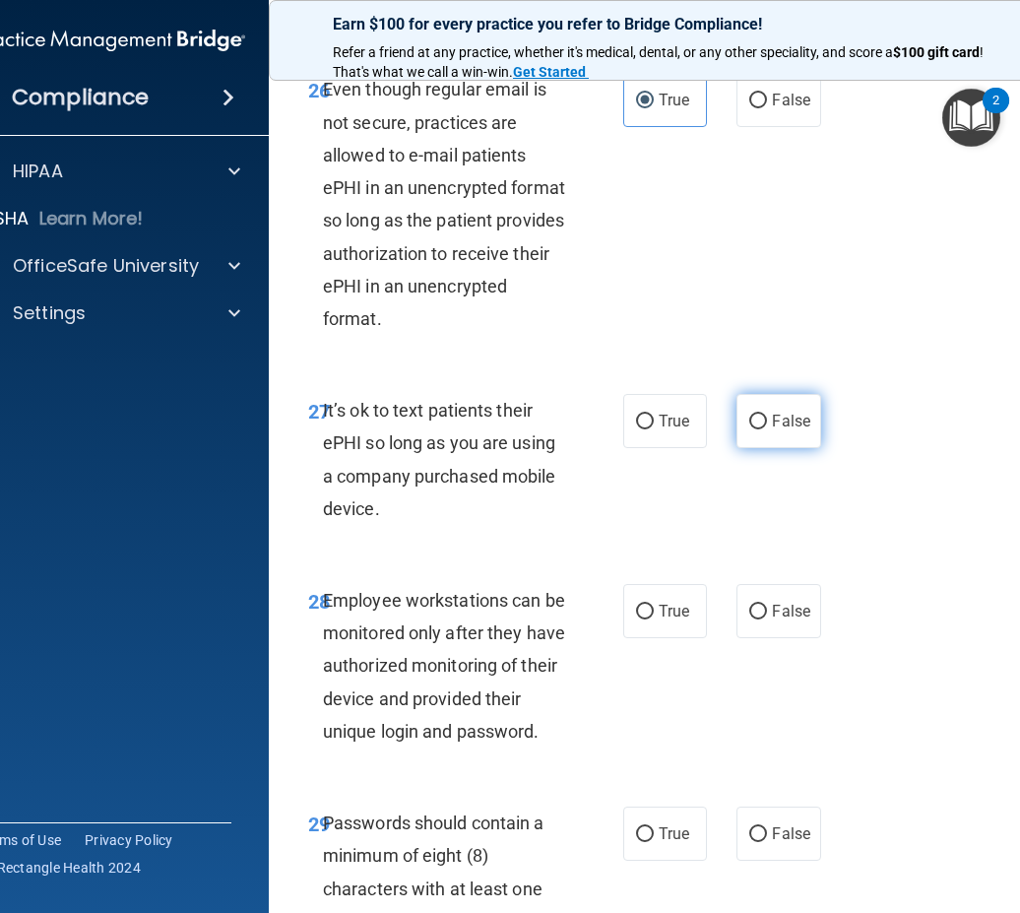
click at [754, 429] on input "False" at bounding box center [758, 422] width 18 height 15
radio input "true"
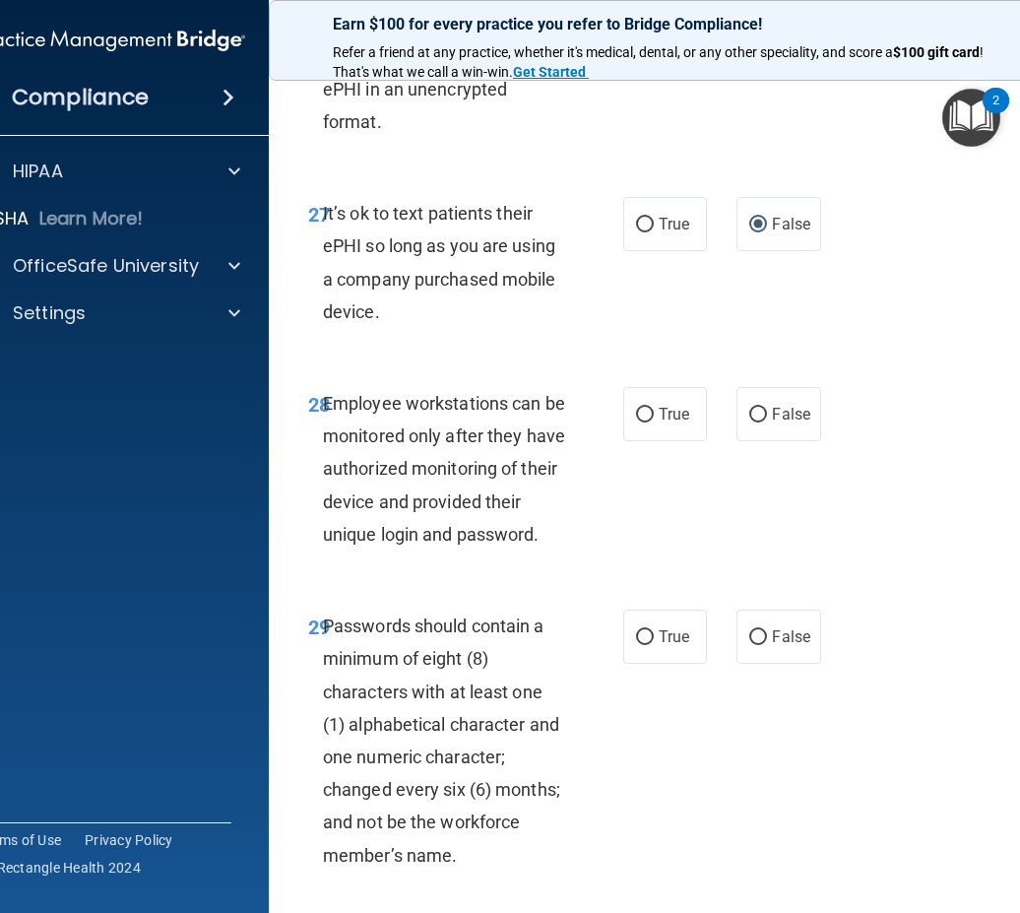
scroll to position [6794, 0]
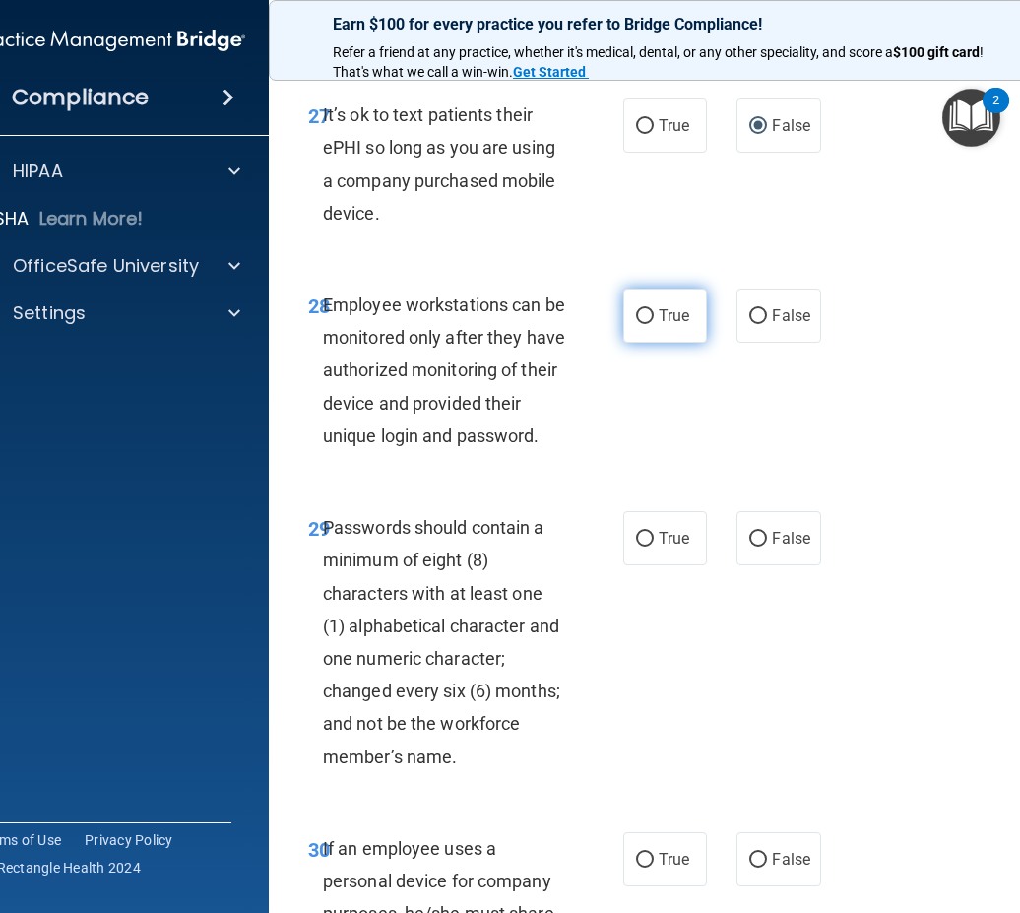
click at [637, 343] on label "True" at bounding box center [665, 315] width 84 height 54
click at [637, 324] on input "True" at bounding box center [645, 316] width 18 height 15
radio input "true"
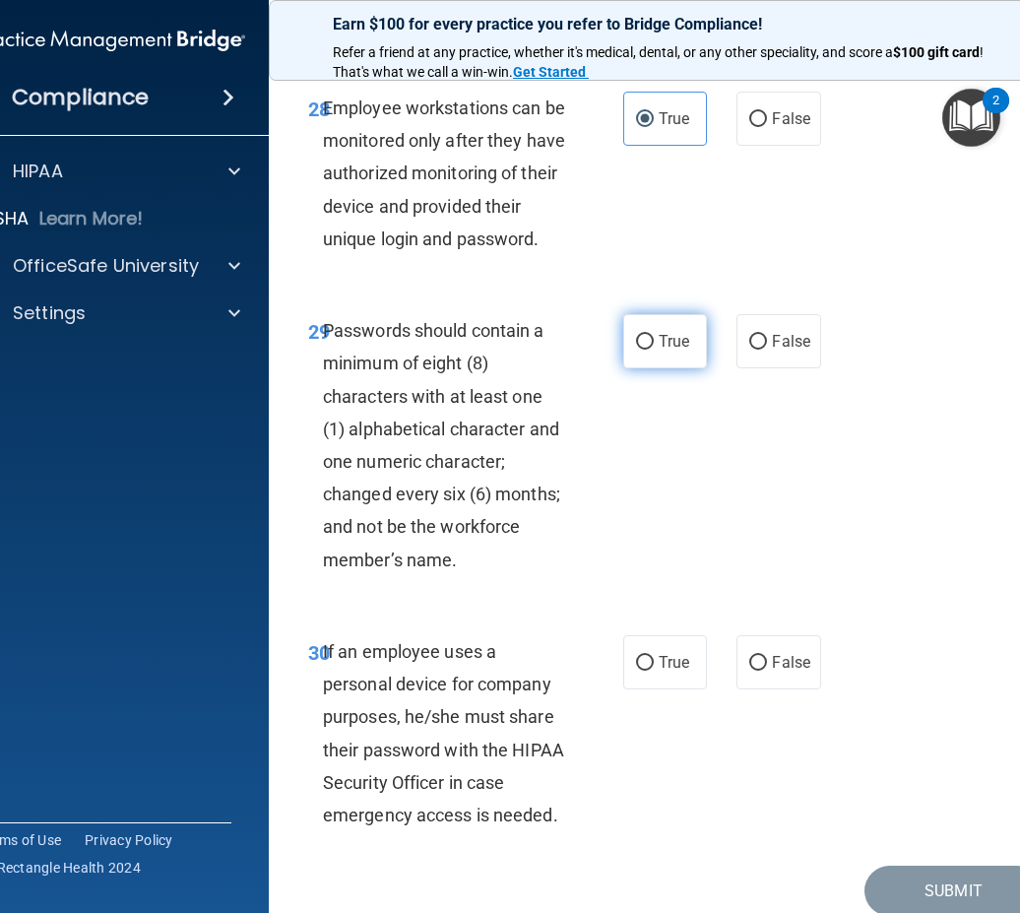
click at [673, 351] on span "True" at bounding box center [674, 341] width 31 height 19
click at [654, 350] on input "True" at bounding box center [645, 342] width 18 height 15
radio input "true"
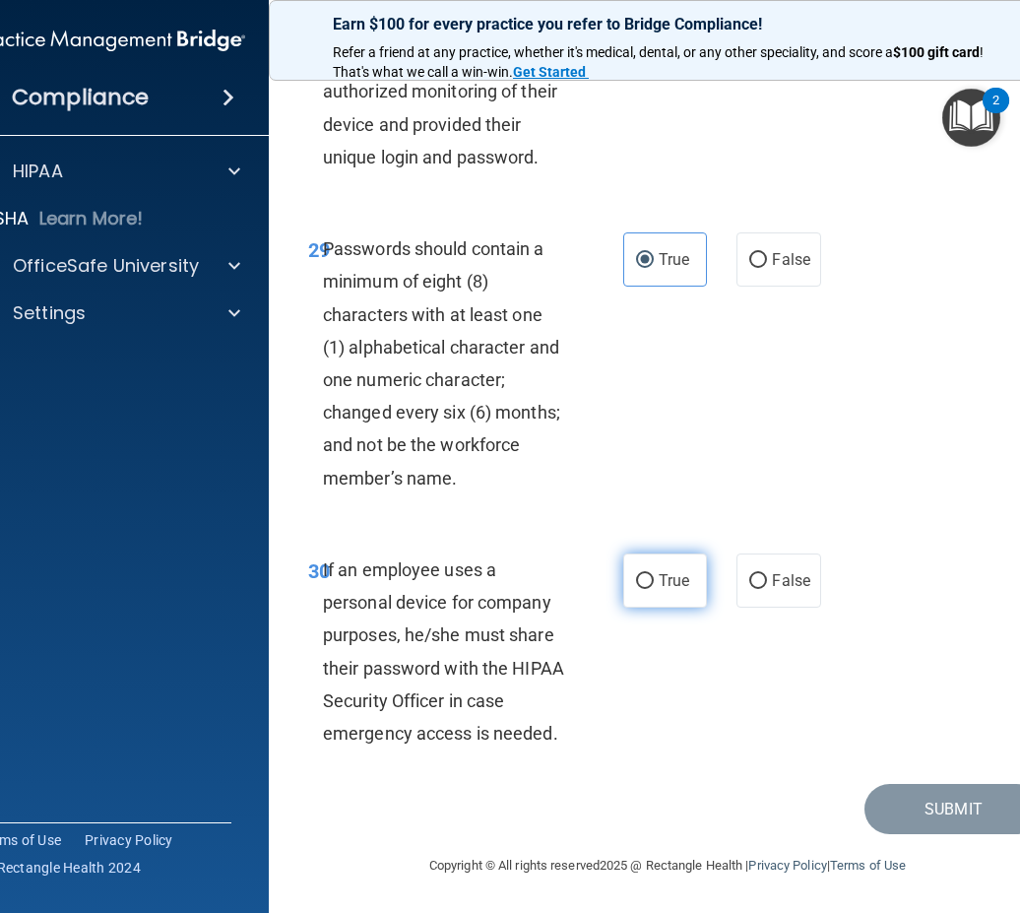
click at [659, 582] on span "True" at bounding box center [674, 580] width 31 height 19
click at [654, 582] on input "True" at bounding box center [645, 581] width 18 height 15
radio input "true"
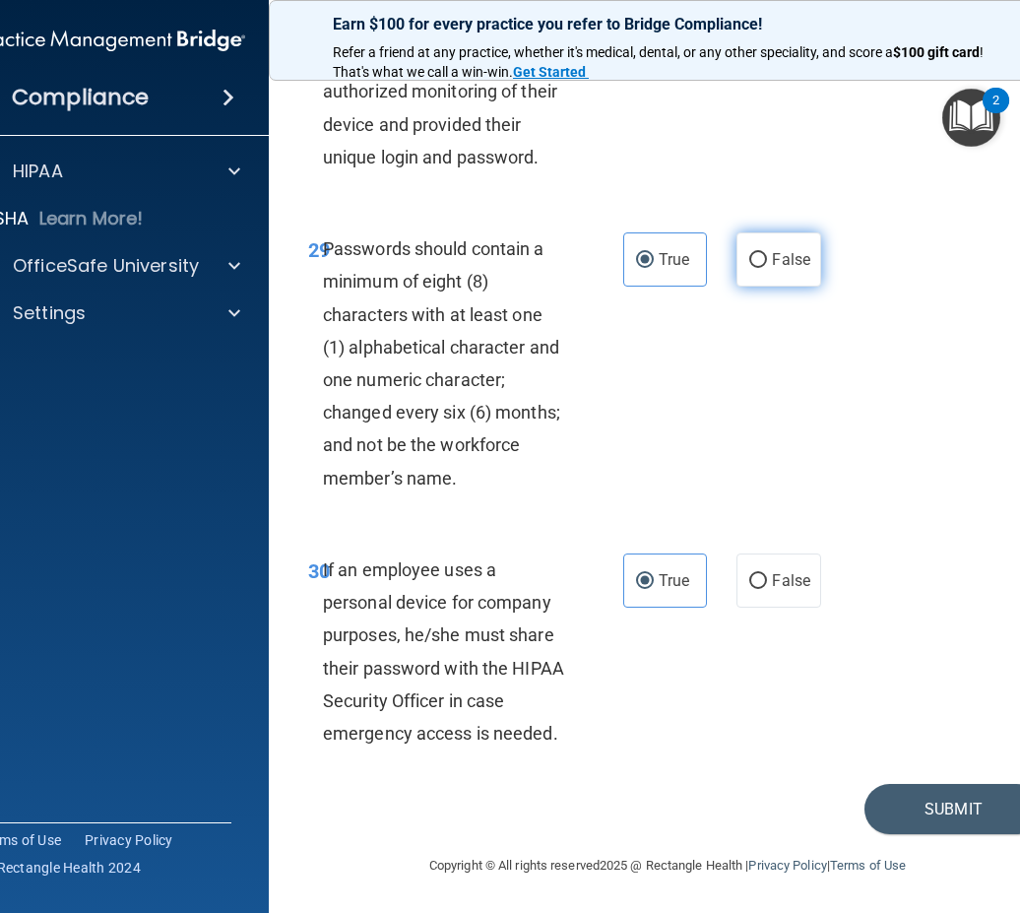
click at [772, 256] on span "False" at bounding box center [791, 259] width 38 height 19
click at [767, 256] on input "False" at bounding box center [758, 260] width 18 height 15
radio input "true"
click at [642, 276] on label "True" at bounding box center [665, 259] width 84 height 54
click at [642, 268] on input "True" at bounding box center [645, 260] width 18 height 15
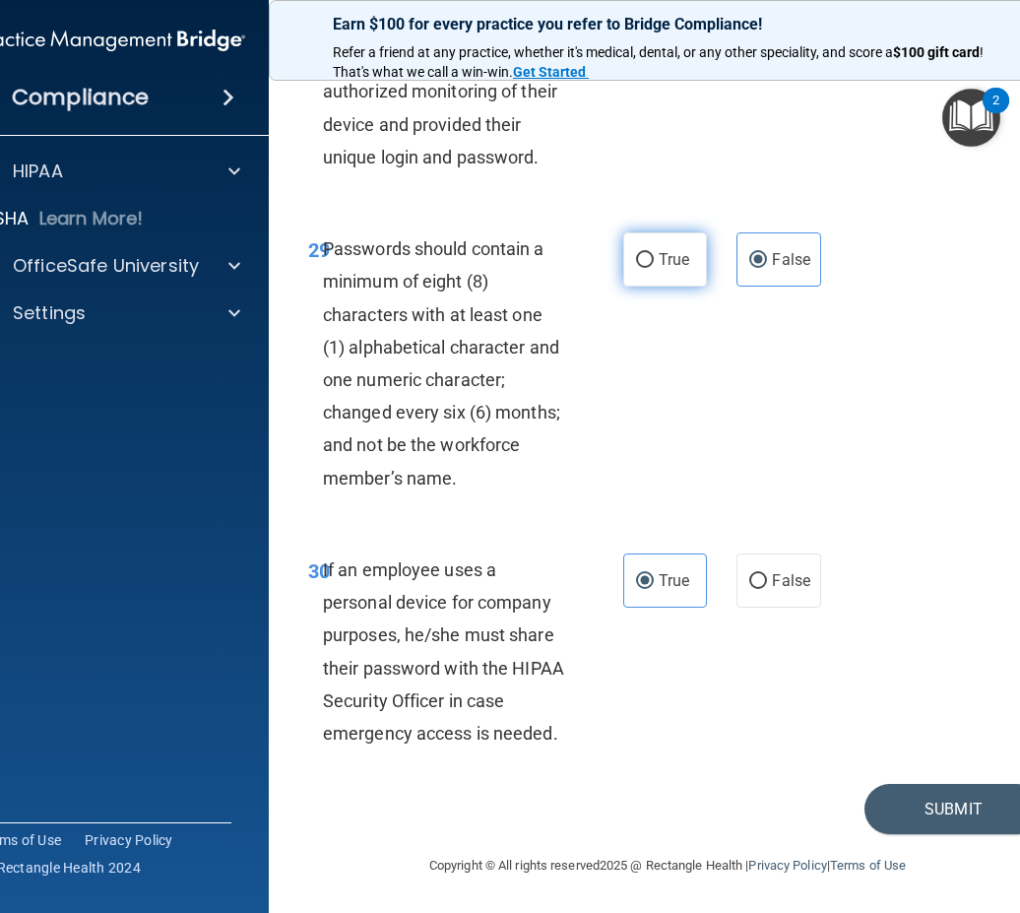
radio input "true"
radio input "false"
click at [900, 806] on button "Submit" at bounding box center [952, 809] width 177 height 50
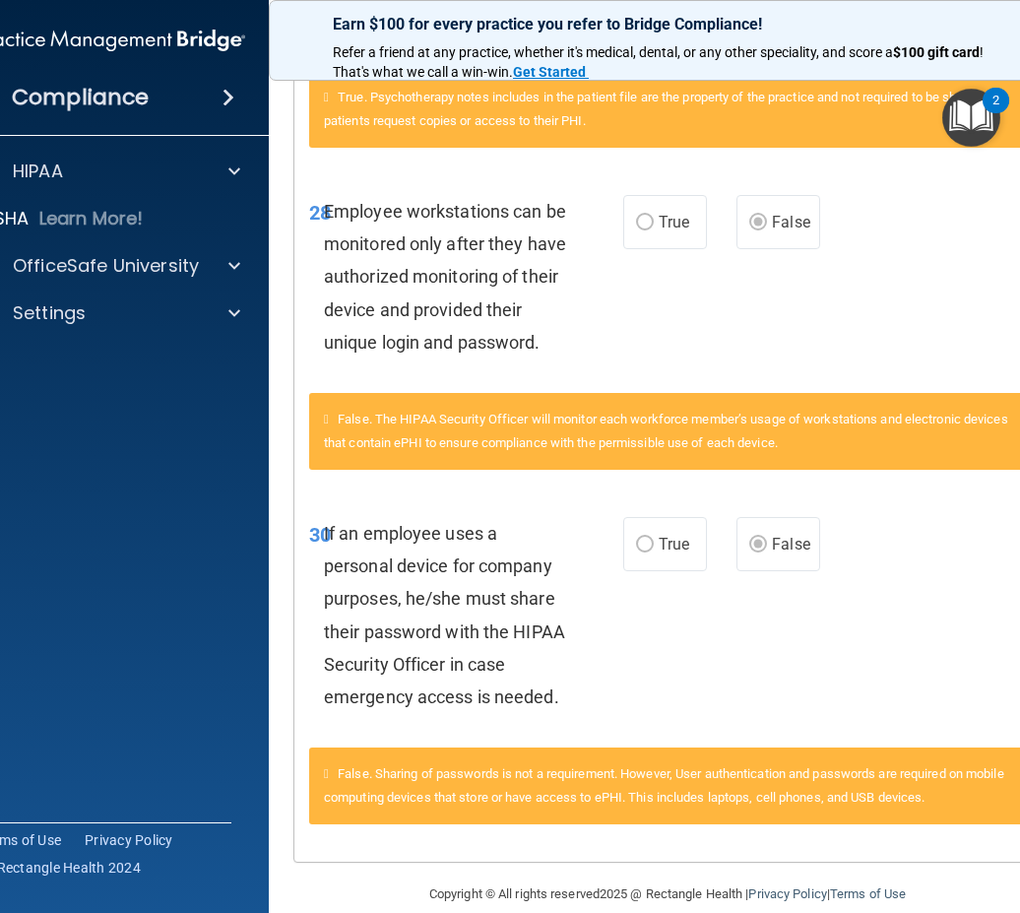
scroll to position [4656, 0]
